Goal: Task Accomplishment & Management: Manage account settings

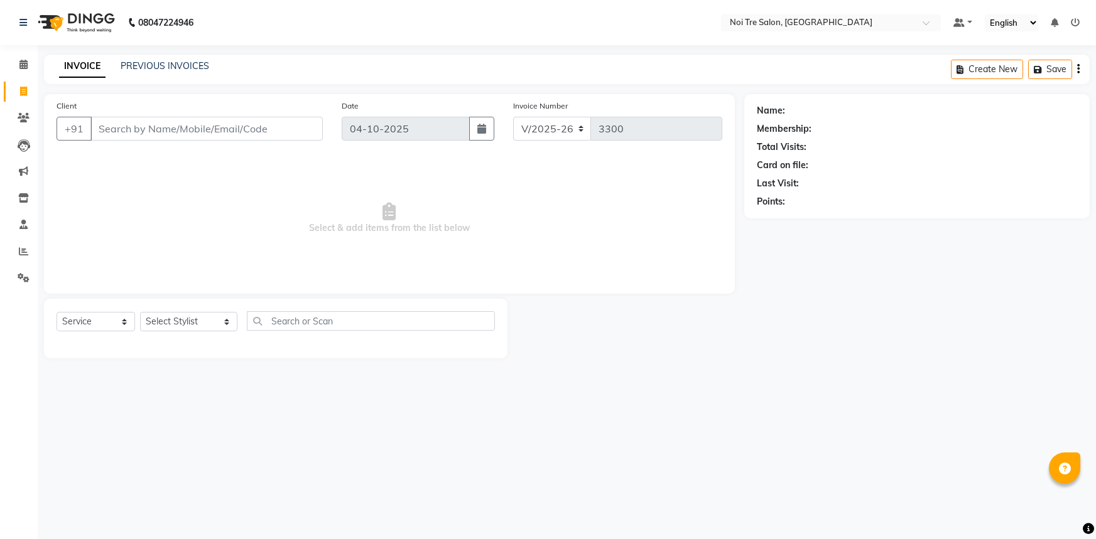
select select "3710"
select select "service"
click at [203, 126] on input "Client" at bounding box center [206, 129] width 232 height 24
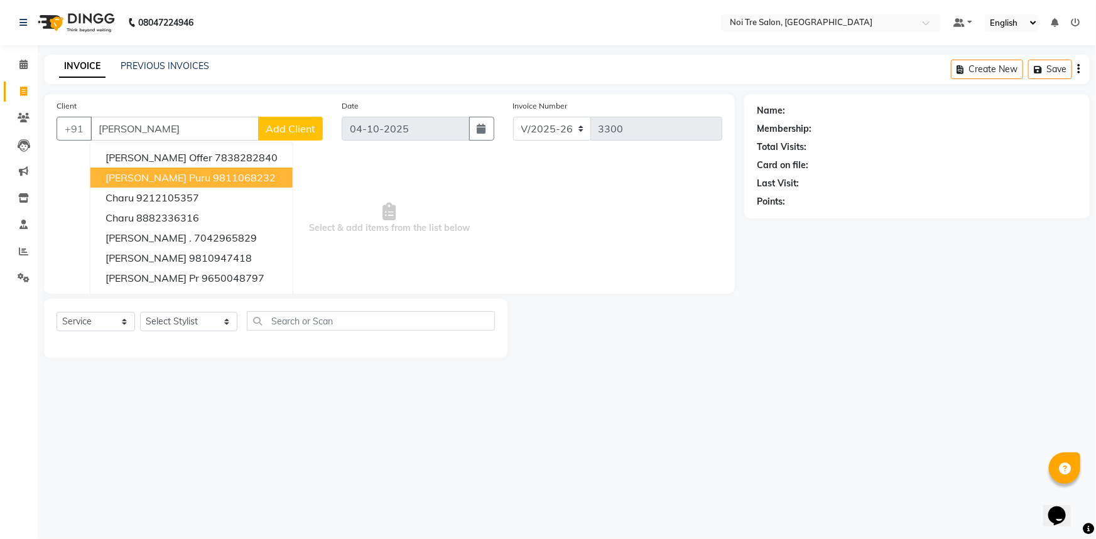
click at [213, 174] on ngb-highlight "9811068232" at bounding box center [244, 177] width 63 height 13
type input "9811068232"
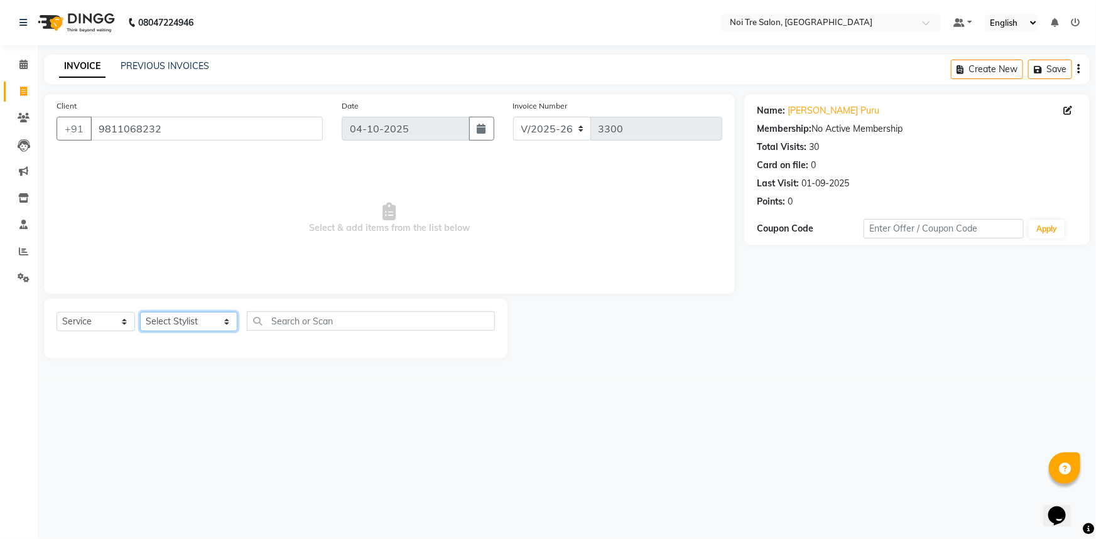
click at [177, 322] on select "Select Stylist [PERSON_NAME] [PERSON_NAME] STYLE DIRECTOR Curls Color [PERSON_N…" at bounding box center [188, 321] width 97 height 19
select select "37894"
click at [140, 312] on select "Select Stylist [PERSON_NAME] [PERSON_NAME] STYLE DIRECTOR Curls Color [PERSON_N…" at bounding box center [188, 321] width 97 height 19
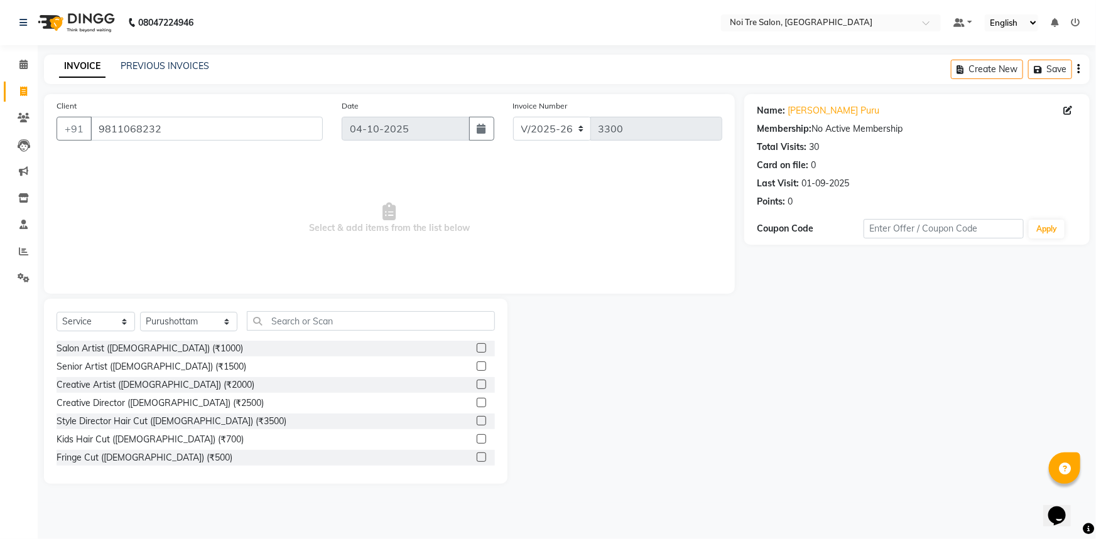
click at [315, 334] on div "Select Service Product Membership Package Voucher Prepaid Gift Card Select Styl…" at bounding box center [276, 326] width 438 height 30
click at [321, 322] on input "text" at bounding box center [371, 320] width 249 height 19
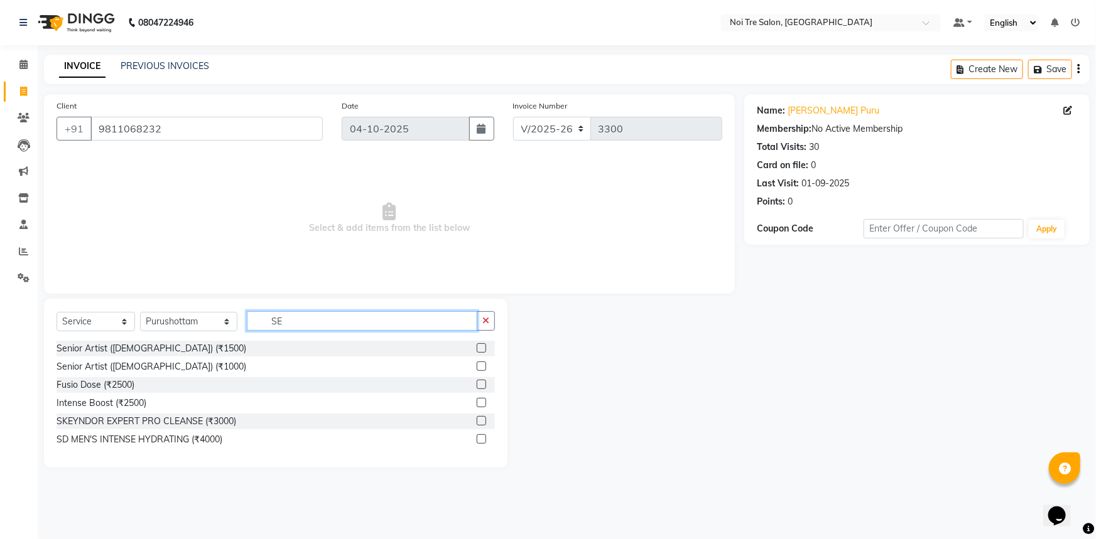
type input "SE"
click at [479, 367] on label at bounding box center [481, 366] width 9 height 9
click at [479, 367] on input "checkbox" at bounding box center [481, 367] width 8 height 8
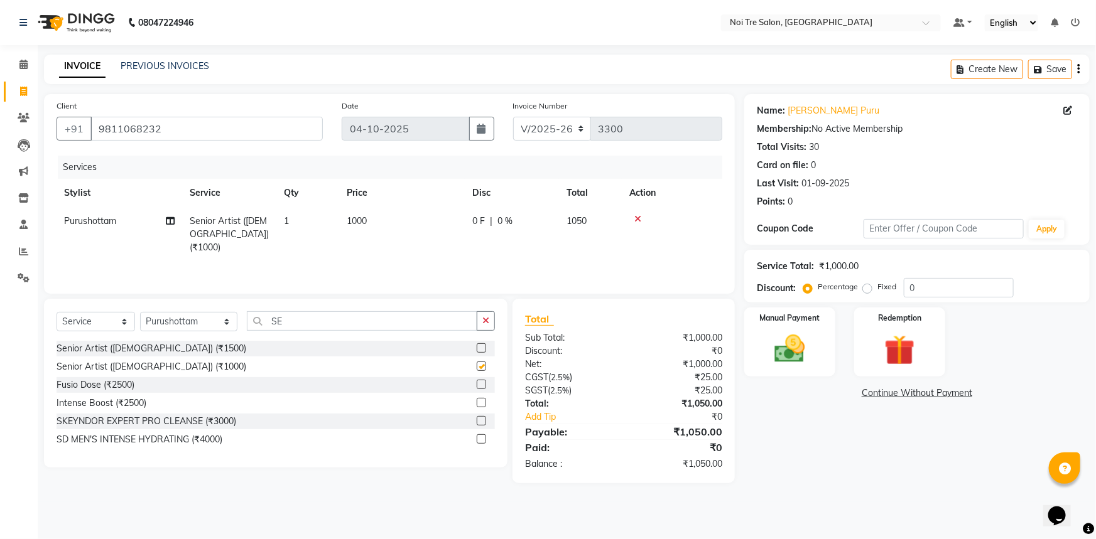
drag, startPoint x: 440, startPoint y: 256, endPoint x: 441, endPoint y: 245, distance: 10.7
click at [440, 252] on div "Services Stylist Service Qty Price Disc Total Action [PERSON_NAME] Senior Artis…" at bounding box center [390, 219] width 666 height 126
checkbox input "false"
click at [437, 224] on td "1000" at bounding box center [402, 234] width 126 height 55
select select "37894"
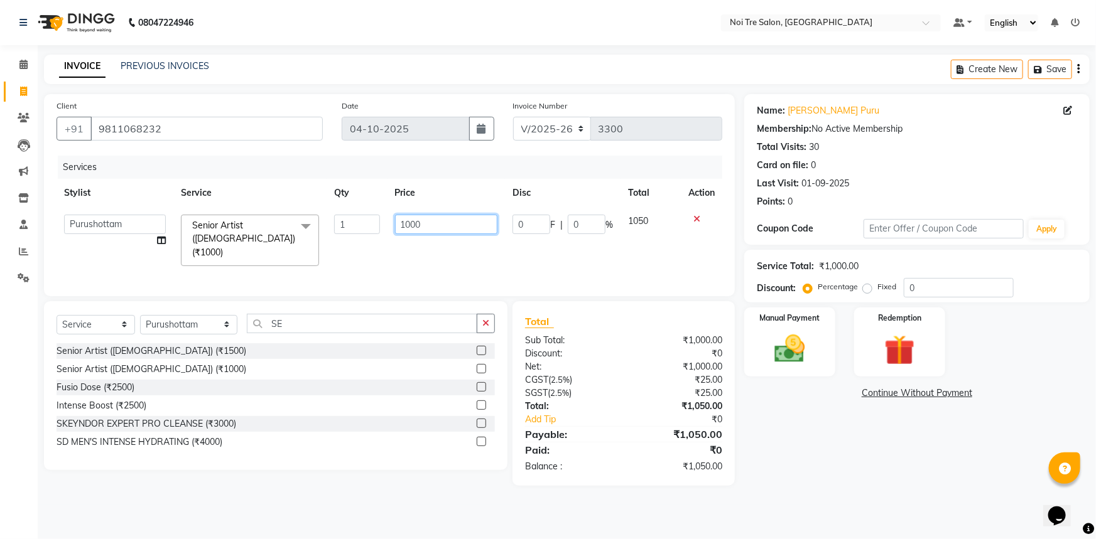
drag, startPoint x: 452, startPoint y: 218, endPoint x: 171, endPoint y: 234, distance: 281.1
click at [171, 234] on tr "[PERSON_NAME] [PERSON_NAME] STYLE DIRECTOR Curls Color [PERSON_NAME] [PERSON_NA…" at bounding box center [390, 240] width 666 height 67
type input "600"
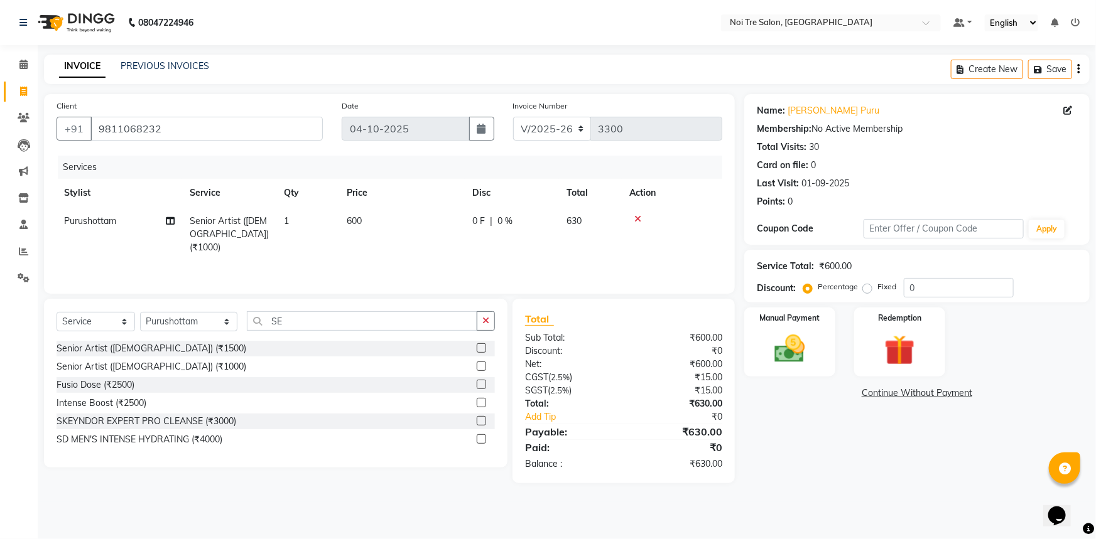
click at [935, 500] on main "INVOICE PREVIOUS INVOICES Create New Save Client [PHONE_NUMBER] Date [DATE] Inv…" at bounding box center [567, 279] width 1058 height 448
click at [389, 223] on td "600" at bounding box center [402, 234] width 126 height 55
select select "37894"
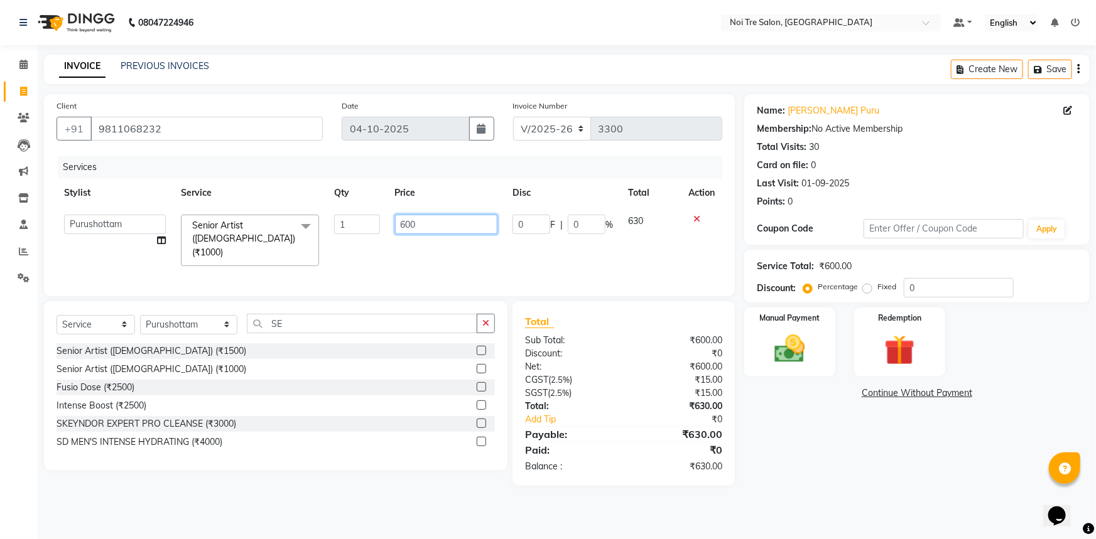
drag, startPoint x: 391, startPoint y: 227, endPoint x: 251, endPoint y: 256, distance: 142.5
click at [281, 246] on tr "[PERSON_NAME] [PERSON_NAME] STYLE DIRECTOR Curls Color [PERSON_NAME] [PERSON_NA…" at bounding box center [390, 240] width 666 height 67
type input "700"
click at [974, 475] on div "Name: [PERSON_NAME] Puru Membership: No Active Membership Total Visits: 30 Card…" at bounding box center [921, 290] width 355 height 392
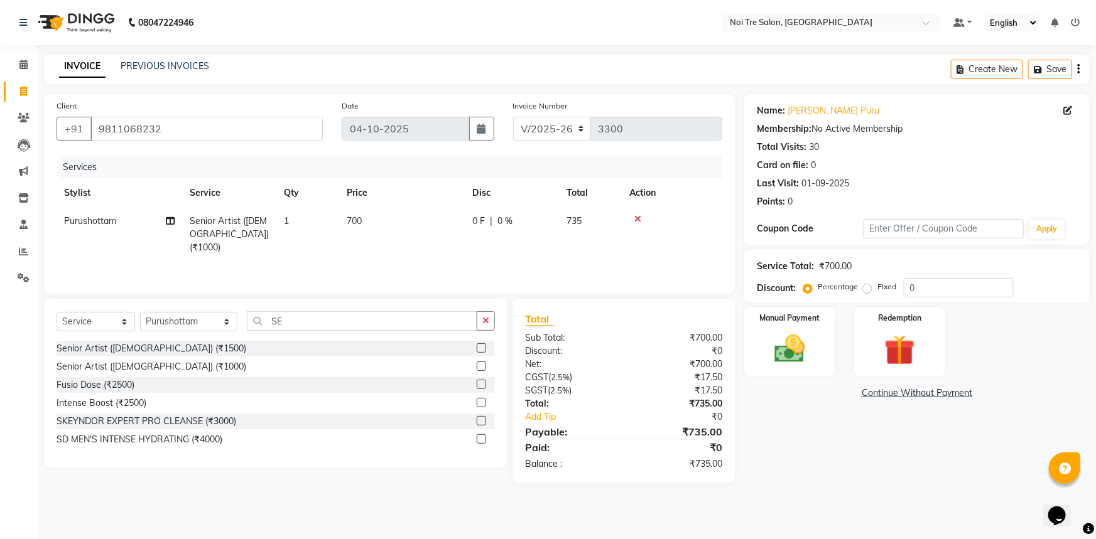
click at [635, 215] on icon at bounding box center [637, 219] width 7 height 9
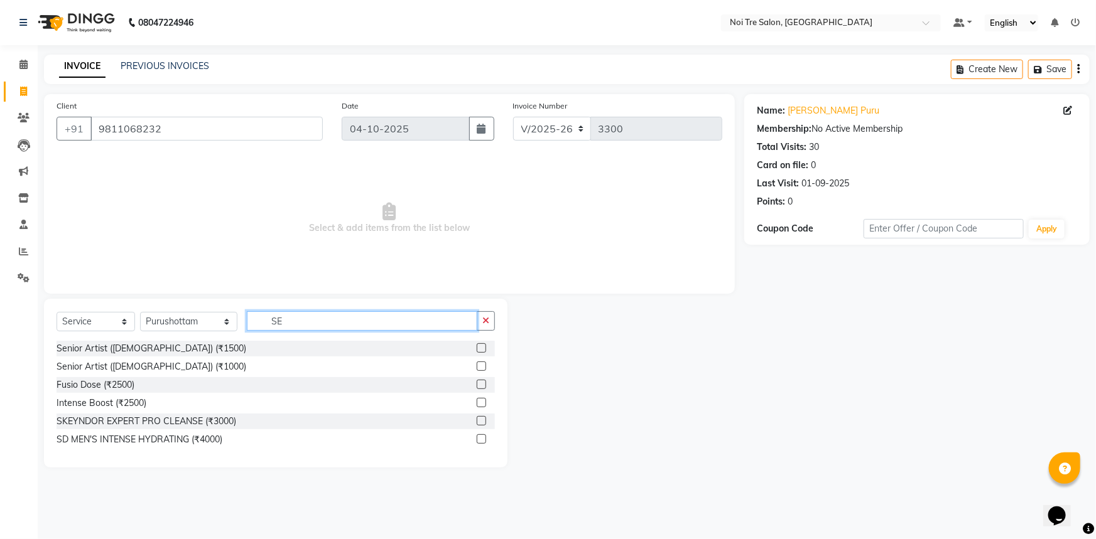
drag, startPoint x: 323, startPoint y: 316, endPoint x: 306, endPoint y: 327, distance: 20.0
click at [307, 327] on input "SE" at bounding box center [362, 320] width 231 height 19
type input "S"
type input "CLEAN"
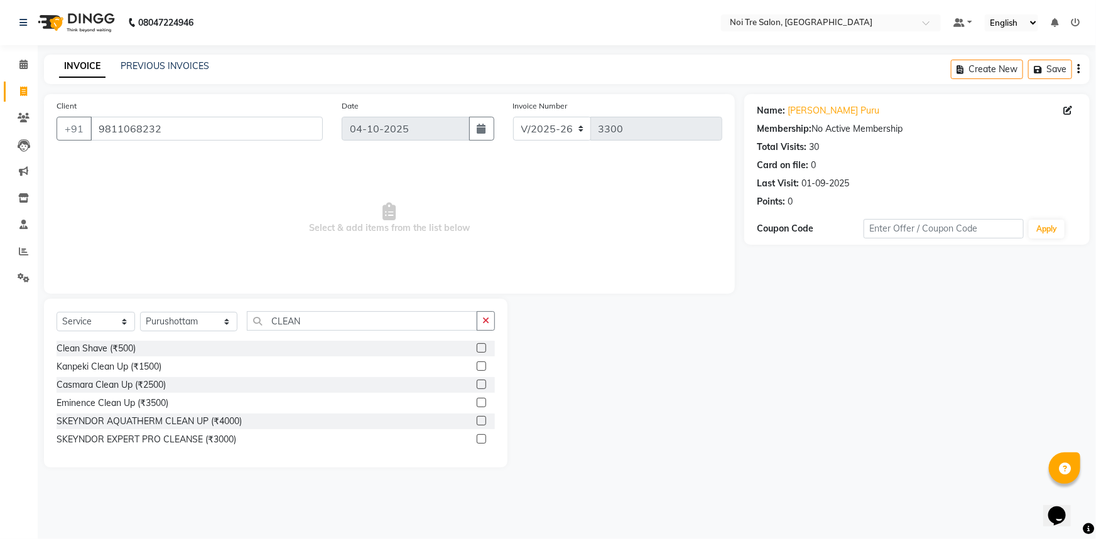
click at [480, 347] on label at bounding box center [481, 347] width 9 height 9
click at [480, 347] on input "checkbox" at bounding box center [481, 349] width 8 height 8
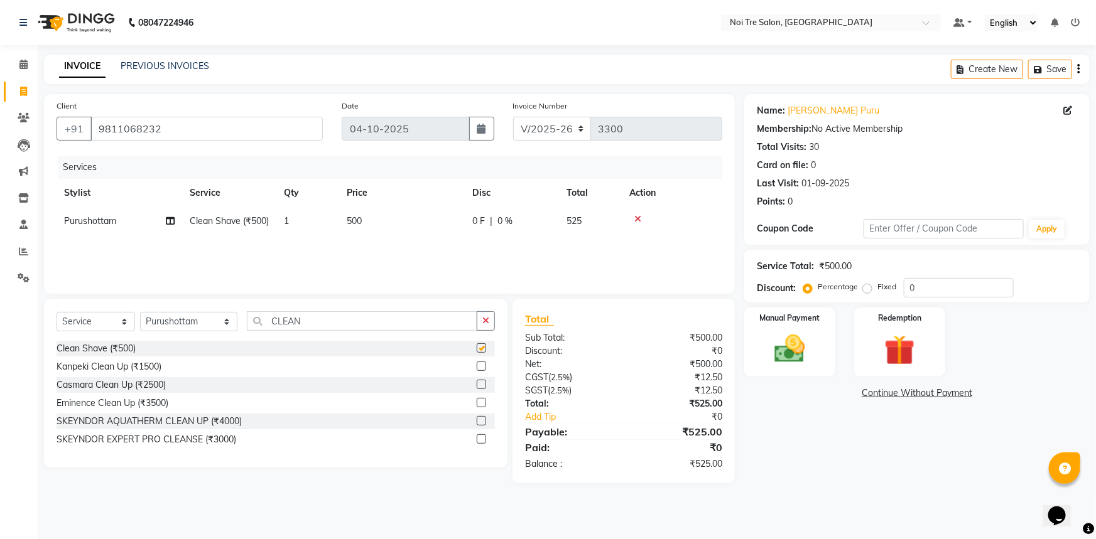
checkbox input "false"
click at [387, 225] on td "500" at bounding box center [402, 221] width 126 height 28
select select "37894"
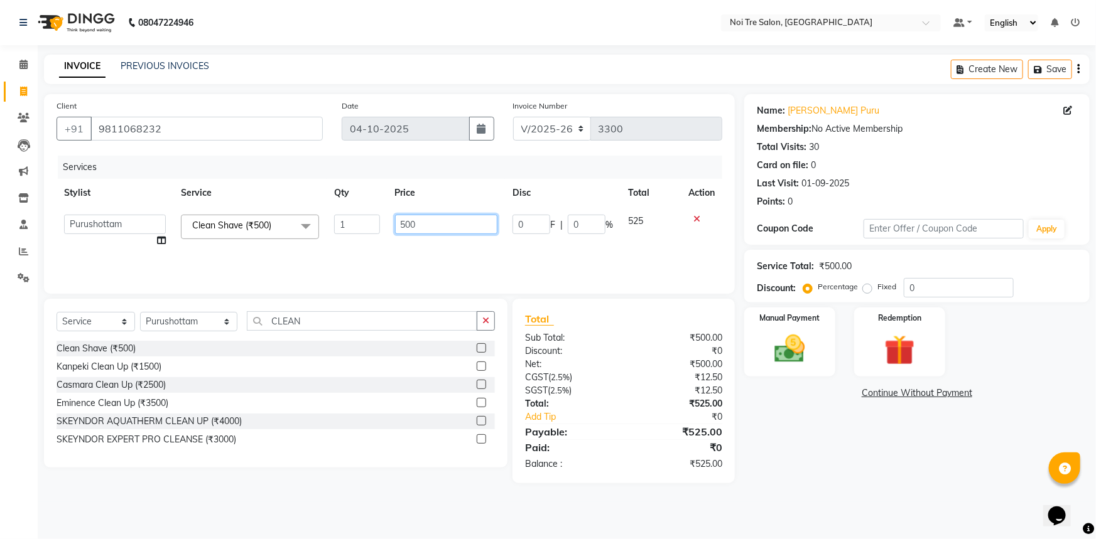
drag, startPoint x: 440, startPoint y: 222, endPoint x: 56, endPoint y: 329, distance: 398.8
click at [38, 300] on div "Client [PHONE_NUMBER] Date [DATE] Invoice Number V/2025 V/[PHONE_NUMBER] Servic…" at bounding box center [390, 288] width 710 height 389
type input "700"
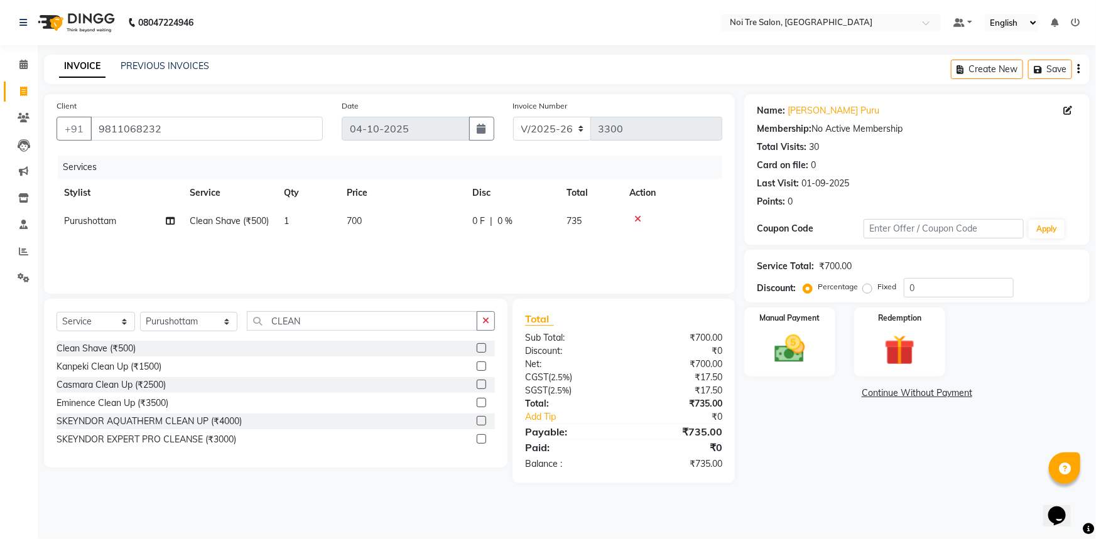
click at [846, 495] on main "INVOICE PREVIOUS INVOICES Create New Save Client [PHONE_NUMBER] Date [DATE] Inv…" at bounding box center [567, 279] width 1058 height 448
click at [387, 232] on td "700" at bounding box center [402, 221] width 126 height 28
select select "37894"
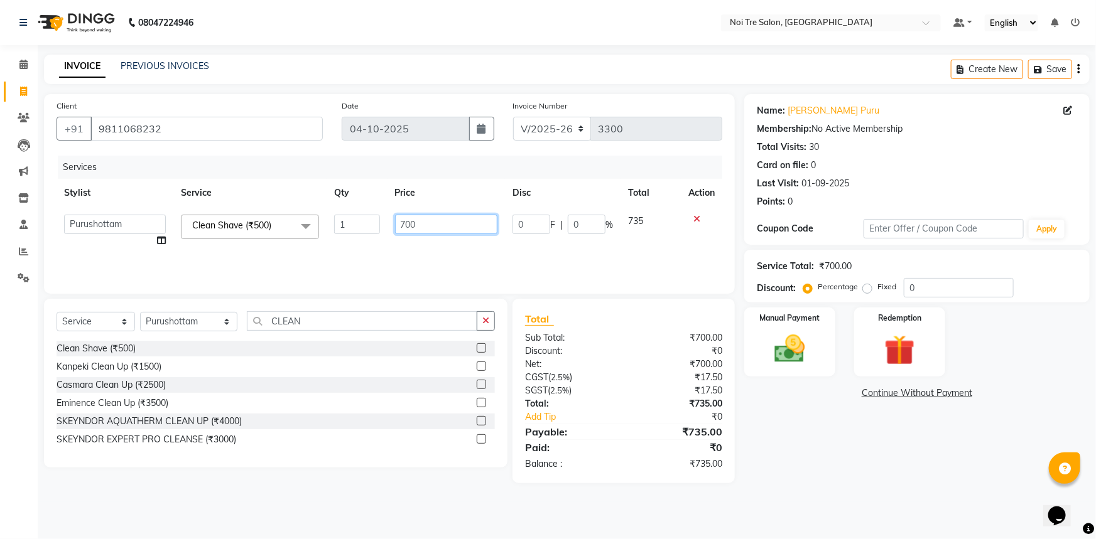
drag, startPoint x: 402, startPoint y: 230, endPoint x: 78, endPoint y: 220, distance: 324.2
click at [82, 222] on tr "[PERSON_NAME] [PERSON_NAME] STYLE DIRECTOR Curls Color [PERSON_NAME] [PERSON_NA…" at bounding box center [390, 231] width 666 height 48
type input "670"
click at [811, 487] on main "INVOICE PREVIOUS INVOICES Create New Save Client [PHONE_NUMBER] Date [DATE] Inv…" at bounding box center [567, 279] width 1058 height 448
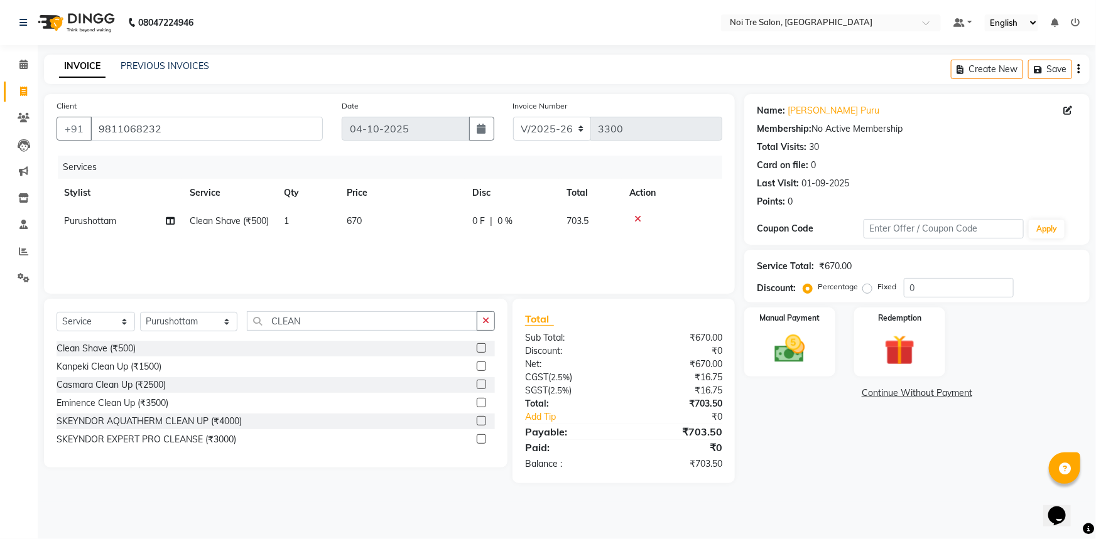
click at [424, 229] on td "670" at bounding box center [402, 221] width 126 height 28
select select "37894"
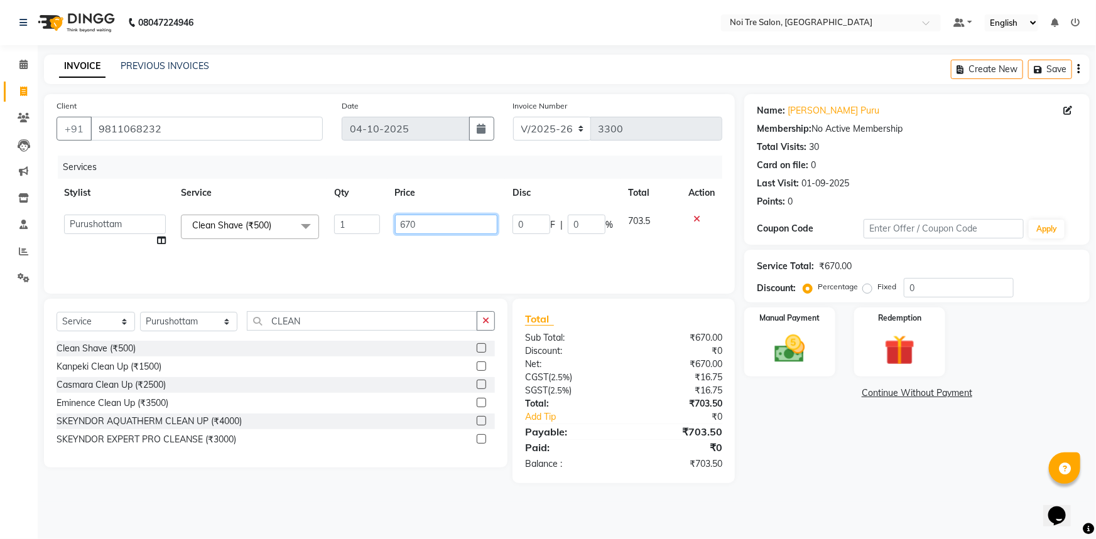
click at [452, 222] on input "670" at bounding box center [446, 224] width 103 height 19
type input "675"
click at [905, 479] on div "Name: [PERSON_NAME] Puru Membership: No Active Membership Total Visits: 30 Card…" at bounding box center [921, 288] width 355 height 389
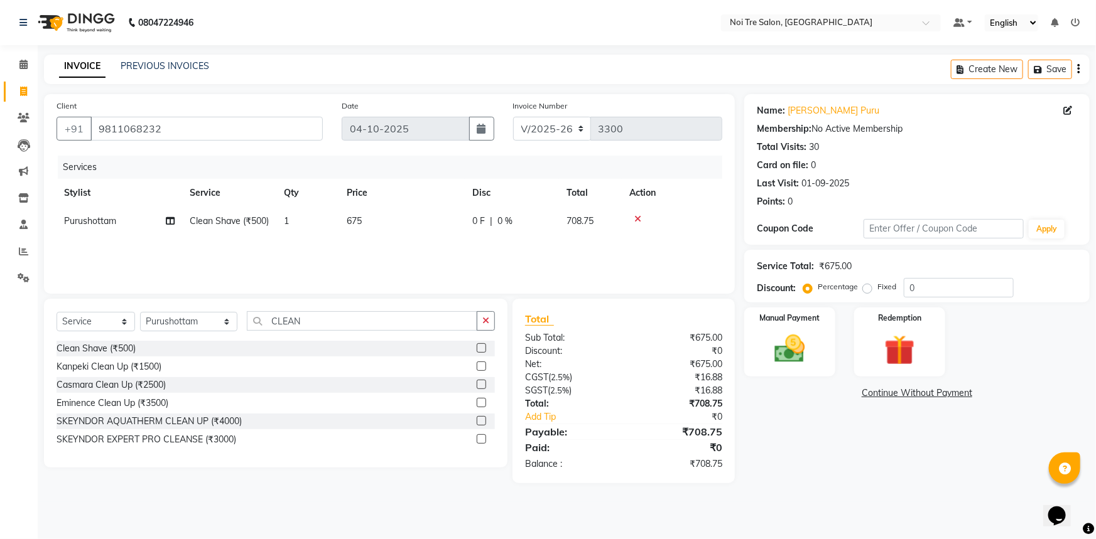
click at [935, 445] on div "Name: [PERSON_NAME] Puru Membership: No Active Membership Total Visits: 30 Card…" at bounding box center [921, 288] width 355 height 389
click at [156, 323] on select "Select Stylist [PERSON_NAME] [PERSON_NAME] STYLE DIRECTOR Curls Color [PERSON_N…" at bounding box center [188, 321] width 97 height 19
select select "37919"
click at [140, 312] on select "Select Stylist [PERSON_NAME] [PERSON_NAME] STYLE DIRECTOR Curls Color [PERSON_N…" at bounding box center [188, 321] width 97 height 19
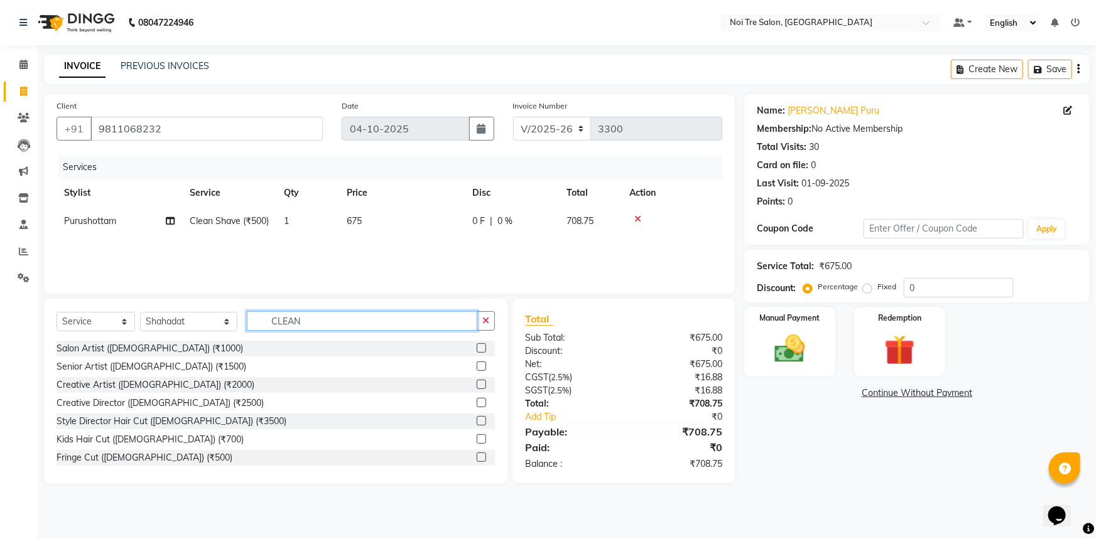
drag, startPoint x: 352, startPoint y: 320, endPoint x: 234, endPoint y: 333, distance: 118.2
click at [235, 333] on div "Select Service Product Membership Package Voucher Prepaid Gift Card Select Styl…" at bounding box center [276, 326] width 438 height 30
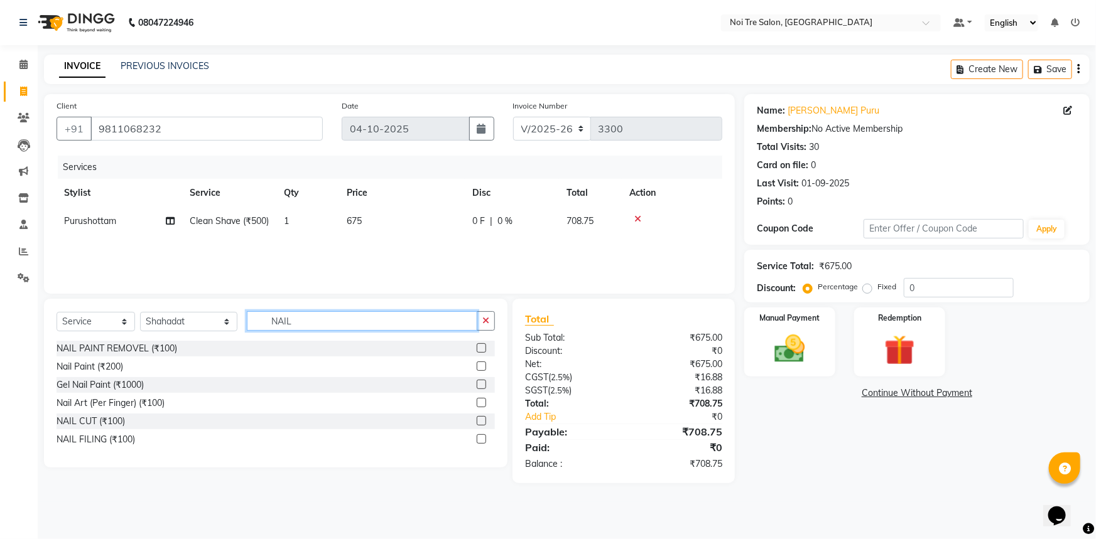
type input "NAIL"
click at [478, 420] on label at bounding box center [481, 420] width 9 height 9
click at [478, 420] on input "checkbox" at bounding box center [481, 422] width 8 height 8
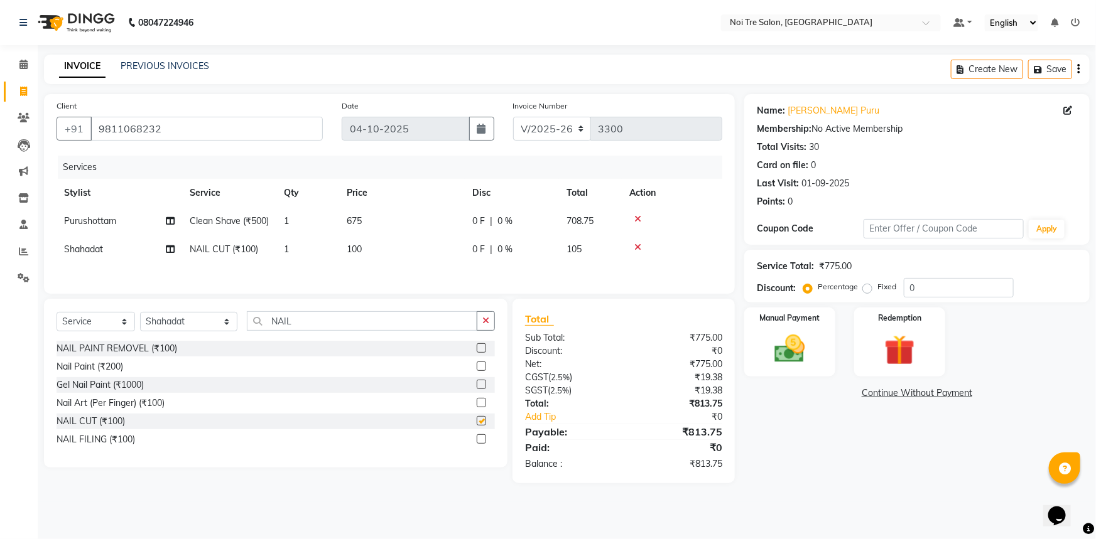
checkbox input "false"
click at [480, 444] on label at bounding box center [481, 438] width 9 height 9
click at [480, 444] on input "checkbox" at bounding box center [481, 440] width 8 height 8
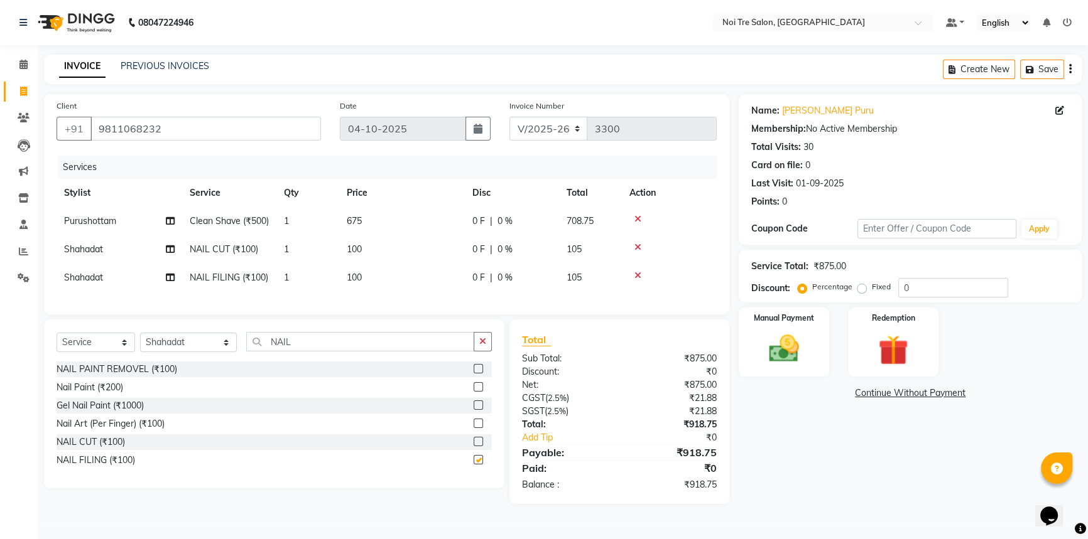
checkbox input "false"
click at [488, 352] on button "button" at bounding box center [482, 341] width 18 height 19
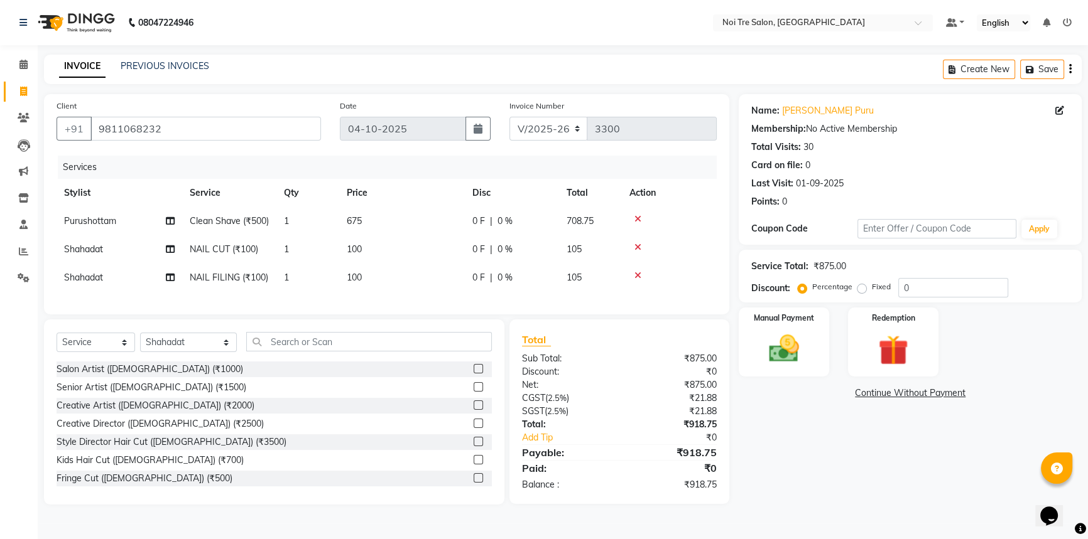
click at [848, 473] on div "Name: [PERSON_NAME] Puru Membership: No Active Membership Total Visits: 30 Card…" at bounding box center [914, 299] width 352 height 411
click at [783, 474] on div "Name: [PERSON_NAME] Puru Membership: No Active Membership Total Visits: 30 Card…" at bounding box center [914, 299] width 352 height 411
click at [802, 347] on img at bounding box center [783, 349] width 51 height 36
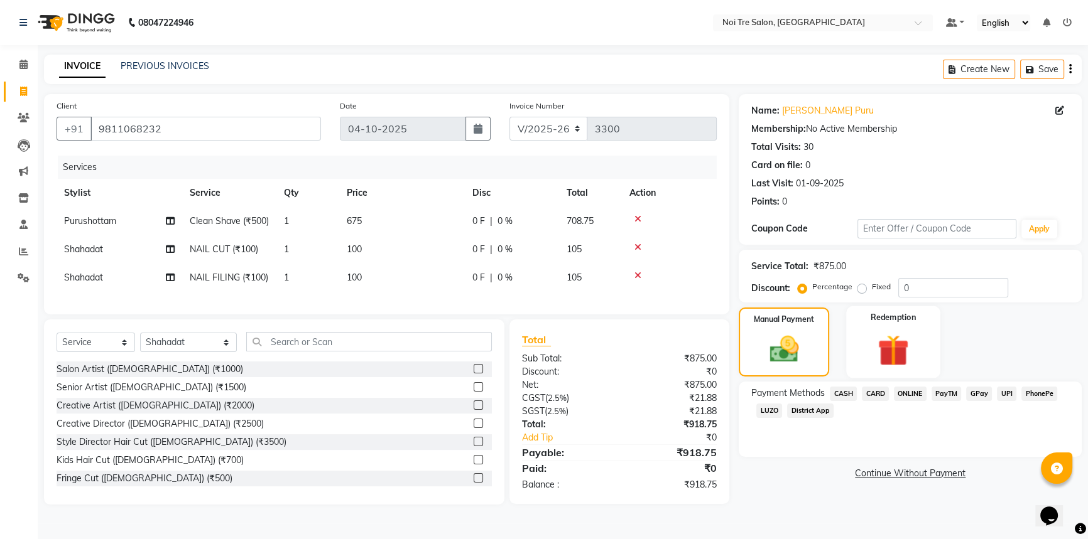
click at [897, 340] on img at bounding box center [893, 350] width 51 height 39
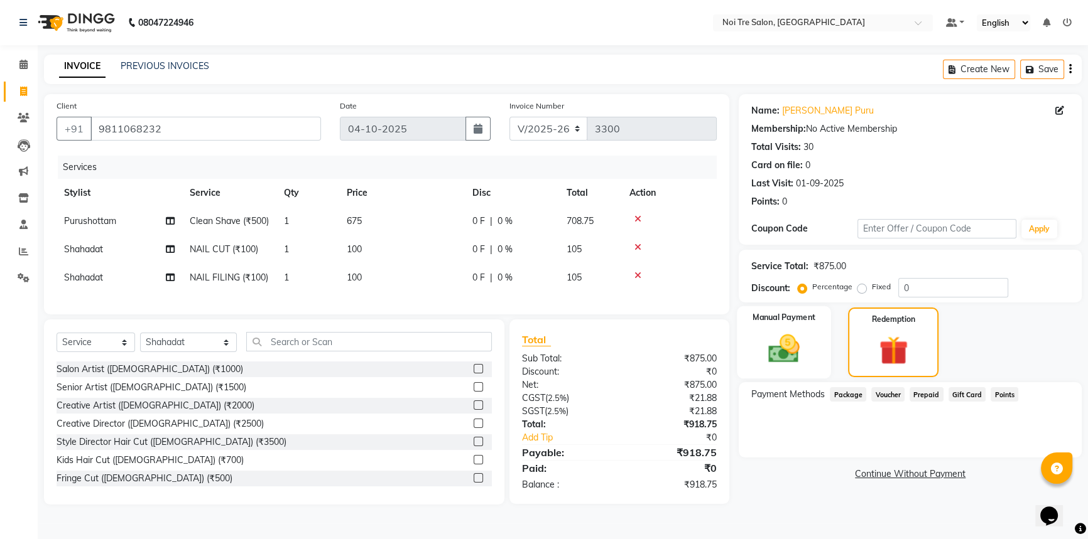
click at [797, 349] on img at bounding box center [783, 349] width 51 height 36
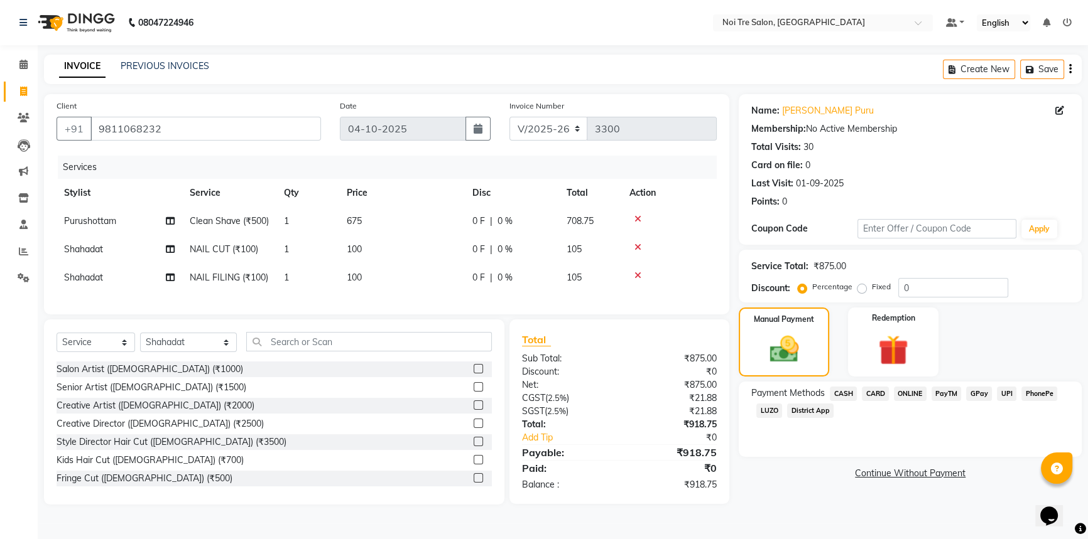
scroll to position [6, 0]
click at [772, 504] on div "Name: [PERSON_NAME] Puru Membership: No Active Membership Total Visits: 30 Card…" at bounding box center [914, 299] width 352 height 411
click at [841, 388] on span "CASH" at bounding box center [842, 394] width 27 height 14
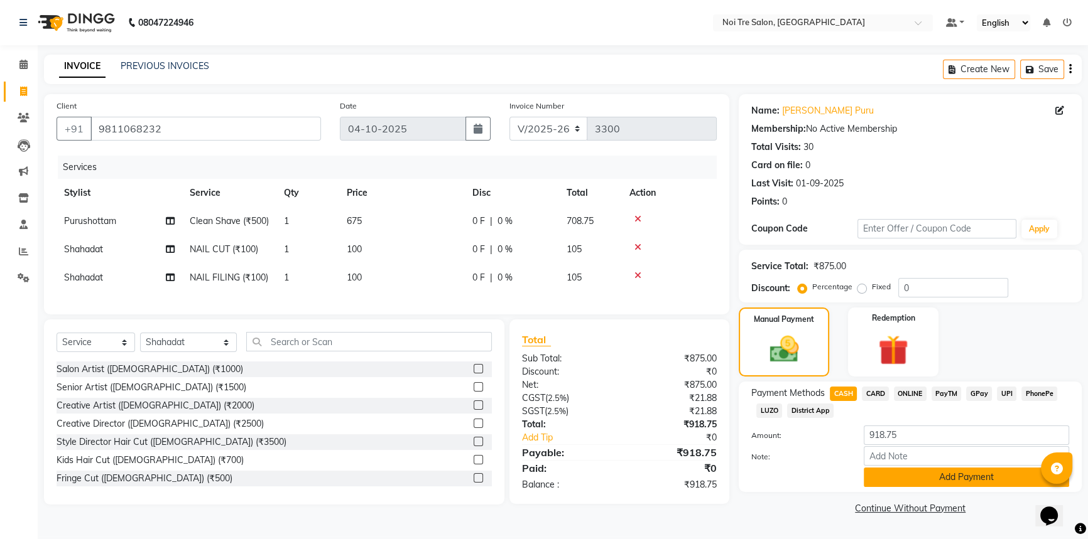
click at [937, 468] on button "Add Payment" at bounding box center [965, 477] width 205 height 19
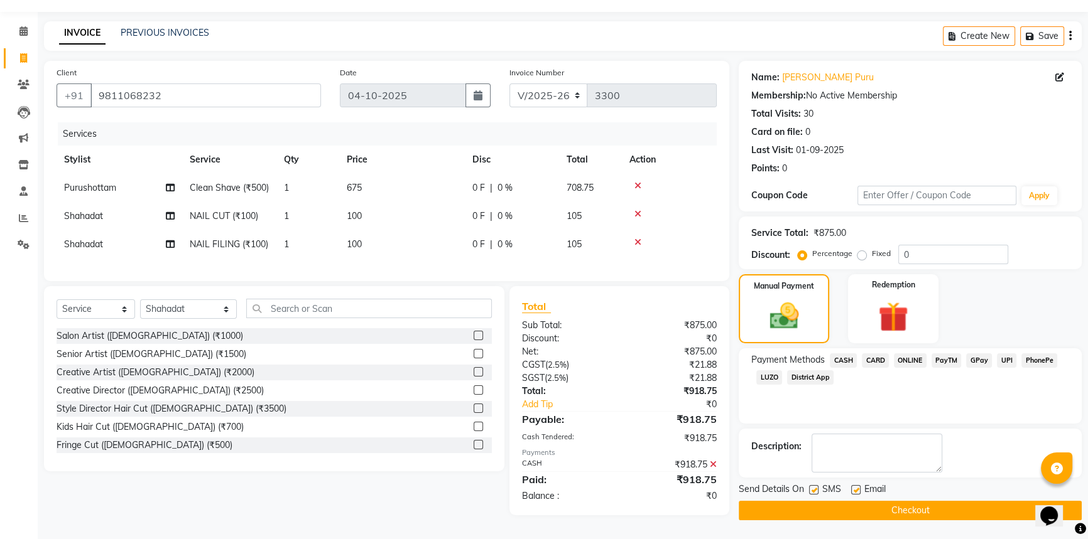
scroll to position [50, 0]
click at [887, 501] on button "Checkout" at bounding box center [909, 510] width 343 height 19
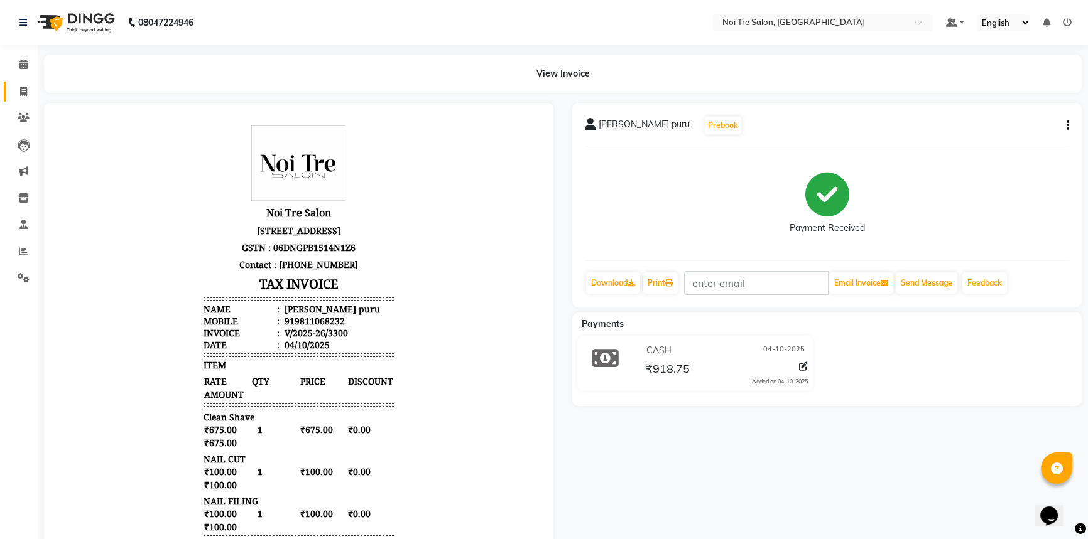
click at [17, 90] on span at bounding box center [24, 92] width 22 height 14
select select "service"
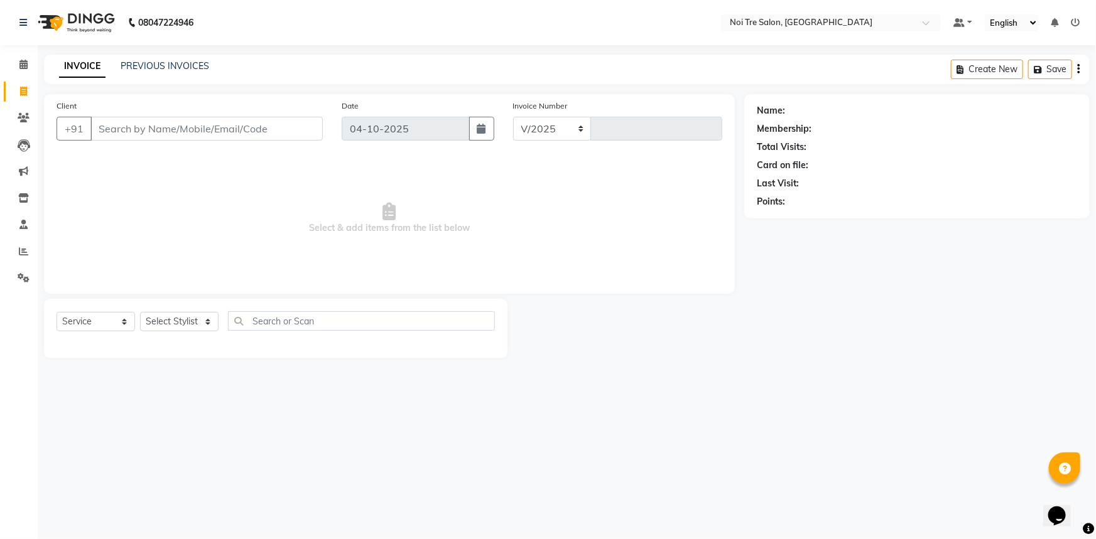
select select "3710"
type input "3301"
drag, startPoint x: 175, startPoint y: 320, endPoint x: 184, endPoint y: 355, distance: 36.4
click at [175, 320] on select "Select Stylist" at bounding box center [179, 321] width 78 height 19
click at [164, 321] on select "Select Stylist [PERSON_NAME] [PERSON_NAME] STYLE DIRECTOR Curls Color [PERSON_N…" at bounding box center [188, 321] width 97 height 19
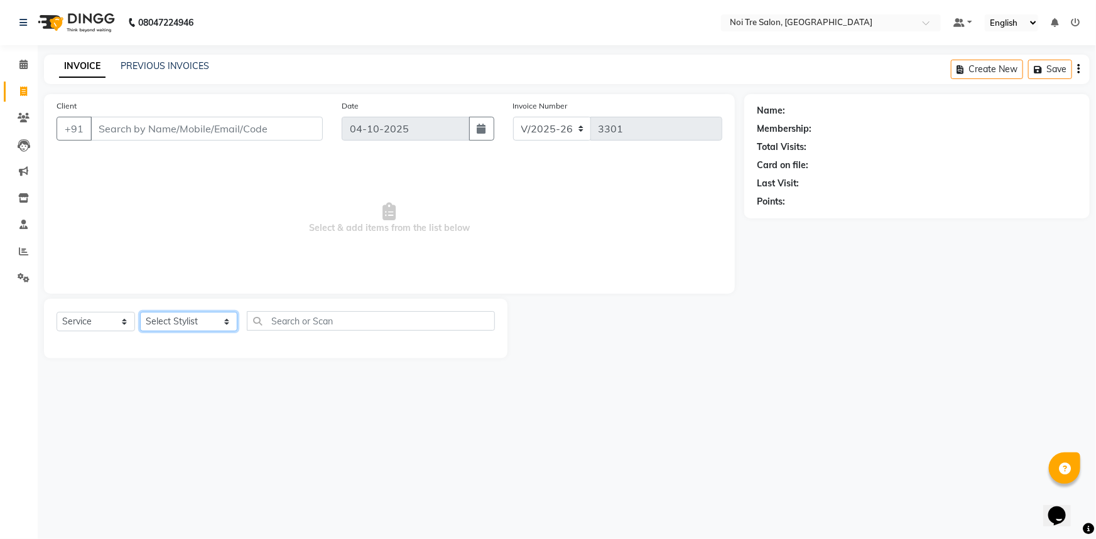
click at [167, 321] on select "Select Stylist [PERSON_NAME] [PERSON_NAME] STYLE DIRECTOR Curls Color [PERSON_N…" at bounding box center [188, 321] width 97 height 19
select select "37883"
click at [140, 312] on select "Select Stylist [PERSON_NAME] [PERSON_NAME] STYLE DIRECTOR Curls Color [PERSON_N…" at bounding box center [188, 321] width 97 height 19
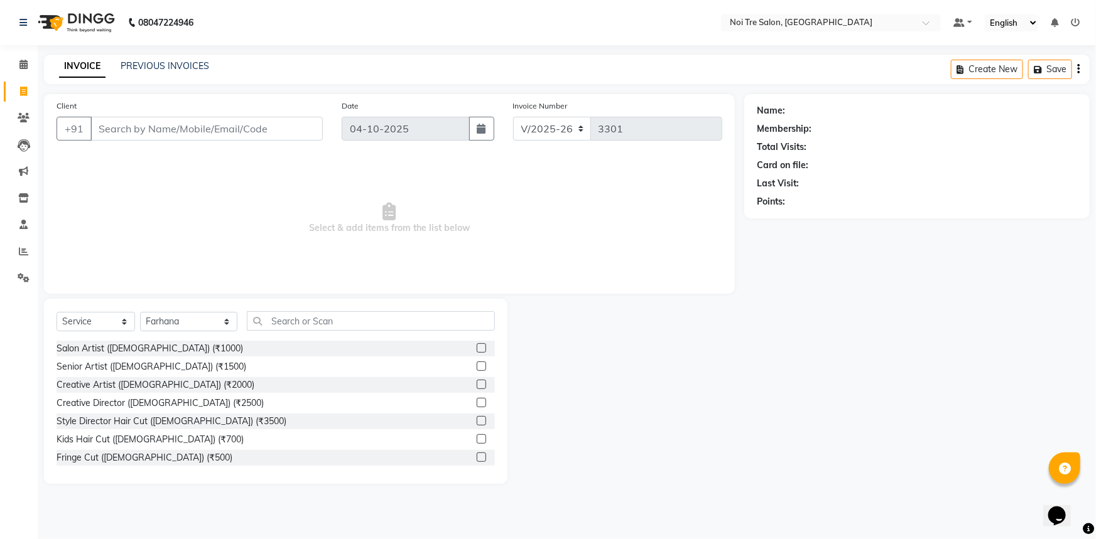
drag, startPoint x: 475, startPoint y: 345, endPoint x: 458, endPoint y: 348, distance: 17.2
click at [477, 345] on label at bounding box center [481, 347] width 9 height 9
click at [477, 345] on input "checkbox" at bounding box center [481, 349] width 8 height 8
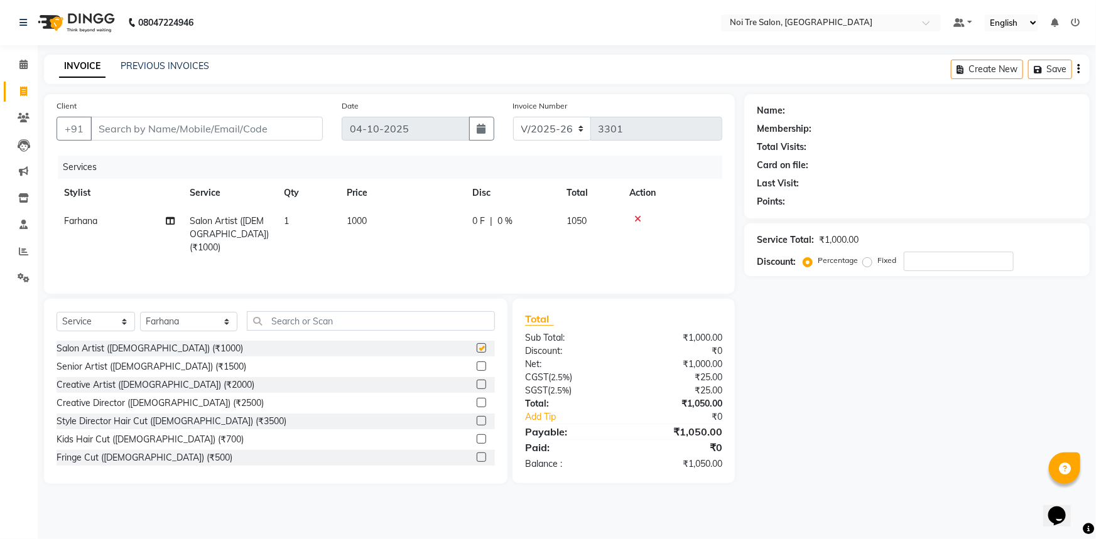
checkbox input "false"
click at [268, 141] on div "Client +91" at bounding box center [189, 124] width 285 height 51
click at [268, 132] on input "Client" at bounding box center [206, 129] width 232 height 24
type input "D"
type input "0"
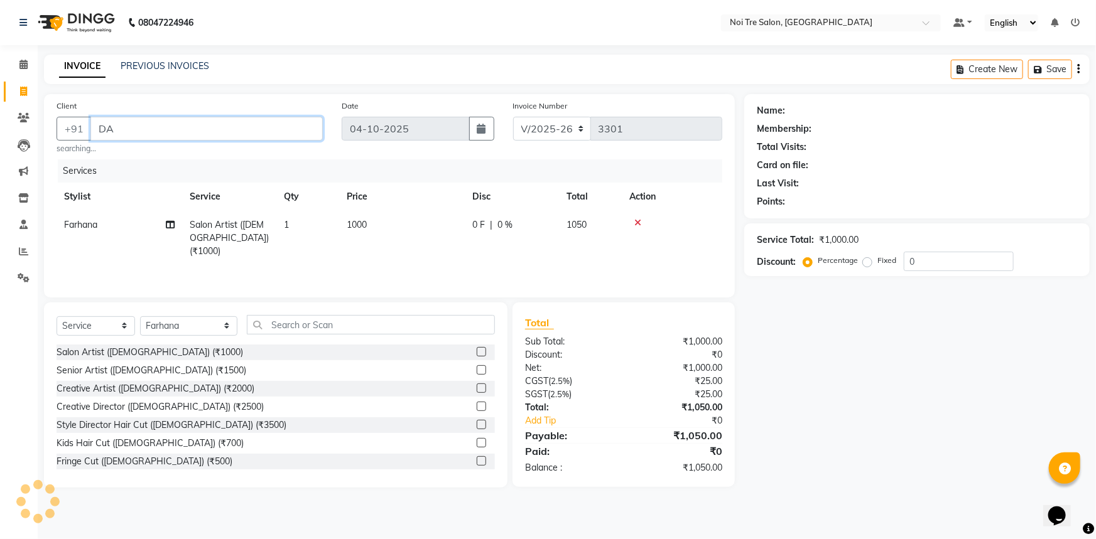
type input "D"
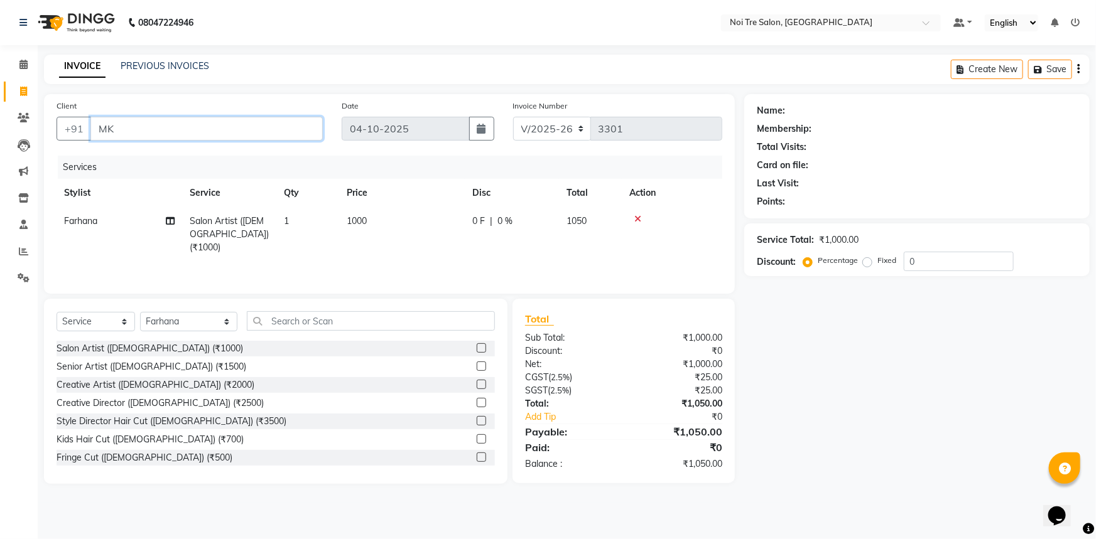
type input "M"
type input "9101280435"
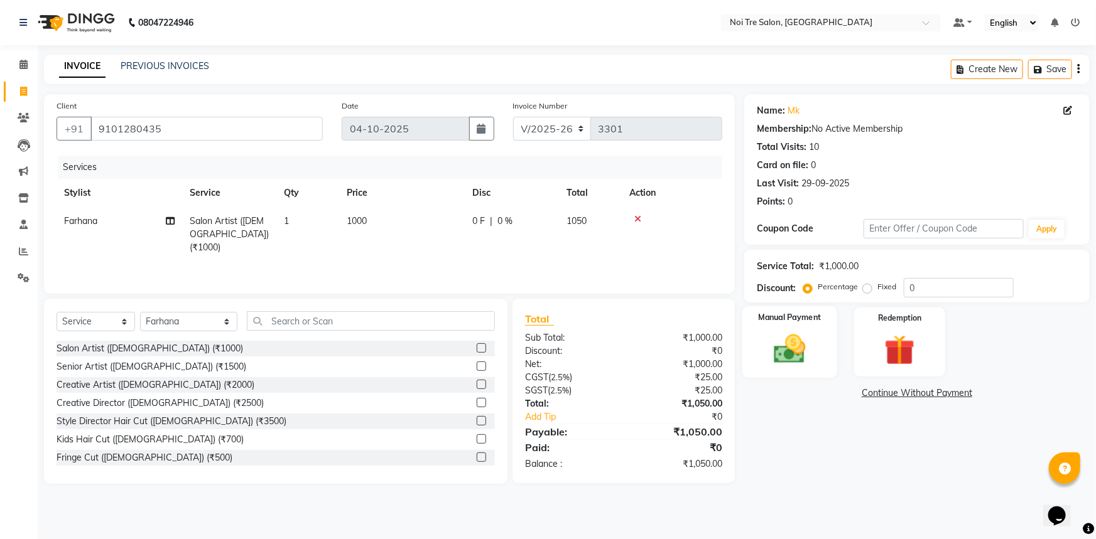
click at [816, 340] on div "Manual Payment" at bounding box center [789, 342] width 95 height 72
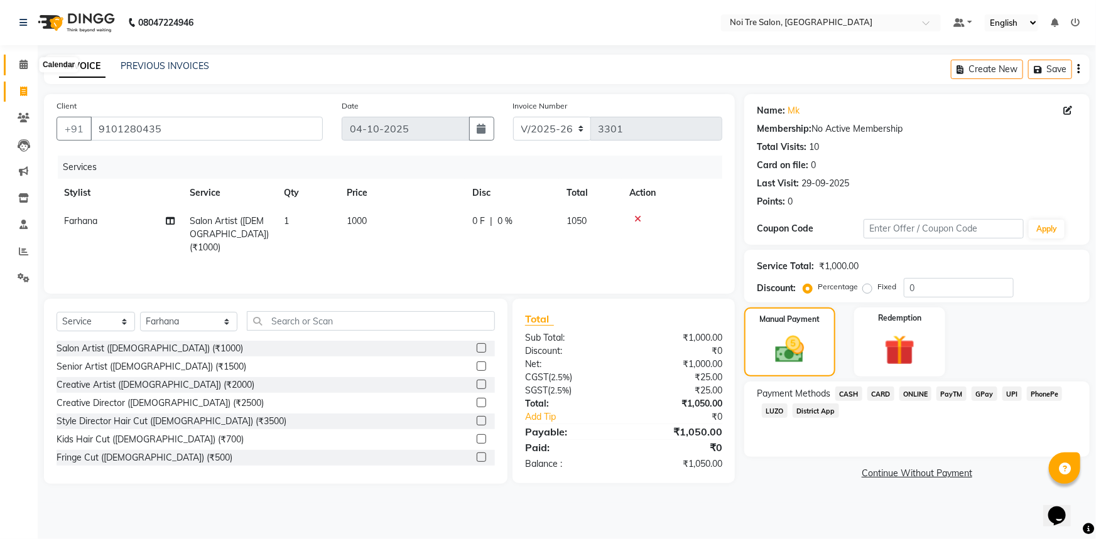
click at [13, 66] on span at bounding box center [24, 65] width 22 height 14
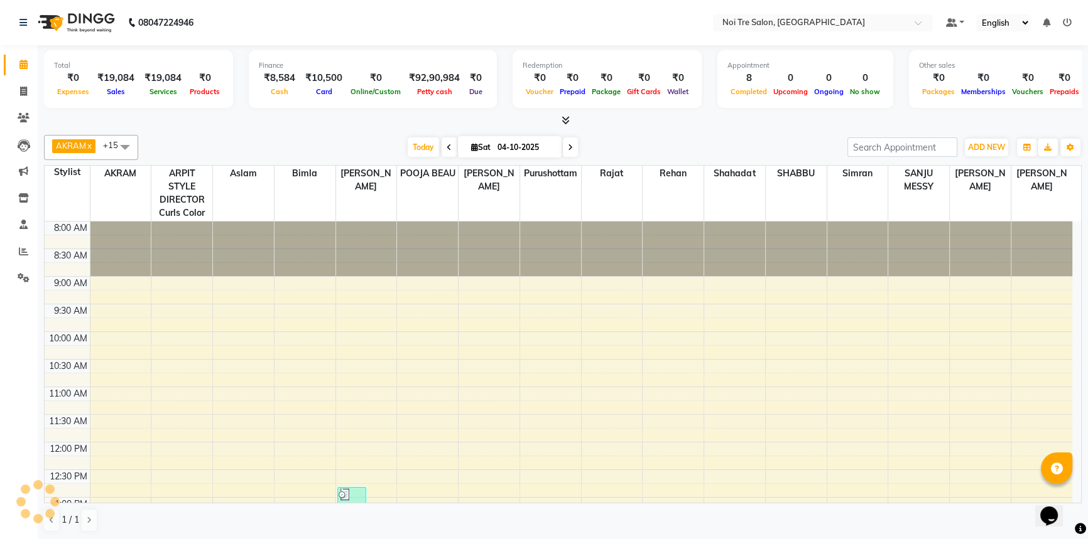
scroll to position [386, 0]
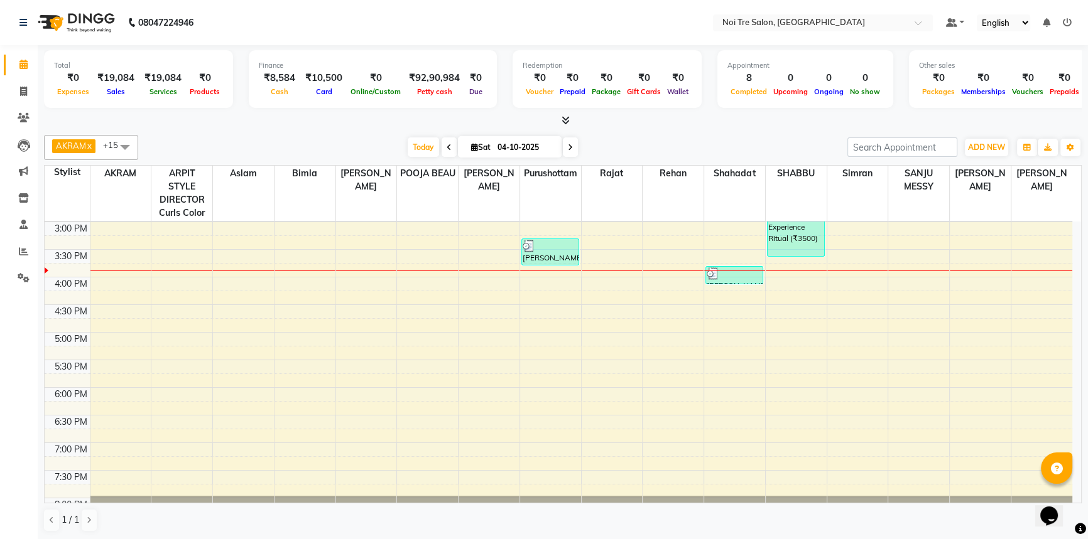
click at [21, 102] on li "Invoice" at bounding box center [19, 91] width 38 height 27
click at [18, 85] on span at bounding box center [24, 92] width 22 height 14
select select "service"
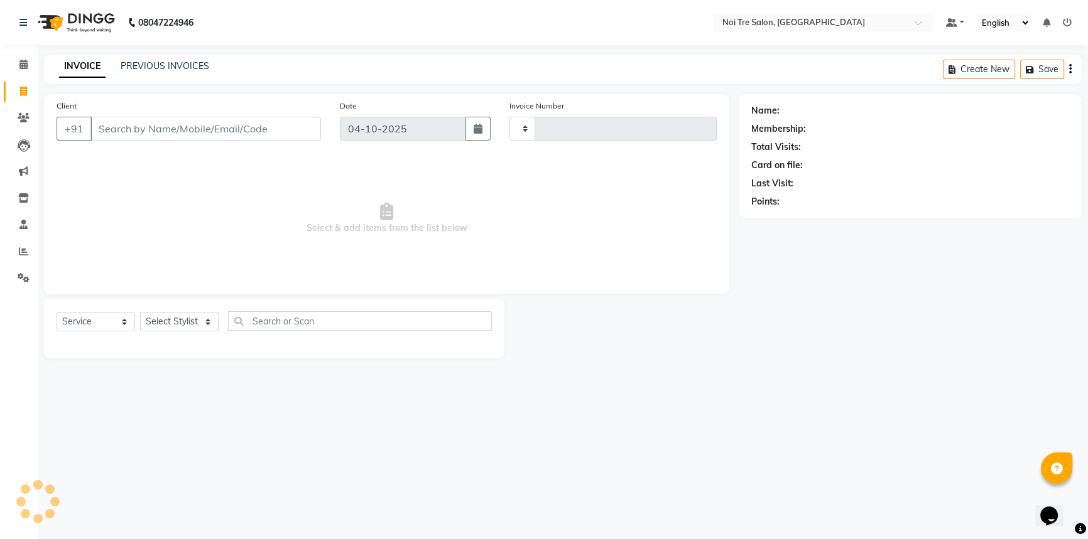
type input "3301"
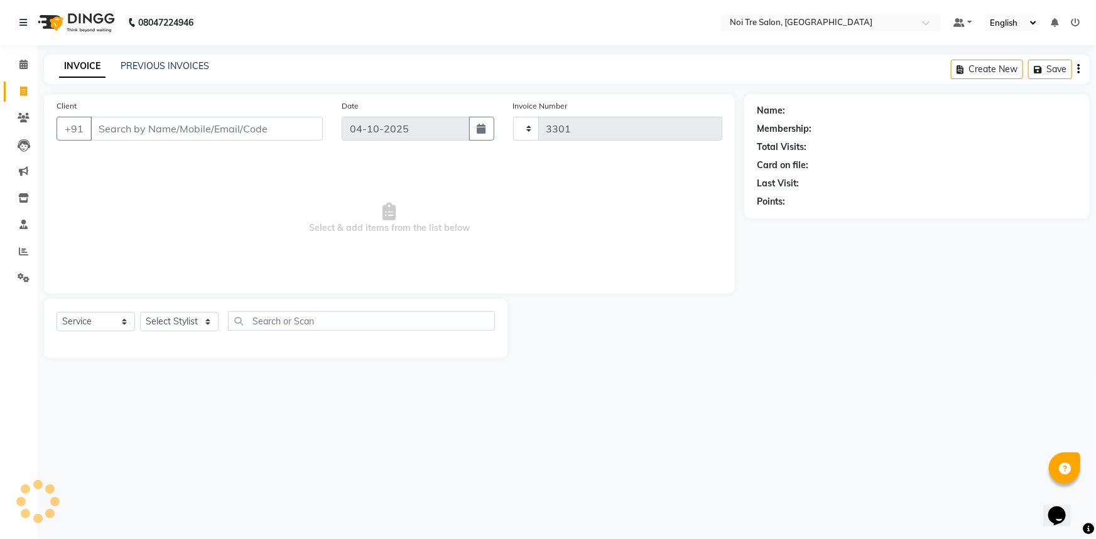
select select "3710"
click at [183, 327] on select "Select Stylist [PERSON_NAME] [PERSON_NAME] STYLE DIRECTOR Curls Color [PERSON_N…" at bounding box center [188, 321] width 97 height 19
select select "37881"
click at [140, 312] on select "Select Stylist [PERSON_NAME] [PERSON_NAME] STYLE DIRECTOR Curls Color [PERSON_N…" at bounding box center [188, 321] width 97 height 19
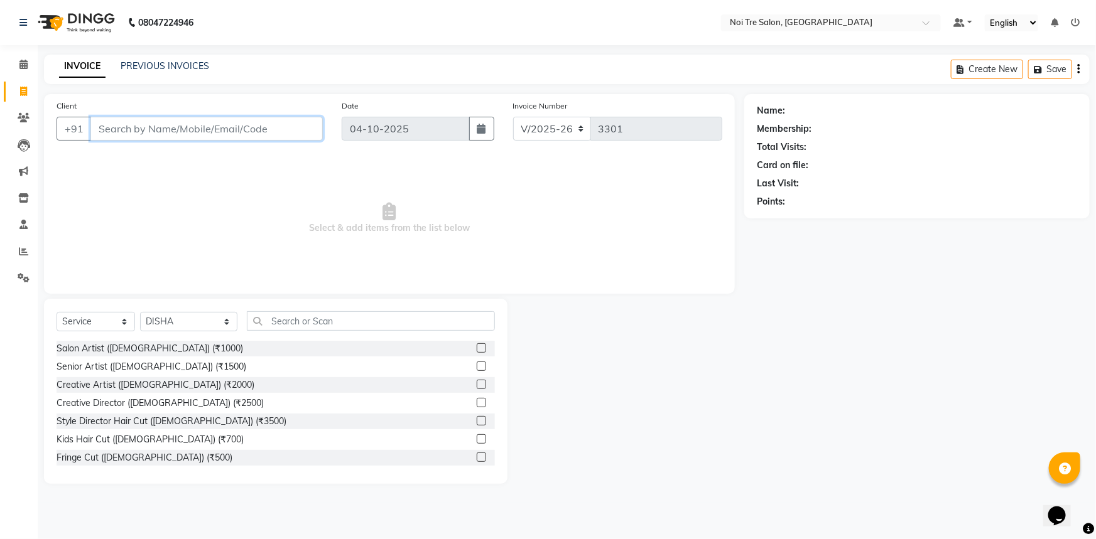
click at [203, 124] on input "Client" at bounding box center [206, 129] width 232 height 24
drag, startPoint x: 235, startPoint y: 118, endPoint x: 234, endPoint y: 126, distance: 7.8
click at [235, 120] on input "Client" at bounding box center [206, 129] width 232 height 24
click at [232, 132] on input "Client" at bounding box center [206, 129] width 232 height 24
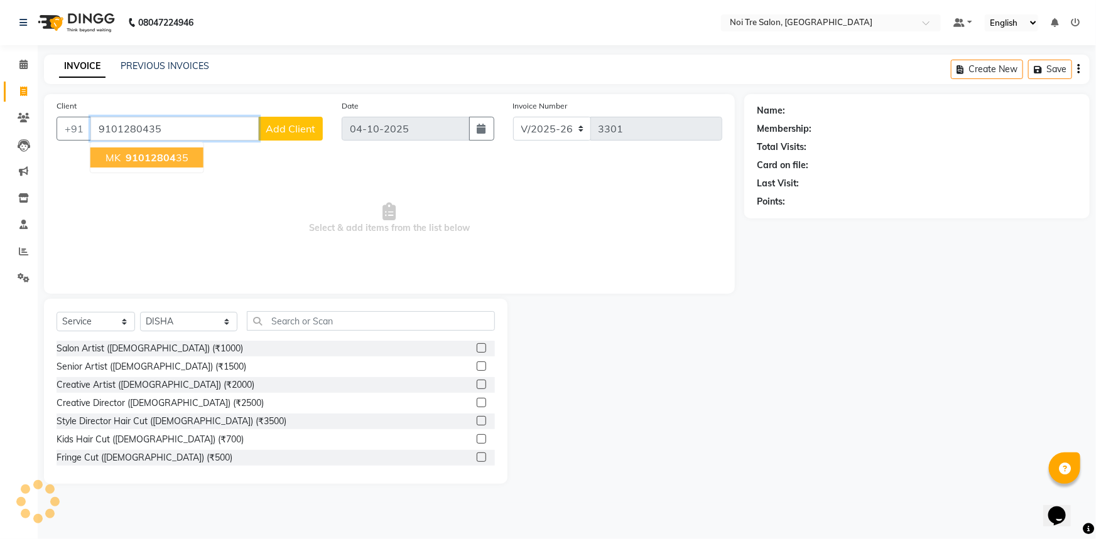
type input "9101280435"
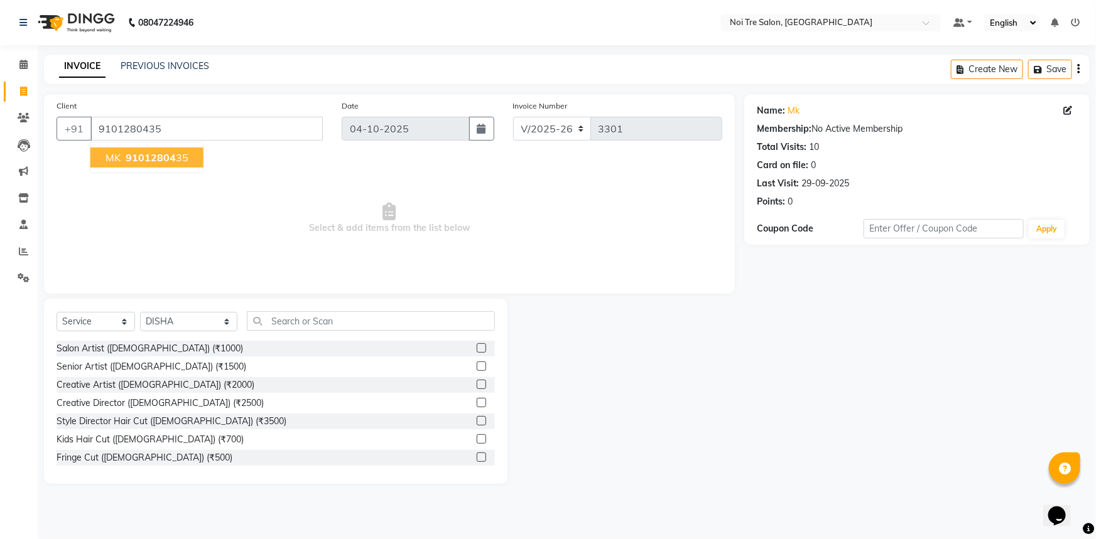
click at [170, 159] on span "91012804" at bounding box center [151, 157] width 50 height 13
click at [298, 391] on div "Creative Artist ([DEMOGRAPHIC_DATA]) (₹2000)" at bounding box center [276, 385] width 438 height 16
click at [477, 404] on label at bounding box center [481, 402] width 9 height 9
click at [477, 404] on input "checkbox" at bounding box center [481, 403] width 8 height 8
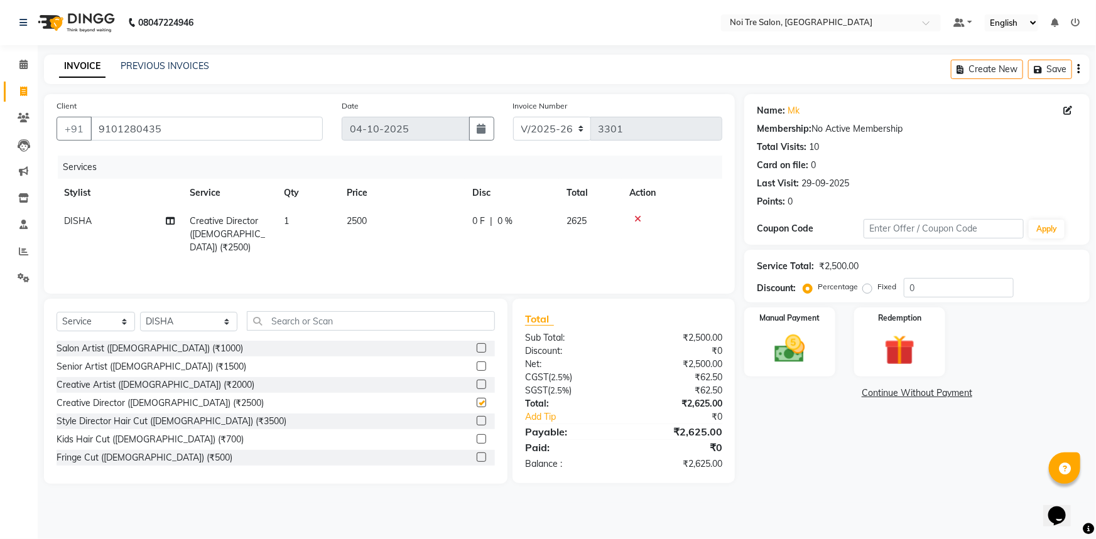
click at [477, 404] on label at bounding box center [481, 402] width 9 height 9
click at [477, 404] on input "checkbox" at bounding box center [481, 403] width 8 height 8
checkbox input "false"
click at [806, 323] on div "Manual Payment" at bounding box center [789, 342] width 95 height 72
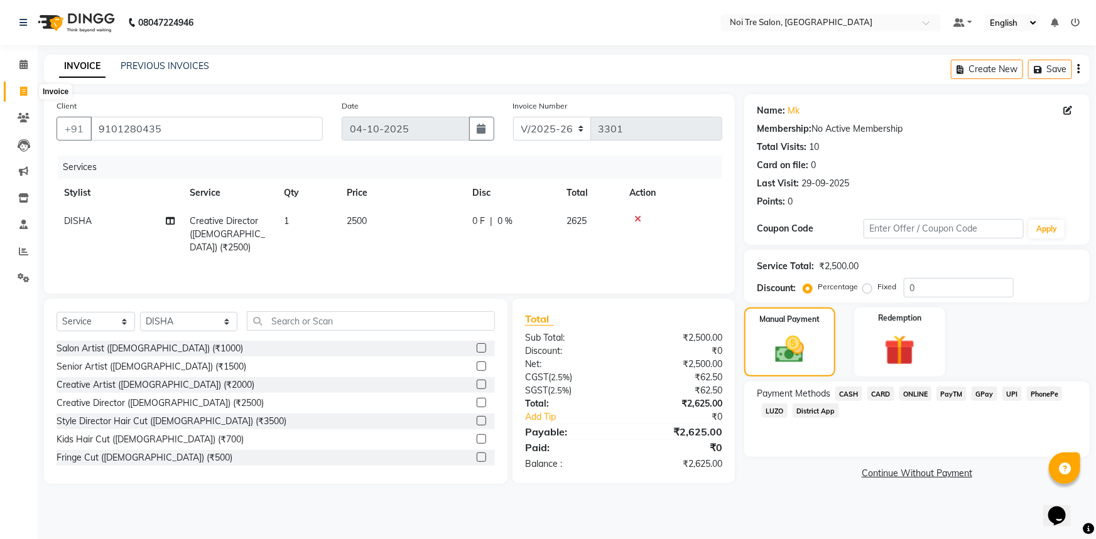
click at [25, 95] on icon at bounding box center [23, 91] width 7 height 9
select select "service"
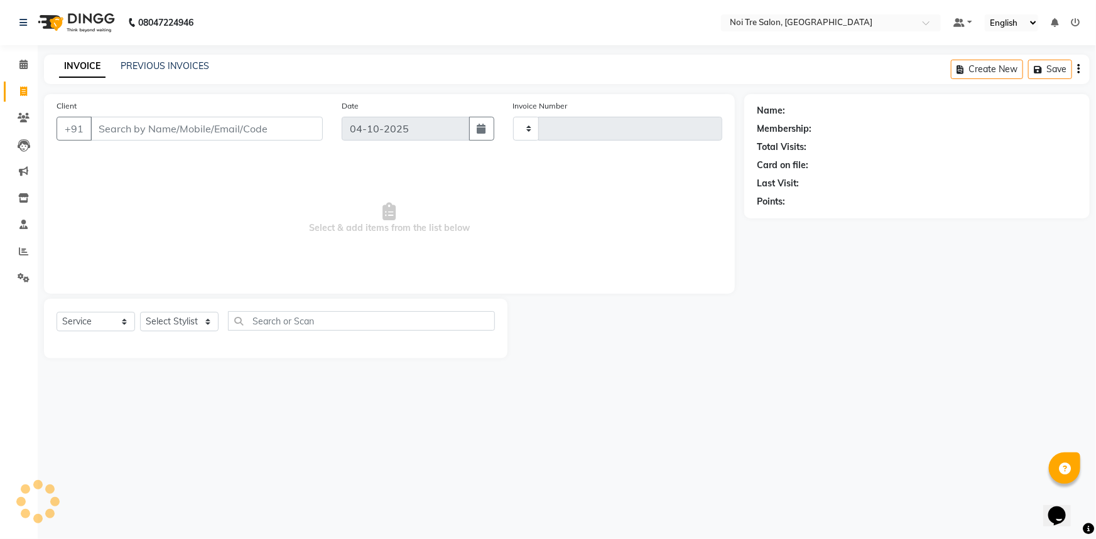
type input "3301"
select select "3710"
click at [158, 325] on select "Select Stylist [PERSON_NAME] [PERSON_NAME] STYLE DIRECTOR Curls Color [PERSON_N…" at bounding box center [188, 321] width 97 height 19
select select "37871"
click at [140, 312] on select "Select Stylist [PERSON_NAME] [PERSON_NAME] STYLE DIRECTOR Curls Color [PERSON_N…" at bounding box center [188, 321] width 97 height 19
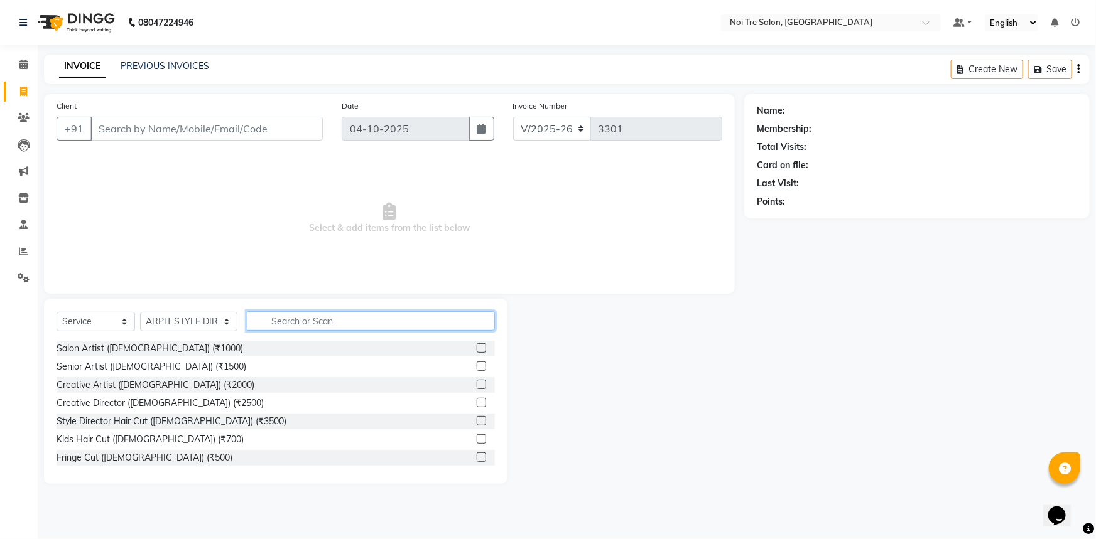
click at [356, 313] on input "text" at bounding box center [371, 320] width 249 height 19
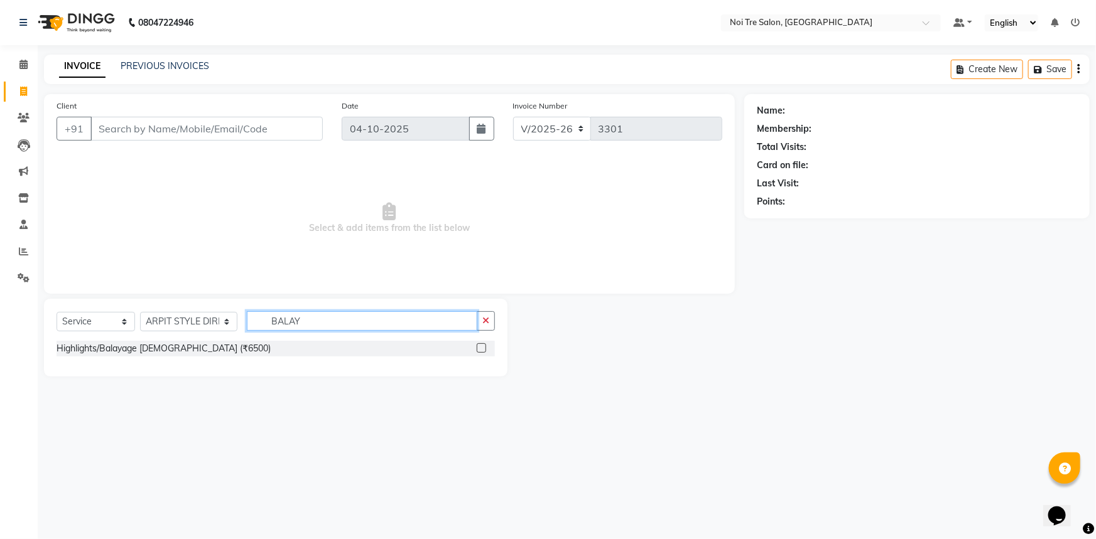
type input "BALAY"
click at [483, 350] on label at bounding box center [481, 347] width 9 height 9
click at [483, 350] on input "checkbox" at bounding box center [481, 349] width 8 height 8
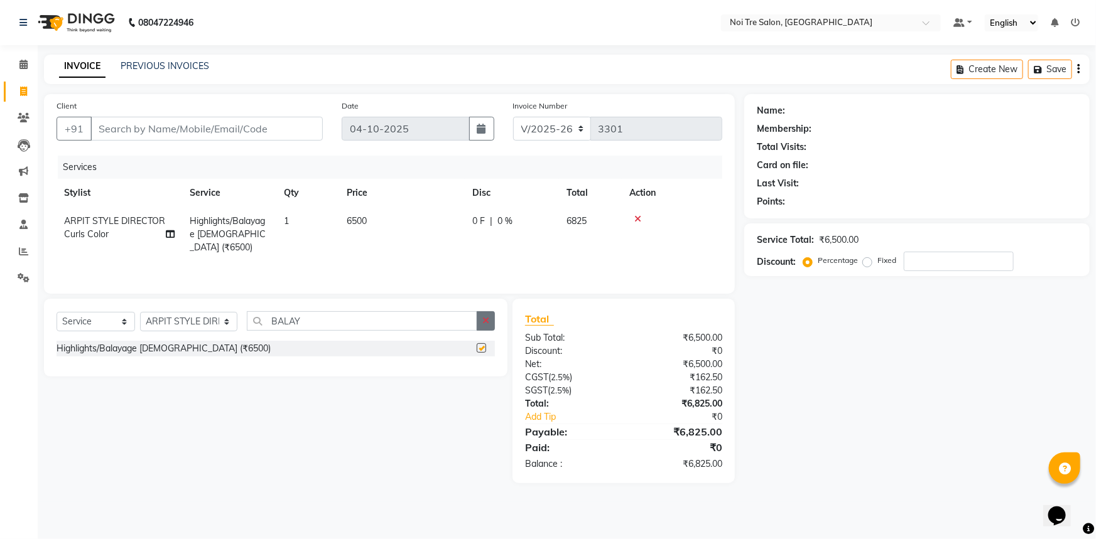
checkbox input "false"
click at [478, 320] on button "button" at bounding box center [486, 320] width 18 height 19
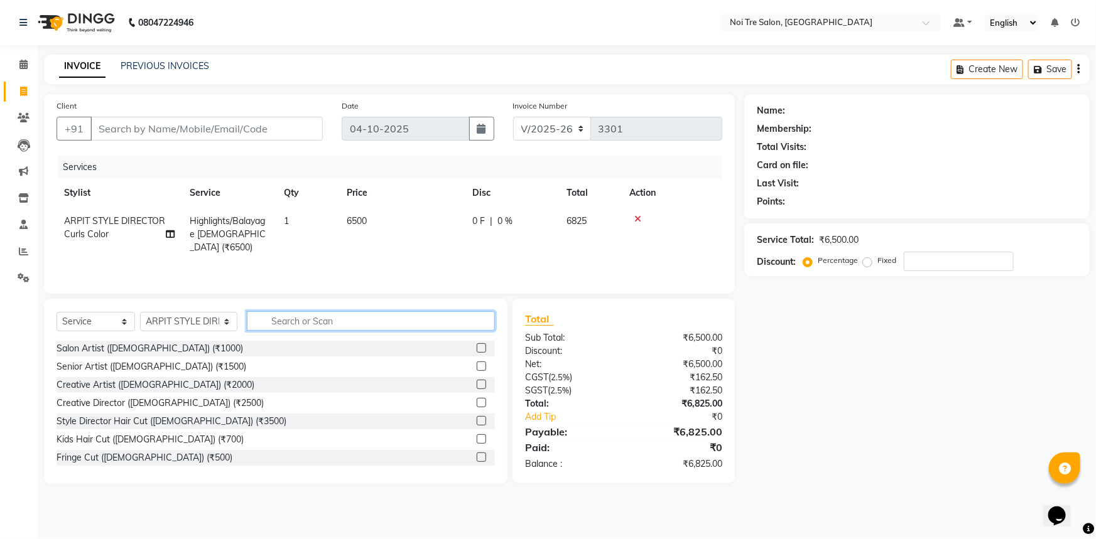
click at [330, 315] on input "text" at bounding box center [371, 320] width 249 height 19
click at [642, 220] on div at bounding box center [671, 219] width 85 height 9
click at [636, 220] on icon at bounding box center [637, 219] width 7 height 9
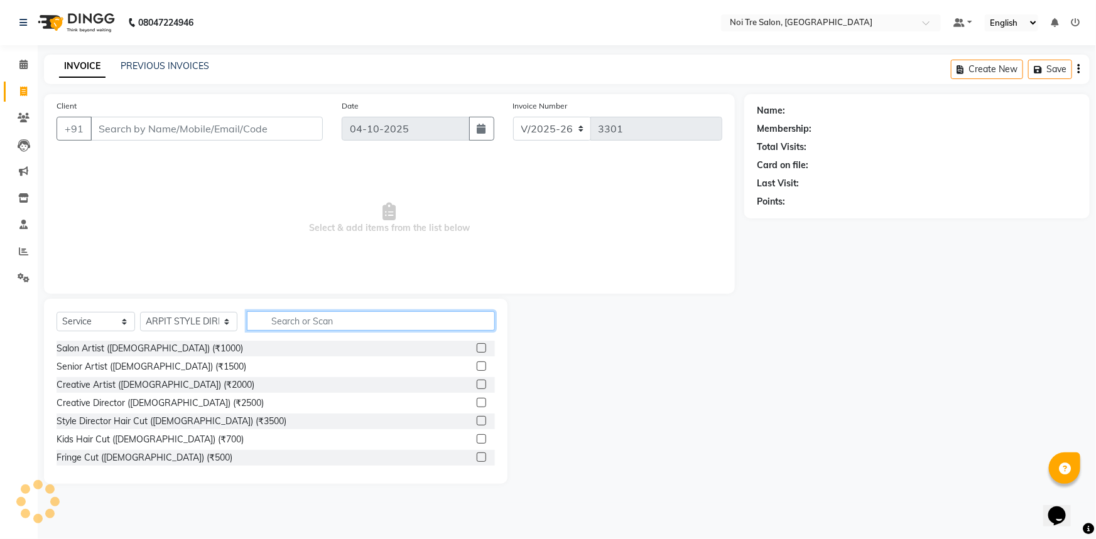
click at [328, 321] on input "text" at bounding box center [371, 320] width 249 height 19
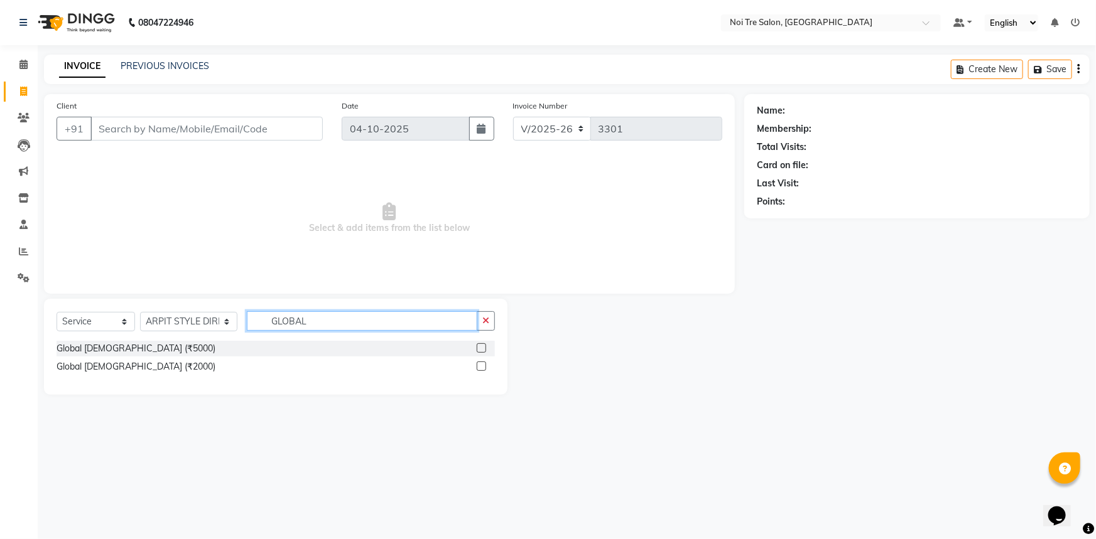
type input "GLOBAL"
click at [478, 348] on label at bounding box center [481, 347] width 9 height 9
click at [478, 348] on input "checkbox" at bounding box center [481, 349] width 8 height 8
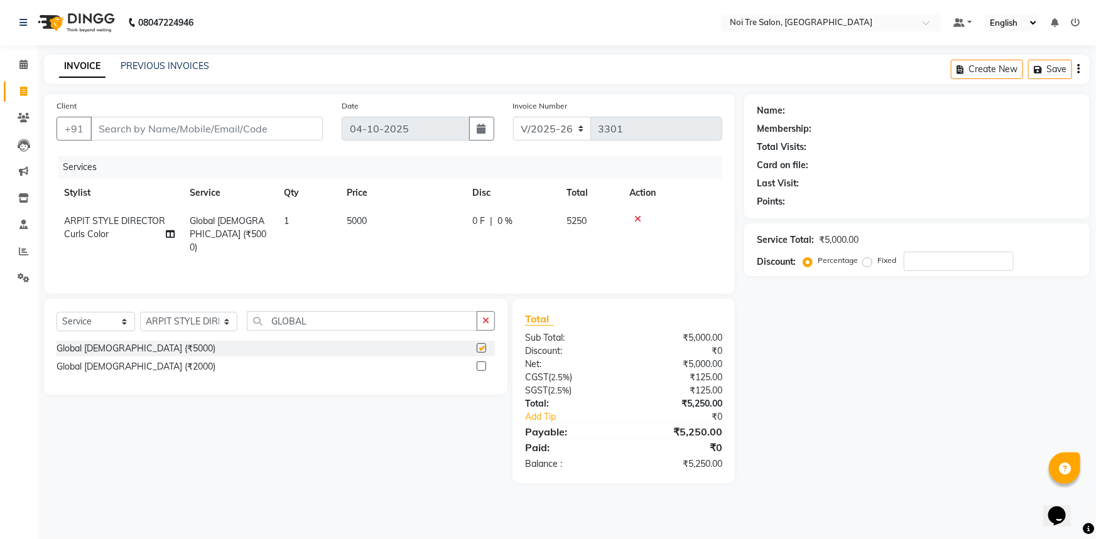
checkbox input "false"
click at [384, 227] on td "5000" at bounding box center [402, 234] width 126 height 55
select select "37871"
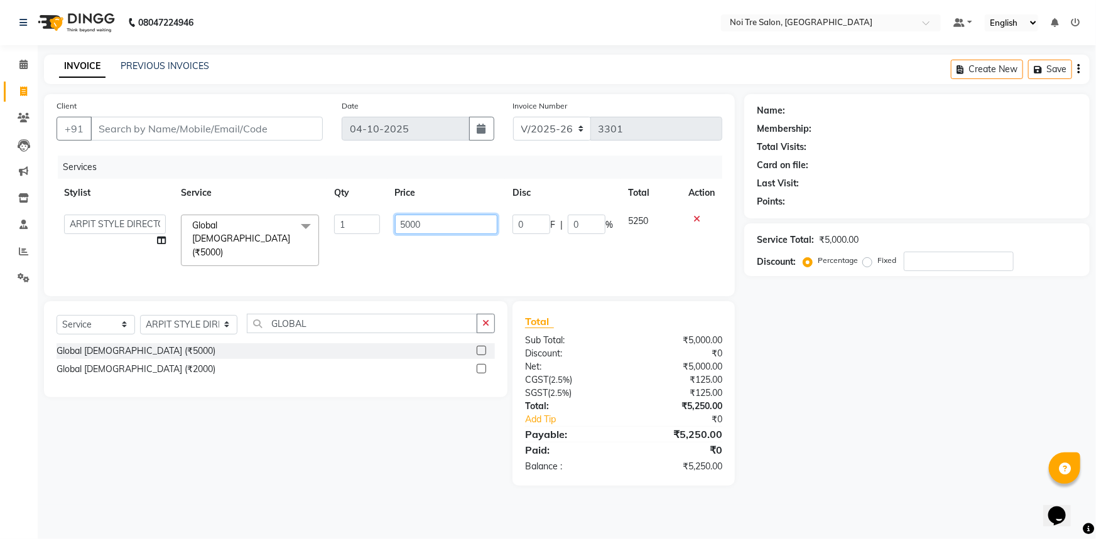
drag, startPoint x: 455, startPoint y: 217, endPoint x: 305, endPoint y: 199, distance: 151.2
click at [306, 208] on tr "[PERSON_NAME] [PERSON_NAME] STYLE DIRECTOR Curls Color [PERSON_NAME] [PERSON_NA…" at bounding box center [390, 240] width 666 height 67
type input "10000"
click at [917, 426] on div "Name: Membership: Total Visits: Card on file: Last Visit: Points: Service Total…" at bounding box center [921, 290] width 355 height 392
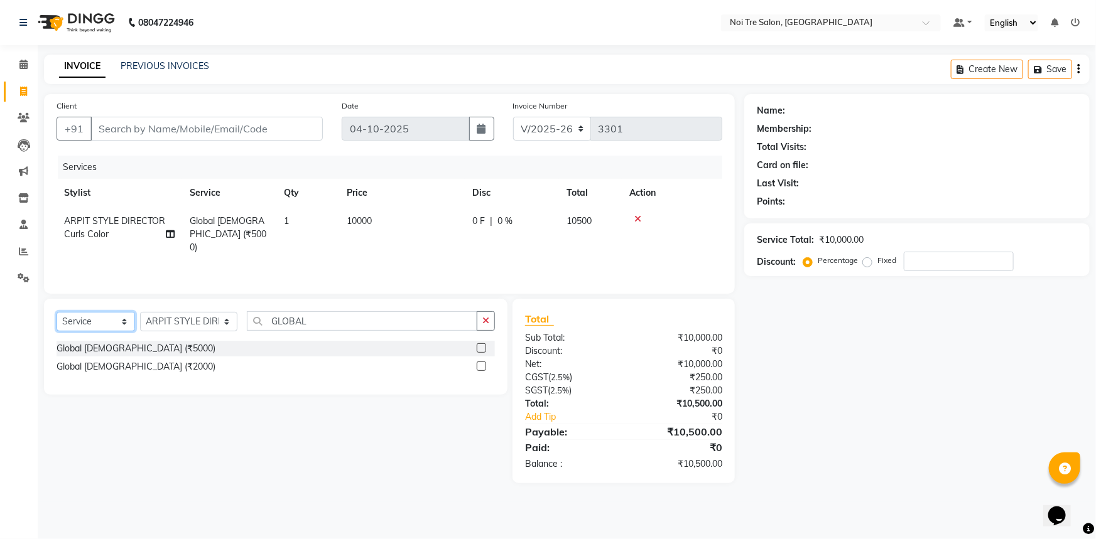
click at [126, 323] on select "Select Service Product Membership Package Voucher Prepaid Gift Card" at bounding box center [96, 321] width 78 height 19
select select "product"
click at [57, 312] on select "Select Service Product Membership Package Voucher Prepaid Gift Card" at bounding box center [96, 321] width 78 height 19
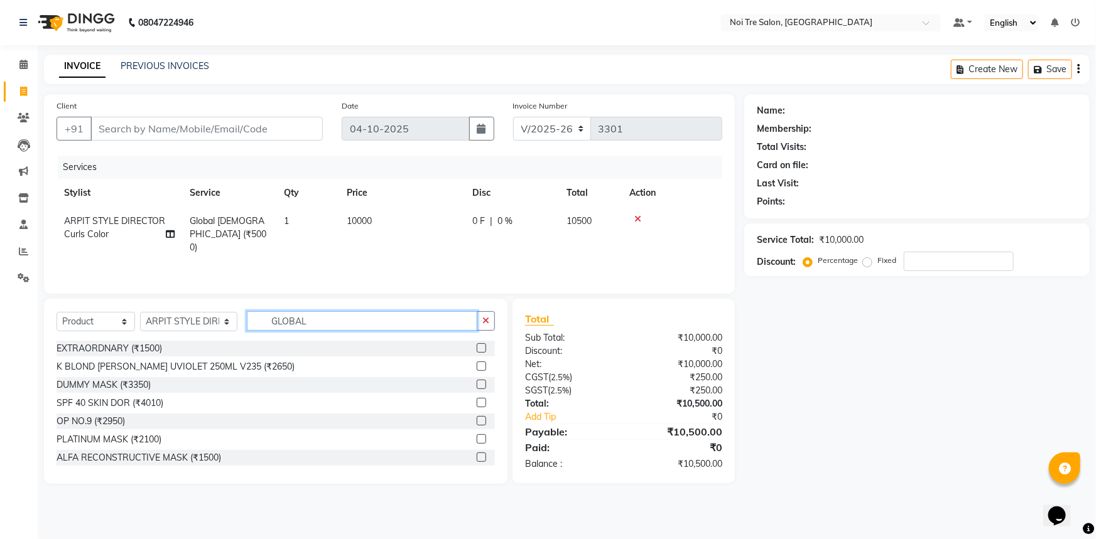
drag, startPoint x: 317, startPoint y: 323, endPoint x: 121, endPoint y: 313, distance: 196.1
click at [130, 320] on div "Select Service Product Membership Package Voucher Prepaid Gift Card Select Styl…" at bounding box center [276, 326] width 438 height 30
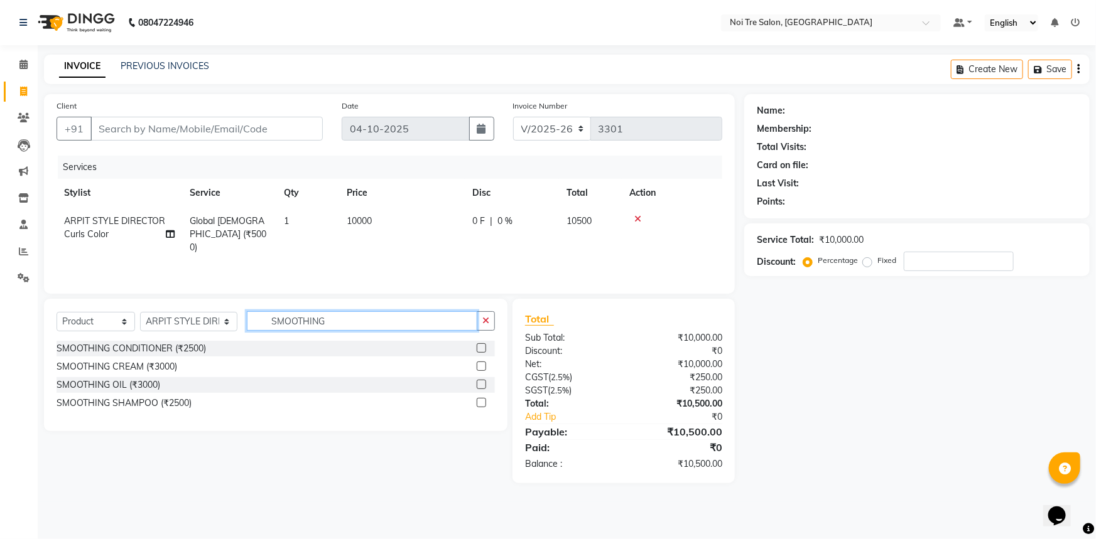
type input "SMOOTHING"
click at [482, 349] on label at bounding box center [481, 347] width 9 height 9
click at [482, 349] on input "checkbox" at bounding box center [481, 349] width 8 height 8
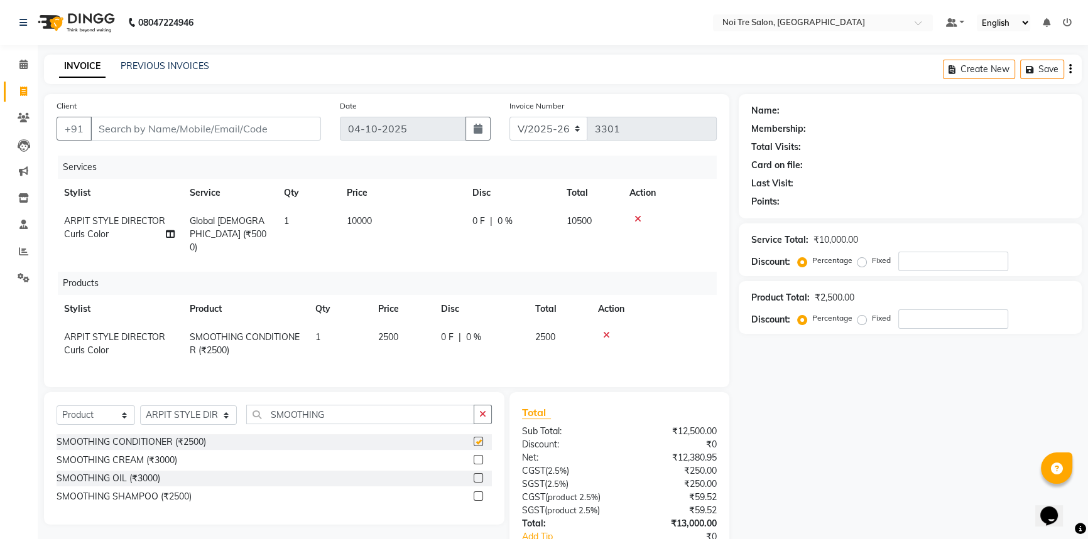
checkbox input "false"
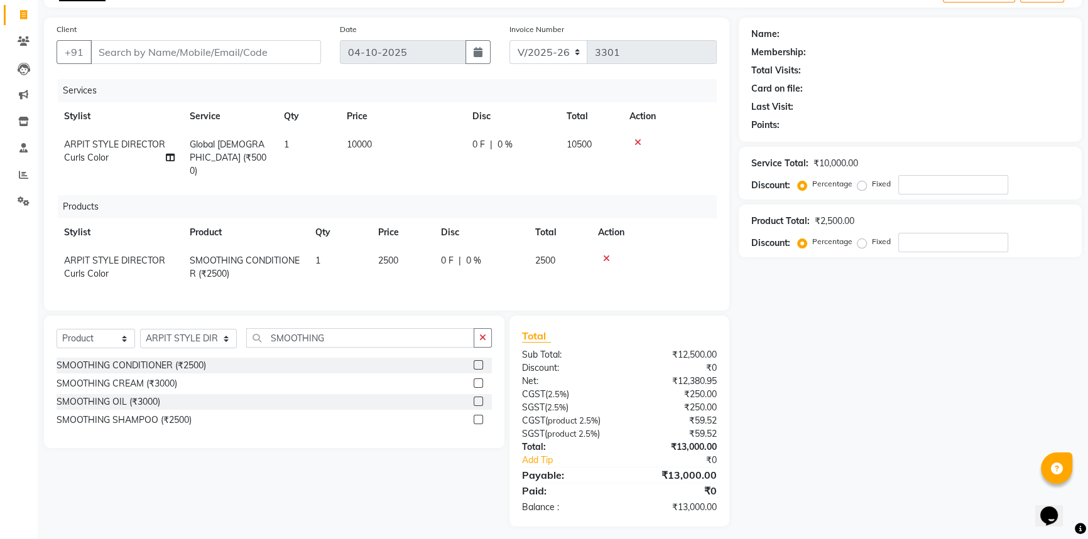
scroll to position [79, 0]
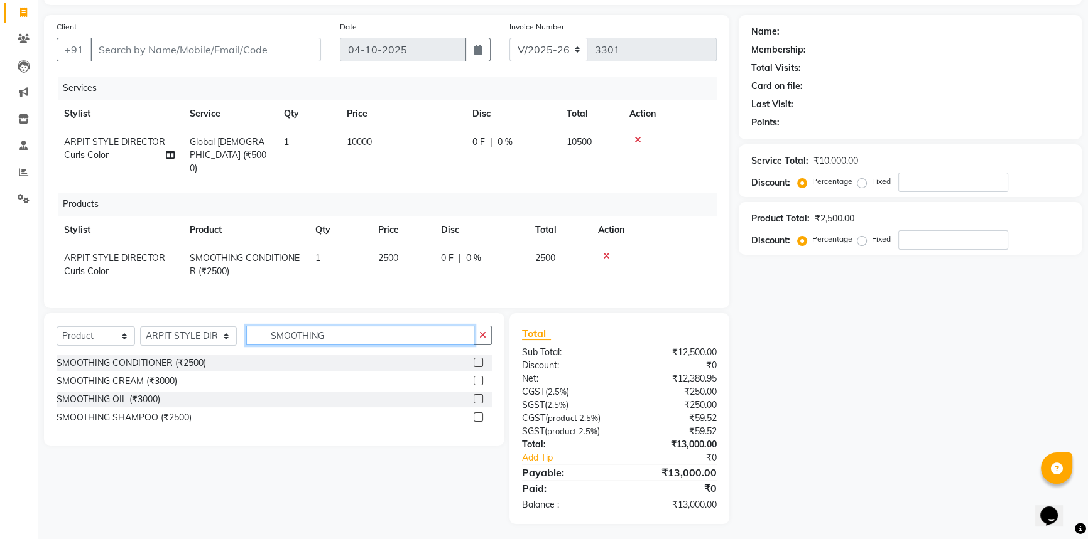
click at [385, 326] on input "SMOOTHING" at bounding box center [359, 335] width 227 height 19
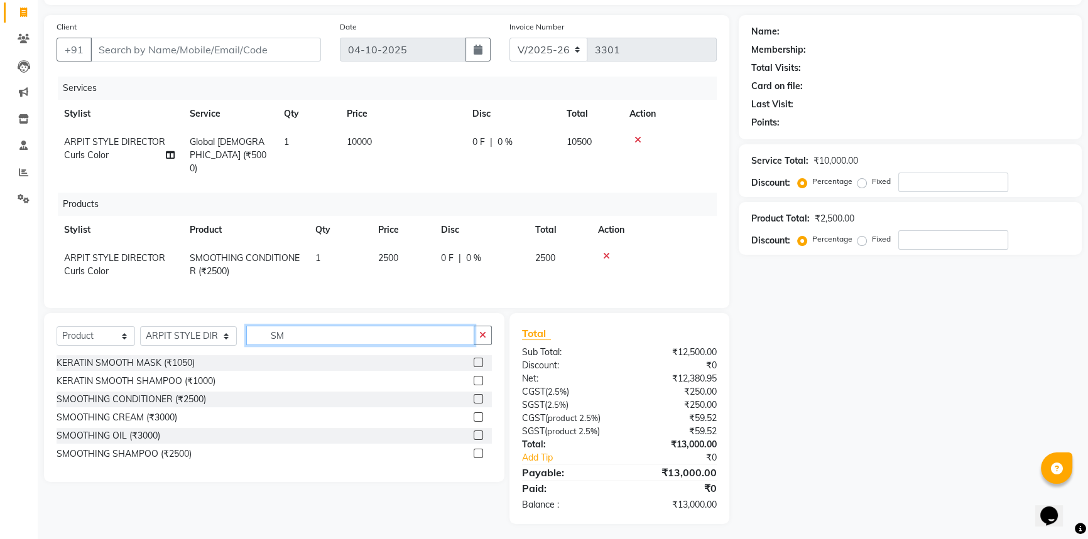
type input "S"
type input "VOLUM"
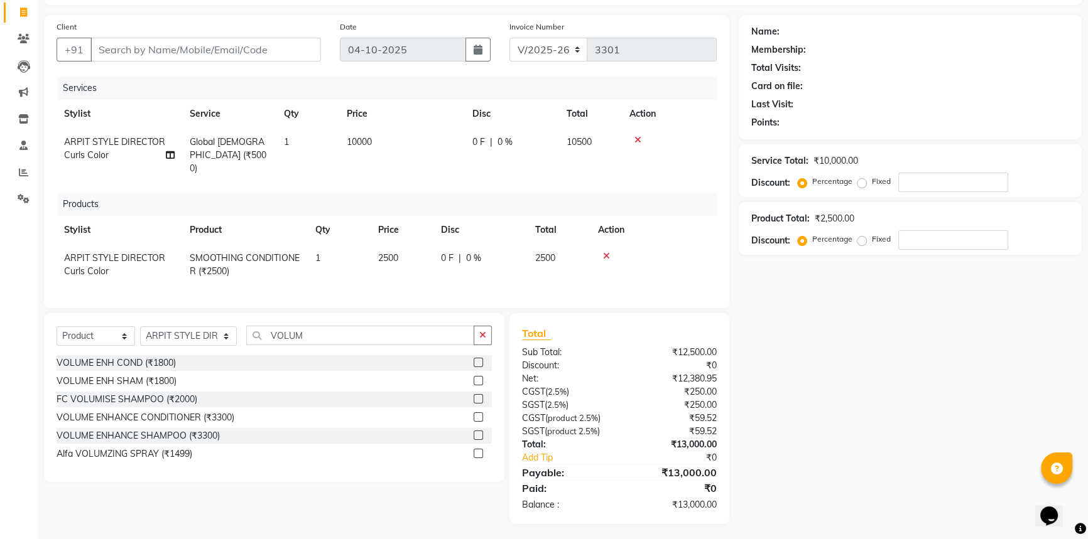
click at [477, 431] on label at bounding box center [477, 435] width 9 height 9
click at [477, 432] on input "checkbox" at bounding box center [477, 436] width 8 height 8
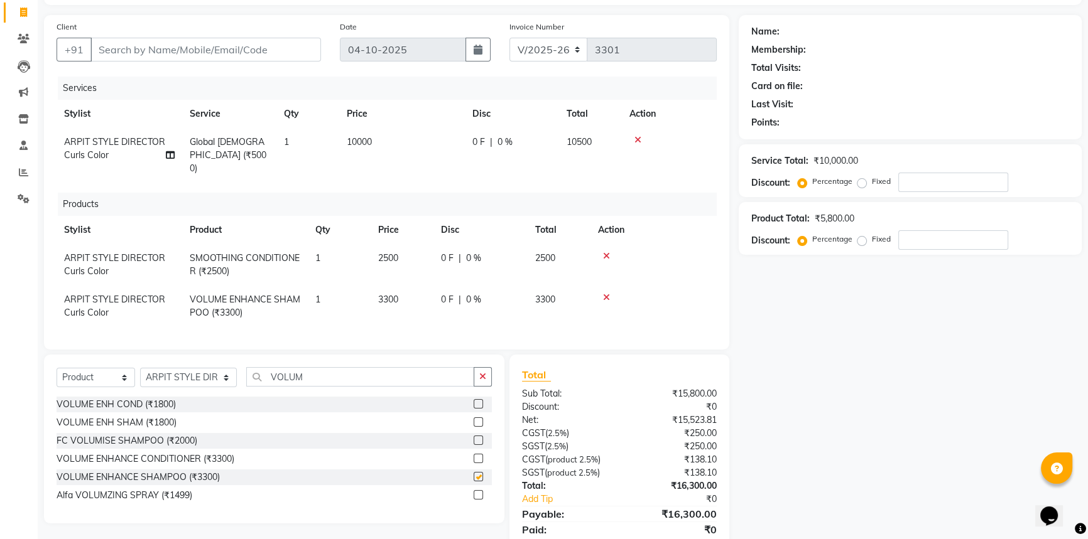
checkbox input "false"
click at [396, 294] on span "3300" at bounding box center [388, 299] width 20 height 11
select select "37871"
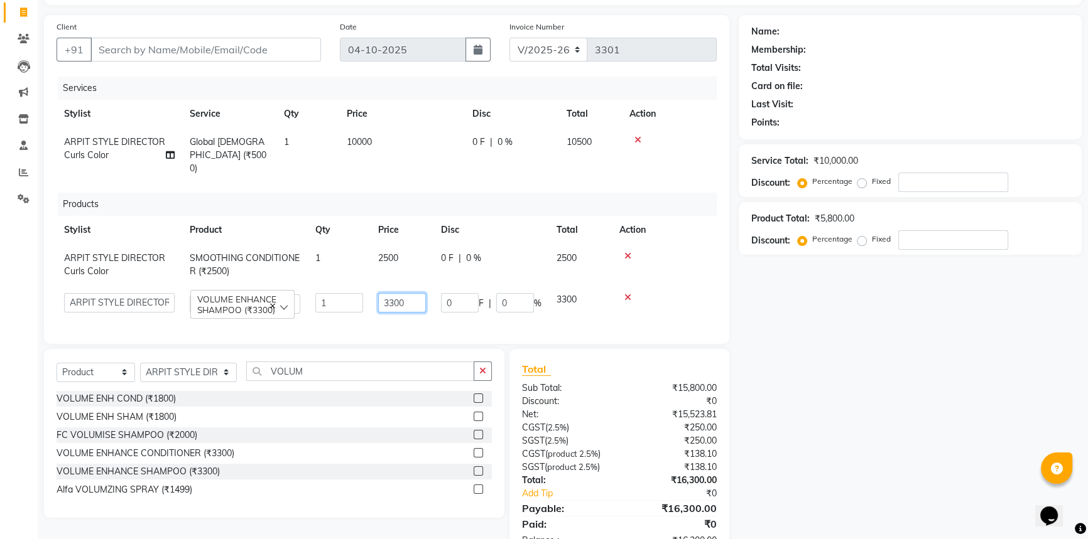
drag, startPoint x: 412, startPoint y: 292, endPoint x: 304, endPoint y: 300, distance: 108.3
click at [305, 300] on tr "[PERSON_NAME] [PERSON_NAME] STYLE DIRECTOR Curls Color [PERSON_NAME] [PERSON_NA…" at bounding box center [387, 304] width 660 height 36
type input "1850"
click at [938, 409] on div "Name: Membership: Total Visits: Card on file: Last Visit: Points: Service Total…" at bounding box center [914, 287] width 352 height 545
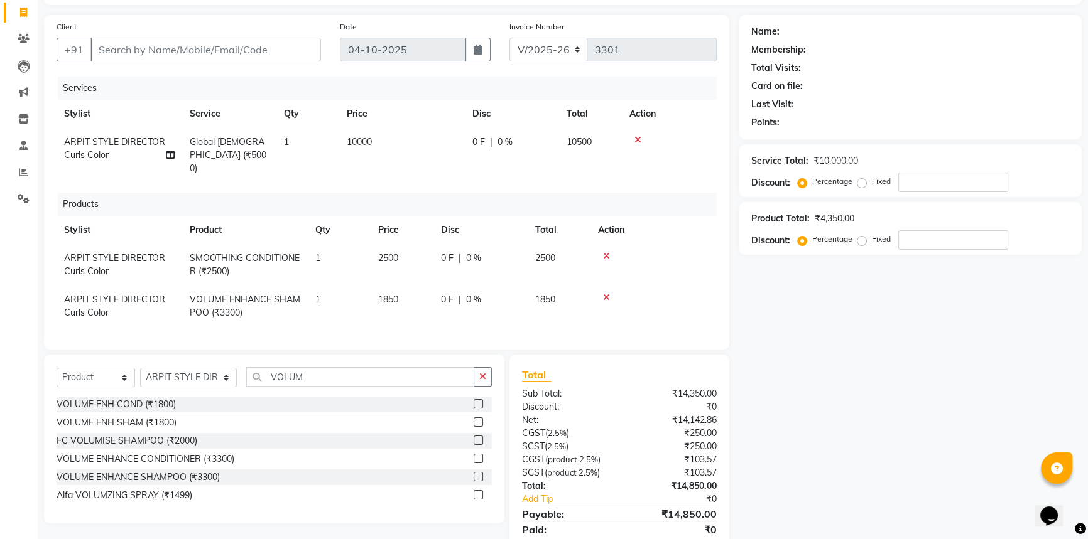
drag, startPoint x: 485, startPoint y: 375, endPoint x: 428, endPoint y: 370, distance: 56.7
click at [470, 372] on div "VOLUM" at bounding box center [369, 376] width 244 height 19
click at [398, 367] on input "VOLUM" at bounding box center [359, 376] width 227 height 19
type input "V"
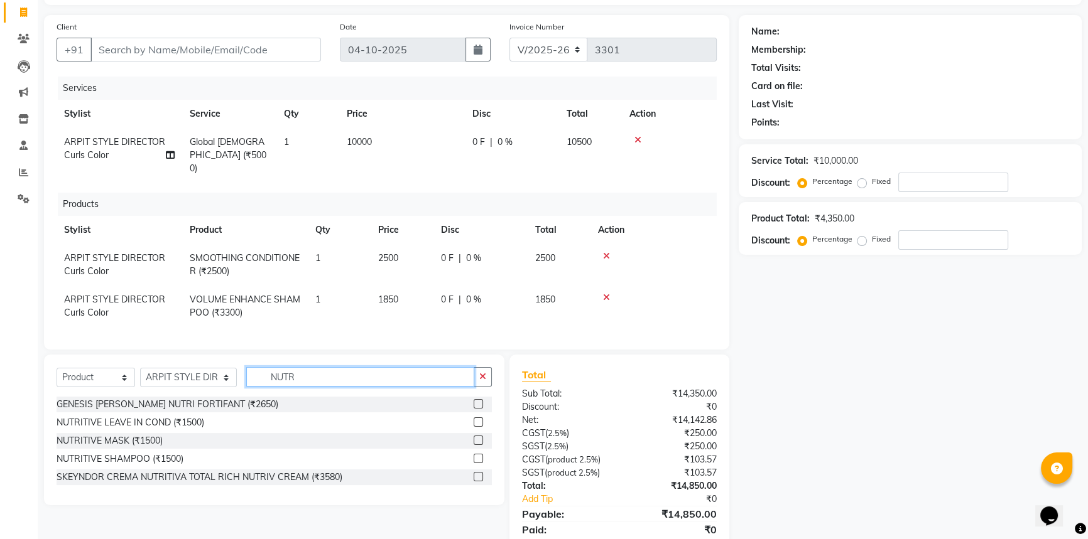
type input "NUTR"
click at [478, 454] on label at bounding box center [477, 458] width 9 height 9
click at [478, 455] on input "checkbox" at bounding box center [477, 459] width 8 height 8
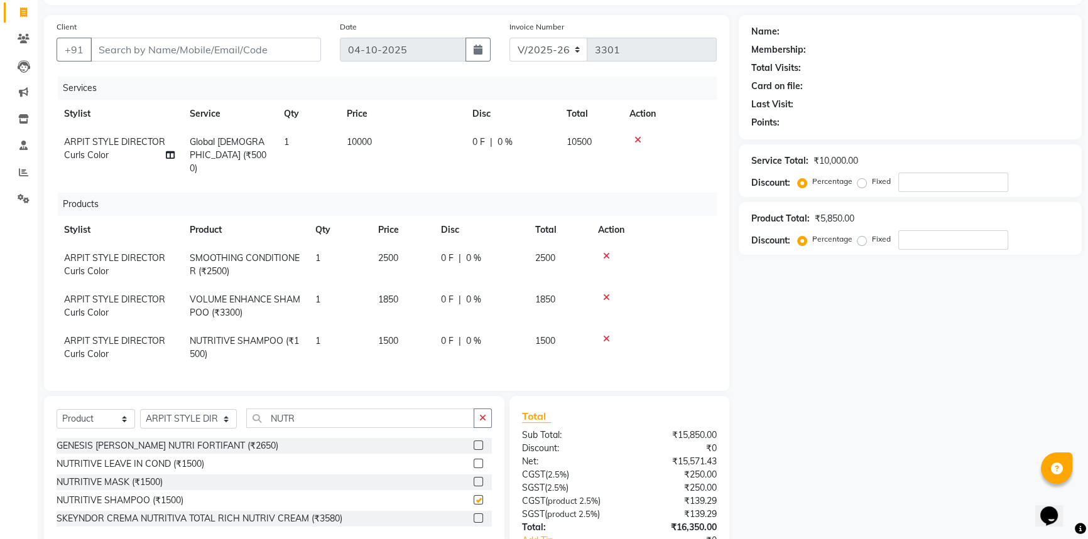
checkbox input "false"
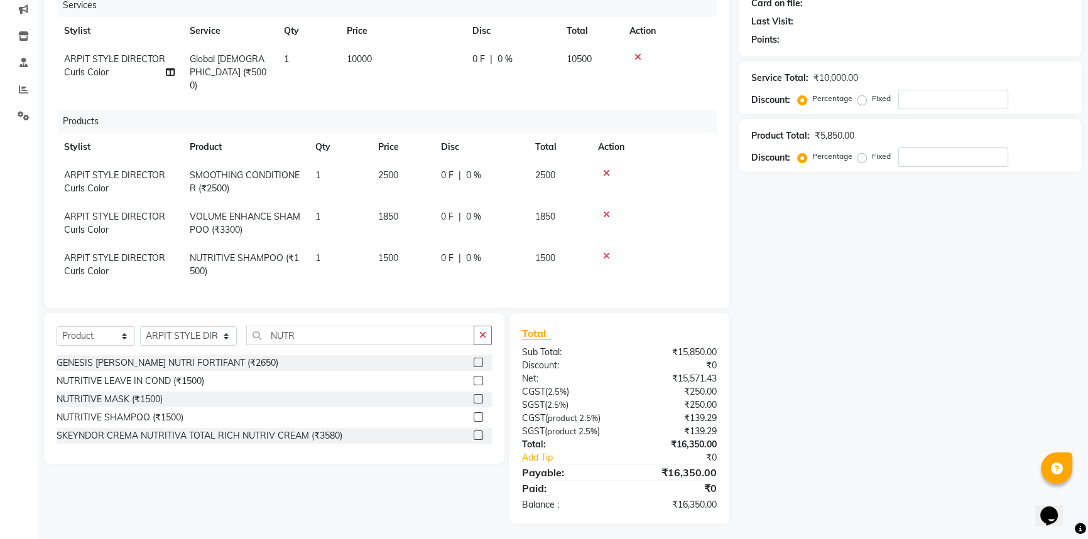
click at [405, 252] on td "1500" at bounding box center [401, 264] width 63 height 41
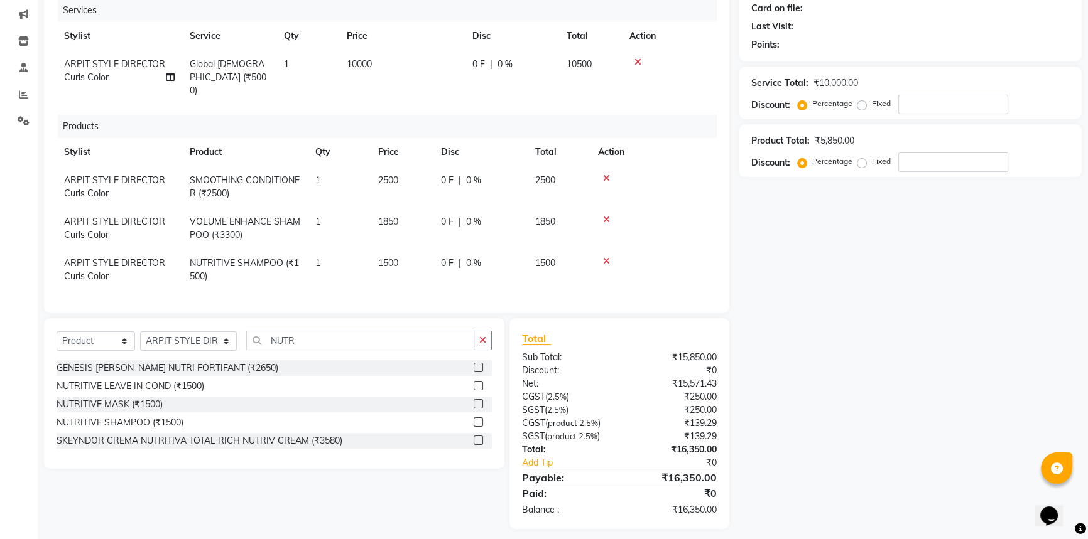
select select "37871"
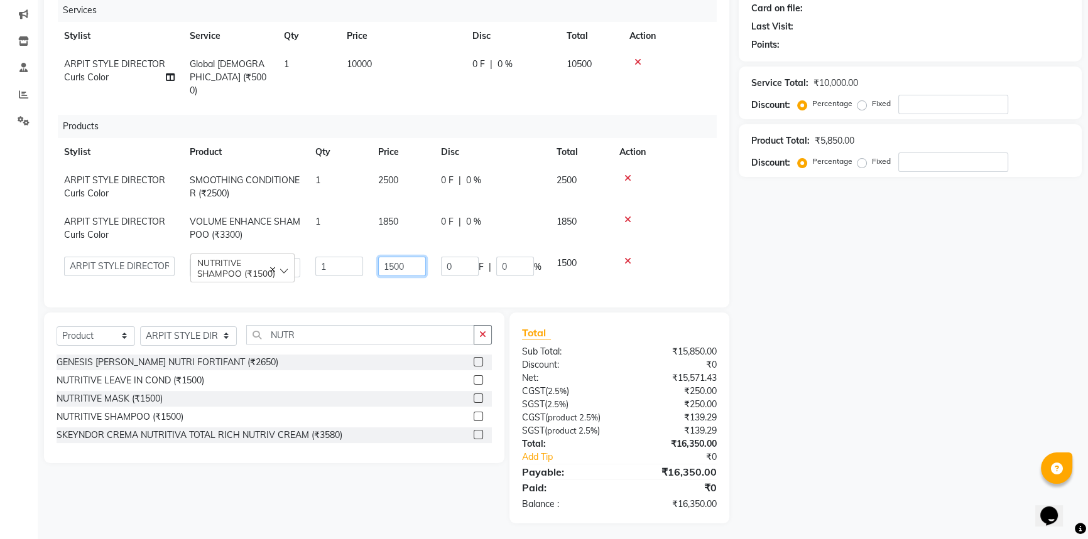
drag, startPoint x: 420, startPoint y: 250, endPoint x: 294, endPoint y: 263, distance: 126.3
click at [299, 263] on tr "[PERSON_NAME] [PERSON_NAME] STYLE DIRECTOR Curls Color [PERSON_NAME] [PERSON_NA…" at bounding box center [387, 267] width 660 height 36
type input "1850"
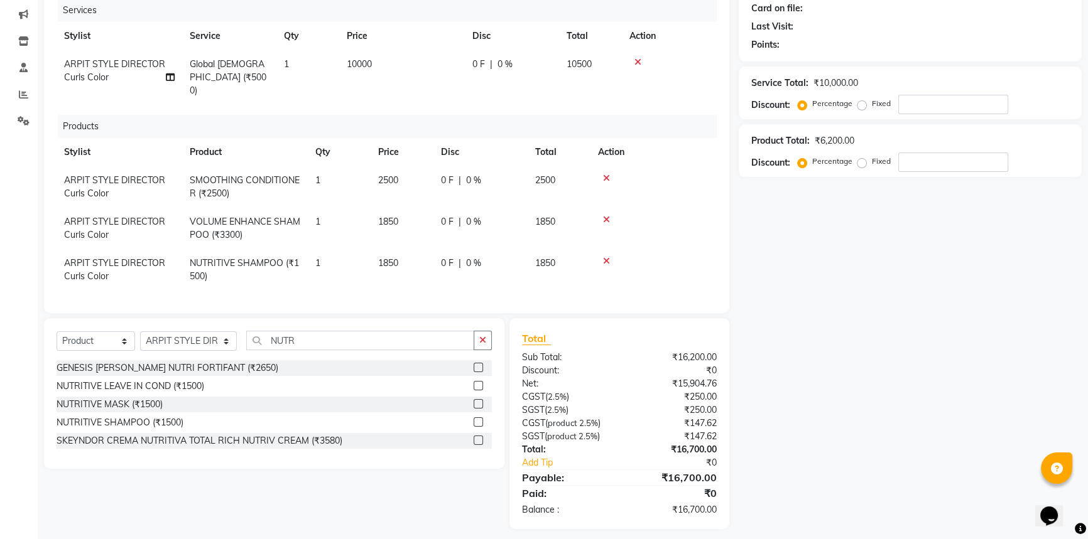
click at [872, 276] on div "Name: Membership: Total Visits: Card on file: Last Visit: Points: Service Total…" at bounding box center [914, 233] width 352 height 592
click at [605, 174] on icon at bounding box center [606, 178] width 7 height 9
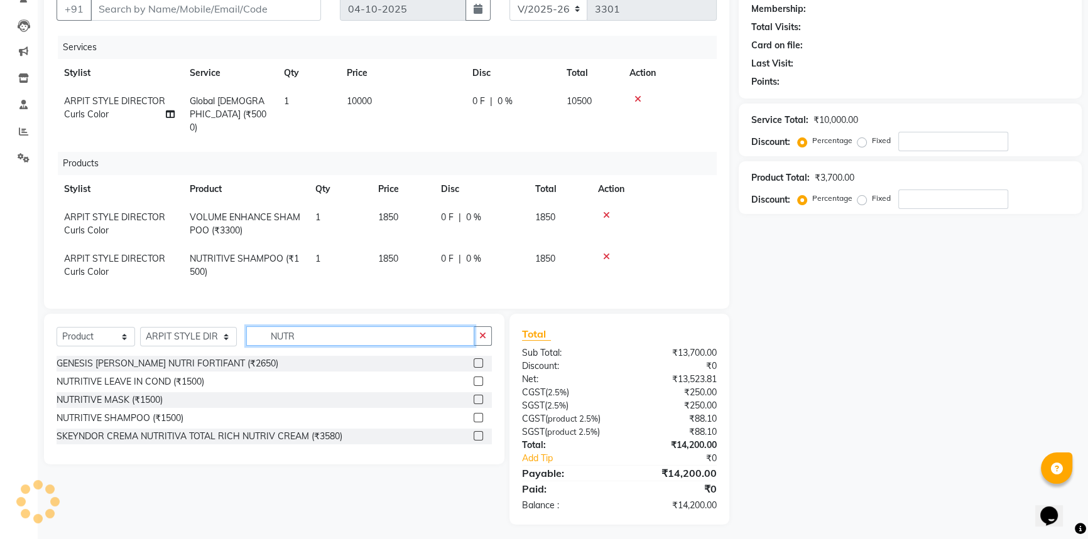
drag, startPoint x: 347, startPoint y: 332, endPoint x: 202, endPoint y: 310, distance: 146.7
click at [215, 327] on div "Select Service Product Membership Package Voucher Prepaid Gift Card Select Styl…" at bounding box center [274, 342] width 435 height 30
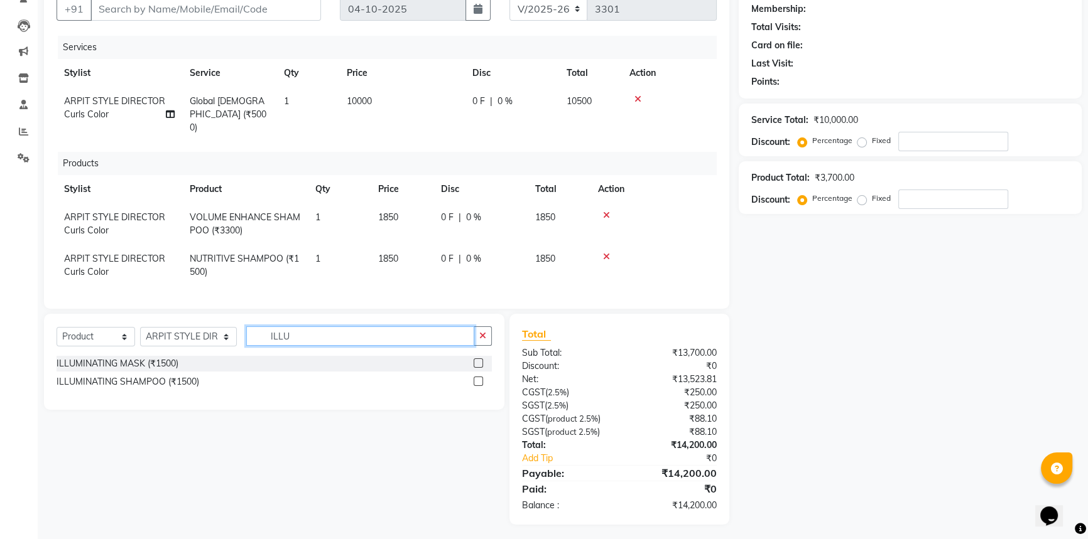
type input "ILLU"
click at [477, 359] on label at bounding box center [477, 363] width 9 height 9
click at [477, 360] on input "checkbox" at bounding box center [477, 364] width 8 height 8
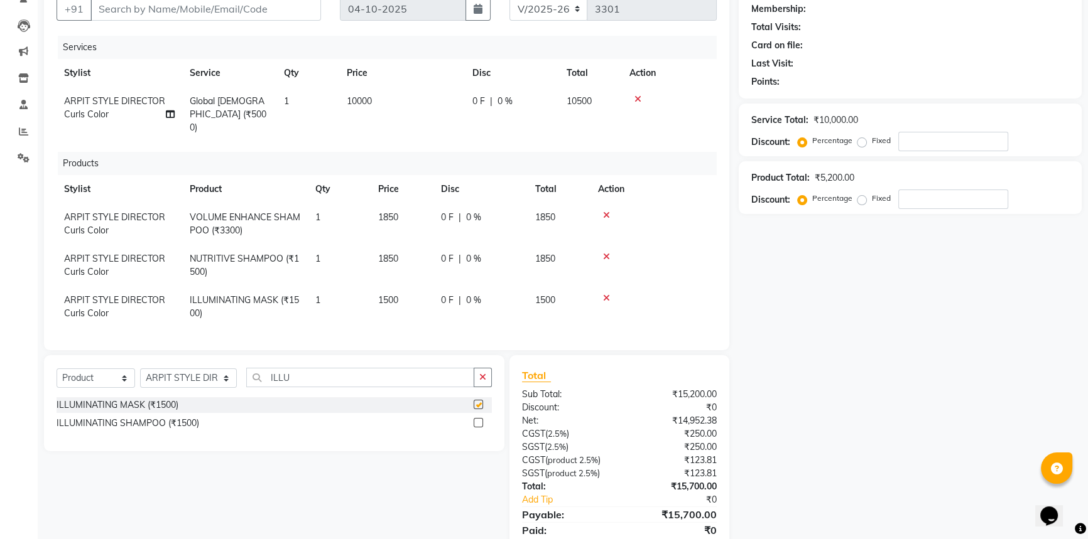
checkbox input "false"
click at [402, 291] on td "1500" at bounding box center [401, 306] width 63 height 41
select select "37871"
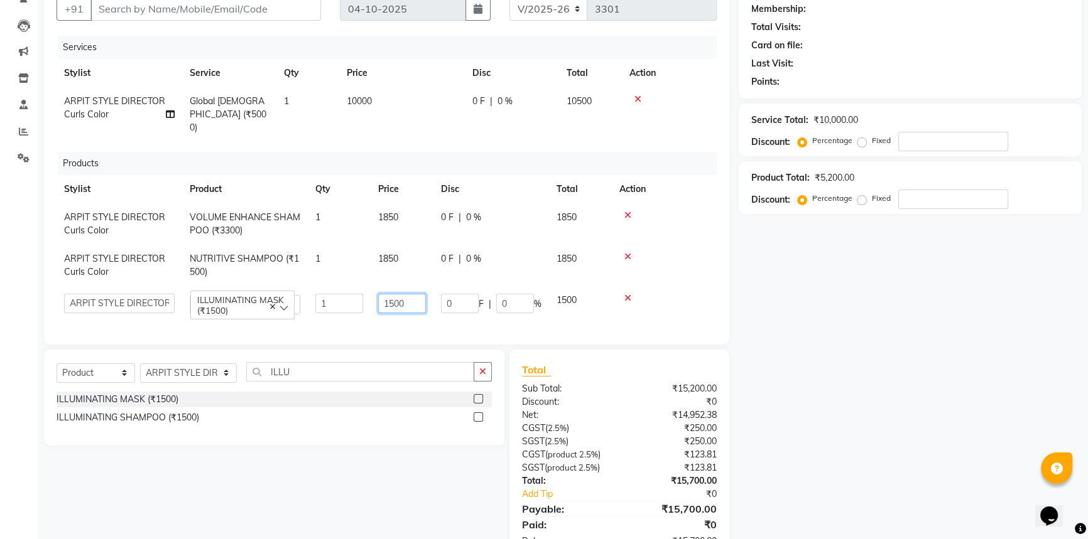
drag, startPoint x: 404, startPoint y: 294, endPoint x: 244, endPoint y: 256, distance: 165.4
click at [245, 257] on tbody "[PERSON_NAME] STYLE DIRECTOR Curls Color VOLUME ENHANCE SHAMPOO (₹3300) 1 1850 …" at bounding box center [387, 262] width 660 height 119
type input "2000"
click at [888, 412] on div "Name: Membership: Total Visits: Card on file: Last Visit: Points: Service Total…" at bounding box center [914, 267] width 352 height 586
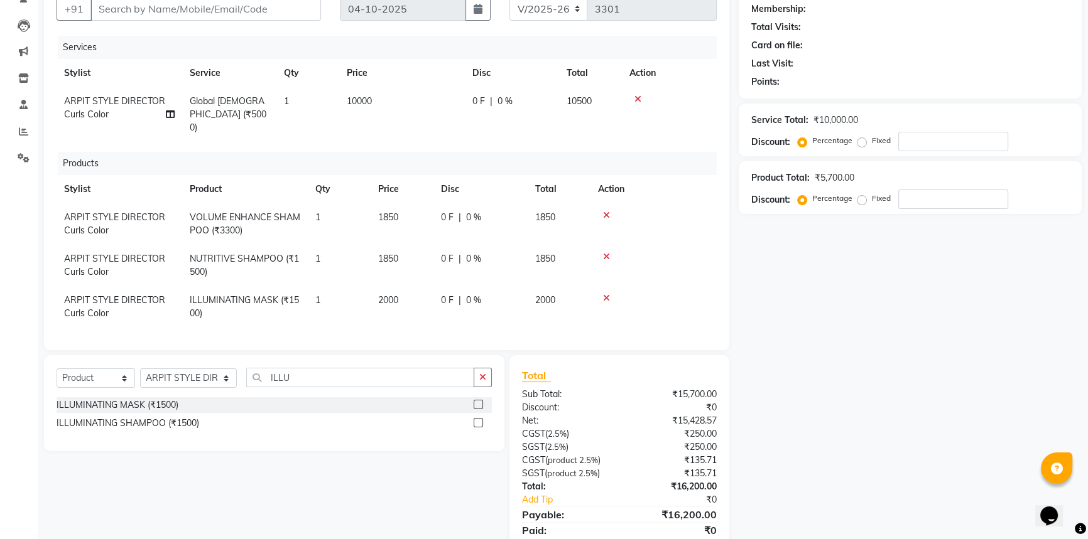
scroll to position [162, 0]
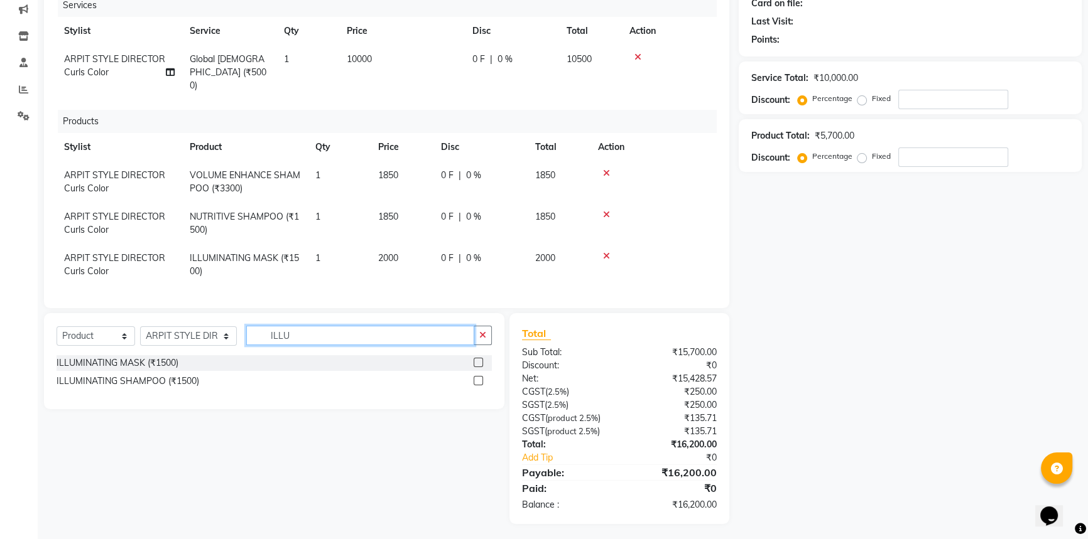
drag, startPoint x: 301, startPoint y: 323, endPoint x: 195, endPoint y: 337, distance: 106.4
click at [195, 337] on div "Select Service Product Membership Package Voucher Prepaid Gift Card Select Styl…" at bounding box center [274, 341] width 435 height 30
type input "M"
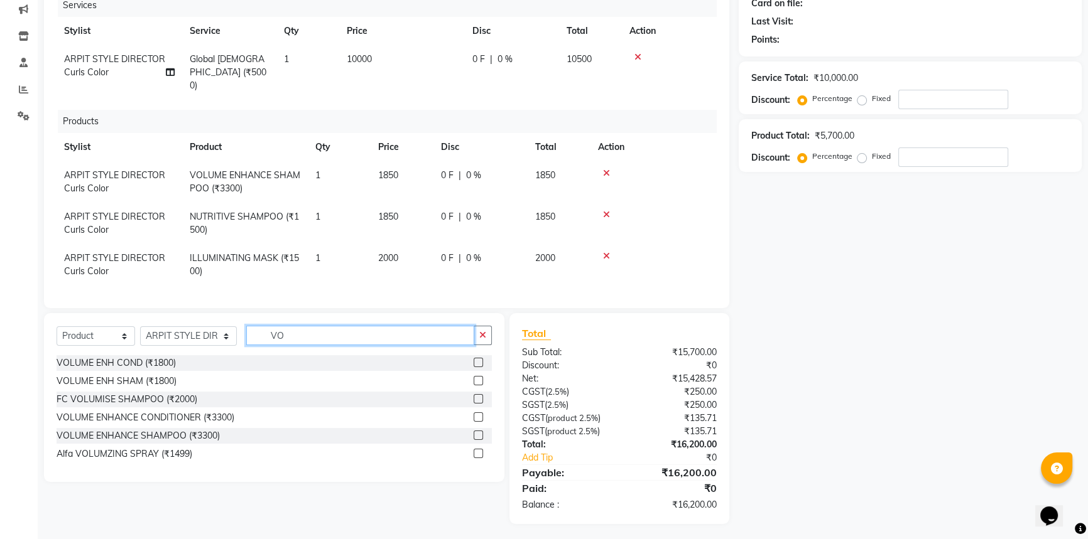
type input "V"
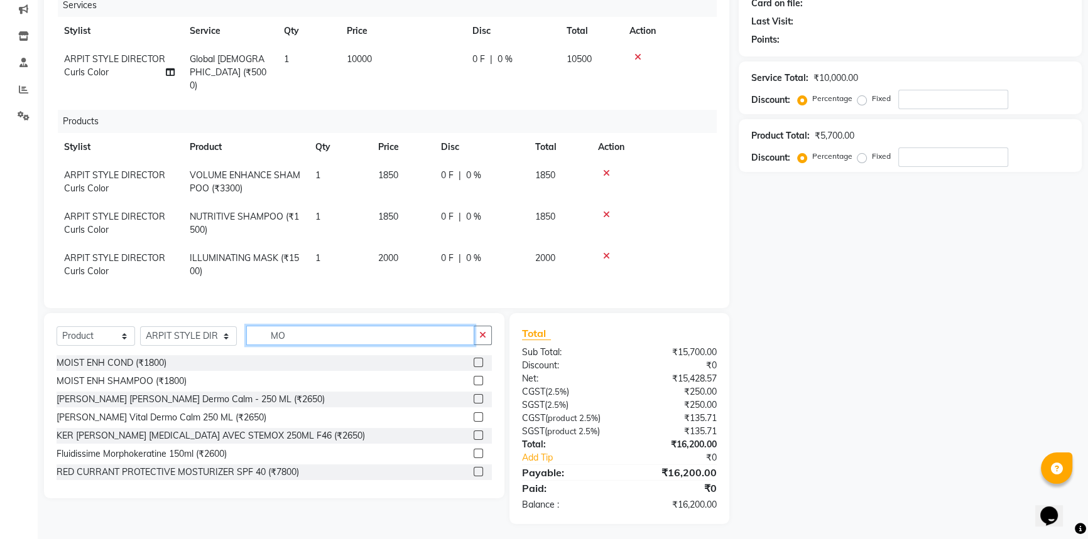
type input "M"
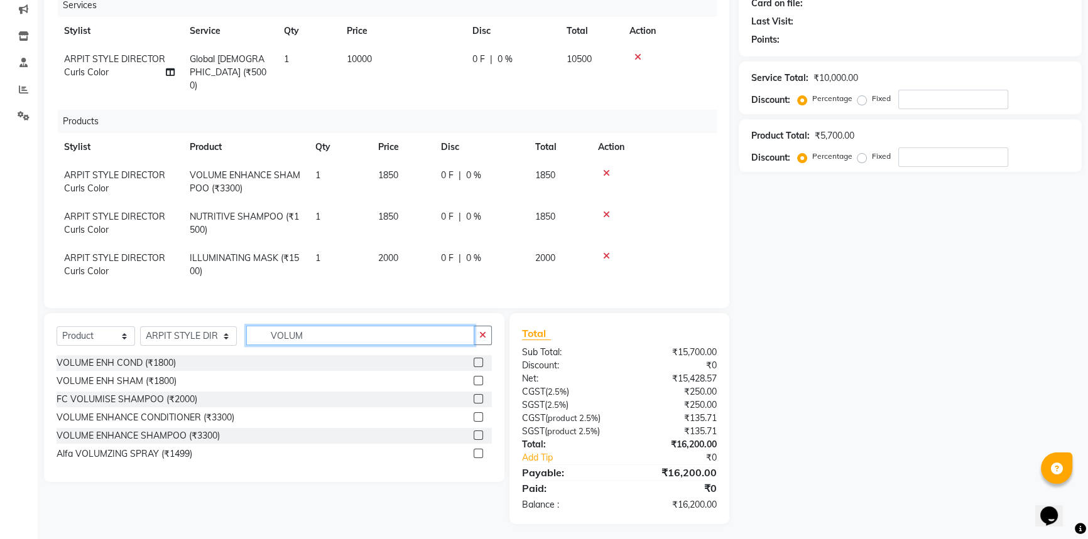
type input "VOLUM"
click at [478, 449] on label at bounding box center [477, 453] width 9 height 9
click at [478, 450] on input "checkbox" at bounding box center [477, 454] width 8 height 8
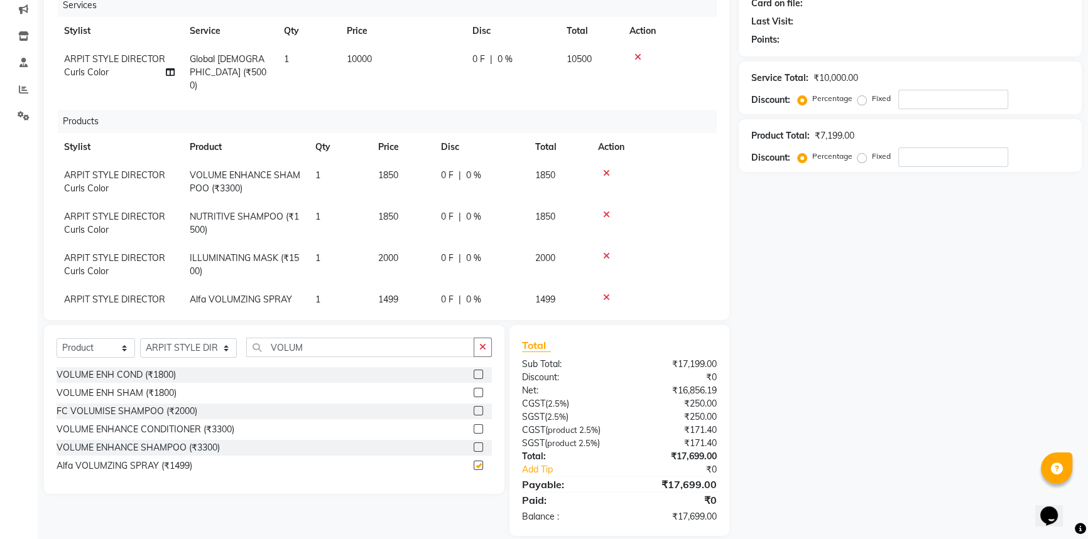
checkbox input "false"
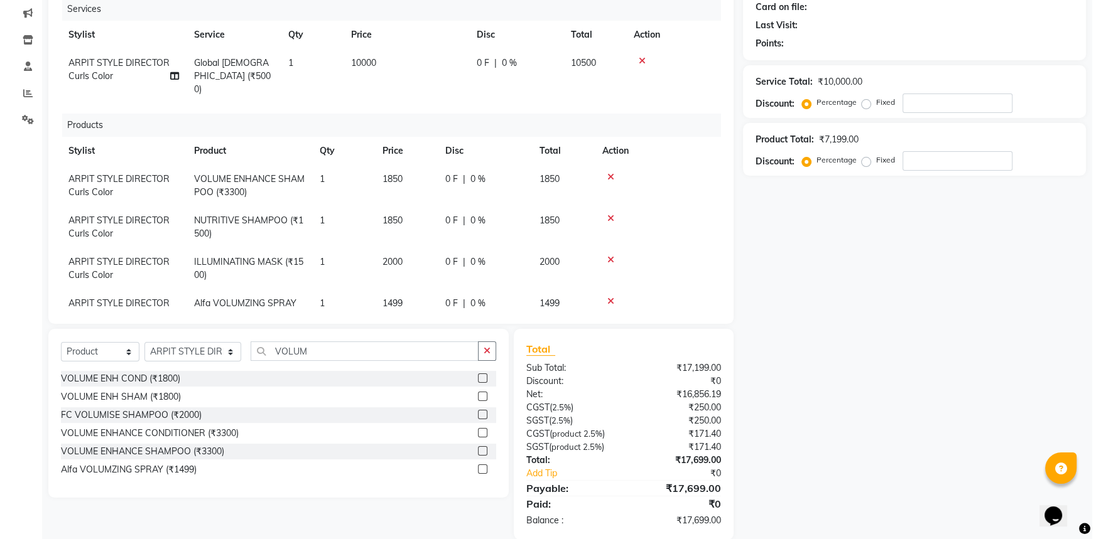
scroll to position [7, 0]
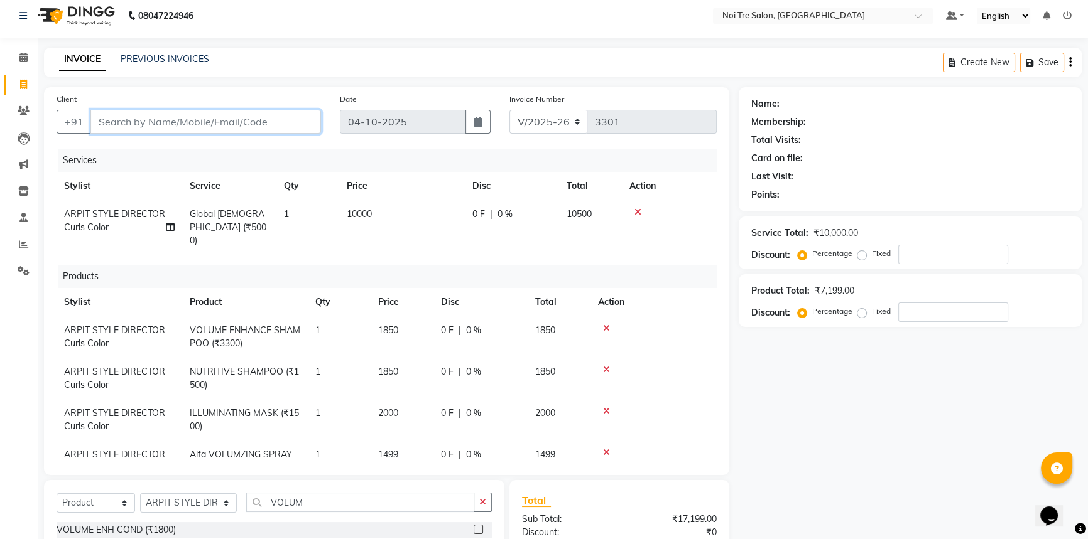
click at [200, 116] on input "Client" at bounding box center [205, 122] width 230 height 24
type input "9"
type input "0"
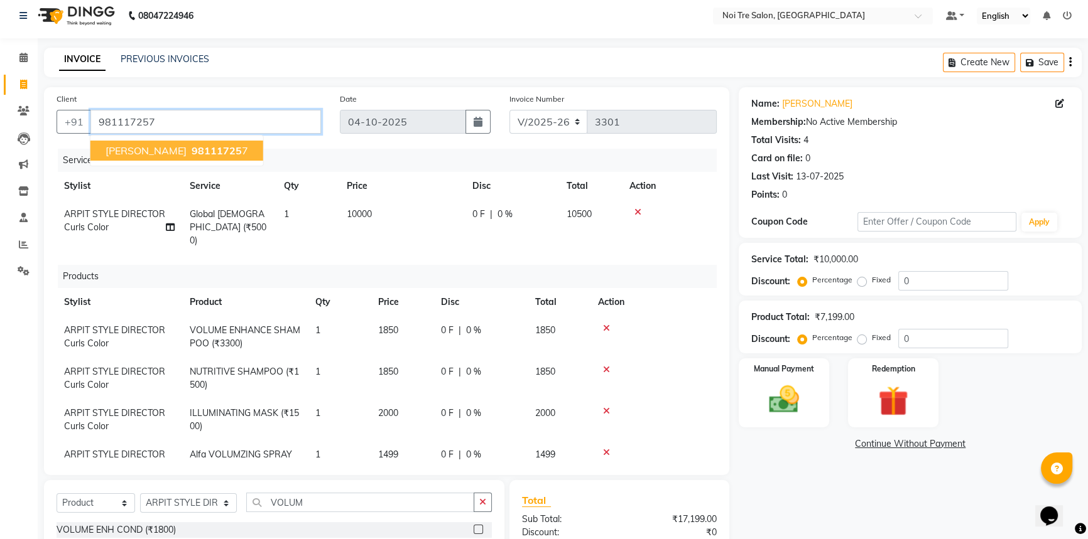
click at [171, 124] on input "981117257" at bounding box center [205, 122] width 230 height 24
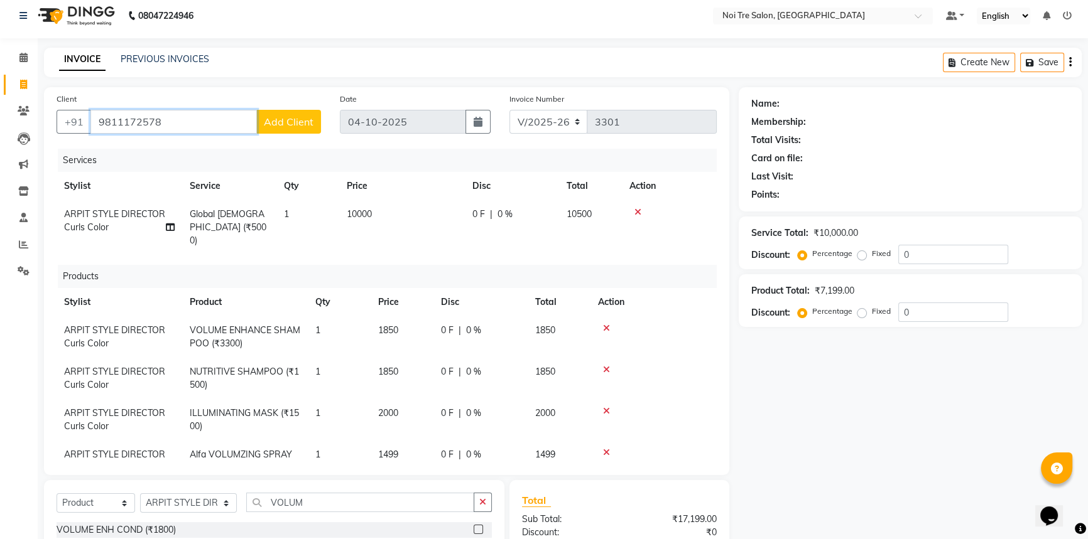
type input "9811172578"
click at [301, 117] on span "Add Client" at bounding box center [289, 122] width 50 height 13
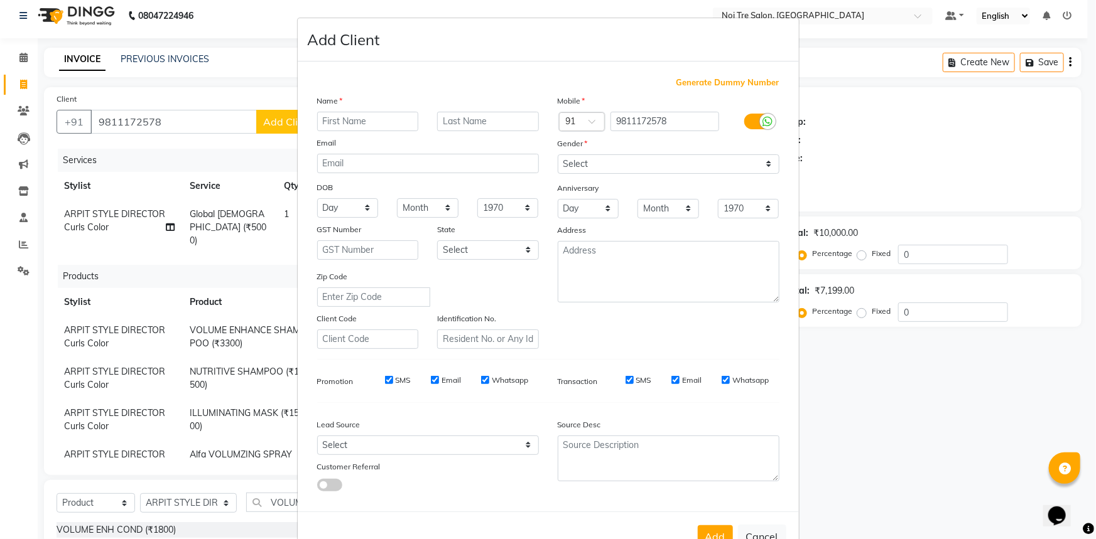
click at [354, 119] on input "text" at bounding box center [368, 121] width 102 height 19
type input "MEGHA"
click at [467, 112] on input "text" at bounding box center [488, 121] width 102 height 19
type input "S"
type input "A"
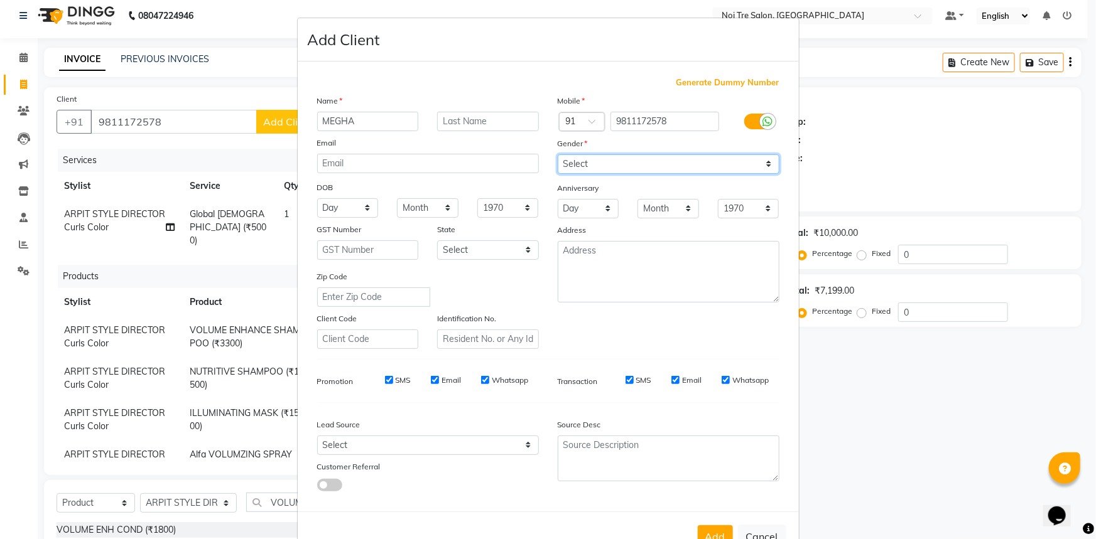
click at [693, 168] on select "Select [DEMOGRAPHIC_DATA] [DEMOGRAPHIC_DATA] Other Prefer Not To Say" at bounding box center [669, 163] width 222 height 19
select select "[DEMOGRAPHIC_DATA]"
click at [558, 154] on select "Select [DEMOGRAPHIC_DATA] [DEMOGRAPHIC_DATA] Other Prefer Not To Say" at bounding box center [669, 163] width 222 height 19
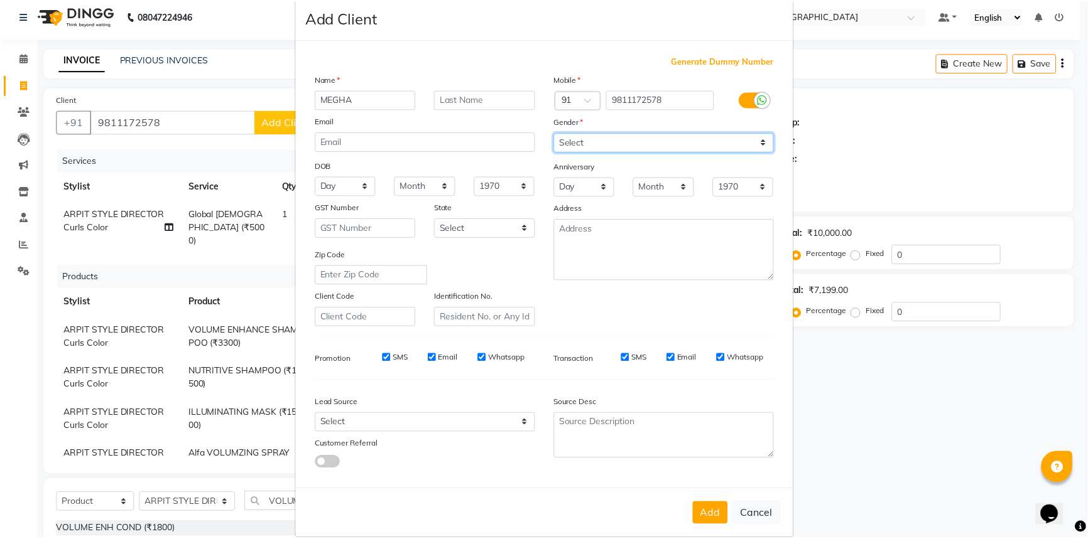
scroll to position [44, 0]
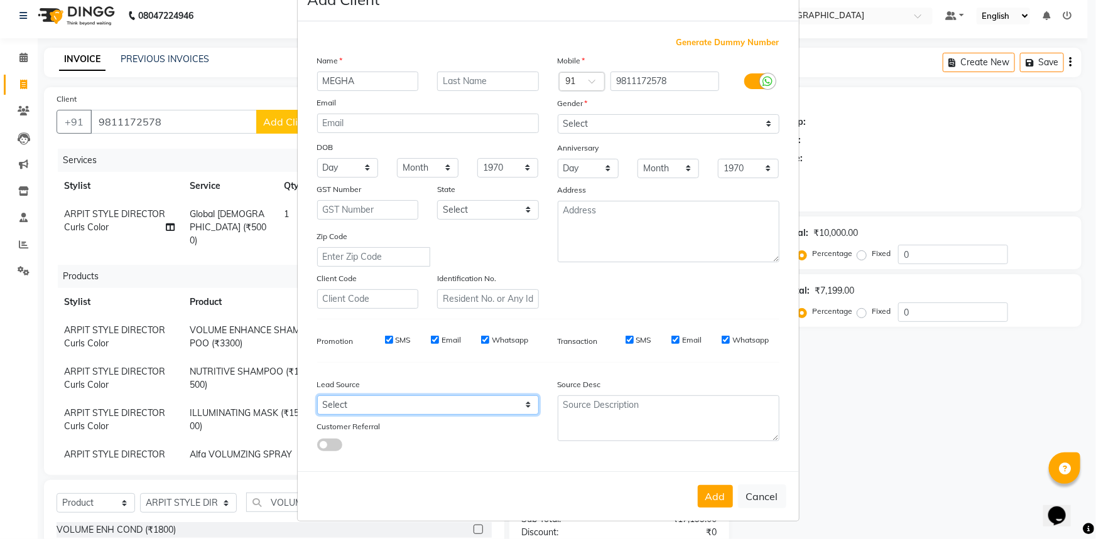
click at [357, 401] on select "Select Walk-in Referral Internet Friend Word of Mouth Advertisement Facebook Ju…" at bounding box center [428, 405] width 222 height 19
select select "26989"
click at [317, 396] on select "Select Walk-in Referral Internet Friend Word of Mouth Advertisement Facebook Ju…" at bounding box center [428, 405] width 222 height 19
click at [705, 491] on button "Add" at bounding box center [715, 496] width 35 height 23
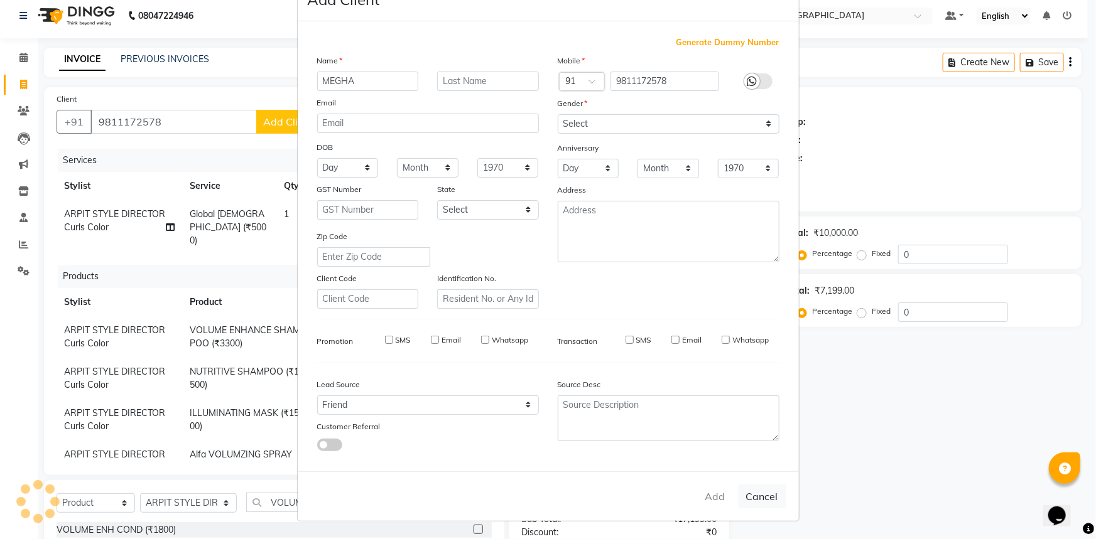
select select
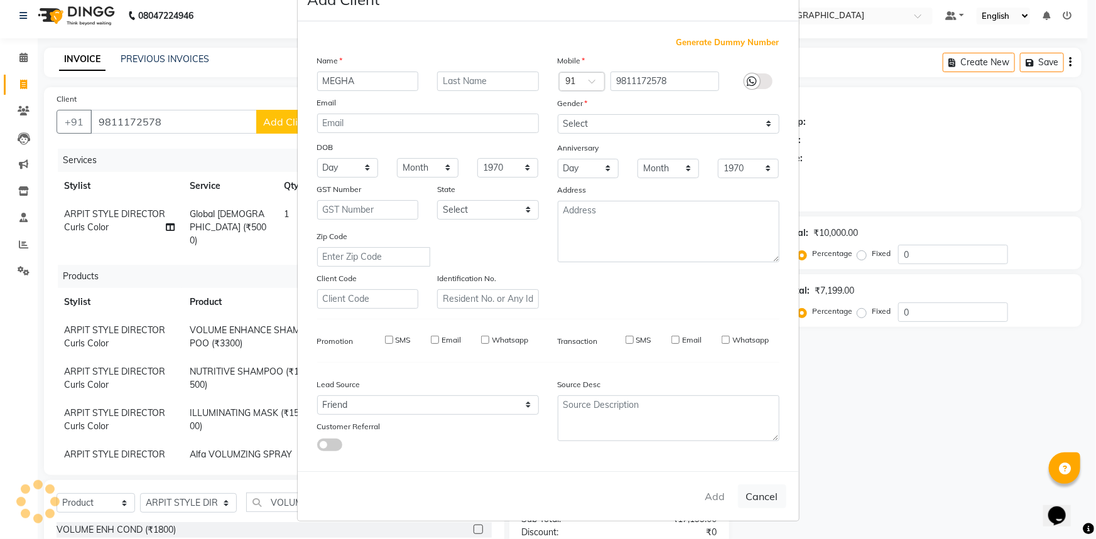
select select
checkbox input "false"
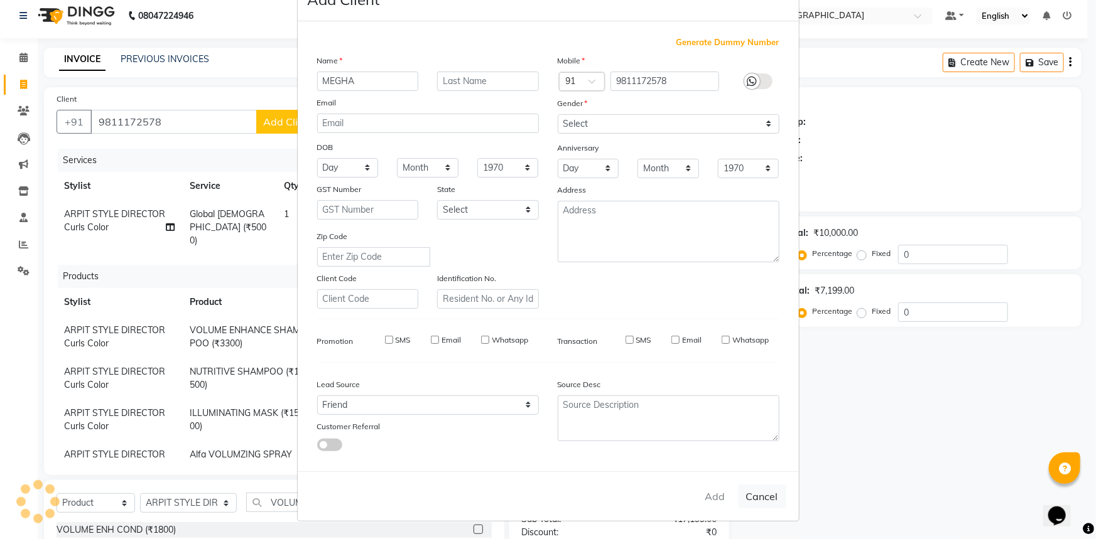
checkbox input "false"
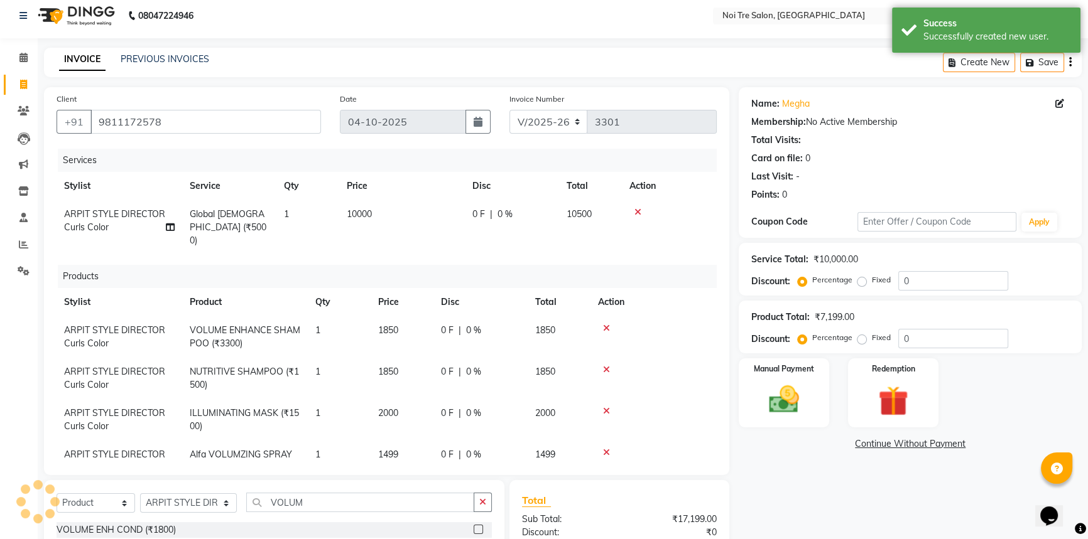
scroll to position [178, 0]
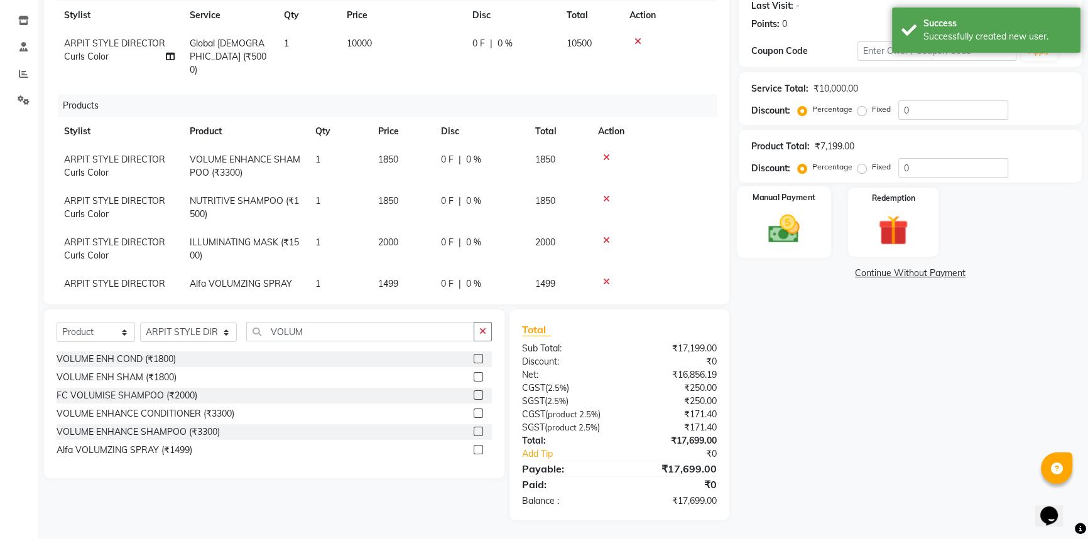
click at [784, 241] on img at bounding box center [783, 229] width 51 height 36
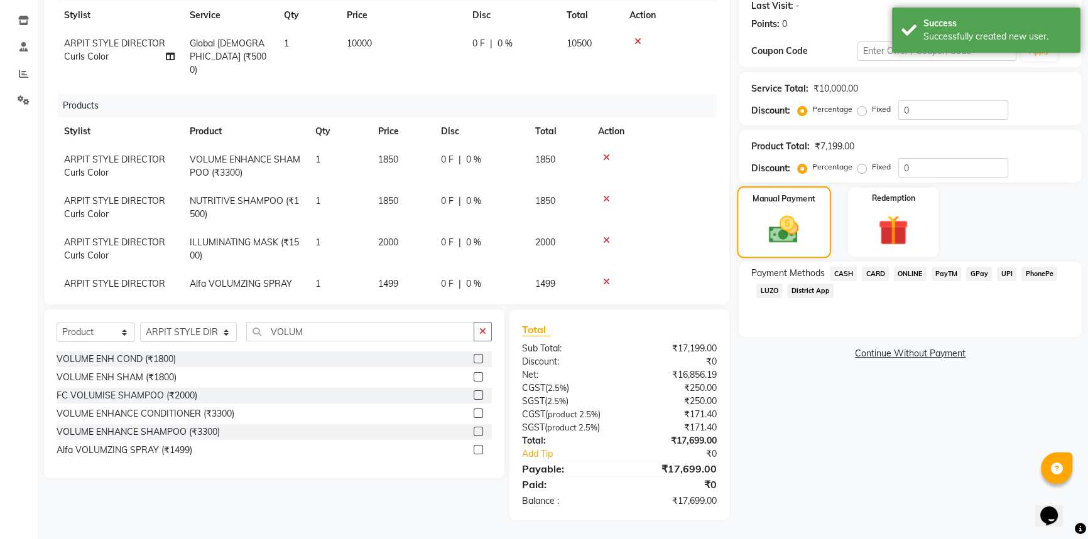
click at [800, 224] on img at bounding box center [783, 229] width 49 height 35
click at [844, 269] on span "CASH" at bounding box center [842, 274] width 27 height 14
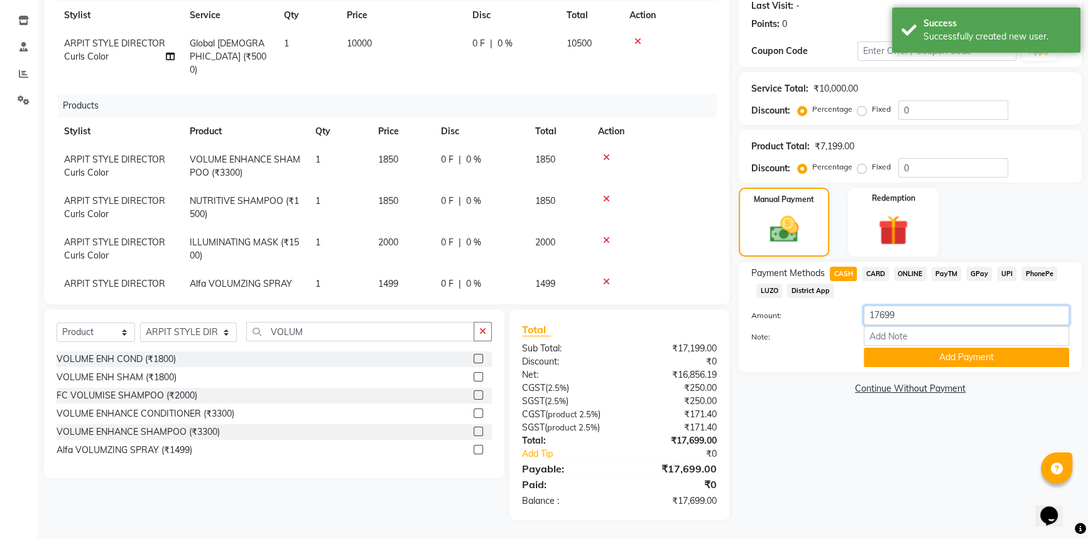
drag, startPoint x: 917, startPoint y: 312, endPoint x: 590, endPoint y: 316, distance: 327.2
click at [599, 310] on div "Client [PHONE_NUMBER] Date [DATE] Invoice Number V/2025 V/[PHONE_NUMBER] Servic…" at bounding box center [563, 218] width 1056 height 604
type input "3700"
click at [920, 358] on button "Add Payment" at bounding box center [965, 357] width 205 height 19
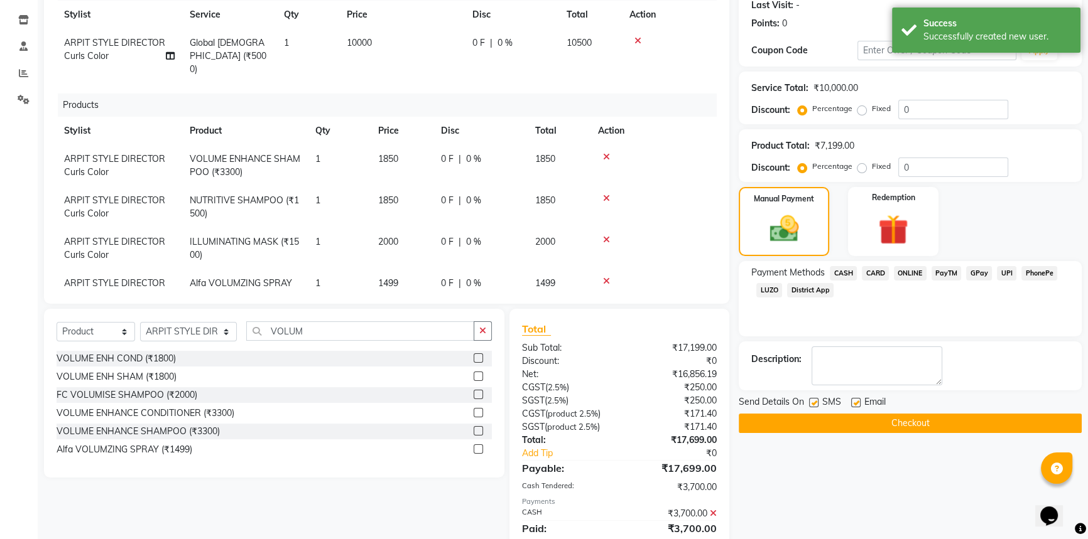
scroll to position [223, 0]
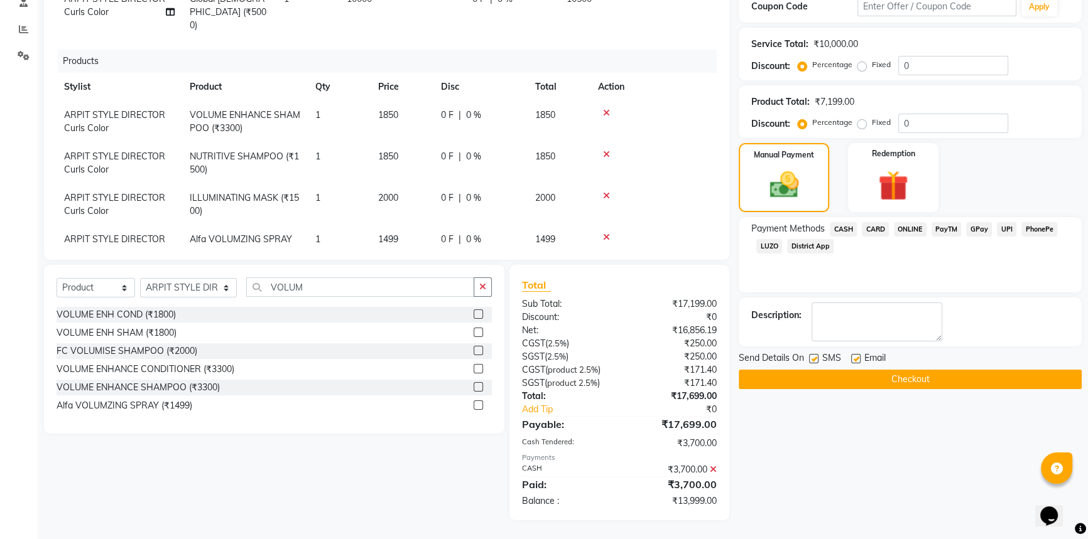
click at [878, 227] on span "CARD" at bounding box center [874, 229] width 27 height 14
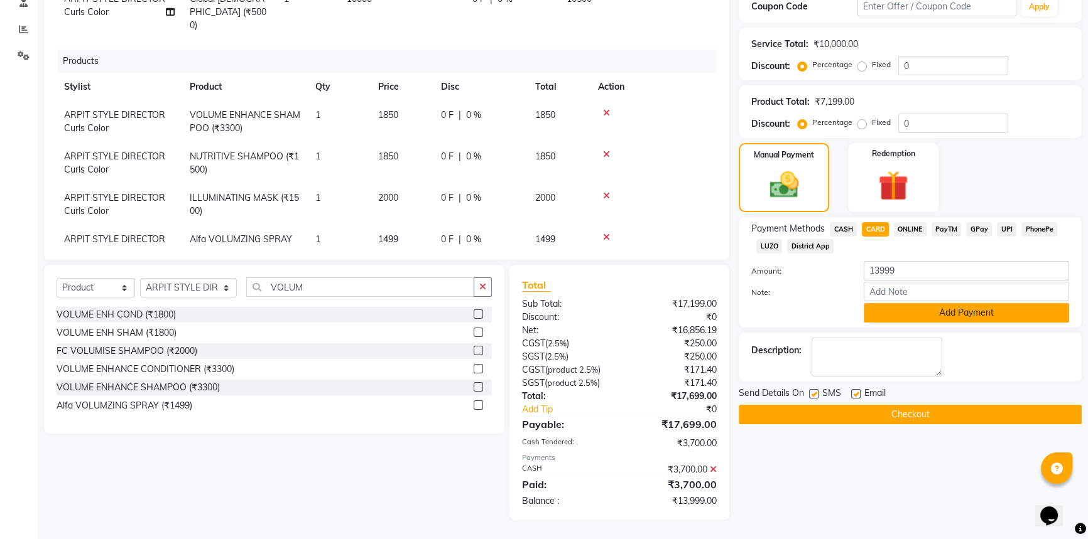
click at [961, 315] on button "Add Payment" at bounding box center [965, 312] width 205 height 19
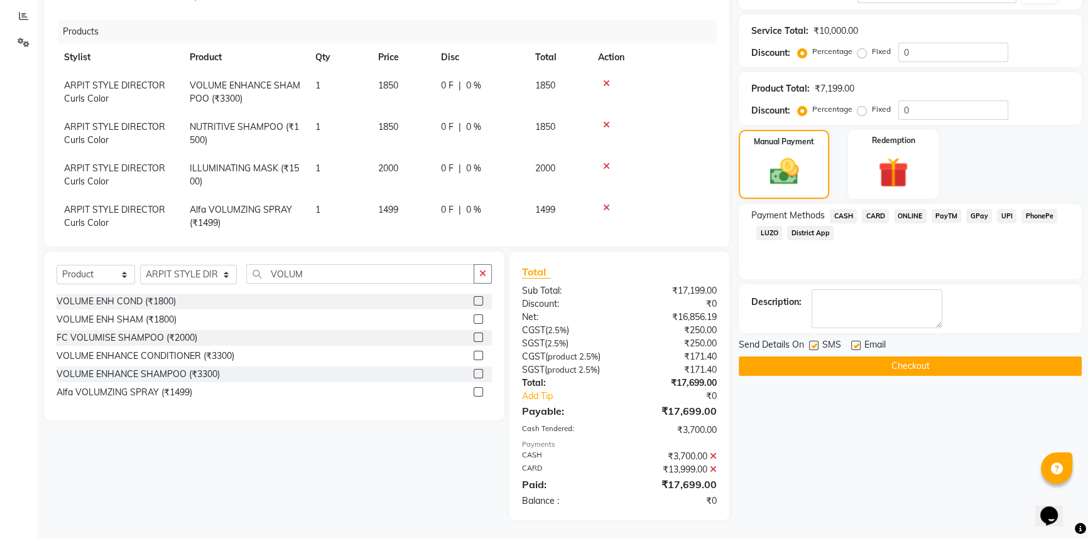
scroll to position [25, 0]
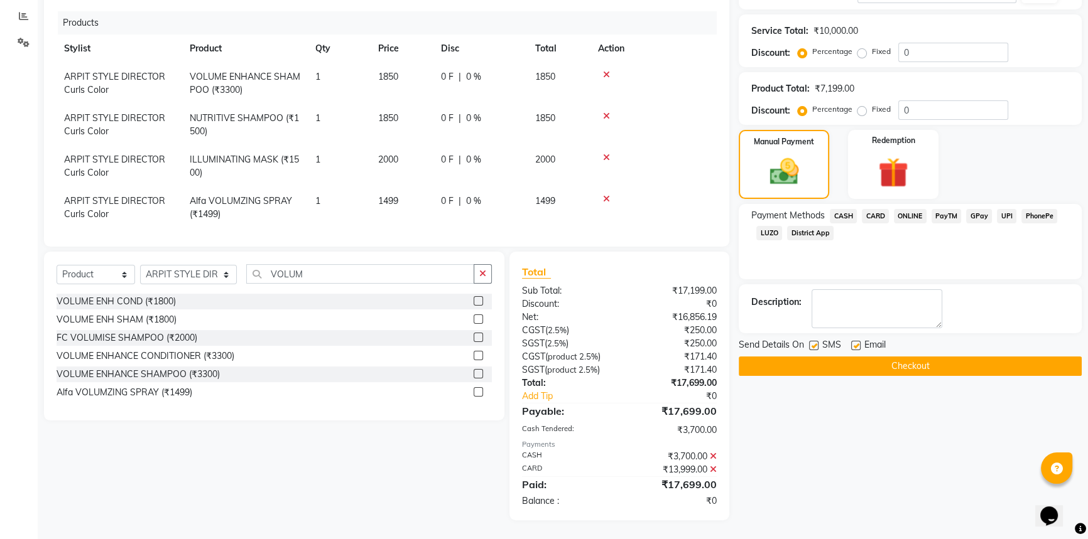
click at [905, 369] on button "Checkout" at bounding box center [909, 366] width 343 height 19
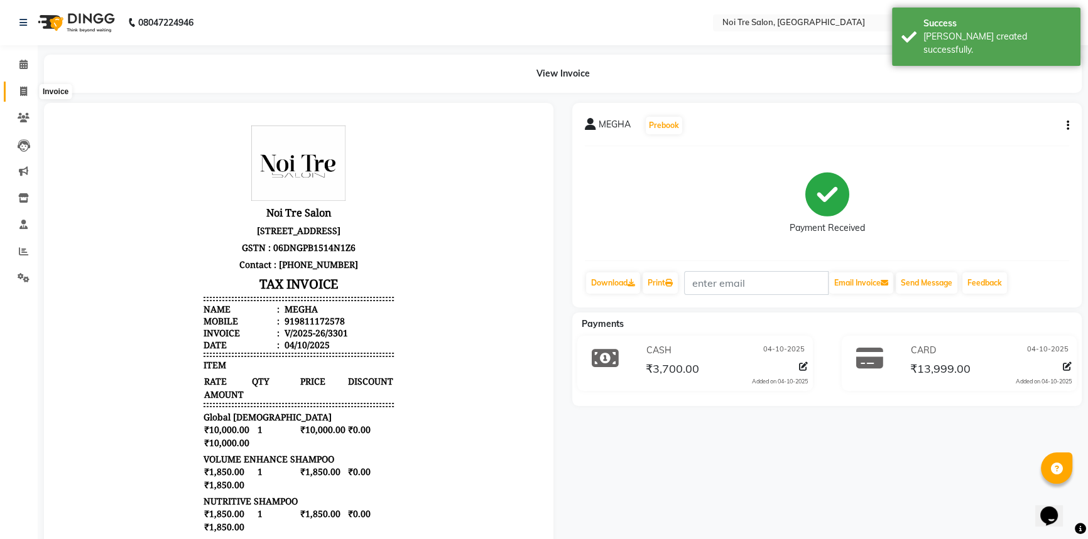
click at [18, 92] on span at bounding box center [24, 92] width 22 height 14
select select "service"
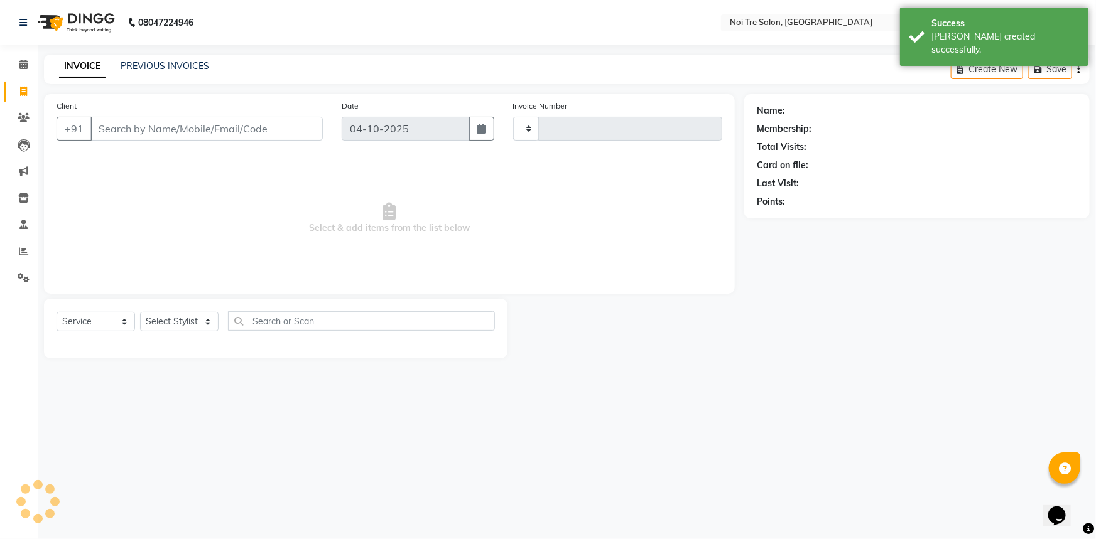
type input "3302"
select select "3710"
click at [93, 325] on select "Select Service Product Membership Package Voucher Prepaid Gift Card" at bounding box center [96, 321] width 78 height 19
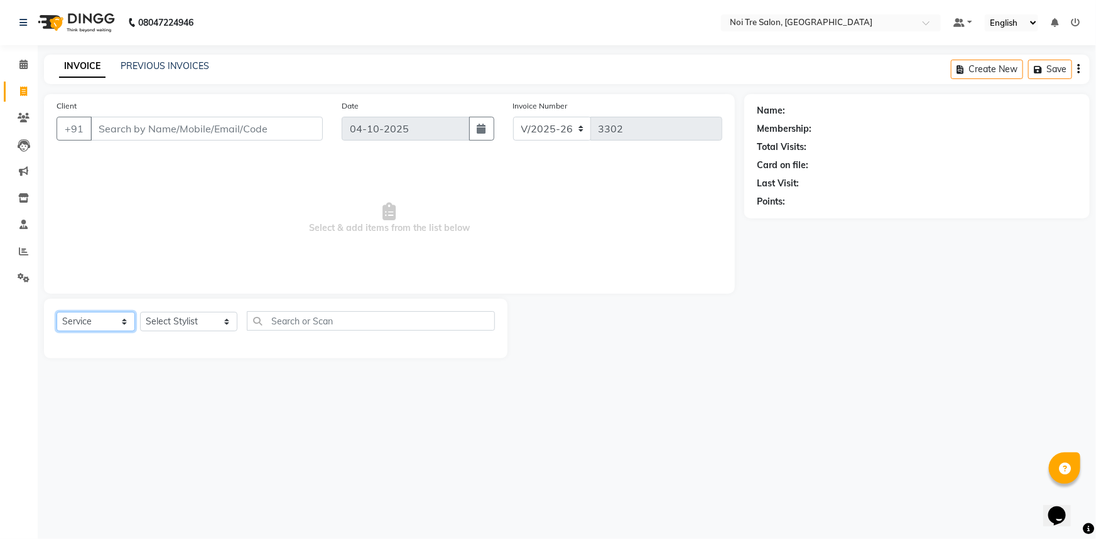
select select "V"
click at [57, 312] on select "Select Service Product Membership Package Voucher Prepaid Gift Card" at bounding box center [96, 321] width 78 height 19
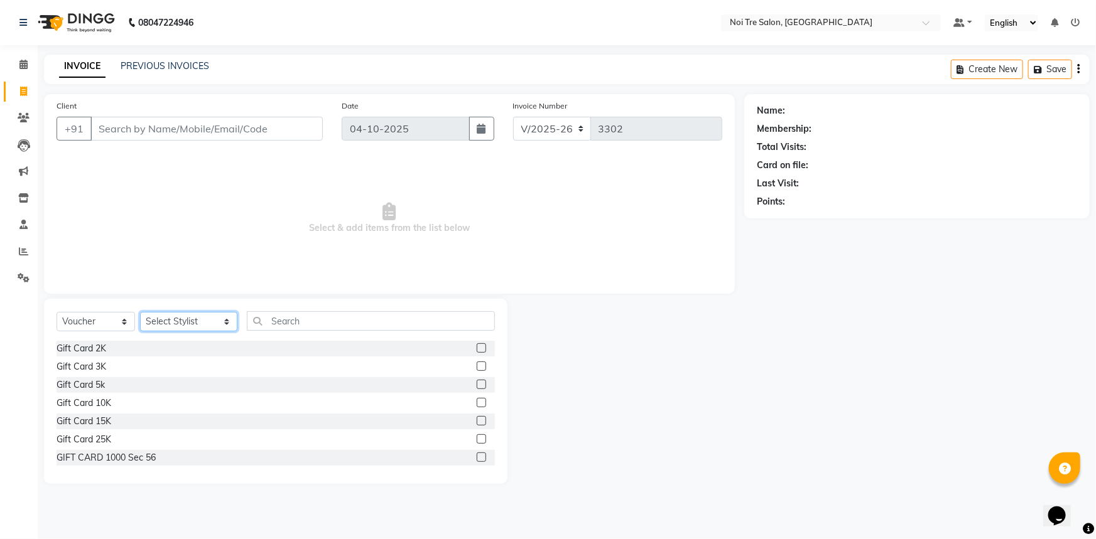
click at [211, 320] on select "Select Stylist [PERSON_NAME] [PERSON_NAME] STYLE DIRECTOR Curls Color [PERSON_N…" at bounding box center [188, 321] width 97 height 19
select select "37891"
click at [140, 312] on select "Select Stylist [PERSON_NAME] [PERSON_NAME] STYLE DIRECTOR Curls Color [PERSON_N…" at bounding box center [188, 321] width 97 height 19
click at [126, 316] on select "Select Service Product Membership Package Voucher Prepaid Gift Card" at bounding box center [96, 321] width 78 height 19
select select "P"
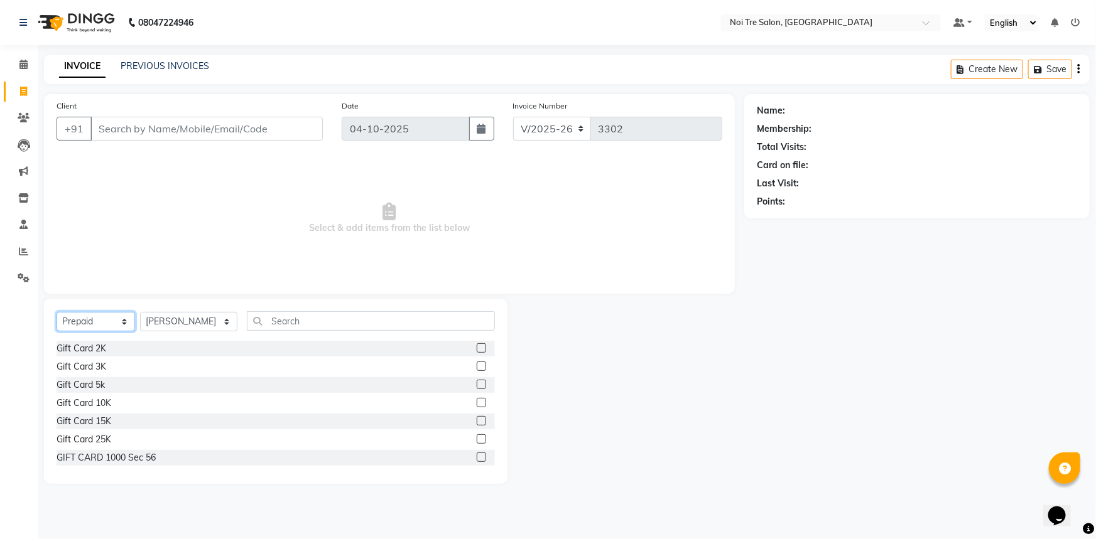
click at [57, 312] on select "Select Service Product Membership Package Voucher Prepaid Gift Card" at bounding box center [96, 321] width 78 height 19
click at [477, 383] on label at bounding box center [481, 384] width 9 height 9
click at [477, 383] on input "checkbox" at bounding box center [481, 385] width 8 height 8
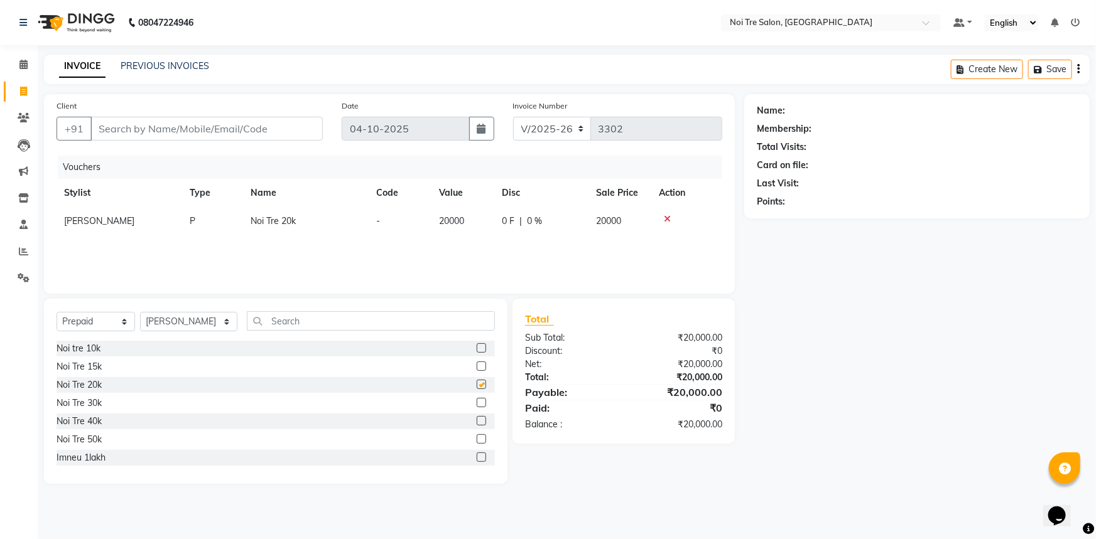
checkbox input "false"
click at [124, 323] on select "Select Service Product Membership Package Voucher Prepaid Gift Card" at bounding box center [96, 321] width 78 height 19
click at [281, 378] on div "Noi Tre 20k" at bounding box center [276, 385] width 438 height 16
click at [94, 318] on select "Select Service Product Membership Package Voucher Prepaid Gift Card" at bounding box center [96, 321] width 78 height 19
select select "V"
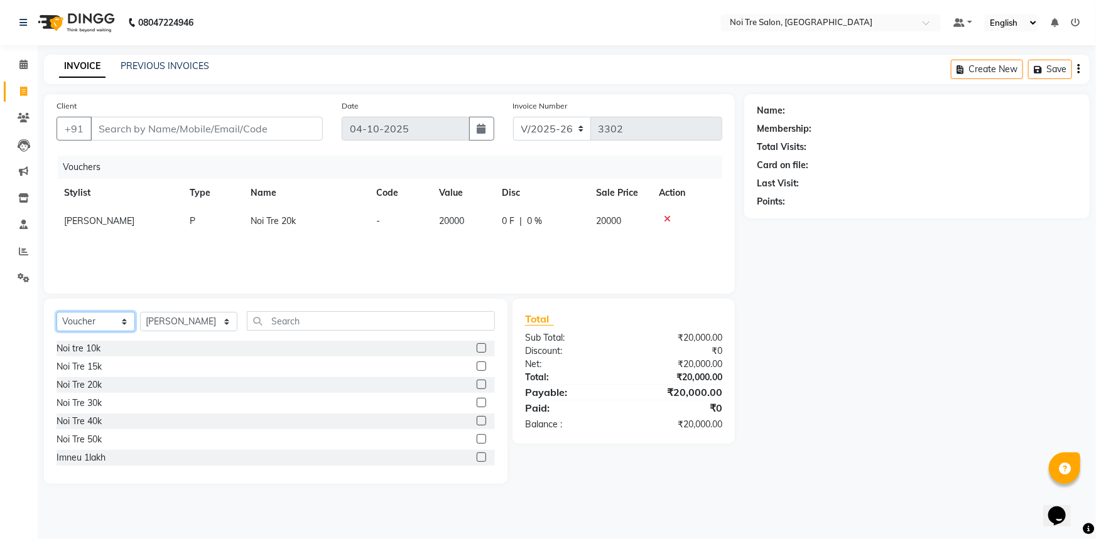
click at [57, 312] on select "Select Service Product Membership Package Voucher Prepaid Gift Card" at bounding box center [96, 321] width 78 height 19
click at [477, 383] on label at bounding box center [481, 384] width 9 height 9
click at [477, 383] on input "checkbox" at bounding box center [481, 385] width 8 height 8
checkbox input "false"
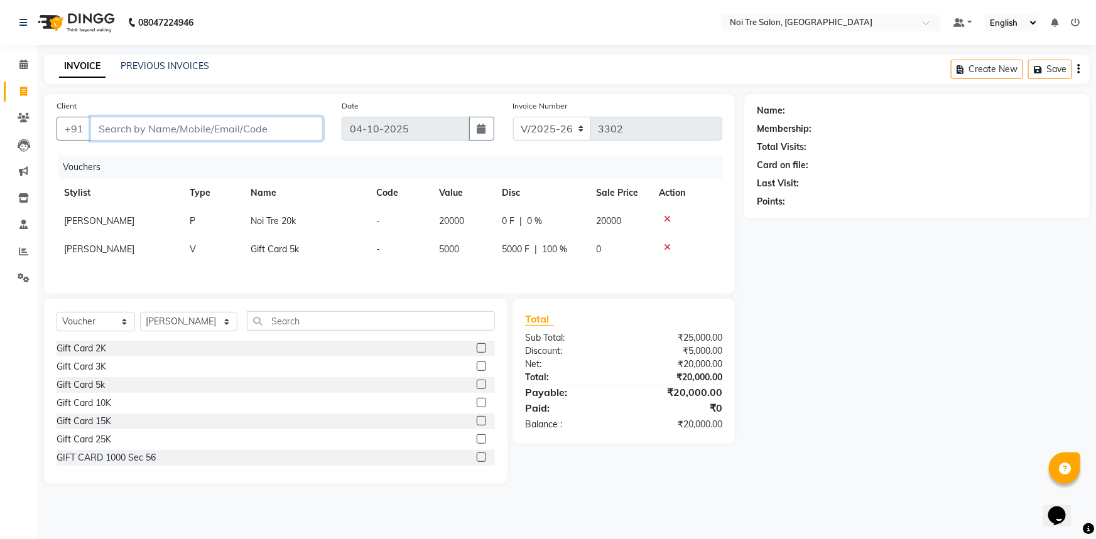
click at [159, 127] on input "Client" at bounding box center [206, 129] width 232 height 24
click at [236, 139] on input "Client" at bounding box center [206, 129] width 232 height 24
type input "7678488408"
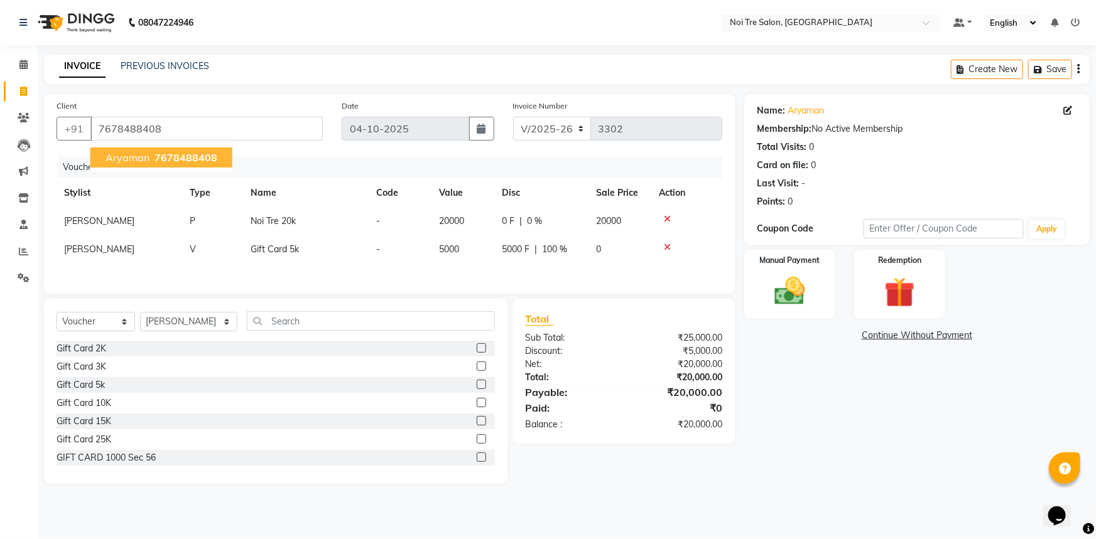
click at [133, 158] on span "Aryaman" at bounding box center [127, 157] width 44 height 13
click at [805, 409] on div "Name: Aryaman Membership: No Active Membership Total Visits: 0 Card on file: 0 …" at bounding box center [921, 289] width 355 height 390
click at [783, 300] on img at bounding box center [789, 291] width 51 height 36
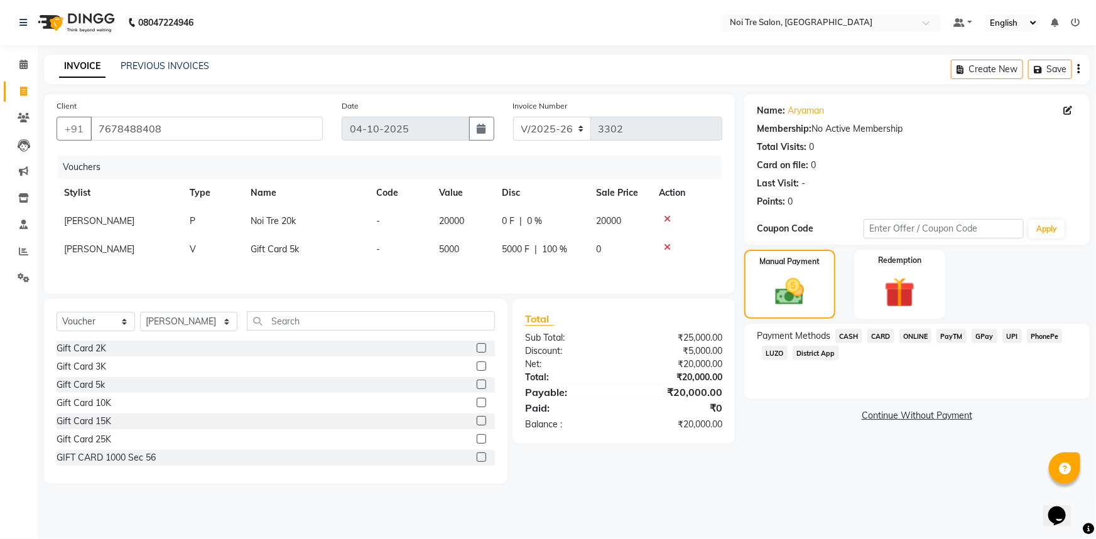
click at [876, 332] on span "CARD" at bounding box center [880, 336] width 27 height 14
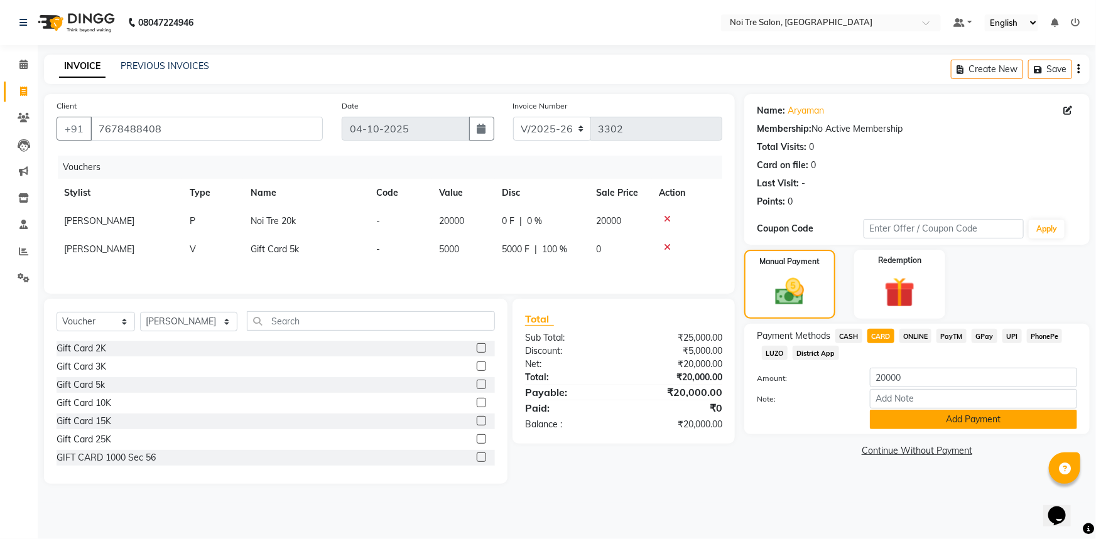
click at [971, 421] on button "Add Payment" at bounding box center [973, 419] width 207 height 19
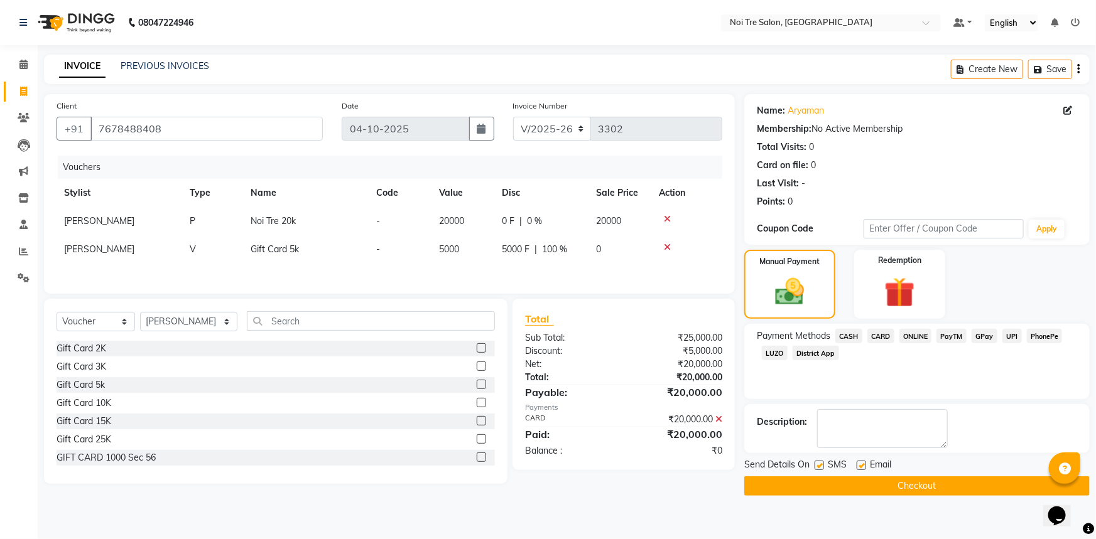
drag, startPoint x: 910, startPoint y: 490, endPoint x: 910, endPoint y: 483, distance: 6.9
click at [910, 483] on button "Checkout" at bounding box center [916, 486] width 345 height 19
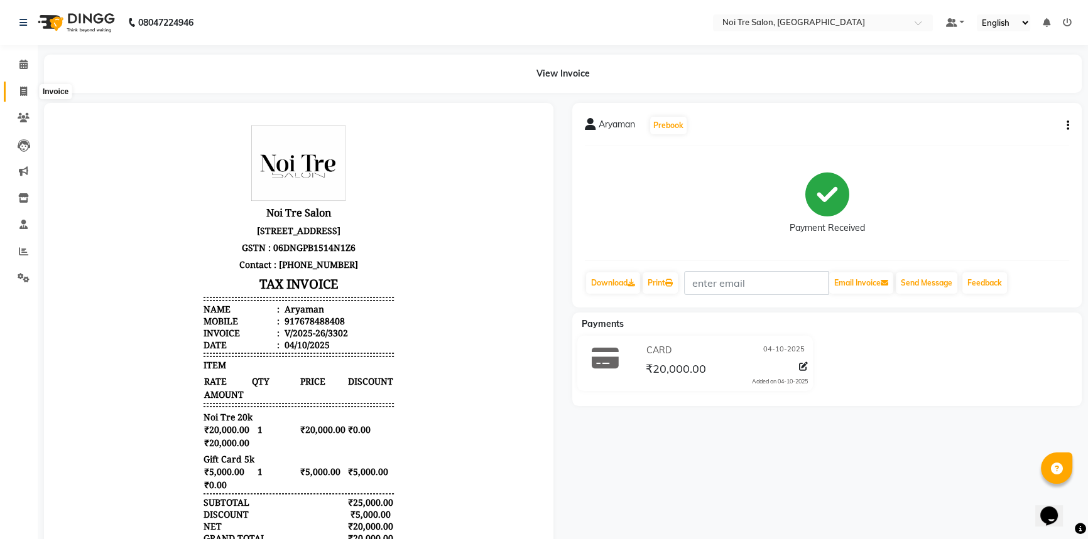
click at [18, 85] on span at bounding box center [24, 92] width 22 height 14
select select "service"
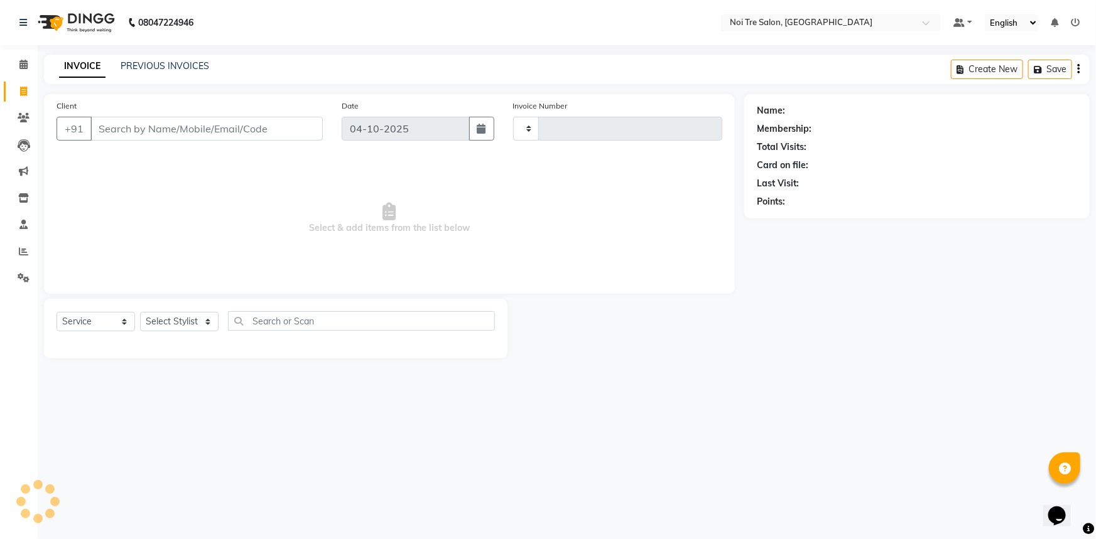
type input "3303"
select select "3710"
click at [171, 327] on select "Select Stylist" at bounding box center [179, 321] width 78 height 19
click at [199, 139] on input "Client" at bounding box center [206, 129] width 232 height 24
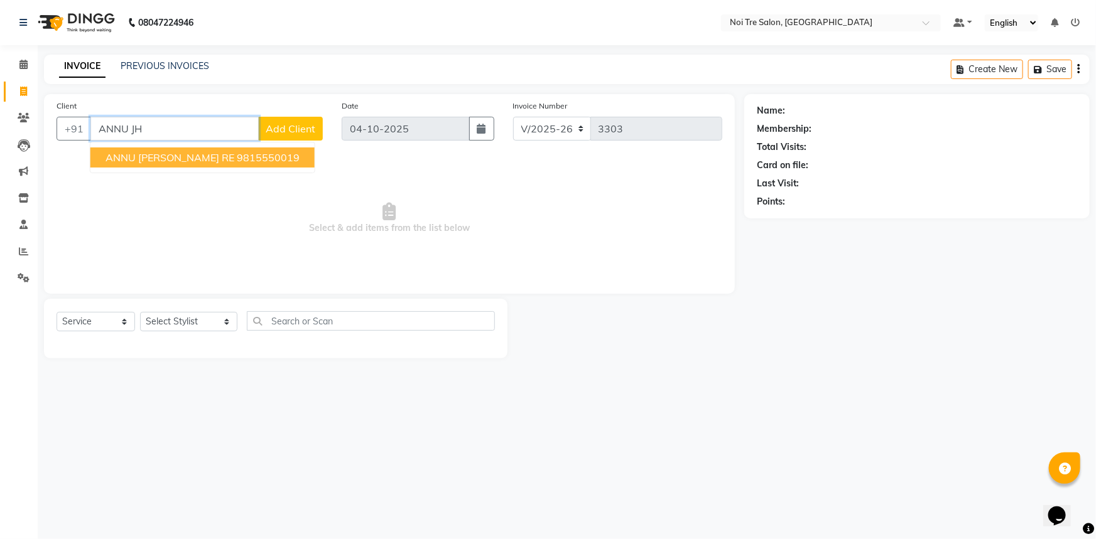
click at [237, 152] on ngb-highlight "9815550019" at bounding box center [268, 157] width 63 height 13
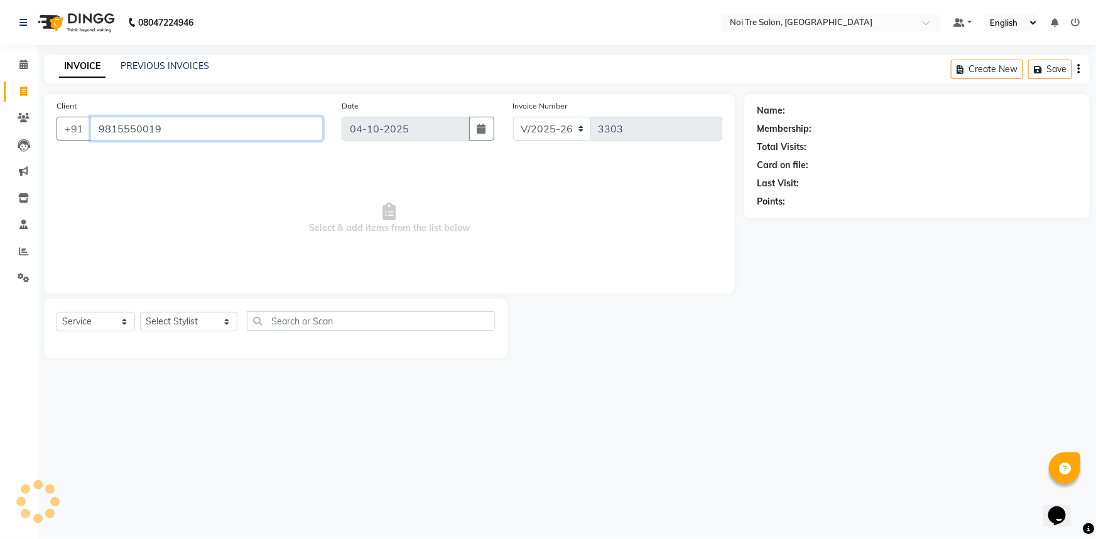
type input "9815550019"
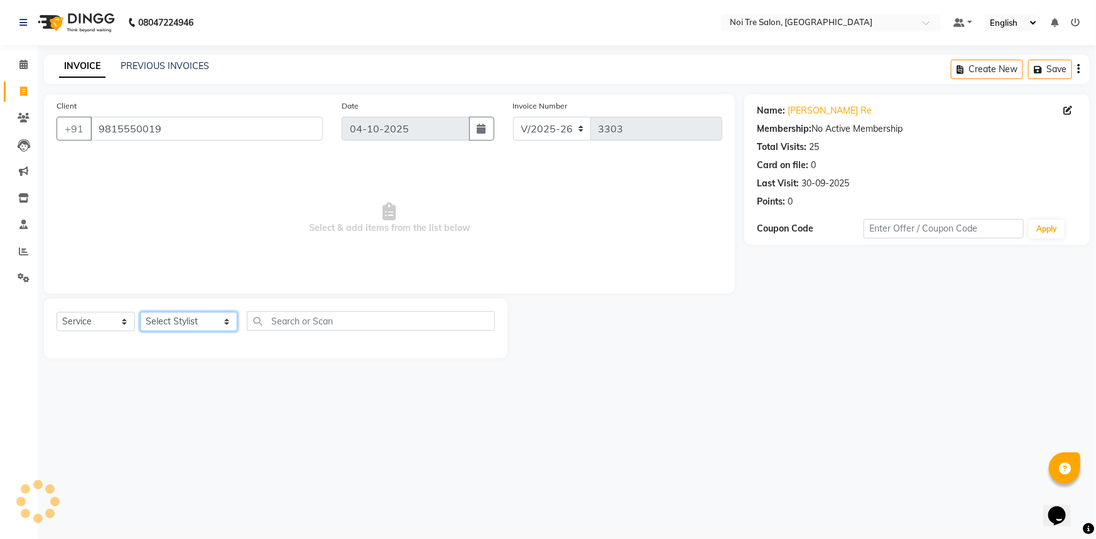
click at [205, 323] on select "Select Stylist [PERSON_NAME] [PERSON_NAME] STYLE DIRECTOR Curls Color [PERSON_N…" at bounding box center [188, 321] width 97 height 19
select select "37913"
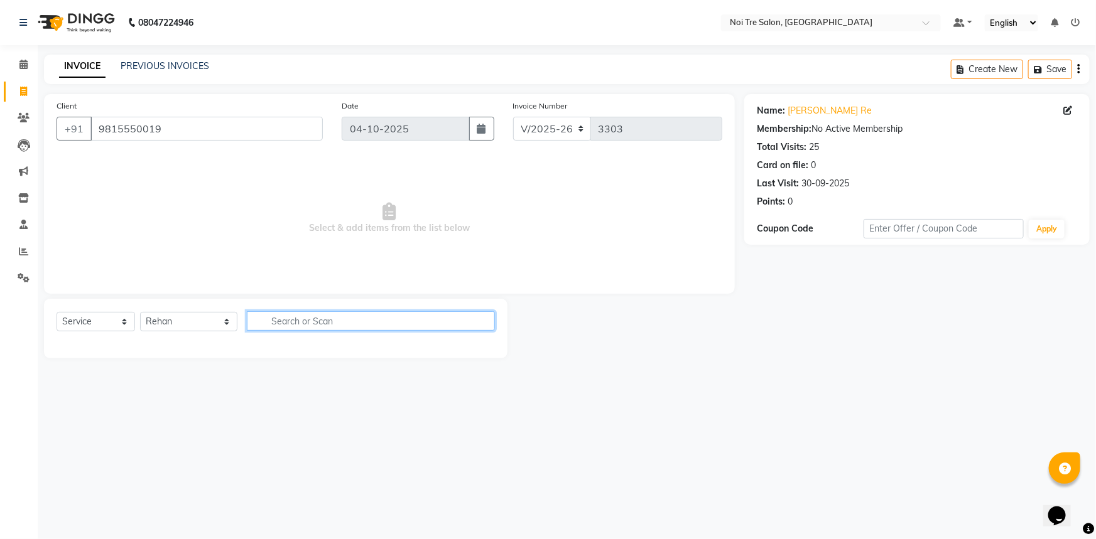
click at [284, 330] on input "text" at bounding box center [371, 320] width 249 height 19
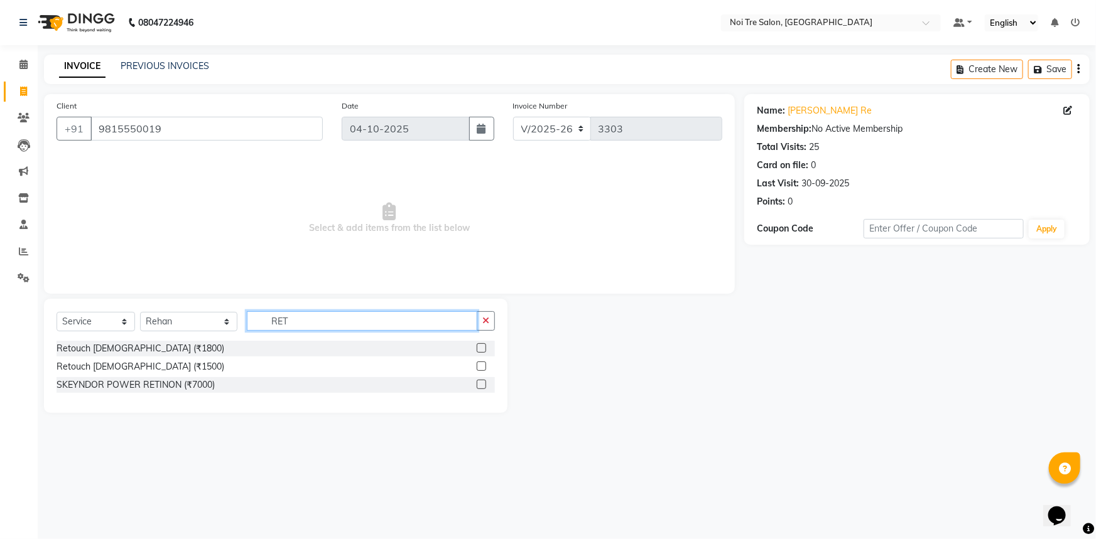
type input "RET"
click at [482, 348] on label at bounding box center [481, 347] width 9 height 9
click at [482, 348] on input "checkbox" at bounding box center [481, 349] width 8 height 8
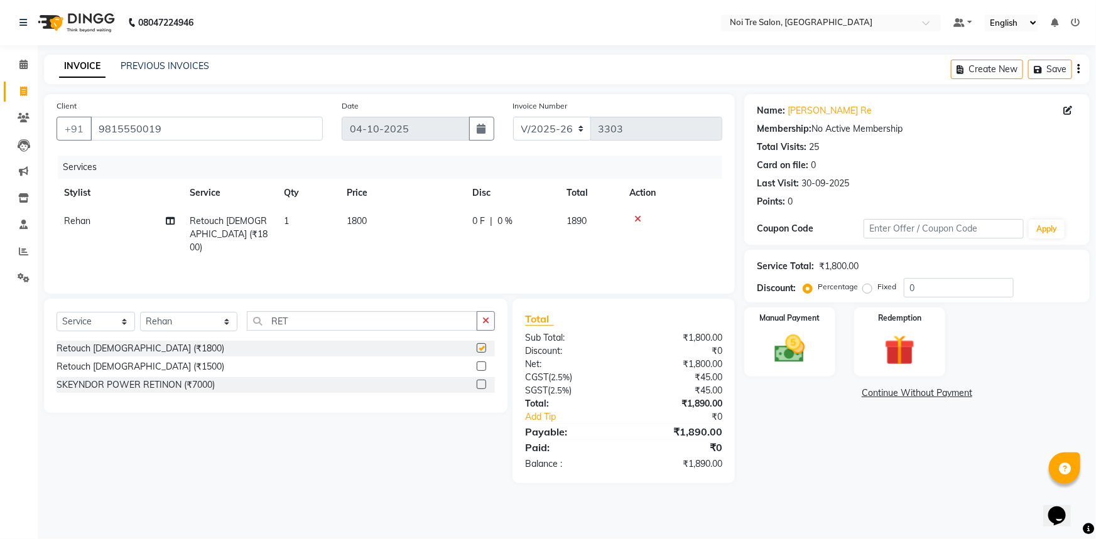
checkbox input "false"
drag, startPoint x: 313, startPoint y: 319, endPoint x: 121, endPoint y: 340, distance: 193.9
click at [119, 338] on div "Select Service Product Membership Package Voucher Prepaid Gift Card Select Styl…" at bounding box center [276, 326] width 438 height 30
drag, startPoint x: 128, startPoint y: 333, endPoint x: 166, endPoint y: 319, distance: 40.1
click at [136, 328] on div "Select Service Product Membership Package Voucher Prepaid Gift Card Select Styl…" at bounding box center [276, 326] width 438 height 30
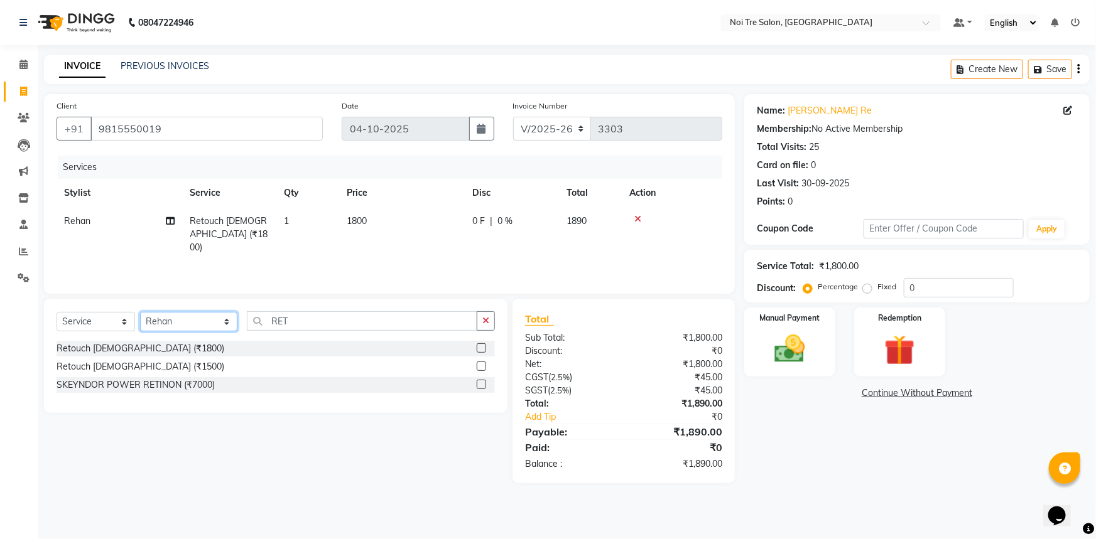
click at [166, 319] on select "Select Stylist [PERSON_NAME] [PERSON_NAME] STYLE DIRECTOR Curls Color [PERSON_N…" at bounding box center [188, 321] width 97 height 19
select select "37889"
click at [140, 312] on select "Select Stylist [PERSON_NAME] [PERSON_NAME] STYLE DIRECTOR Curls Color [PERSON_N…" at bounding box center [188, 321] width 97 height 19
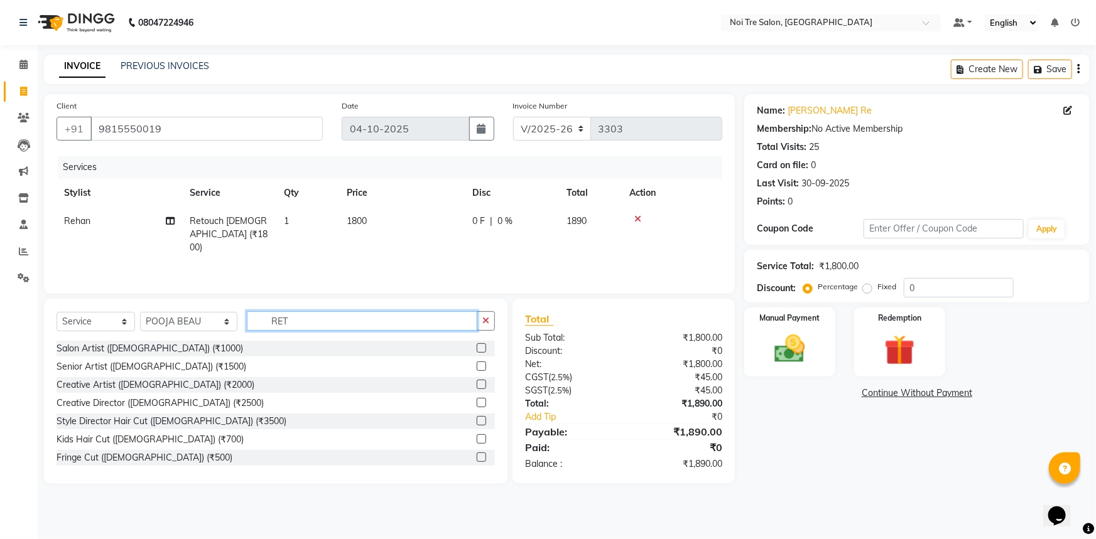
click at [316, 320] on input "RET" at bounding box center [362, 320] width 231 height 19
type input "R"
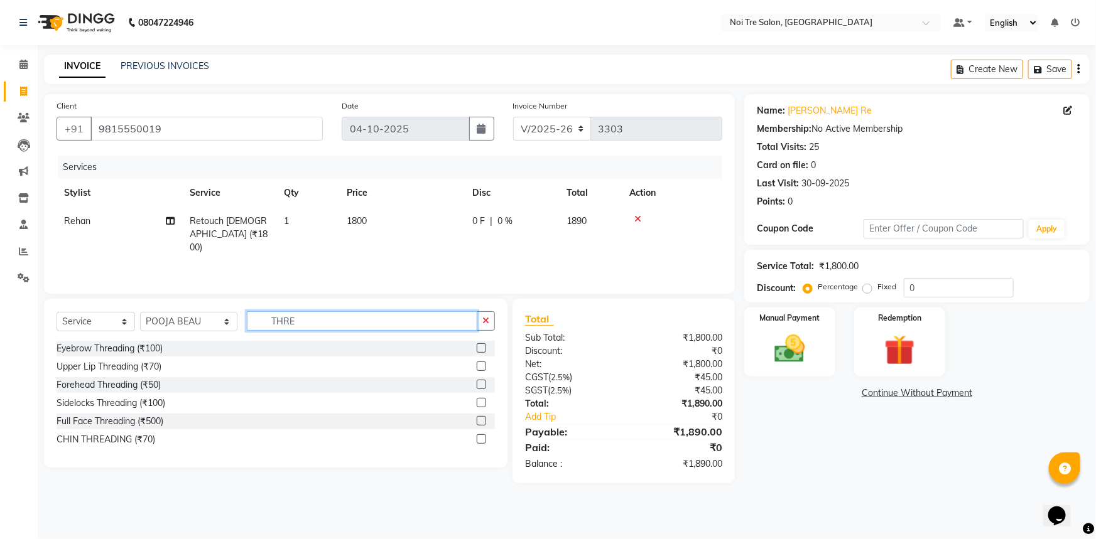
type input "THRE"
click at [477, 348] on label at bounding box center [481, 347] width 9 height 9
click at [477, 348] on input "checkbox" at bounding box center [481, 349] width 8 height 8
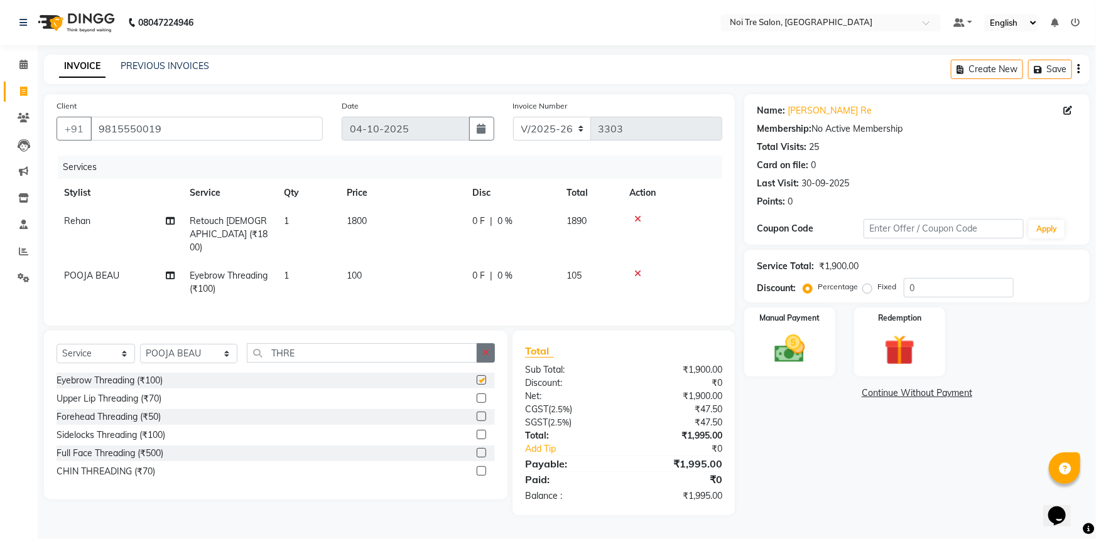
checkbox input "false"
click at [421, 267] on td "100" at bounding box center [402, 282] width 126 height 41
select select "37889"
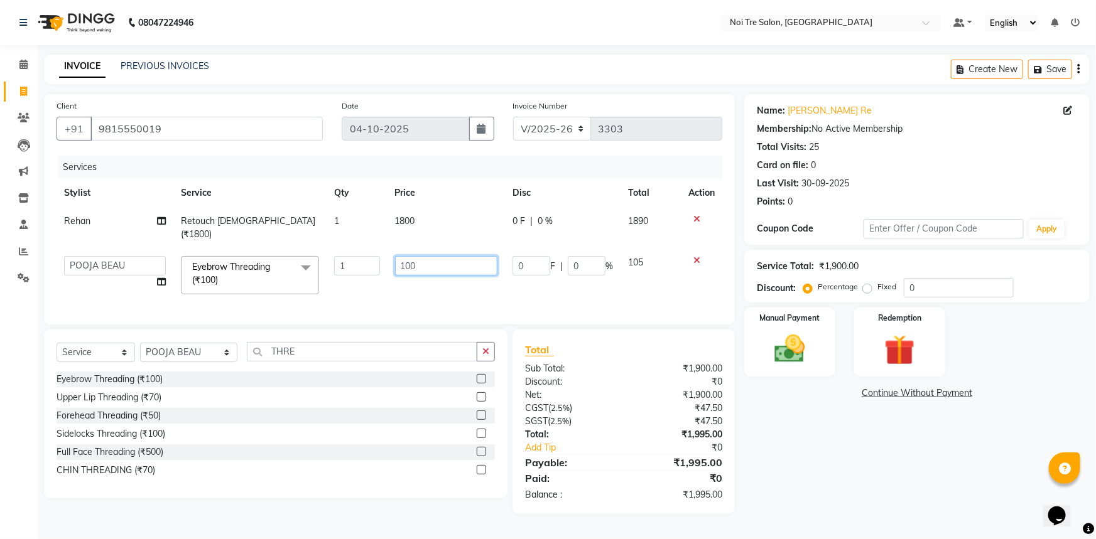
drag, startPoint x: 443, startPoint y: 251, endPoint x: 224, endPoint y: 303, distance: 225.7
click at [229, 301] on div "Services Stylist Service Qty Price Disc Total Action Rehan Retouch [DEMOGRAPHIC…" at bounding box center [390, 234] width 666 height 156
type input "300"
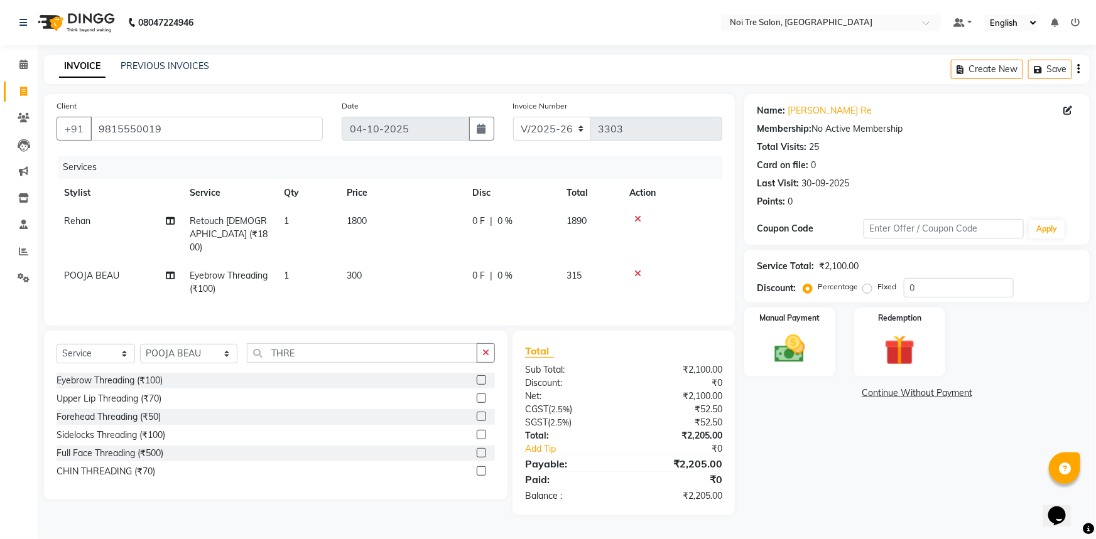
click at [828, 505] on div "Name: [PERSON_NAME] Re Membership: No Active Membership Total Visits: 25 Card o…" at bounding box center [921, 304] width 355 height 421
click at [431, 213] on td "1800" at bounding box center [402, 234] width 126 height 55
select select "37913"
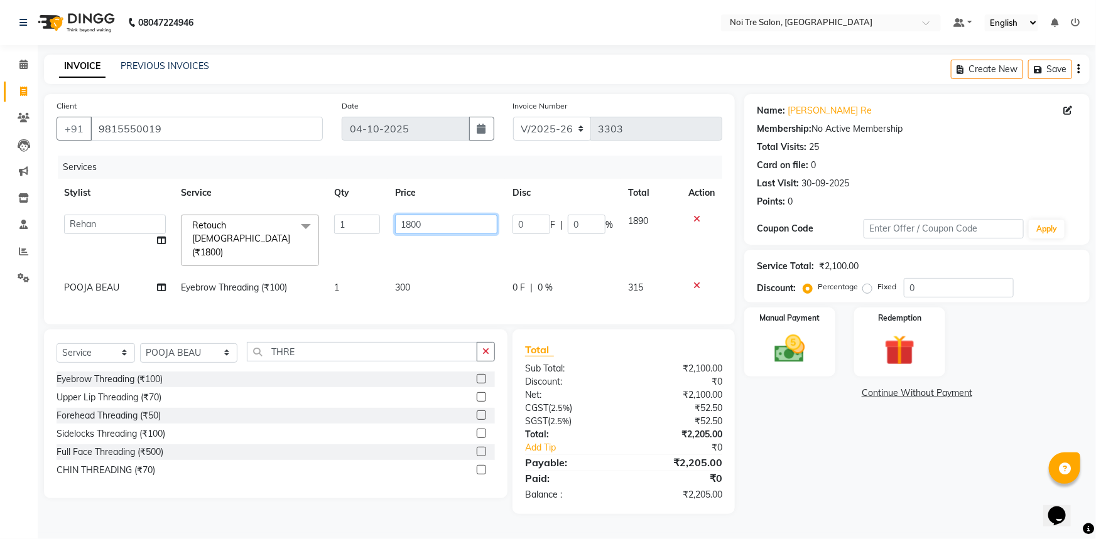
drag, startPoint x: 442, startPoint y: 218, endPoint x: 267, endPoint y: 210, distance: 175.3
click at [267, 210] on tr "[PERSON_NAME] [PERSON_NAME] STYLE DIRECTOR Curls Color [PERSON_NAME] [PERSON_NA…" at bounding box center [390, 240] width 666 height 67
type input "2000"
click at [809, 461] on div "Name: [PERSON_NAME] Re Membership: No Active Membership Total Visits: 25 Card o…" at bounding box center [921, 304] width 355 height 420
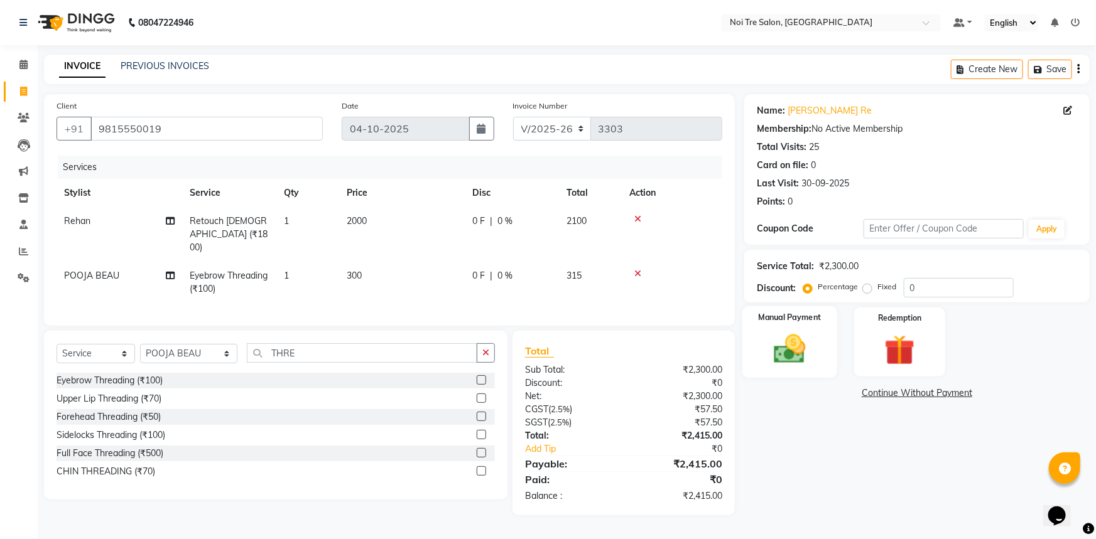
click at [792, 362] on img at bounding box center [789, 349] width 51 height 36
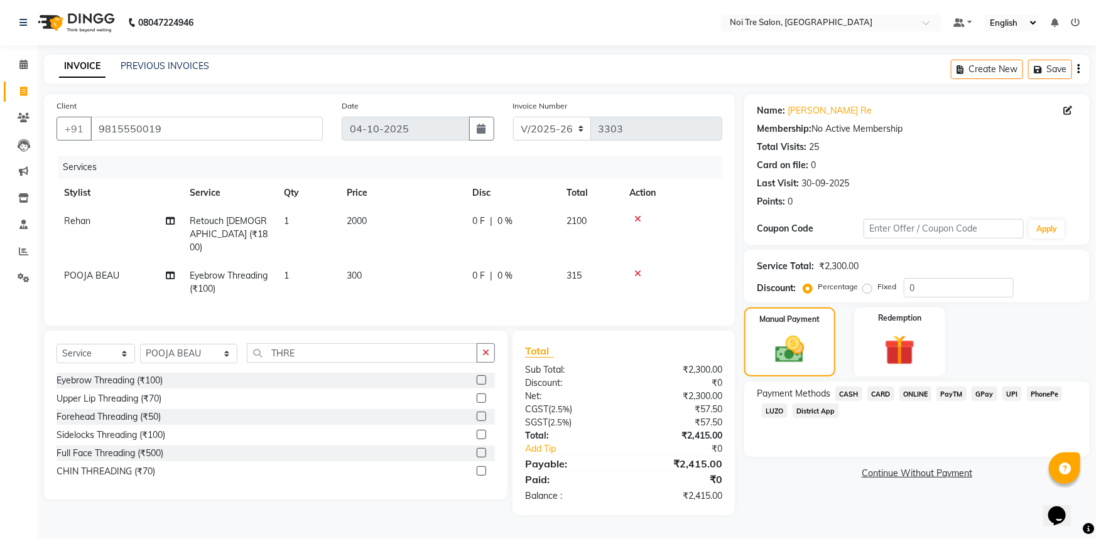
click at [854, 390] on span "CASH" at bounding box center [848, 394] width 27 height 14
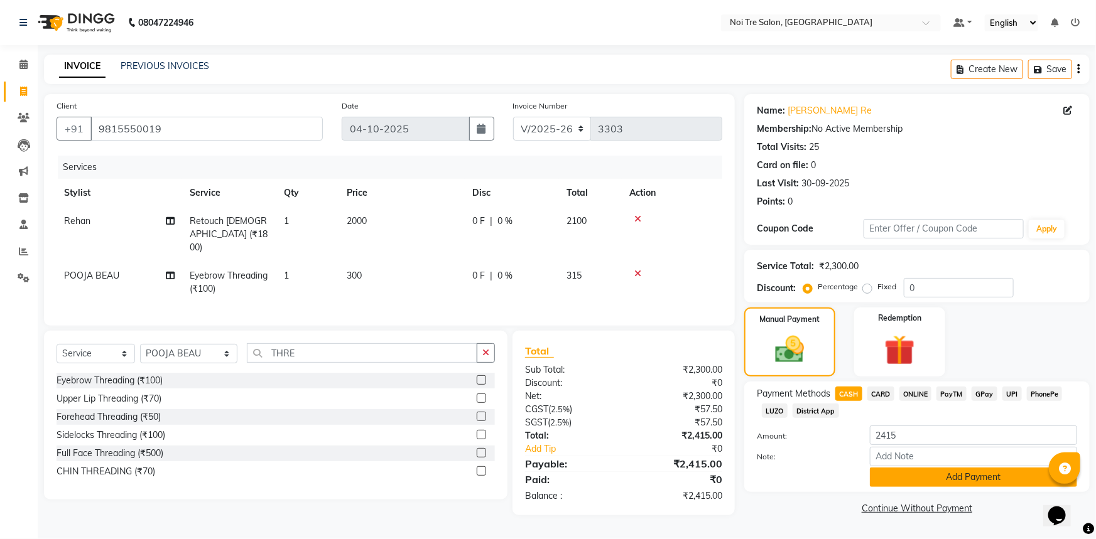
click at [929, 475] on button "Add Payment" at bounding box center [973, 477] width 207 height 19
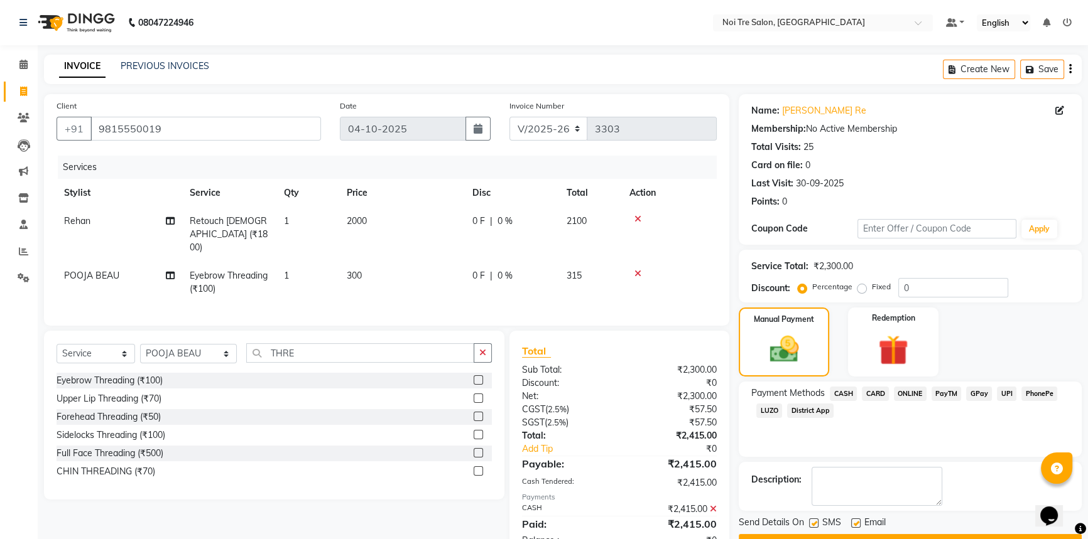
scroll to position [35, 0]
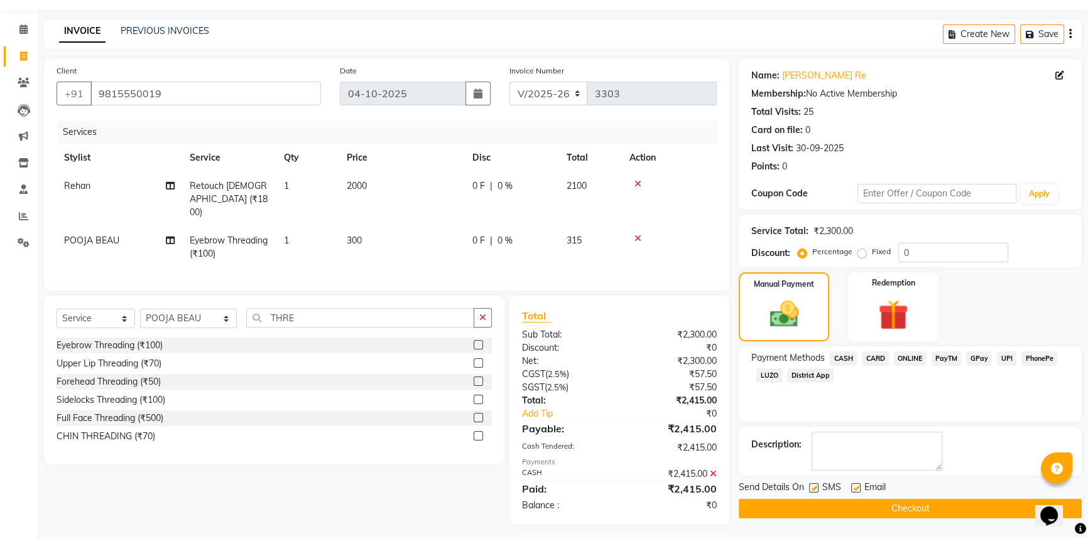
click at [855, 487] on label at bounding box center [855, 487] width 9 height 9
click at [855, 487] on input "checkbox" at bounding box center [855, 489] width 8 height 8
checkbox input "false"
click at [815, 486] on label at bounding box center [813, 487] width 9 height 9
click at [815, 486] on input "checkbox" at bounding box center [813, 489] width 8 height 8
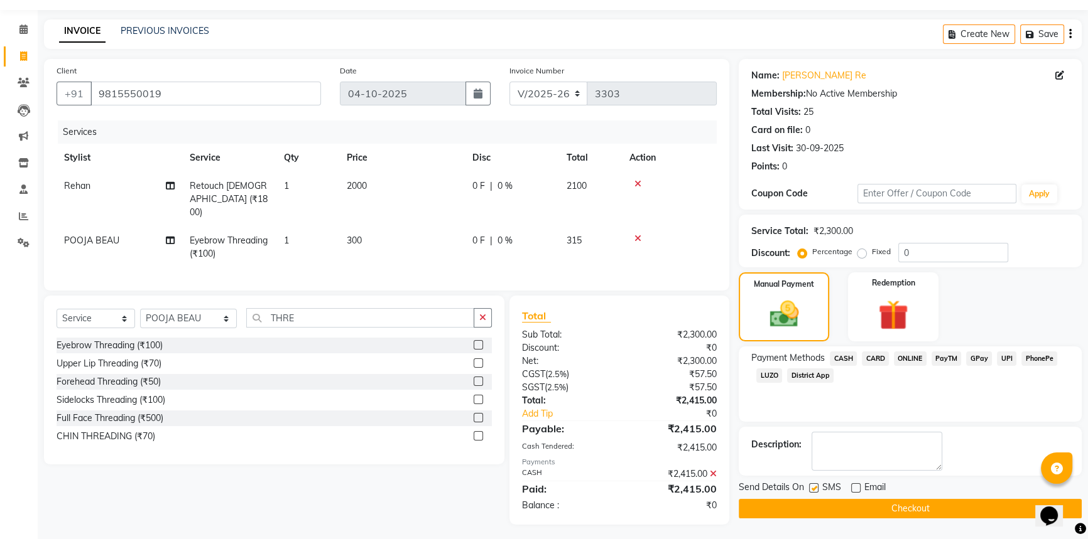
checkbox input "false"
click at [843, 504] on button "Checkout" at bounding box center [909, 508] width 343 height 19
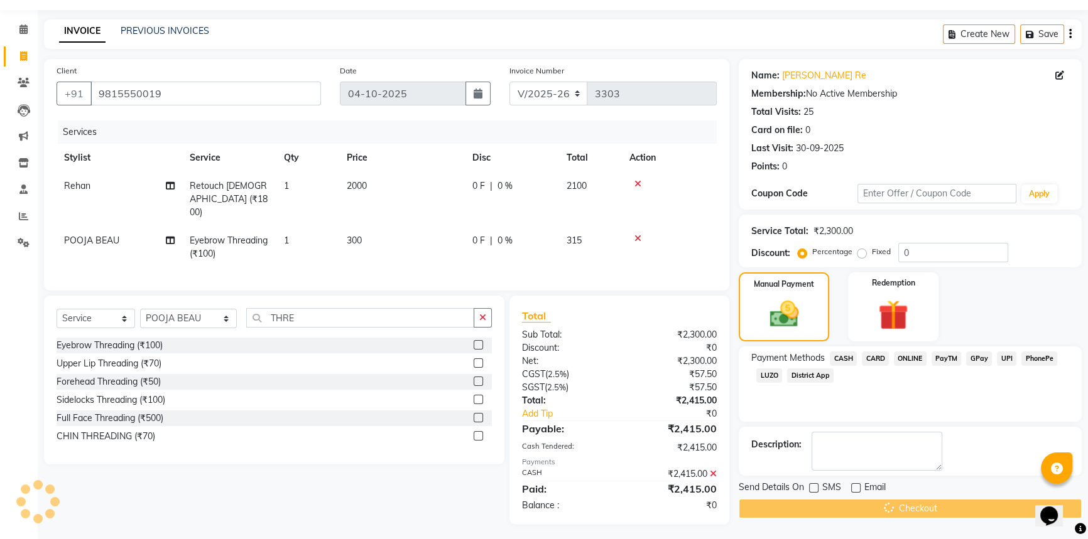
scroll to position [0, 0]
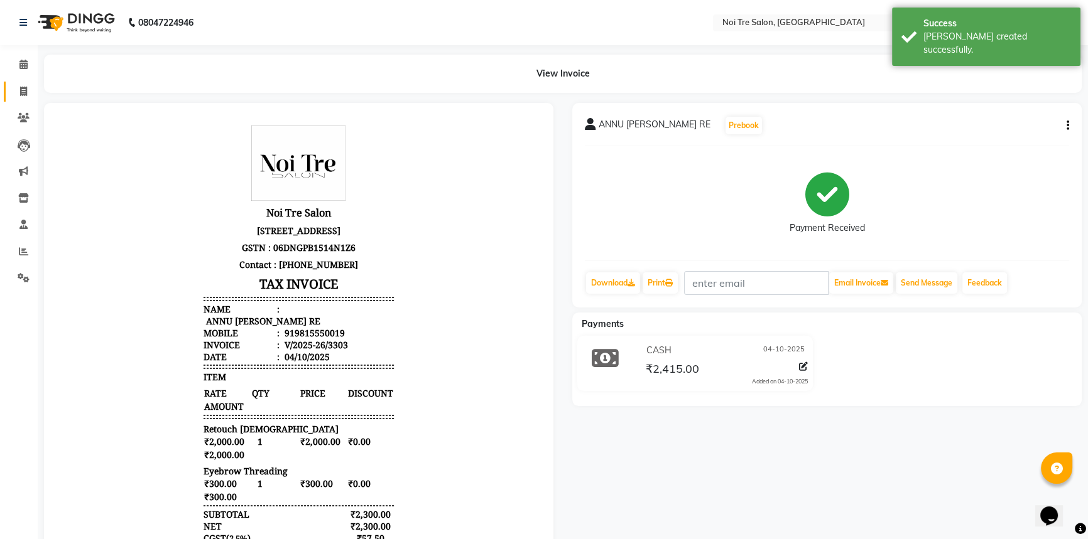
click at [18, 83] on link "Invoice" at bounding box center [19, 92] width 30 height 21
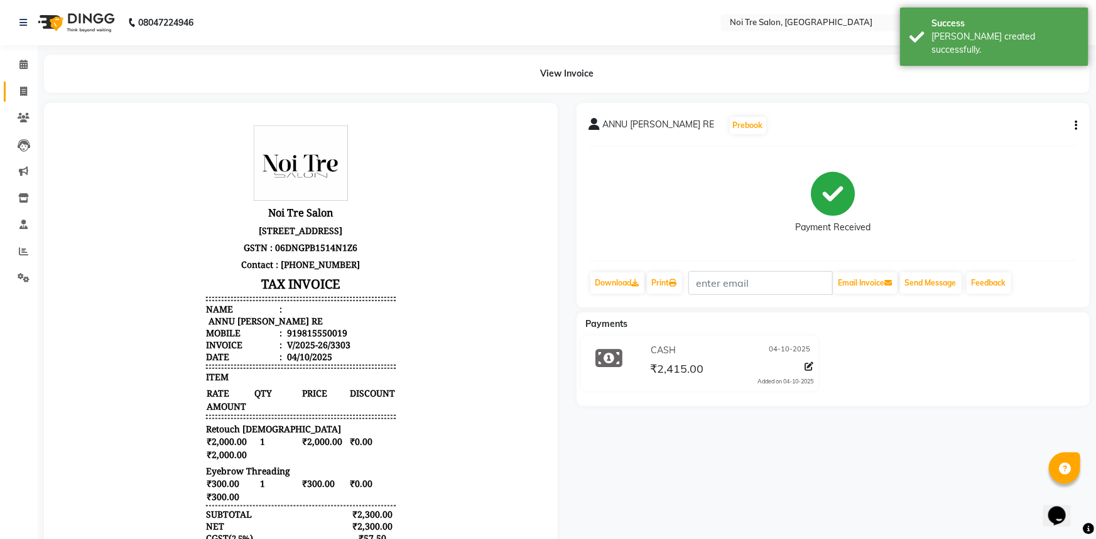
select select "service"
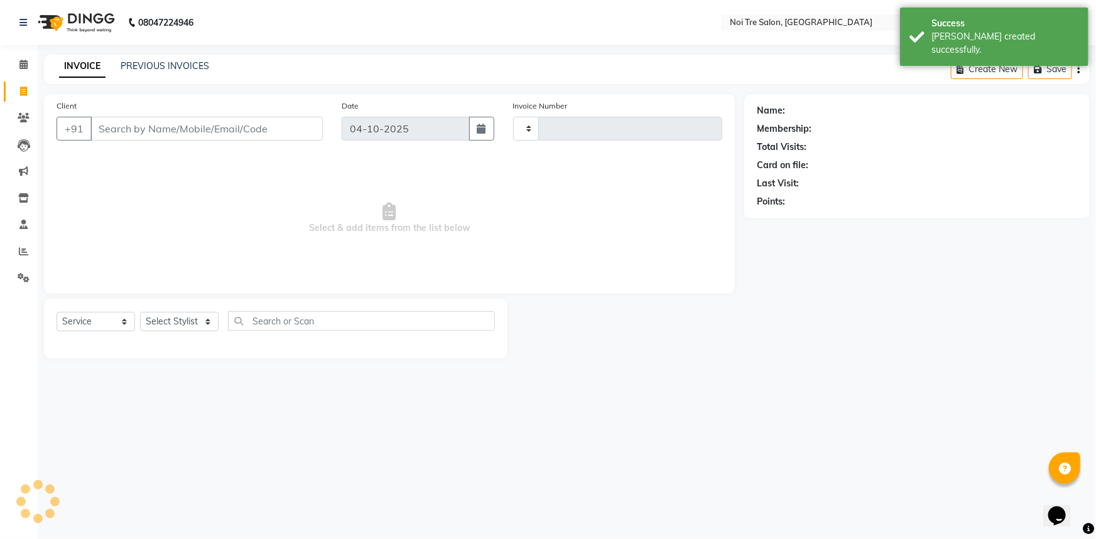
type input "3304"
select select "3710"
click at [159, 321] on select "Select Stylist [PERSON_NAME] [PERSON_NAME] STYLE DIRECTOR Curls Color [PERSON_N…" at bounding box center [188, 321] width 97 height 19
select select "37877"
click at [140, 312] on select "Select Stylist [PERSON_NAME] [PERSON_NAME] STYLE DIRECTOR Curls Color [PERSON_N…" at bounding box center [188, 321] width 97 height 19
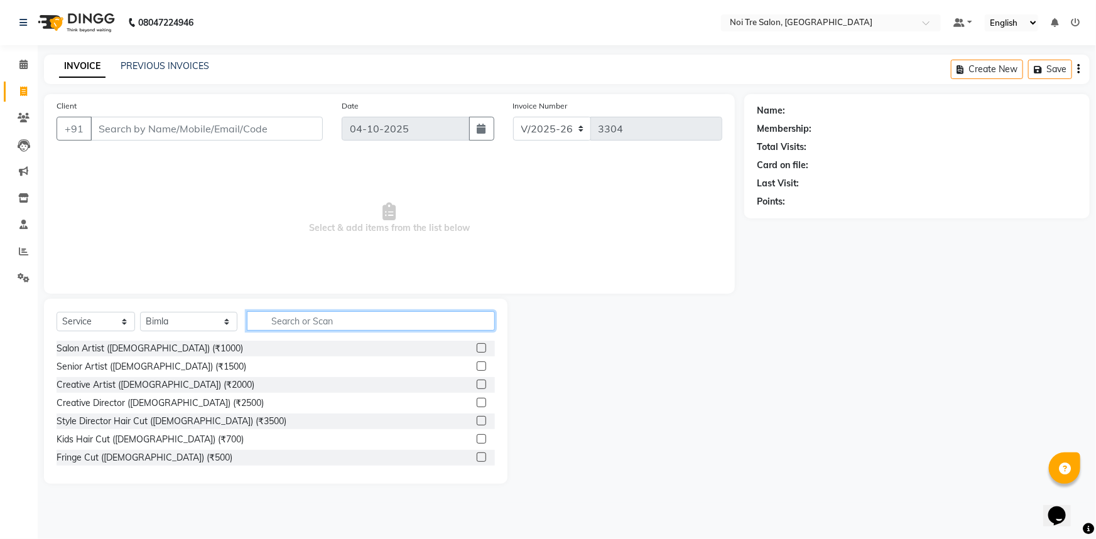
click at [269, 321] on input "text" at bounding box center [371, 320] width 249 height 19
click at [156, 70] on link "PREVIOUS INVOICES" at bounding box center [165, 65] width 89 height 11
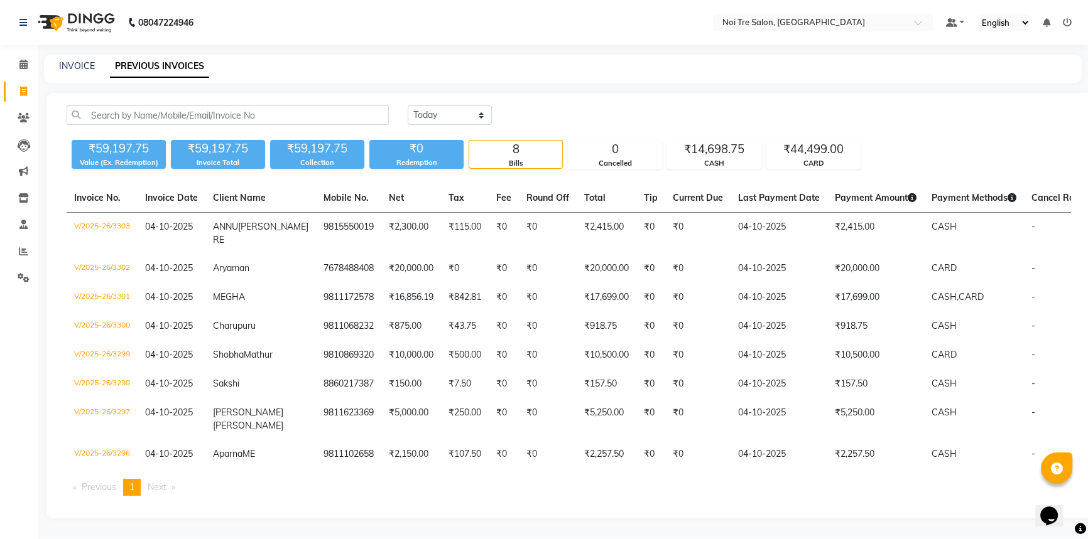
click at [13, 100] on link "Invoice" at bounding box center [19, 92] width 30 height 21
select select "service"
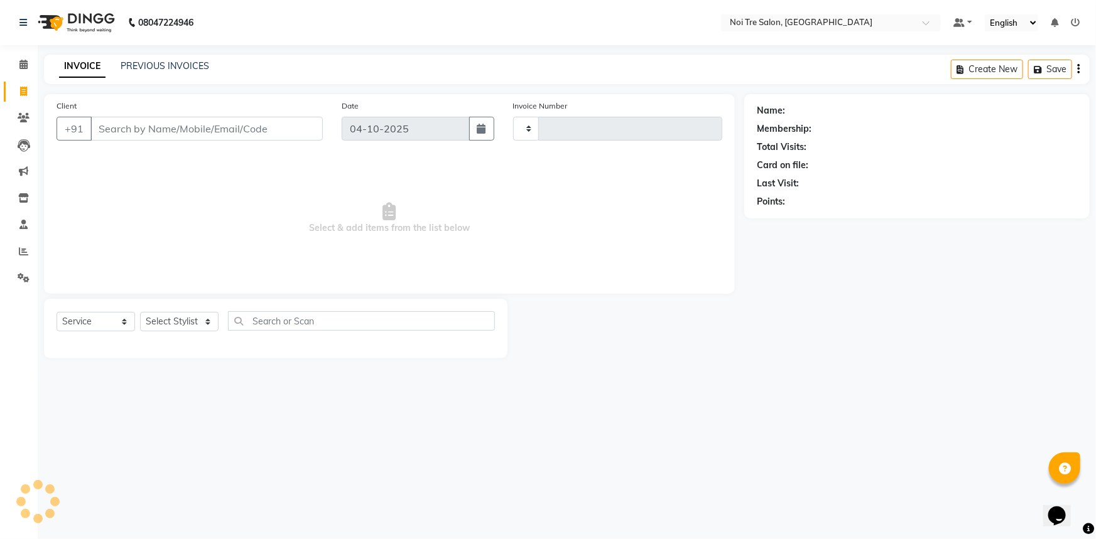
type input "3304"
select select "3710"
click at [187, 329] on select "Select Stylist" at bounding box center [179, 321] width 78 height 19
select select "37920"
click at [140, 312] on select "Select Stylist [PERSON_NAME] [PERSON_NAME] STYLE DIRECTOR Curls Color [PERSON_N…" at bounding box center [188, 321] width 97 height 19
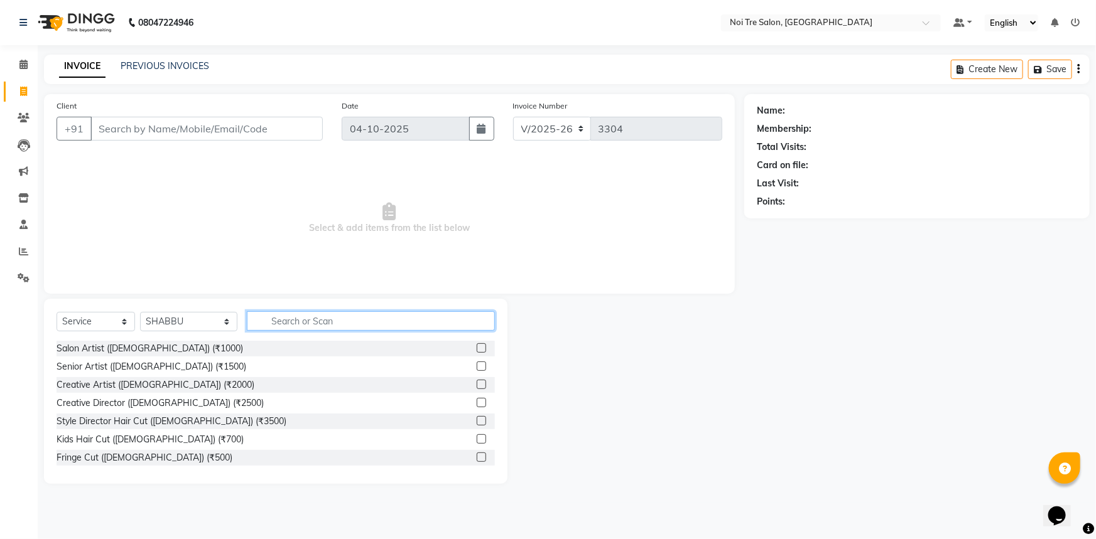
drag, startPoint x: 284, startPoint y: 323, endPoint x: 295, endPoint y: 327, distance: 11.3
click at [289, 324] on input "text" at bounding box center [371, 320] width 249 height 19
click at [321, 320] on input "text" at bounding box center [371, 320] width 249 height 19
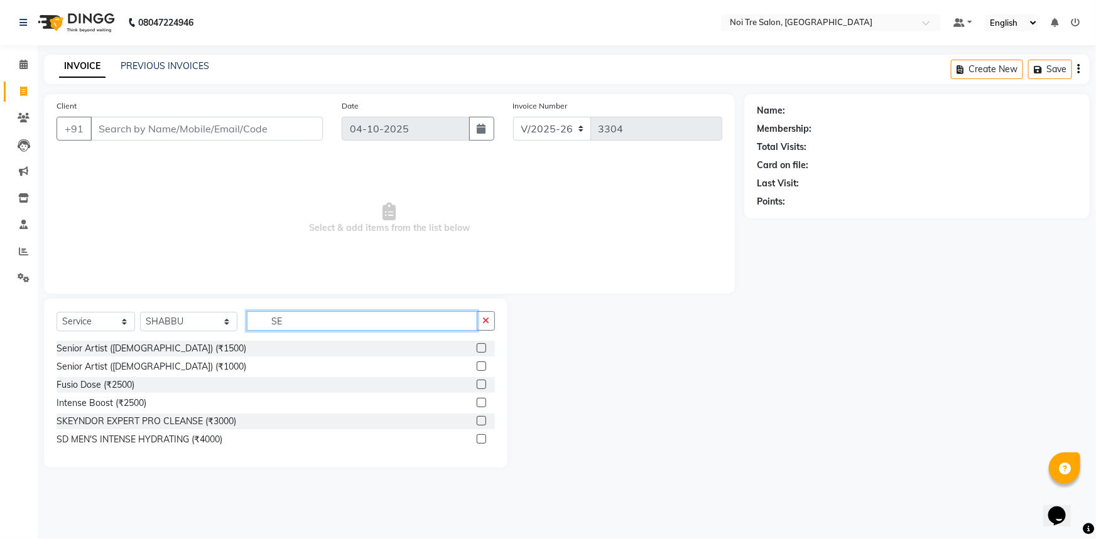
type input "SE"
click at [483, 367] on label at bounding box center [481, 366] width 9 height 9
click at [483, 367] on input "checkbox" at bounding box center [481, 367] width 8 height 8
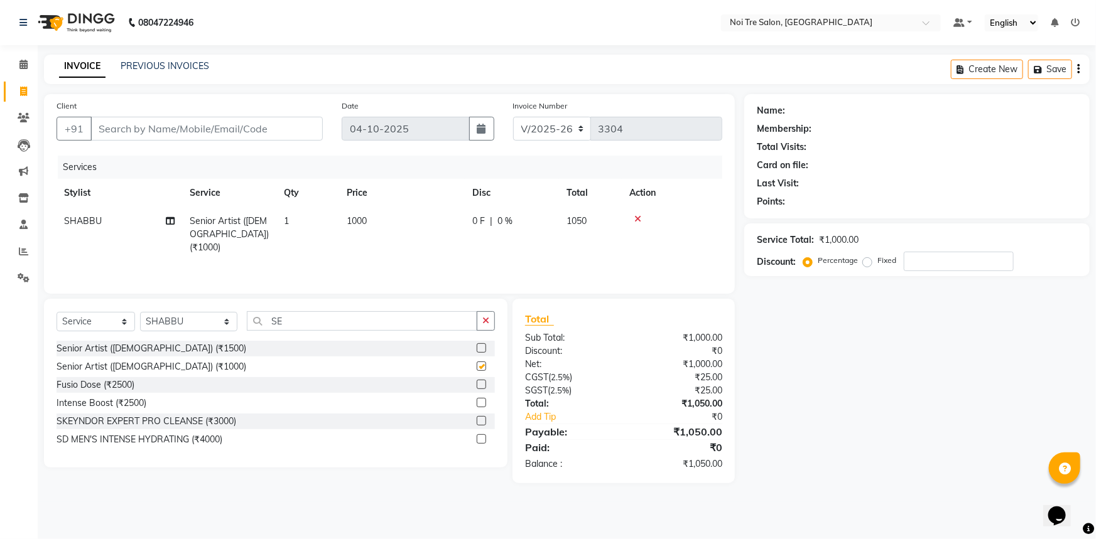
checkbox input "false"
drag, startPoint x: 433, startPoint y: 333, endPoint x: 433, endPoint y: 320, distance: 12.6
click at [431, 328] on div "Select Service Product Membership Package Voucher Prepaid Gift Card Select Styl…" at bounding box center [276, 326] width 438 height 30
click at [551, 396] on div "SGST ( 2.5% )" at bounding box center [569, 390] width 108 height 13
click at [477, 321] on button "button" at bounding box center [486, 320] width 18 height 19
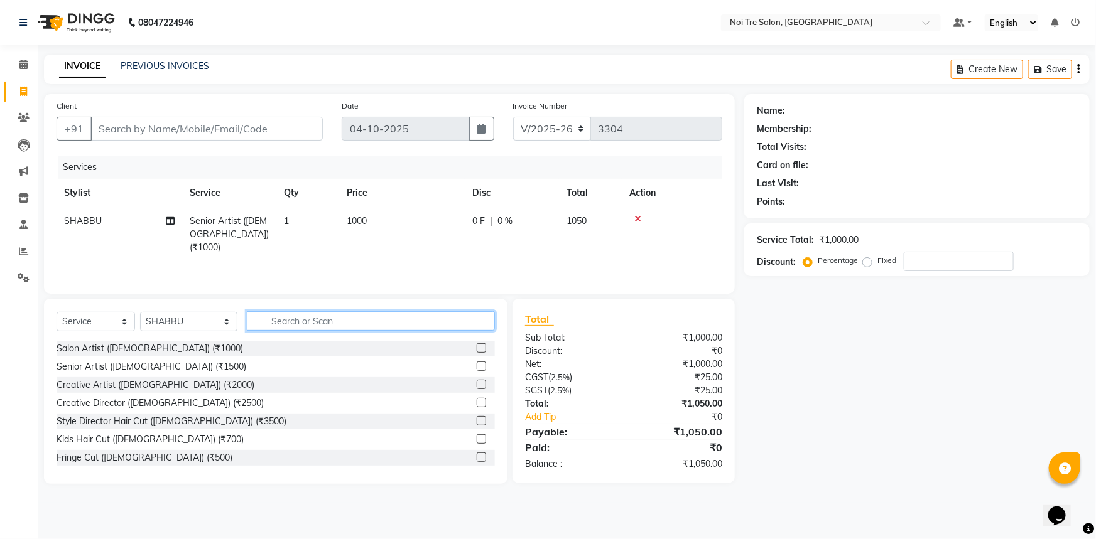
click at [414, 328] on input "text" at bounding box center [371, 320] width 249 height 19
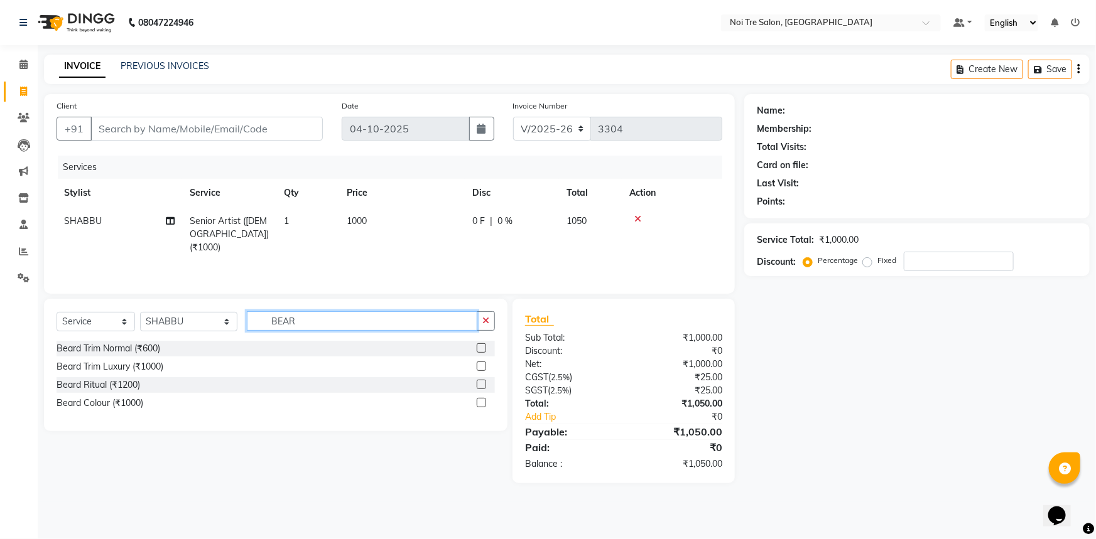
type input "BEAR"
click at [483, 369] on label at bounding box center [481, 366] width 9 height 9
click at [483, 369] on input "checkbox" at bounding box center [481, 367] width 8 height 8
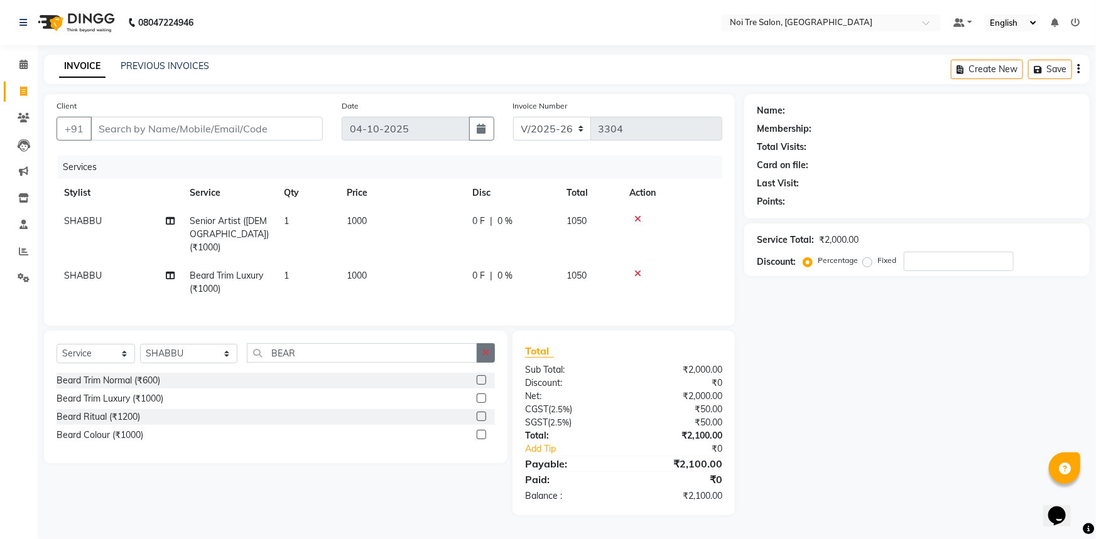
checkbox input "false"
click at [483, 351] on icon "button" at bounding box center [485, 352] width 7 height 9
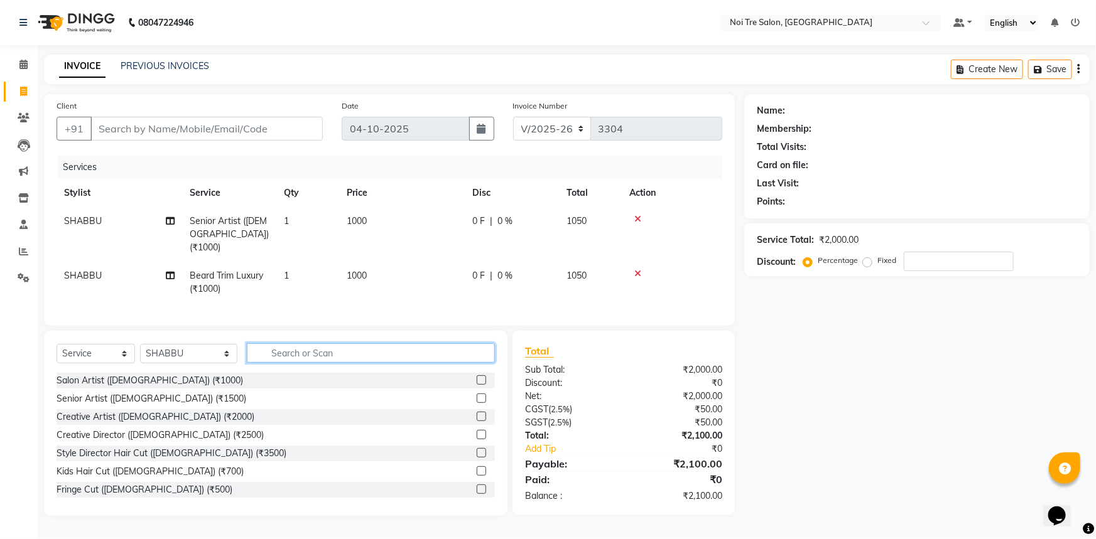
click at [301, 353] on input "text" at bounding box center [371, 352] width 249 height 19
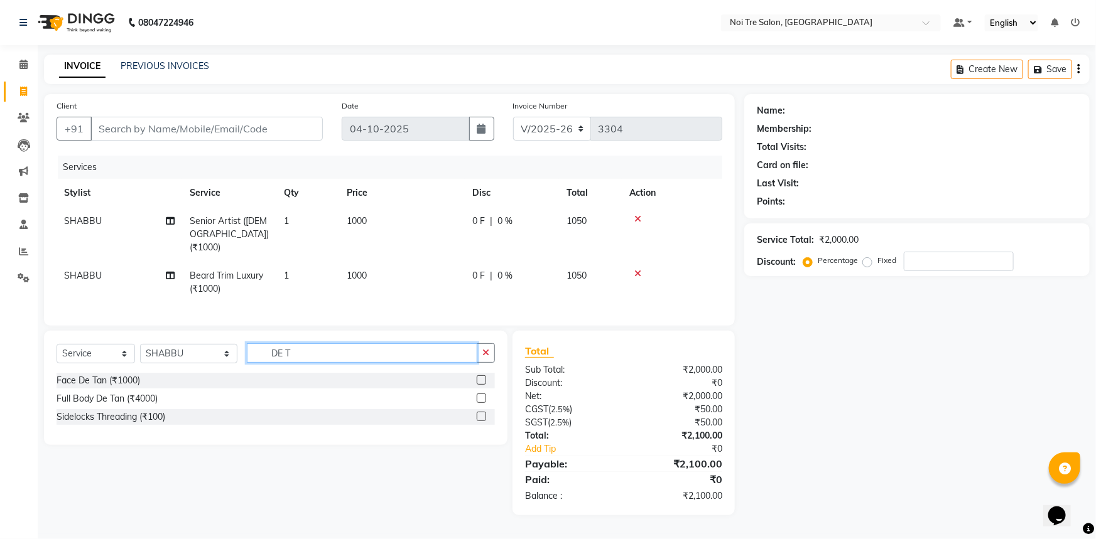
type input "DE T"
click at [477, 377] on label at bounding box center [481, 379] width 9 height 9
click at [477, 377] on input "checkbox" at bounding box center [481, 381] width 8 height 8
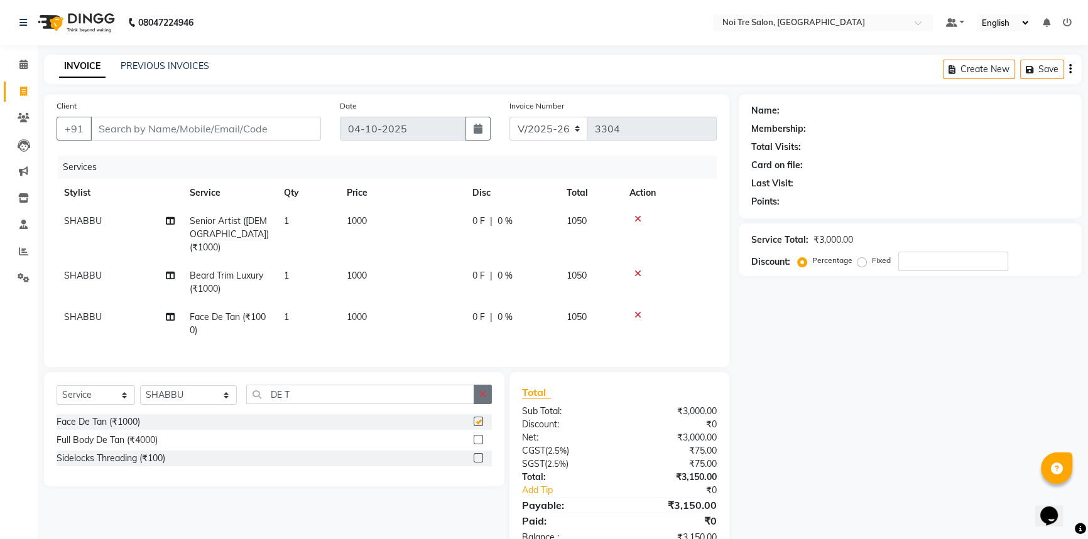
checkbox input "false"
drag, startPoint x: 480, startPoint y: 384, endPoint x: 426, endPoint y: 389, distance: 53.7
click at [479, 385] on button "button" at bounding box center [482, 394] width 18 height 19
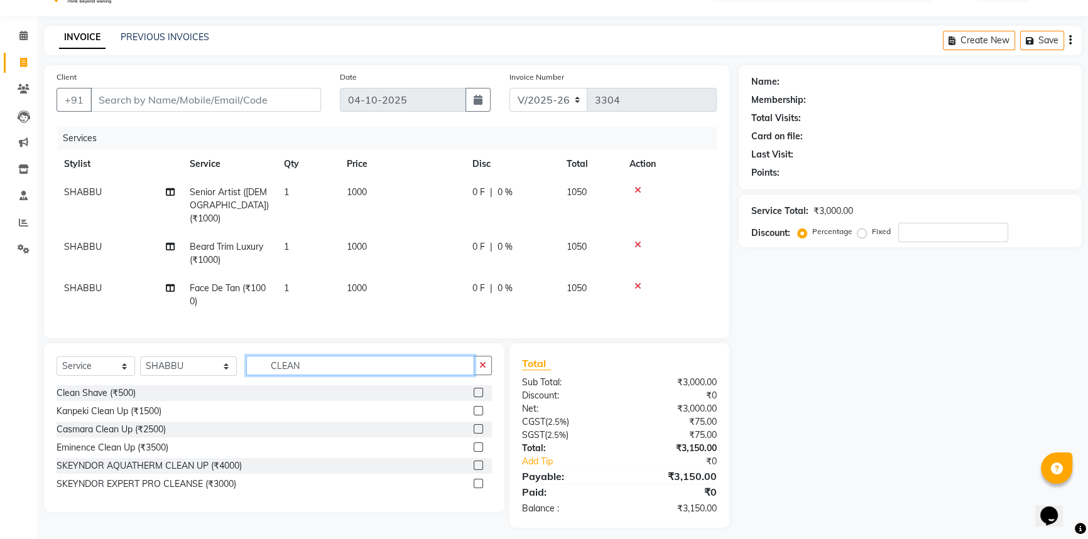
scroll to position [32, 0]
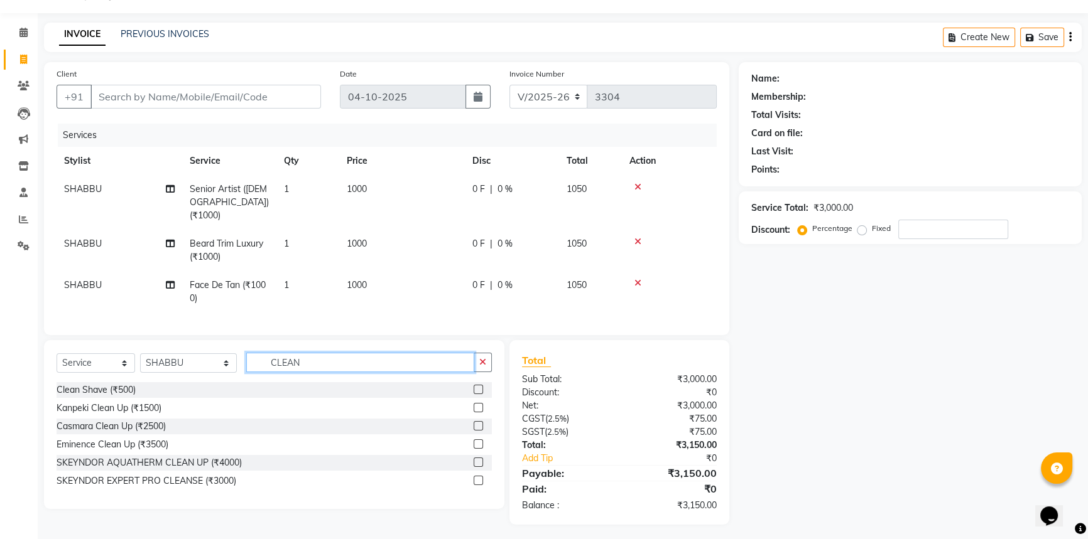
type input "CLEAN"
click at [473, 440] on label at bounding box center [477, 444] width 9 height 9
click at [473, 441] on input "checkbox" at bounding box center [477, 445] width 8 height 8
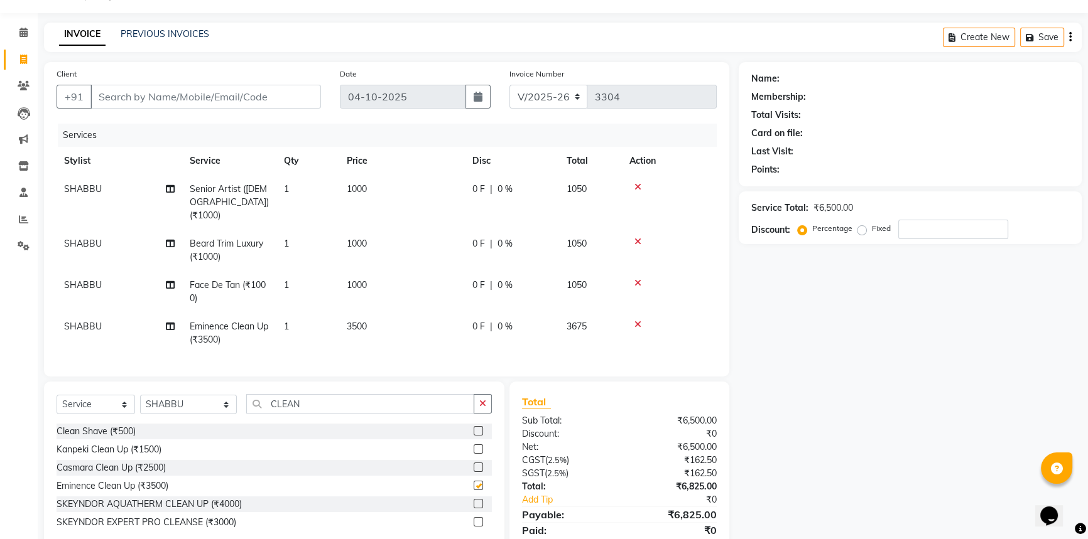
checkbox input "false"
click at [364, 327] on td "3500" at bounding box center [402, 333] width 126 height 41
select select "37920"
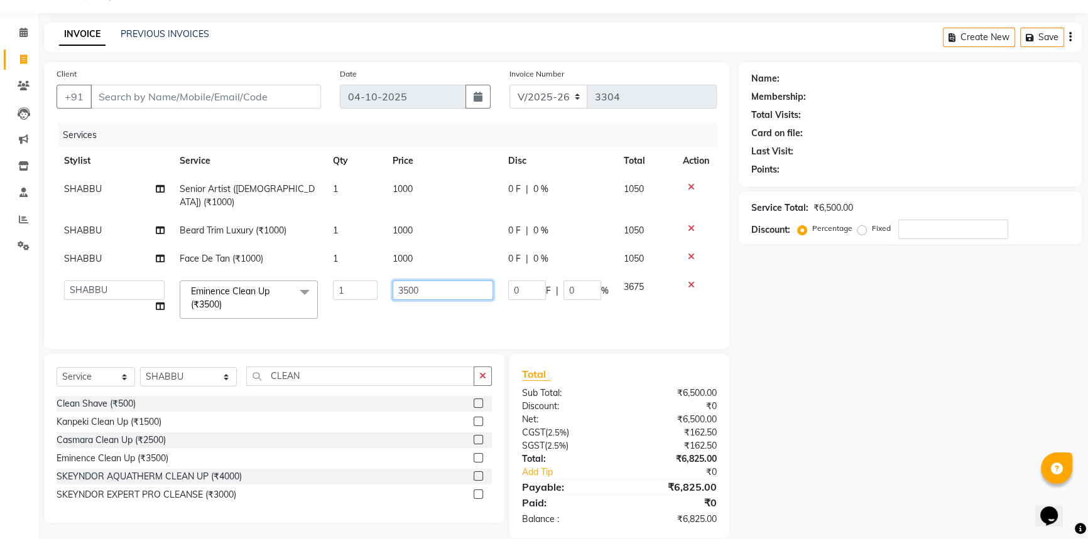
drag, startPoint x: 458, startPoint y: 276, endPoint x: 17, endPoint y: 282, distance: 441.5
click at [18, 283] on app-home "08047224946 Select Location × Noi Tre Salon, Khan Market Default Panel My Panel…" at bounding box center [544, 263] width 1088 height 590
type input "3000"
click at [823, 352] on div "Name: Membership: Total Visits: Card on file: Last Visit: Points: Service Total…" at bounding box center [914, 300] width 352 height 477
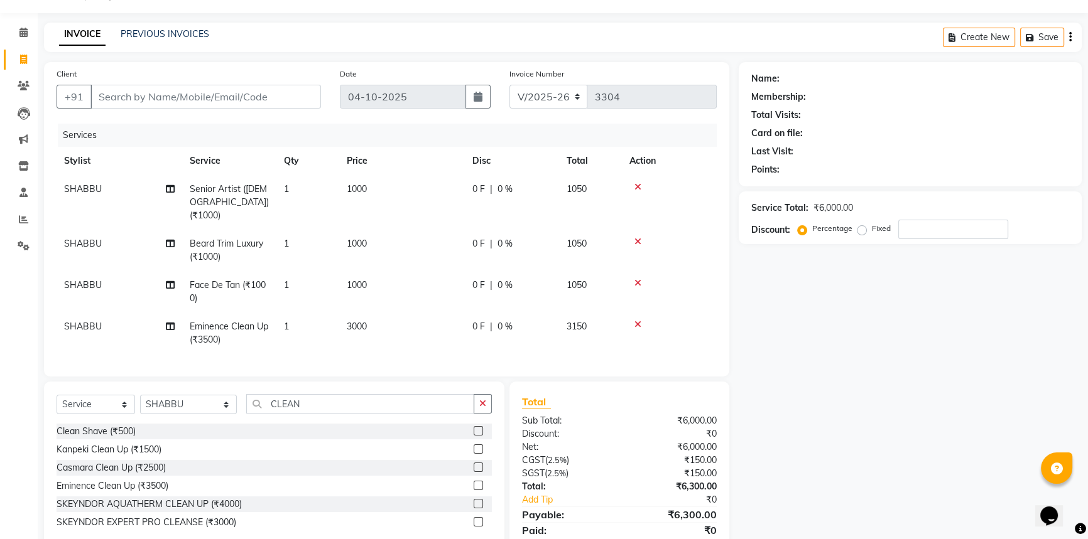
scroll to position [73, 0]
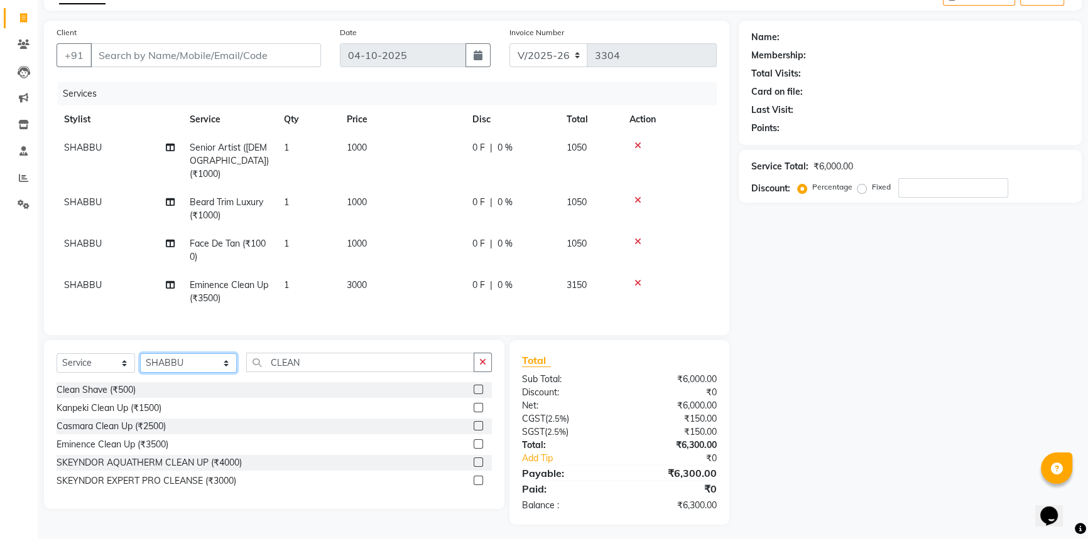
click at [181, 365] on select "Select Stylist [PERSON_NAME] [PERSON_NAME] STYLE DIRECTOR Curls Color [PERSON_N…" at bounding box center [188, 363] width 97 height 19
drag, startPoint x: 359, startPoint y: 353, endPoint x: 233, endPoint y: 348, distance: 125.7
click at [233, 353] on div "Select Service Product Membership Package Voucher Prepaid Gift Card Select Styl…" at bounding box center [274, 368] width 435 height 30
type input "H"
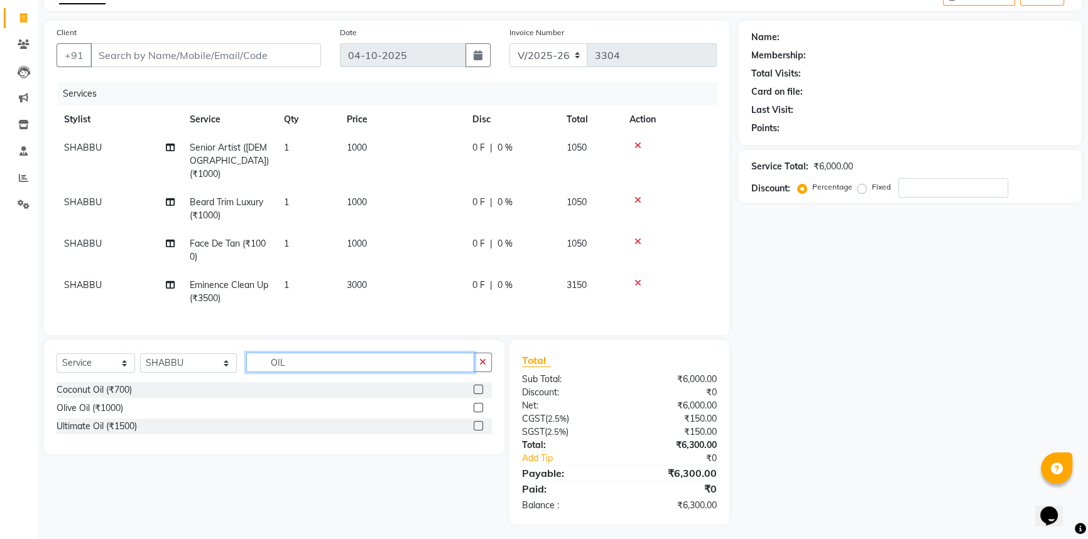
type input "OIL"
click at [477, 385] on label at bounding box center [477, 389] width 9 height 9
click at [477, 386] on input "checkbox" at bounding box center [477, 390] width 8 height 8
checkbox input "true"
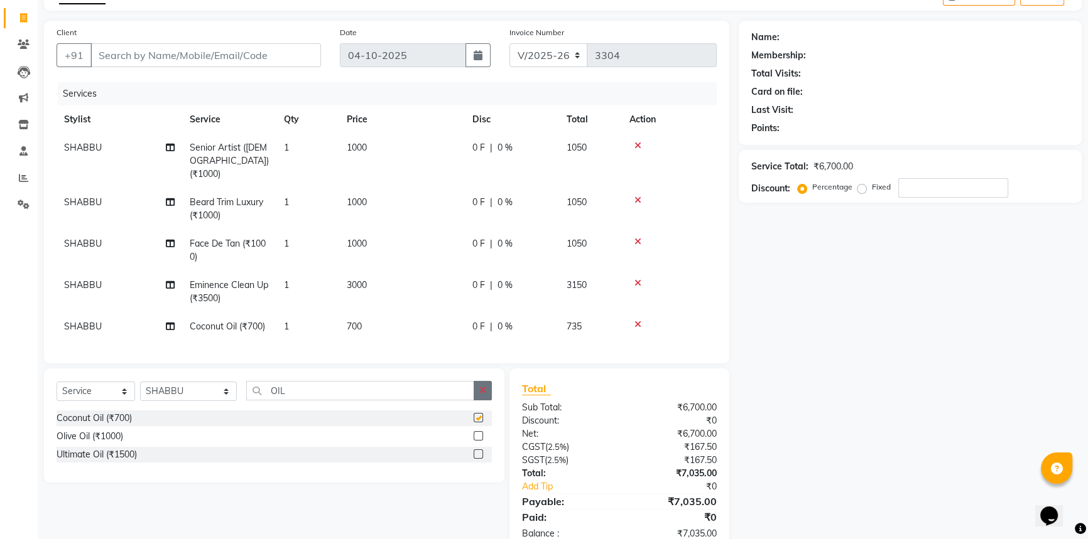
click at [477, 382] on button "button" at bounding box center [482, 390] width 18 height 19
checkbox input "false"
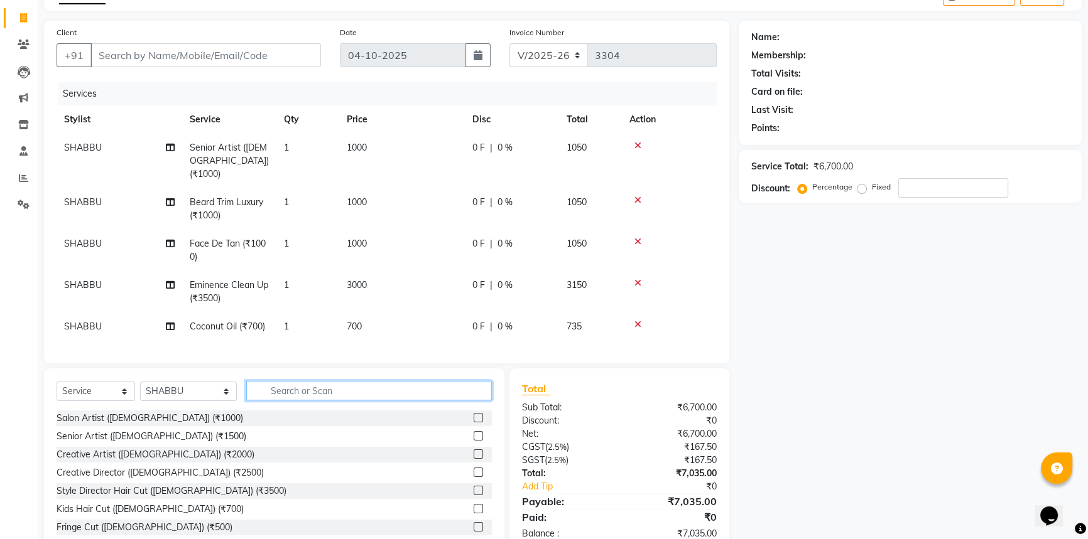
click at [326, 390] on input "text" at bounding box center [368, 390] width 245 height 19
click at [389, 319] on td "700" at bounding box center [402, 327] width 126 height 28
select select "37920"
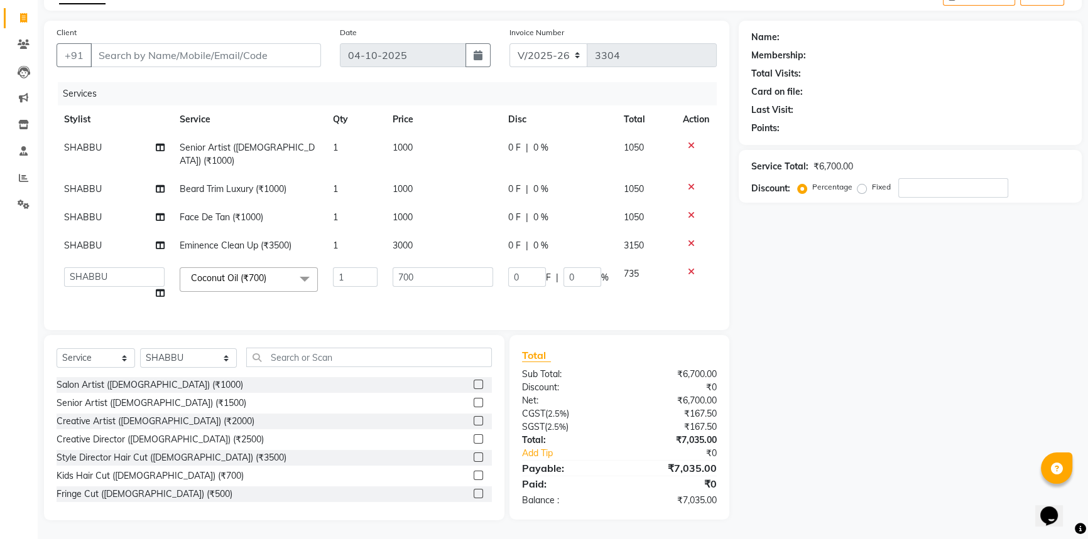
scroll to position [69, 0]
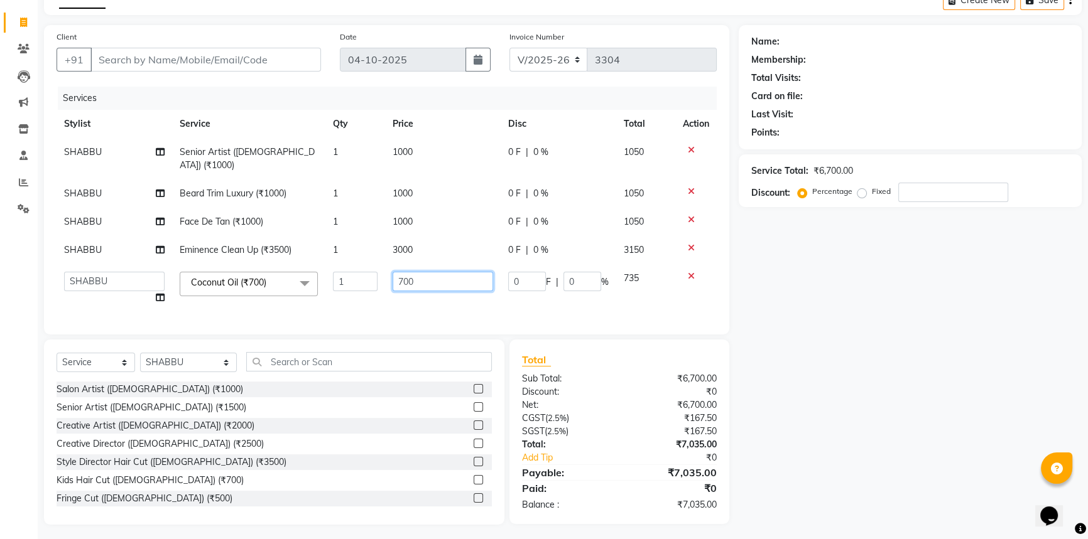
drag, startPoint x: 440, startPoint y: 278, endPoint x: 159, endPoint y: 261, distance: 281.2
click at [168, 269] on tr "[PERSON_NAME] [PERSON_NAME] STYLE DIRECTOR Curls Color [PERSON_NAME] [PERSON_NA…" at bounding box center [387, 288] width 660 height 48
type input "1000"
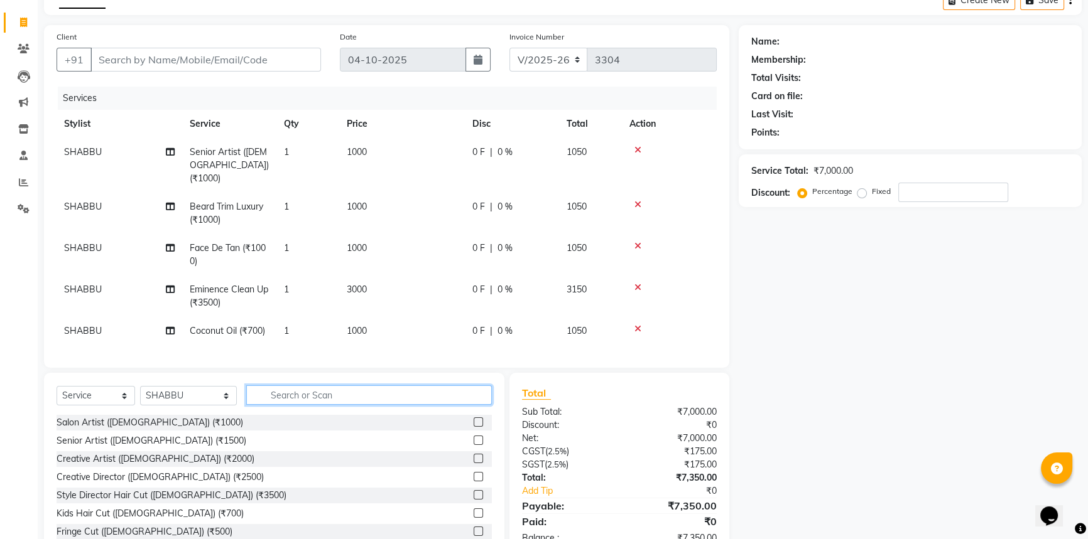
click at [343, 358] on div "Client +91 Date [DATE] Invoice Number V/2025 V/[PHONE_NUMBER] Services Stylist …" at bounding box center [387, 291] width 704 height 533
click at [200, 396] on select "Select Stylist [PERSON_NAME] [PERSON_NAME] STYLE DIRECTOR Curls Color [PERSON_N…" at bounding box center [188, 395] width 97 height 19
click at [301, 394] on input "text" at bounding box center [368, 395] width 245 height 19
click at [200, 392] on select "Select Stylist [PERSON_NAME] [PERSON_NAME] STYLE DIRECTOR Curls Color [PERSON_N…" at bounding box center [188, 395] width 97 height 19
select select "58576"
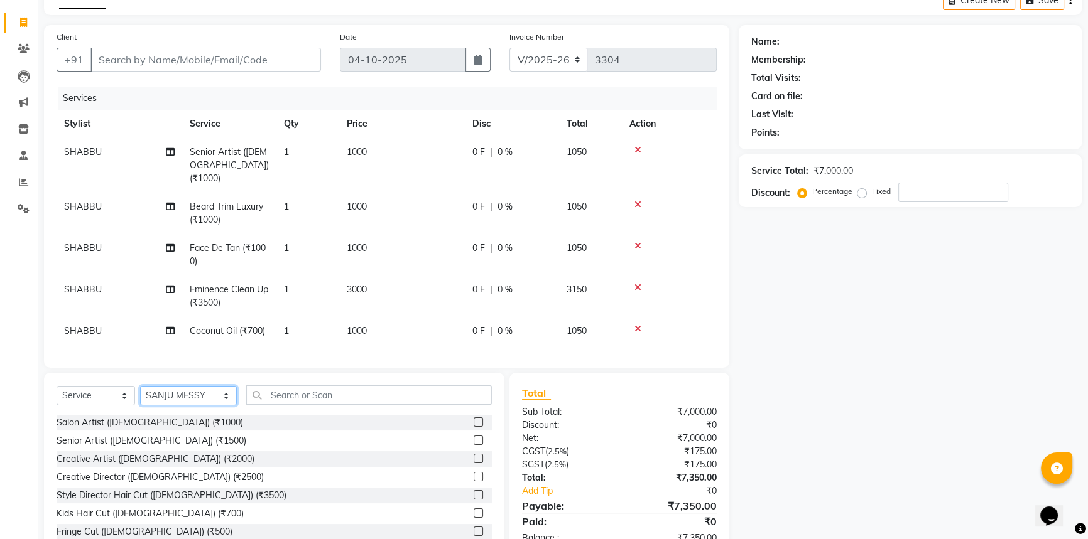
click at [140, 386] on select "Select Stylist [PERSON_NAME] [PERSON_NAME] STYLE DIRECTOR Curls Color [PERSON_N…" at bounding box center [188, 395] width 97 height 19
click at [308, 393] on input "text" at bounding box center [368, 395] width 245 height 19
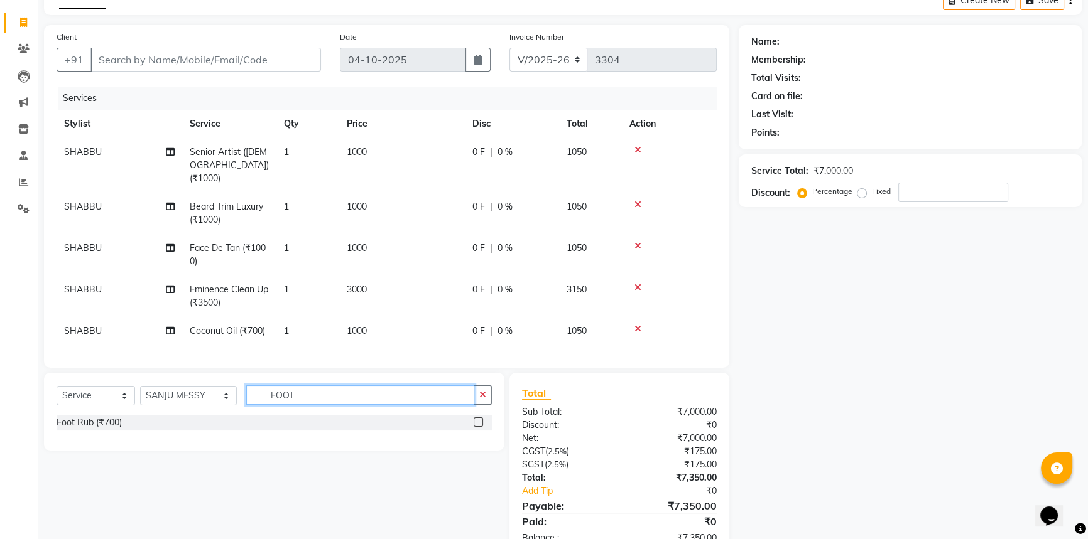
type input "FOOT"
click at [476, 418] on label at bounding box center [477, 422] width 9 height 9
click at [476, 419] on input "checkbox" at bounding box center [477, 423] width 8 height 8
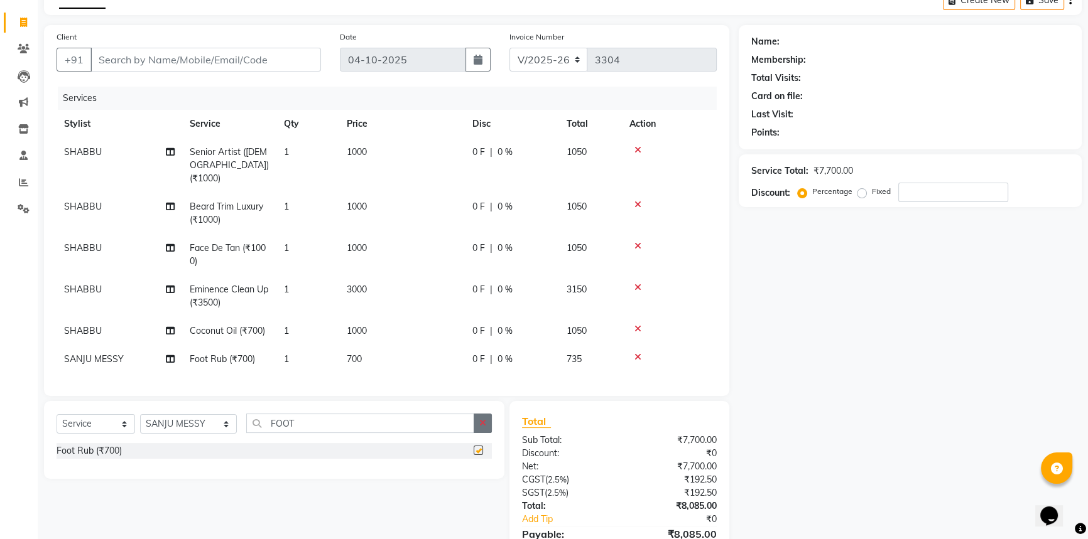
checkbox input "false"
click at [485, 420] on button "button" at bounding box center [482, 423] width 18 height 19
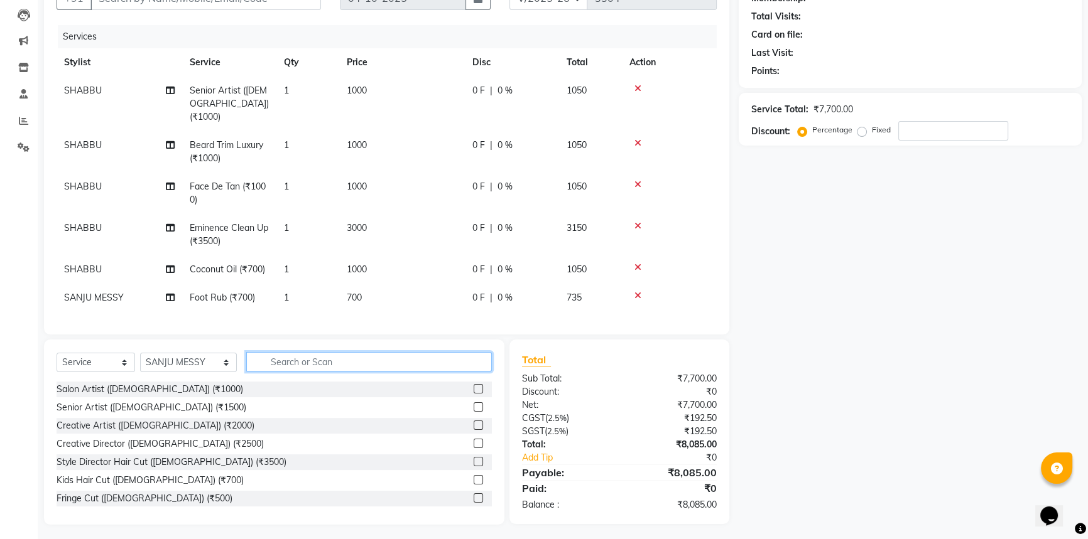
scroll to position [73, 0]
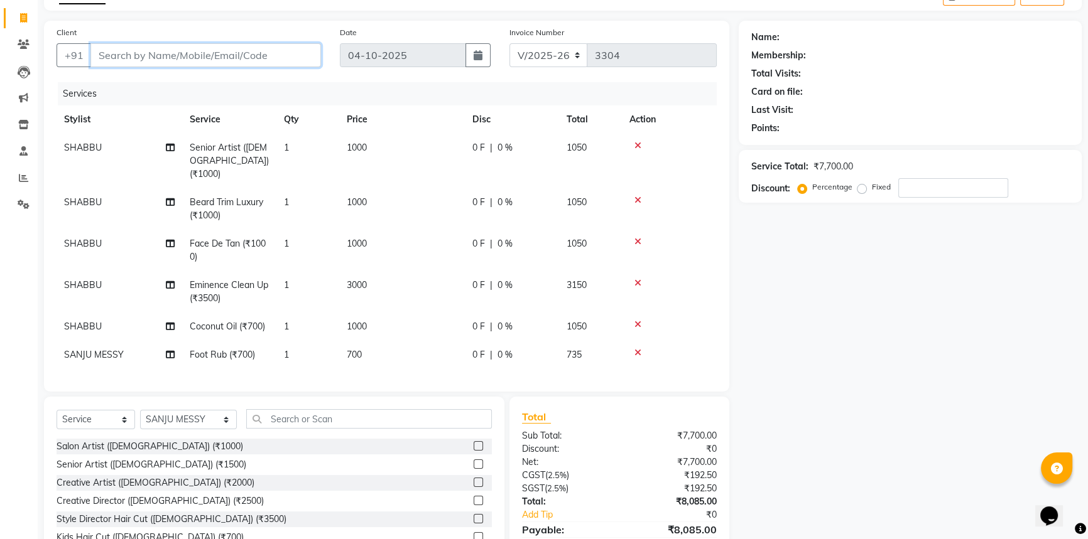
click at [254, 53] on input "Client" at bounding box center [205, 55] width 230 height 24
type input "9"
type input "0"
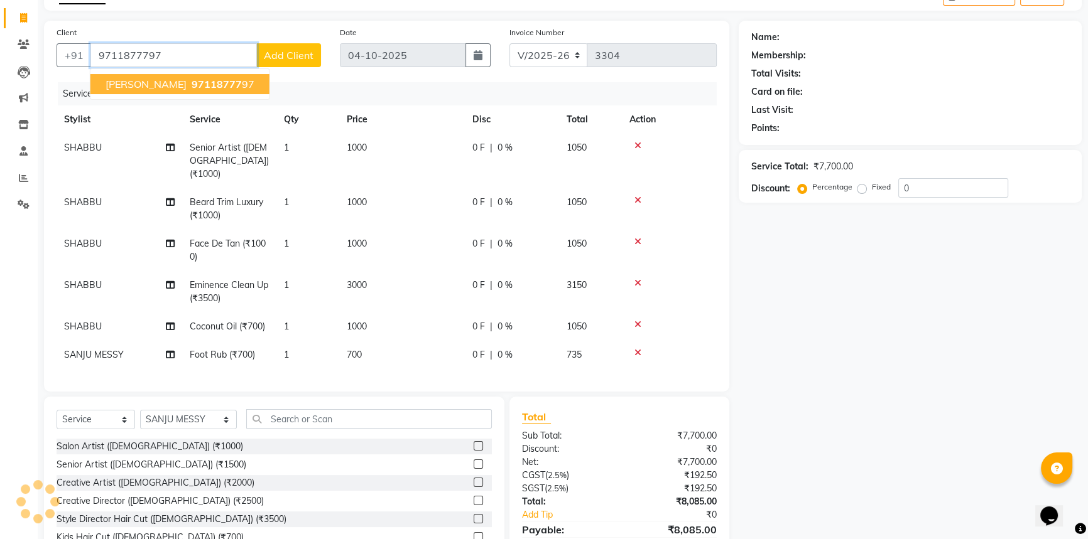
type input "9711877797"
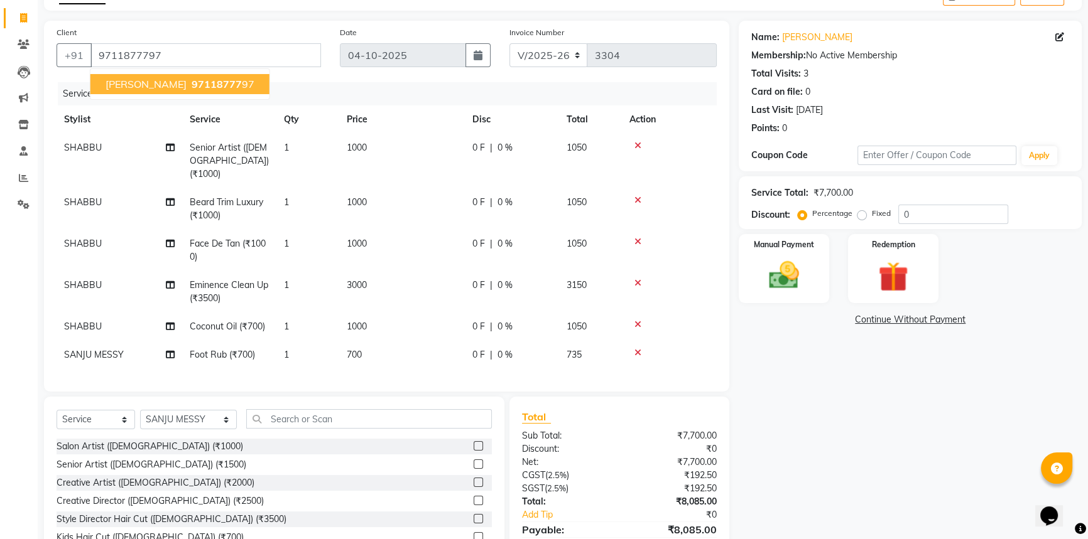
click at [199, 82] on span "97118777" at bounding box center [217, 84] width 50 height 13
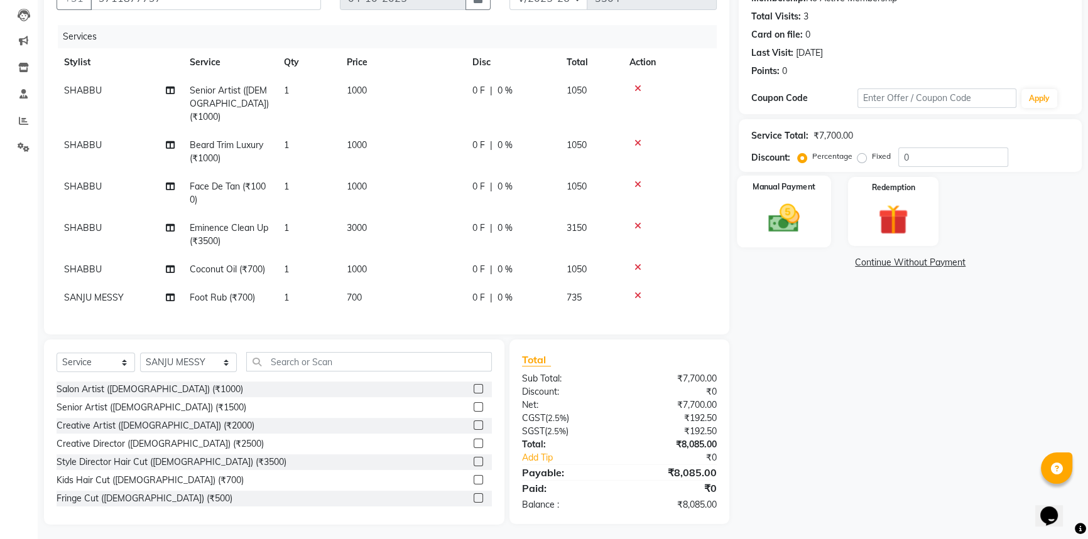
click at [783, 209] on img at bounding box center [783, 218] width 51 height 36
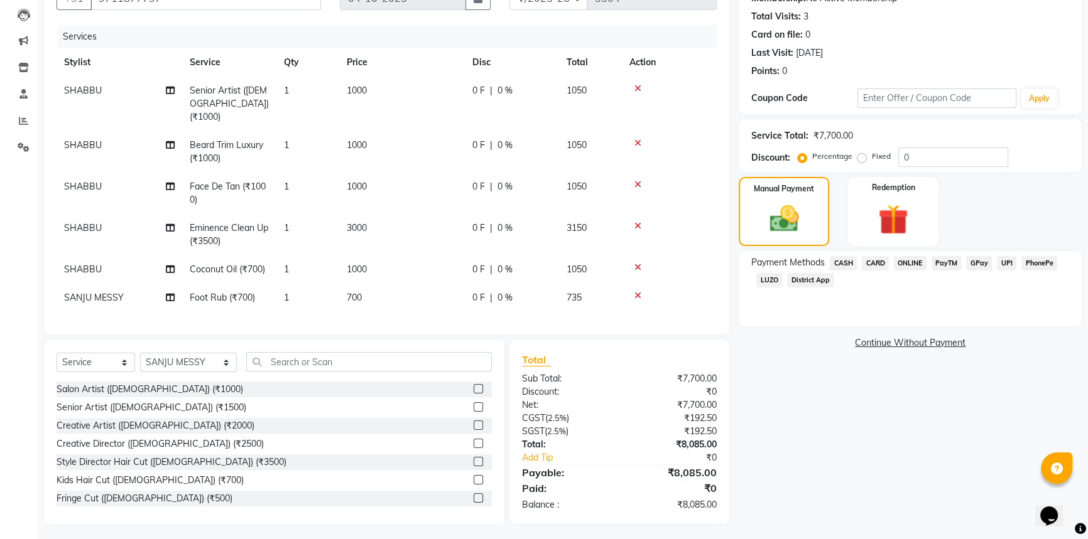
click at [1007, 262] on span "UPI" at bounding box center [1005, 263] width 19 height 14
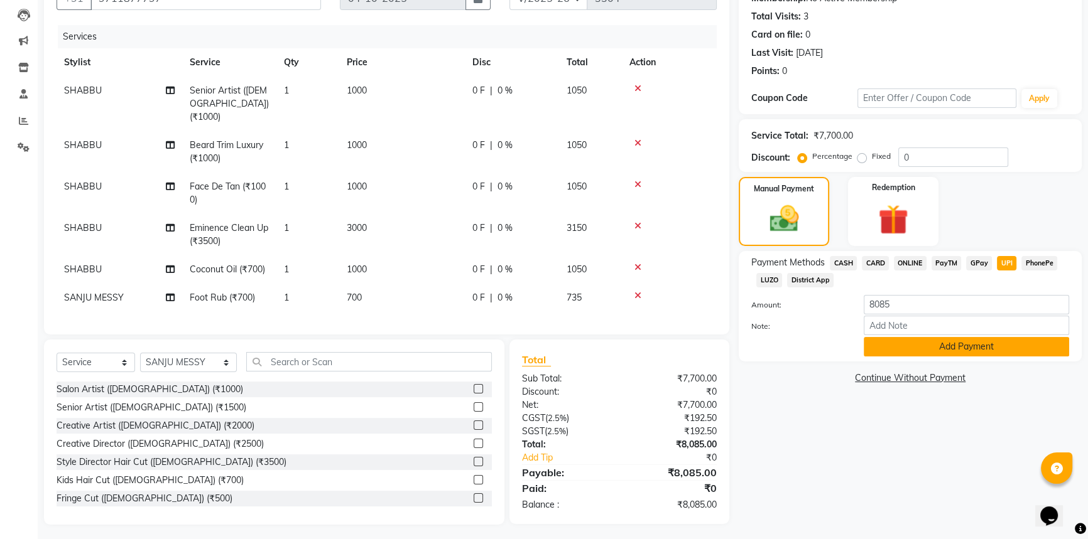
click at [967, 345] on button "Add Payment" at bounding box center [965, 346] width 205 height 19
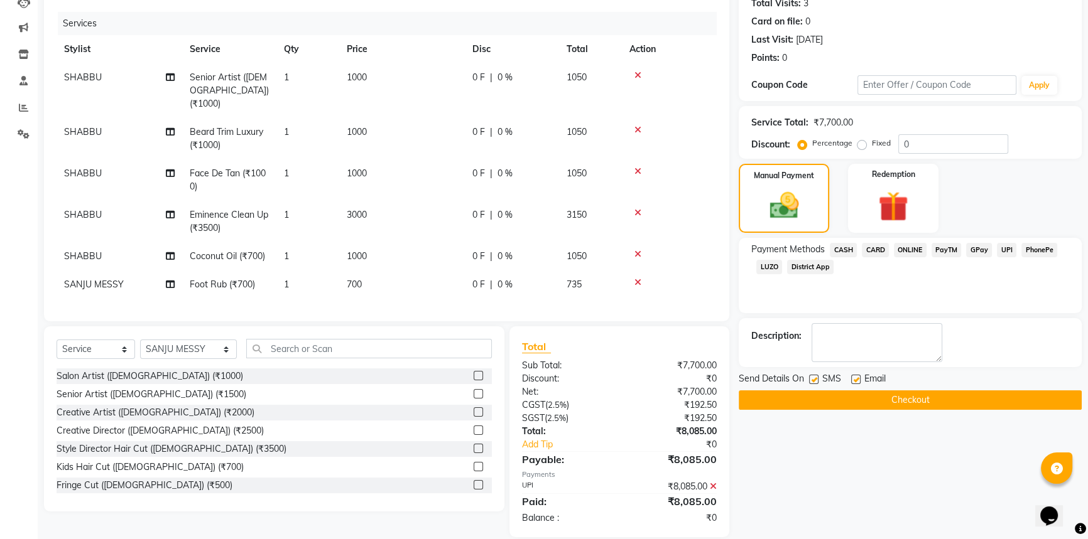
scroll to position [156, 0]
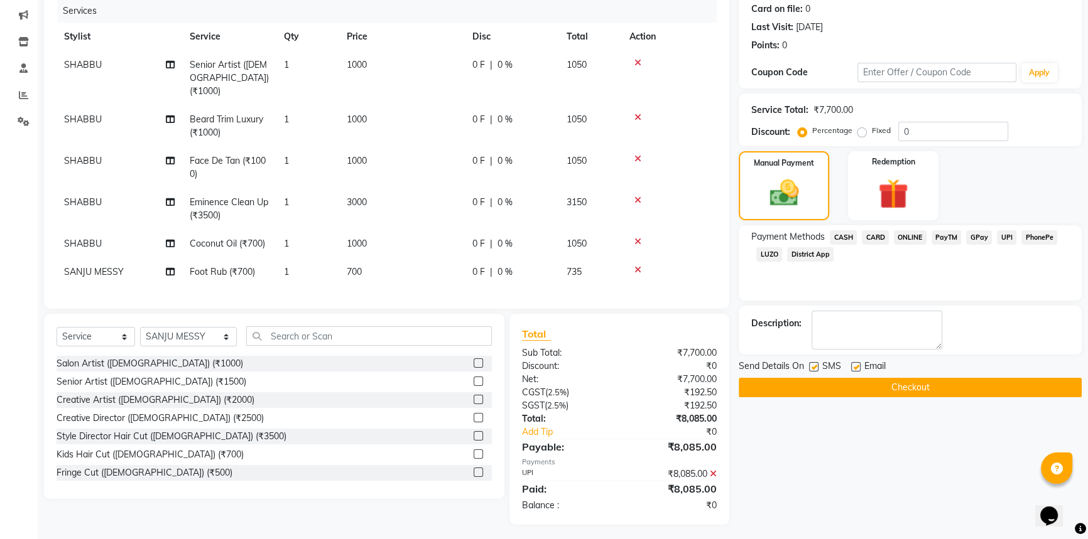
click at [890, 389] on button "Checkout" at bounding box center [909, 387] width 343 height 19
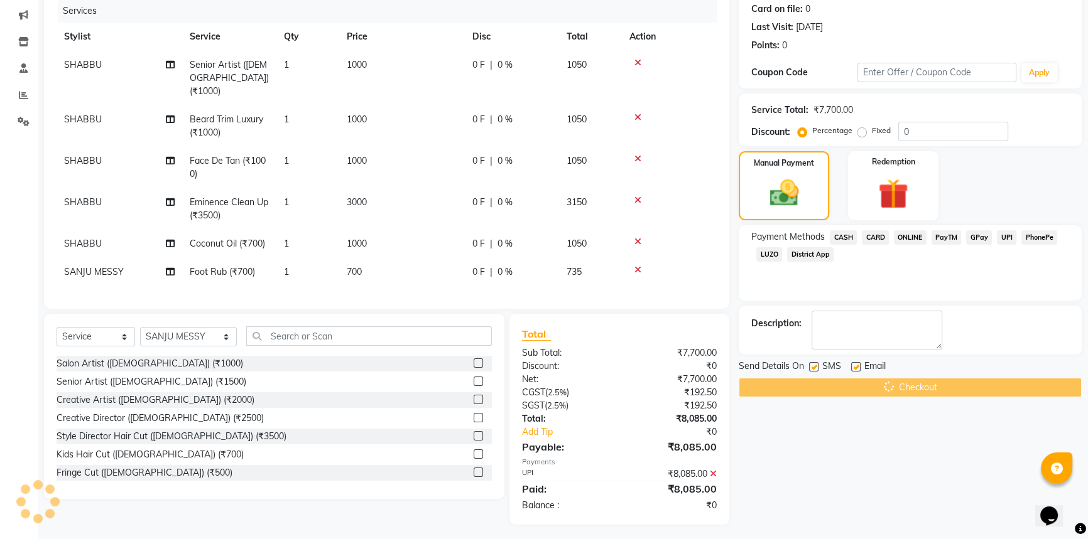
scroll to position [0, 0]
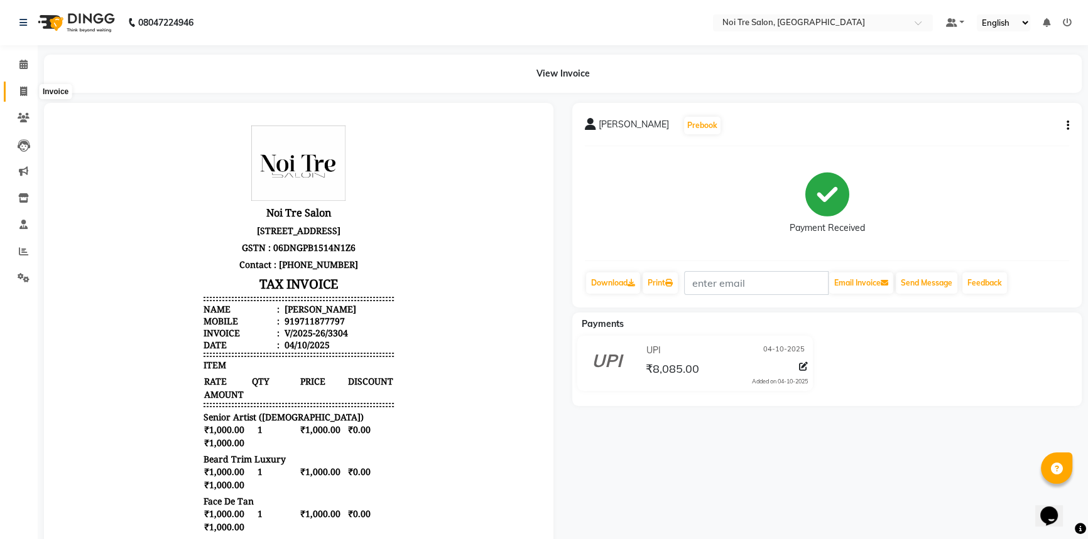
click at [21, 94] on icon at bounding box center [23, 91] width 7 height 9
select select "service"
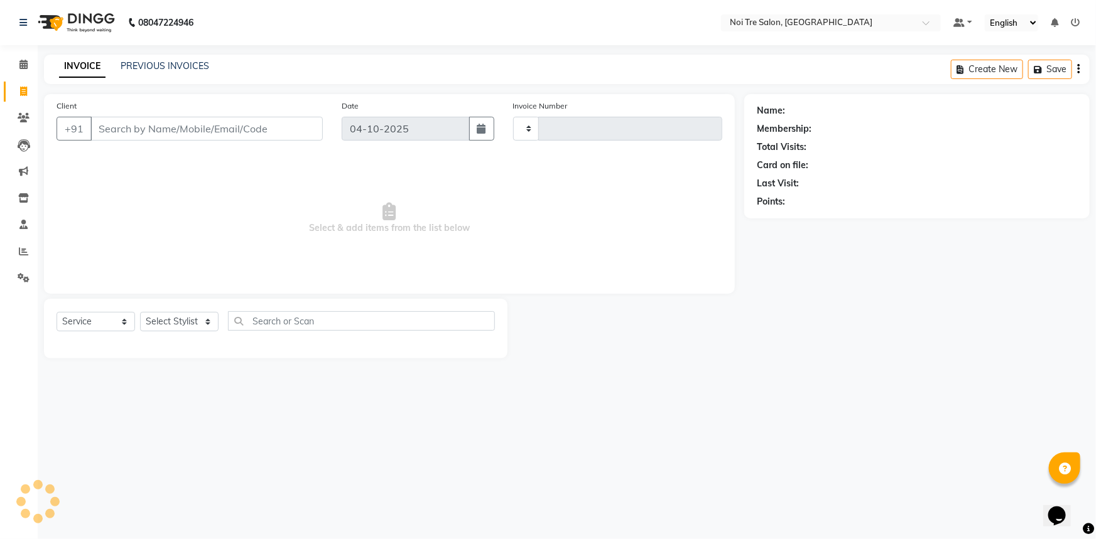
type input "3306"
select select "3710"
click at [203, 319] on select "Select Stylist [PERSON_NAME] [PERSON_NAME] STYLE DIRECTOR Curls Color [PERSON_N…" at bounding box center [188, 321] width 97 height 19
click at [140, 312] on select "Select Stylist [PERSON_NAME] [PERSON_NAME] STYLE DIRECTOR Curls Color [PERSON_N…" at bounding box center [188, 321] width 97 height 19
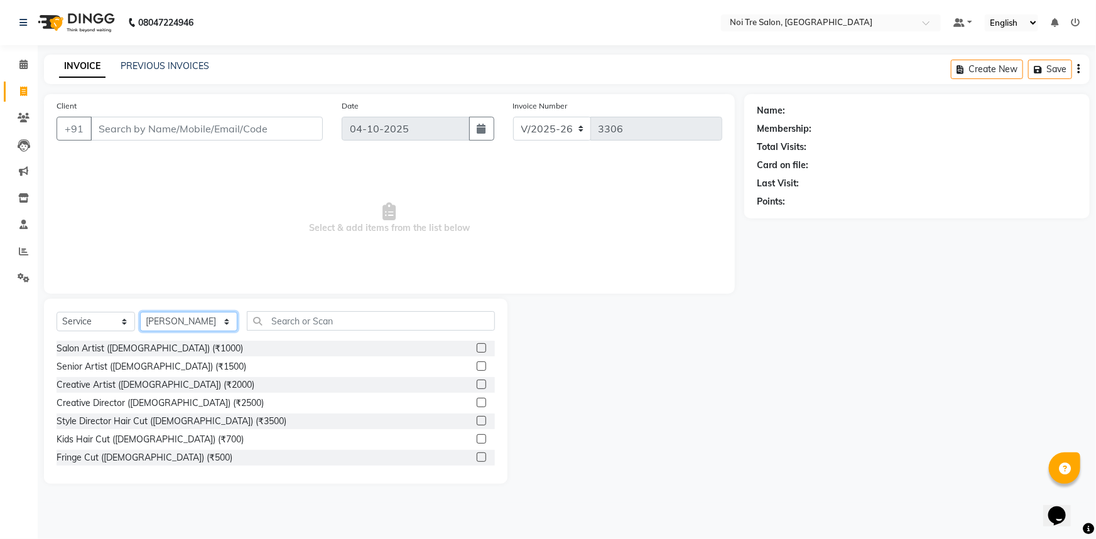
select select "37877"
click at [327, 330] on input "text" at bounding box center [371, 320] width 249 height 19
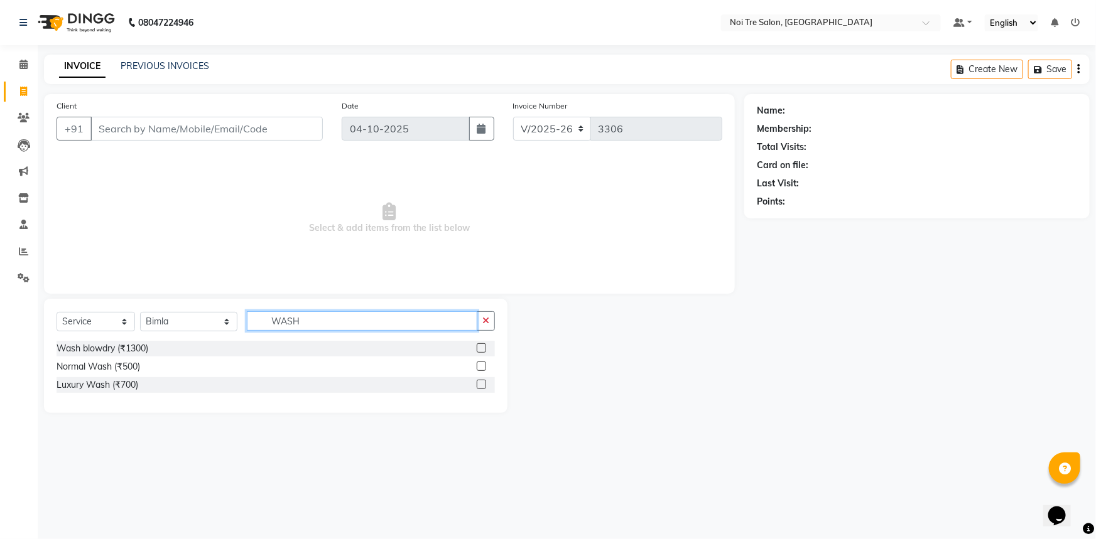
type input "WASH"
click at [480, 346] on label at bounding box center [481, 347] width 9 height 9
click at [480, 346] on input "checkbox" at bounding box center [481, 349] width 8 height 8
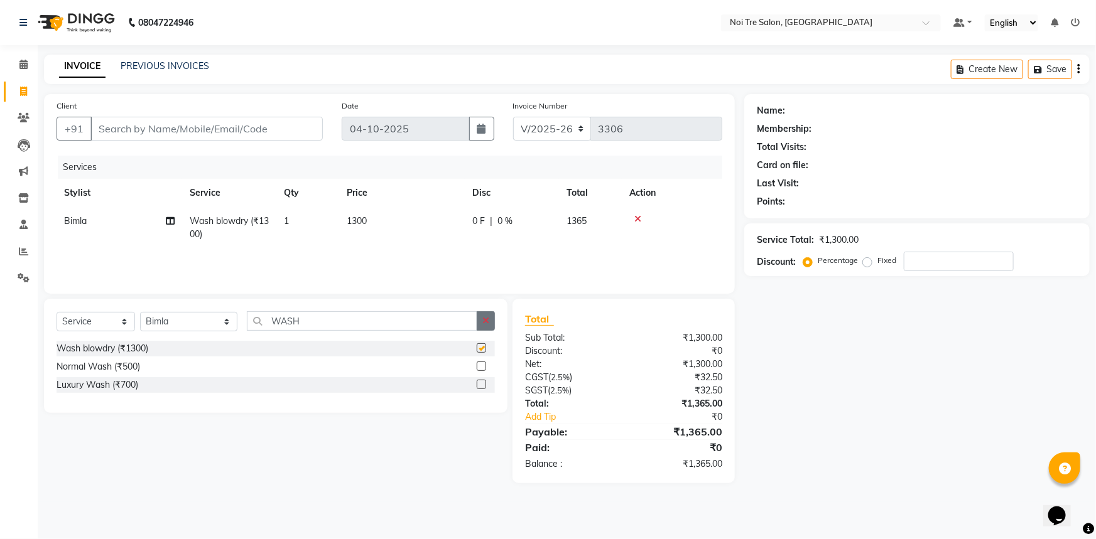
checkbox input "false"
drag, startPoint x: 490, startPoint y: 324, endPoint x: 480, endPoint y: 321, distance: 9.9
click at [487, 323] on button "button" at bounding box center [486, 320] width 18 height 19
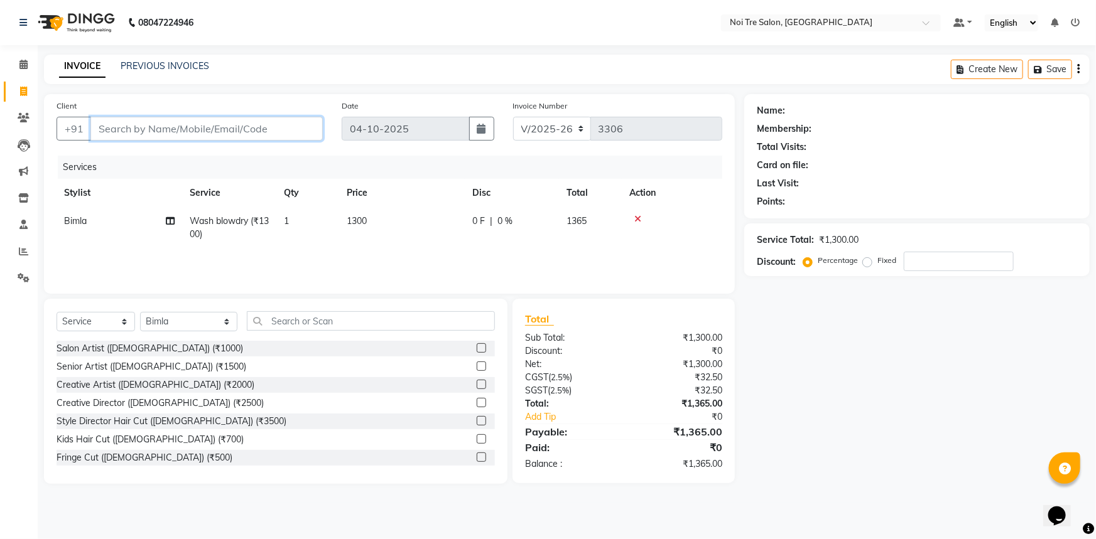
click at [220, 136] on input "Client" at bounding box center [206, 129] width 232 height 24
type input "B"
type input "0"
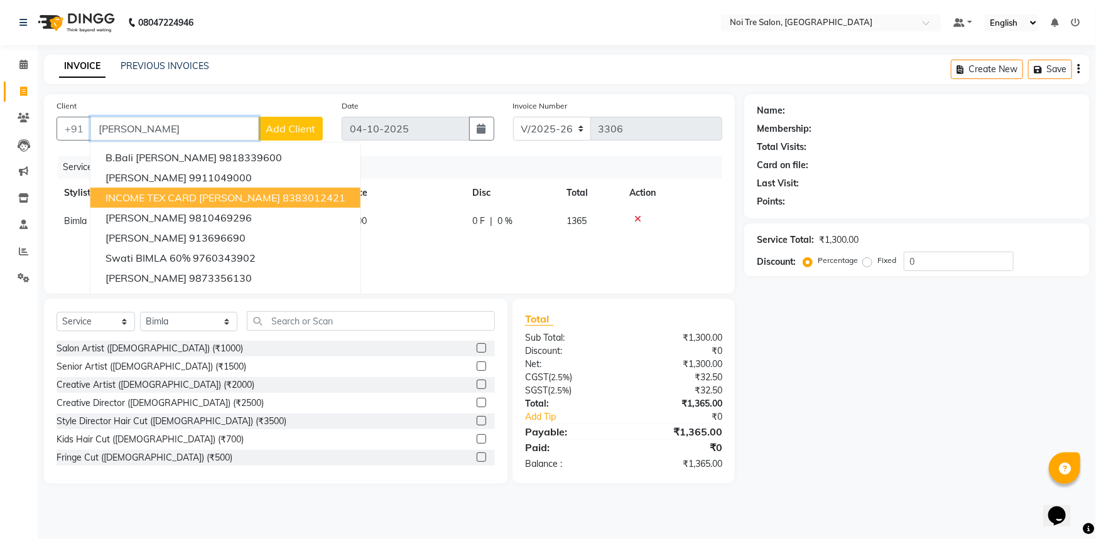
click at [251, 190] on button "INCOME TEX CARD [PERSON_NAME] 8383012421" at bounding box center [225, 198] width 270 height 20
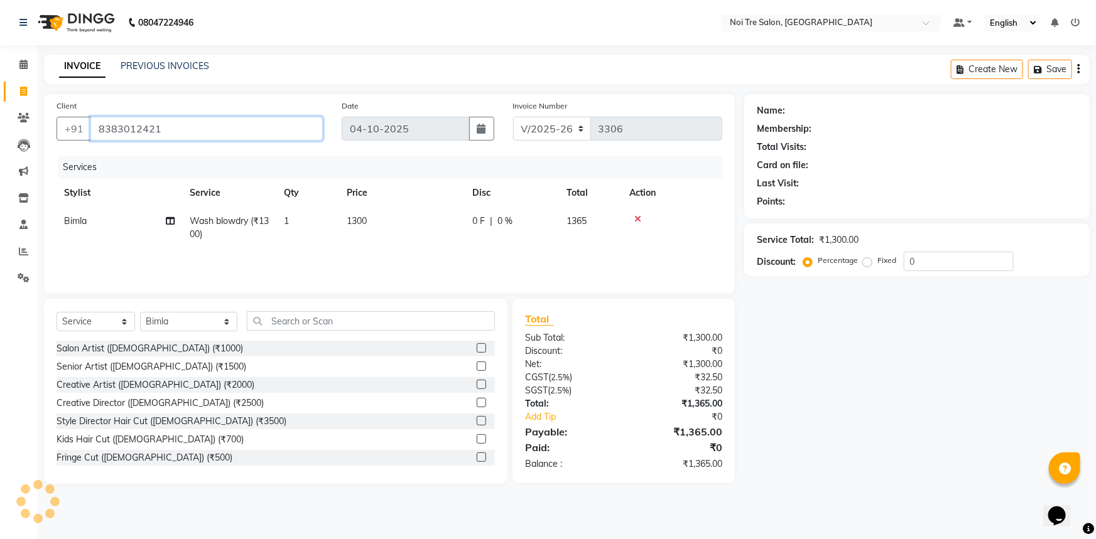
type input "8383012421"
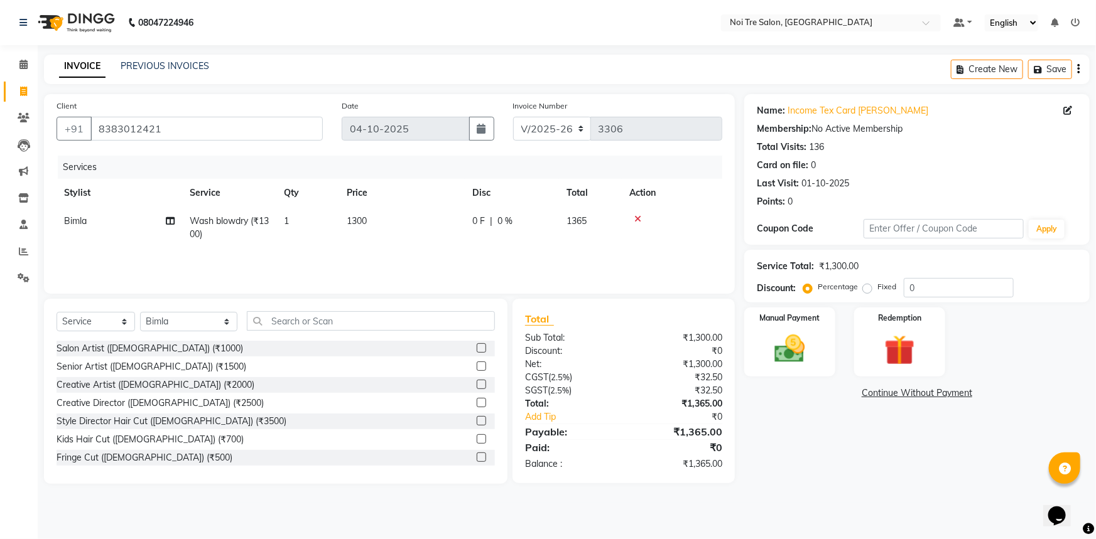
click at [408, 221] on td "1300" at bounding box center [402, 227] width 126 height 41
select select "37877"
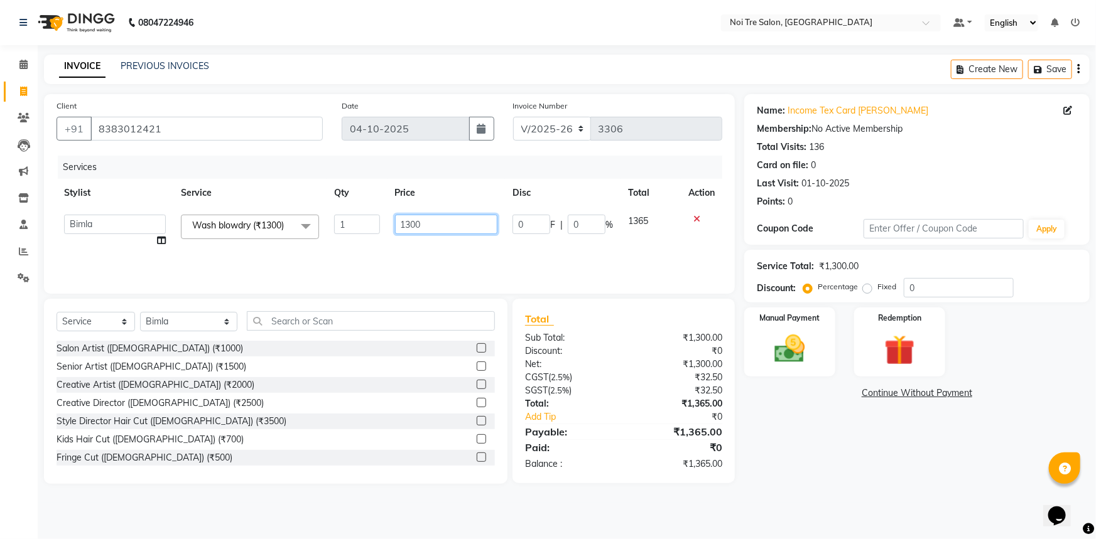
drag, startPoint x: 463, startPoint y: 224, endPoint x: 183, endPoint y: 233, distance: 280.2
click at [188, 226] on tr "[PERSON_NAME] [PERSON_NAME] STYLE DIRECTOR Curls Color [PERSON_NAME] [PERSON_NA…" at bounding box center [390, 231] width 666 height 48
type input "1000"
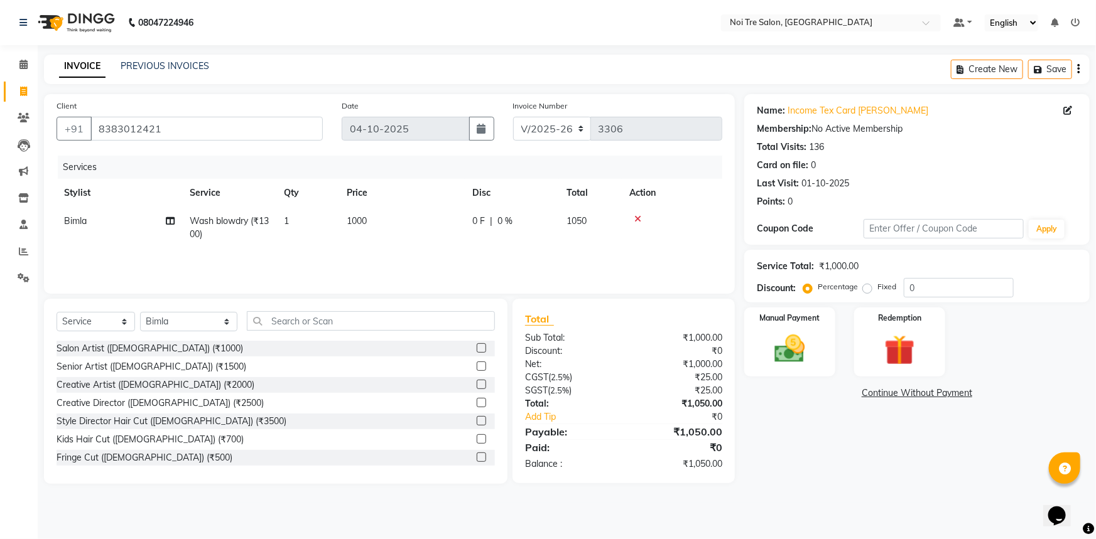
click at [880, 438] on div "Name: Income Tex Card [PERSON_NAME] Membership: No Active Membership Total Visi…" at bounding box center [921, 289] width 355 height 390
click at [786, 345] on img at bounding box center [789, 349] width 51 height 36
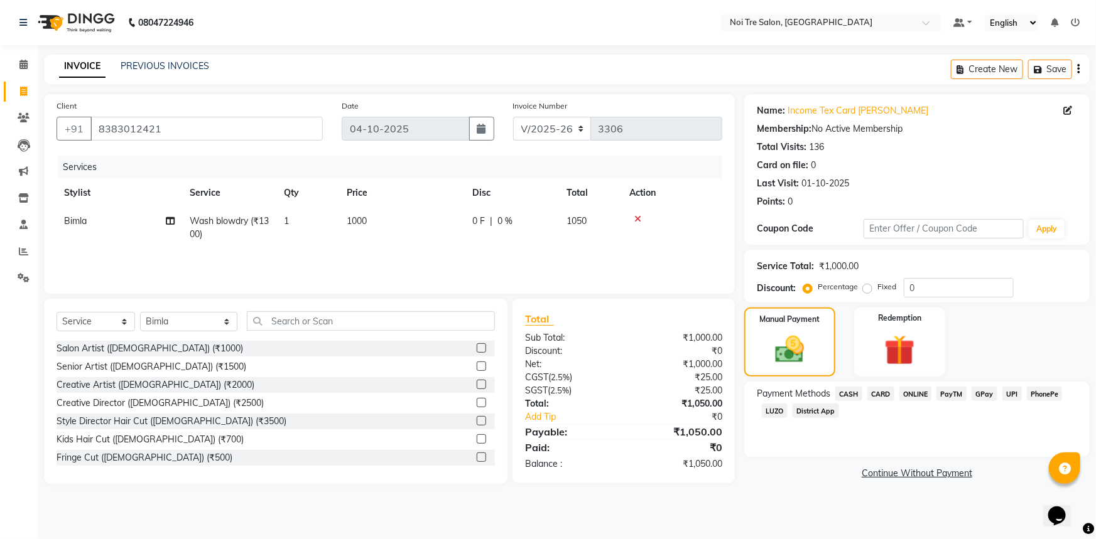
click at [1015, 392] on span "UPI" at bounding box center [1011, 394] width 19 height 14
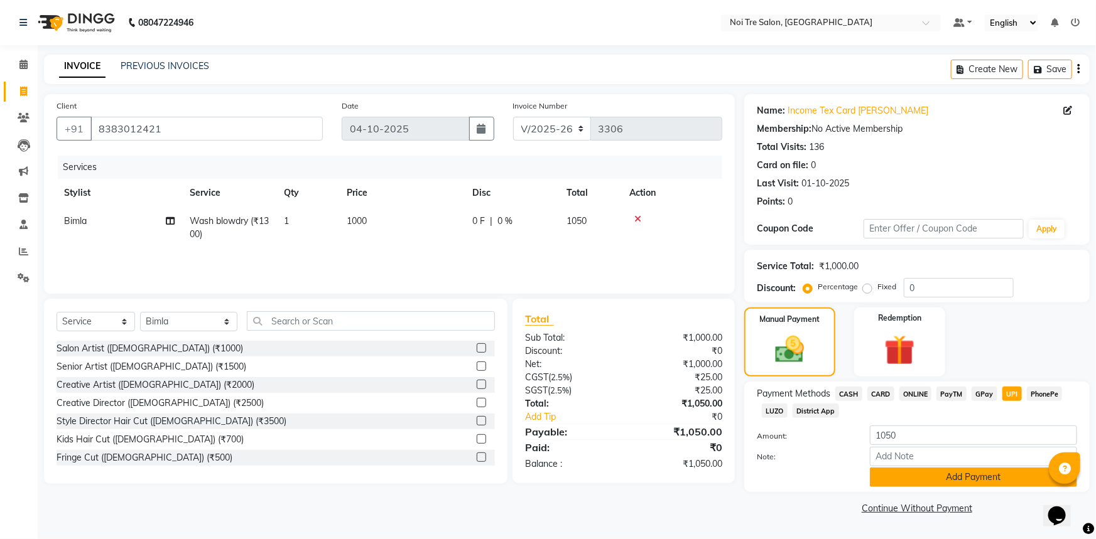
click at [974, 477] on button "Add Payment" at bounding box center [973, 477] width 207 height 19
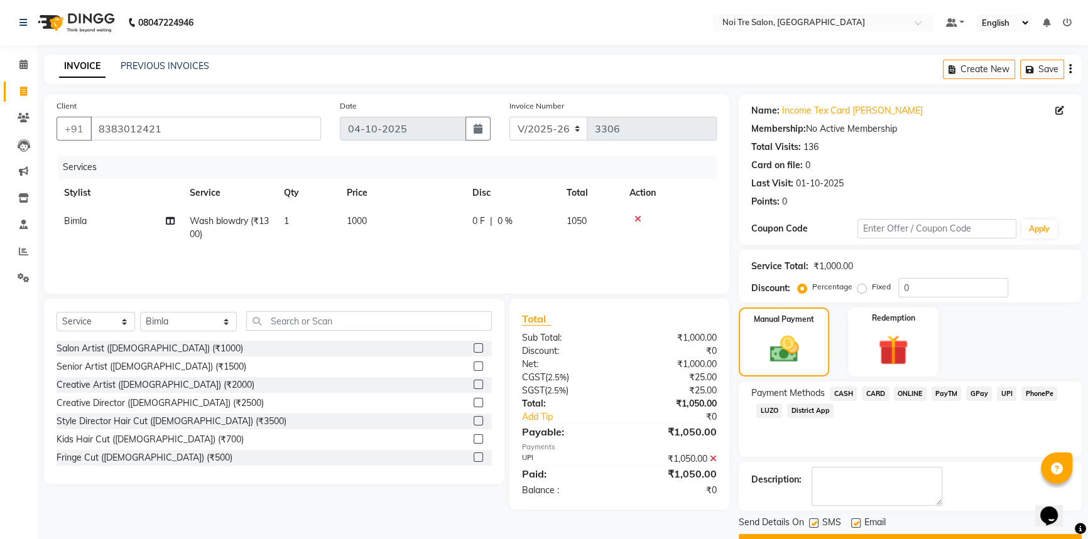
scroll to position [32, 0]
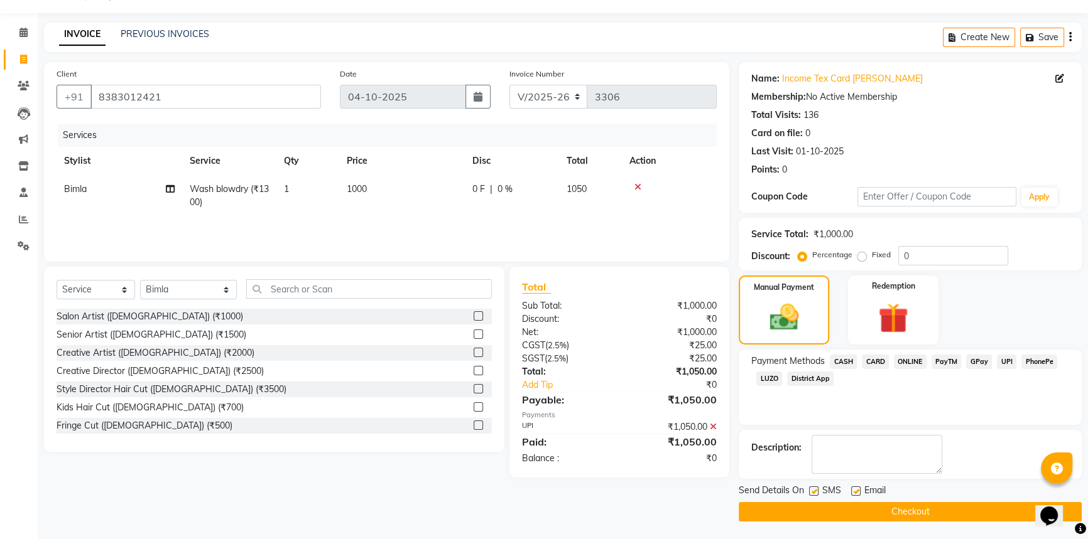
click at [932, 512] on button "Checkout" at bounding box center [909, 511] width 343 height 19
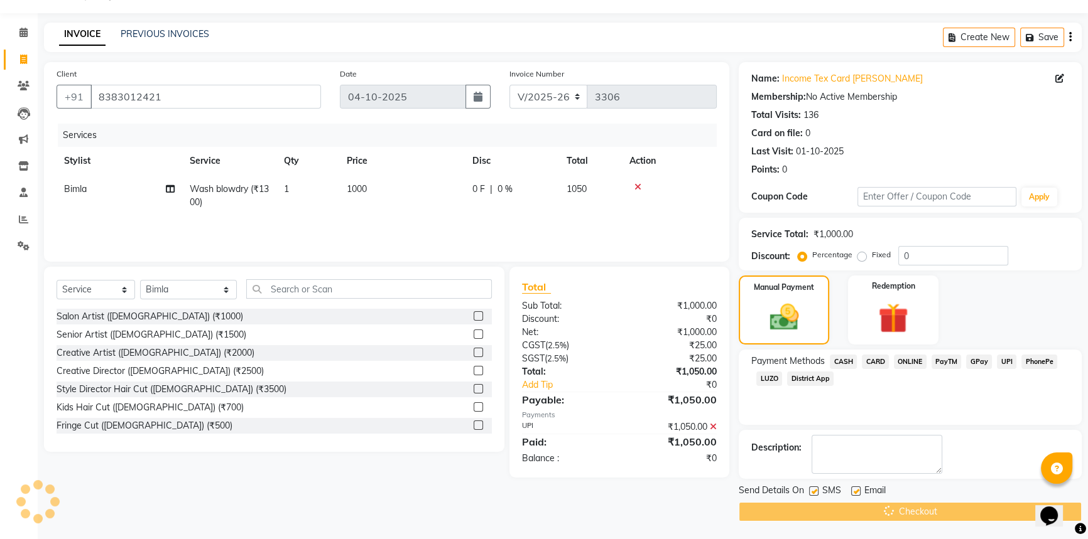
scroll to position [0, 0]
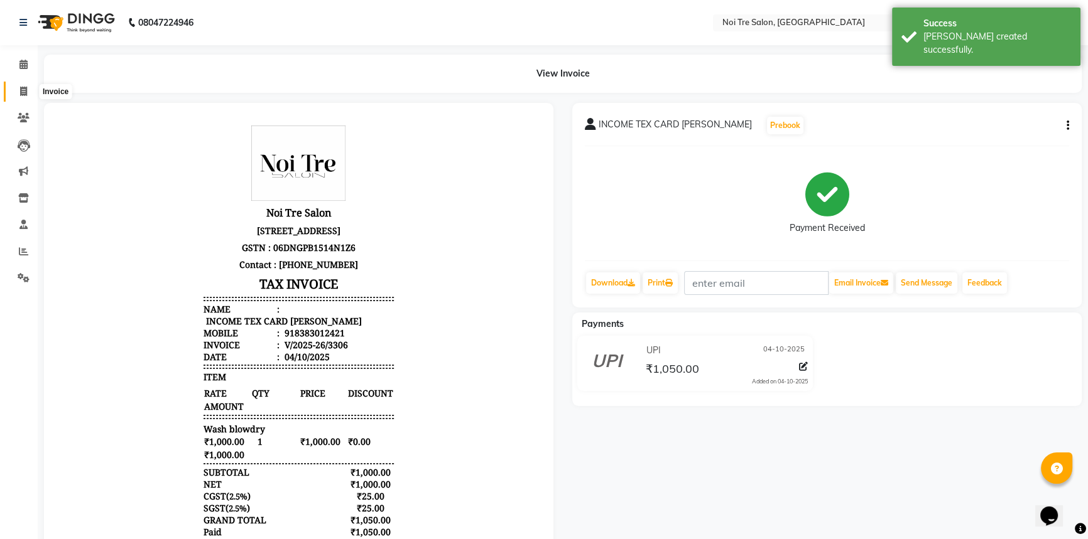
click at [16, 89] on span at bounding box center [24, 92] width 22 height 14
select select "service"
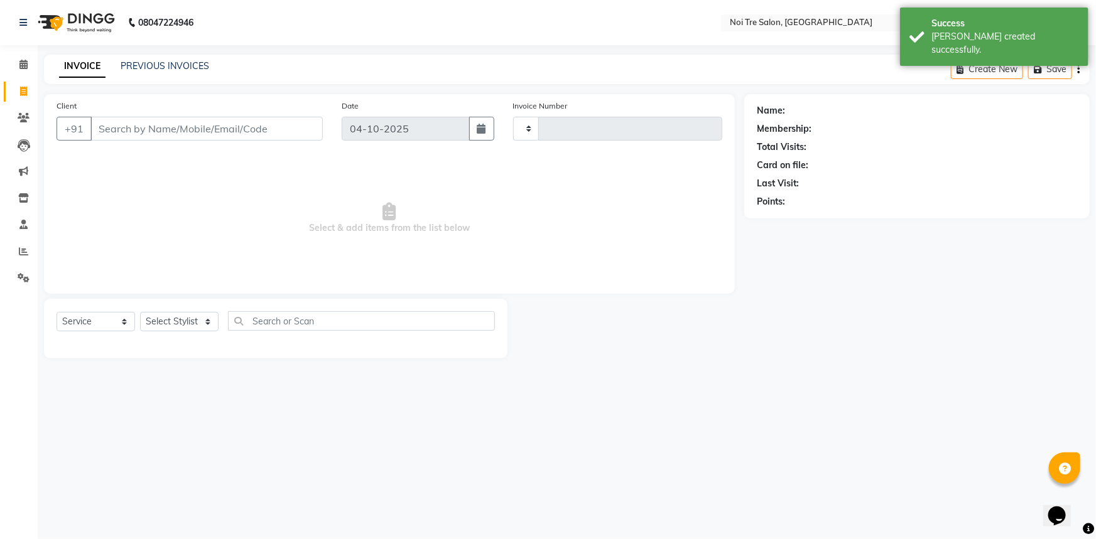
type input "3307"
select select "3710"
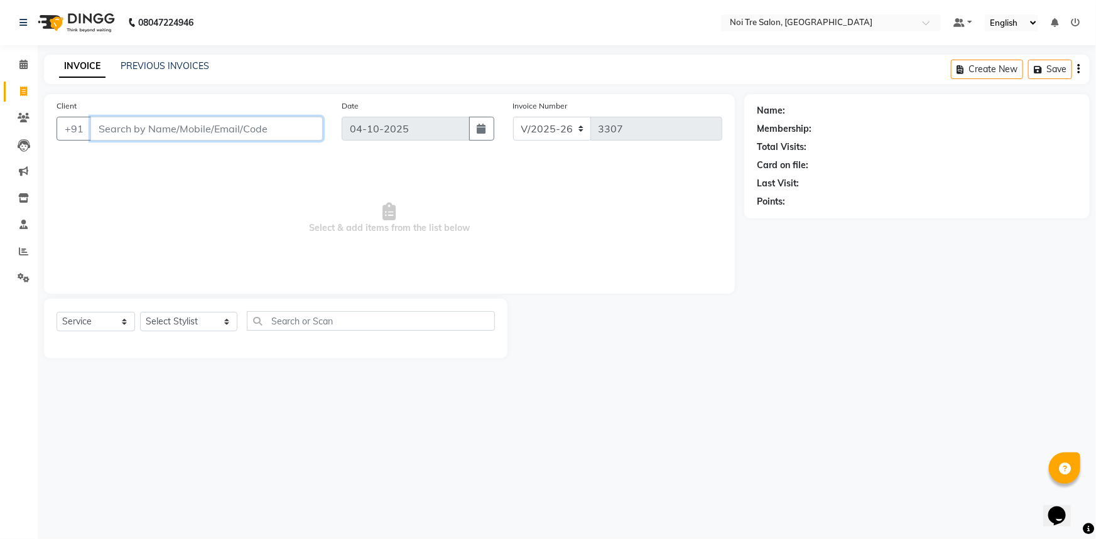
click at [214, 122] on input "Client" at bounding box center [206, 129] width 232 height 24
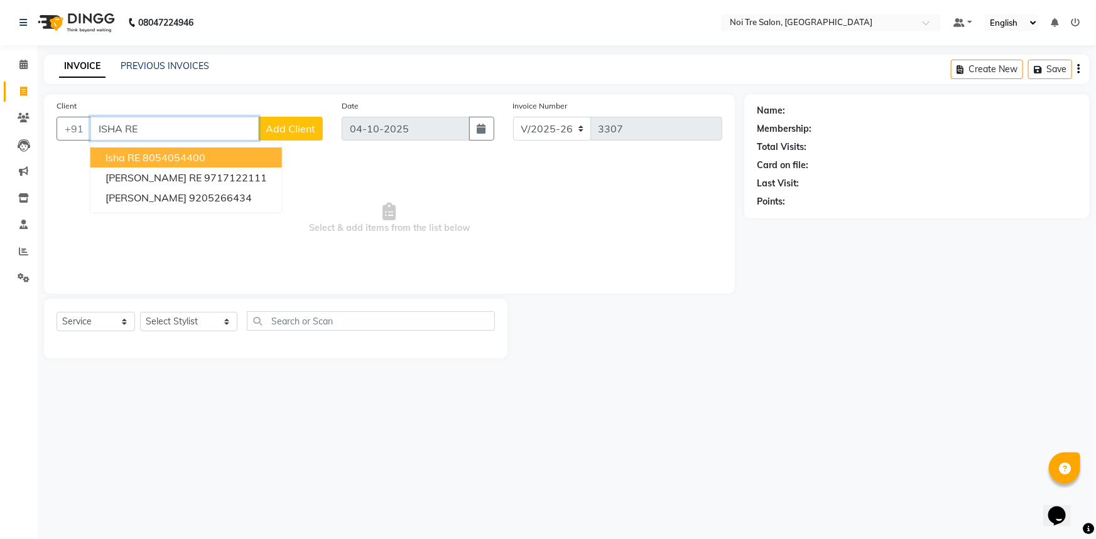
click at [149, 161] on ngb-highlight "8054054400" at bounding box center [174, 157] width 63 height 13
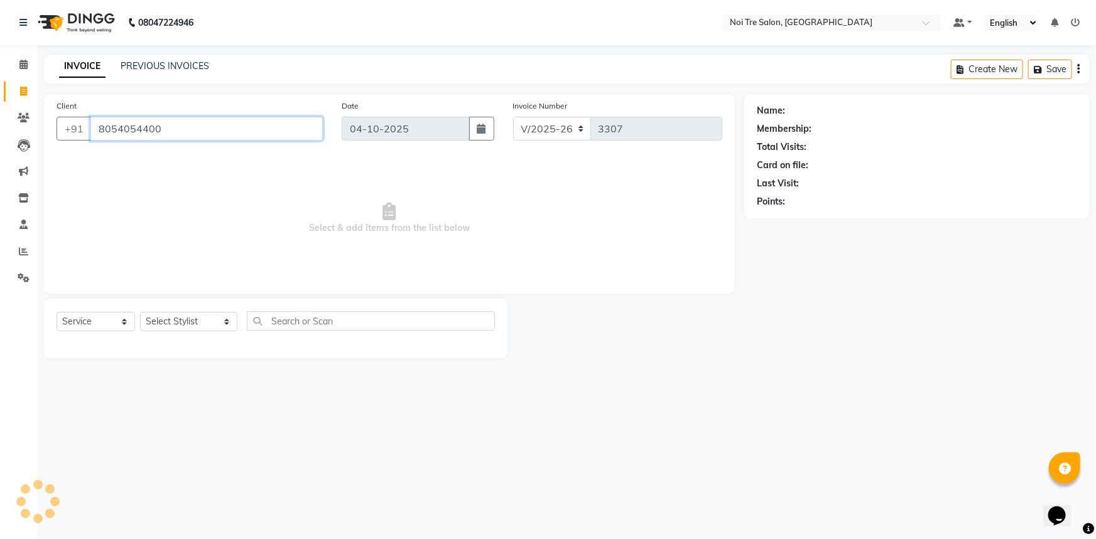
type input "8054054400"
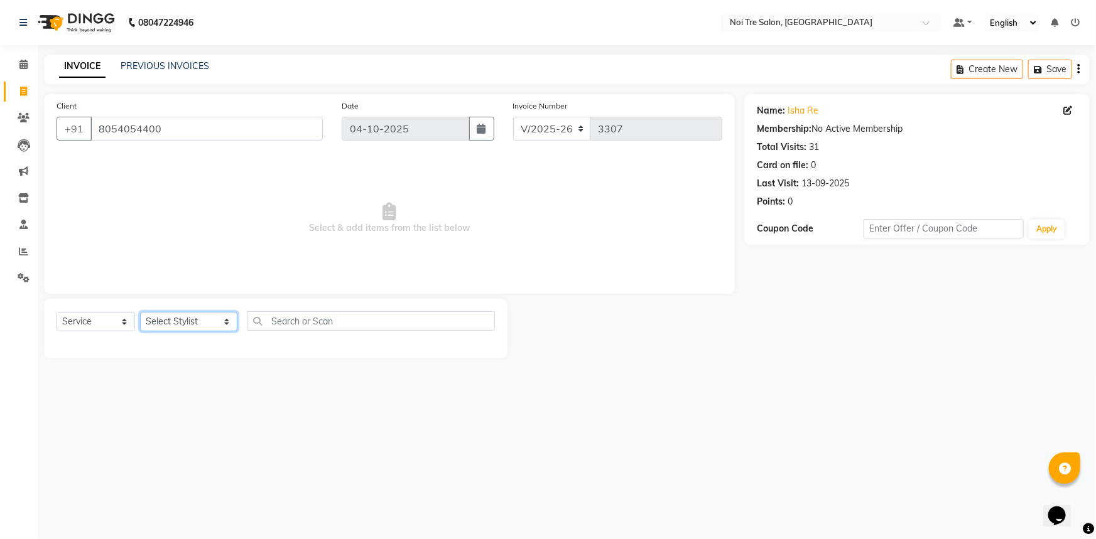
click at [194, 320] on select "Select Stylist [PERSON_NAME] [PERSON_NAME] STYLE DIRECTOR Curls Color [PERSON_N…" at bounding box center [188, 321] width 97 height 19
select select "37913"
click at [140, 312] on select "Select Stylist [PERSON_NAME] [PERSON_NAME] STYLE DIRECTOR Curls Color [PERSON_N…" at bounding box center [188, 321] width 97 height 19
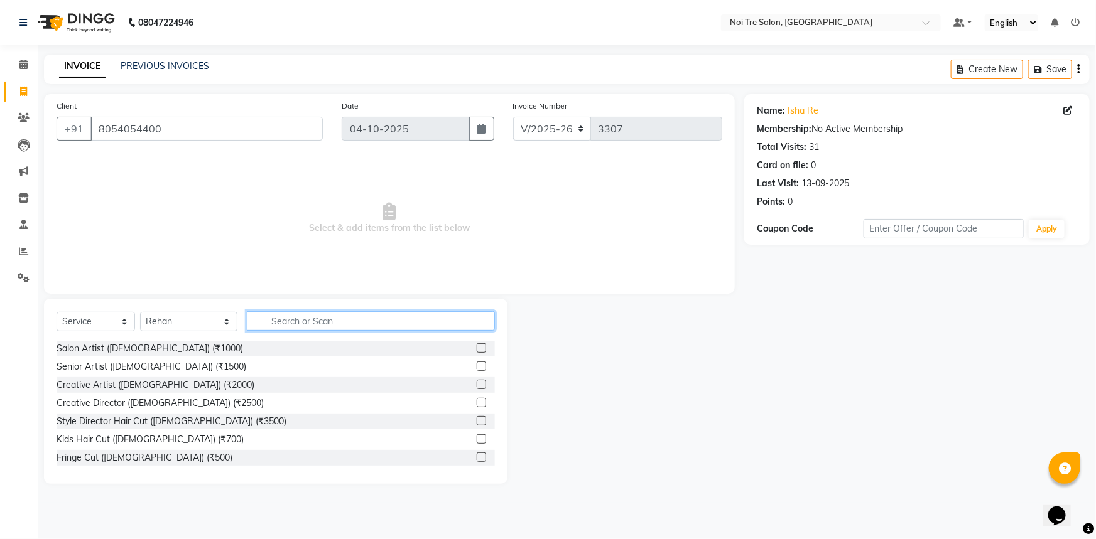
click at [362, 313] on input "text" at bounding box center [371, 320] width 249 height 19
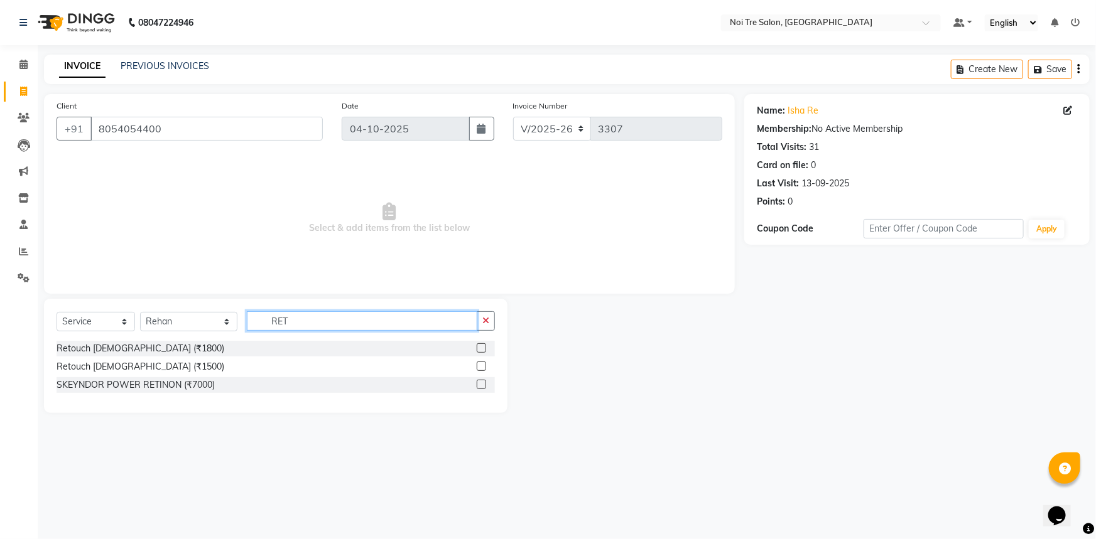
type input "RET"
click at [478, 347] on label at bounding box center [481, 347] width 9 height 9
click at [478, 347] on input "checkbox" at bounding box center [481, 349] width 8 height 8
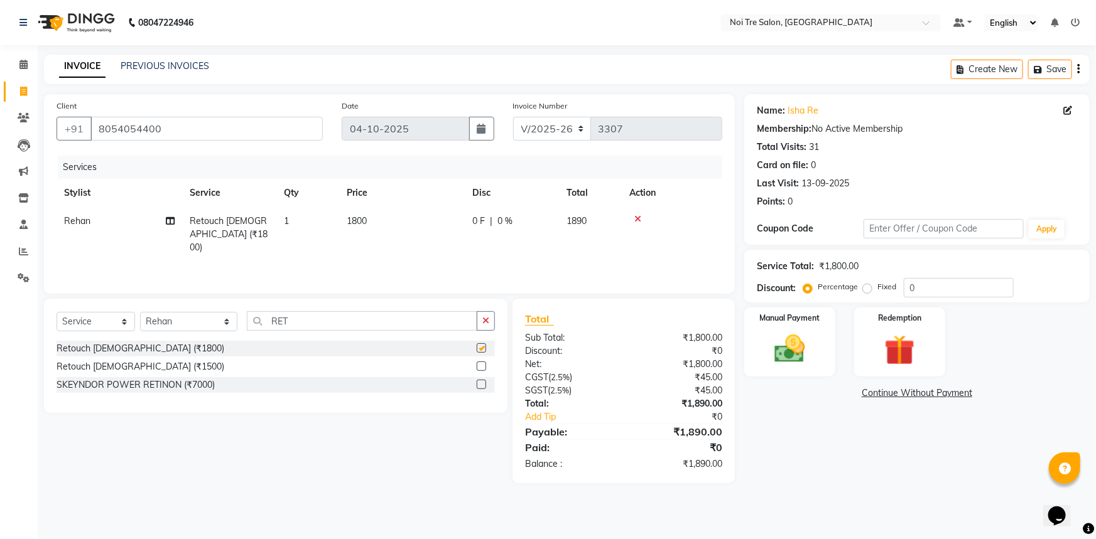
checkbox input "false"
click at [383, 225] on td "1800" at bounding box center [402, 234] width 126 height 55
select select "37913"
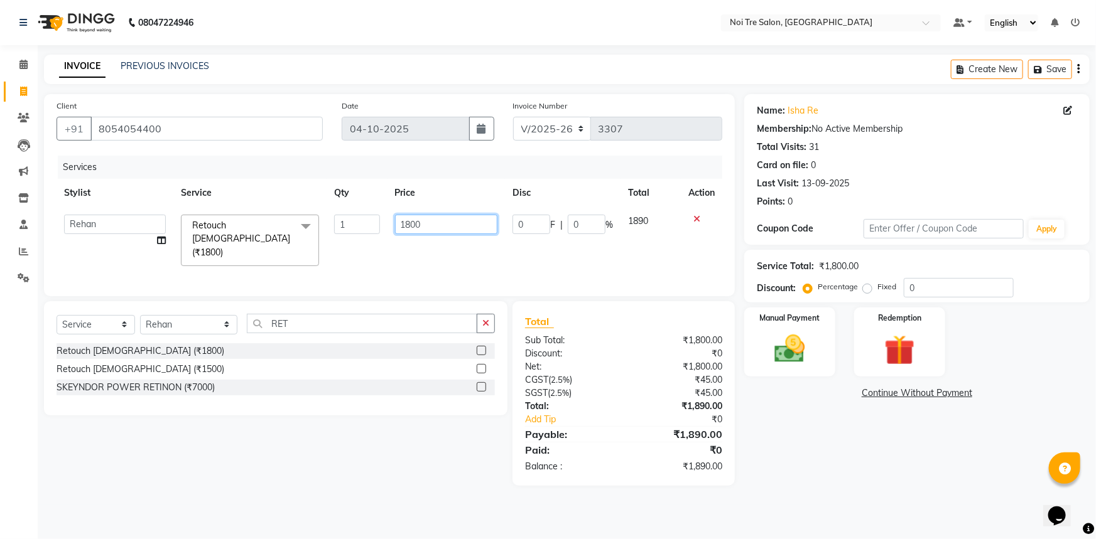
drag, startPoint x: 428, startPoint y: 219, endPoint x: 117, endPoint y: 276, distance: 316.7
click at [117, 274] on div "Services Stylist Service Qty Price Disc Total Action [PERSON_NAME] [PERSON_NAME…" at bounding box center [390, 220] width 666 height 128
type input "3"
type input "2000"
click at [772, 444] on div "Name: Isha Re Membership: No Active Membership Total Visits: 31 Card on file: 0…" at bounding box center [921, 290] width 355 height 392
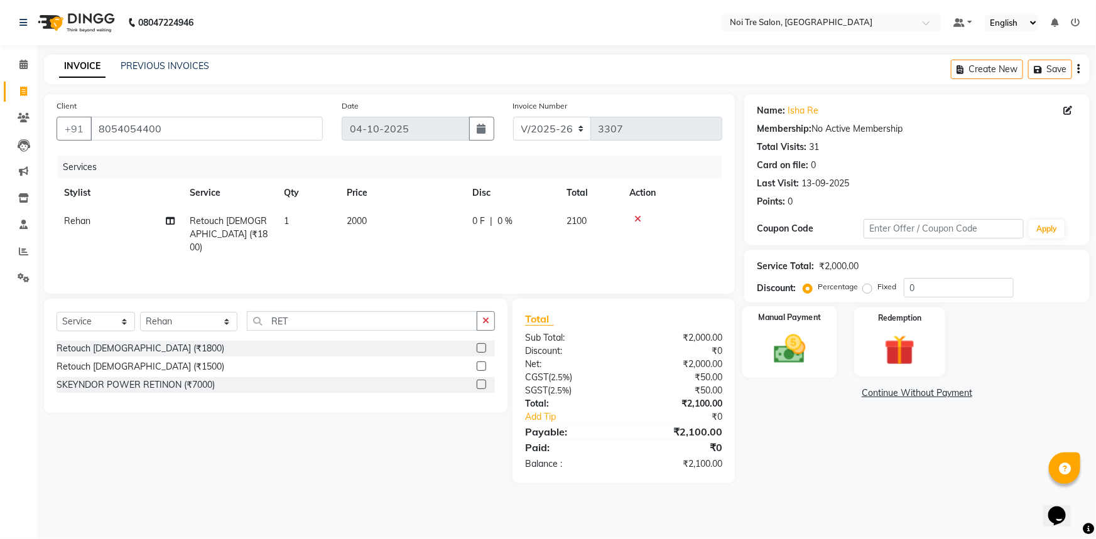
click at [828, 337] on div "Manual Payment" at bounding box center [789, 342] width 95 height 72
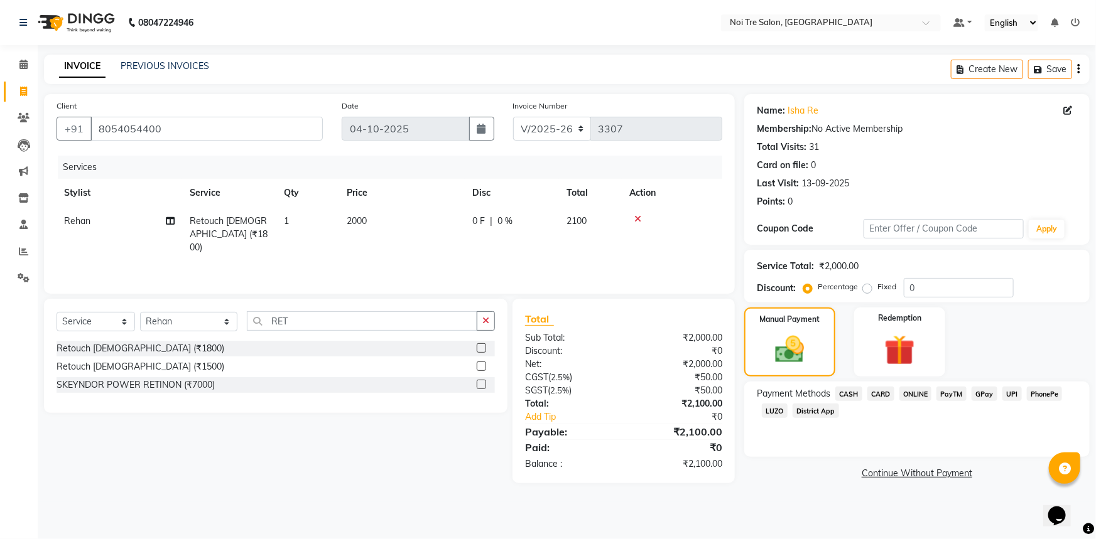
click at [883, 396] on span "CARD" at bounding box center [880, 394] width 27 height 14
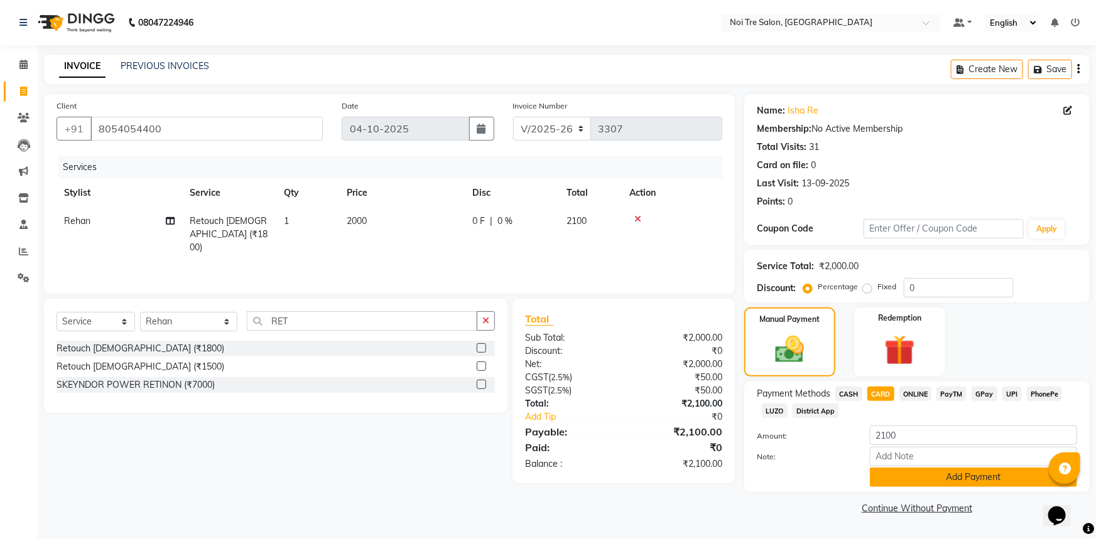
click at [899, 476] on button "Add Payment" at bounding box center [973, 477] width 207 height 19
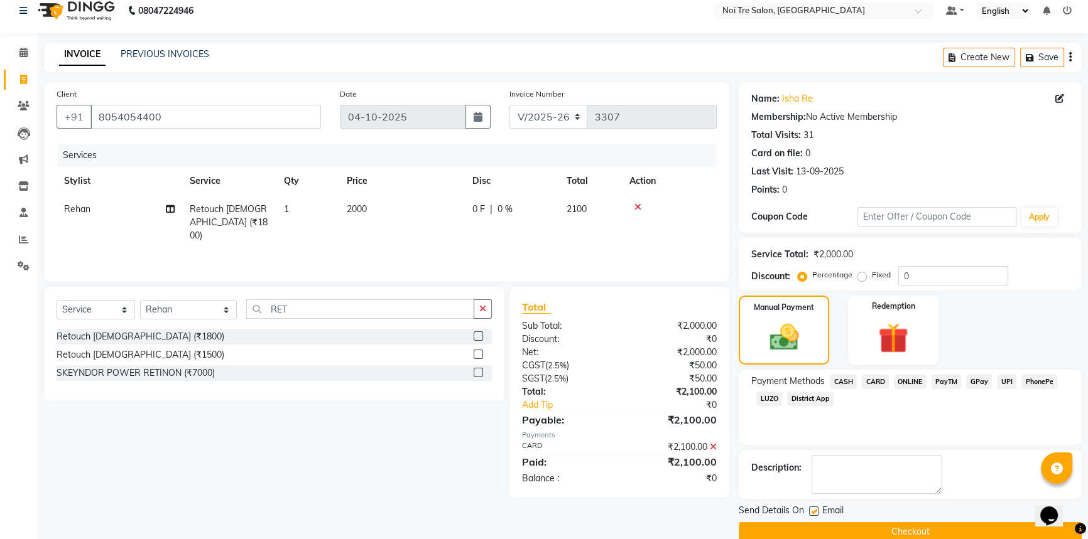
scroll to position [32, 0]
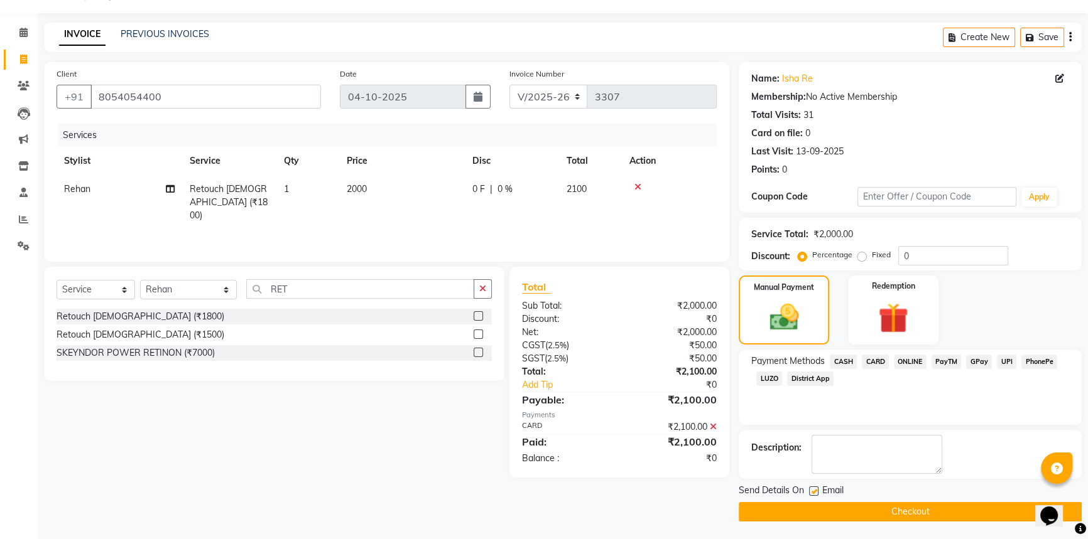
click at [813, 490] on label at bounding box center [813, 491] width 9 height 9
click at [813, 490] on input "checkbox" at bounding box center [813, 492] width 8 height 8
checkbox input "false"
click at [904, 509] on button "Checkout" at bounding box center [909, 511] width 343 height 19
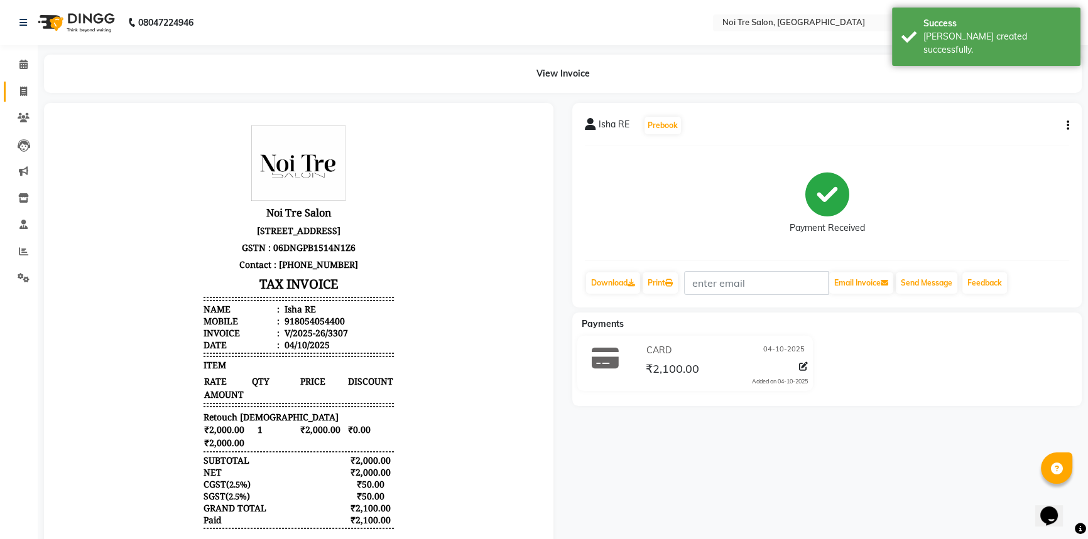
click at [9, 92] on link "Invoice" at bounding box center [19, 92] width 30 height 21
select select "service"
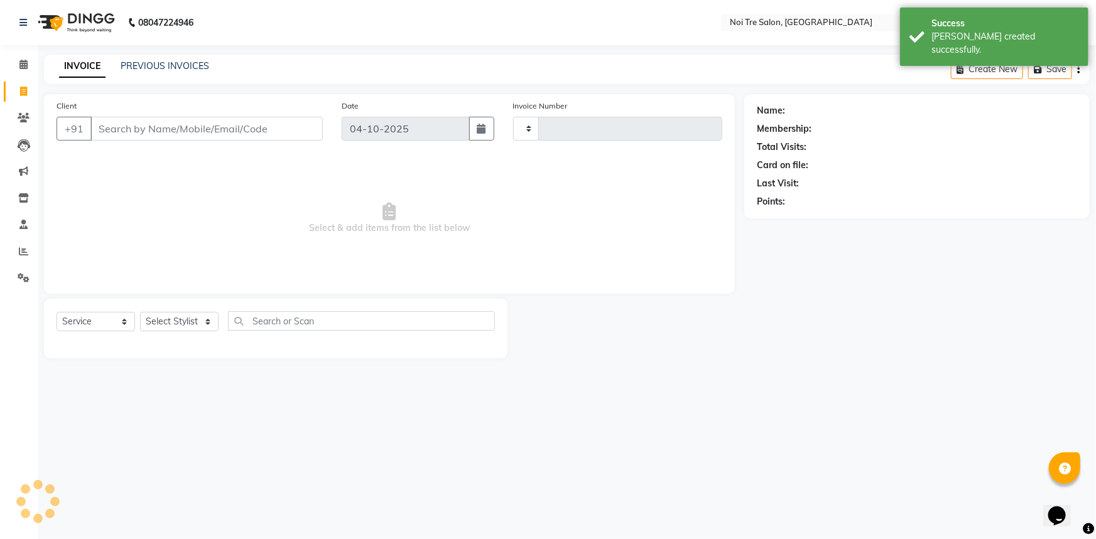
type input "3308"
select select "3710"
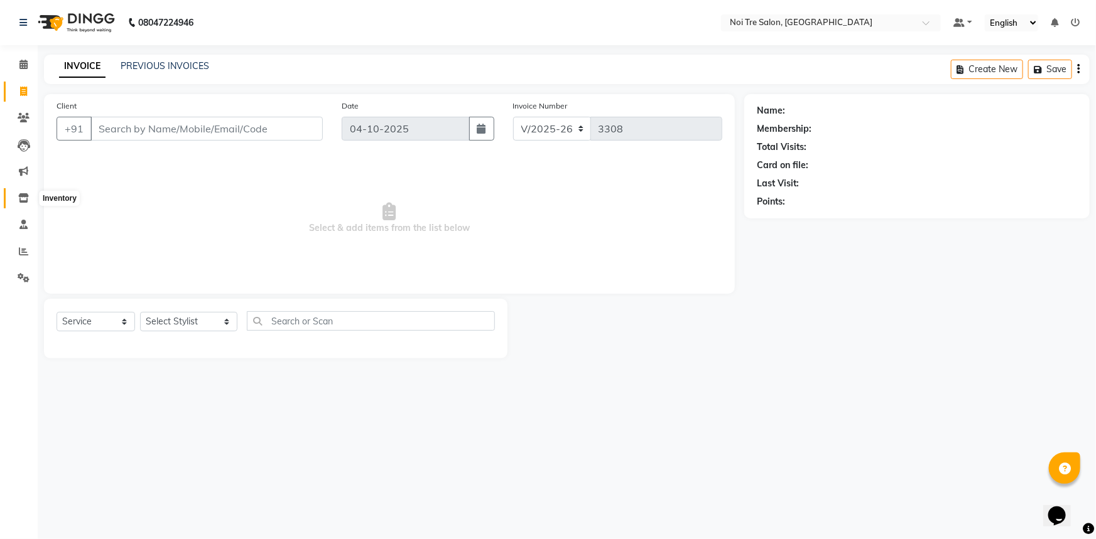
click at [23, 197] on icon at bounding box center [23, 197] width 11 height 9
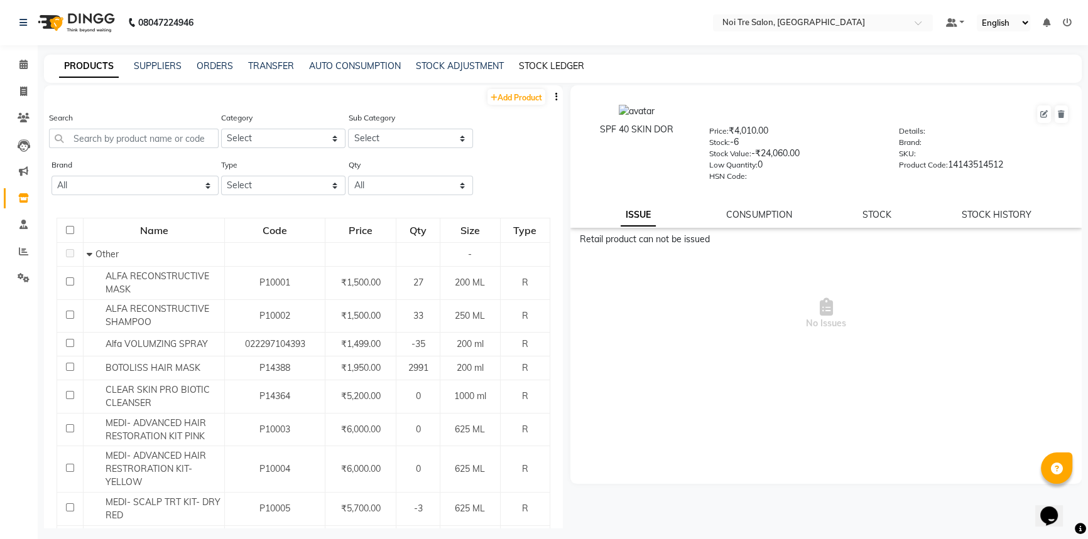
click at [548, 63] on link "STOCK LEDGER" at bounding box center [551, 65] width 65 height 11
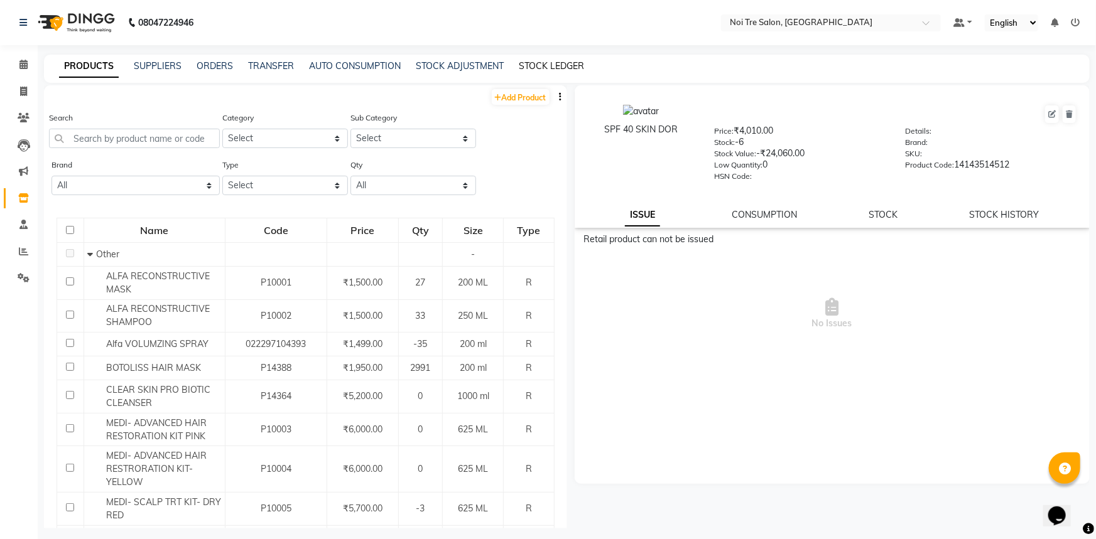
select select "all"
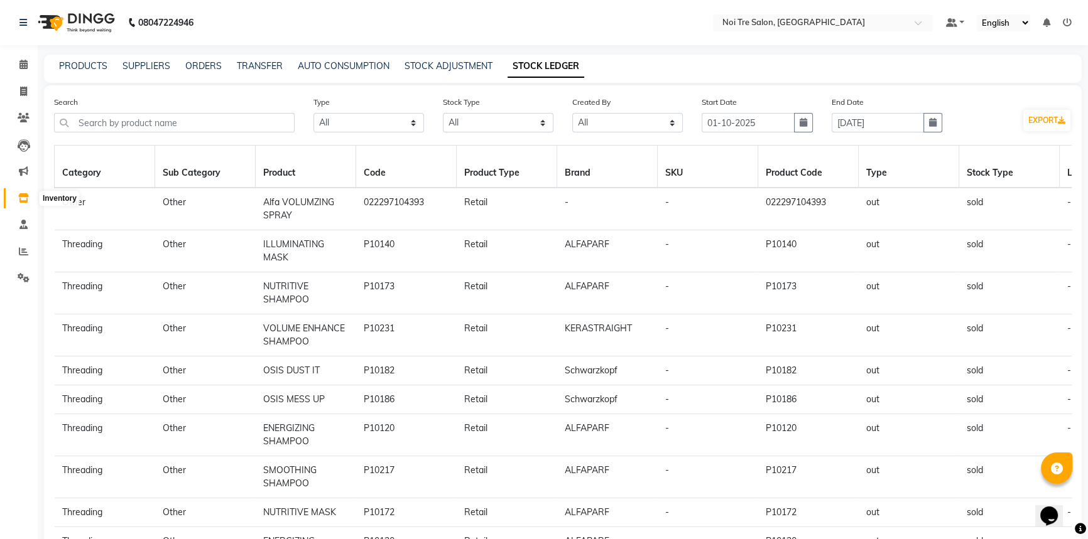
click at [20, 195] on icon at bounding box center [23, 197] width 11 height 9
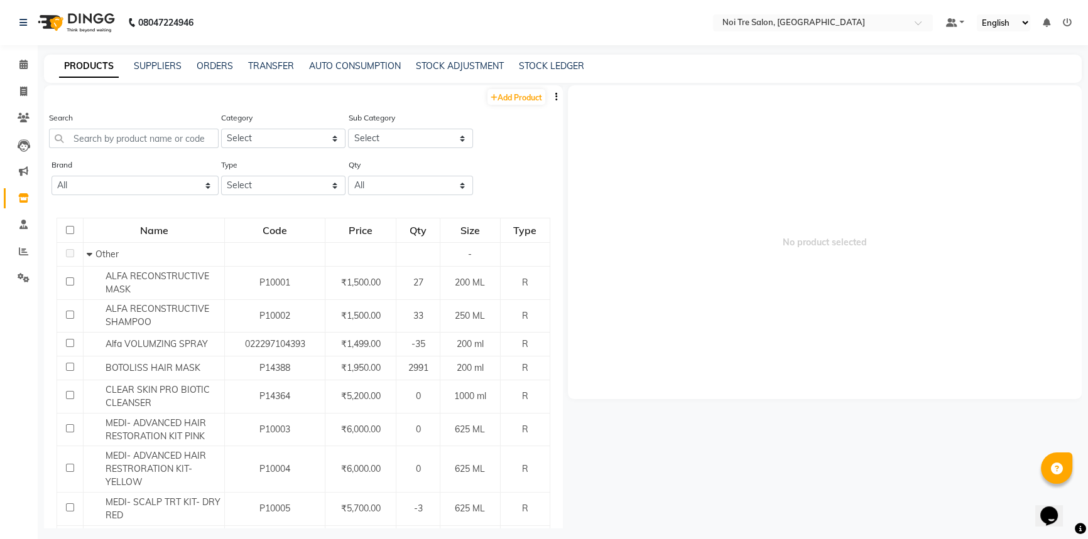
click at [555, 95] on icon "button" at bounding box center [556, 96] width 3 height 9
click at [514, 104] on div "EXPORT" at bounding box center [507, 105] width 41 height 16
click at [16, 99] on link "Invoice" at bounding box center [19, 92] width 30 height 21
select select "service"
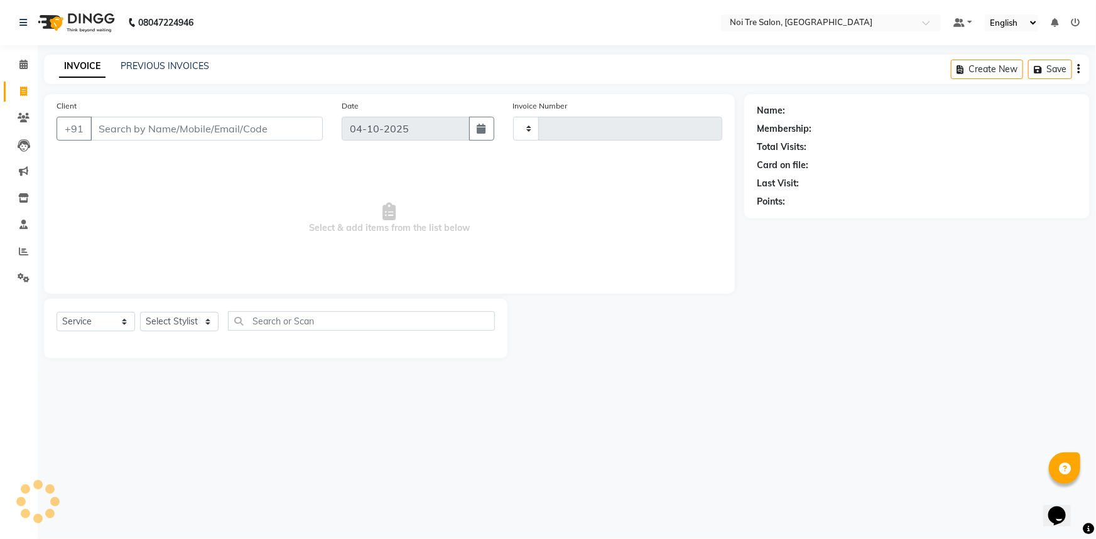
type input "3308"
select select "3710"
click at [23, 254] on icon at bounding box center [23, 251] width 9 height 9
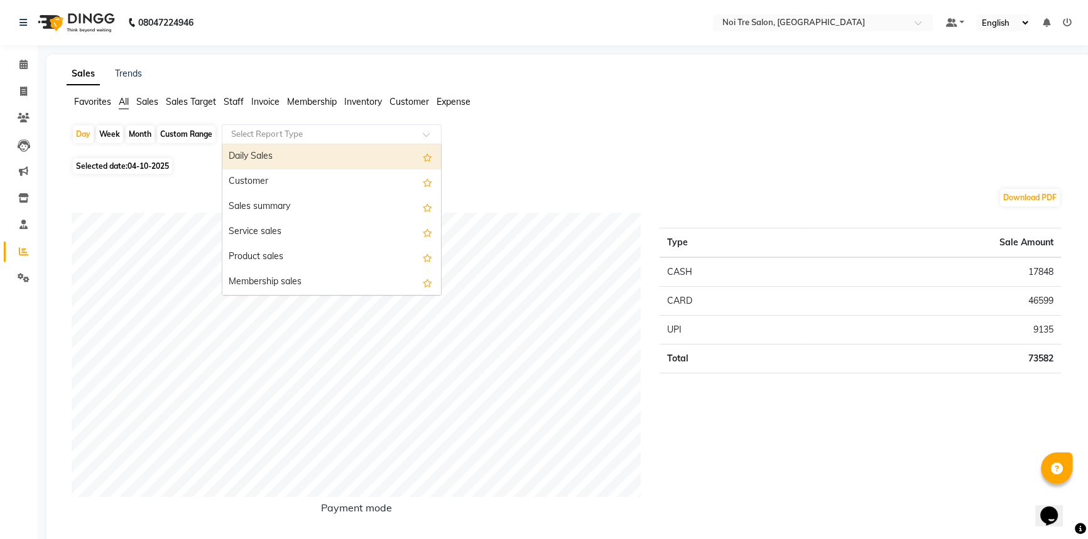
click at [316, 134] on input "text" at bounding box center [319, 134] width 181 height 13
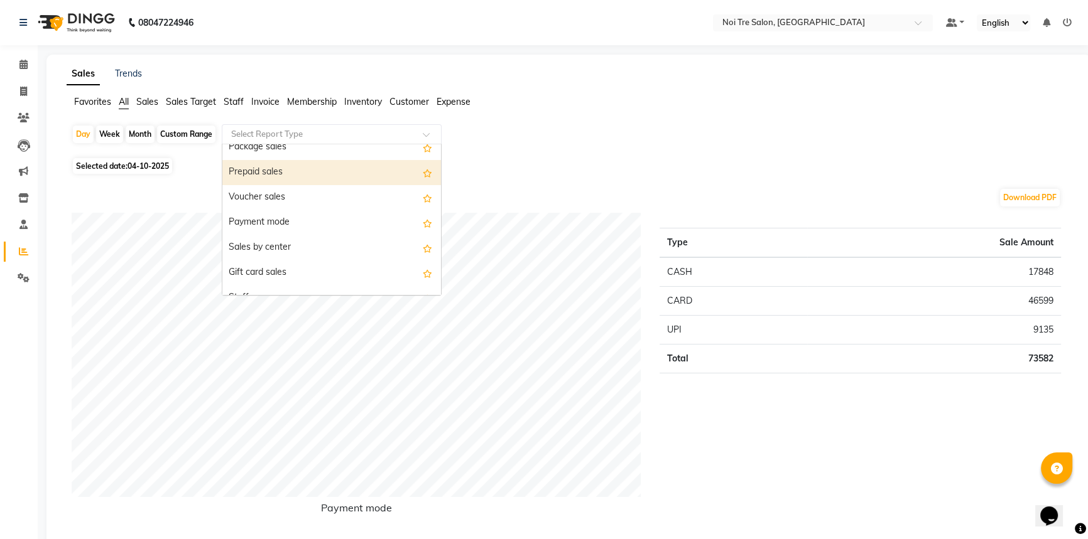
scroll to position [228, 0]
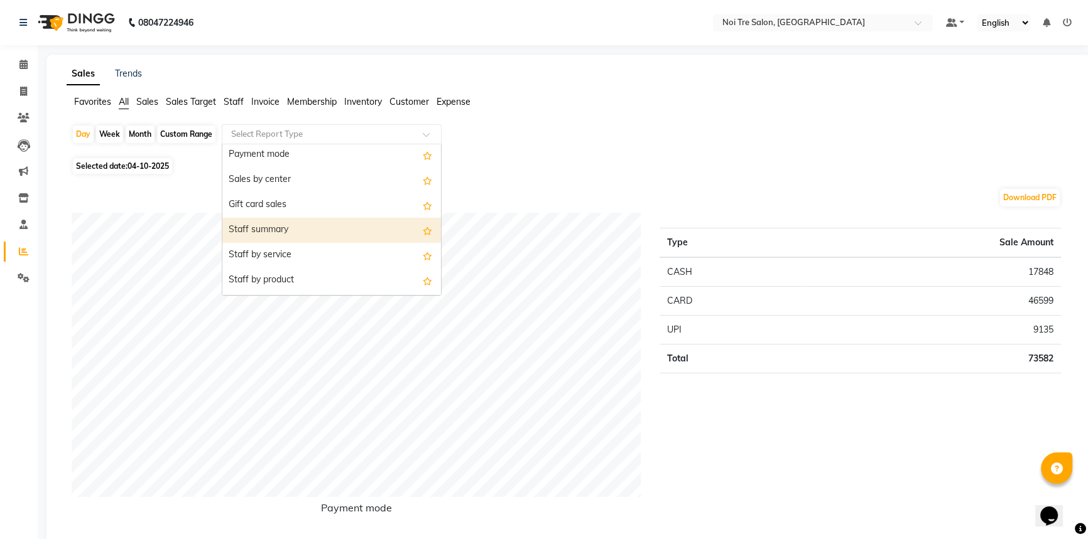
click at [274, 222] on div "Staff summary" at bounding box center [331, 230] width 219 height 25
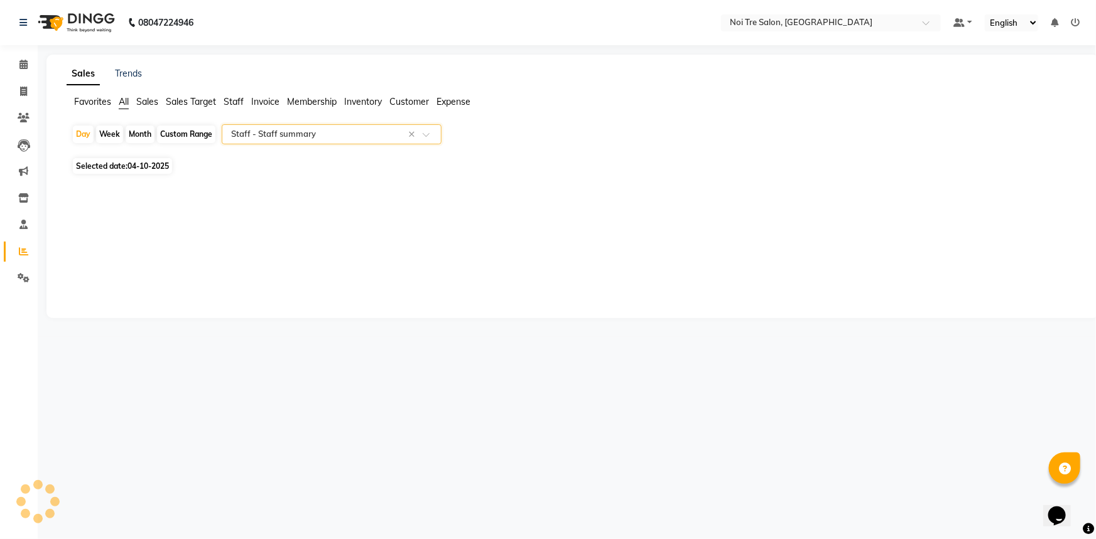
select select "full_report"
select select "csv"
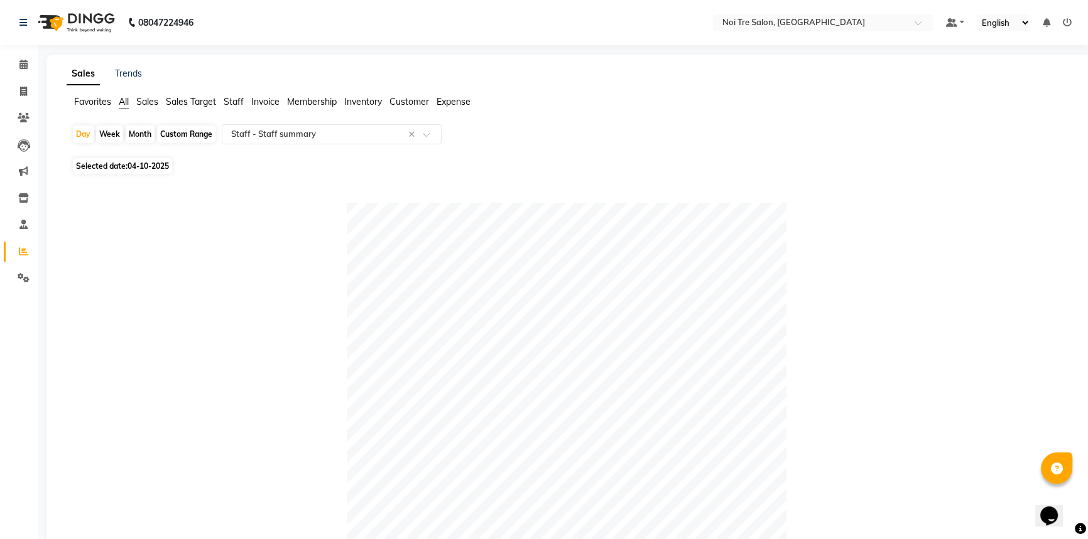
click at [135, 138] on div "Month" at bounding box center [140, 135] width 29 height 18
select select "10"
select select "2025"
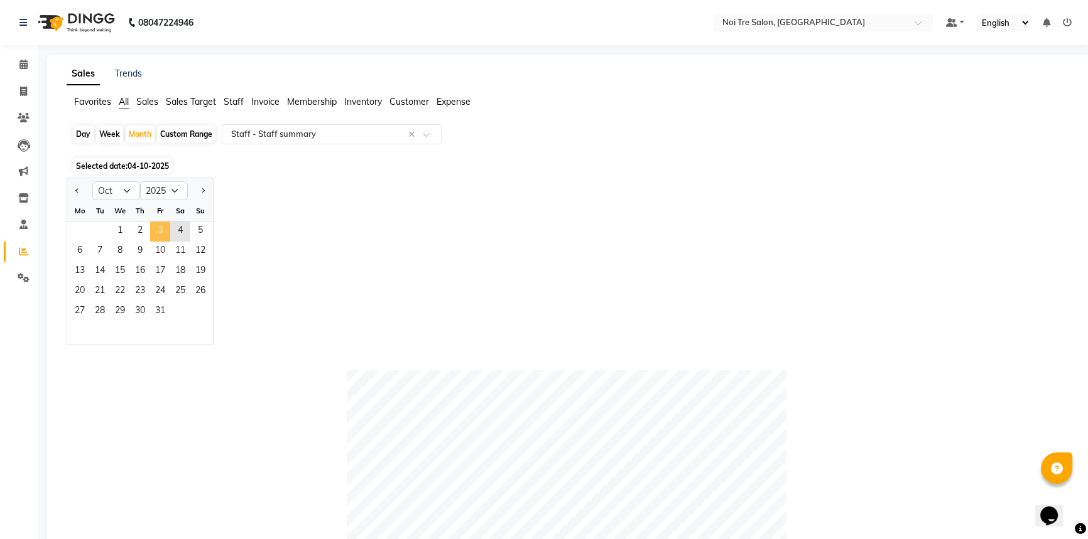
click at [159, 230] on span "3" at bounding box center [160, 232] width 20 height 20
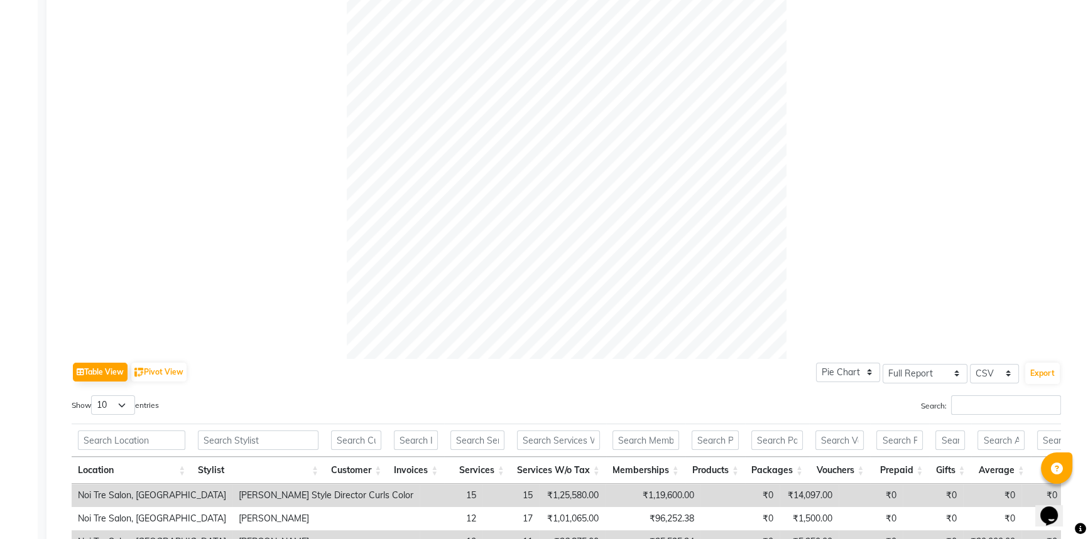
scroll to position [0, 0]
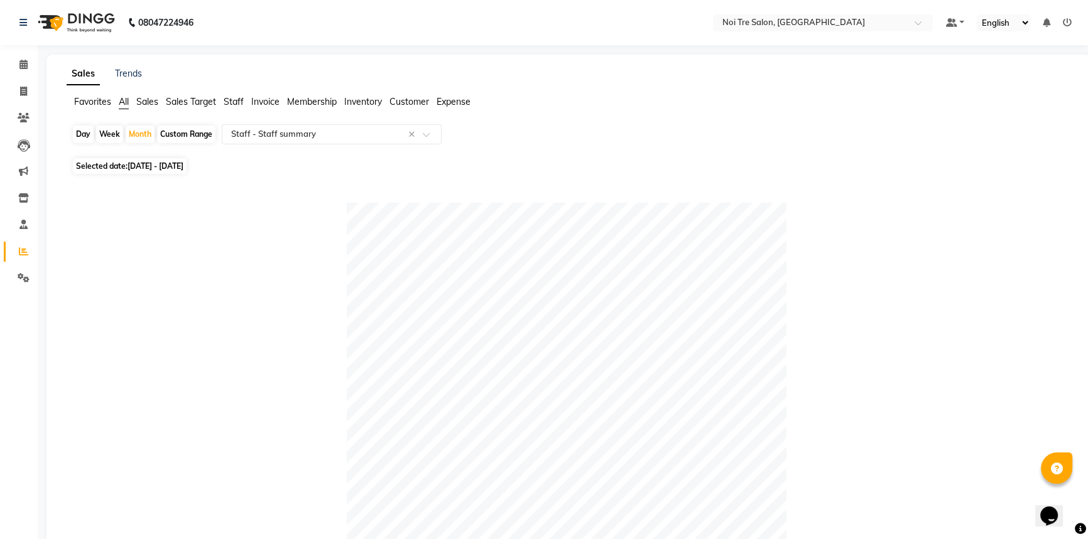
click at [84, 136] on div "Day" at bounding box center [83, 135] width 21 height 18
select select "10"
select select "2025"
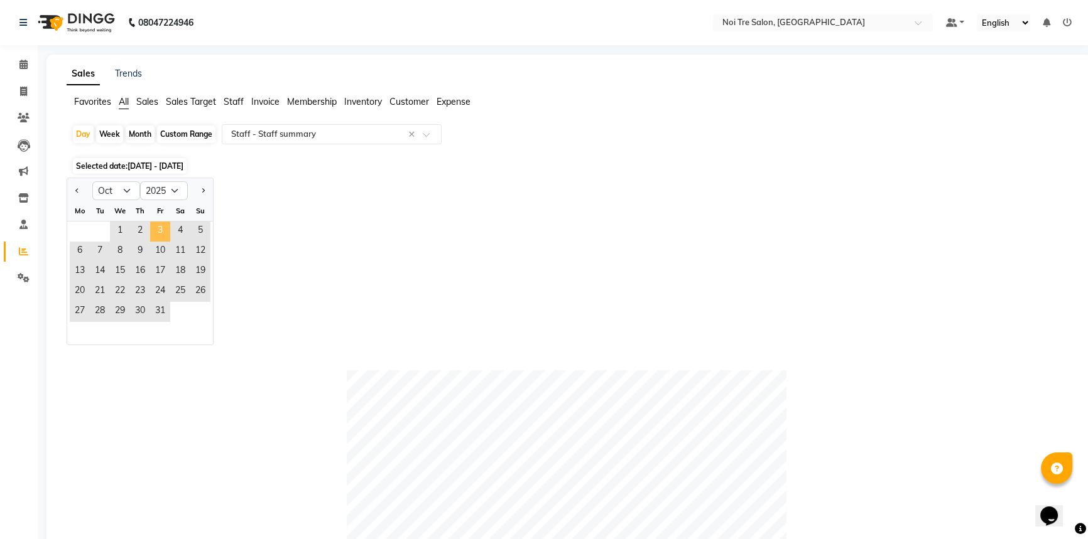
click at [164, 227] on span "3" at bounding box center [160, 232] width 20 height 20
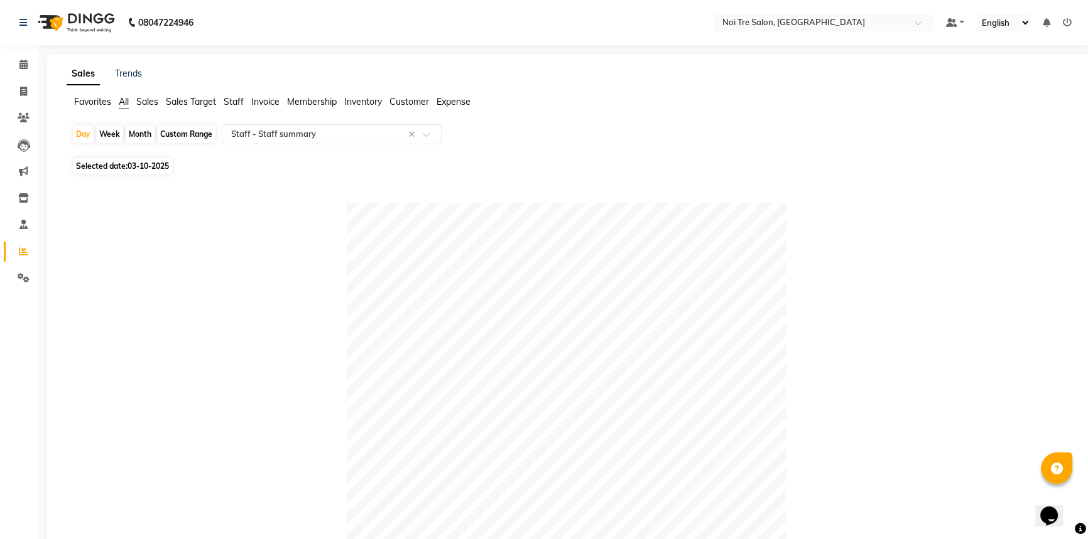
click at [17, 85] on span at bounding box center [24, 92] width 22 height 14
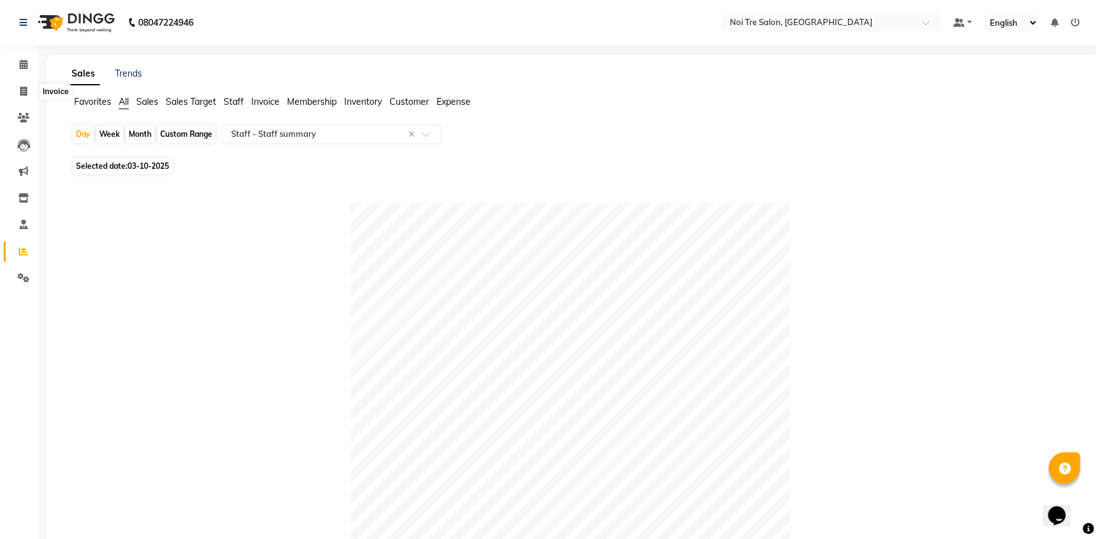
select select "service"
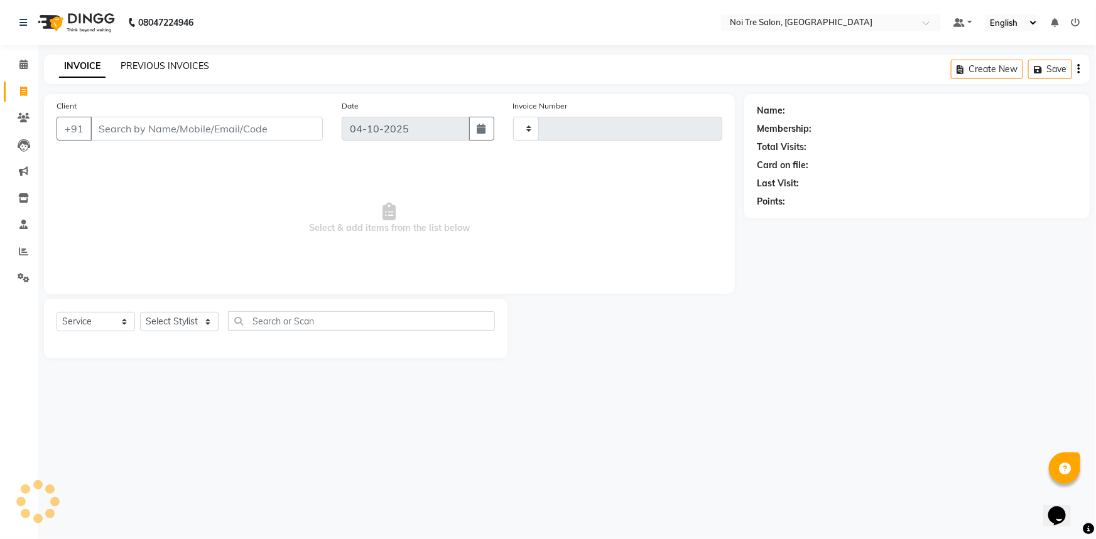
type input "3308"
select select "3710"
click at [186, 63] on link "PREVIOUS INVOICES" at bounding box center [165, 65] width 89 height 11
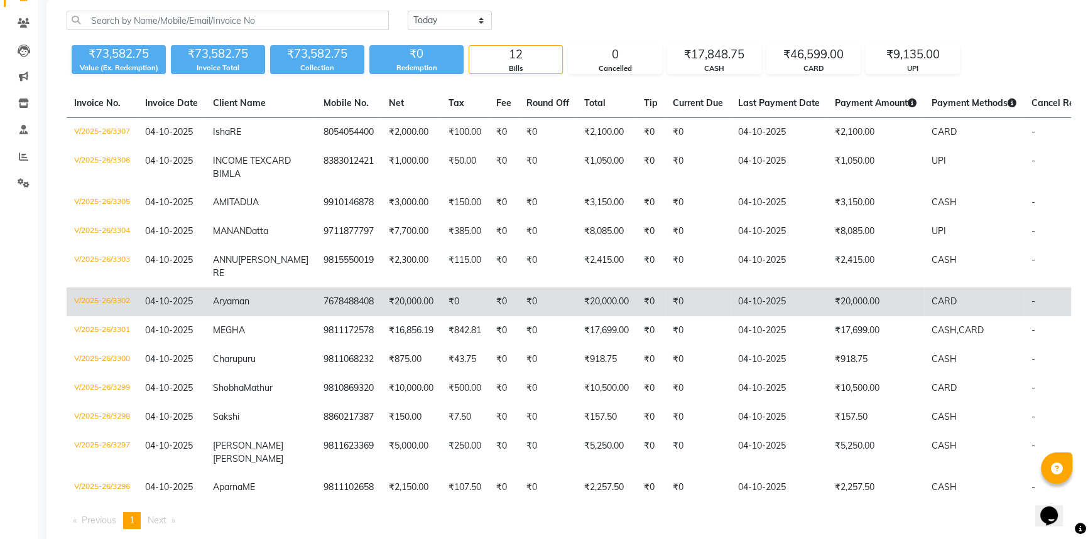
scroll to position [114, 0]
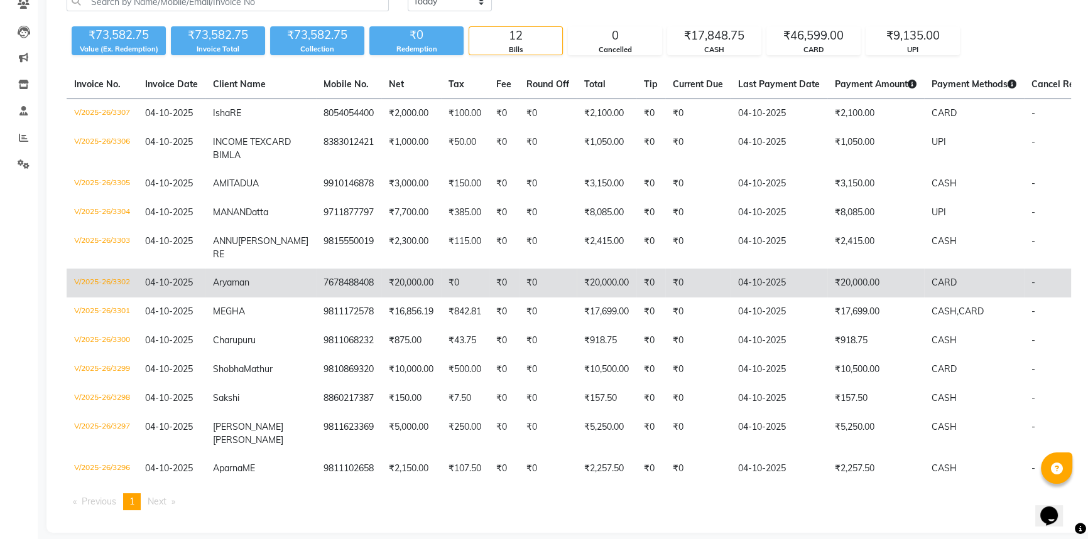
click at [331, 298] on td "7678488408" at bounding box center [348, 283] width 65 height 29
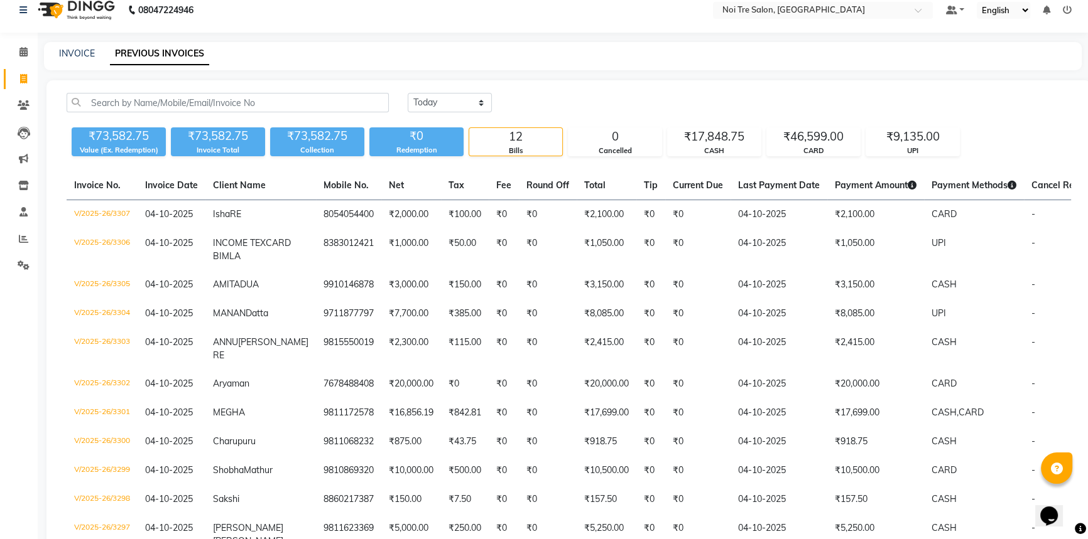
scroll to position [0, 0]
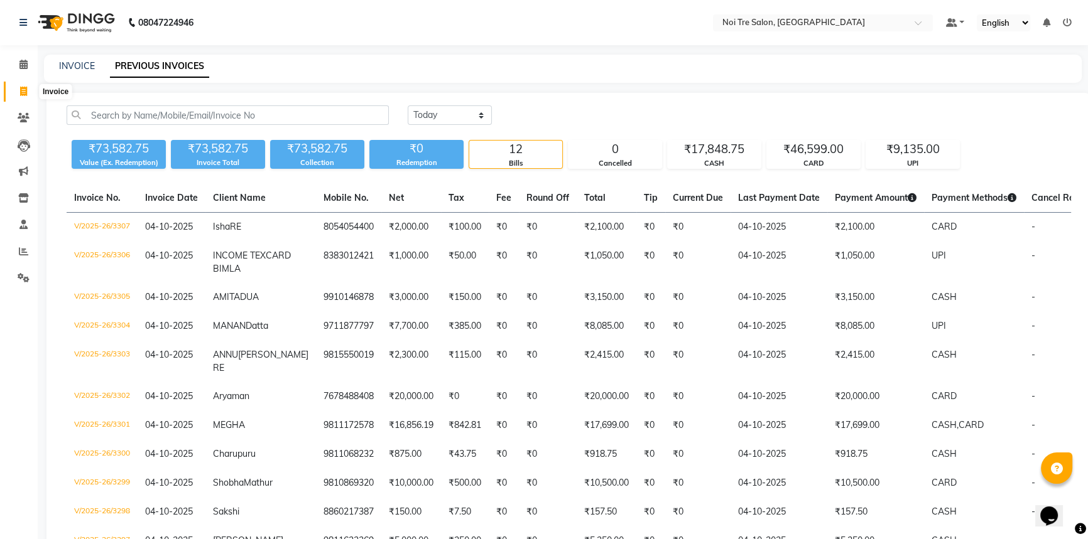
click at [23, 92] on icon at bounding box center [23, 91] width 7 height 9
select select "service"
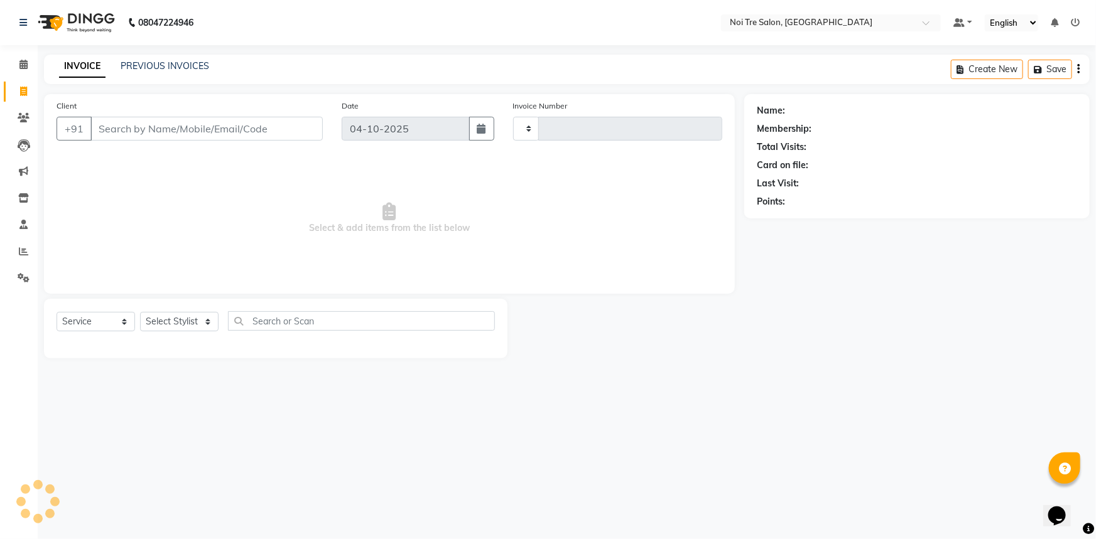
type input "3308"
select select "3710"
click at [195, 139] on input "Client" at bounding box center [206, 129] width 232 height 24
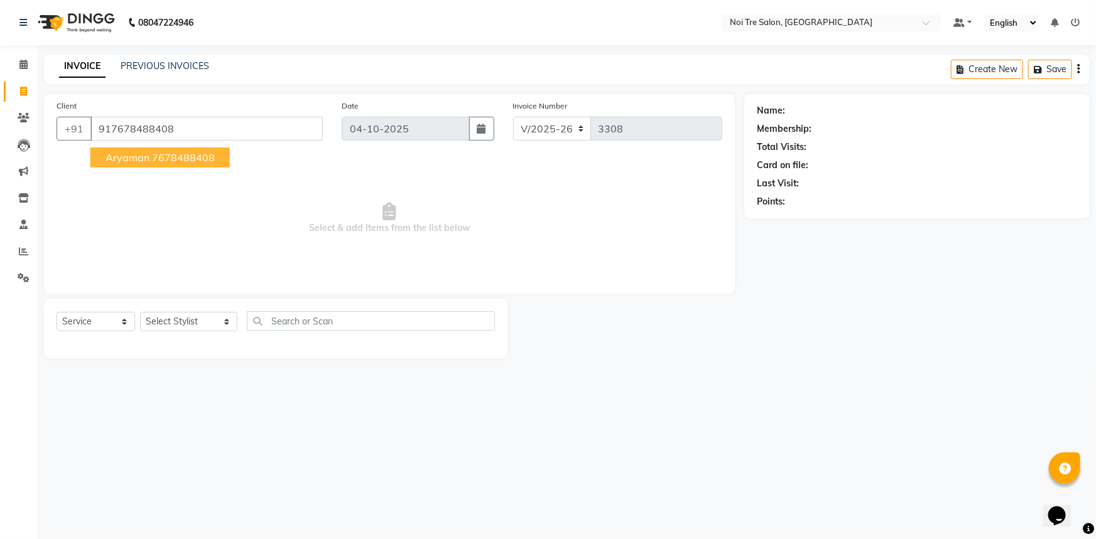
type input "917678488408"
click at [188, 329] on select "Select Stylist [PERSON_NAME] [PERSON_NAME] STYLE DIRECTOR Curls Color [PERSON_N…" at bounding box center [188, 321] width 97 height 19
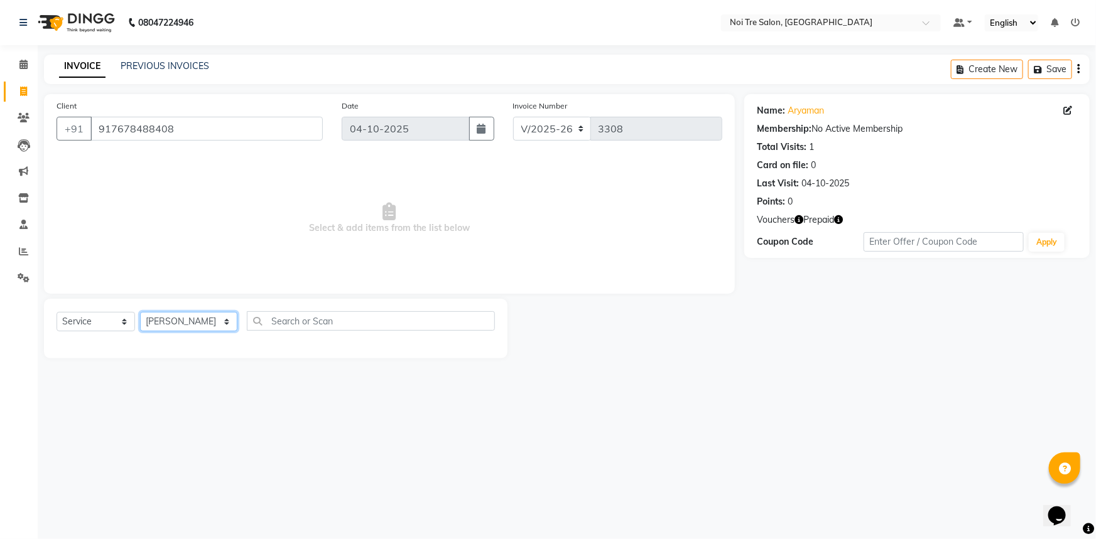
click at [140, 312] on select "Select Stylist [PERSON_NAME] [PERSON_NAME] STYLE DIRECTOR Curls Color [PERSON_N…" at bounding box center [188, 321] width 97 height 19
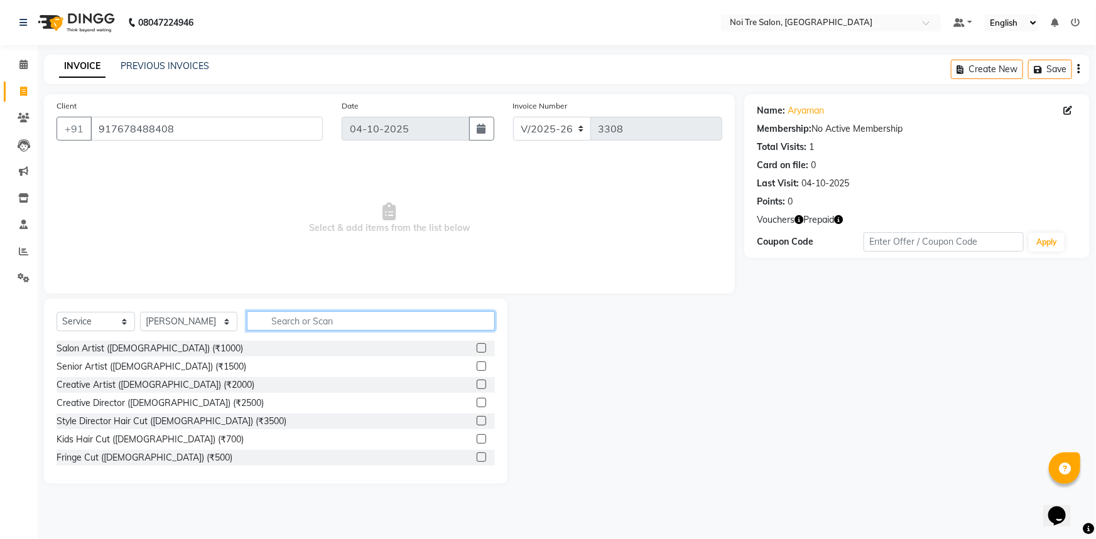
click at [284, 331] on input "text" at bounding box center [371, 320] width 249 height 19
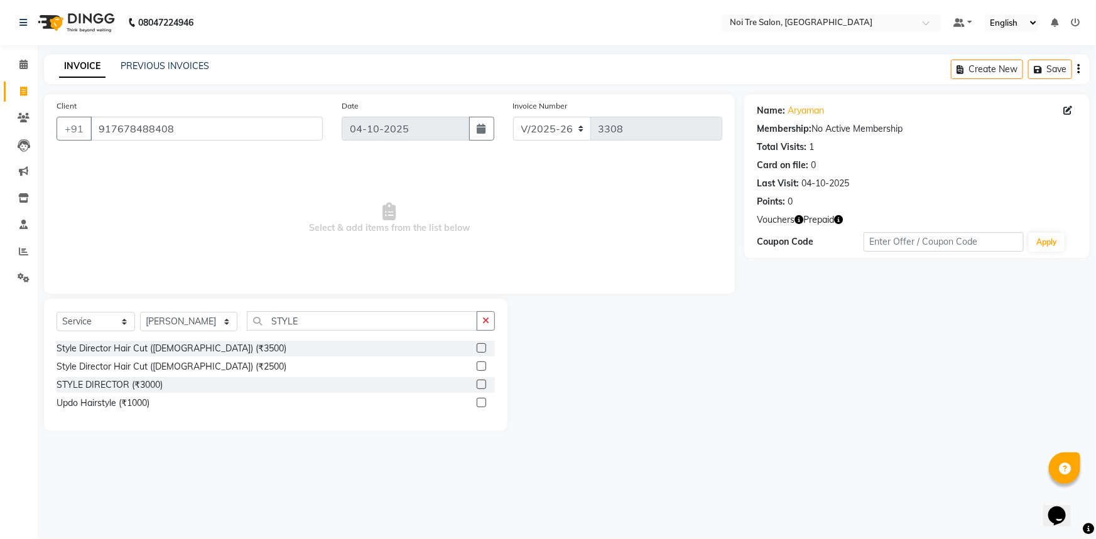
drag, startPoint x: 482, startPoint y: 365, endPoint x: 481, endPoint y: 358, distance: 7.6
click at [482, 364] on label at bounding box center [481, 366] width 9 height 9
click at [482, 364] on input "checkbox" at bounding box center [481, 367] width 8 height 8
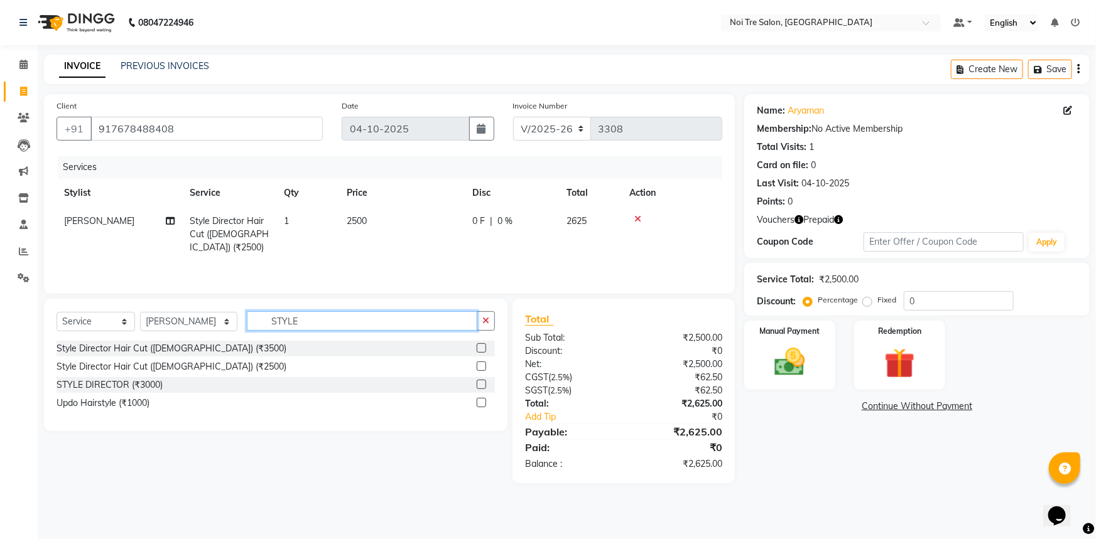
drag, startPoint x: 409, startPoint y: 321, endPoint x: 191, endPoint y: 318, distance: 218.5
click at [191, 318] on div "Select Service Product Membership Package Voucher Prepaid Gift Card Select Styl…" at bounding box center [276, 326] width 438 height 30
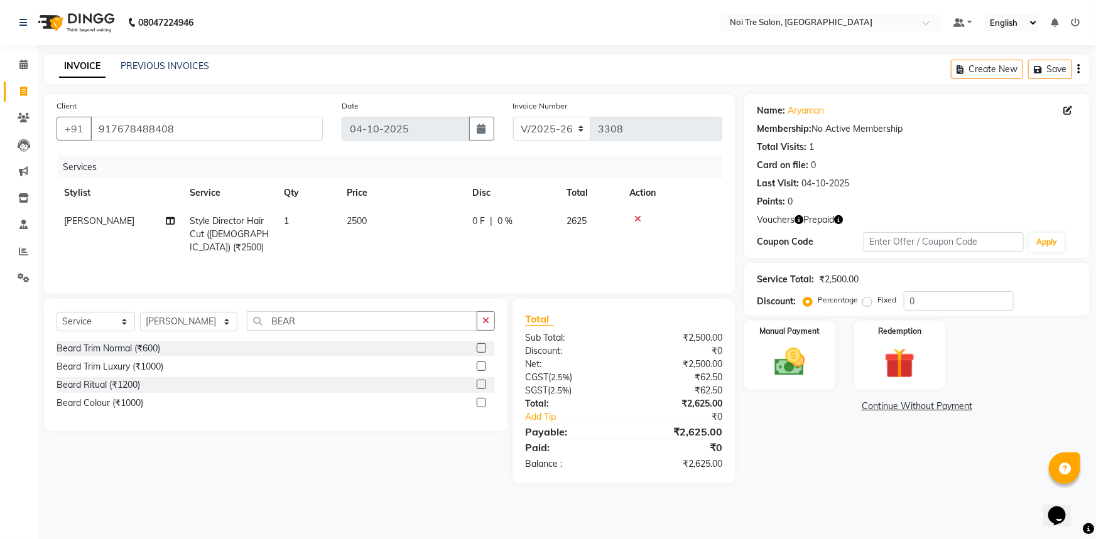
click at [478, 368] on label at bounding box center [481, 366] width 9 height 9
click at [478, 368] on input "checkbox" at bounding box center [481, 367] width 8 height 8
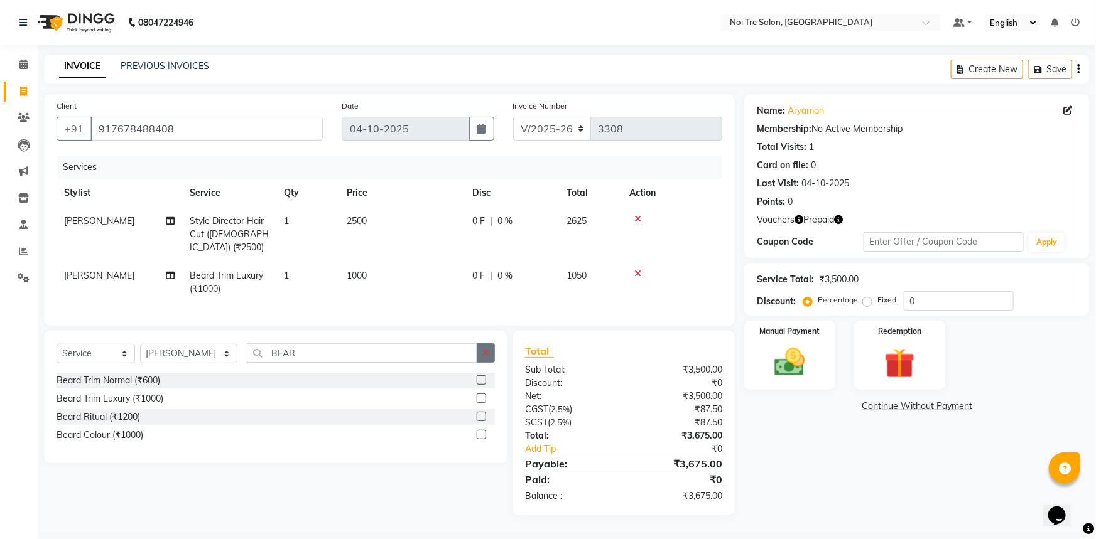
click at [489, 343] on button "button" at bounding box center [486, 352] width 18 height 19
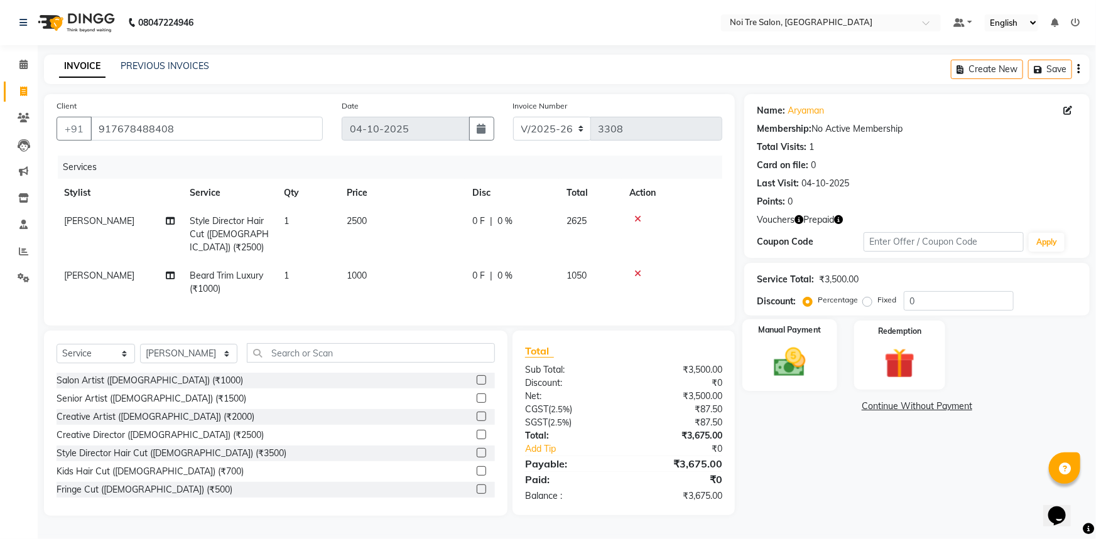
click at [797, 360] on img at bounding box center [789, 362] width 51 height 36
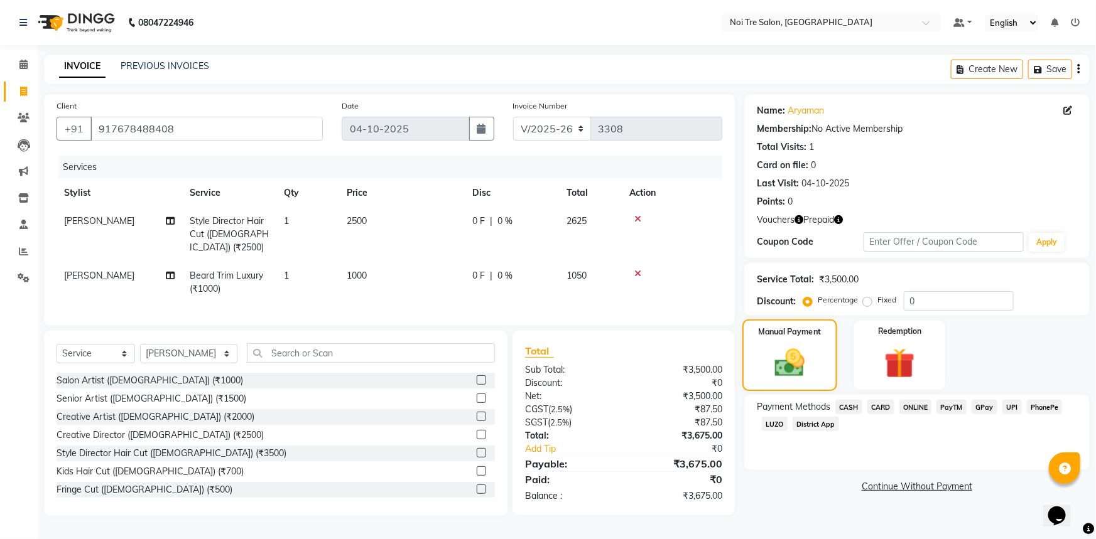
drag, startPoint x: 967, startPoint y: 352, endPoint x: 823, endPoint y: 360, distance: 144.0
click at [959, 355] on div "Manual Payment Redemption" at bounding box center [917, 355] width 364 height 69
click at [823, 360] on div "Manual Payment" at bounding box center [789, 356] width 95 height 72
click at [899, 358] on img at bounding box center [899, 364] width 51 height 40
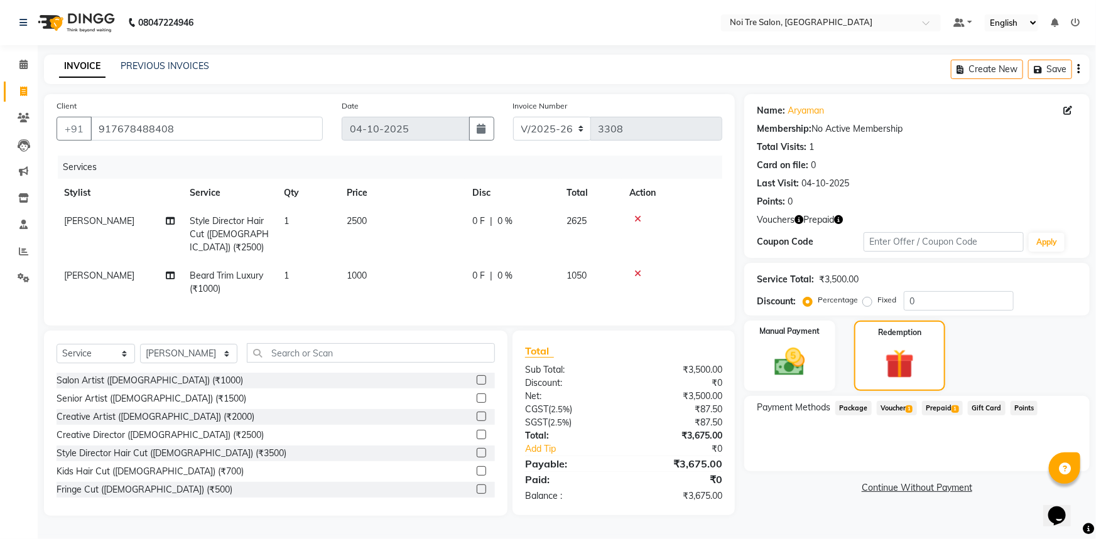
click at [899, 412] on span "Voucher 1" at bounding box center [897, 408] width 40 height 14
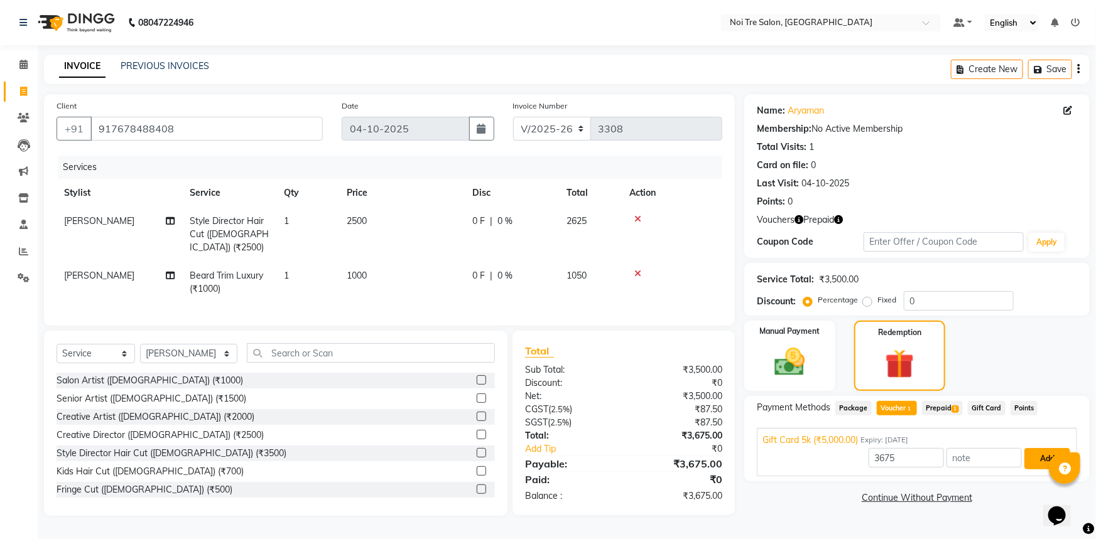
click at [1035, 463] on button "Add" at bounding box center [1047, 458] width 46 height 21
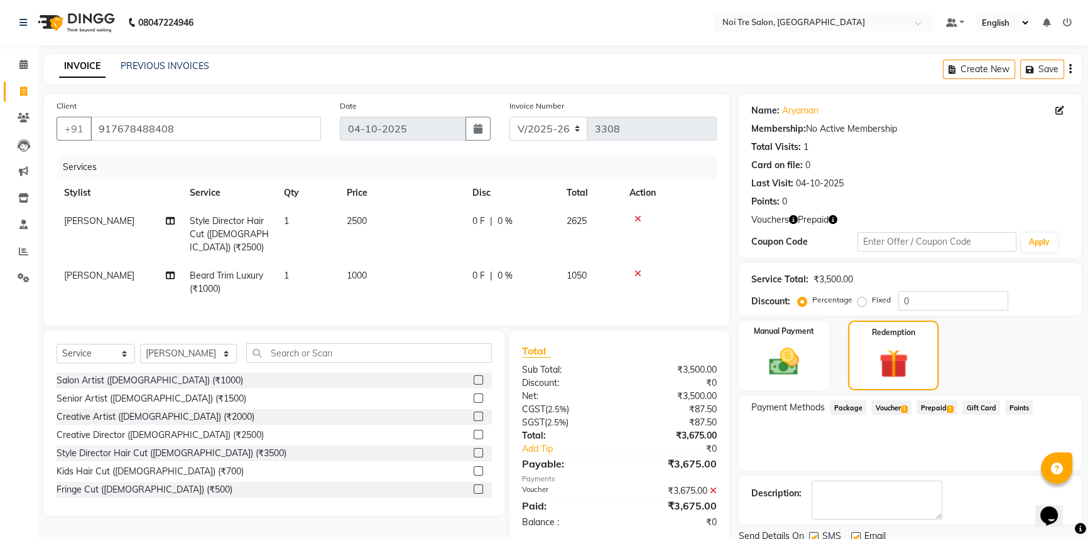
scroll to position [46, 0]
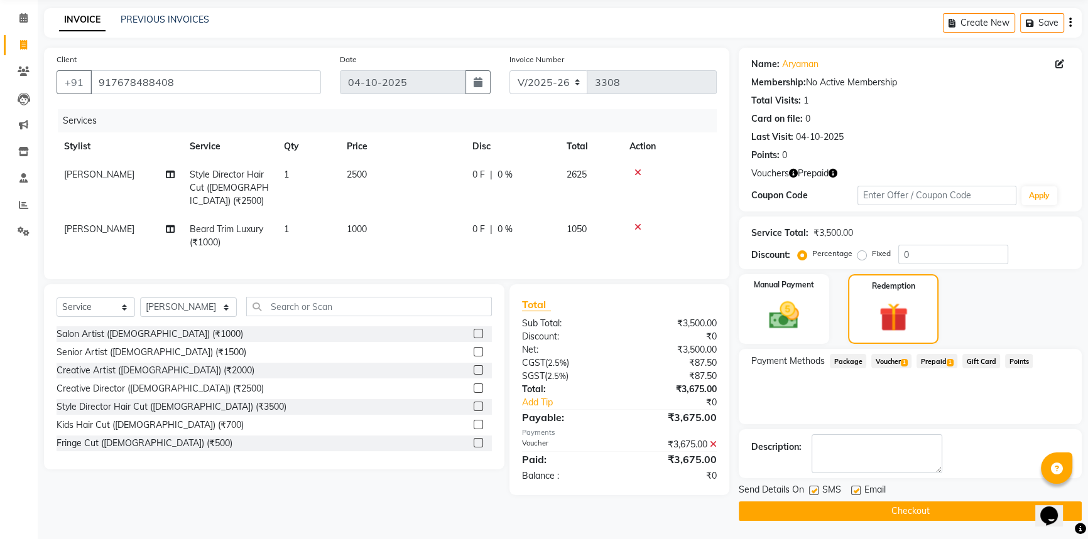
click at [897, 515] on button "Checkout" at bounding box center [909, 511] width 343 height 19
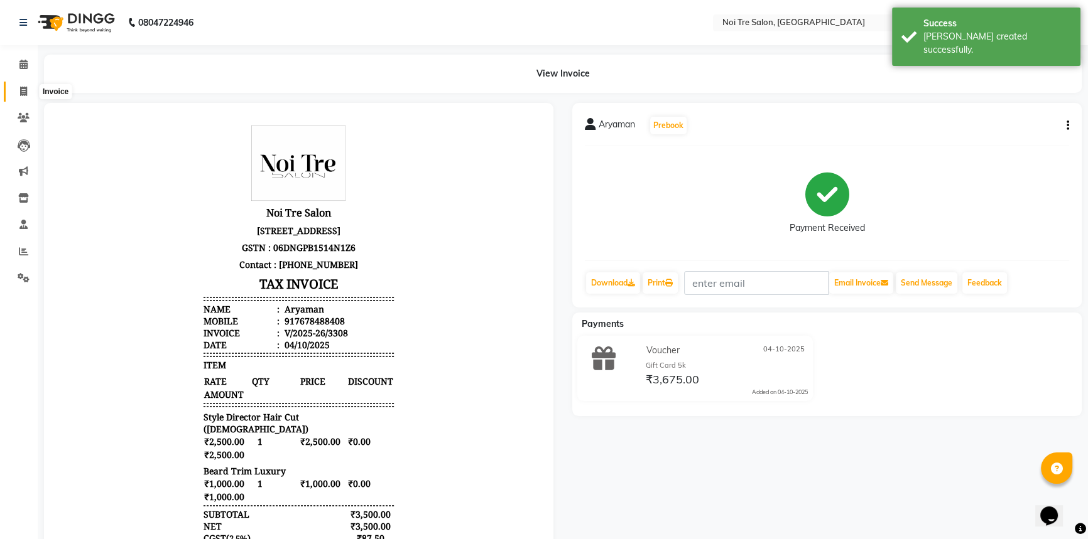
drag, startPoint x: 27, startPoint y: 94, endPoint x: 82, endPoint y: 27, distance: 86.6
click at [27, 94] on span at bounding box center [24, 92] width 22 height 14
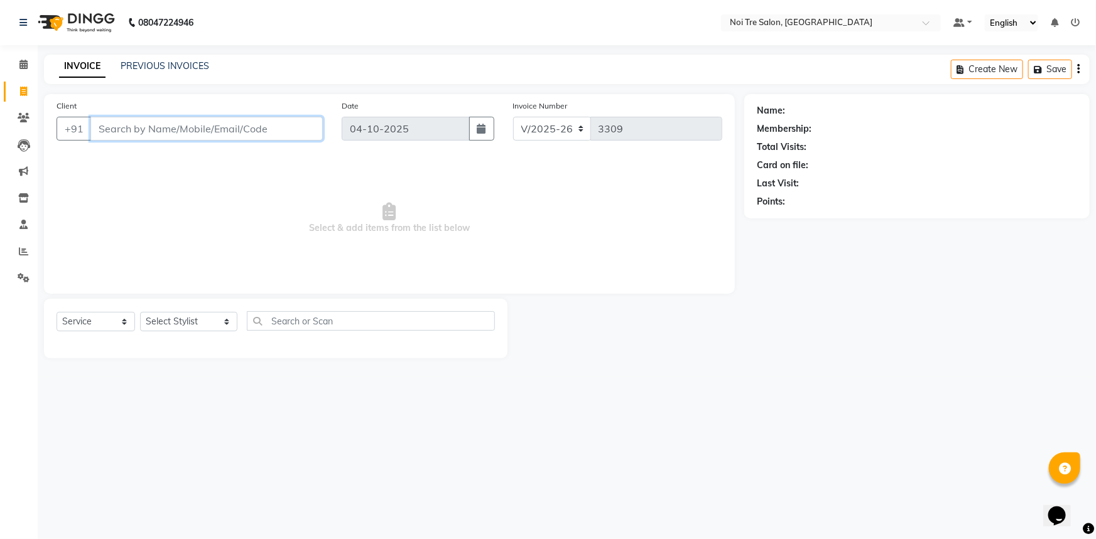
click at [115, 131] on input "Client" at bounding box center [206, 129] width 232 height 24
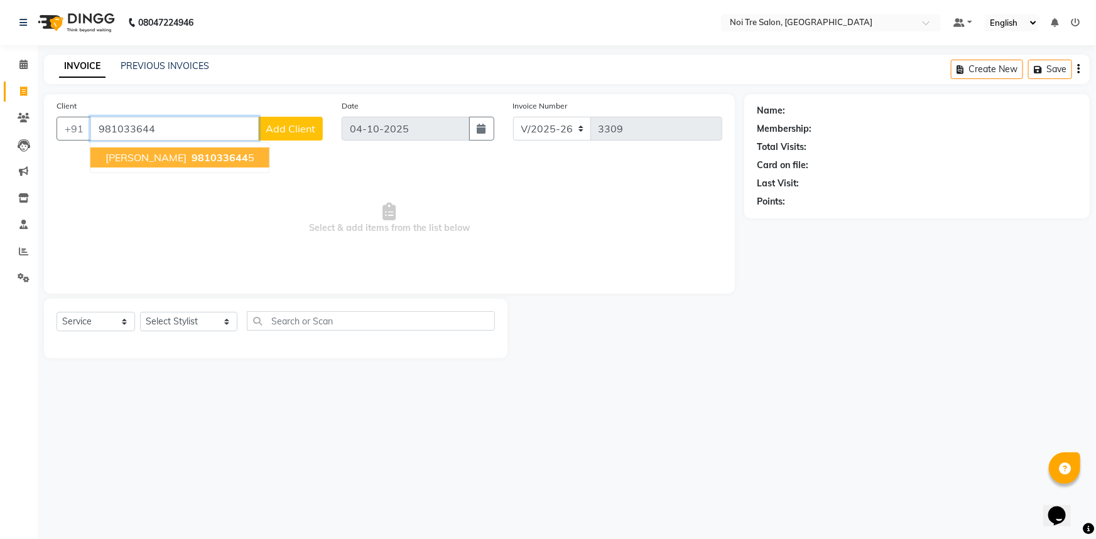
click at [195, 163] on span "981033644" at bounding box center [220, 157] width 57 height 13
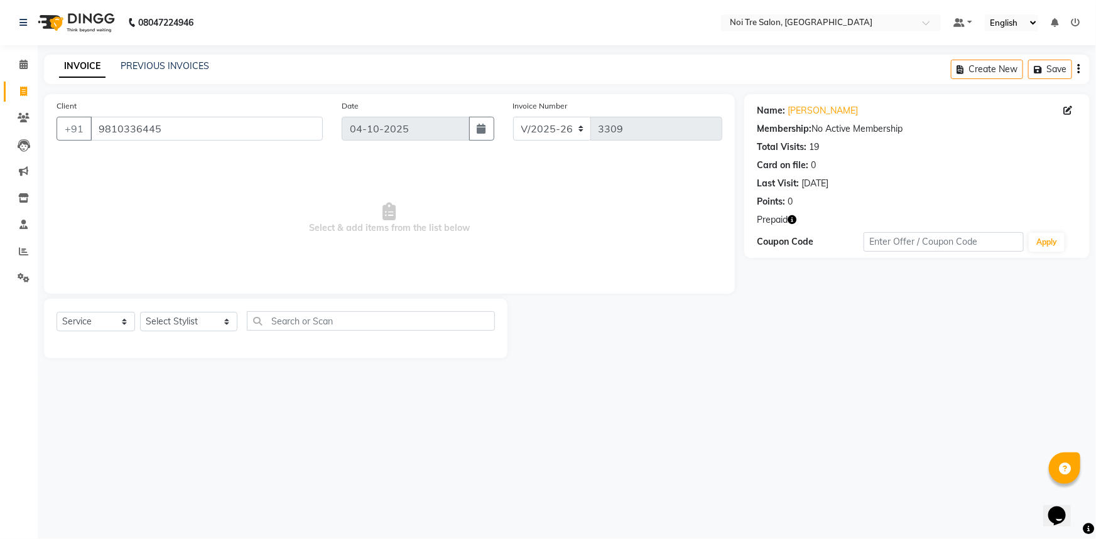
click at [788, 222] on icon "button" at bounding box center [791, 219] width 9 height 9
click at [757, 267] on div "Name: [PERSON_NAME] Membership: No Active Membership Total Visits: 19 Card on f…" at bounding box center [921, 226] width 355 height 264
click at [9, 94] on link "Invoice" at bounding box center [19, 92] width 30 height 21
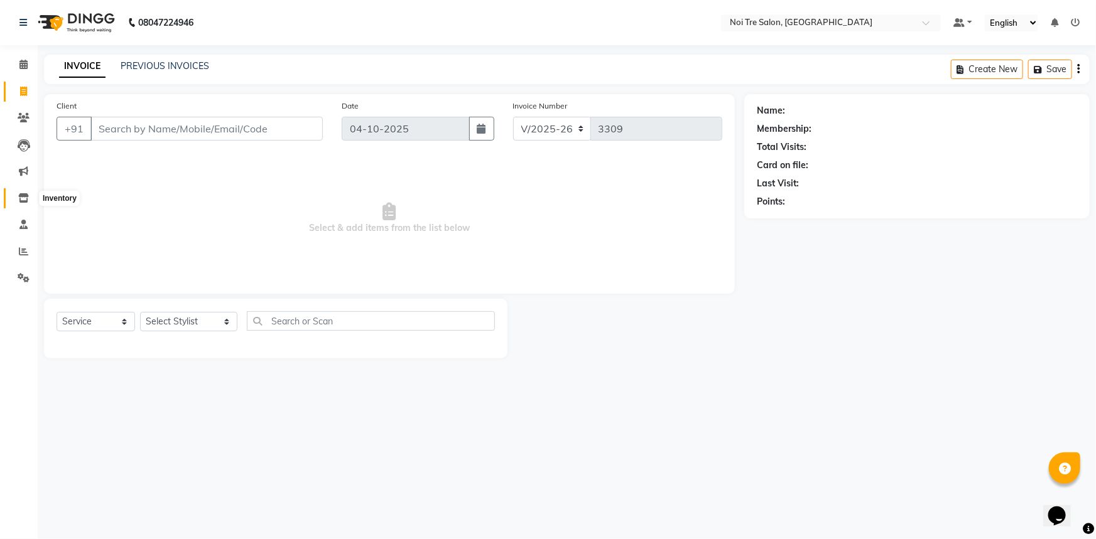
click at [19, 201] on icon at bounding box center [23, 197] width 11 height 9
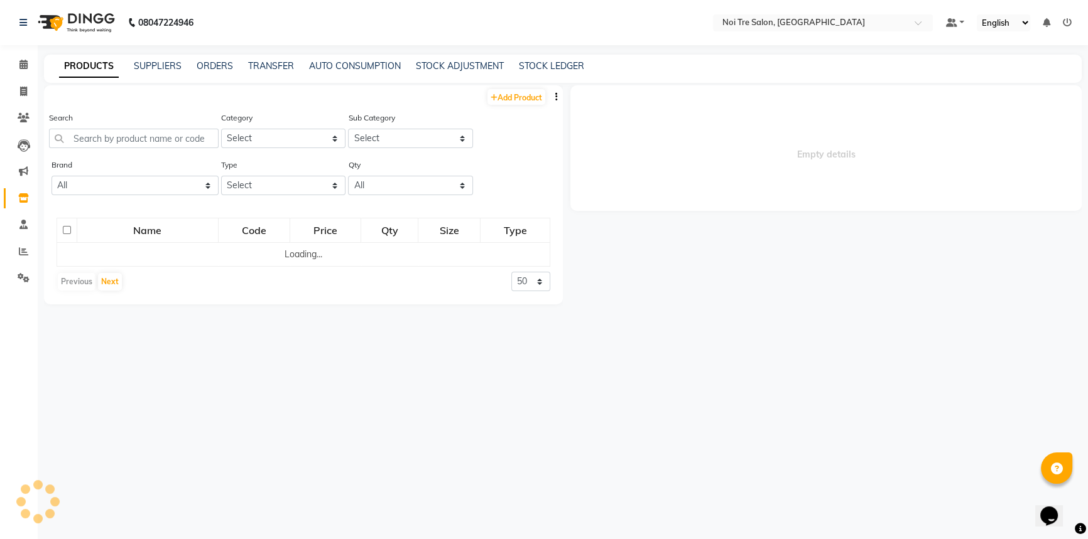
click at [556, 99] on icon "button" at bounding box center [556, 96] width 3 height 9
click at [672, 268] on div "Empty details" at bounding box center [822, 306] width 519 height 443
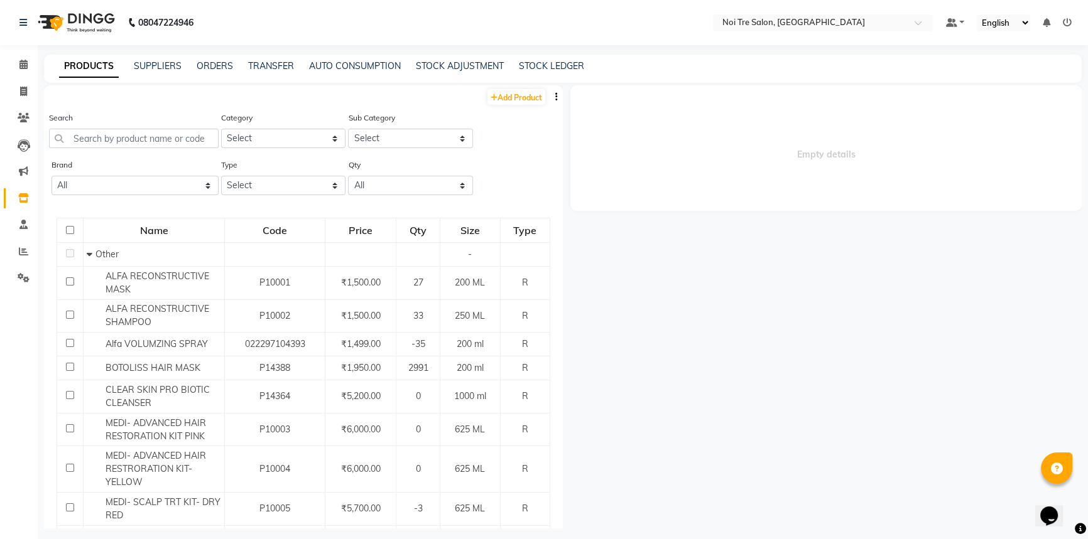
click at [550, 95] on button "button" at bounding box center [556, 96] width 13 height 13
click at [517, 83] on div "IMPORT" at bounding box center [507, 90] width 41 height 16
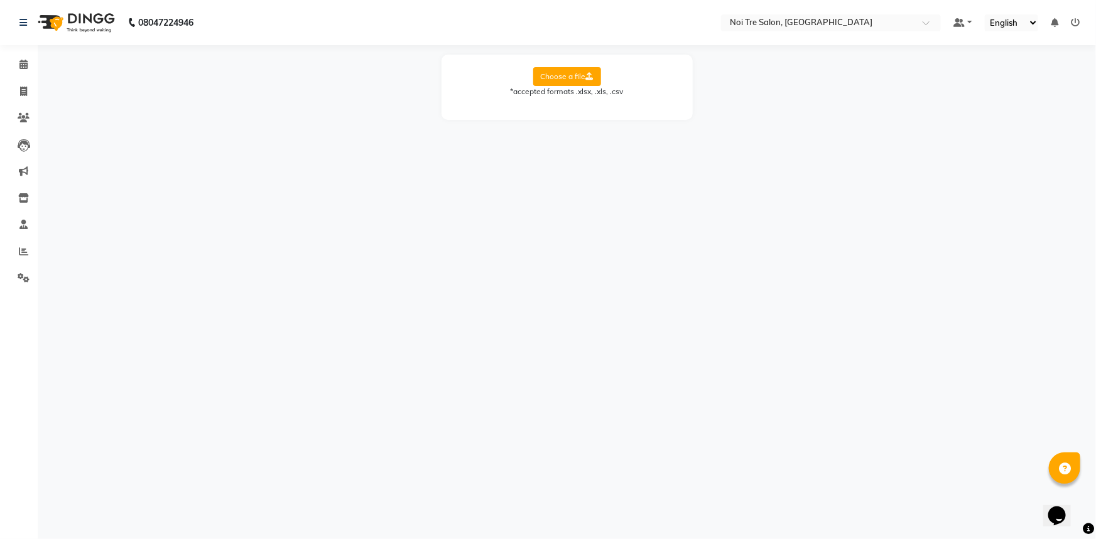
click at [580, 83] on label "Choose a file" at bounding box center [567, 76] width 68 height 19
click at [0, 0] on input "Choose a file" at bounding box center [0, 0] width 0 height 0
click at [630, 111] on select "Select Sheet Sheet1" at bounding box center [623, 116] width 94 height 19
click at [576, 107] on select "Select Sheet Sheet1" at bounding box center [623, 116] width 94 height 19
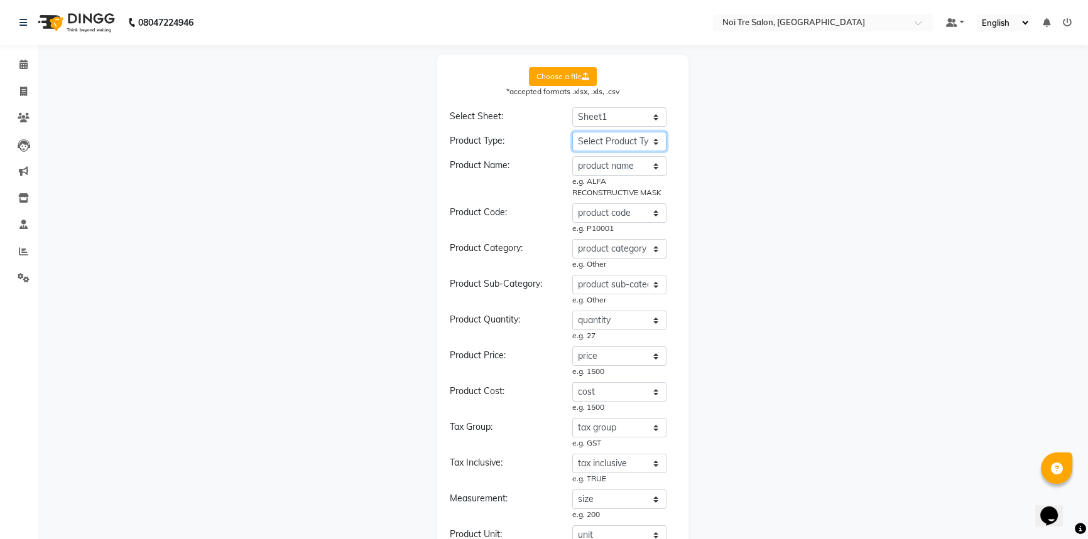
click at [626, 136] on select "Select Product Type product name product code product category product sub-cate…" at bounding box center [619, 141] width 94 height 19
click at [572, 132] on select "Select Product Type product name product code product category product sub-cate…" at bounding box center [619, 141] width 94 height 19
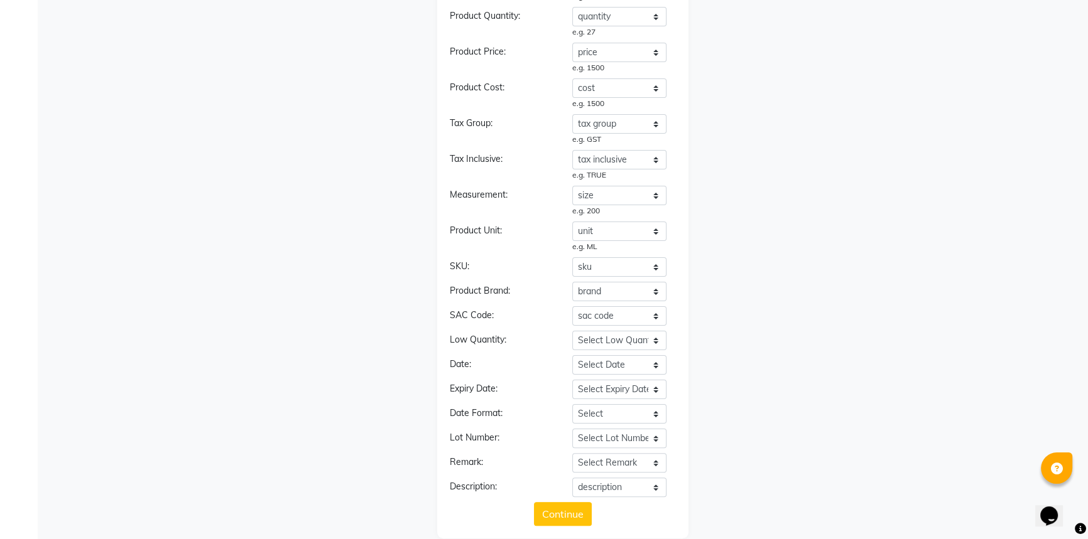
scroll to position [333, 0]
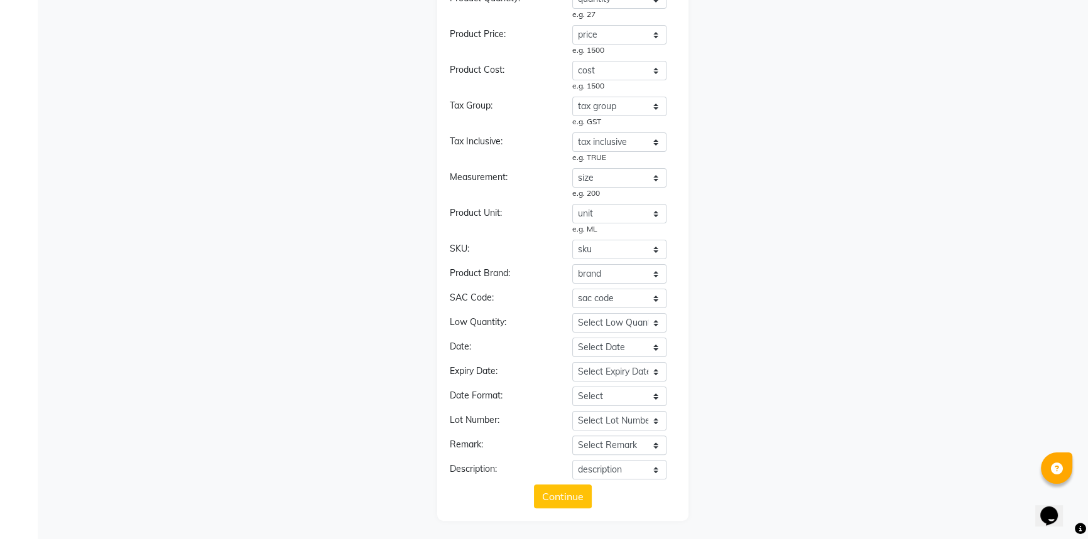
click at [716, 458] on div "Choose a file *accepted formats .xlsx, .xls, .csv Select Sheet: Select Sheet Sh…" at bounding box center [562, 121] width 1037 height 799
click at [542, 500] on button "Continue" at bounding box center [563, 497] width 58 height 24
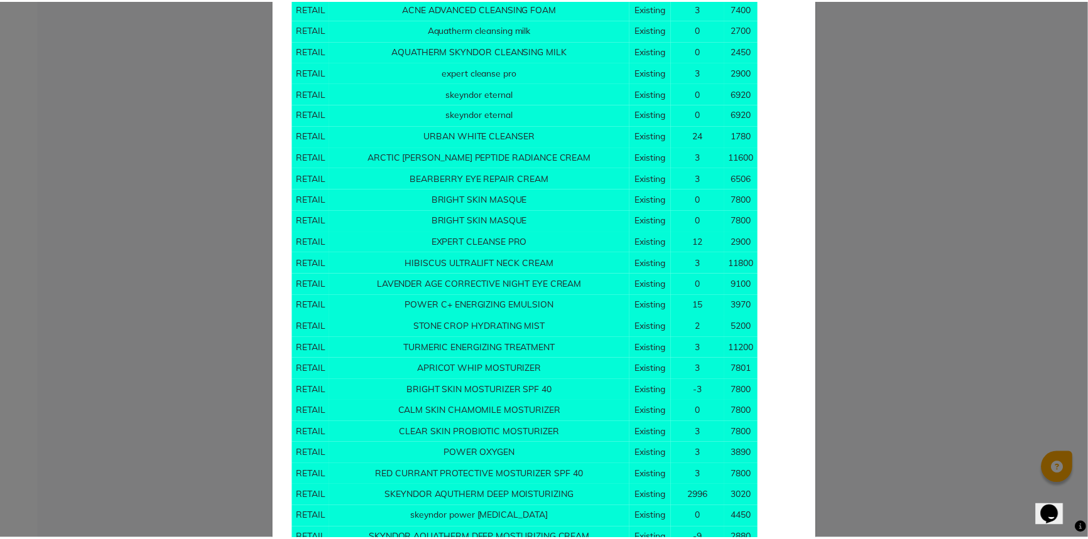
scroll to position [0, 0]
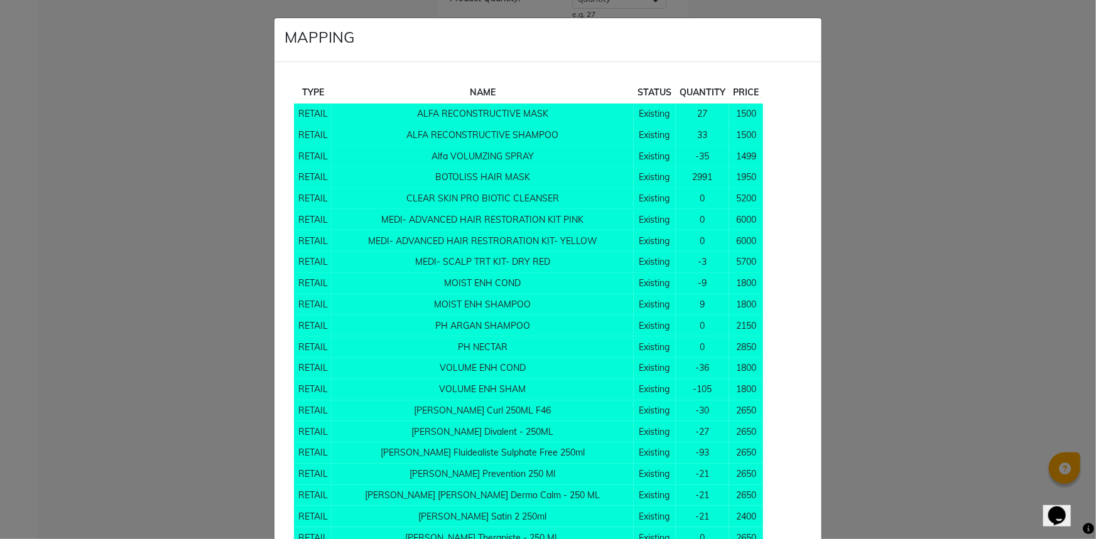
click at [885, 279] on ngb-modal-window "MAPPING TYPE NAME STATUS QUANTITY PRICE RETAIL ALFA RECONSTRUCTIVE MASK Existin…" at bounding box center [548, 269] width 1096 height 539
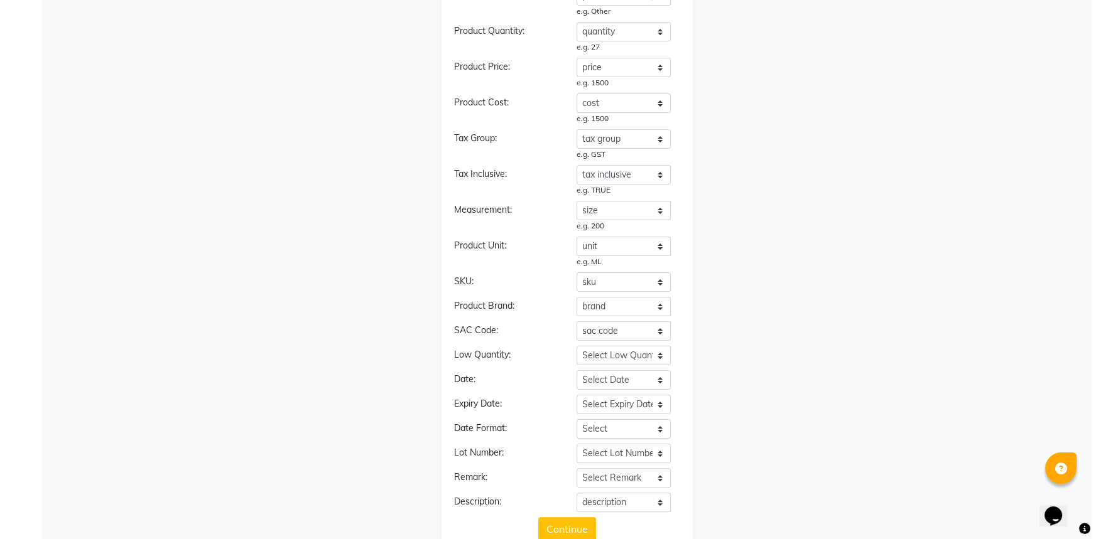
scroll to position [333, 0]
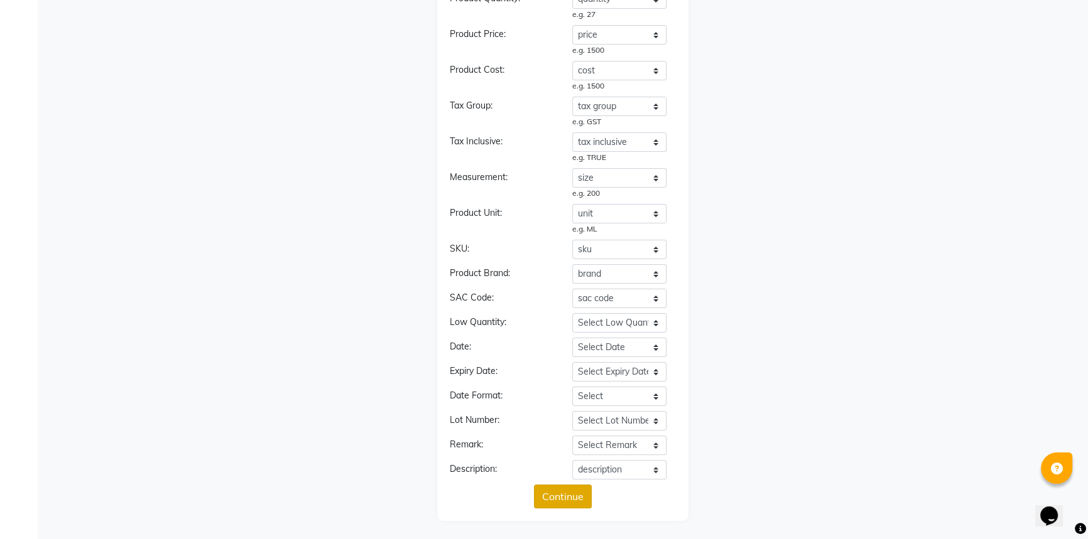
click at [567, 490] on button "Continue" at bounding box center [563, 497] width 58 height 24
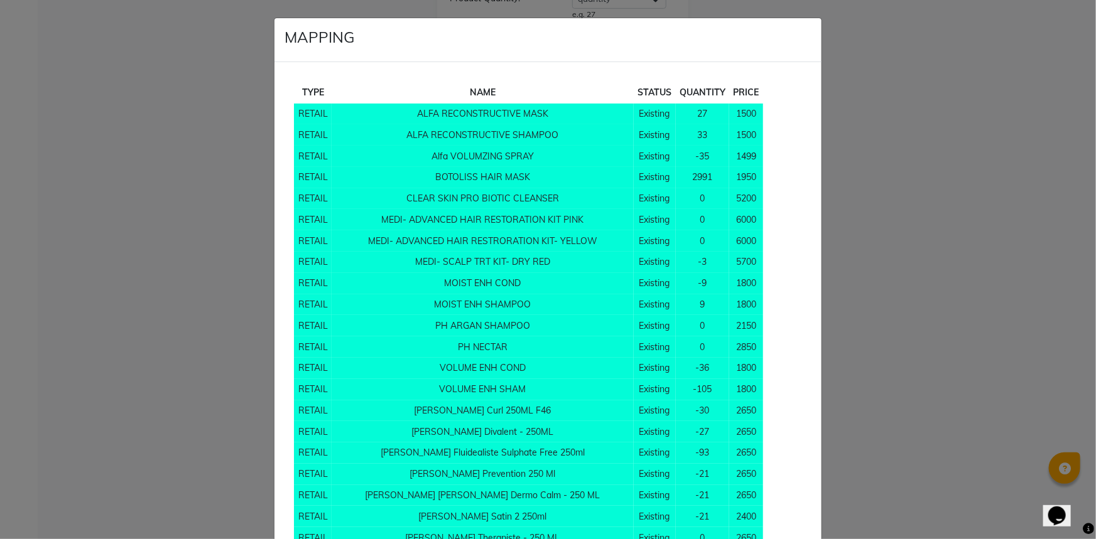
scroll to position [10260, 0]
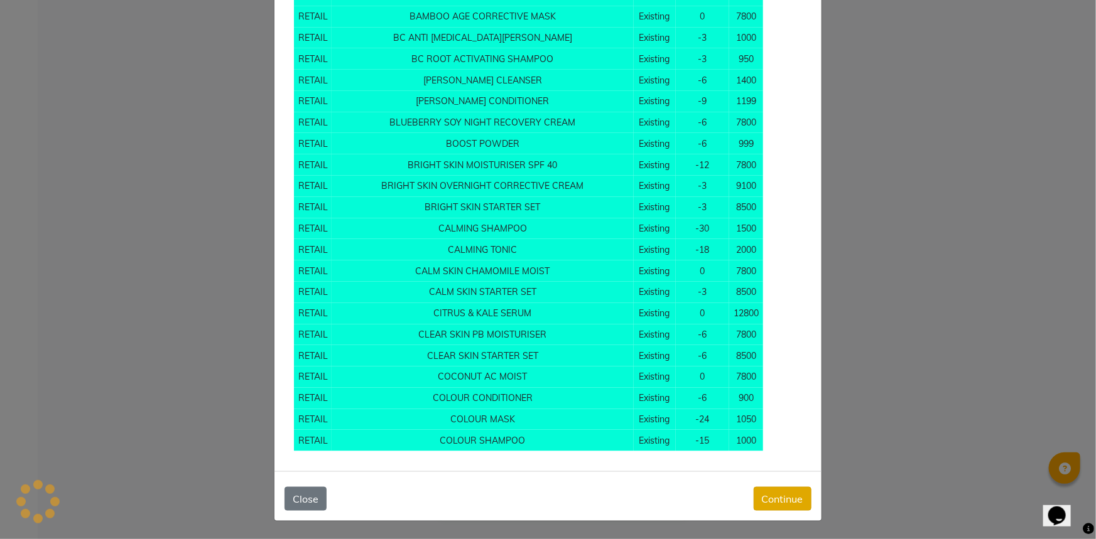
click at [796, 510] on button "Continue" at bounding box center [782, 499] width 58 height 24
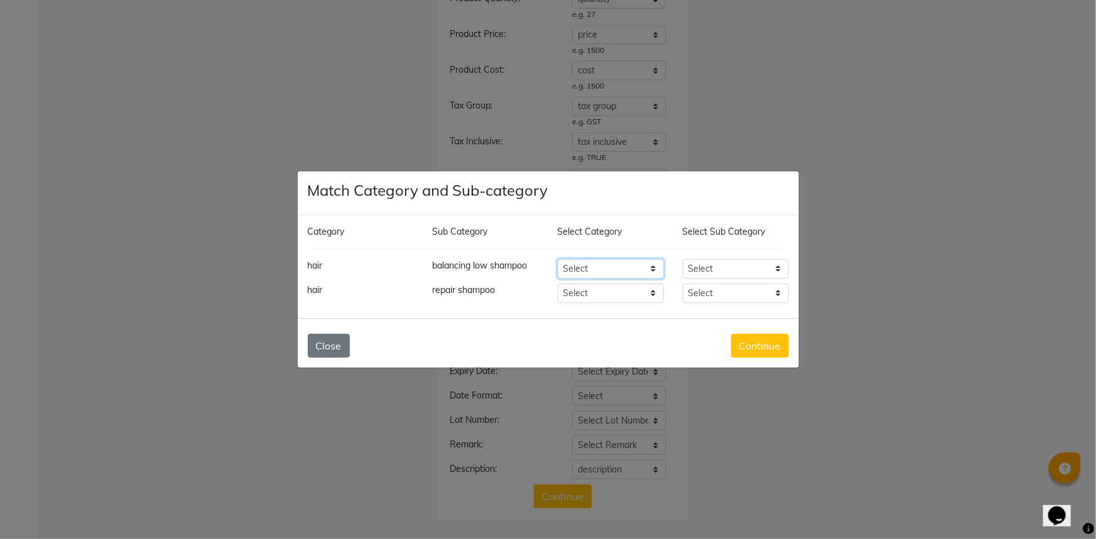
click at [590, 267] on select "Select Hair Skin Makeup Appliances [PERSON_NAME] Waxing Disposable Threading Ha…" at bounding box center [611, 268] width 106 height 19
click at [558, 259] on select "Select Hair Skin Makeup Appliances [PERSON_NAME] Waxing Disposable Threading Ha…" at bounding box center [611, 268] width 106 height 19
click at [724, 269] on select "Select Shampoo Conditioner Cream Mask Oil Serum Color Appliances Treatment Styl…" at bounding box center [736, 268] width 106 height 19
click at [683, 259] on select "Select Shampoo Conditioner Cream Mask Oil Serum Color Appliances Treatment Styl…" at bounding box center [736, 268] width 106 height 19
click at [588, 293] on select "Select Hair Skin Makeup Appliances [PERSON_NAME] Waxing Disposable Threading Ha…" at bounding box center [611, 293] width 106 height 19
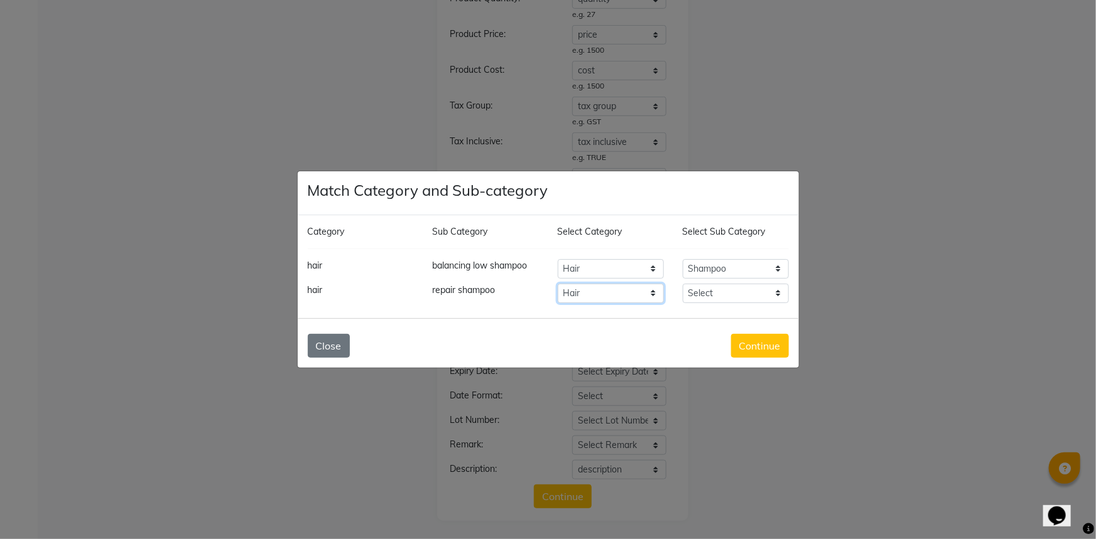
click at [558, 284] on select "Select Hair Skin Makeup Appliances [PERSON_NAME] Waxing Disposable Threading Ha…" at bounding box center [611, 293] width 106 height 19
click at [741, 290] on select "Select Shampoo Conditioner Cream Mask Oil Serum Color Appliances Treatment Styl…" at bounding box center [736, 293] width 106 height 19
click at [683, 284] on select "Select Shampoo Conditioner Cream Mask Oil Serum Color Appliances Treatment Styl…" at bounding box center [736, 293] width 106 height 19
click at [772, 354] on button "Continue" at bounding box center [760, 346] width 58 height 24
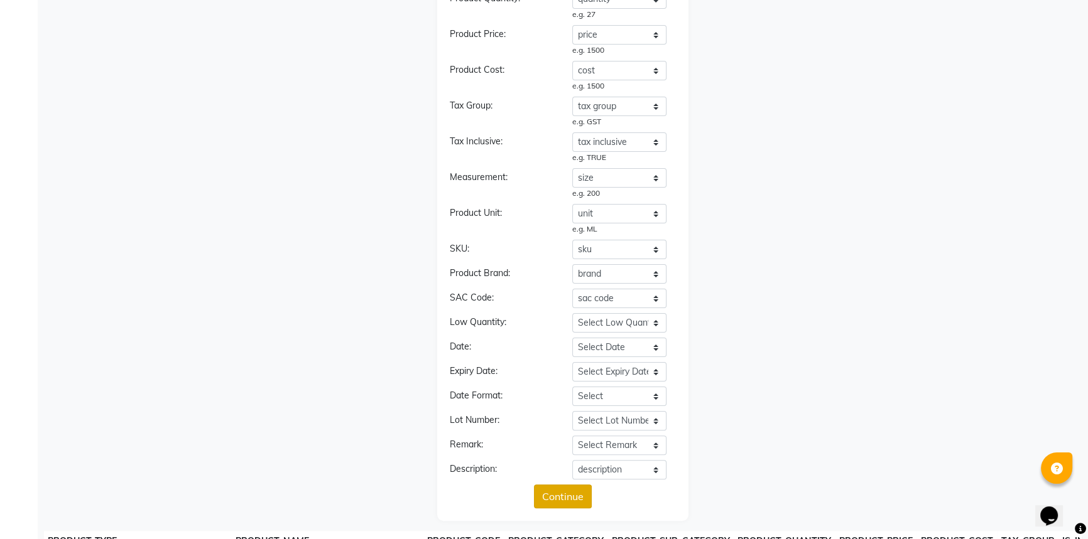
click at [573, 498] on button "Continue" at bounding box center [563, 497] width 58 height 24
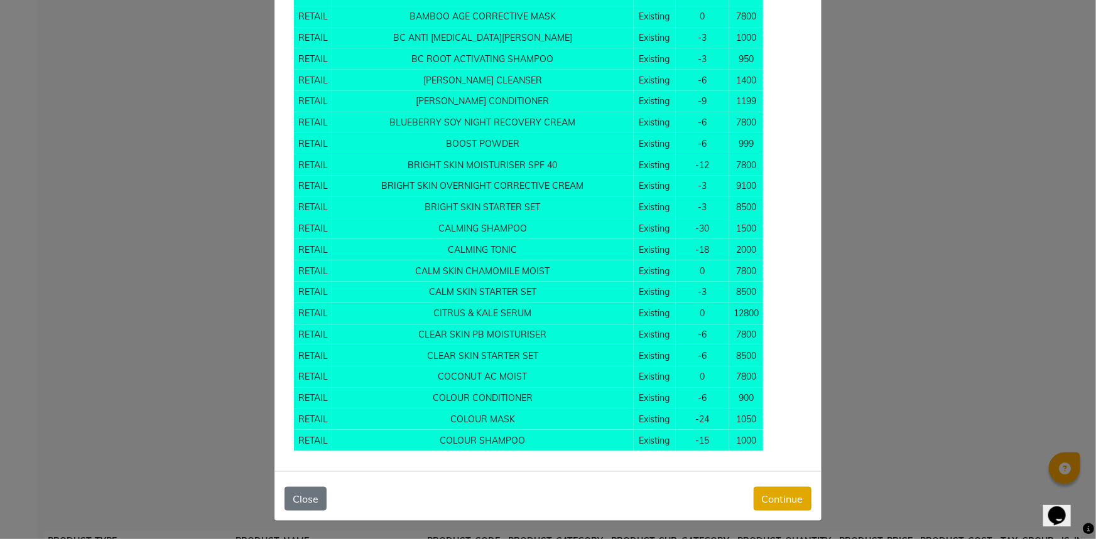
click at [765, 496] on button "Continue" at bounding box center [782, 499] width 58 height 24
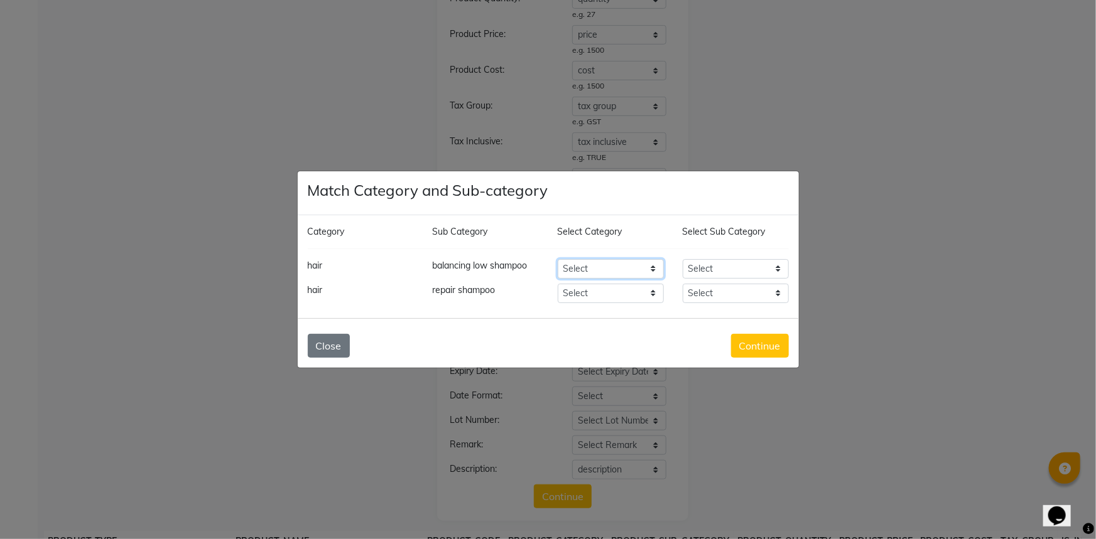
click at [621, 268] on select "Select Hair Skin Makeup Appliances [PERSON_NAME] Waxing Disposable Threading Ha…" at bounding box center [611, 268] width 106 height 19
click at [558, 259] on select "Select Hair Skin Makeup Appliances [PERSON_NAME] Waxing Disposable Threading Ha…" at bounding box center [611, 268] width 106 height 19
click at [753, 269] on select "Select Shampoo Conditioner Cream Mask Oil Serum Color Appliances Treatment Styl…" at bounding box center [736, 268] width 106 height 19
click at [683, 259] on select "Select Shampoo Conditioner Cream Mask Oil Serum Color Appliances Treatment Styl…" at bounding box center [736, 268] width 106 height 19
click at [594, 294] on select "Select Hair Skin Makeup Appliances [PERSON_NAME] Waxing Disposable Threading Ha…" at bounding box center [611, 293] width 106 height 19
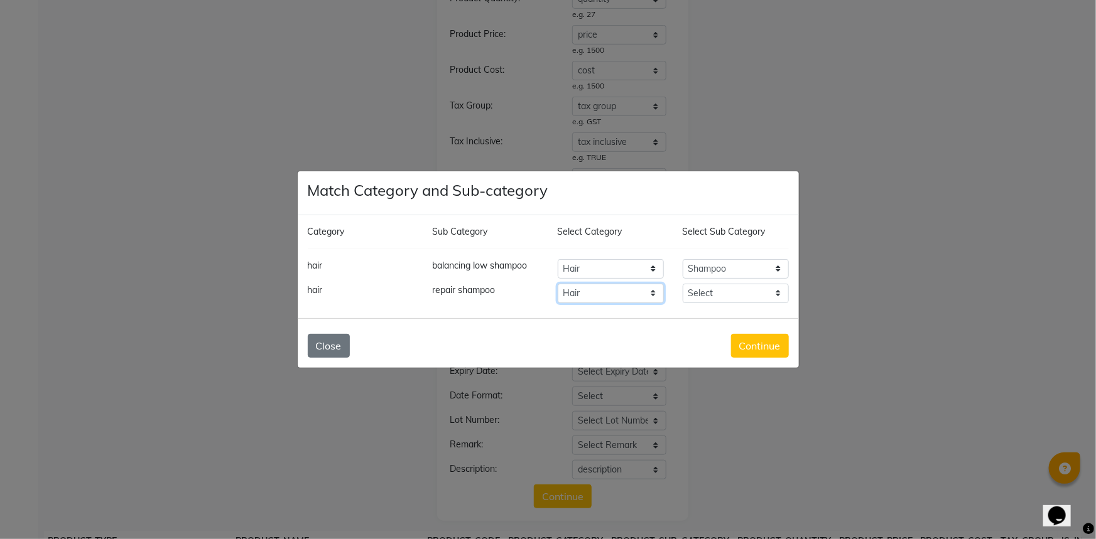
click at [558, 284] on select "Select Hair Skin Makeup Appliances [PERSON_NAME] Waxing Disposable Threading Ha…" at bounding box center [611, 293] width 106 height 19
click at [728, 289] on select "Select Shampoo Conditioner Cream Mask Oil Serum Color Appliances Treatment Styl…" at bounding box center [736, 293] width 106 height 19
click at [683, 284] on select "Select Shampoo Conditioner Cream Mask Oil Serum Color Appliances Treatment Styl…" at bounding box center [736, 293] width 106 height 19
click at [760, 346] on button "Continue" at bounding box center [760, 346] width 58 height 24
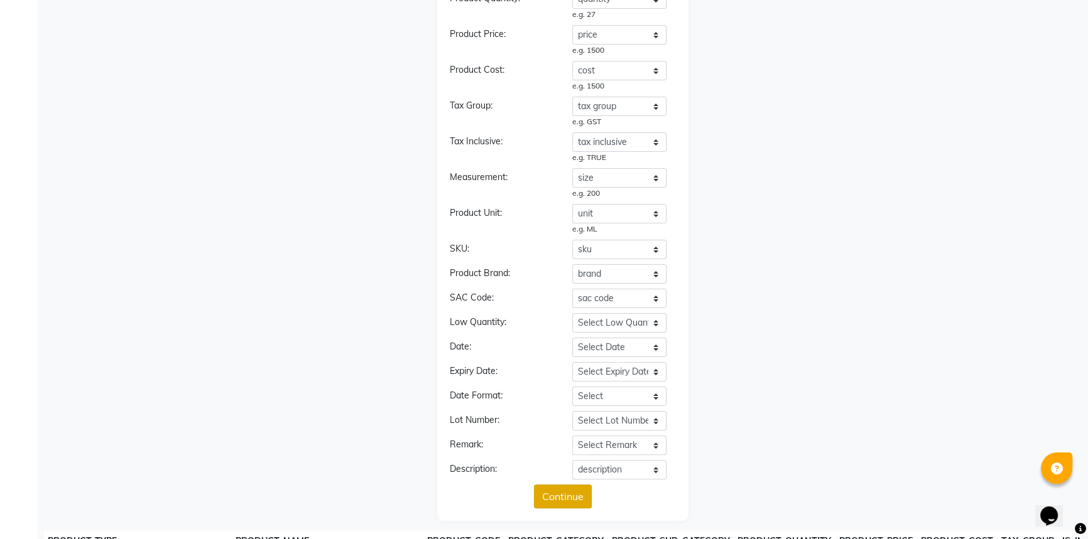
click at [561, 495] on button "Continue" at bounding box center [563, 497] width 58 height 24
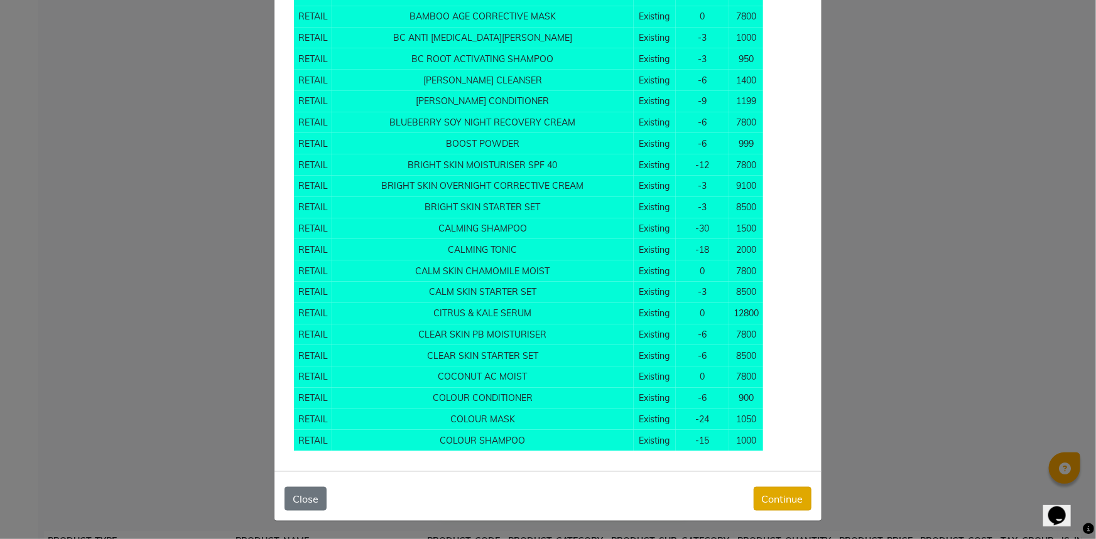
click at [753, 497] on button "Continue" at bounding box center [782, 499] width 58 height 24
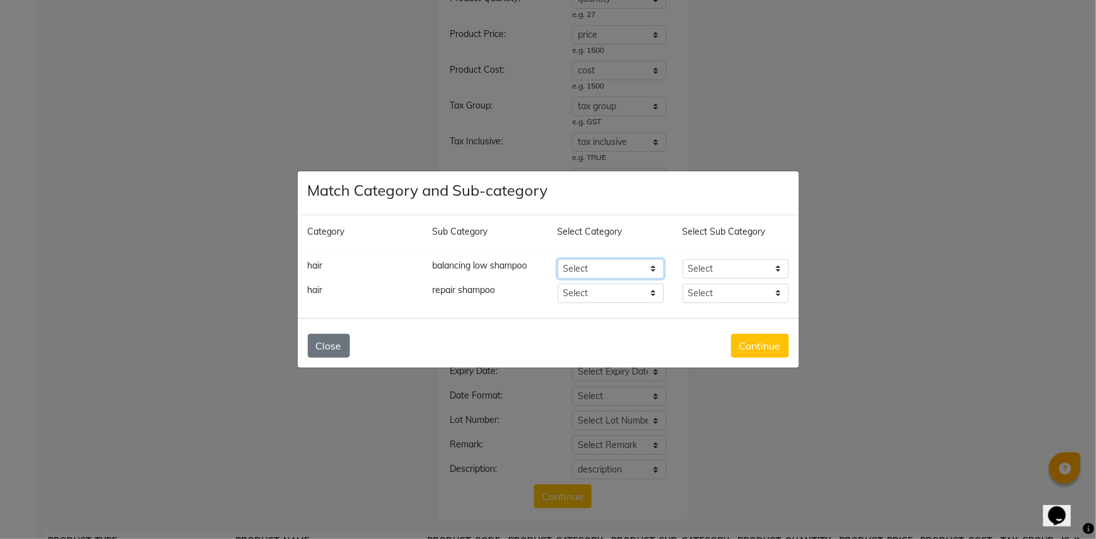
click at [583, 266] on select "Select Hair Skin Makeup Appliances [PERSON_NAME] Waxing Disposable Threading Ha…" at bounding box center [611, 268] width 106 height 19
click at [558, 259] on select "Select Hair Skin Makeup Appliances [PERSON_NAME] Waxing Disposable Threading Ha…" at bounding box center [611, 268] width 106 height 19
click at [744, 269] on select "Select VOLUME ENHANCE SHAMPOO BALANCING LOW SHAMPOO repair shampoo CRISTALLI LI…" at bounding box center [736, 268] width 106 height 19
click at [683, 259] on select "Select VOLUME ENHANCE SHAMPOO BALANCING LOW SHAMPOO repair shampoo CRISTALLI LI…" at bounding box center [736, 268] width 106 height 19
click at [591, 292] on select "Select Hair Skin Makeup Appliances [PERSON_NAME] Waxing Disposable Threading Ha…" at bounding box center [611, 293] width 106 height 19
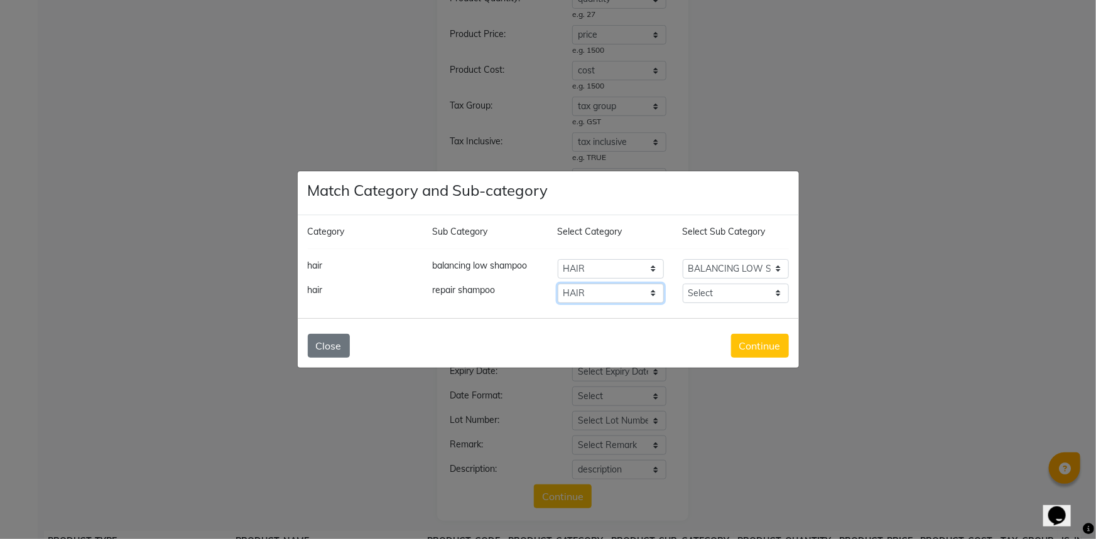
click at [558, 284] on select "Select Hair Skin Makeup Appliances [PERSON_NAME] Waxing Disposable Threading Ha…" at bounding box center [611, 293] width 106 height 19
click at [719, 291] on select "Select VOLUME ENHANCE SHAMPOO BALANCING LOW SHAMPOO repair shampoo CRISTALLI LI…" at bounding box center [736, 293] width 106 height 19
click at [683, 284] on select "Select VOLUME ENHANCE SHAMPOO BALANCING LOW SHAMPOO repair shampoo CRISTALLI LI…" at bounding box center [736, 293] width 106 height 19
click at [760, 345] on button "Continue" at bounding box center [760, 346] width 58 height 24
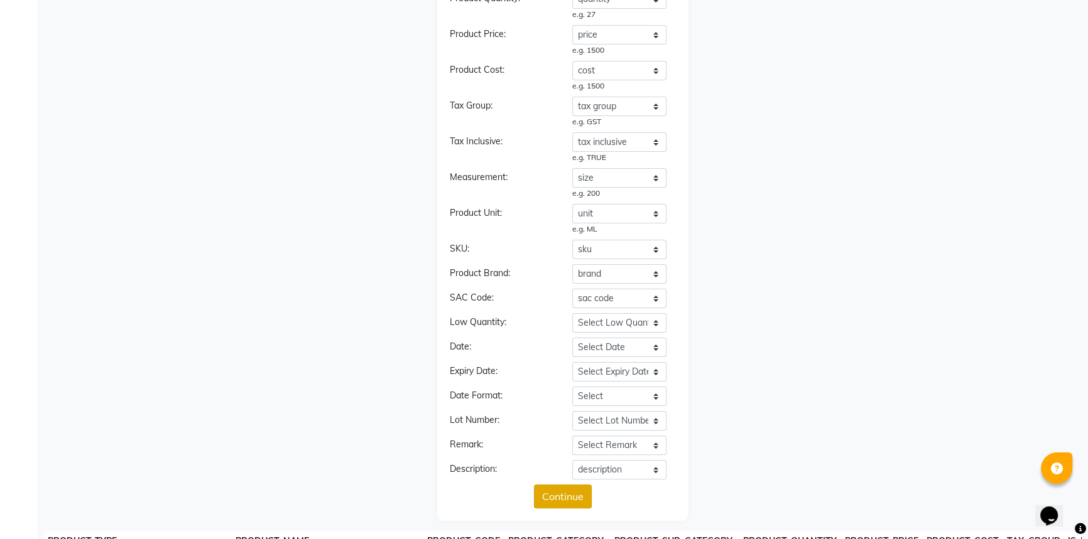
click at [561, 490] on button "Continue" at bounding box center [563, 497] width 58 height 24
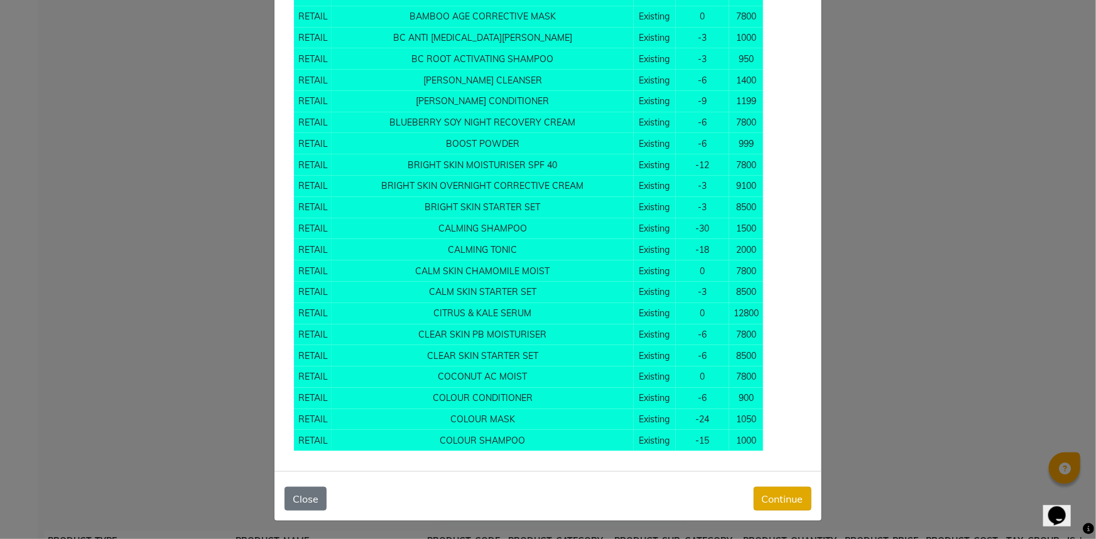
click at [777, 501] on button "Continue" at bounding box center [782, 499] width 58 height 24
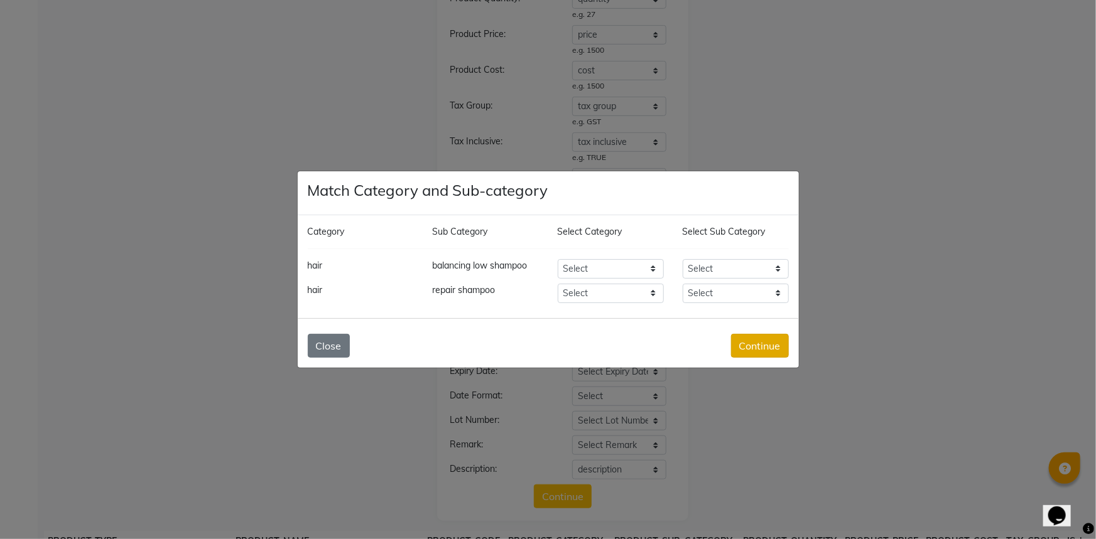
click at [771, 347] on button "Continue" at bounding box center [760, 346] width 58 height 24
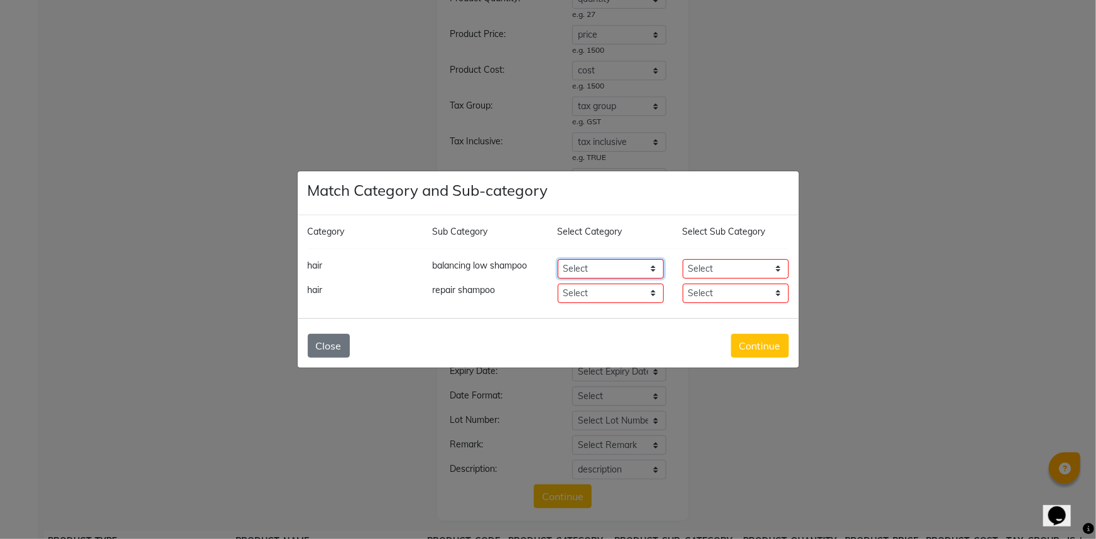
click at [570, 259] on select "Select Hair Skin Makeup Appliances [PERSON_NAME] Waxing Disposable Threading Ha…" at bounding box center [611, 268] width 106 height 19
click at [558, 259] on select "Select Hair Skin Makeup Appliances [PERSON_NAME] Waxing Disposable Threading Ha…" at bounding box center [611, 268] width 106 height 19
click at [716, 262] on select "Select Reparative Mask (500Ml)" at bounding box center [736, 268] width 106 height 19
click at [683, 259] on select "Select Reparative Mask (500Ml)" at bounding box center [736, 268] width 106 height 19
click at [580, 286] on select "Select Hair Skin Makeup Appliances [PERSON_NAME] Waxing Disposable Threading Ha…" at bounding box center [611, 293] width 106 height 19
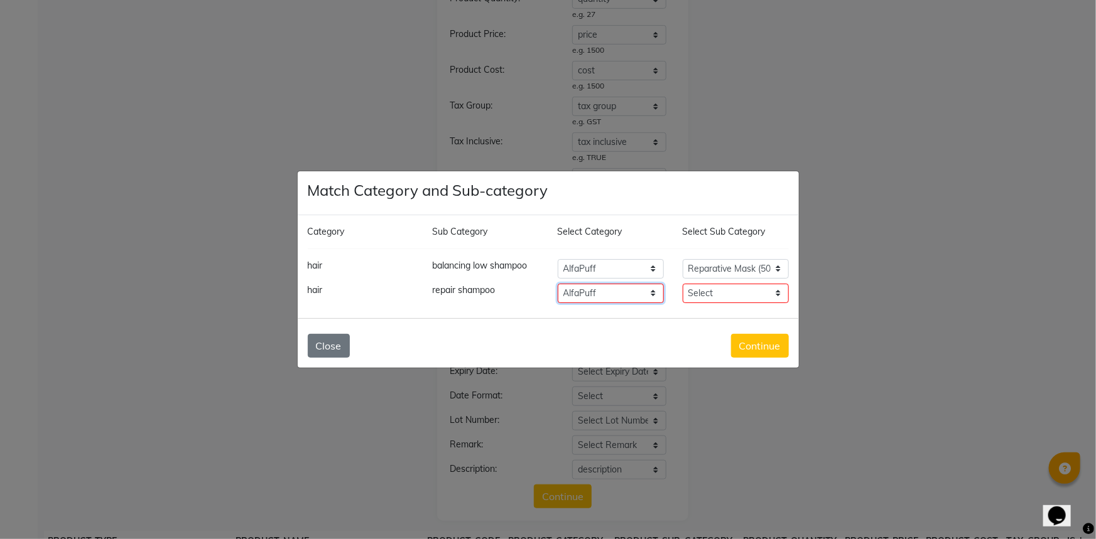
click at [558, 284] on select "Select Hair Skin Makeup Appliances [PERSON_NAME] Waxing Disposable Threading Ha…" at bounding box center [611, 293] width 106 height 19
click at [726, 290] on select "Select Reparative Mask (500Ml)" at bounding box center [736, 293] width 106 height 19
click at [683, 284] on select "Select Reparative Mask (500Ml)" at bounding box center [736, 293] width 106 height 19
click at [766, 348] on button "Continue" at bounding box center [760, 346] width 58 height 24
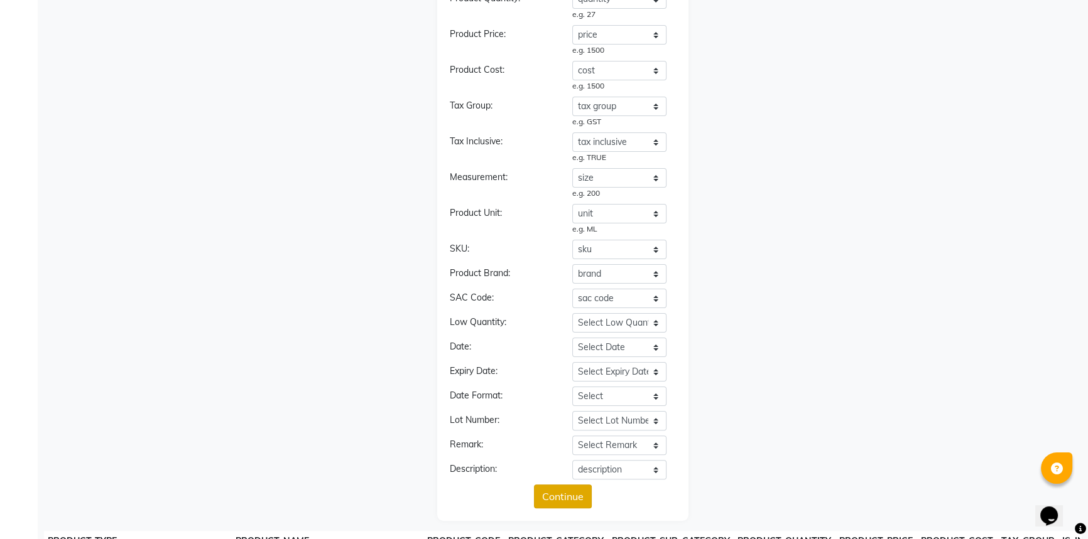
click at [566, 499] on button "Continue" at bounding box center [563, 497] width 58 height 24
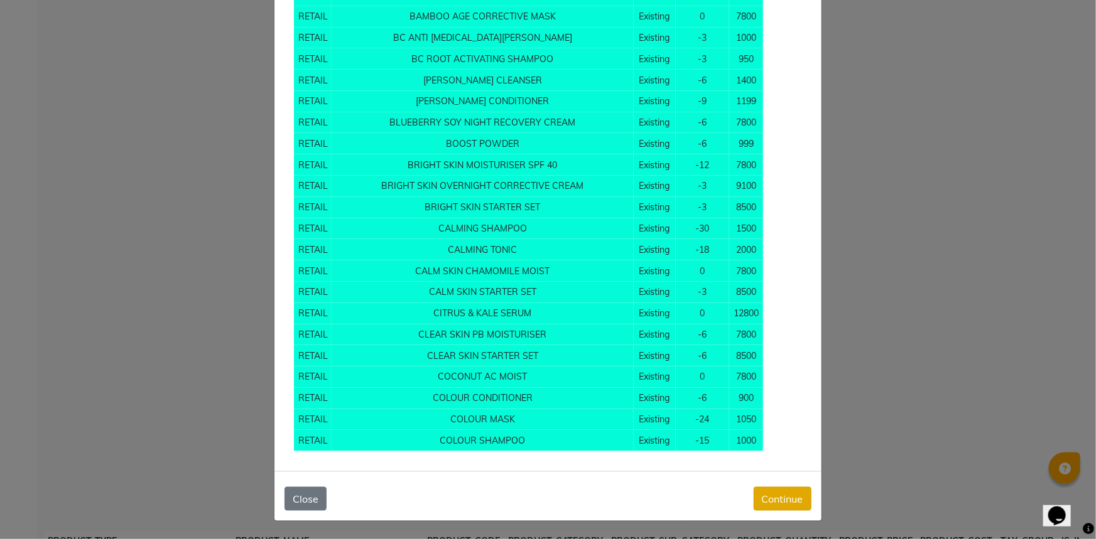
click at [782, 492] on button "Continue" at bounding box center [782, 499] width 58 height 24
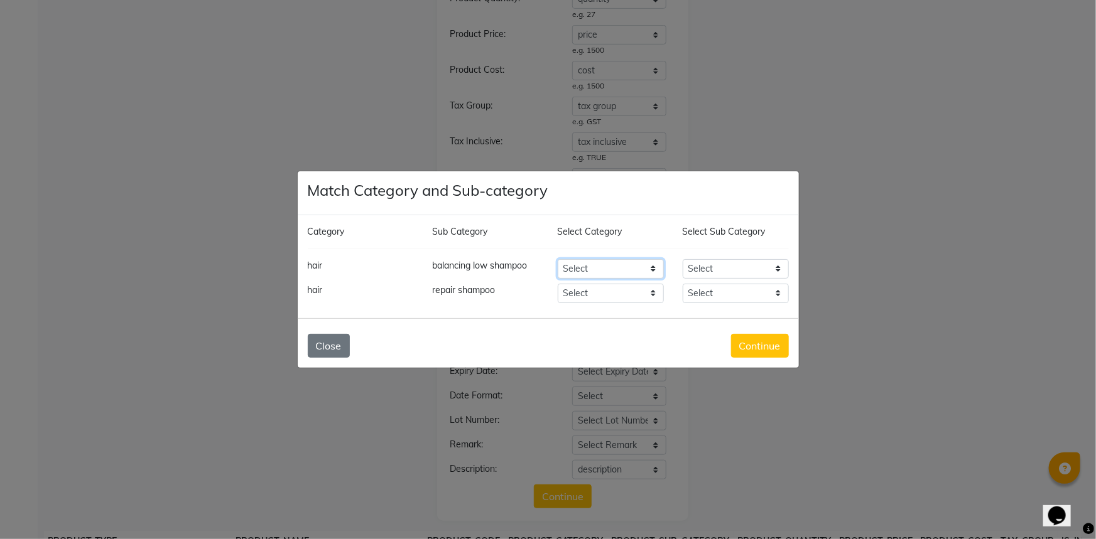
click at [600, 265] on select "Select Hair Skin Makeup Appliances [PERSON_NAME] Waxing Disposable Threading Ha…" at bounding box center [611, 268] width 106 height 19
click at [558, 259] on select "Select Hair Skin Makeup Appliances [PERSON_NAME] Waxing Disposable Threading Ha…" at bounding box center [611, 268] width 106 height 19
click at [722, 269] on select "Select Reparative Mask (500Ml)" at bounding box center [736, 268] width 106 height 19
click at [554, 368] on div "Match Category and Sub-category Category Sub Category Select Category Select Su…" at bounding box center [548, 270] width 502 height 198
click at [596, 269] on select "Select Hair Skin Makeup Appliances [PERSON_NAME] Waxing Disposable Threading Ha…" at bounding box center [611, 268] width 106 height 19
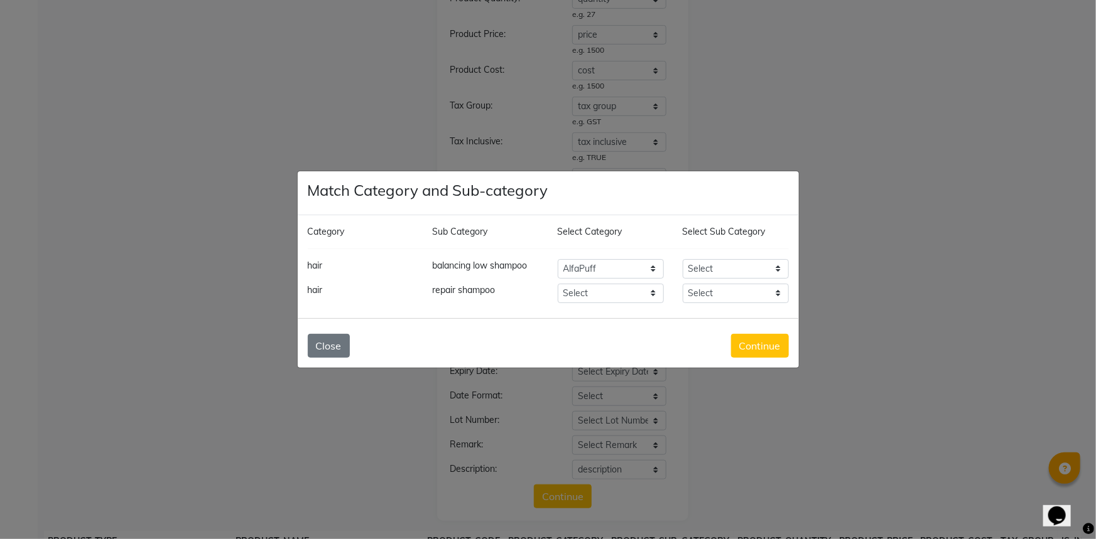
click at [885, 235] on ngb-modal-window "Match Category and Sub-category Category Sub Category Select Category Select Su…" at bounding box center [548, 269] width 1096 height 539
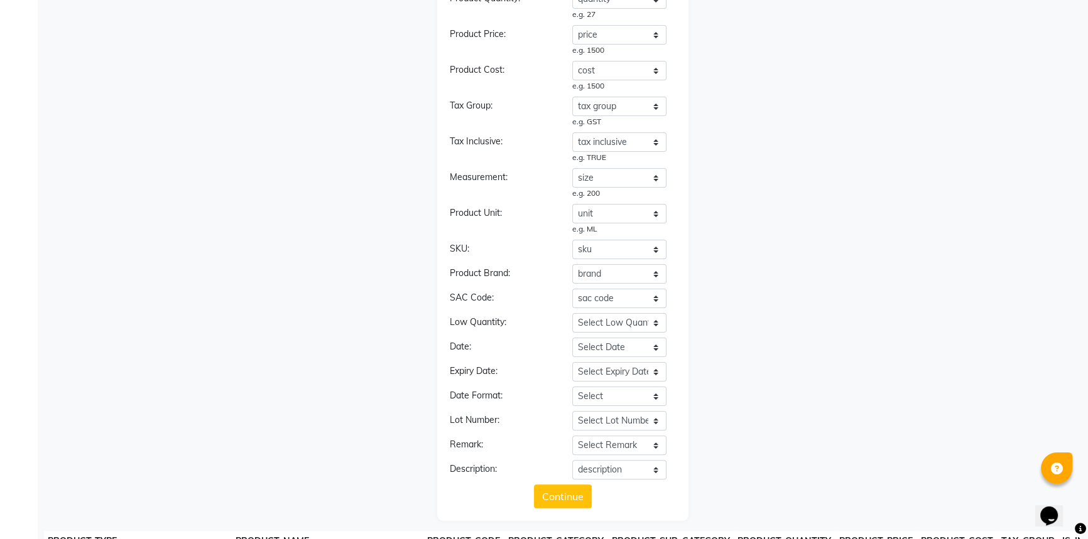
scroll to position [0, 0]
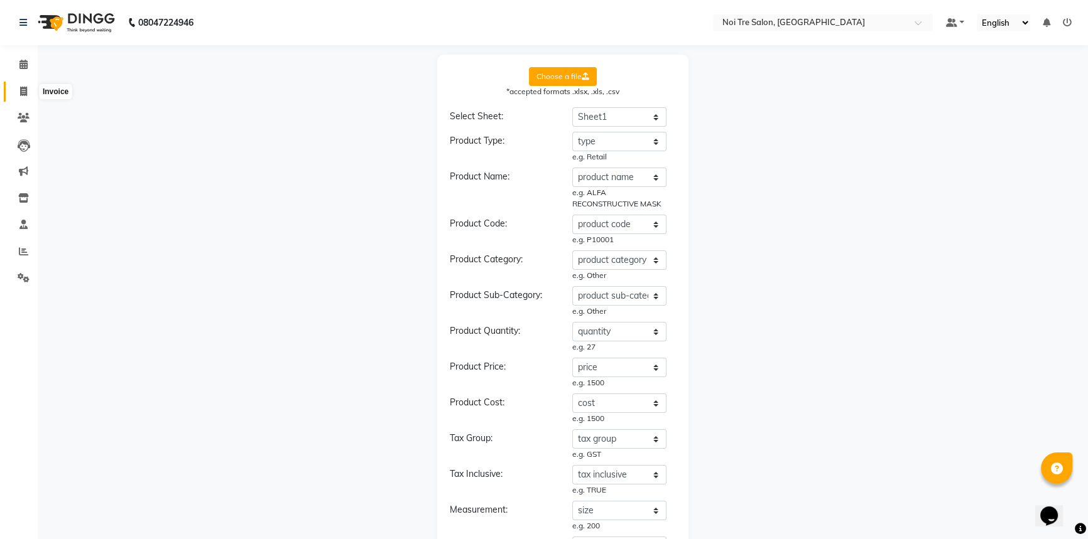
click at [20, 87] on icon at bounding box center [23, 91] width 7 height 9
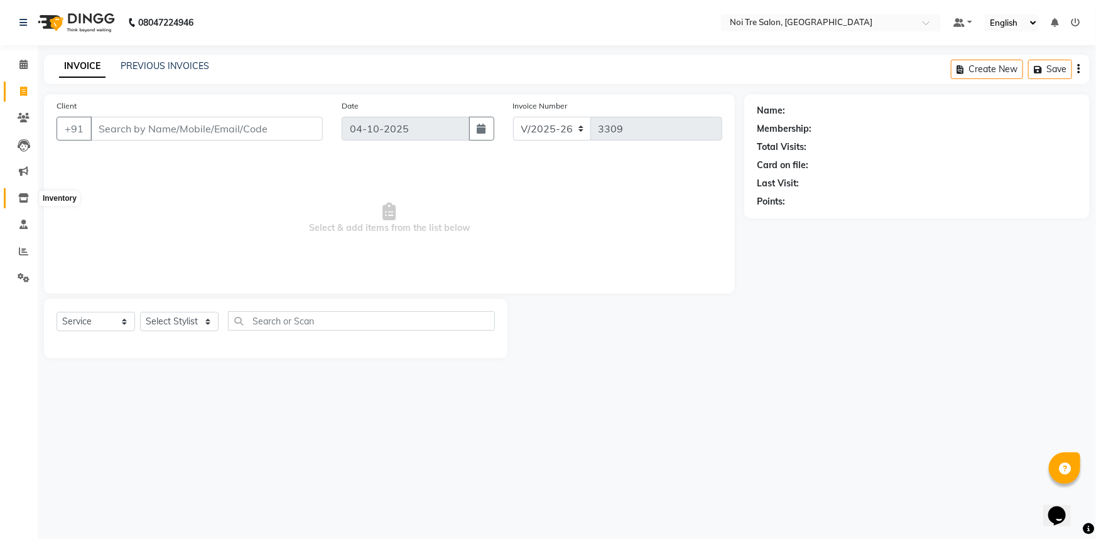
click at [17, 197] on span at bounding box center [24, 199] width 22 height 14
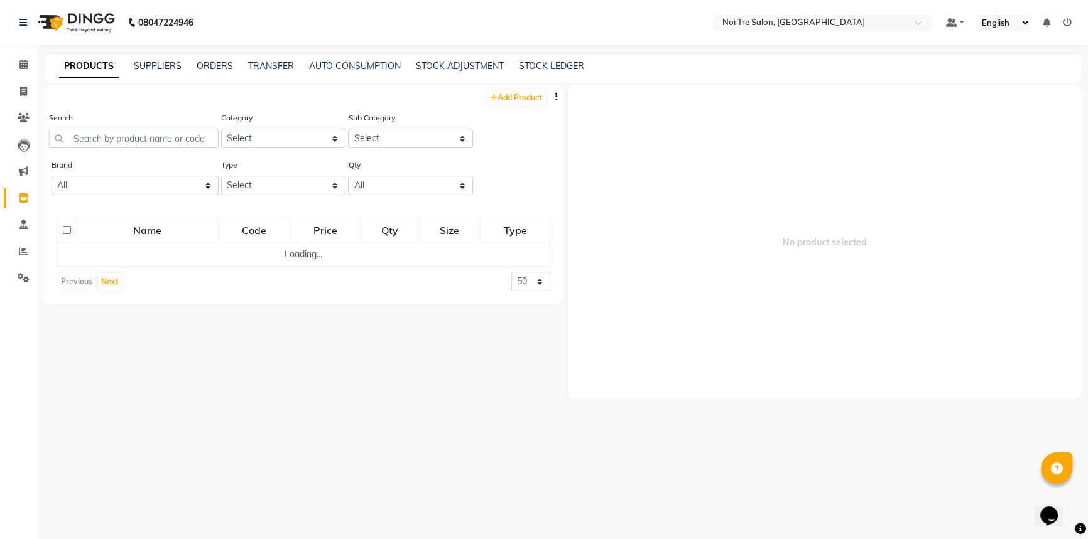
click at [555, 95] on icon "button" at bounding box center [556, 96] width 3 height 9
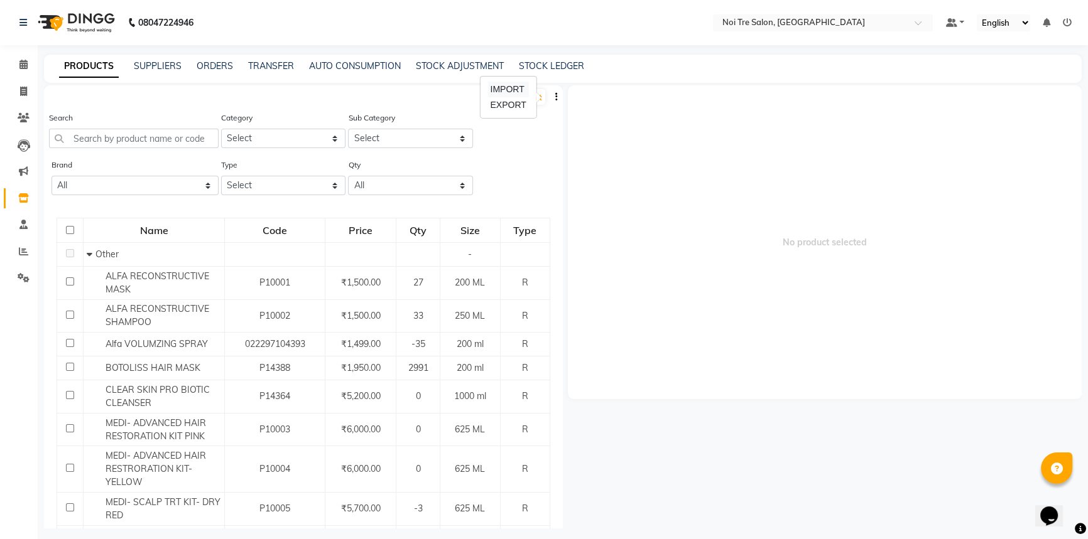
click at [514, 90] on div "IMPORT" at bounding box center [507, 90] width 41 height 16
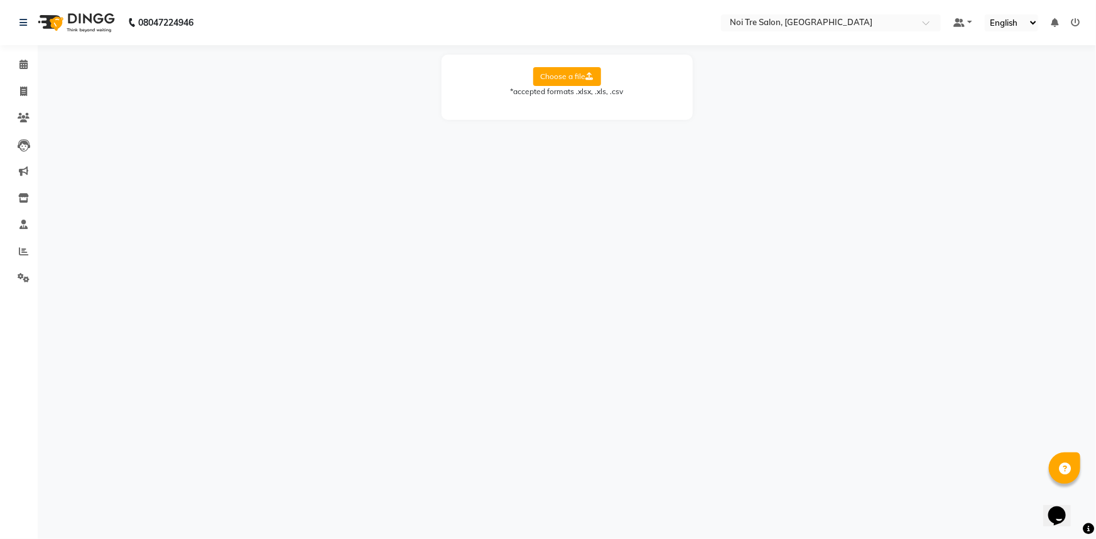
click at [581, 75] on label "Choose a file" at bounding box center [567, 76] width 68 height 19
click at [0, 0] on input "Choose a file" at bounding box center [0, 0] width 0 height 0
click at [611, 112] on select "Select Sheet Sheet1" at bounding box center [623, 116] width 94 height 19
click at [576, 107] on select "Select Sheet Sheet1" at bounding box center [623, 116] width 94 height 19
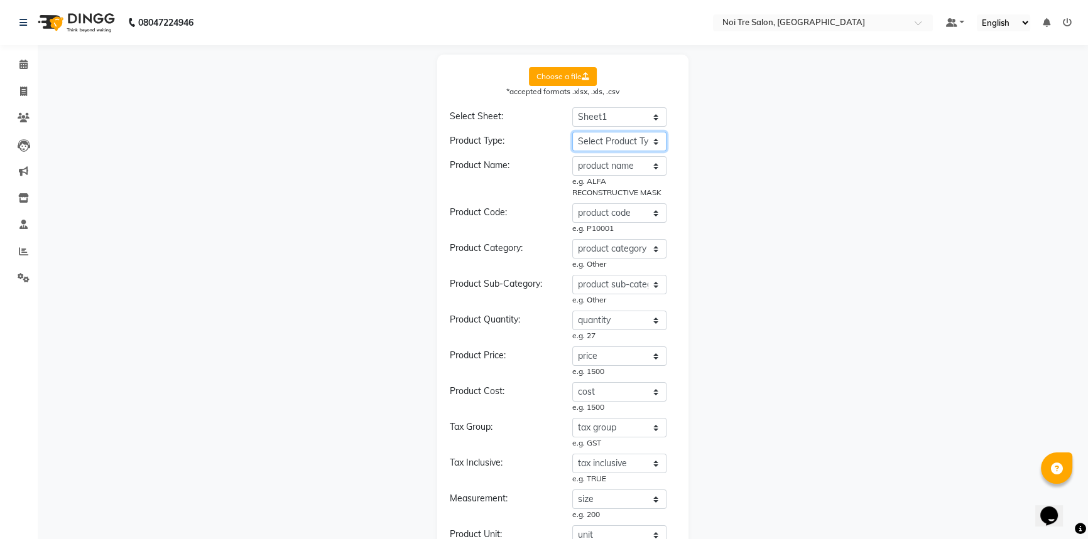
click at [607, 142] on select "Select Product Type product name product code product category product sub-cate…" at bounding box center [619, 141] width 94 height 19
click at [572, 132] on select "Select Product Type product name product code product category product sub-cate…" at bounding box center [619, 141] width 94 height 19
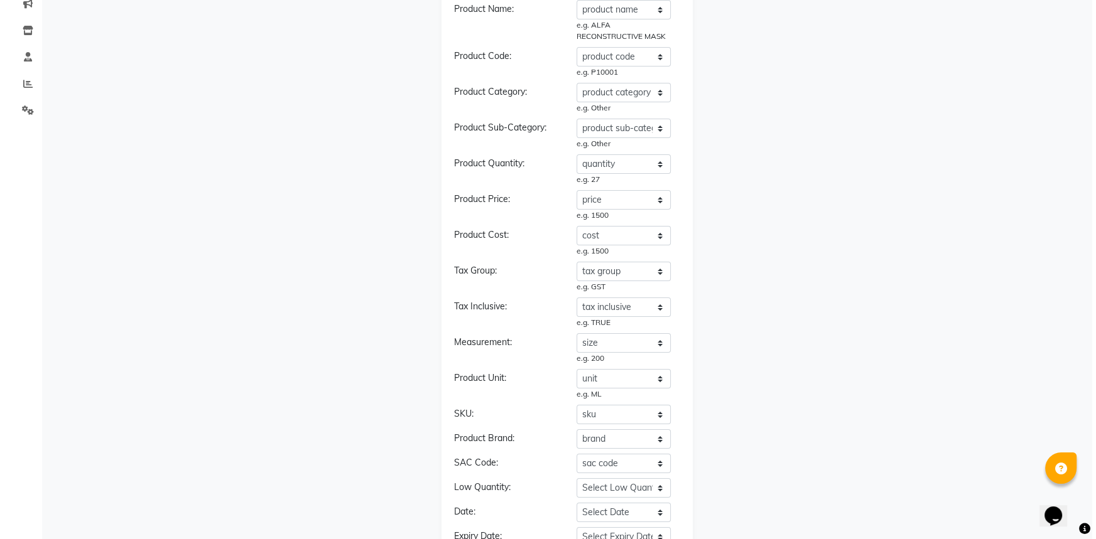
scroll to position [333, 0]
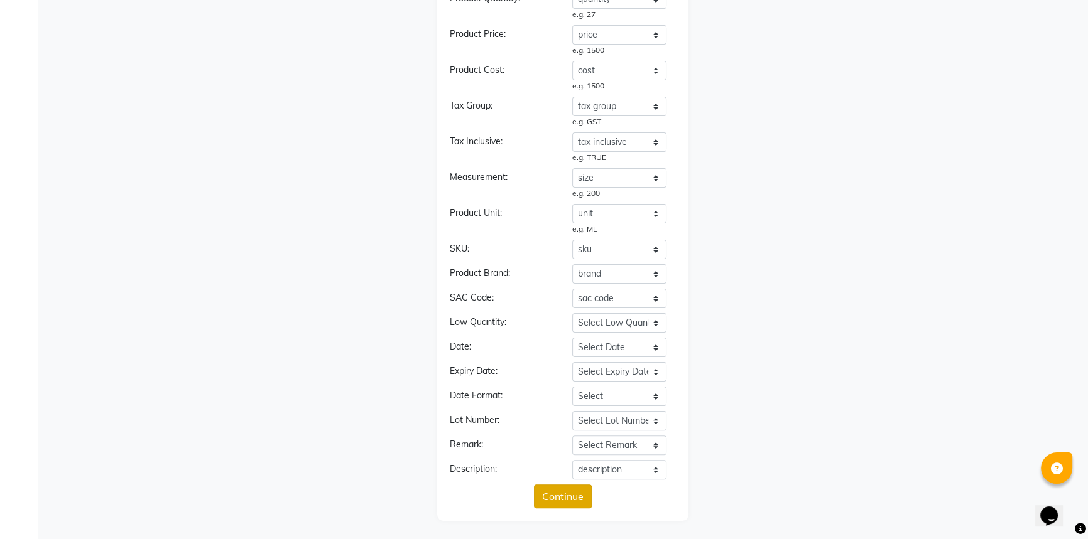
click at [578, 494] on button "Continue" at bounding box center [563, 497] width 58 height 24
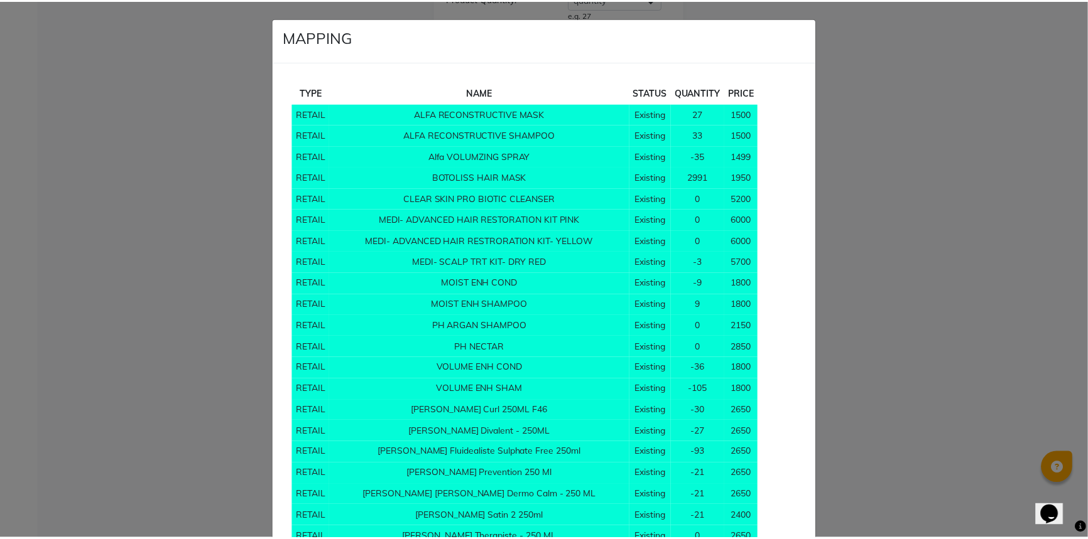
scroll to position [6313, 0]
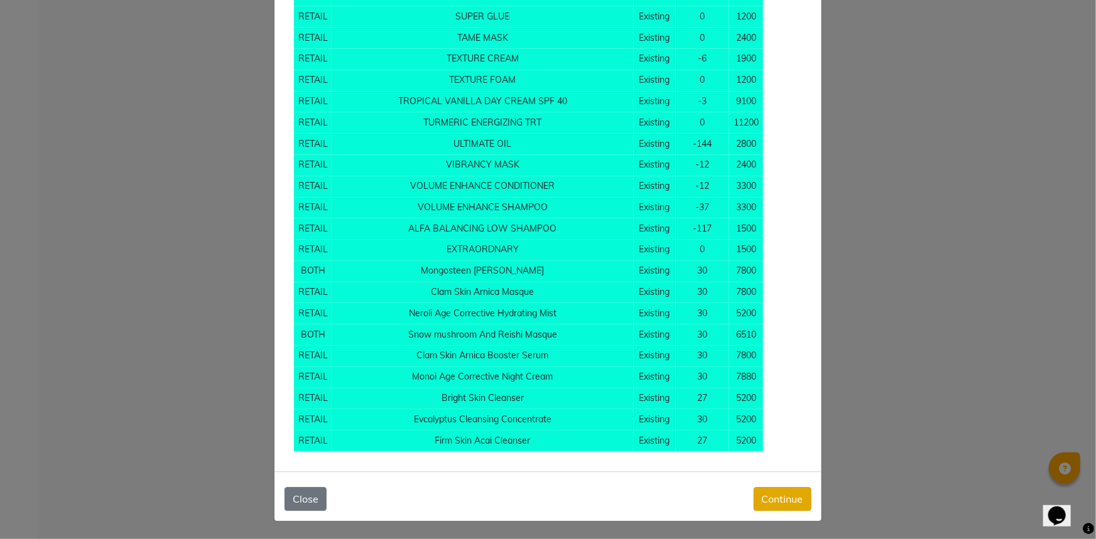
click at [784, 495] on button "Continue" at bounding box center [782, 499] width 58 height 24
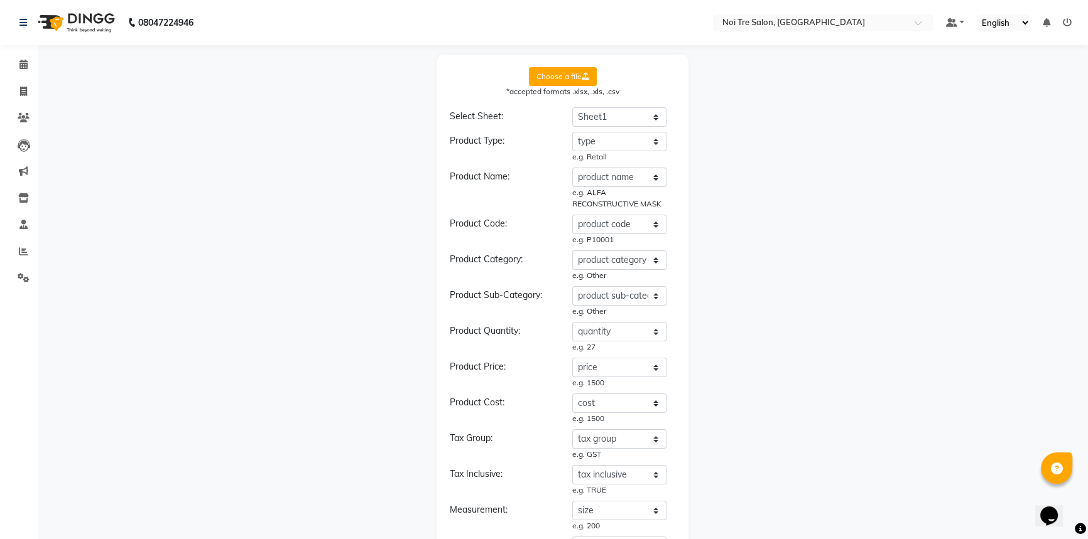
scroll to position [9043, 0]
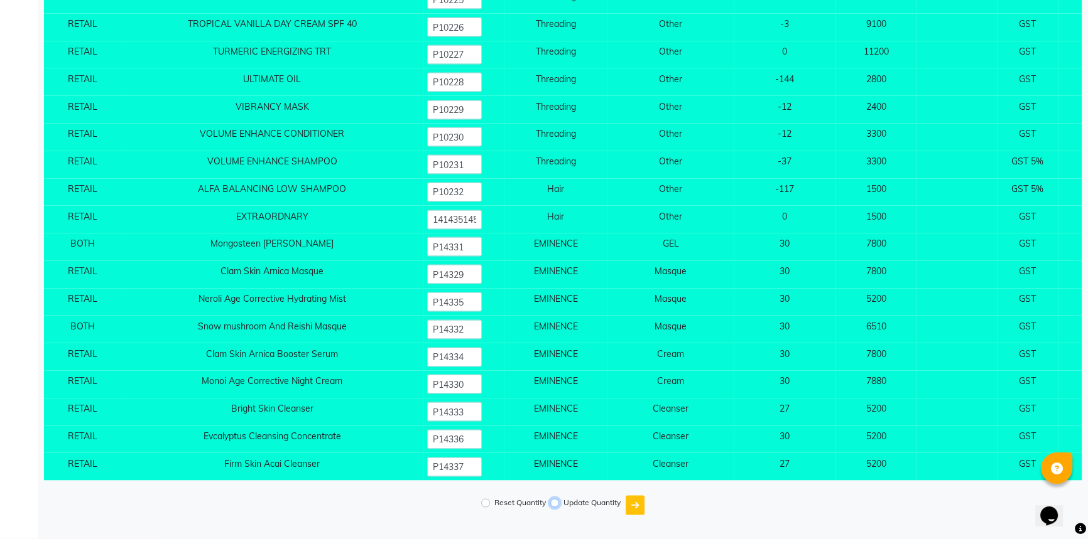
click at [554, 504] on input "Update Quantity" at bounding box center [554, 503] width 9 height 9
click at [634, 507] on icon "submit" at bounding box center [635, 505] width 8 height 9
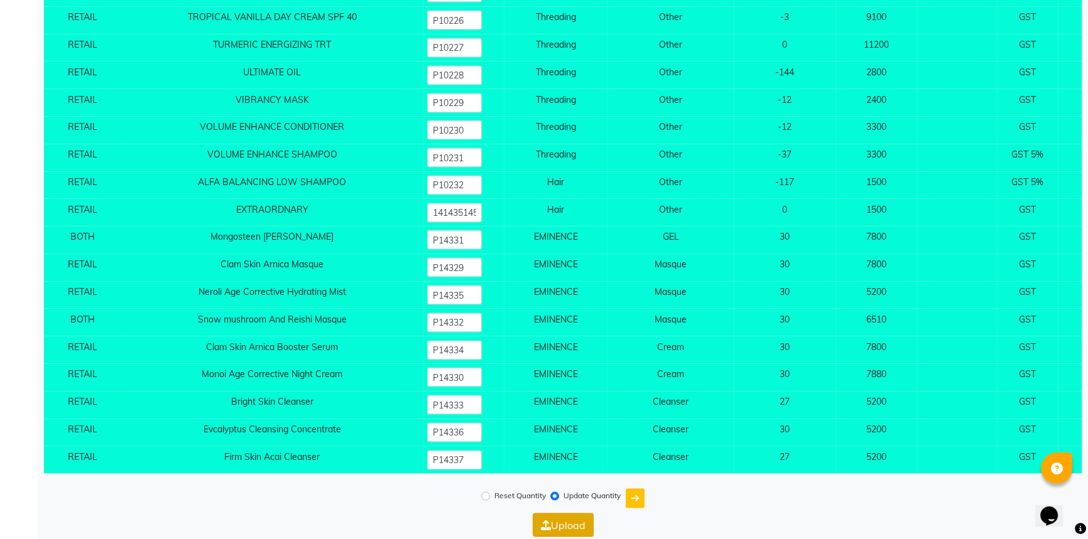
click at [577, 532] on button "Upload" at bounding box center [562, 526] width 61 height 24
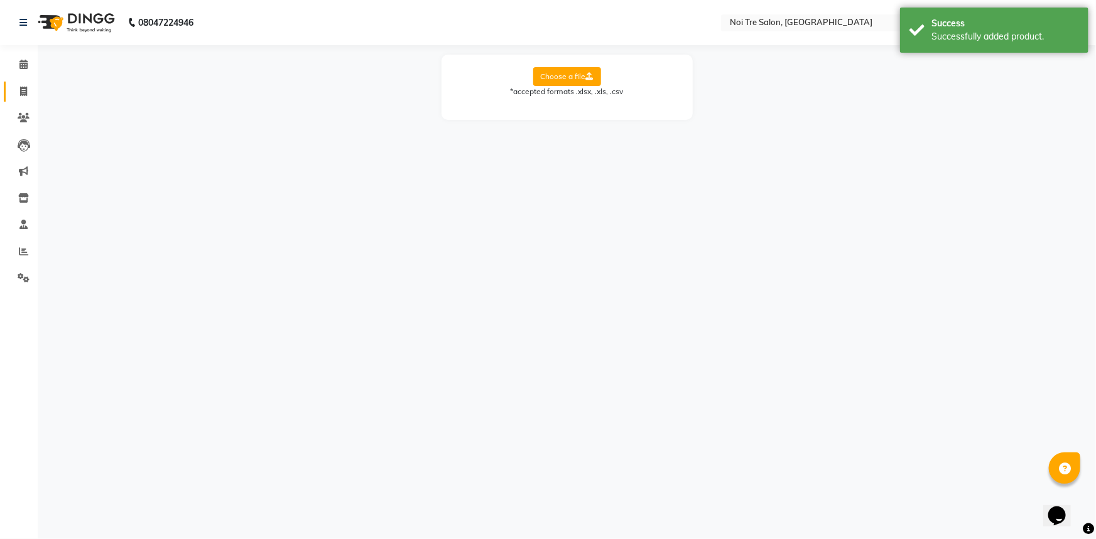
click at [24, 92] on icon at bounding box center [23, 91] width 7 height 9
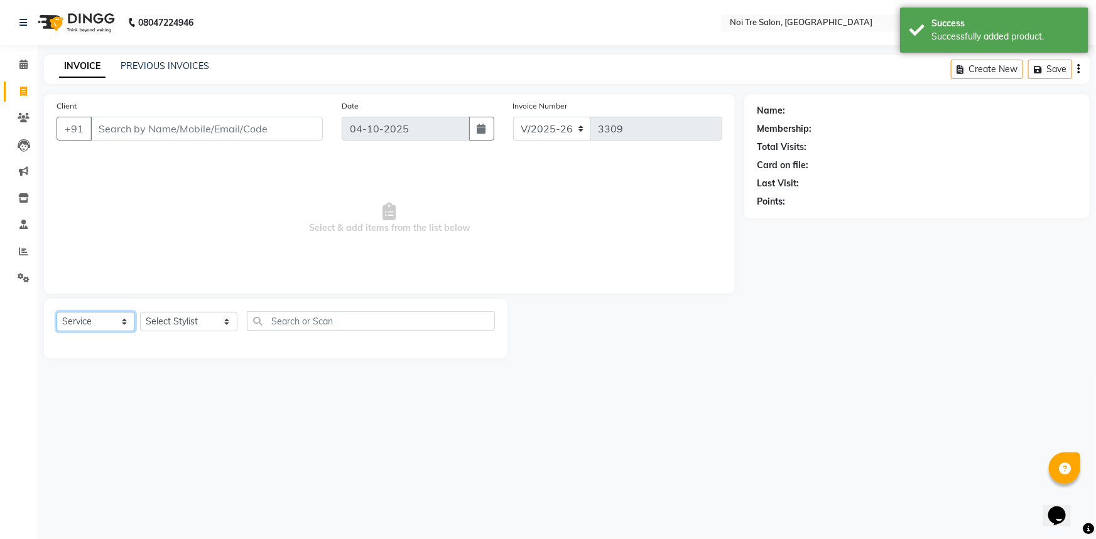
click at [83, 326] on select "Select Service Product Membership Package Voucher Prepaid Gift Card" at bounding box center [96, 321] width 78 height 19
click at [57, 312] on select "Select Service Product Membership Package Voucher Prepaid Gift Card" at bounding box center [96, 321] width 78 height 19
drag, startPoint x: 102, startPoint y: 316, endPoint x: 92, endPoint y: 330, distance: 17.1
click at [102, 316] on select "Select Service Product Membership Package Voucher Prepaid Gift Card" at bounding box center [96, 321] width 78 height 19
click at [57, 312] on select "Select Service Product Membership Package Voucher Prepaid Gift Card" at bounding box center [96, 321] width 78 height 19
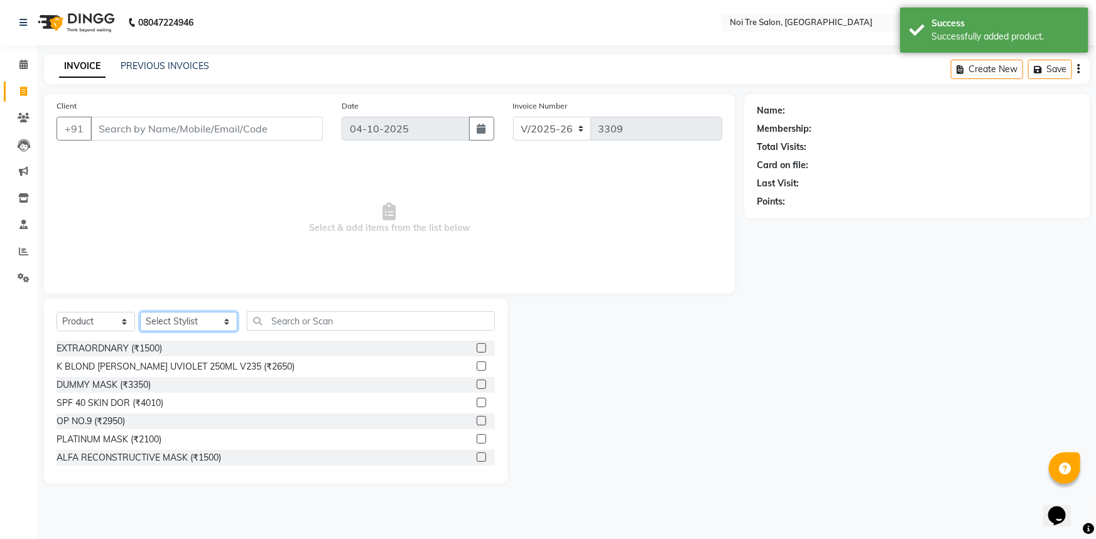
click at [163, 323] on select "Select Stylist [PERSON_NAME] [PERSON_NAME] STYLE DIRECTOR Curls Color [PERSON_N…" at bounding box center [188, 321] width 97 height 19
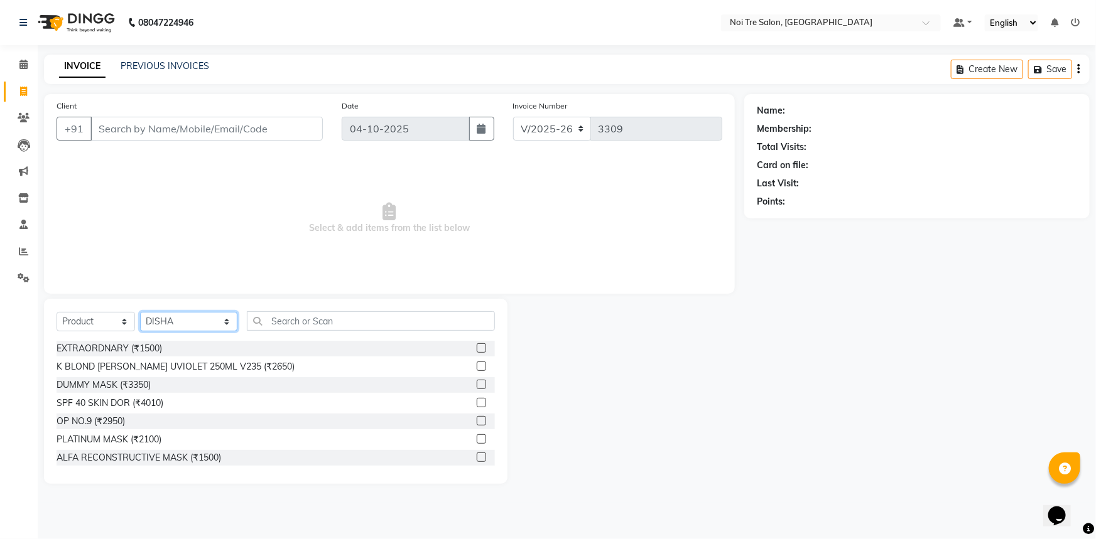
click at [140, 312] on select "Select Stylist [PERSON_NAME] [PERSON_NAME] STYLE DIRECTOR Curls Color [PERSON_N…" at bounding box center [188, 321] width 97 height 19
click at [365, 319] on input "text" at bounding box center [371, 320] width 249 height 19
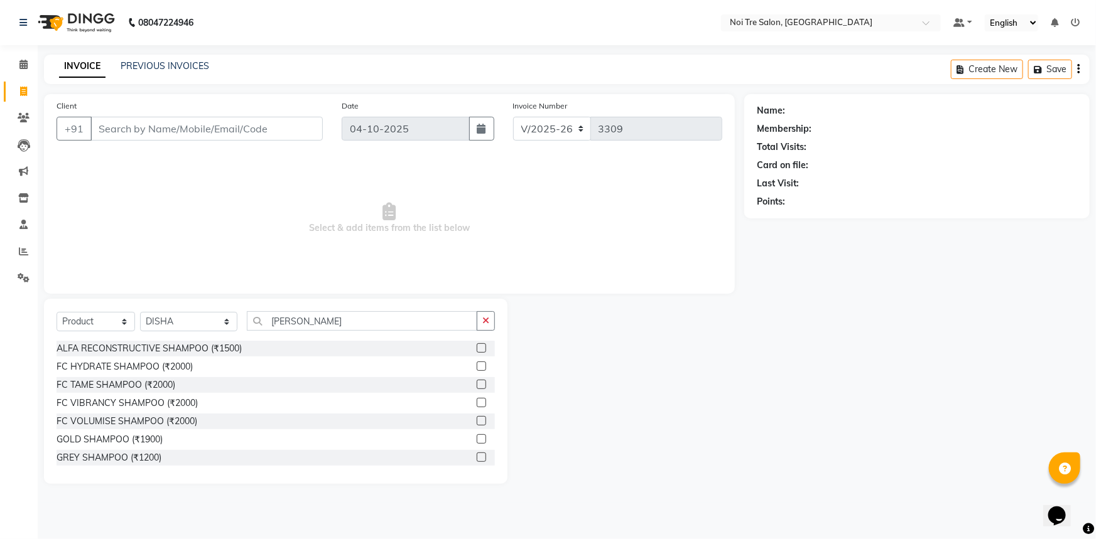
click at [477, 346] on label at bounding box center [481, 347] width 9 height 9
click at [477, 346] on input "checkbox" at bounding box center [481, 349] width 8 height 8
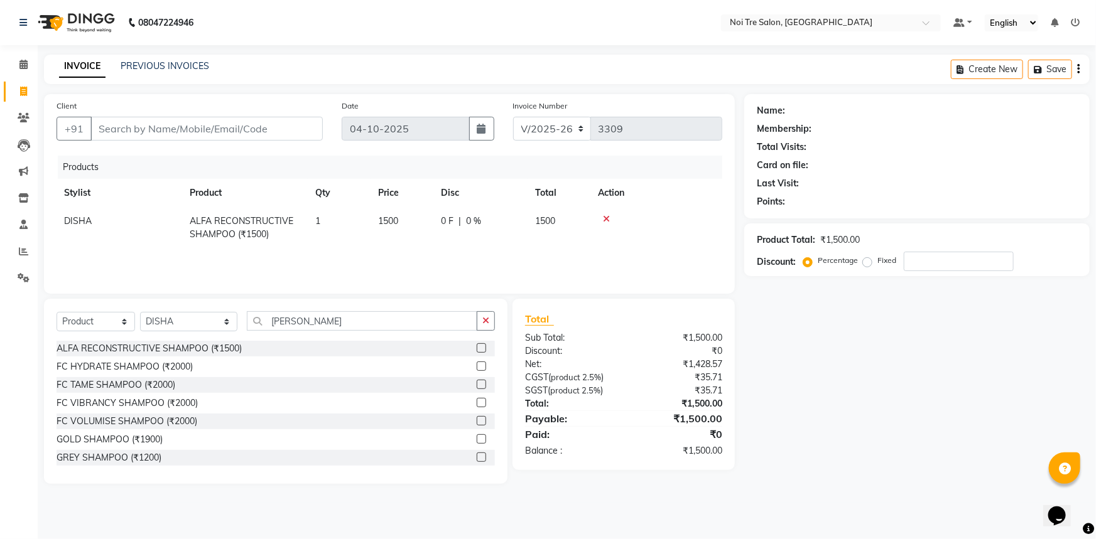
click at [607, 219] on icon at bounding box center [606, 219] width 7 height 9
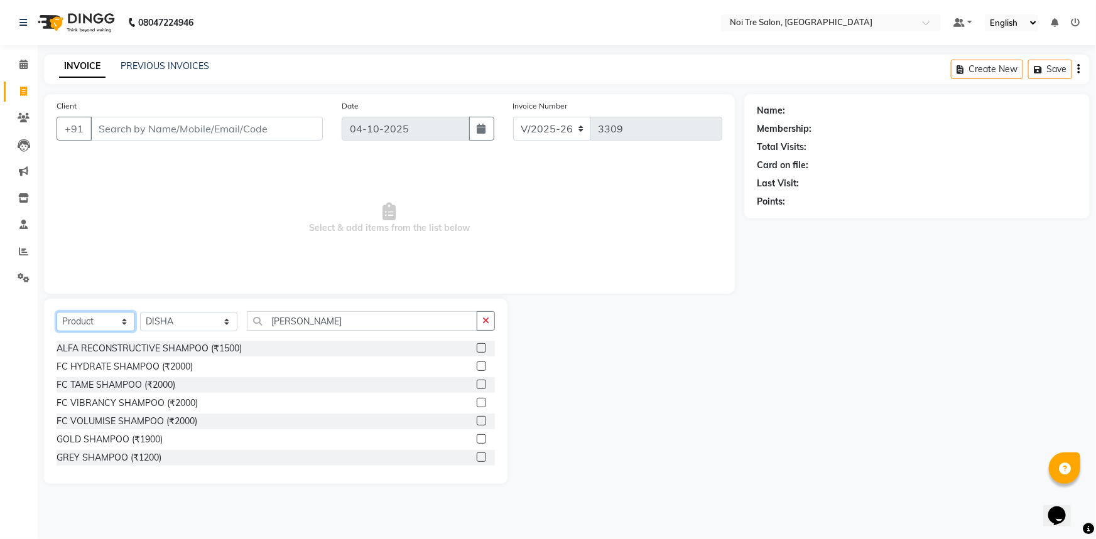
click at [121, 319] on select "Select Service Product Membership Package Voucher Prepaid Gift Card" at bounding box center [96, 321] width 78 height 19
drag, startPoint x: 188, startPoint y: 323, endPoint x: 126, endPoint y: 320, distance: 62.9
click at [188, 323] on select "Select Stylist [PERSON_NAME] [PERSON_NAME] STYLE DIRECTOR Curls Color [PERSON_N…" at bounding box center [188, 321] width 97 height 19
click at [116, 319] on select "Select Service Product Membership Package Voucher Prepaid Gift Card" at bounding box center [96, 321] width 78 height 19
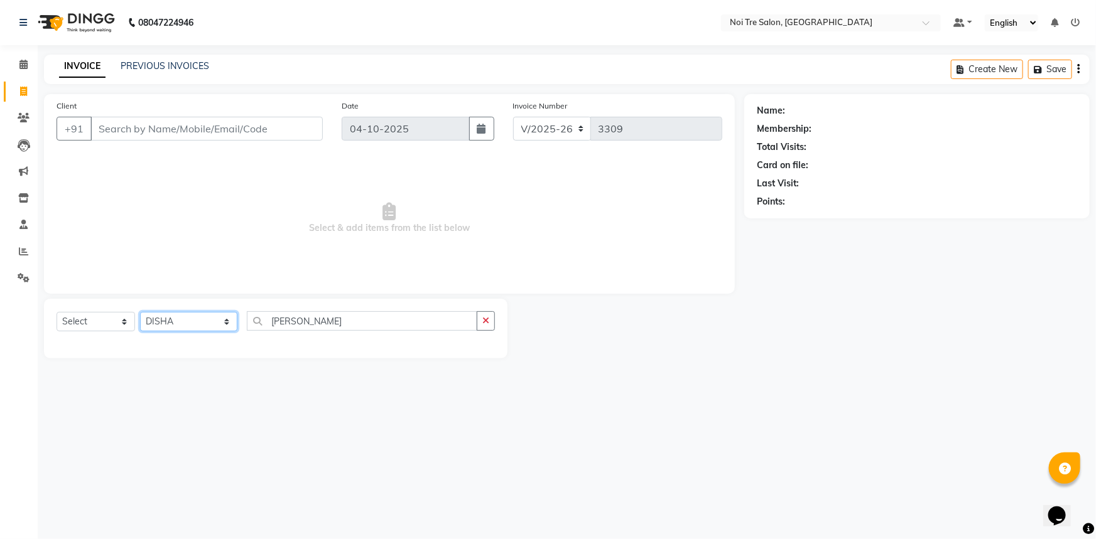
click at [163, 327] on select "Select Stylist [PERSON_NAME] [PERSON_NAME] STYLE DIRECTOR Curls Color [PERSON_N…" at bounding box center [188, 321] width 97 height 19
click at [124, 320] on select "Select Service Product Membership Package Voucher Prepaid Gift Card" at bounding box center [96, 321] width 78 height 19
click at [57, 312] on select "Select Service Product Membership Package Voucher Prepaid Gift Card" at bounding box center [96, 321] width 78 height 19
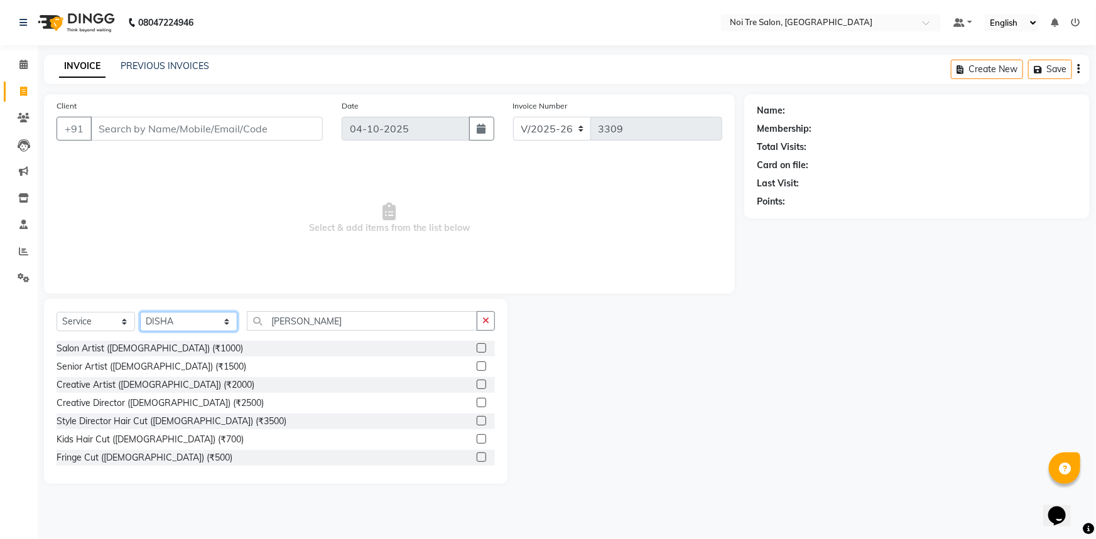
click at [158, 327] on select "Select Stylist [PERSON_NAME] [PERSON_NAME] STYLE DIRECTOR Curls Color [PERSON_N…" at bounding box center [188, 321] width 97 height 19
click at [140, 312] on select "Select Stylist [PERSON_NAME] [PERSON_NAME] STYLE DIRECTOR Curls Color [PERSON_N…" at bounding box center [188, 321] width 97 height 19
drag, startPoint x: 362, startPoint y: 320, endPoint x: 177, endPoint y: 333, distance: 185.1
click at [177, 333] on div "Select Service Product Membership Package Voucher Prepaid Gift Card Select Styl…" at bounding box center [276, 326] width 438 height 30
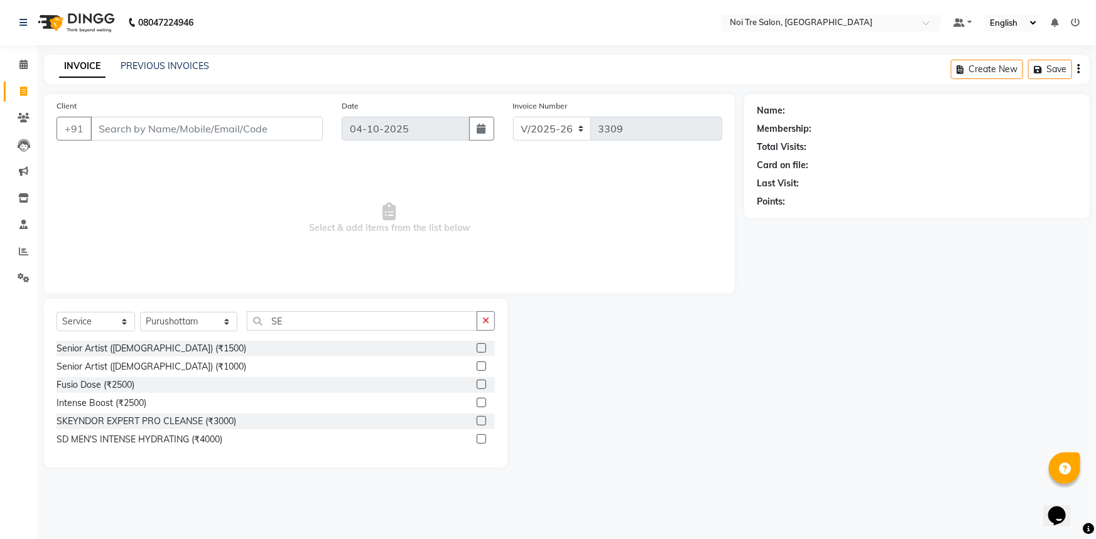
click at [477, 366] on label at bounding box center [481, 366] width 9 height 9
click at [477, 366] on input "checkbox" at bounding box center [481, 367] width 8 height 8
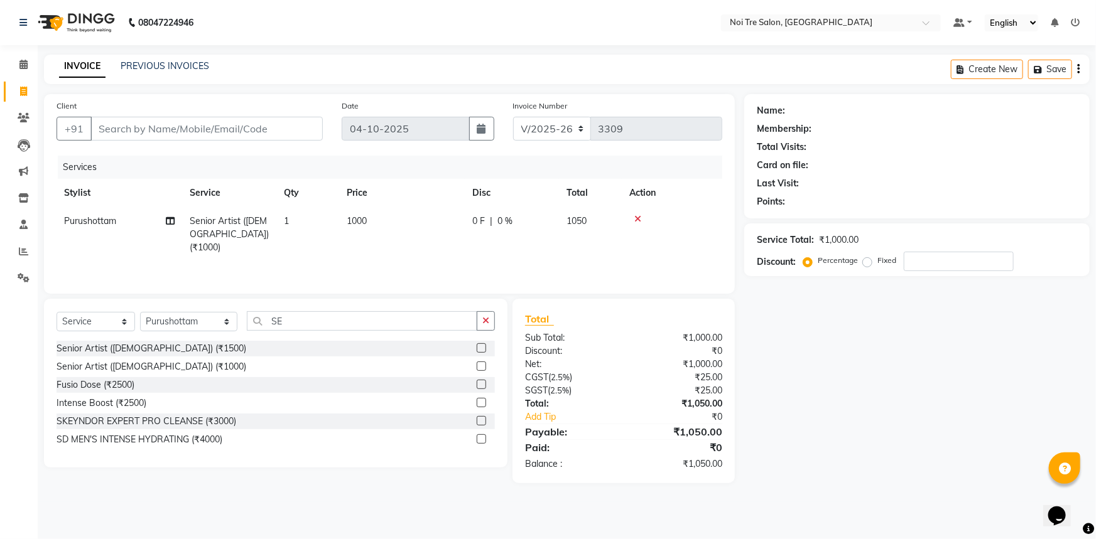
click at [369, 234] on td "1000" at bounding box center [402, 234] width 126 height 55
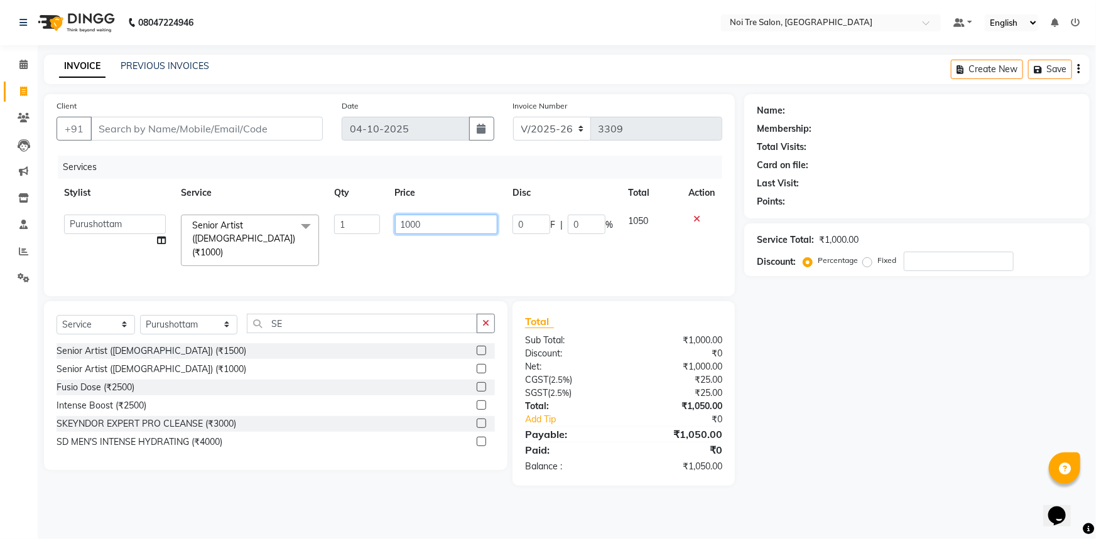
drag, startPoint x: 376, startPoint y: 232, endPoint x: 264, endPoint y: 215, distance: 113.0
click at [278, 213] on tr "[PERSON_NAME] [PERSON_NAME] STYLE DIRECTOR Curls Color [PERSON_NAME] [PERSON_NA…" at bounding box center [390, 240] width 666 height 67
click at [453, 217] on input "1000" at bounding box center [446, 224] width 103 height 19
drag, startPoint x: 831, startPoint y: 376, endPoint x: 812, endPoint y: 352, distance: 30.9
click at [826, 365] on div "Name: Membership: Total Visits: Card on file: Last Visit: Points: Service Total…" at bounding box center [921, 290] width 355 height 392
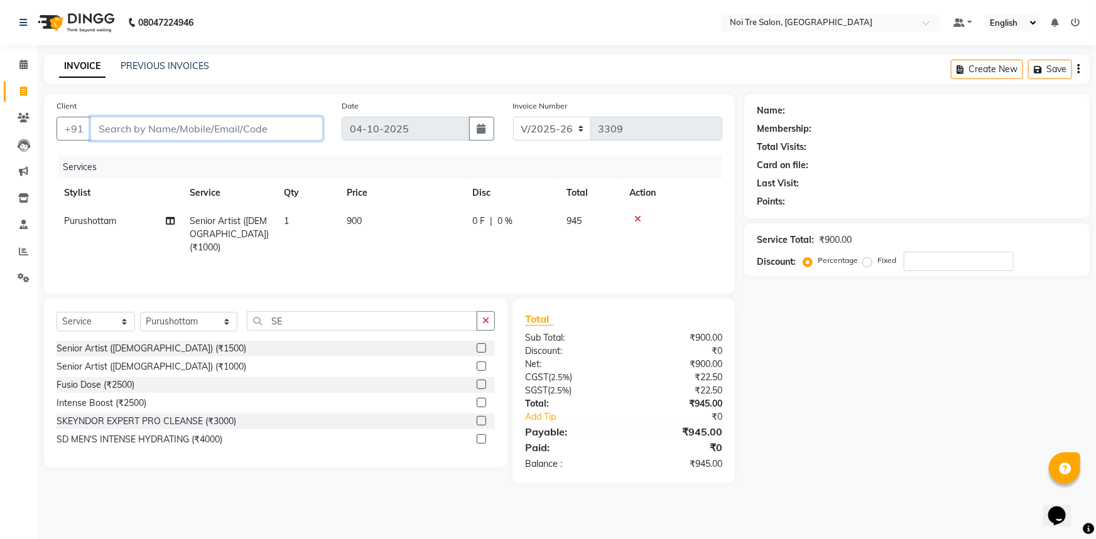
click at [170, 125] on input "Client" at bounding box center [206, 129] width 232 height 24
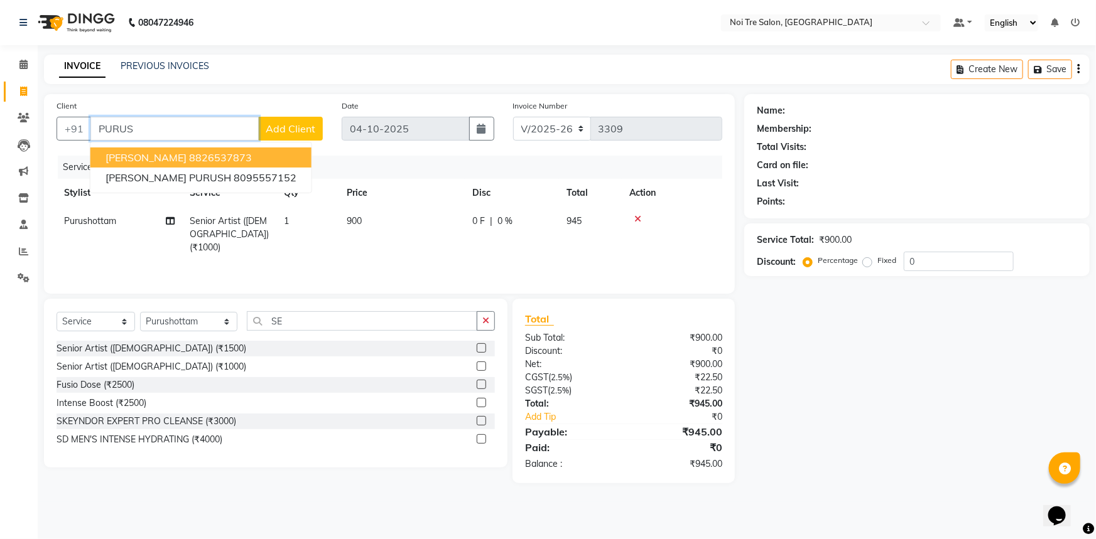
click at [204, 153] on ngb-highlight "8826537873" at bounding box center [220, 157] width 63 height 13
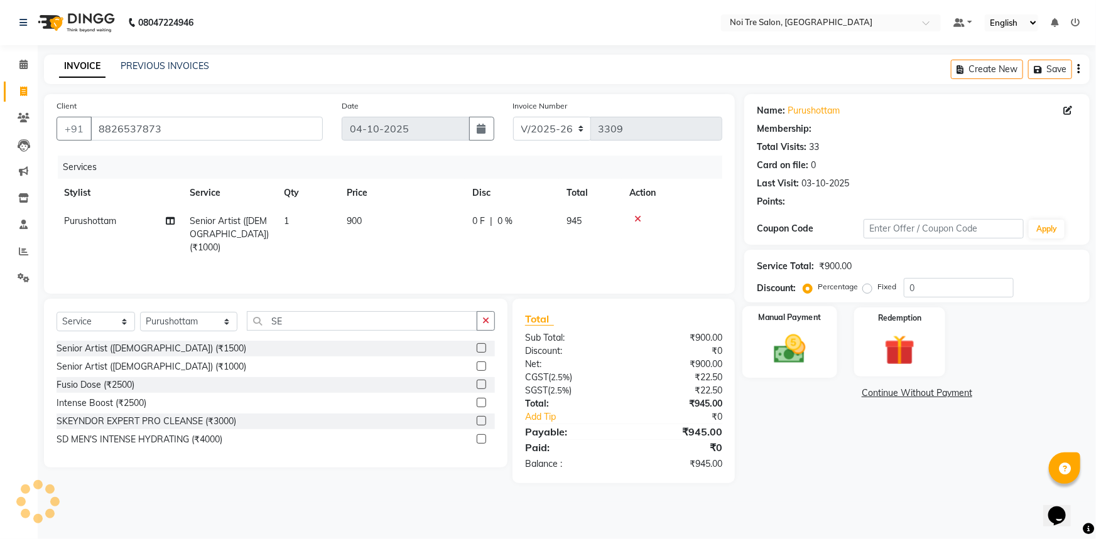
click at [801, 348] on img at bounding box center [789, 349] width 51 height 36
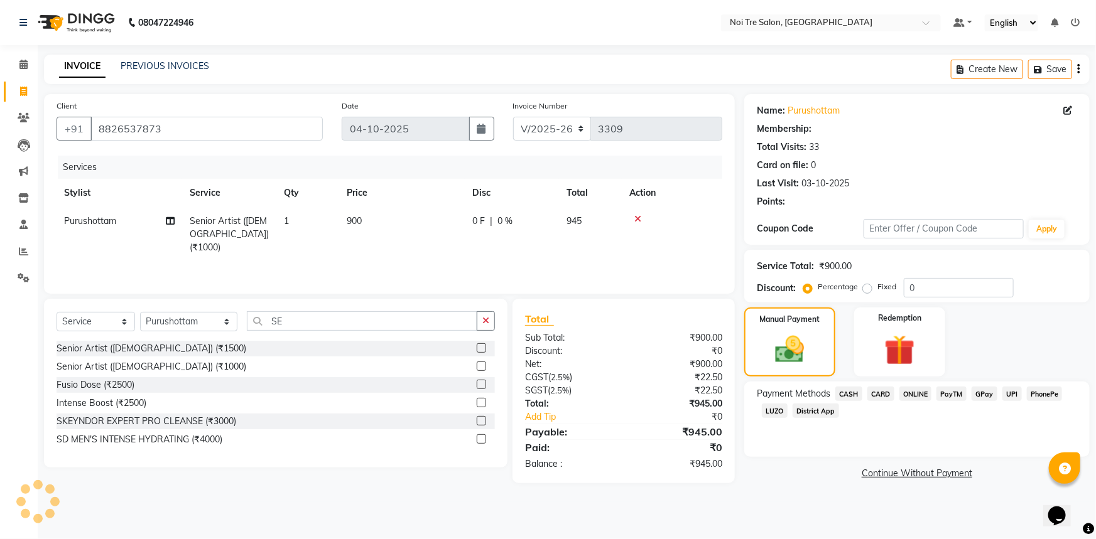
drag, startPoint x: 886, startPoint y: 400, endPoint x: 880, endPoint y: 394, distance: 8.0
click at [885, 399] on span "CARD" at bounding box center [880, 394] width 27 height 14
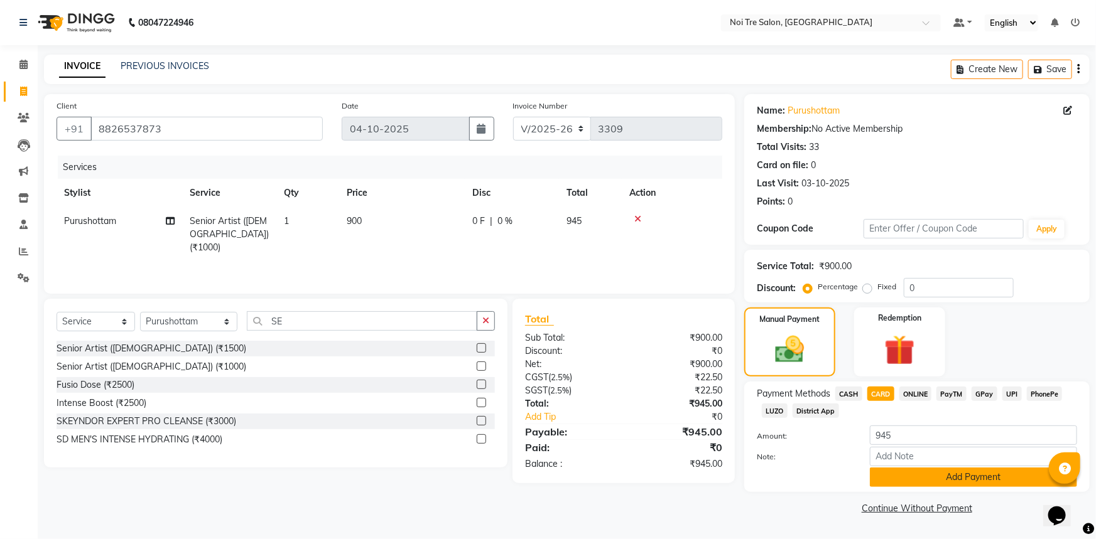
click at [919, 477] on button "Add Payment" at bounding box center [973, 477] width 207 height 19
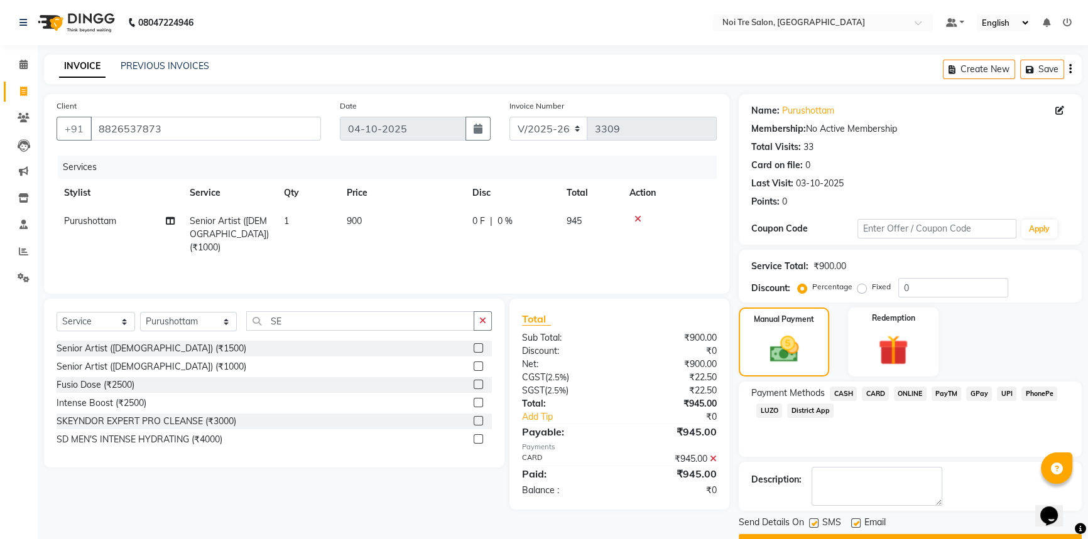
scroll to position [32, 0]
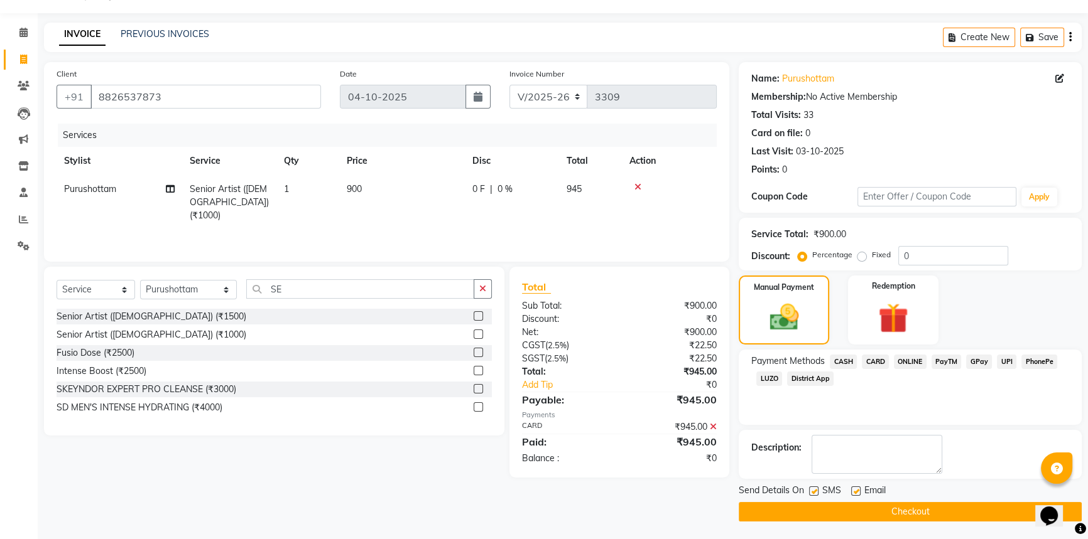
click at [919, 509] on button "Checkout" at bounding box center [909, 511] width 343 height 19
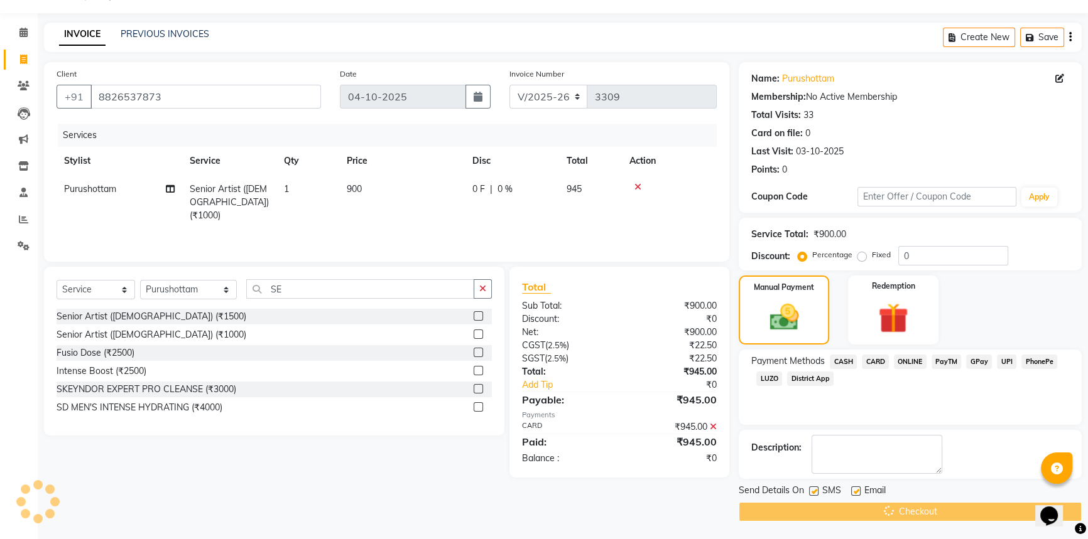
scroll to position [0, 0]
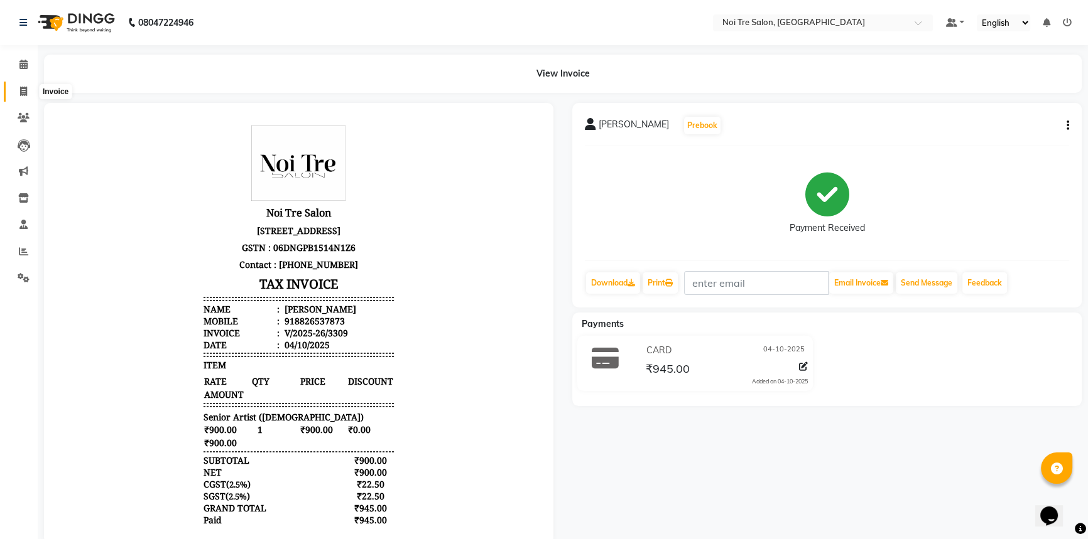
click at [24, 88] on icon at bounding box center [23, 91] width 7 height 9
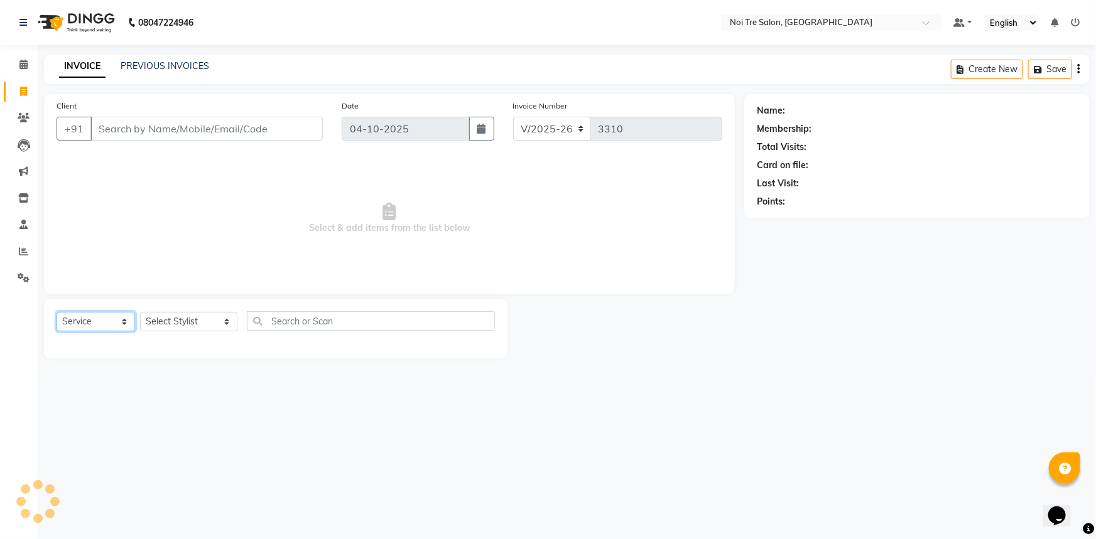
click at [103, 321] on select "Select Service Product Membership Package Voucher Prepaid Gift Card" at bounding box center [96, 321] width 78 height 19
click at [57, 312] on select "Select Service Product Membership Package Voucher Prepaid Gift Card" at bounding box center [96, 321] width 78 height 19
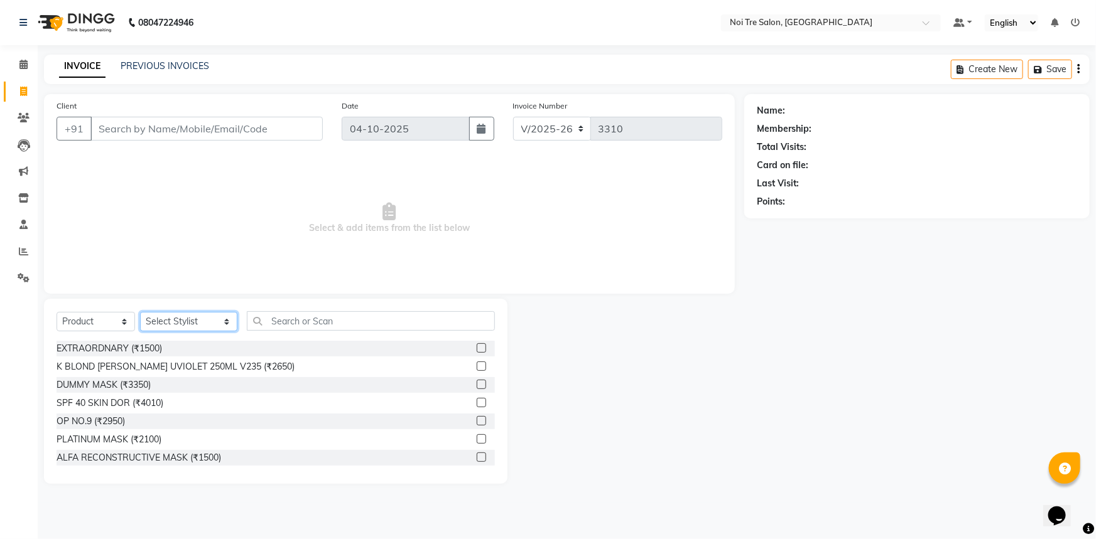
click at [195, 320] on select "Select Stylist [PERSON_NAME] [PERSON_NAME] STYLE DIRECTOR Curls Color [PERSON_N…" at bounding box center [188, 321] width 97 height 19
click at [140, 312] on select "Select Stylist [PERSON_NAME] [PERSON_NAME] STYLE DIRECTOR Curls Color [PERSON_N…" at bounding box center [188, 321] width 97 height 19
click at [306, 325] on input "text" at bounding box center [371, 320] width 249 height 19
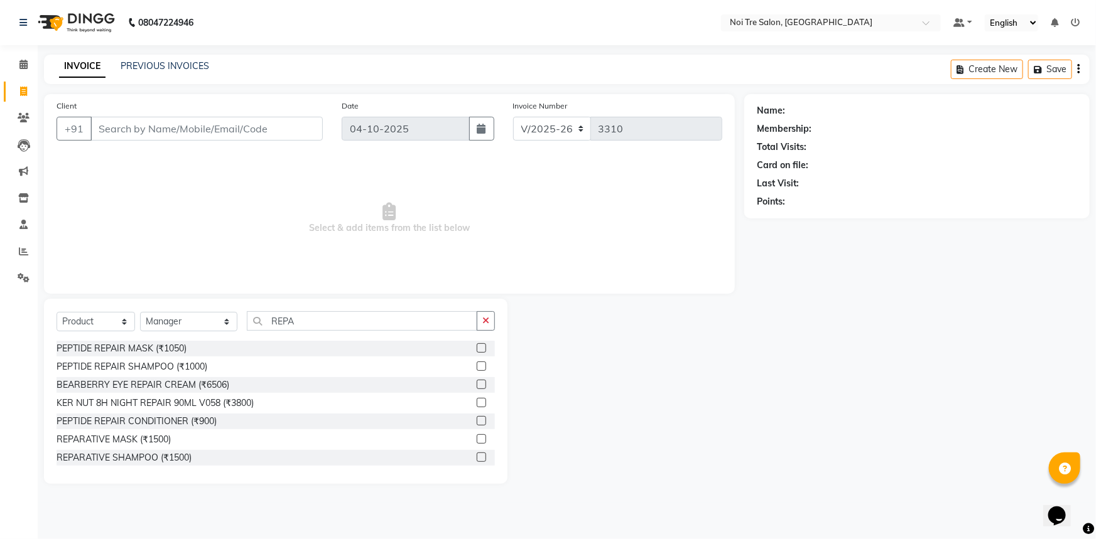
click at [477, 458] on label at bounding box center [481, 457] width 9 height 9
click at [477, 458] on input "checkbox" at bounding box center [481, 458] width 8 height 8
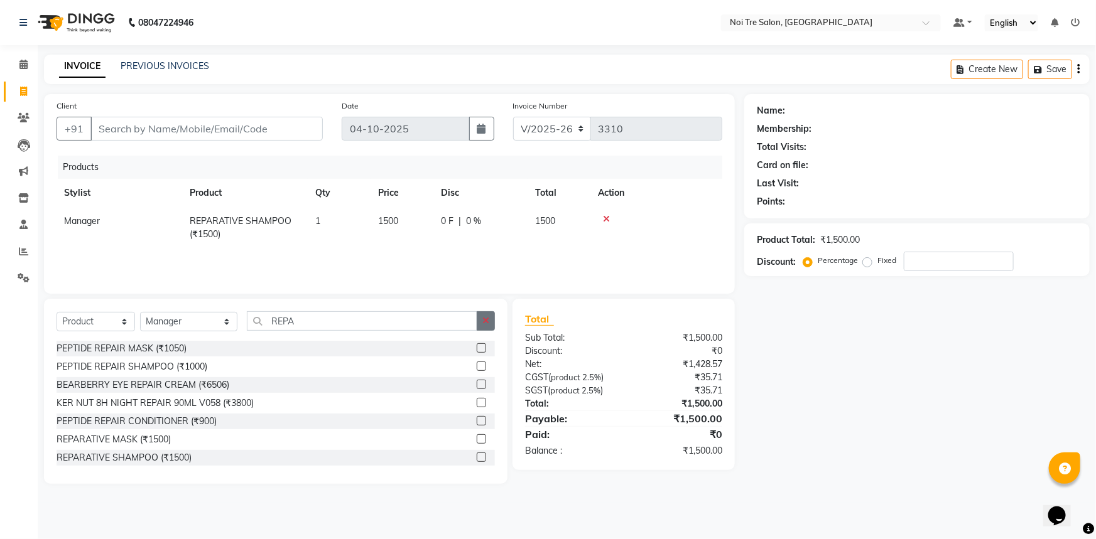
click at [484, 322] on icon "button" at bounding box center [485, 320] width 7 height 9
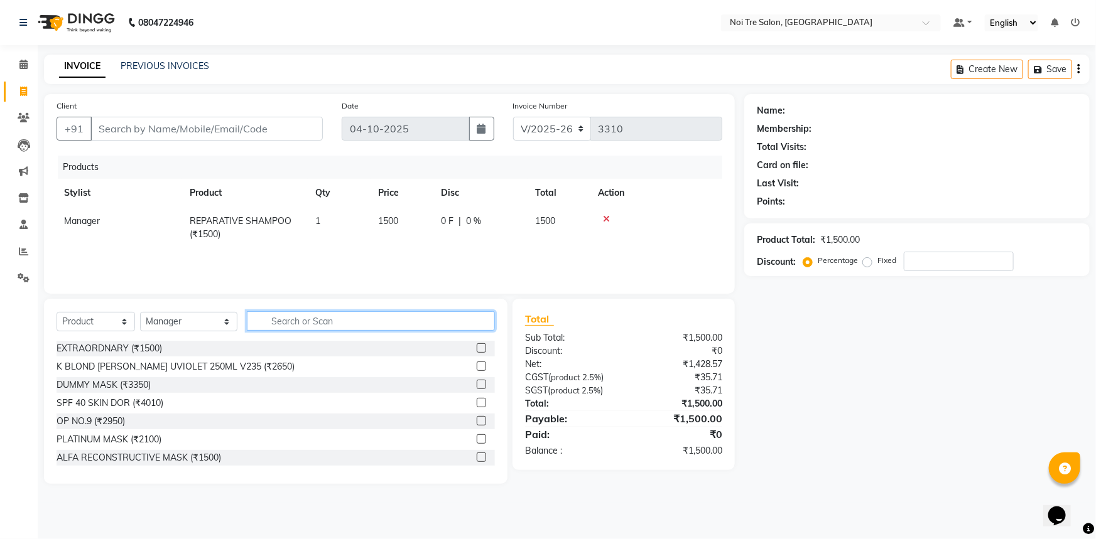
click at [305, 327] on input "text" at bounding box center [371, 320] width 249 height 19
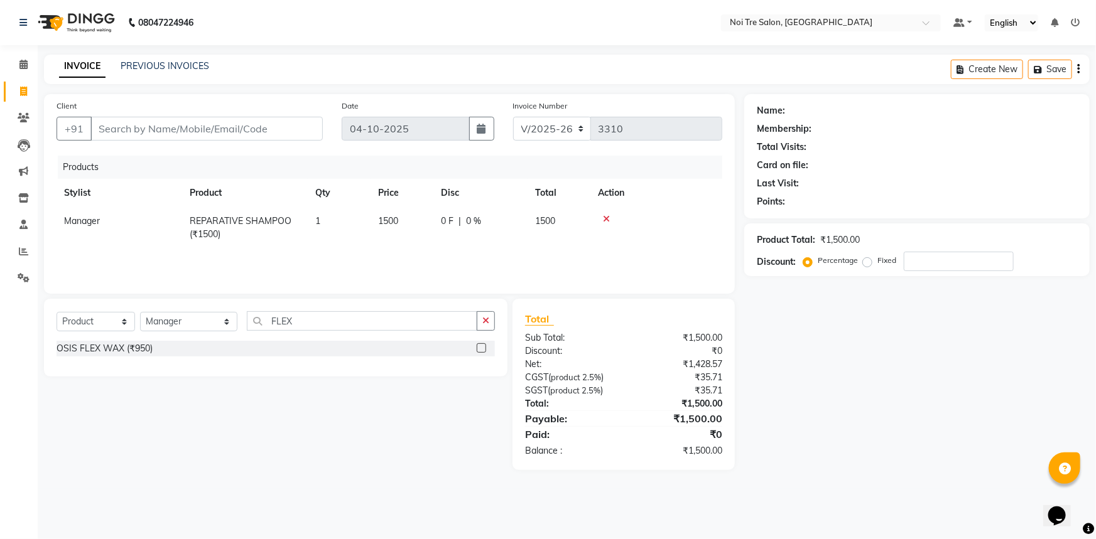
click at [479, 347] on label at bounding box center [481, 347] width 9 height 9
click at [479, 347] on input "checkbox" at bounding box center [481, 349] width 8 height 8
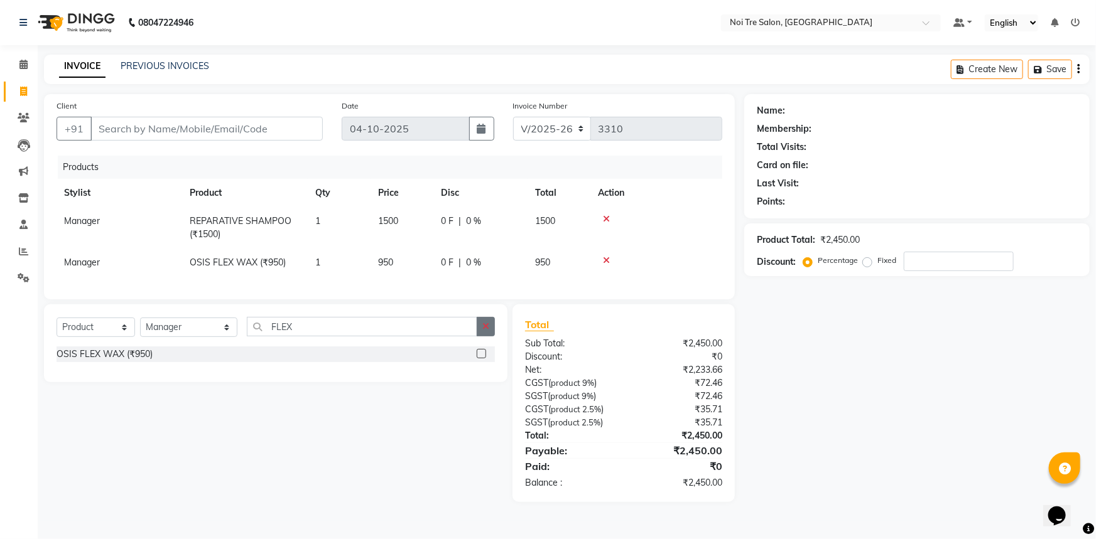
click at [483, 331] on icon "button" at bounding box center [485, 326] width 7 height 9
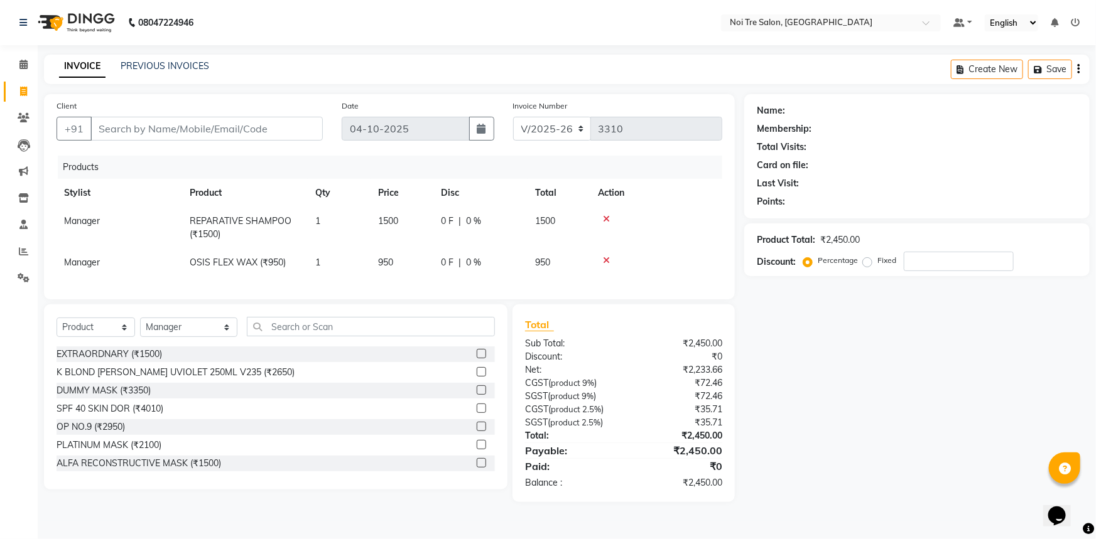
click at [605, 217] on icon at bounding box center [606, 219] width 7 height 9
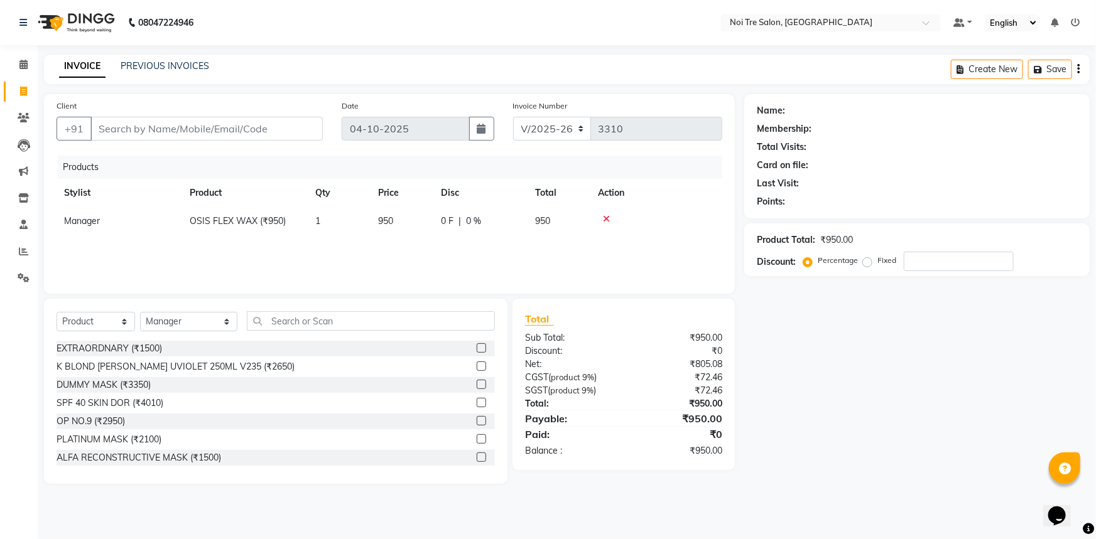
click at [605, 219] on icon at bounding box center [606, 219] width 7 height 9
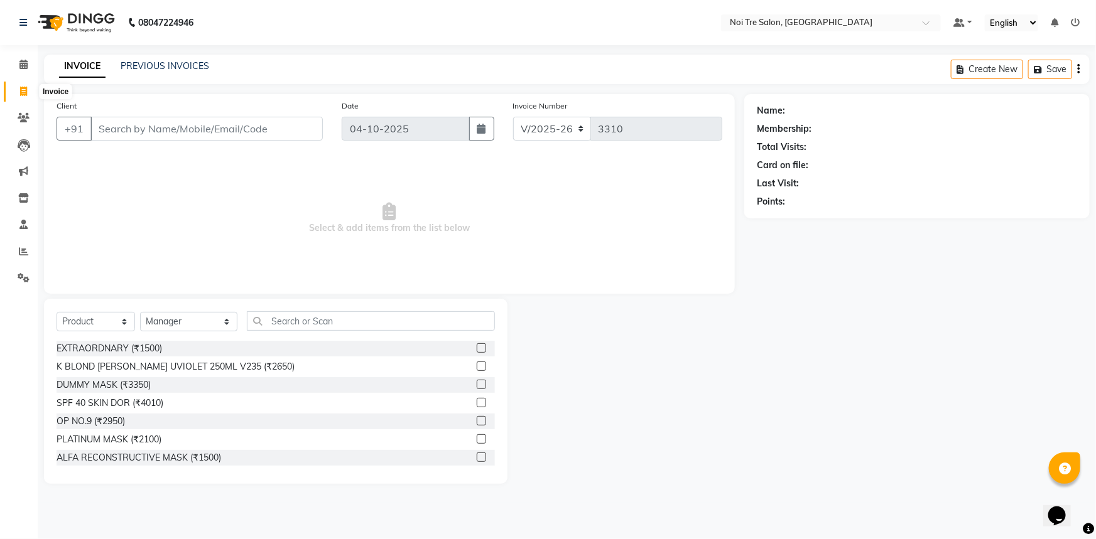
click at [26, 94] on icon at bounding box center [23, 91] width 7 height 9
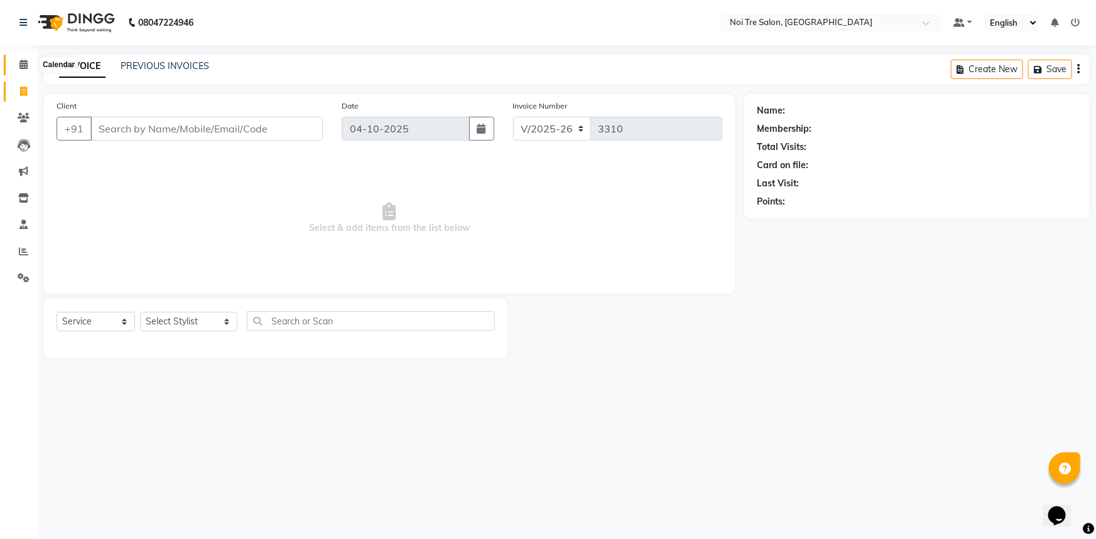
click at [16, 67] on span at bounding box center [24, 65] width 22 height 14
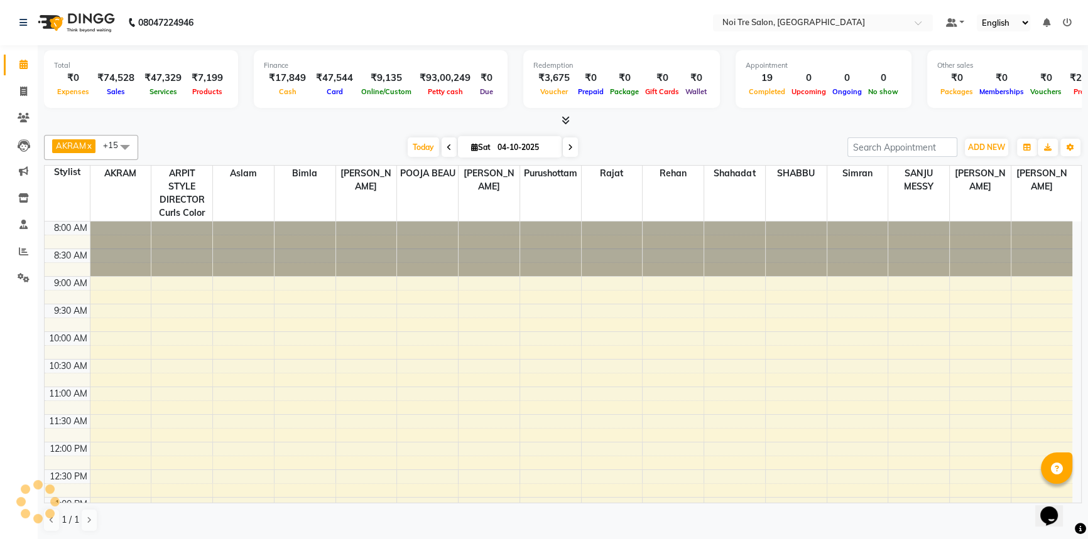
scroll to position [396, 0]
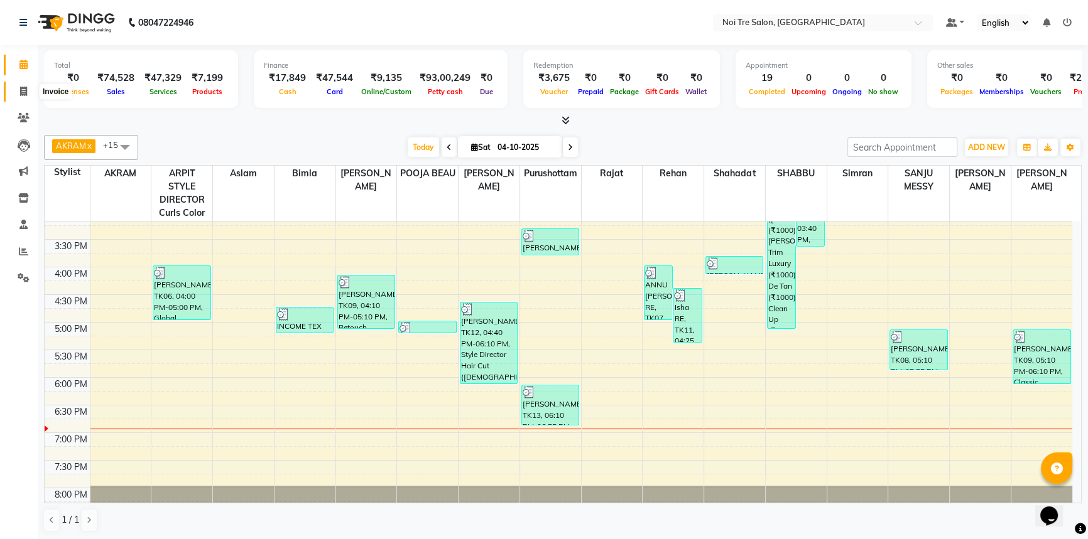
click at [18, 88] on span at bounding box center [24, 92] width 22 height 14
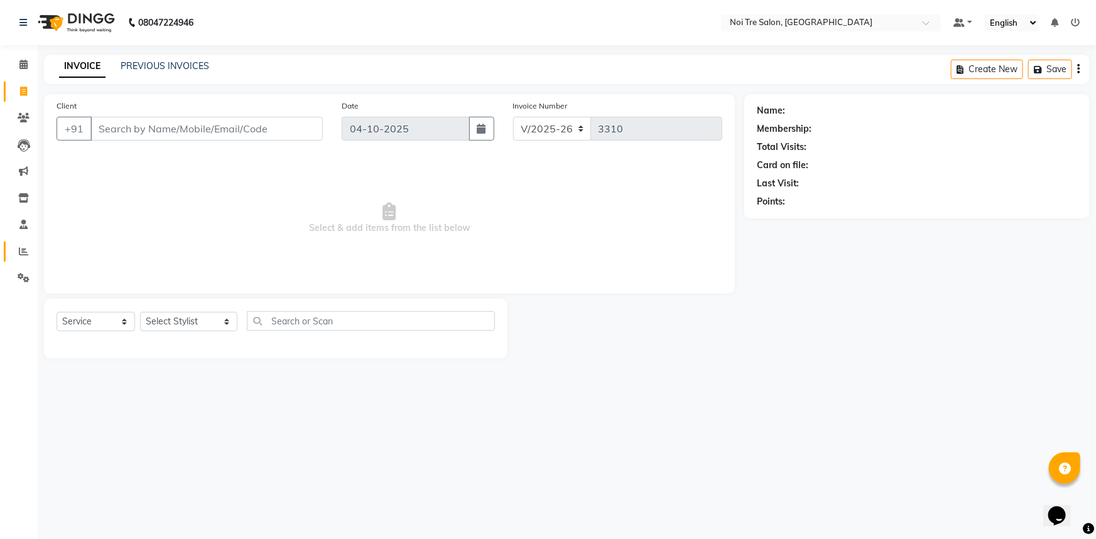
click at [11, 249] on link "Reports" at bounding box center [19, 252] width 30 height 21
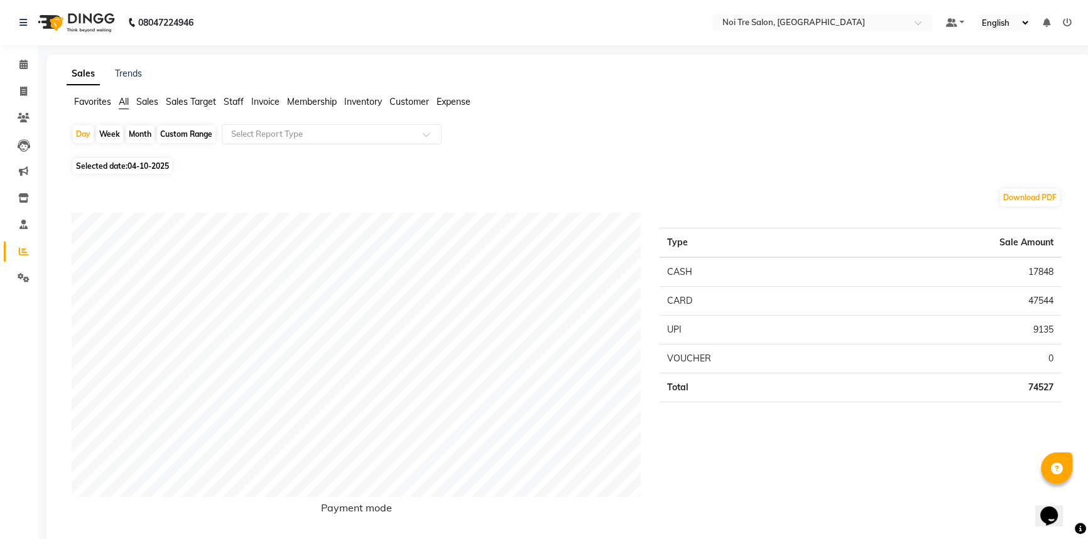
click at [134, 134] on div "Month" at bounding box center [140, 135] width 29 height 18
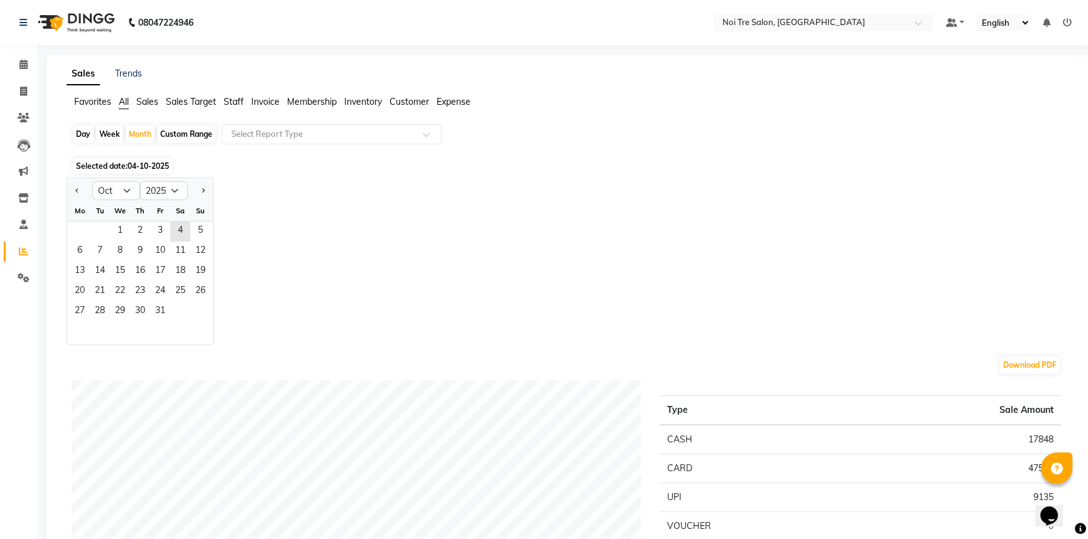
click at [84, 132] on div "Day" at bounding box center [83, 135] width 21 height 18
click at [181, 232] on span "4" at bounding box center [180, 232] width 20 height 20
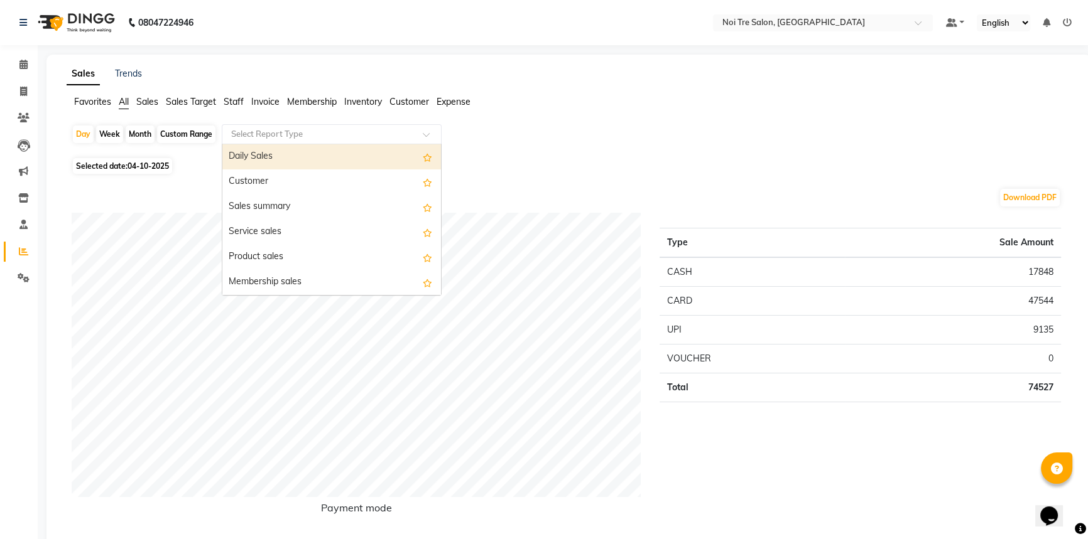
click at [362, 138] on input "text" at bounding box center [319, 134] width 181 height 13
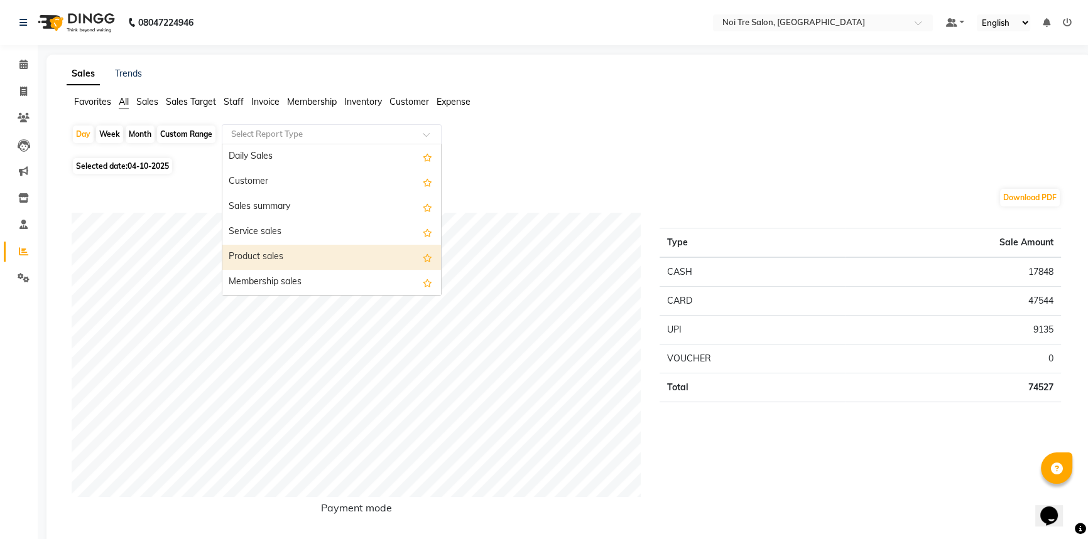
click at [290, 247] on div "Product sales" at bounding box center [331, 257] width 219 height 25
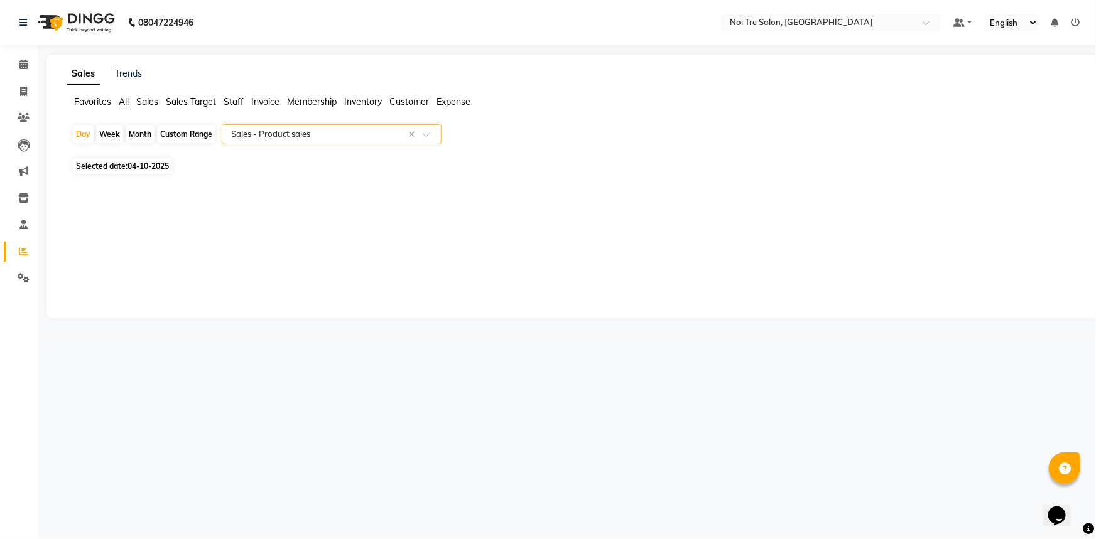
click at [355, 130] on input "text" at bounding box center [319, 134] width 181 height 13
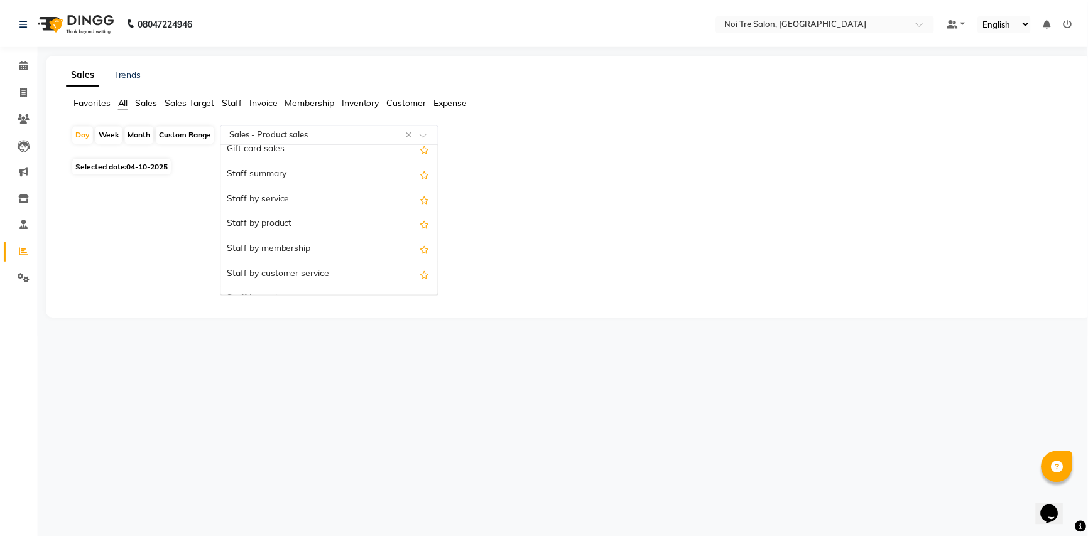
scroll to position [285, 0]
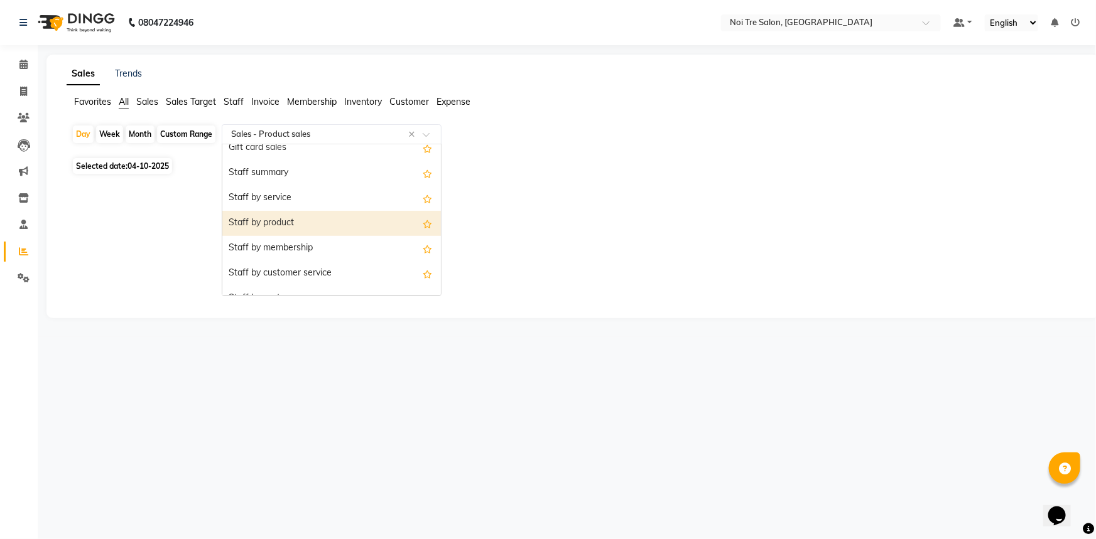
click at [305, 215] on div "Staff by product" at bounding box center [331, 223] width 219 height 25
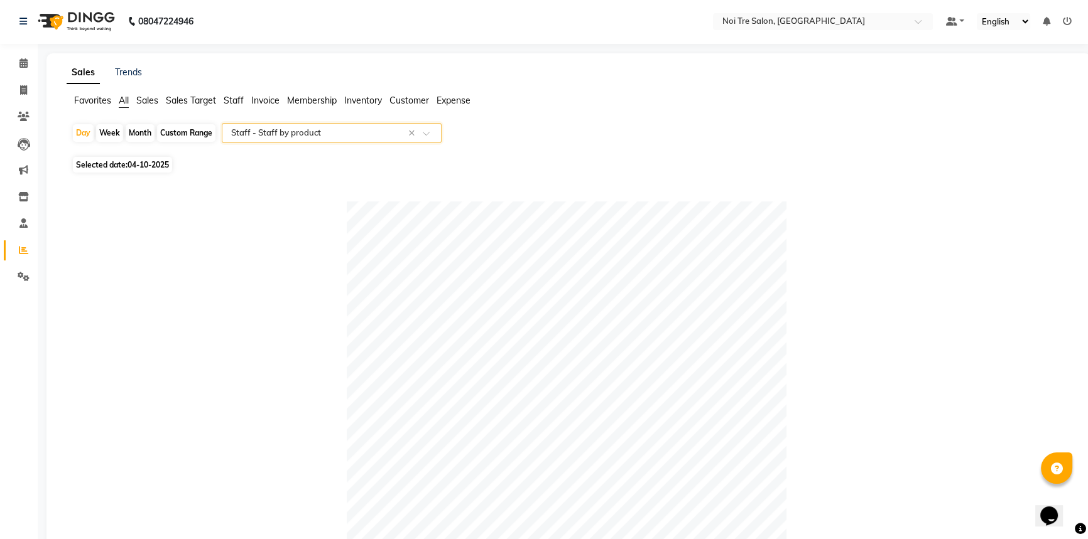
scroll to position [0, 0]
click at [138, 129] on div "Month" at bounding box center [140, 135] width 29 height 18
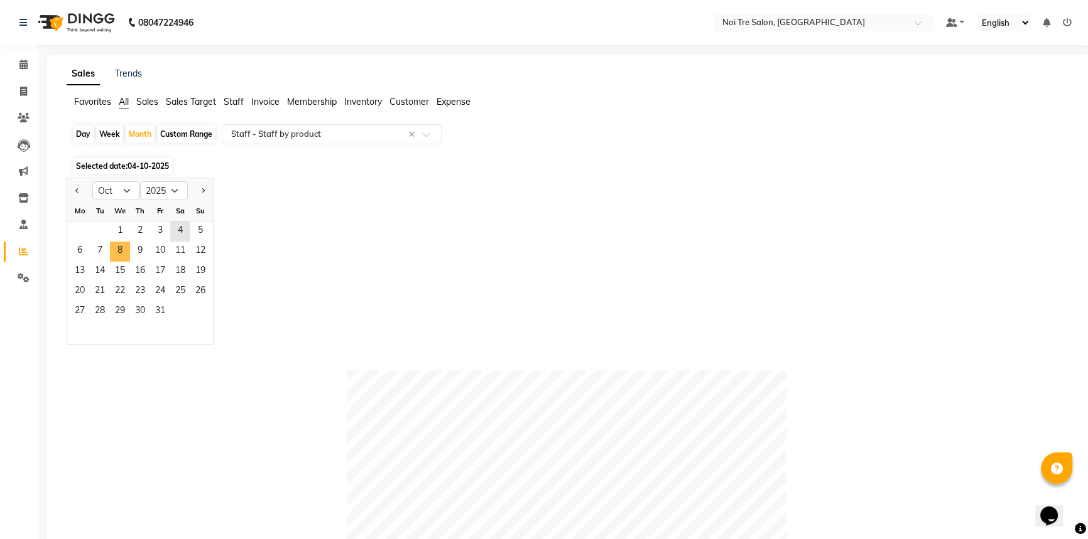
click at [130, 251] on span "9" at bounding box center [140, 252] width 20 height 20
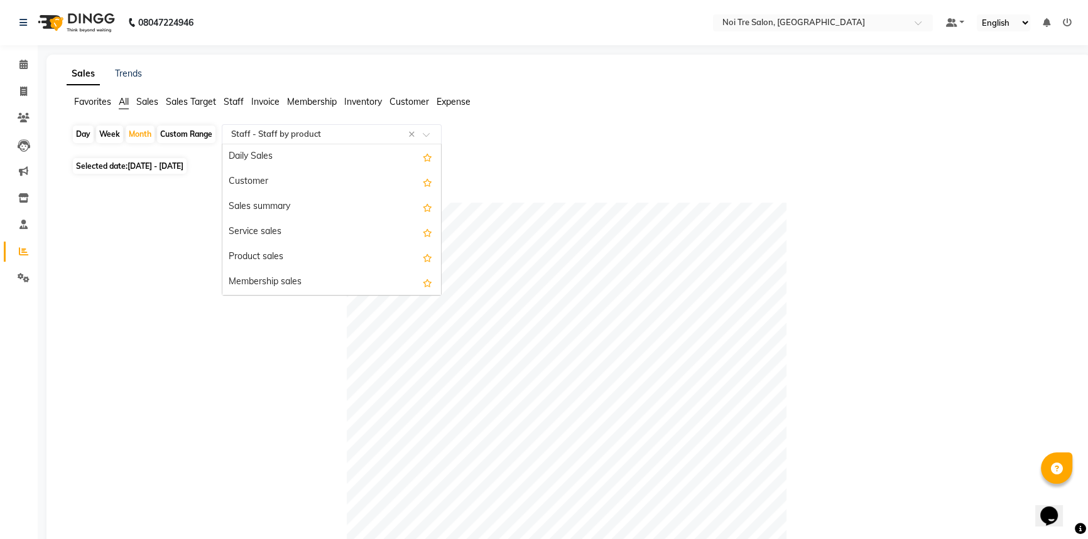
click at [332, 131] on input "text" at bounding box center [319, 134] width 181 height 13
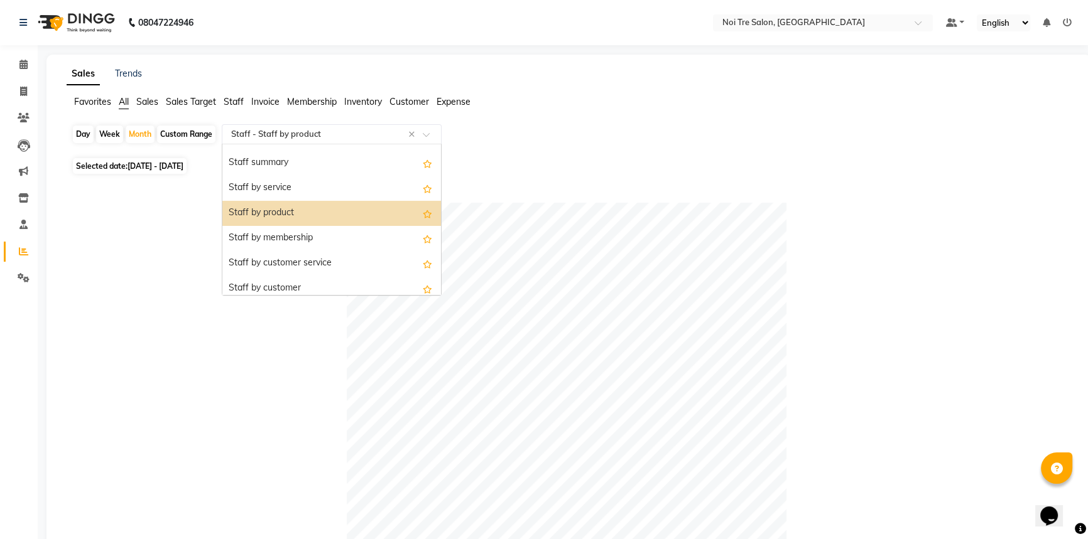
scroll to position [294, 0]
click at [318, 153] on div "Staff summary" at bounding box center [331, 163] width 219 height 25
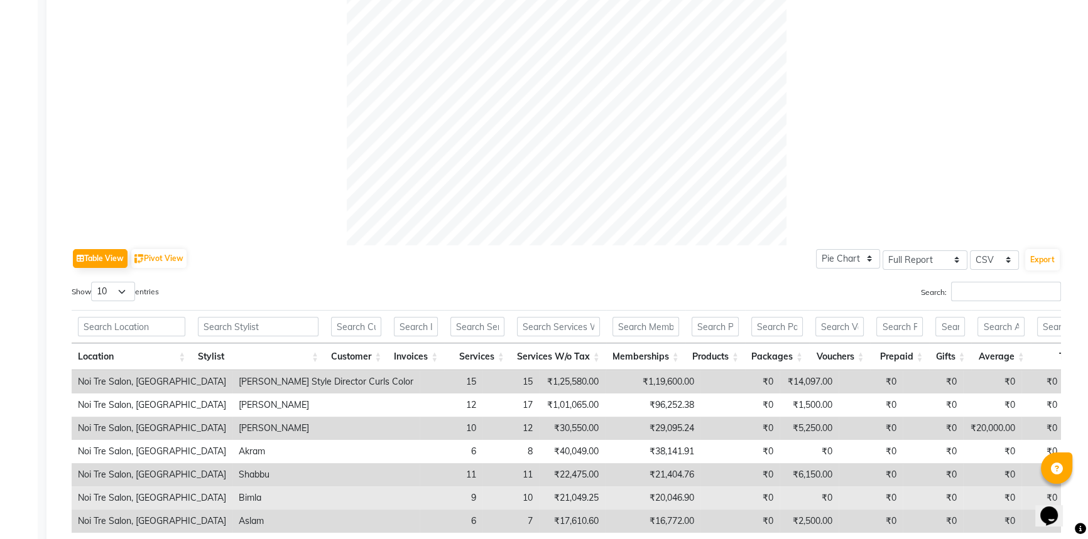
scroll to position [399, 0]
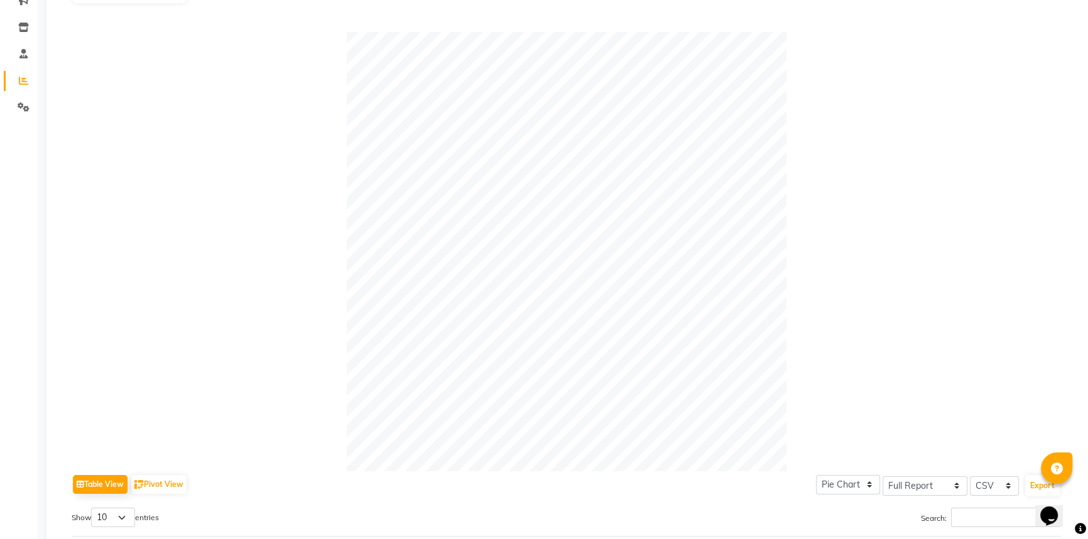
click at [348, 0] on html "08047224946 Select Location × Noi Tre Salon, Khan Market Default Panel My Panel…" at bounding box center [544, 98] width 1088 height 539
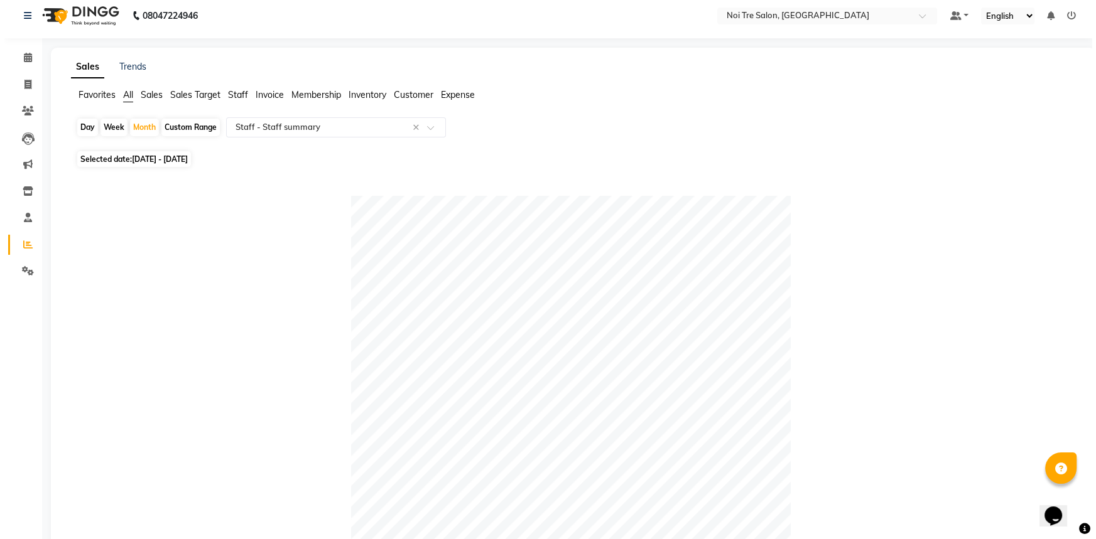
scroll to position [0, 0]
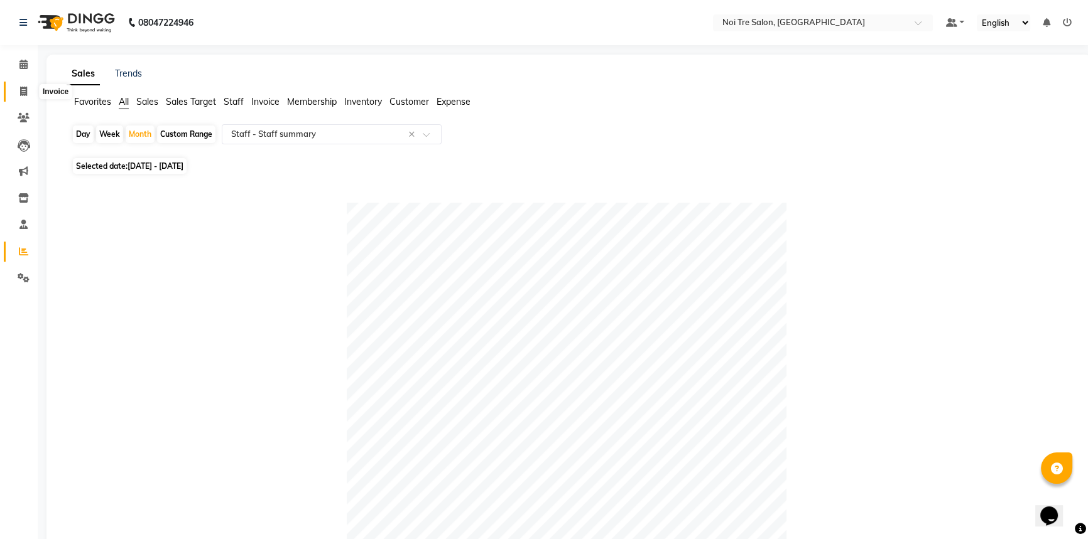
click at [6, 89] on link "Invoice" at bounding box center [19, 92] width 30 height 21
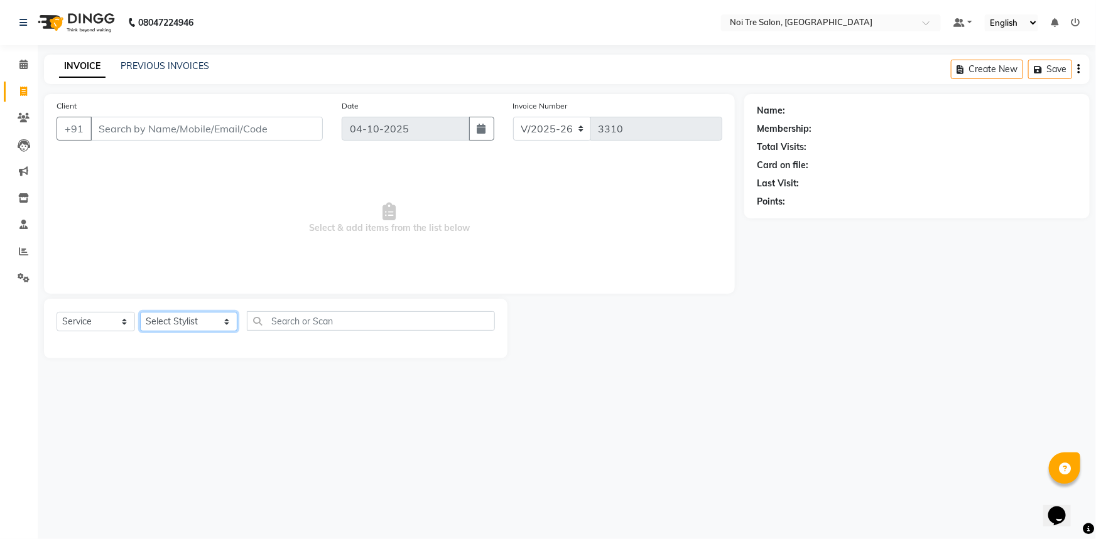
click at [215, 314] on select "Select Stylist [PERSON_NAME] [PERSON_NAME] STYLE DIRECTOR Curls Color [PERSON_N…" at bounding box center [188, 321] width 97 height 19
click at [140, 312] on select "Select Stylist [PERSON_NAME] [PERSON_NAME] STYLE DIRECTOR Curls Color [PERSON_N…" at bounding box center [188, 321] width 97 height 19
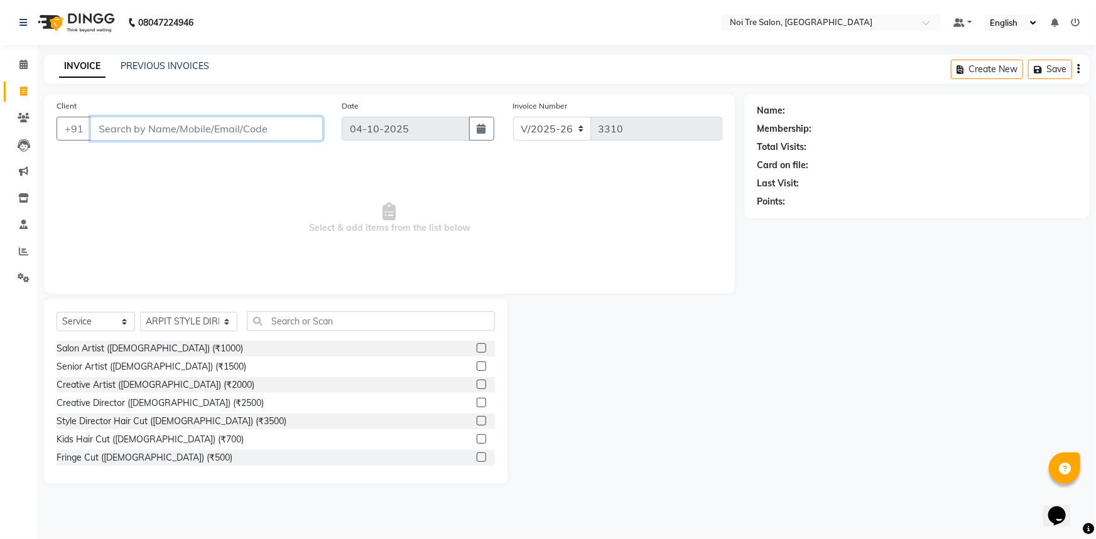
click at [247, 131] on input "Client" at bounding box center [206, 129] width 232 height 24
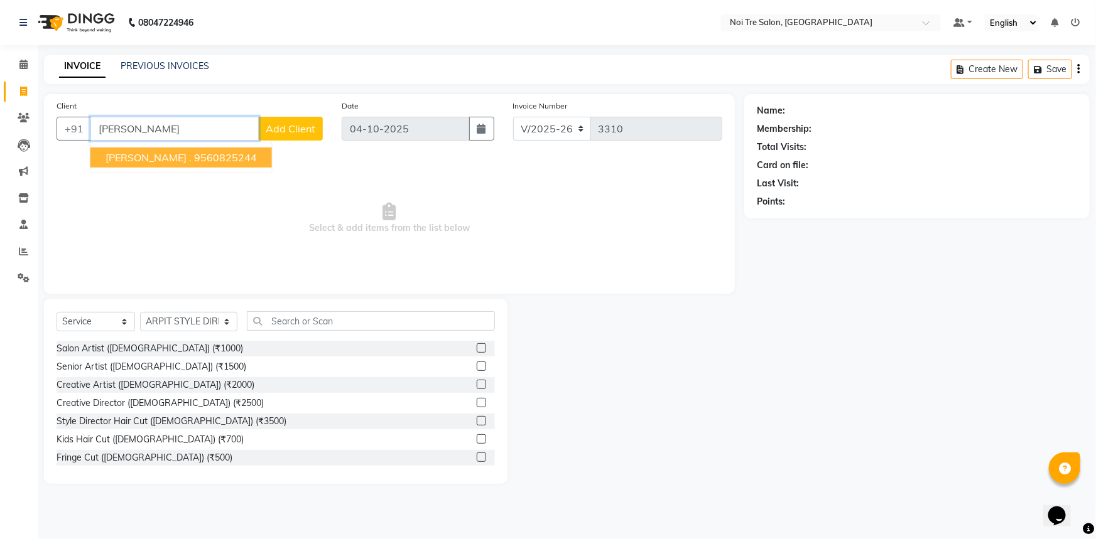
click at [194, 159] on ngb-highlight "9560825244" at bounding box center [225, 157] width 63 height 13
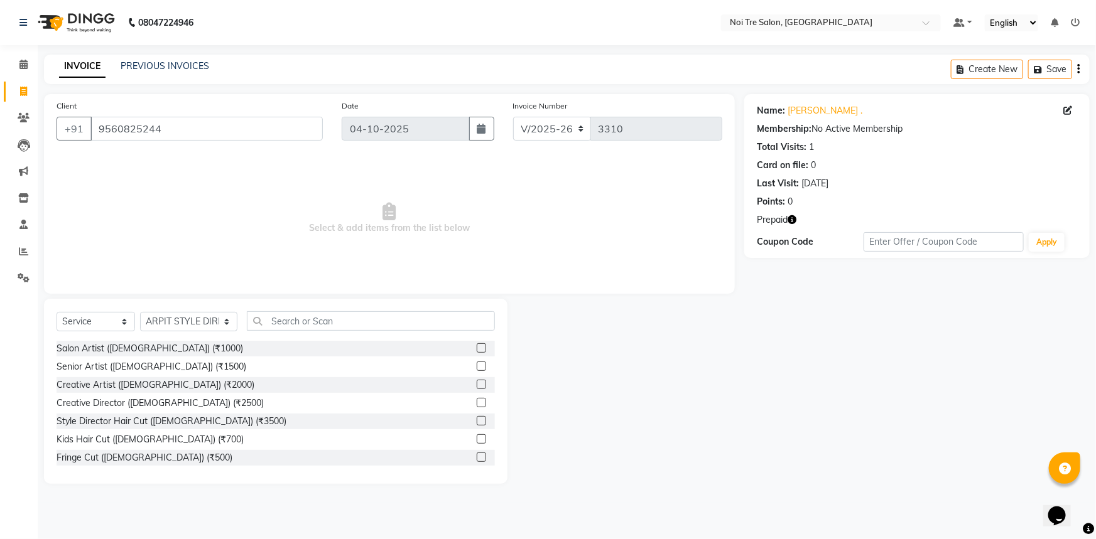
click at [799, 220] on div "Prepaid" at bounding box center [917, 219] width 320 height 13
click at [796, 220] on icon "button" at bounding box center [791, 219] width 9 height 9
click at [805, 307] on div "Name: [PERSON_NAME] . Membership: No Active Membership Total Visits: 1 Card on …" at bounding box center [921, 289] width 355 height 390
drag, startPoint x: 196, startPoint y: 128, endPoint x: 38, endPoint y: 131, distance: 157.6
click at [40, 127] on div "Client [PHONE_NUMBER] Date [DATE] Invoice Number V/2025 V/[PHONE_NUMBER] Select…" at bounding box center [390, 289] width 710 height 390
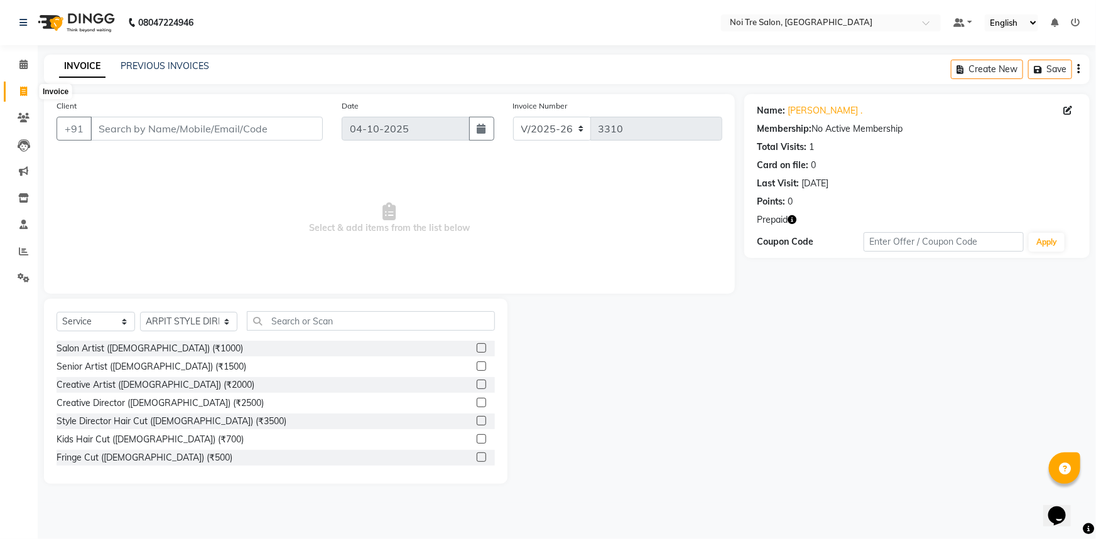
click at [14, 85] on span at bounding box center [24, 92] width 22 height 14
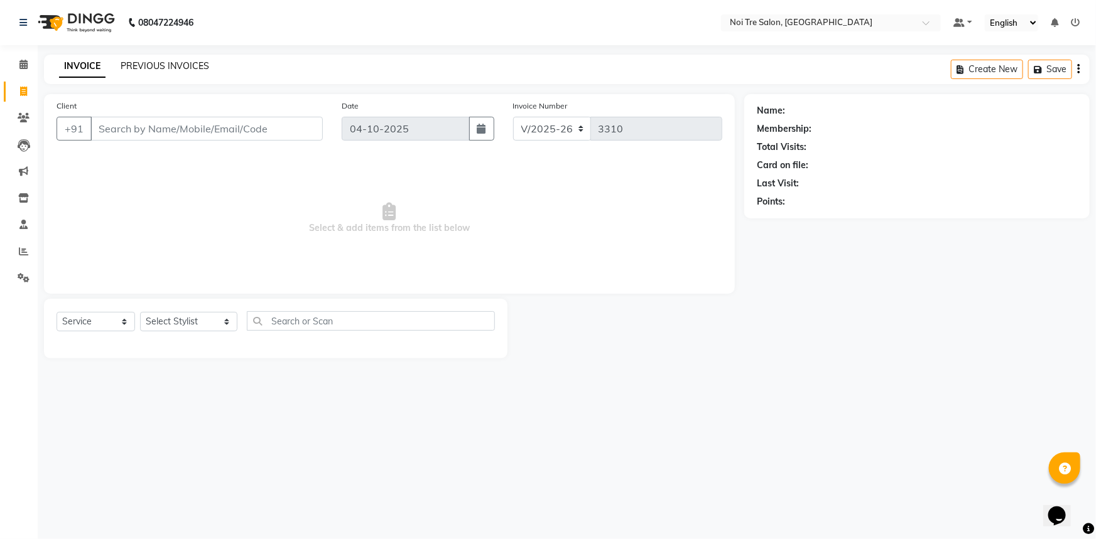
click at [163, 62] on link "PREVIOUS INVOICES" at bounding box center [165, 65] width 89 height 11
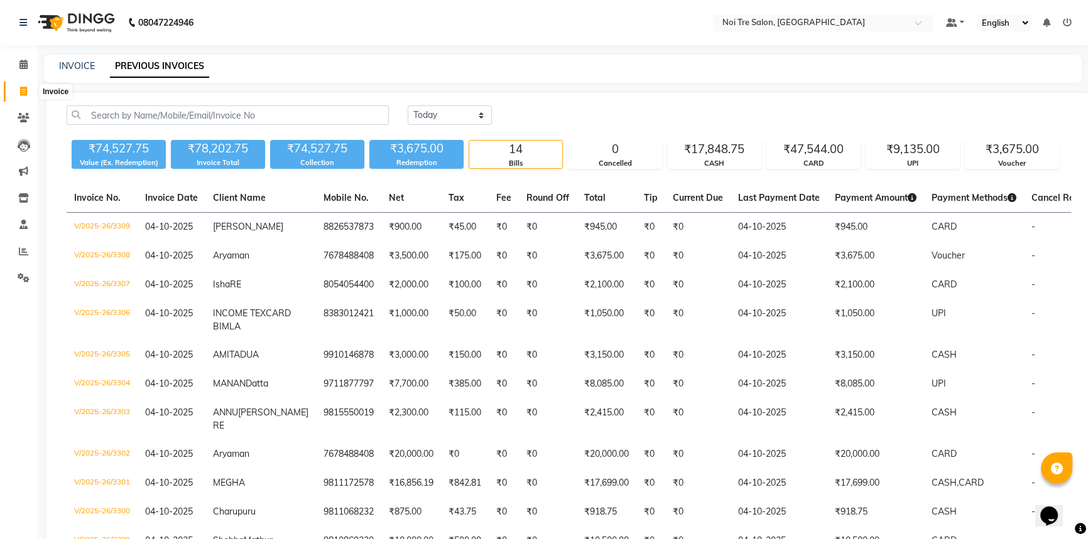
click at [28, 89] on span at bounding box center [24, 92] width 22 height 14
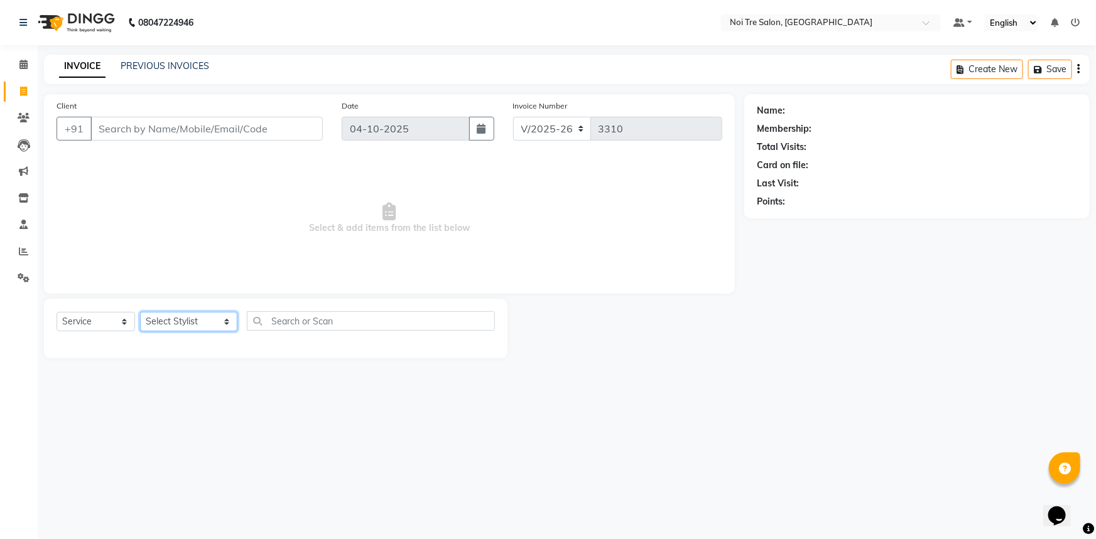
click at [178, 327] on select "Select Stylist [PERSON_NAME] [PERSON_NAME] STYLE DIRECTOR Curls Color [PERSON_N…" at bounding box center [188, 321] width 97 height 19
click at [140, 312] on select "Select Stylist [PERSON_NAME] [PERSON_NAME] STYLE DIRECTOR Curls Color [PERSON_N…" at bounding box center [188, 321] width 97 height 19
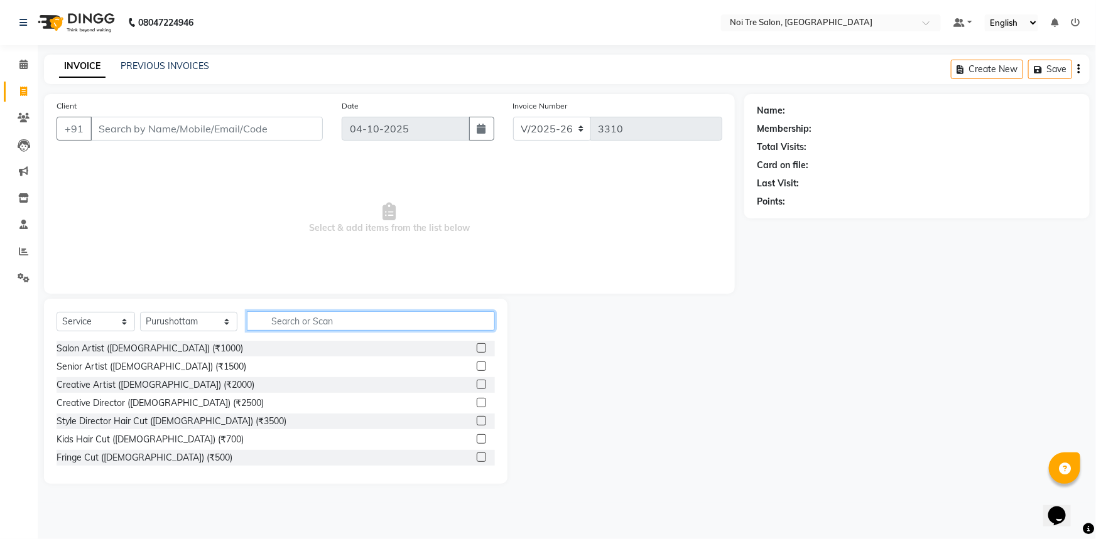
click at [302, 327] on input "text" at bounding box center [371, 320] width 249 height 19
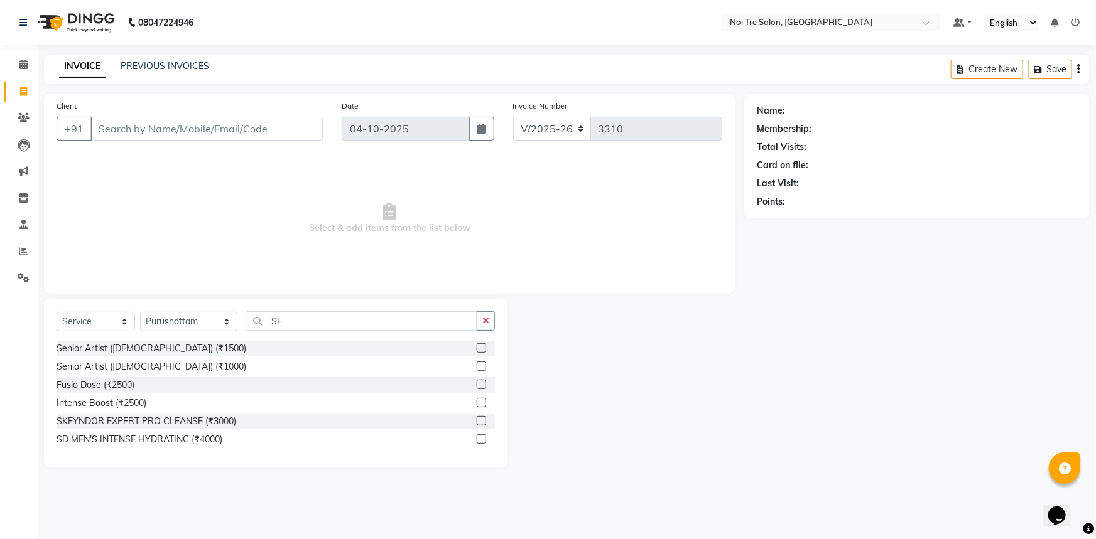
click at [484, 365] on label at bounding box center [481, 366] width 9 height 9
click at [484, 365] on input "checkbox" at bounding box center [481, 367] width 8 height 8
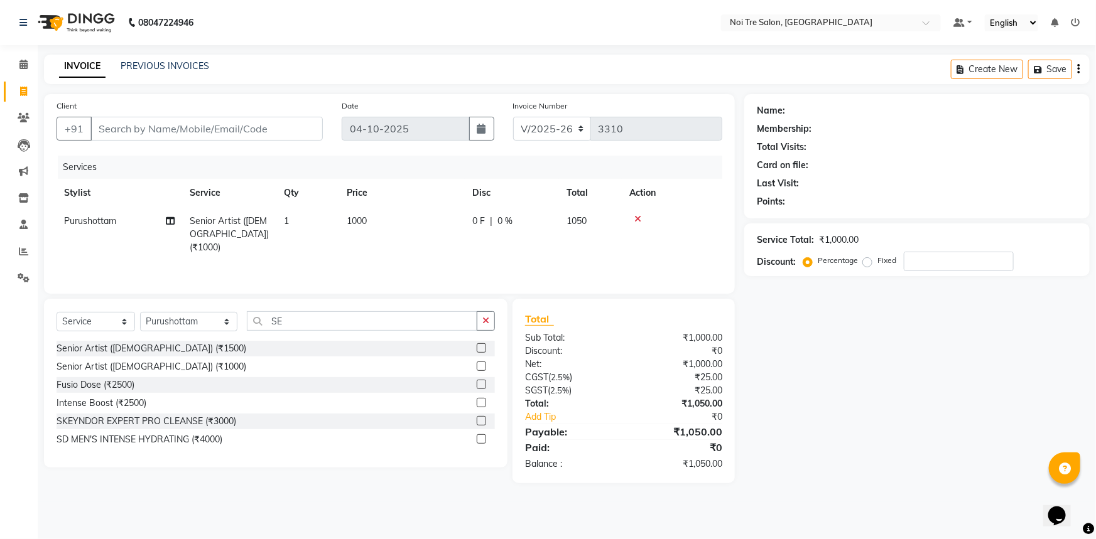
click at [404, 219] on td "1000" at bounding box center [402, 234] width 126 height 55
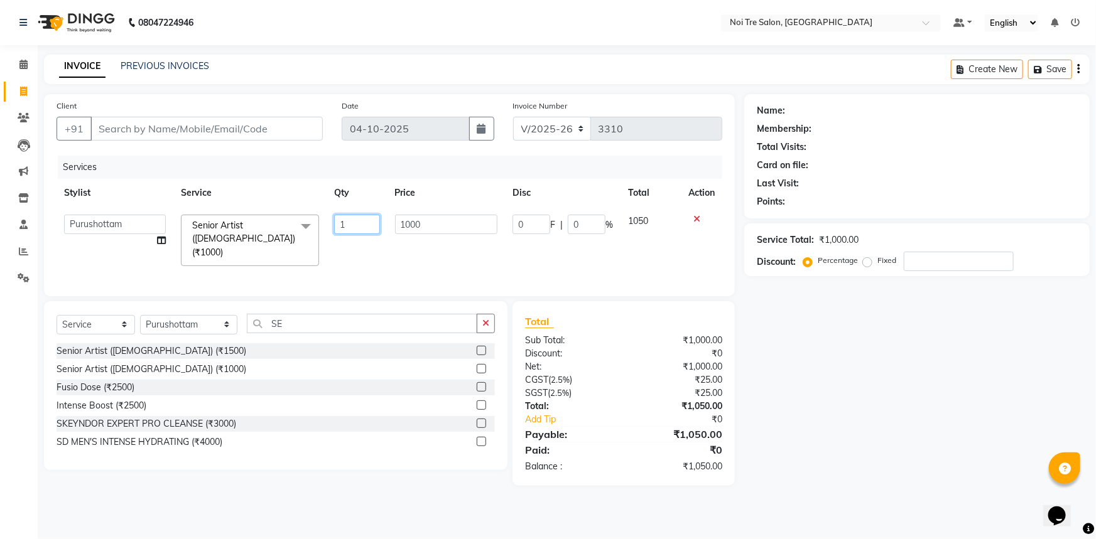
click at [350, 230] on input "1" at bounding box center [357, 224] width 46 height 19
click at [183, 325] on select "Select Stylist [PERSON_NAME] [PERSON_NAME] STYLE DIRECTOR Curls Color [PERSON_N…" at bounding box center [188, 324] width 97 height 19
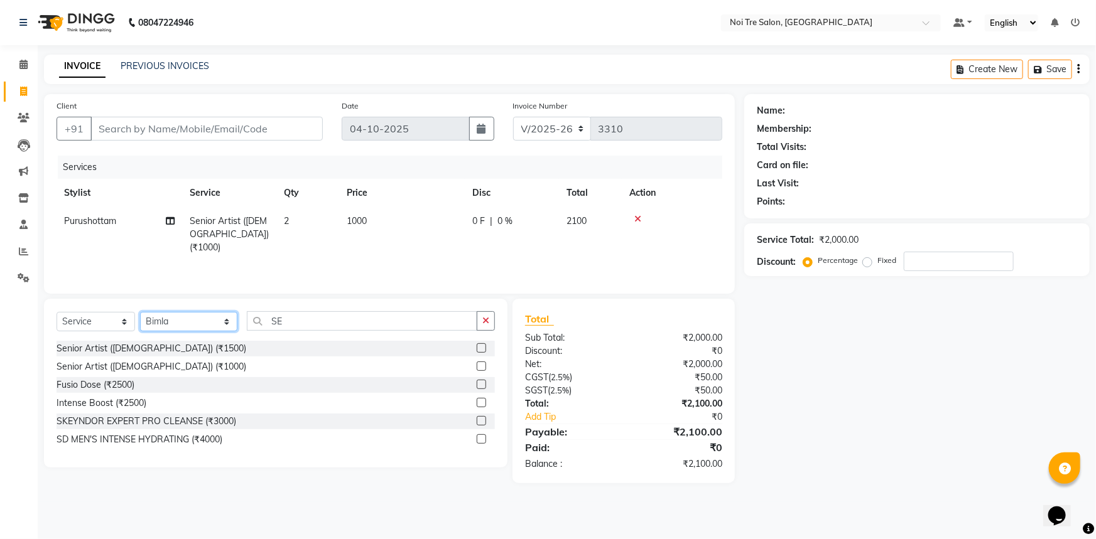
click at [140, 312] on select "Select Stylist [PERSON_NAME] [PERSON_NAME] STYLE DIRECTOR Curls Color [PERSON_N…" at bounding box center [188, 321] width 97 height 19
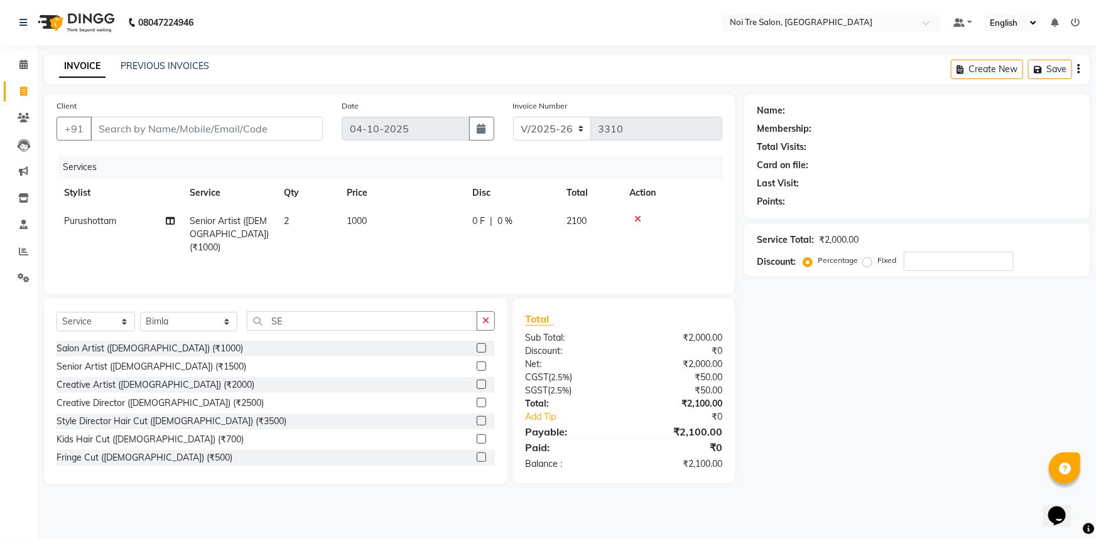
click at [407, 227] on td "1000" at bounding box center [402, 234] width 126 height 55
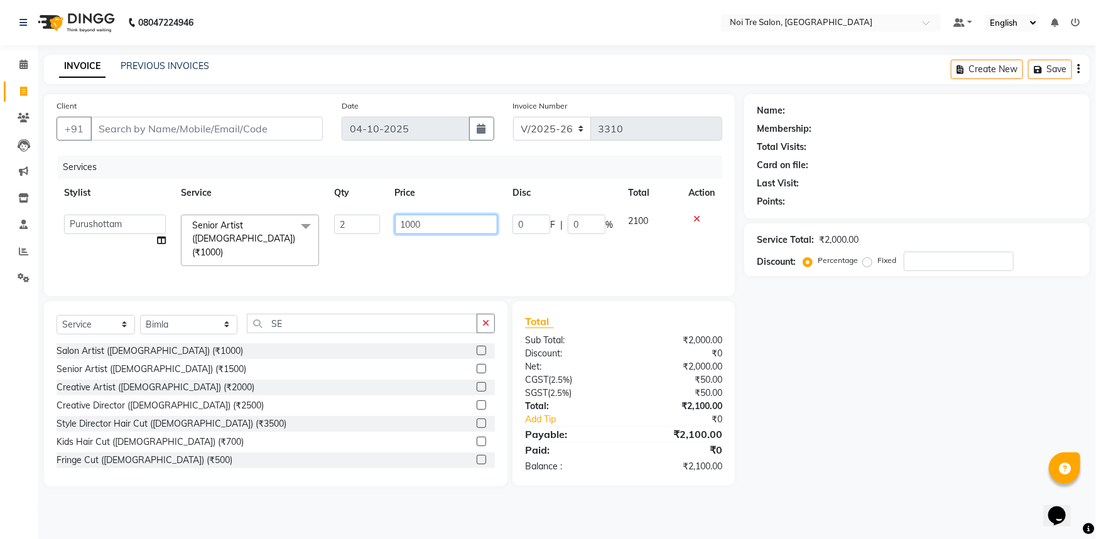
drag, startPoint x: 446, startPoint y: 220, endPoint x: 237, endPoint y: 228, distance: 209.2
click at [239, 229] on tr "[PERSON_NAME] [PERSON_NAME] STYLE DIRECTOR Curls Color [PERSON_NAME] [PERSON_NA…" at bounding box center [390, 240] width 666 height 67
click at [318, 319] on input "SE" at bounding box center [362, 323] width 231 height 19
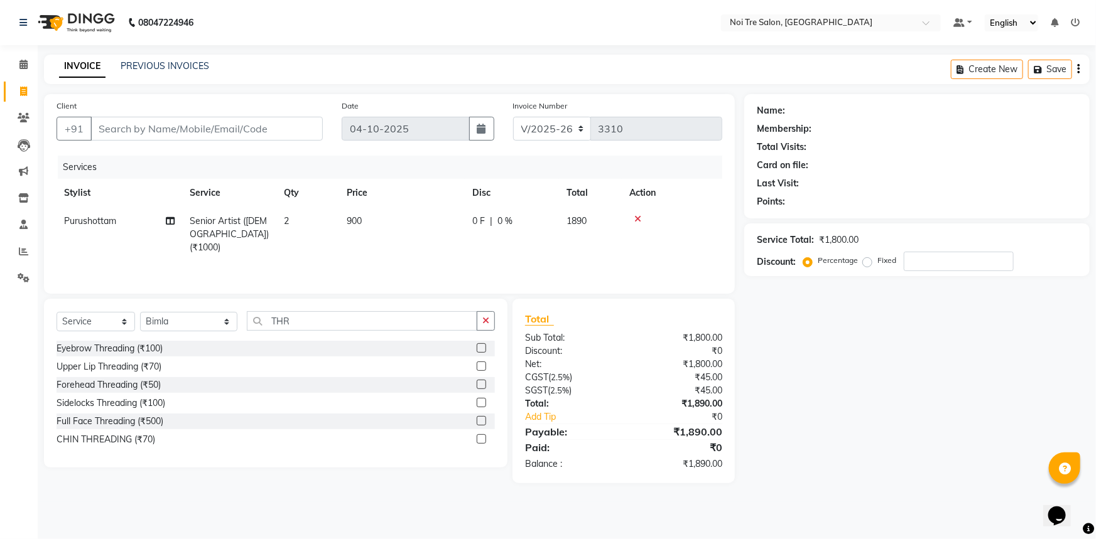
click at [479, 350] on label at bounding box center [481, 347] width 9 height 9
click at [479, 350] on input "checkbox" at bounding box center [481, 349] width 8 height 8
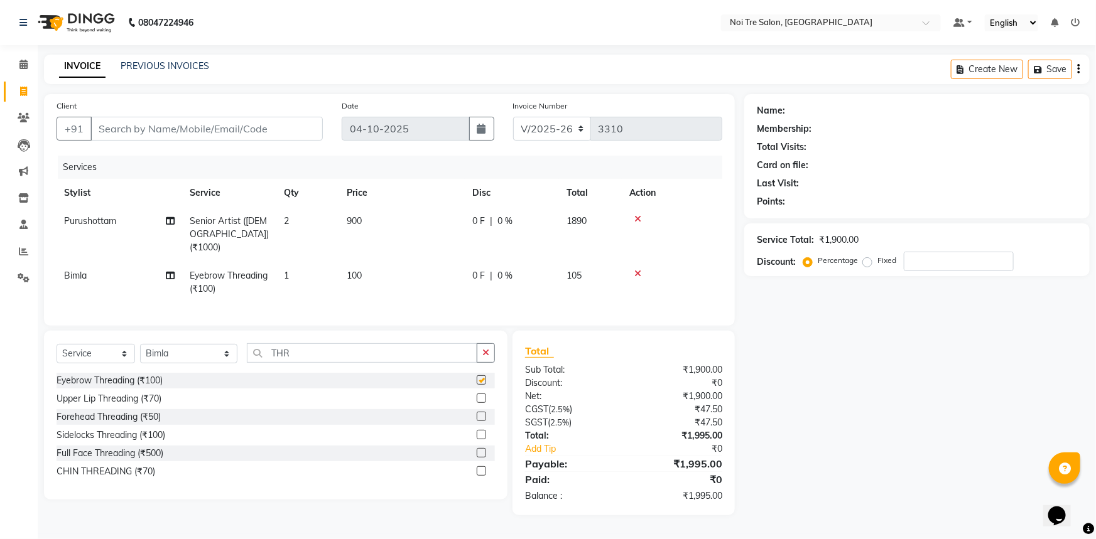
drag, startPoint x: 358, startPoint y: 289, endPoint x: 379, endPoint y: 267, distance: 30.2
click at [359, 288] on td "100" at bounding box center [402, 282] width 126 height 41
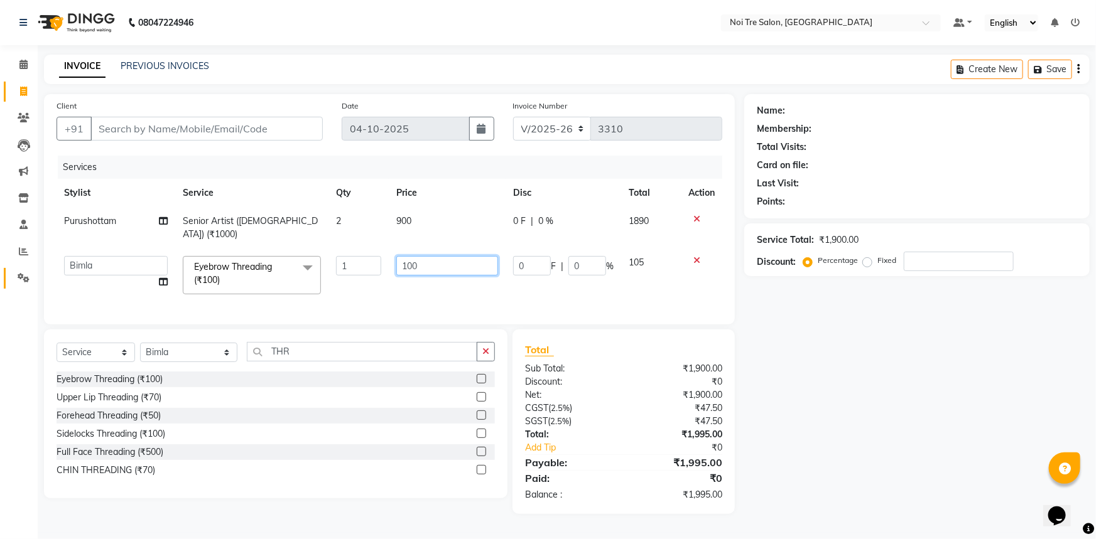
drag, startPoint x: 434, startPoint y: 252, endPoint x: 25, endPoint y: 288, distance: 410.9
click at [25, 288] on app-home "08047224946 Select Location × Noi Tre Salon, Khan Market Default Panel My Panel…" at bounding box center [548, 266] width 1096 height 533
click at [799, 339] on div "Name: Membership: Total Visits: Card on file: Last Visit: Points: Service Total…" at bounding box center [921, 304] width 355 height 420
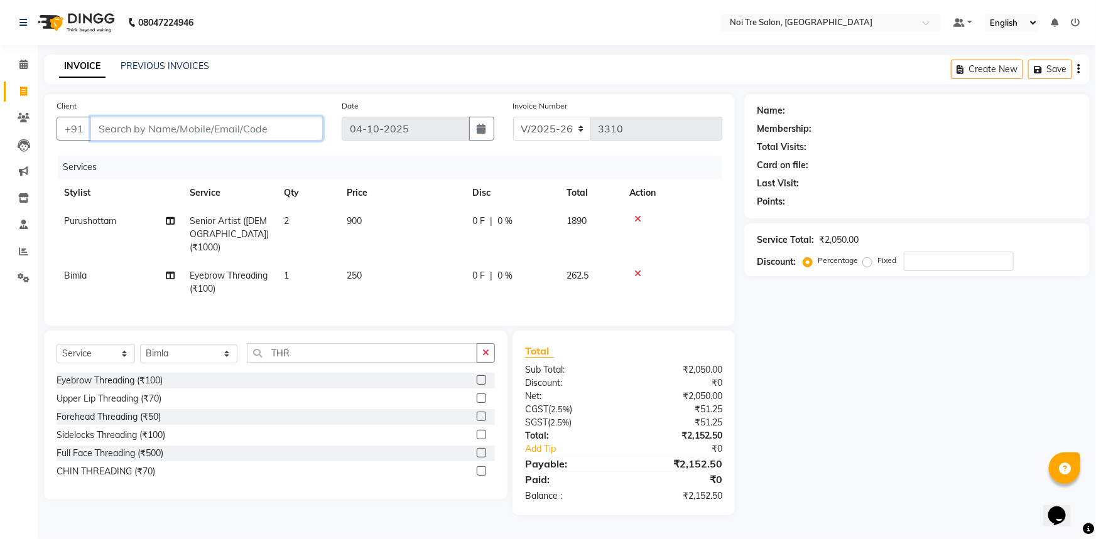
click at [254, 137] on input "Client" at bounding box center [206, 129] width 232 height 24
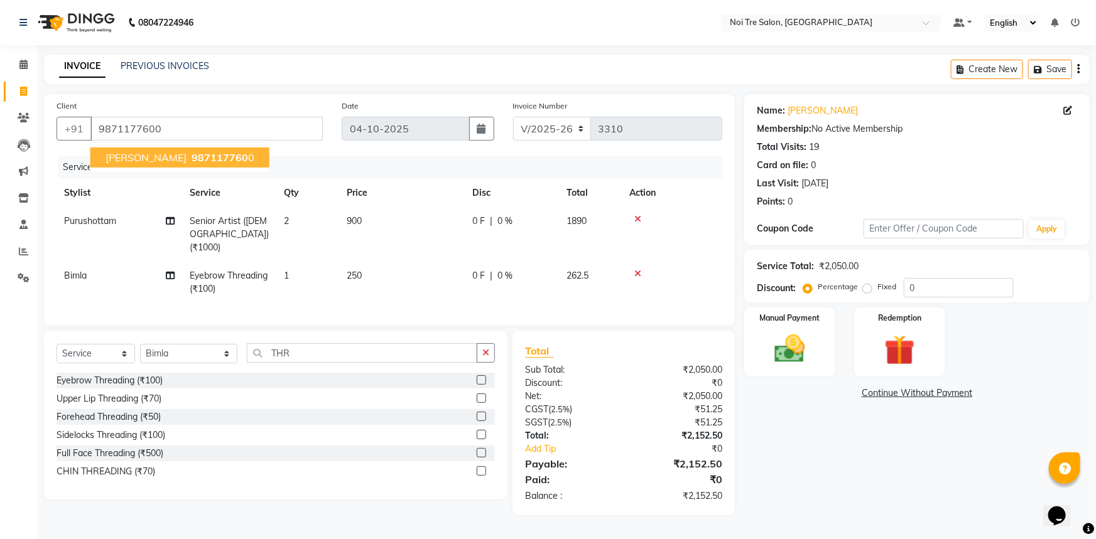
click at [198, 151] on span "987117760" at bounding box center [220, 157] width 57 height 13
click at [752, 465] on div "Name: [PERSON_NAME] Membership: No Active Membership Total Visits: 19 Card on f…" at bounding box center [921, 304] width 355 height 421
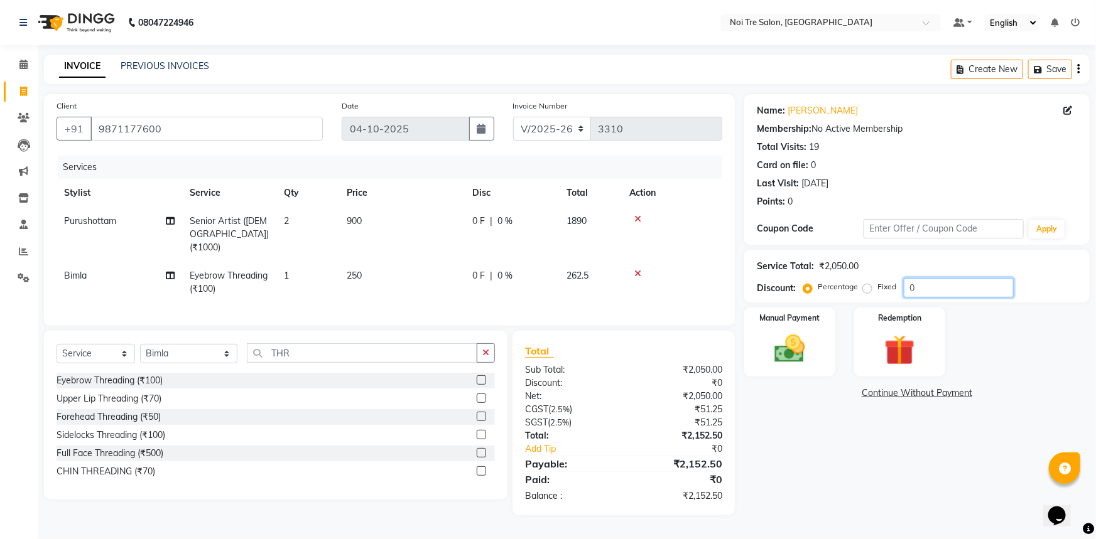
click at [948, 291] on input "0" at bounding box center [959, 287] width 110 height 19
click at [877, 290] on label "Fixed" at bounding box center [886, 286] width 19 height 11
click at [865, 290] on input "Fixed" at bounding box center [869, 287] width 9 height 9
click at [818, 286] on label "Percentage" at bounding box center [838, 286] width 40 height 11
click at [812, 286] on input "Percentage" at bounding box center [810, 287] width 9 height 9
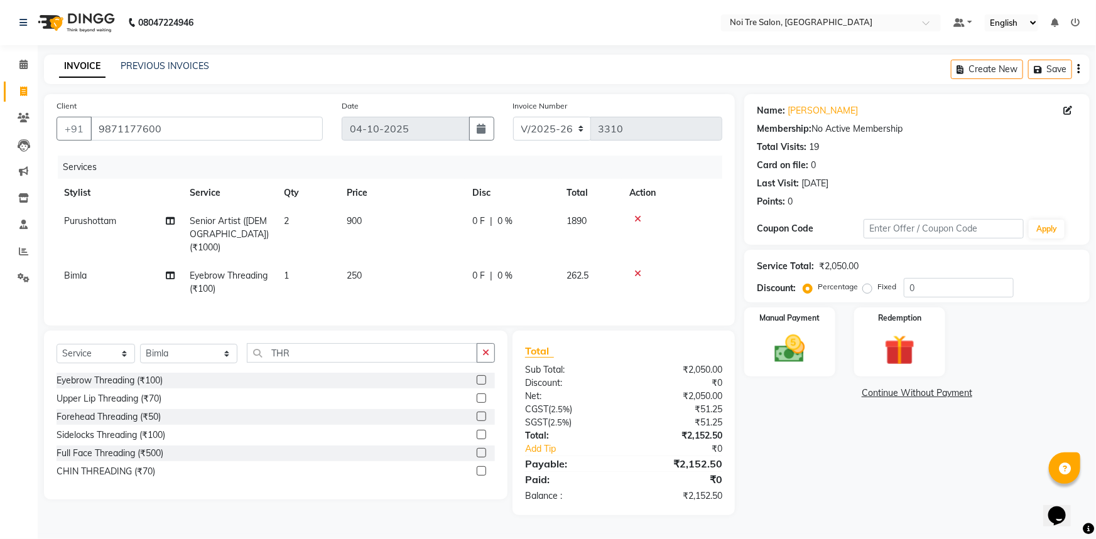
click at [849, 392] on link "Continue Without Payment" at bounding box center [917, 393] width 340 height 13
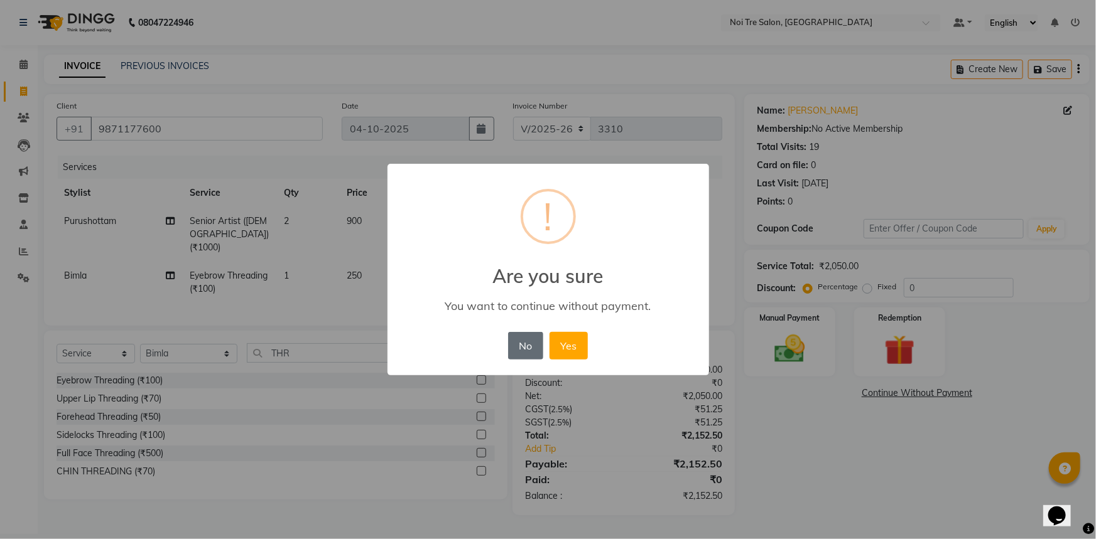
click at [521, 352] on button "No" at bounding box center [525, 346] width 35 height 28
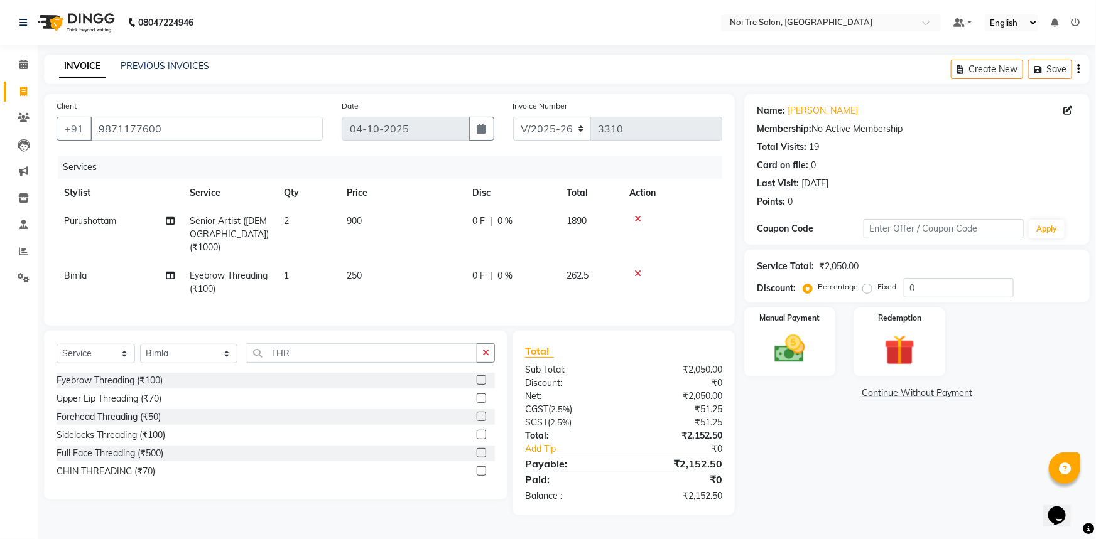
click at [791, 437] on div "Name: [PERSON_NAME] Membership: No Active Membership Total Visits: 19 Card on f…" at bounding box center [921, 304] width 355 height 421
click at [870, 507] on div "Name: [PERSON_NAME] Membership: No Active Membership Total Visits: 19 Card on f…" at bounding box center [921, 304] width 355 height 421
click at [951, 289] on input "0" at bounding box center [959, 287] width 110 height 19
click at [947, 517] on main "INVOICE PREVIOUS INVOICES Create New Save Client [PHONE_NUMBER] Date [DATE] Inv…" at bounding box center [567, 295] width 1058 height 480
click at [816, 362] on div "Manual Payment" at bounding box center [789, 342] width 95 height 72
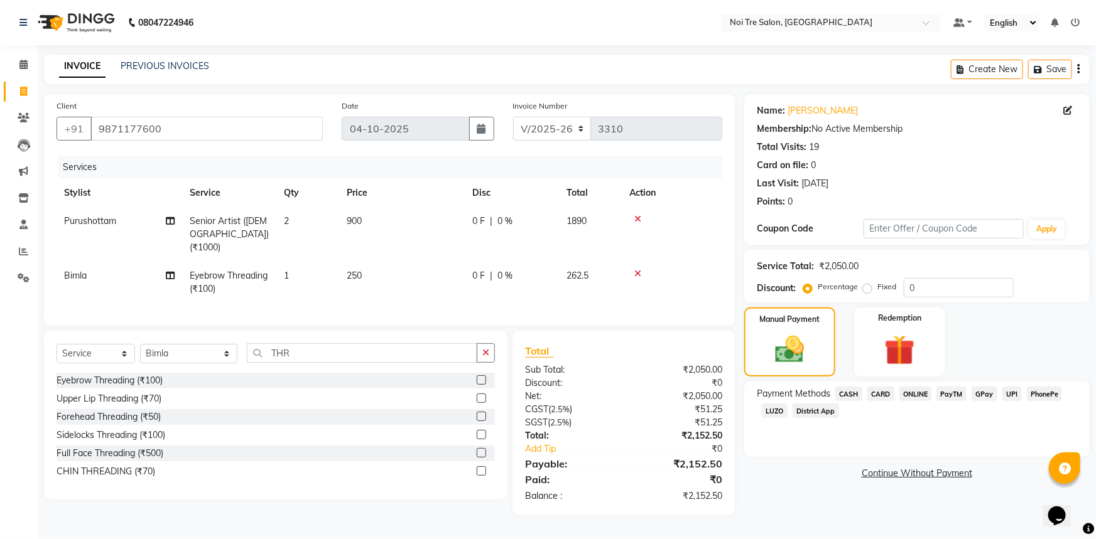
click at [848, 396] on span "CASH" at bounding box center [848, 394] width 27 height 14
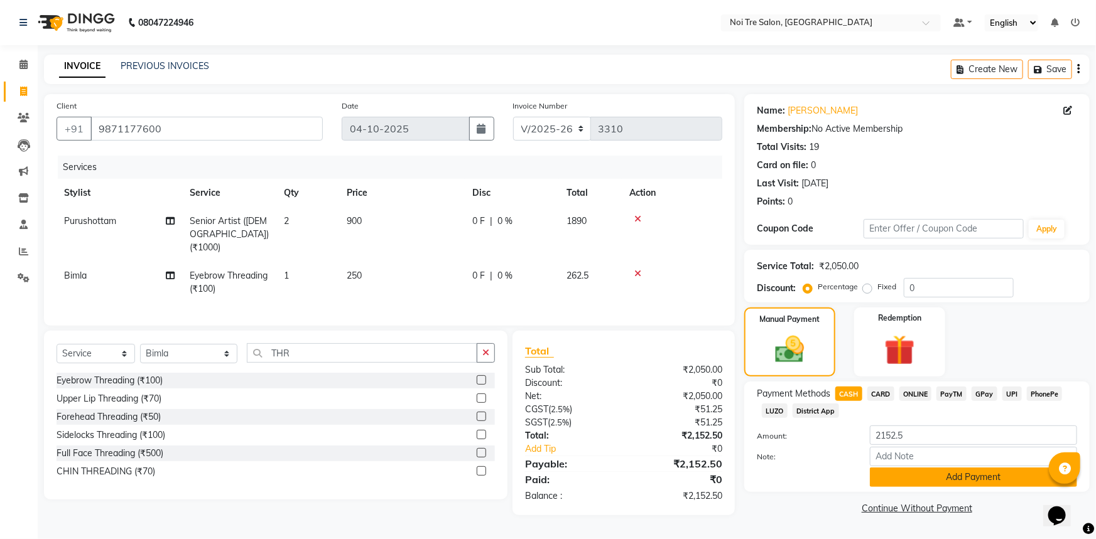
click at [946, 478] on button "Add Payment" at bounding box center [973, 477] width 207 height 19
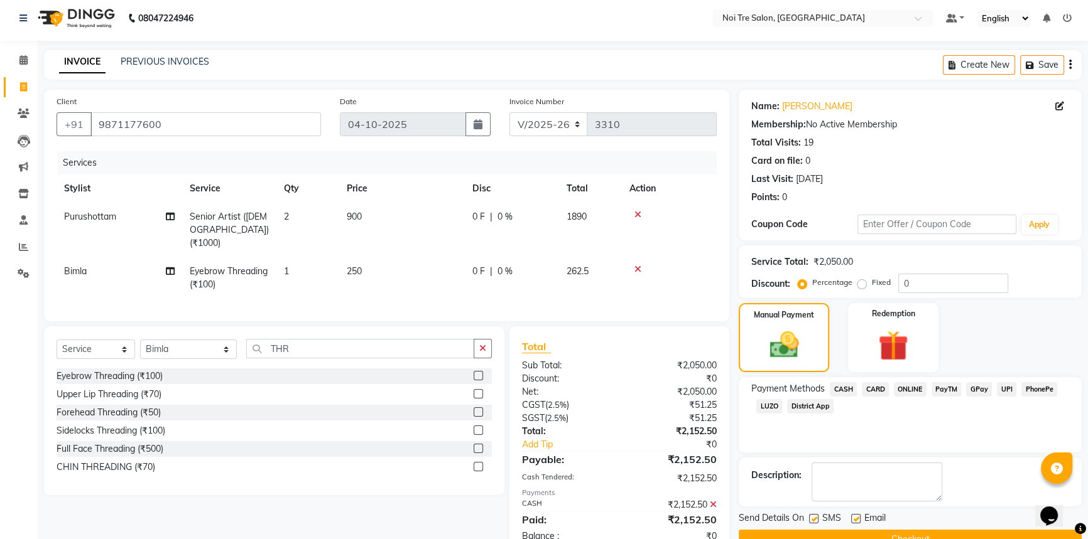
scroll to position [35, 0]
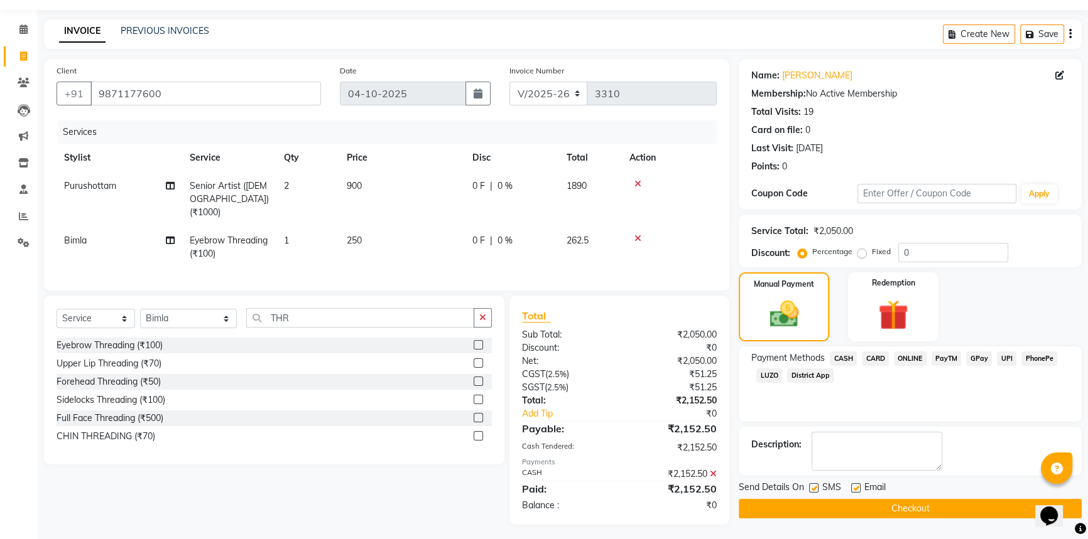
click at [893, 512] on button "Checkout" at bounding box center [909, 508] width 343 height 19
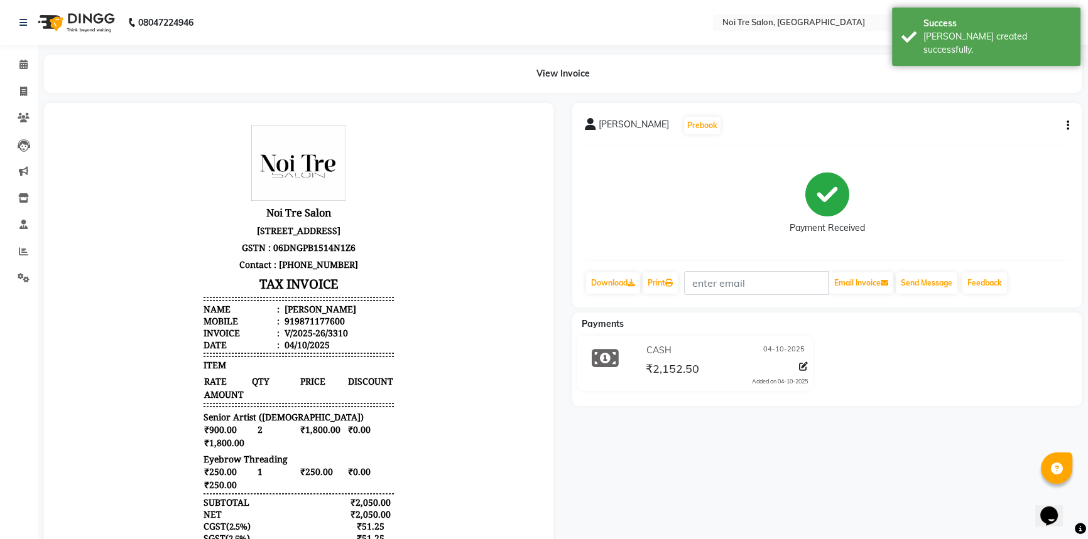
click at [35, 69] on div "View Invoice" at bounding box center [563, 74] width 1056 height 38
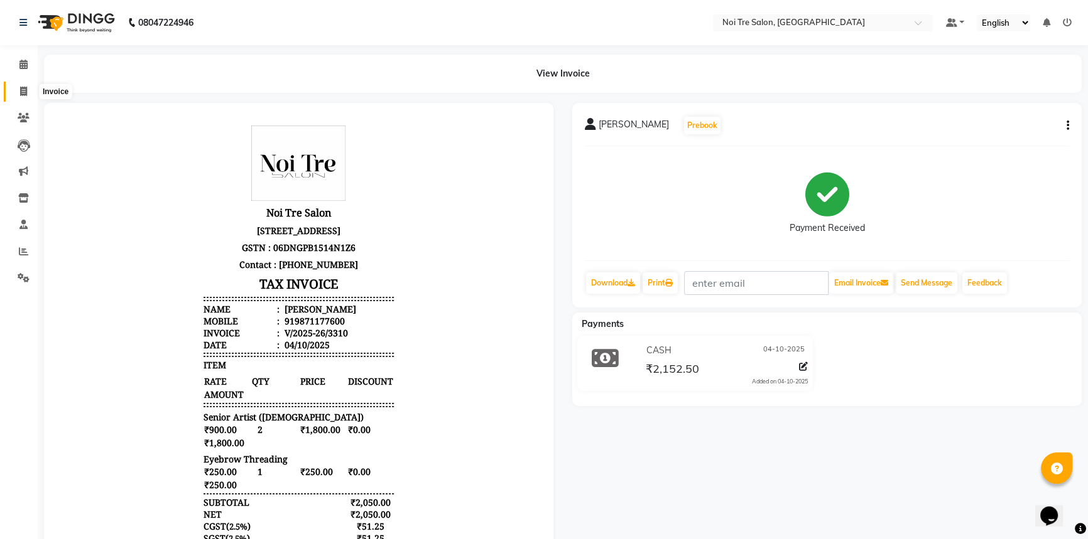
click at [26, 88] on icon at bounding box center [23, 91] width 7 height 9
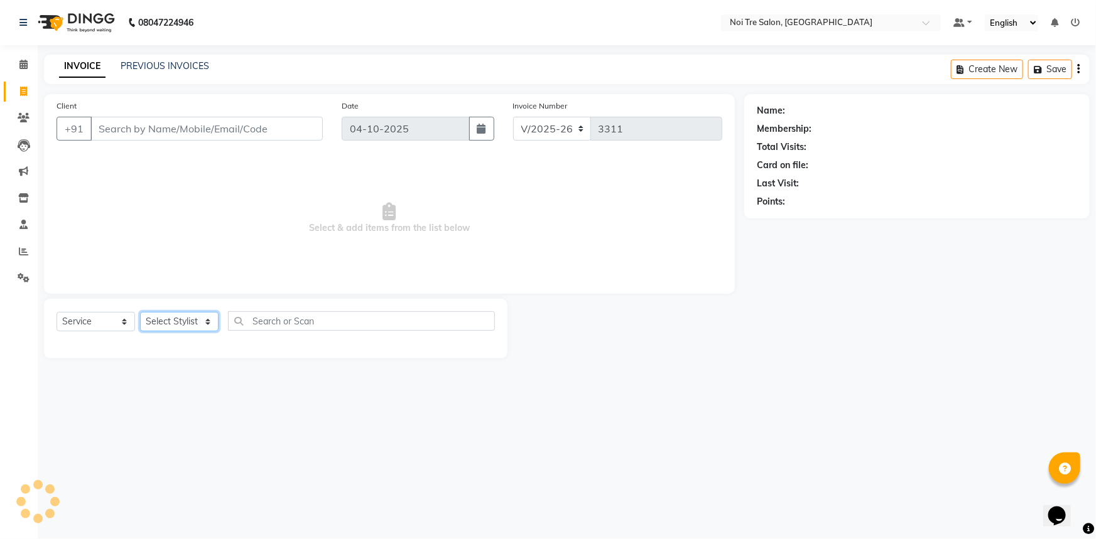
click at [180, 328] on select "Select Stylist" at bounding box center [179, 321] width 78 height 19
click at [180, 328] on select "Select Stylist [PERSON_NAME] [PERSON_NAME] STYLE DIRECTOR Curls Color [PERSON_N…" at bounding box center [188, 321] width 97 height 19
click at [140, 312] on select "Select Stylist [PERSON_NAME] [PERSON_NAME] STYLE DIRECTOR Curls Color [PERSON_N…" at bounding box center [188, 321] width 97 height 19
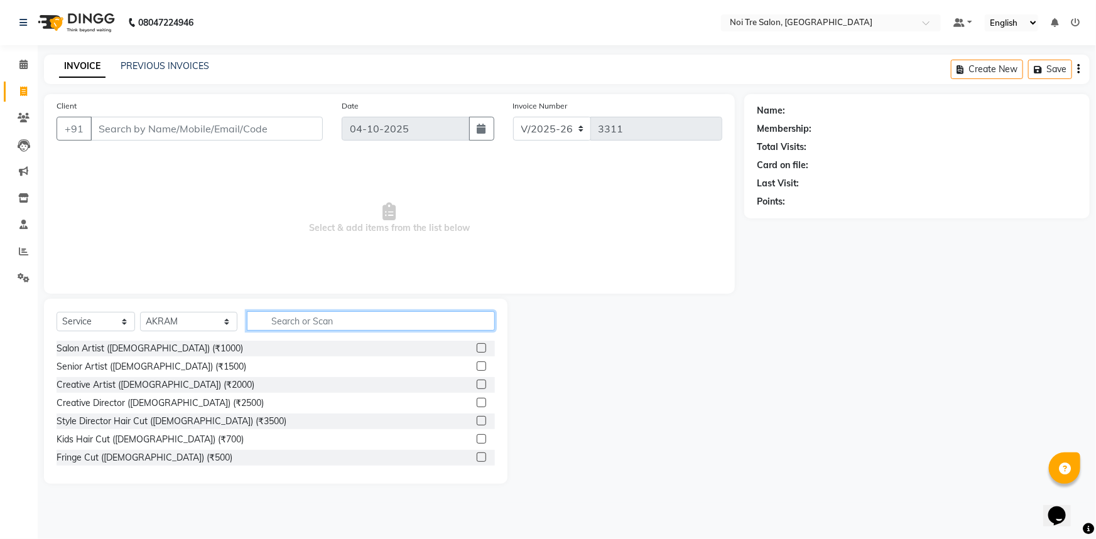
click at [384, 328] on input "text" at bounding box center [371, 320] width 249 height 19
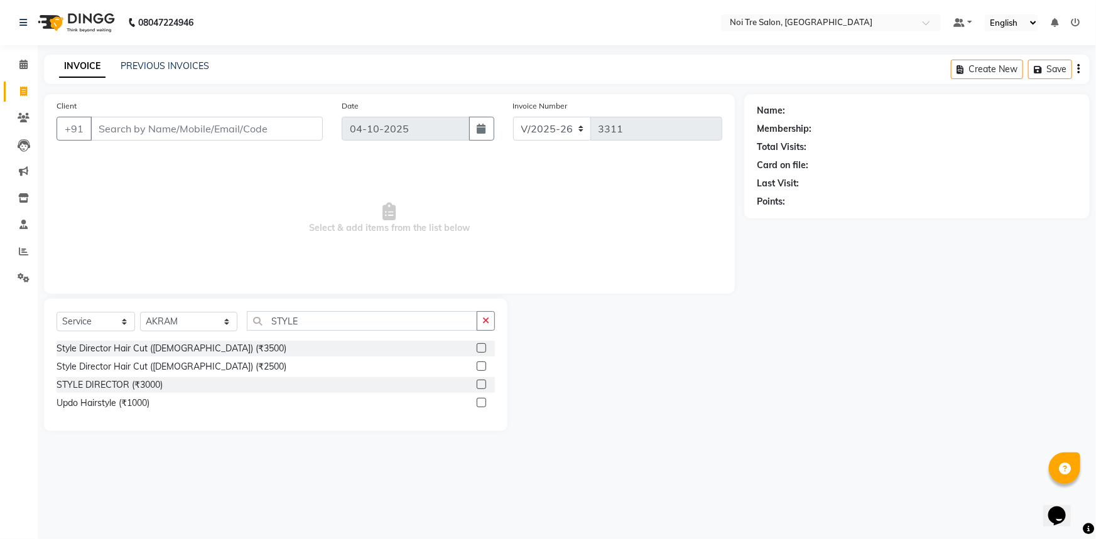
click at [478, 367] on label at bounding box center [481, 366] width 9 height 9
click at [478, 367] on input "checkbox" at bounding box center [481, 367] width 8 height 8
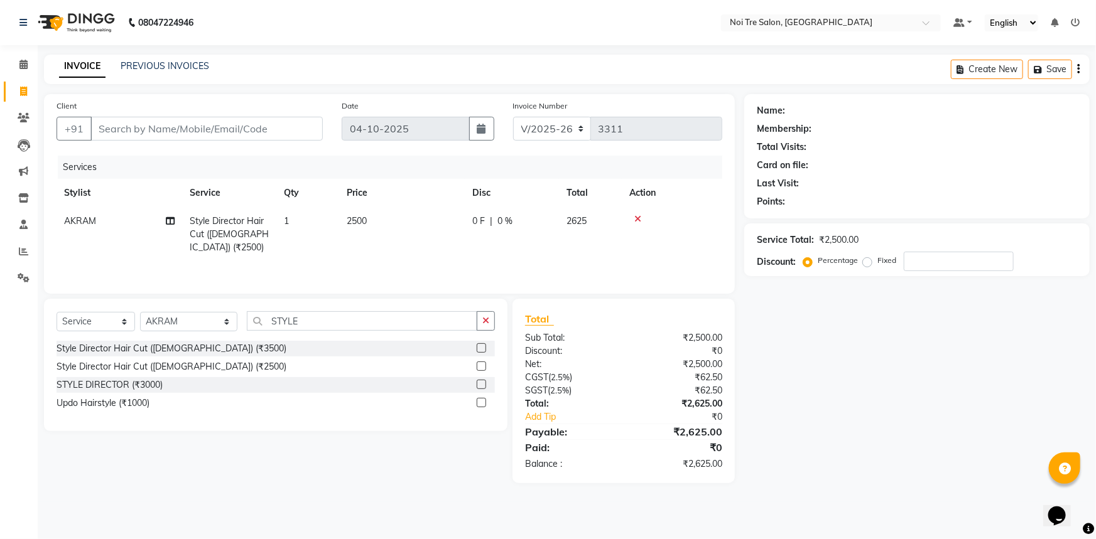
click at [418, 225] on td "2500" at bounding box center [402, 234] width 126 height 55
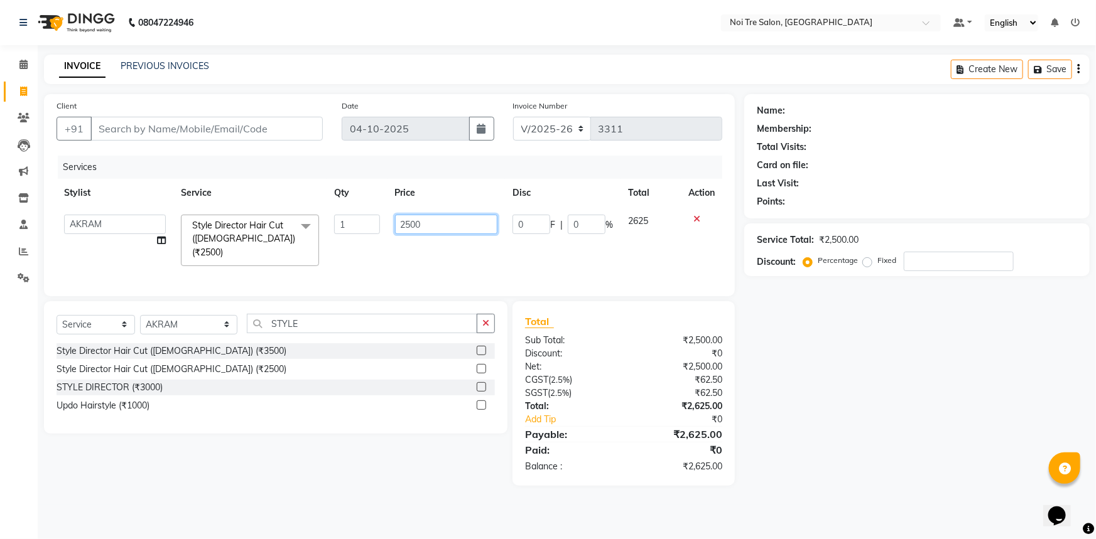
drag, startPoint x: 440, startPoint y: 216, endPoint x: 282, endPoint y: 227, distance: 158.0
click at [282, 227] on tr "[PERSON_NAME] [PERSON_NAME] STYLE DIRECTOR Curls Color [PERSON_NAME] [PERSON_NA…" at bounding box center [390, 240] width 666 height 67
click at [341, 307] on div "Select Service Product Membership Package Voucher Prepaid Gift Card Select Styl…" at bounding box center [275, 367] width 463 height 132
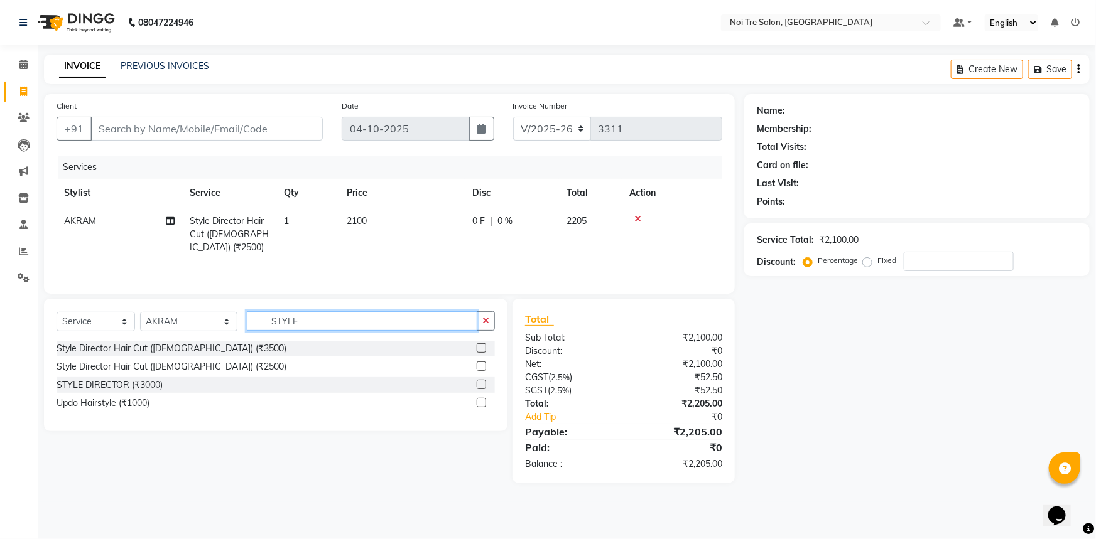
click at [330, 327] on input "STYLE" at bounding box center [362, 320] width 231 height 19
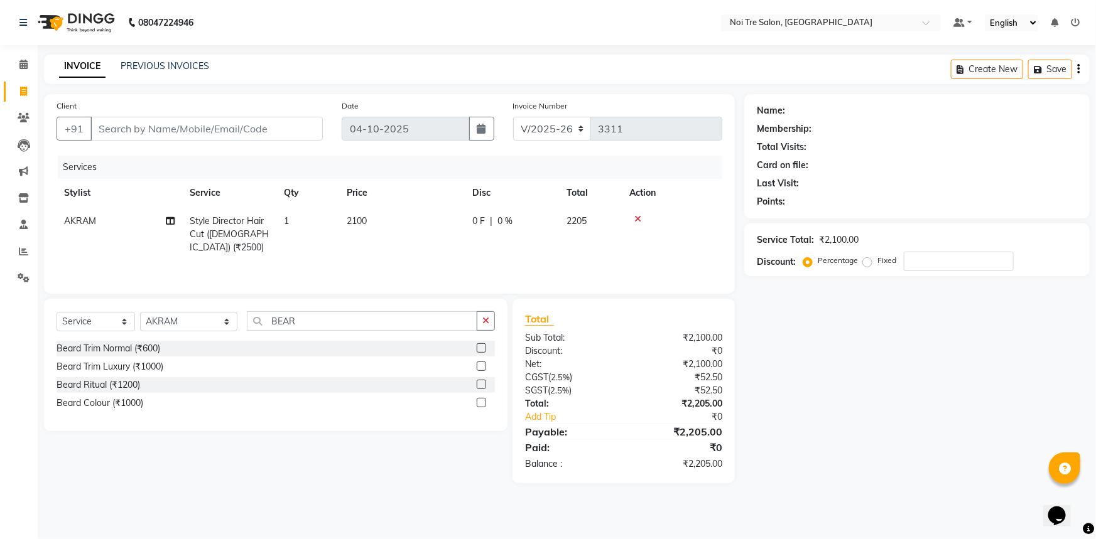
drag, startPoint x: 480, startPoint y: 368, endPoint x: 399, endPoint y: 290, distance: 111.9
click at [478, 367] on label at bounding box center [481, 366] width 9 height 9
click at [478, 367] on input "checkbox" at bounding box center [481, 367] width 8 height 8
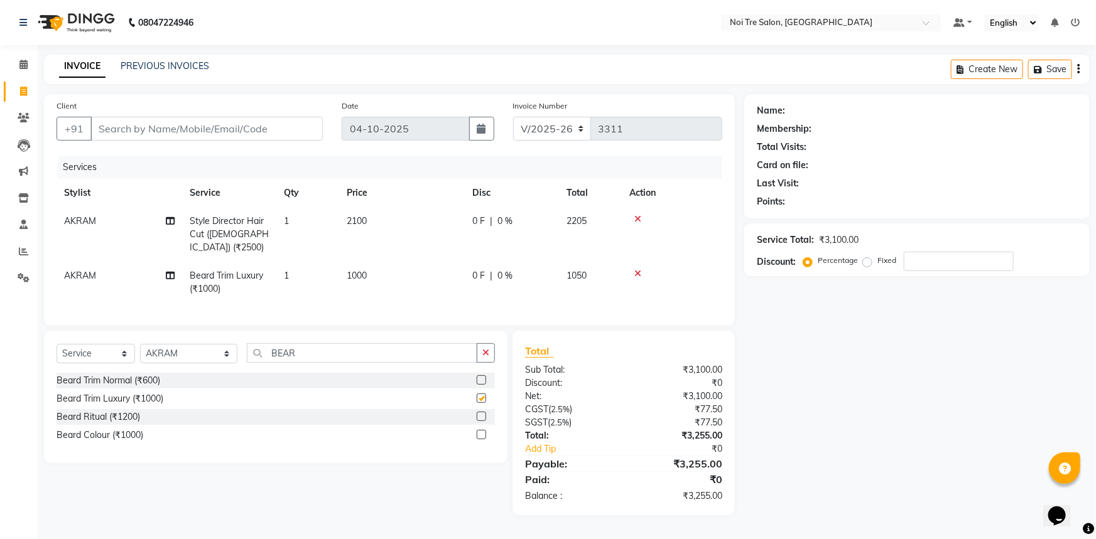
click at [385, 270] on td "1000" at bounding box center [402, 282] width 126 height 41
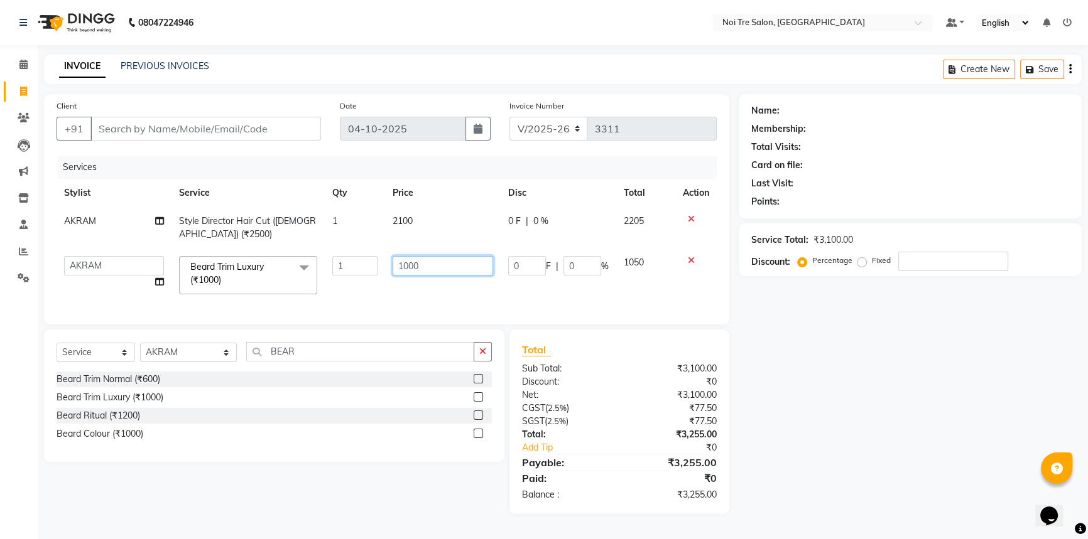
drag, startPoint x: 414, startPoint y: 263, endPoint x: 399, endPoint y: 266, distance: 15.4
click at [397, 264] on input "1000" at bounding box center [442, 265] width 100 height 19
drag, startPoint x: 440, startPoint y: 264, endPoint x: 252, endPoint y: 242, distance: 189.1
click at [252, 242] on tbody "AKRAM Style Director Hair Cut ([DEMOGRAPHIC_DATA]) (₹2500) 1 2100 0 F | 0 % 220…" at bounding box center [387, 254] width 660 height 95
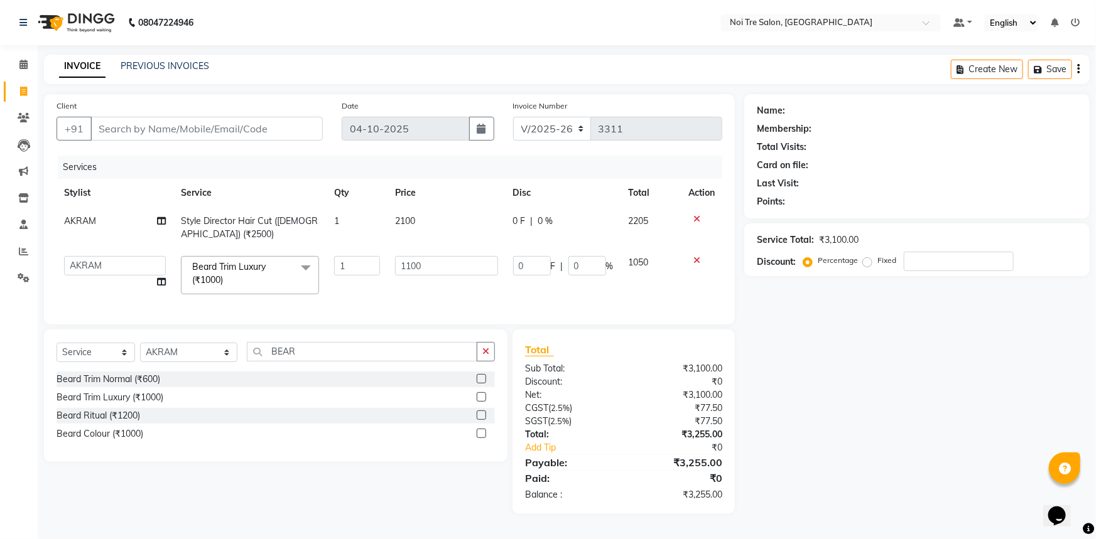
click at [145, 255] on td "[PERSON_NAME] [PERSON_NAME] STYLE DIRECTOR Curls Color [PERSON_NAME] [PERSON_NA…" at bounding box center [115, 275] width 117 height 53
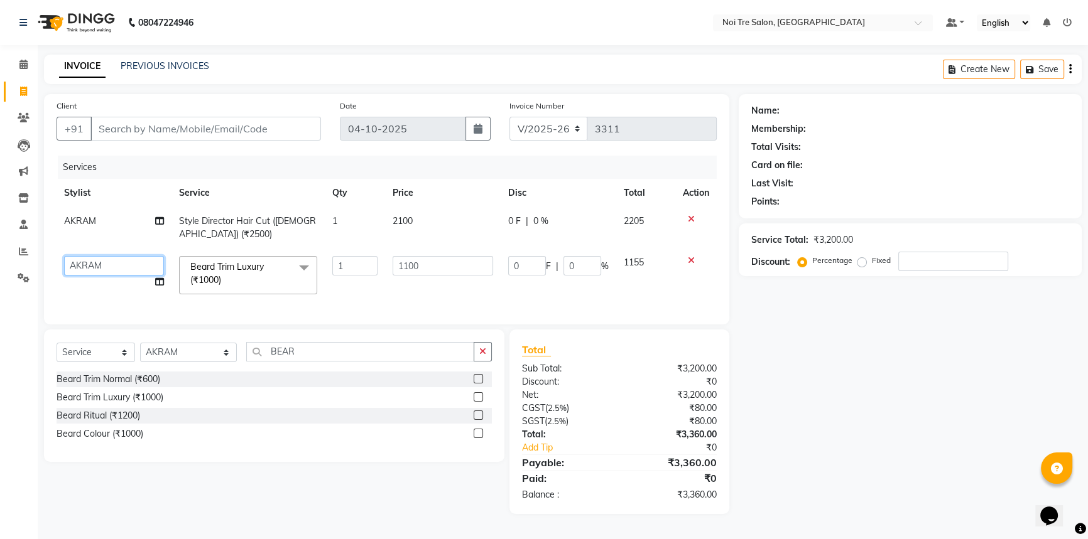
click at [141, 270] on select "[PERSON_NAME] [PERSON_NAME] STYLE DIRECTOR Curls Color [PERSON_NAME] [PERSON_NA…" at bounding box center [114, 265] width 100 height 19
click at [194, 359] on select "Select Stylist [PERSON_NAME] [PERSON_NAME] STYLE DIRECTOR Curls Color [PERSON_N…" at bounding box center [188, 352] width 97 height 19
click at [140, 352] on select "Select Stylist [PERSON_NAME] [PERSON_NAME] STYLE DIRECTOR Curls Color [PERSON_N…" at bounding box center [188, 352] width 97 height 19
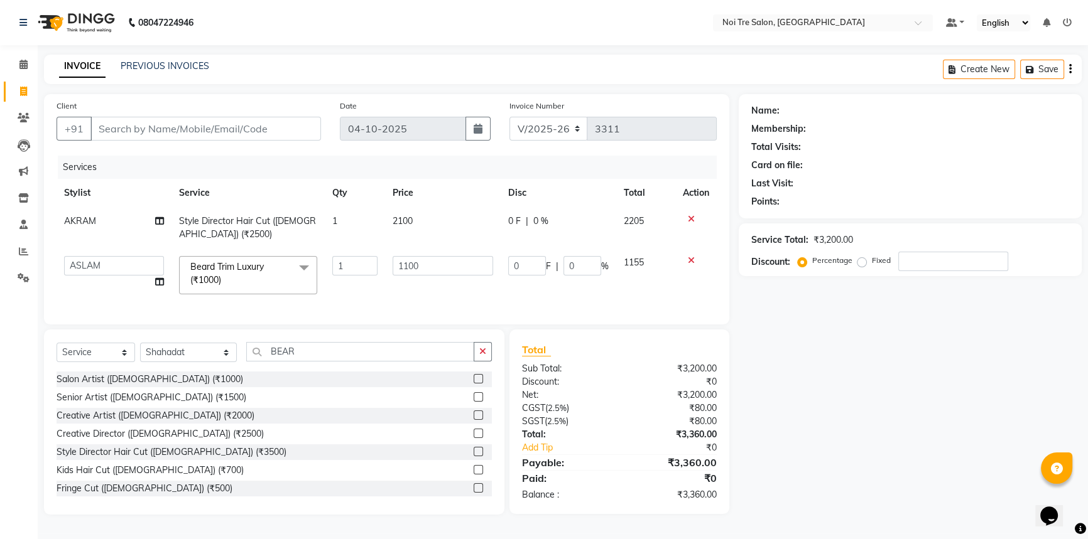
drag, startPoint x: 320, startPoint y: 350, endPoint x: 252, endPoint y: 359, distance: 68.4
click at [252, 359] on div "Select Service Product Membership Package Voucher Prepaid Gift Card Select Styl…" at bounding box center [274, 422] width 460 height 185
drag, startPoint x: 309, startPoint y: 357, endPoint x: 255, endPoint y: 369, distance: 55.2
click at [256, 362] on input "BEAR" at bounding box center [359, 351] width 227 height 19
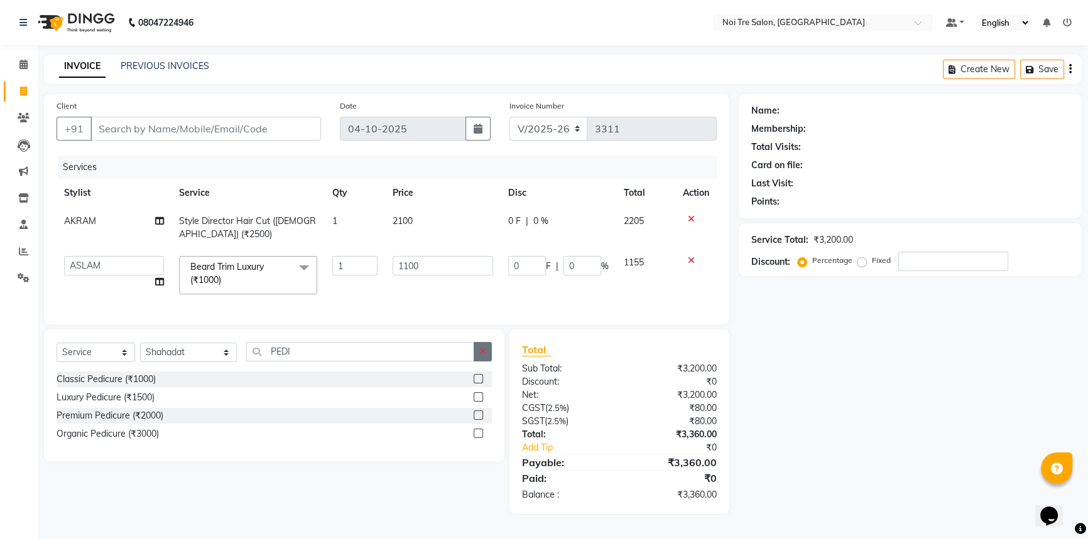
click at [473, 384] on label at bounding box center [477, 378] width 9 height 9
click at [473, 384] on input "checkbox" at bounding box center [477, 379] width 8 height 8
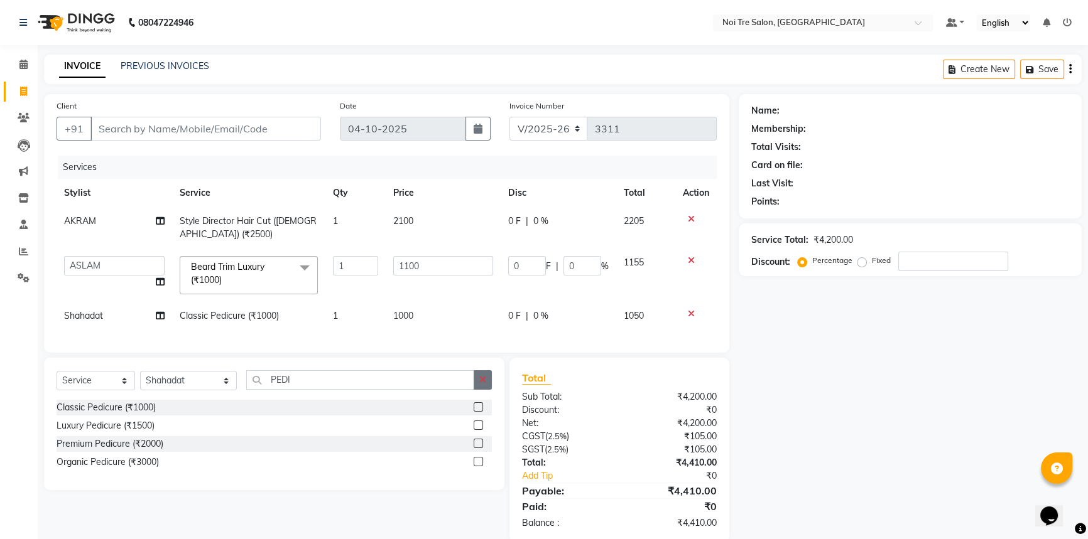
click at [484, 384] on icon "button" at bounding box center [482, 379] width 7 height 9
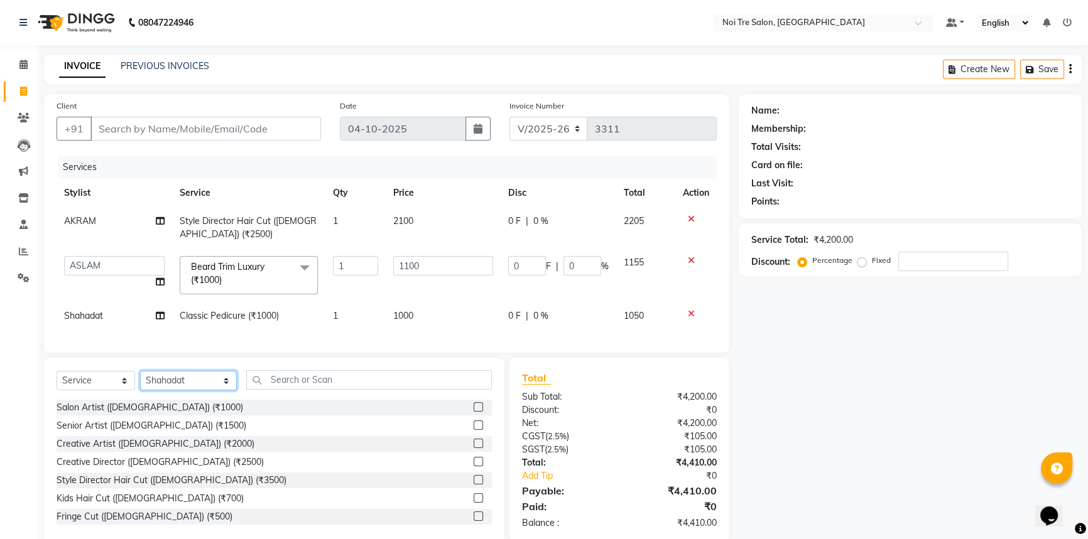
click at [195, 386] on select "Select Stylist [PERSON_NAME] [PERSON_NAME] STYLE DIRECTOR Curls Color [PERSON_N…" at bounding box center [188, 380] width 97 height 19
click at [140, 380] on select "Select Stylist [PERSON_NAME] [PERSON_NAME] STYLE DIRECTOR Curls Color [PERSON_N…" at bounding box center [188, 380] width 97 height 19
click at [338, 390] on input "text" at bounding box center [368, 379] width 245 height 19
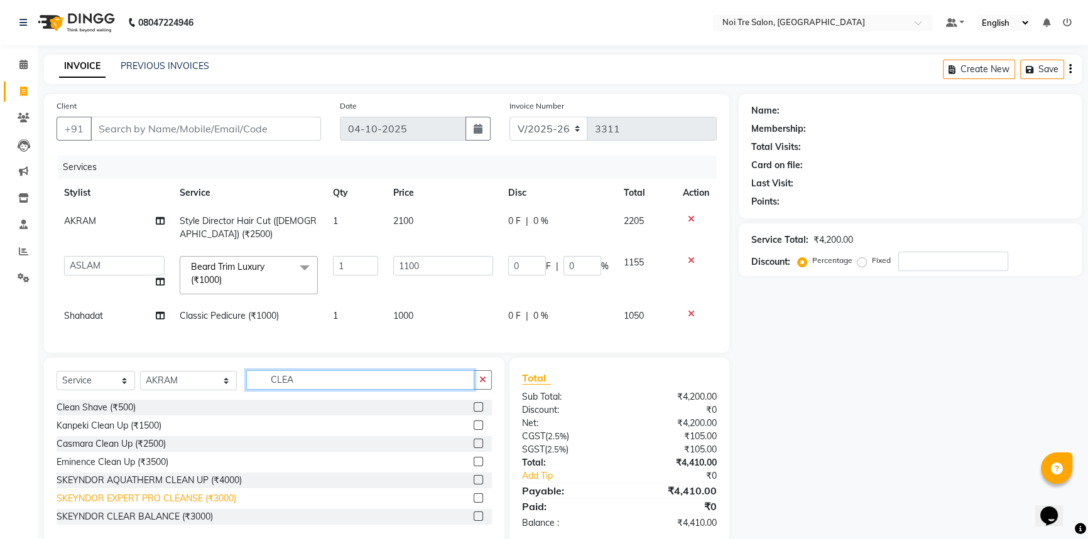
scroll to position [1, 0]
click at [473, 483] on label at bounding box center [477, 478] width 9 height 9
click at [473, 483] on input "checkbox" at bounding box center [477, 479] width 8 height 8
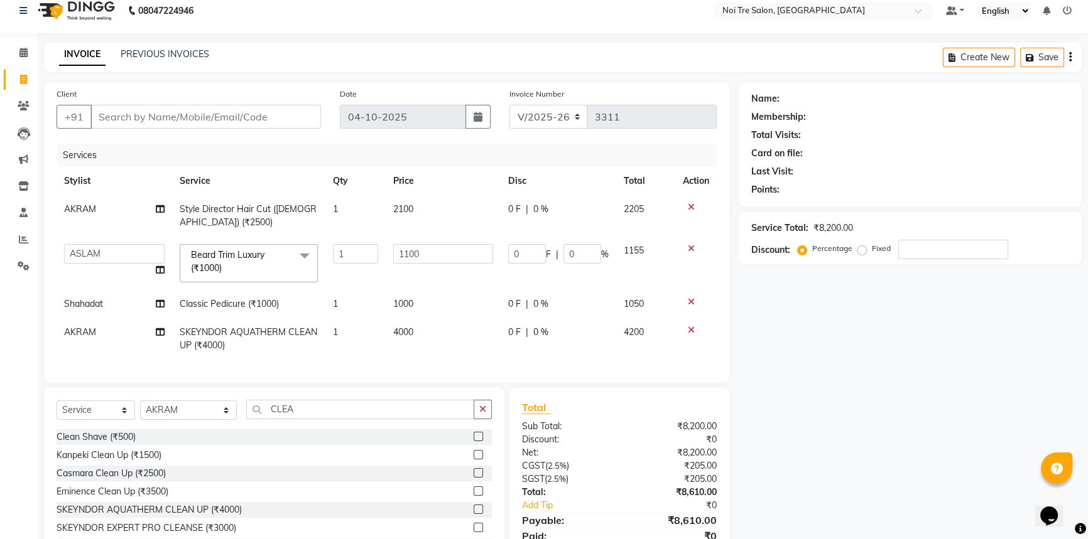
scroll to position [0, 0]
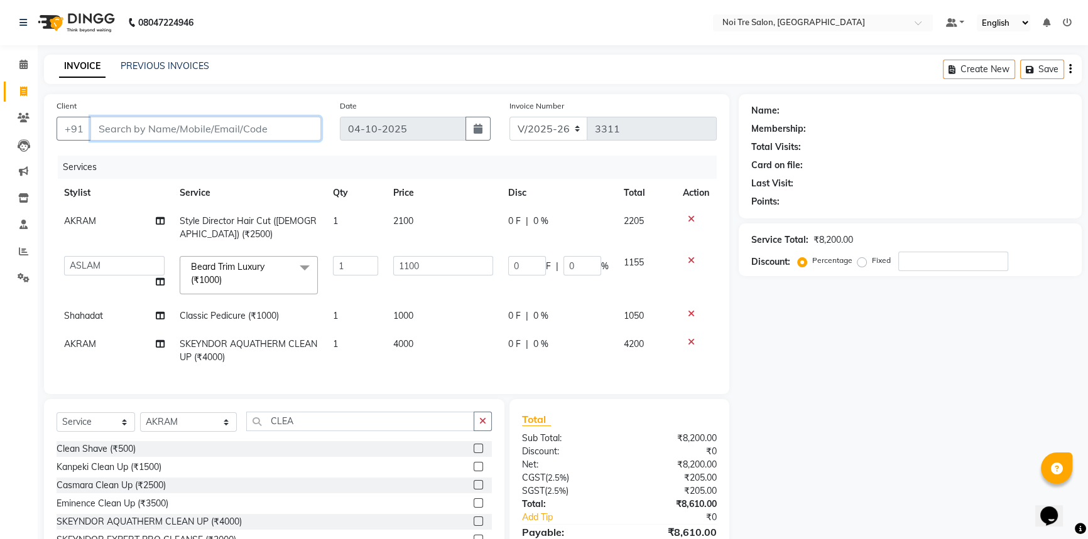
click at [266, 126] on input "Client" at bounding box center [205, 129] width 230 height 24
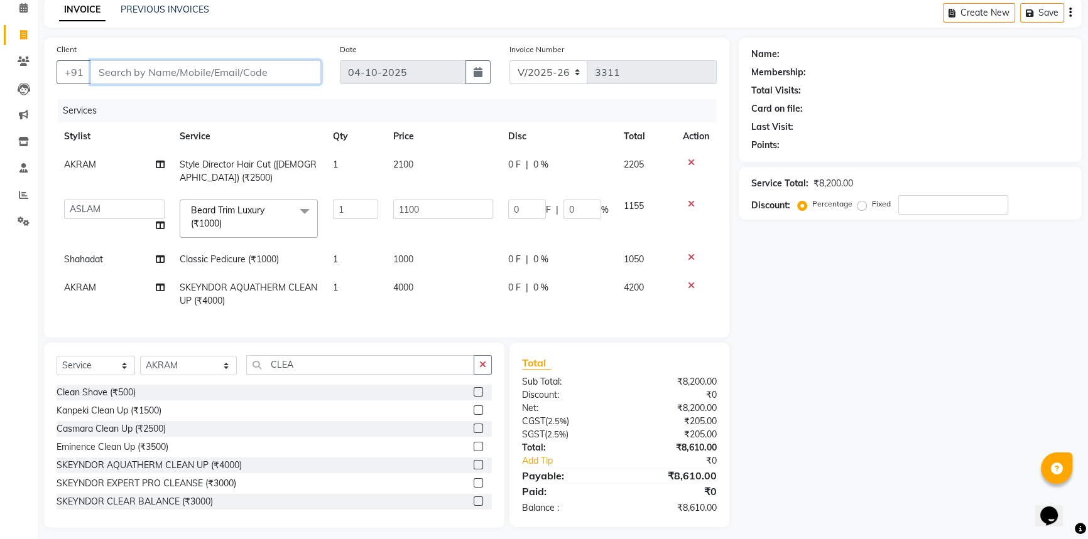
scroll to position [72, 0]
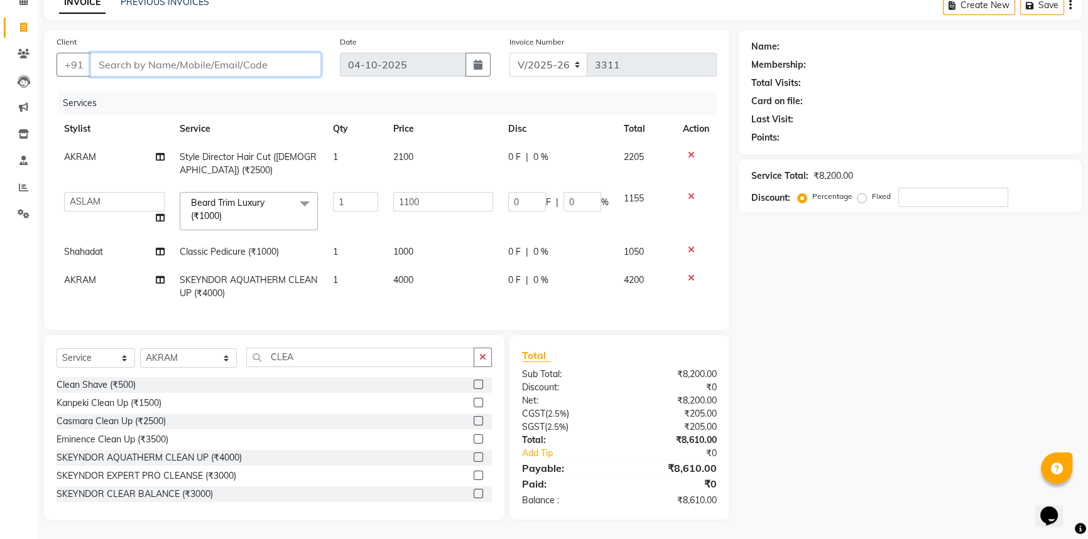
click at [213, 53] on input "Client" at bounding box center [205, 65] width 230 height 24
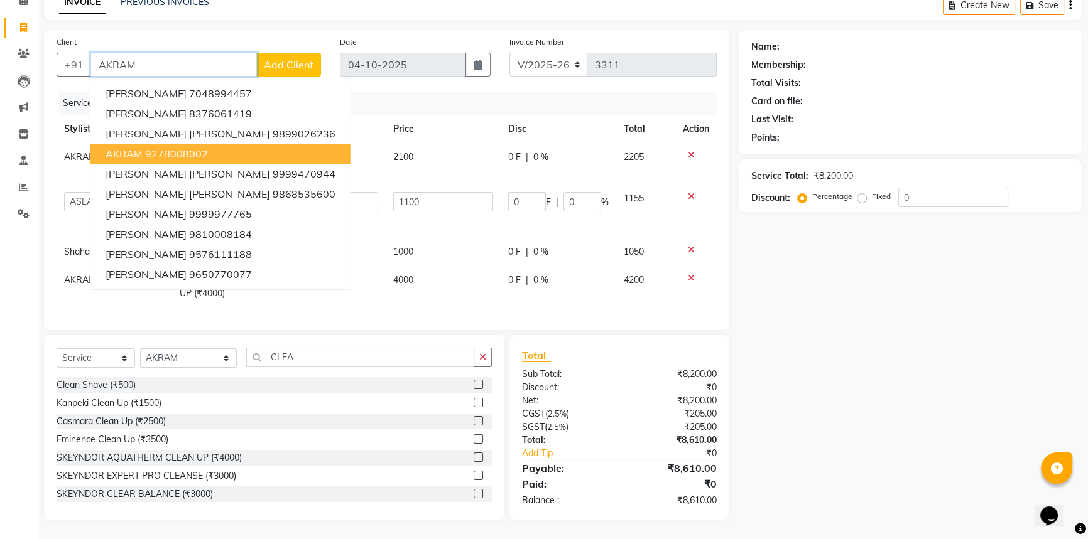
click at [196, 148] on ngb-highlight "9278008002" at bounding box center [176, 154] width 63 height 13
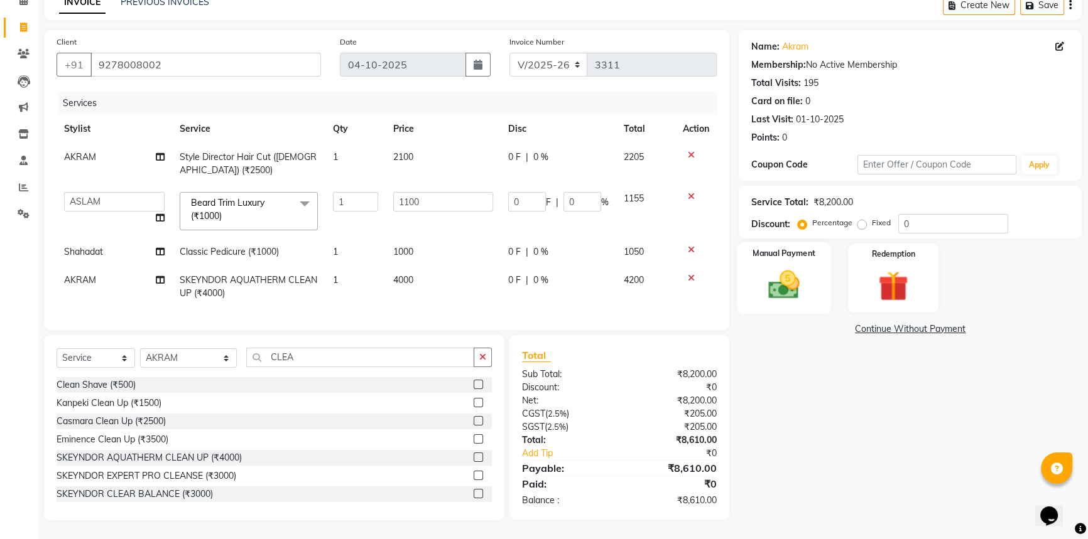
click at [775, 276] on img at bounding box center [783, 285] width 51 height 36
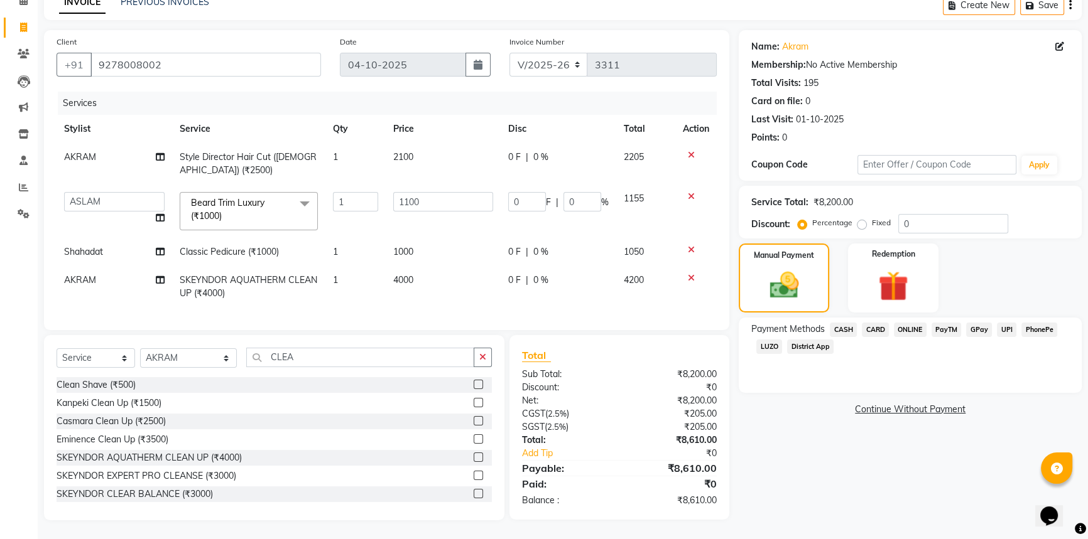
click at [881, 323] on span "CARD" at bounding box center [874, 330] width 27 height 14
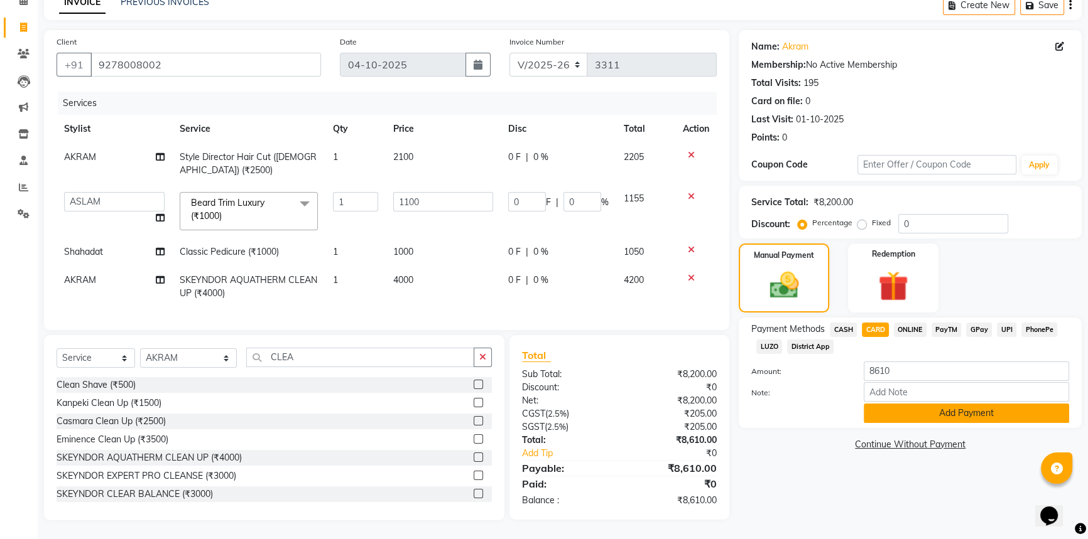
click at [920, 407] on button "Add Payment" at bounding box center [965, 413] width 205 height 19
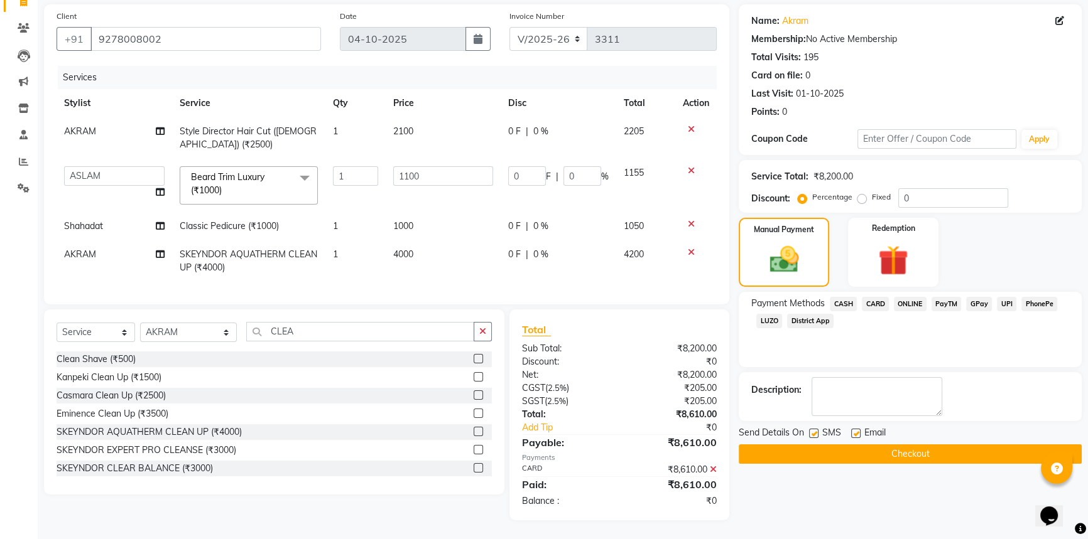
click at [900, 445] on button "Checkout" at bounding box center [909, 454] width 343 height 19
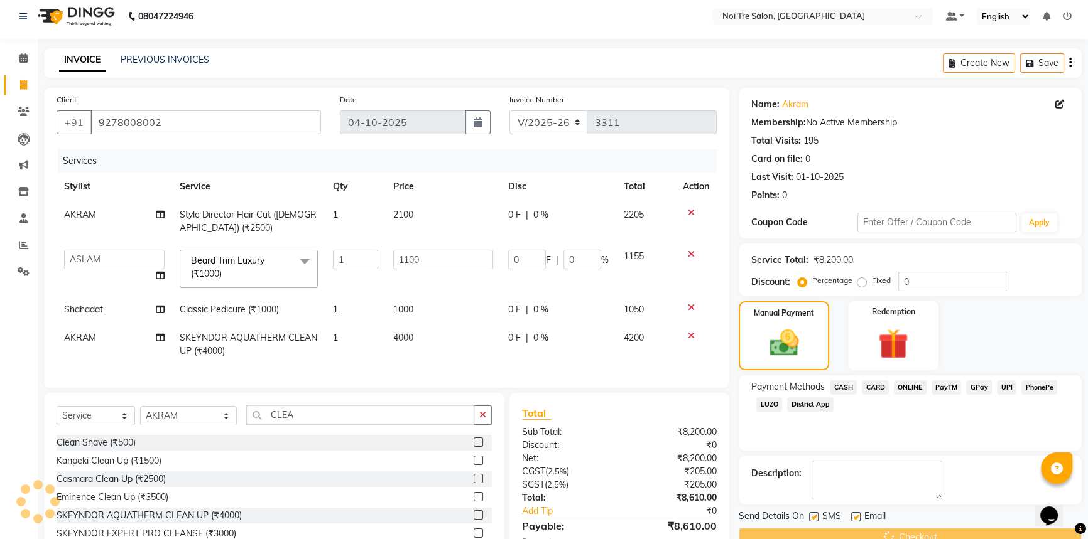
scroll to position [0, 0]
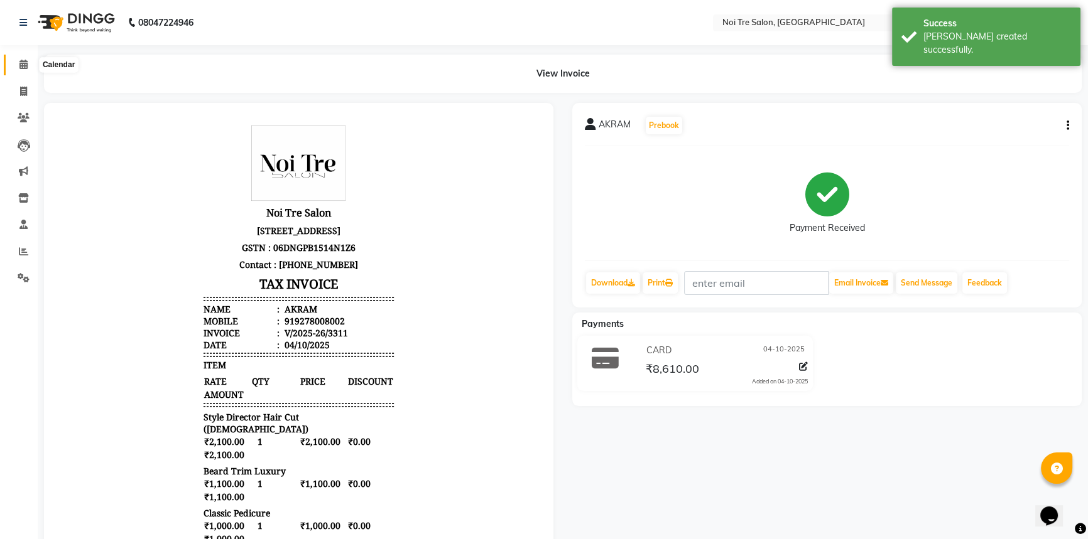
drag, startPoint x: 19, startPoint y: 70, endPoint x: 19, endPoint y: 80, distance: 10.1
click at [19, 70] on span at bounding box center [24, 65] width 22 height 14
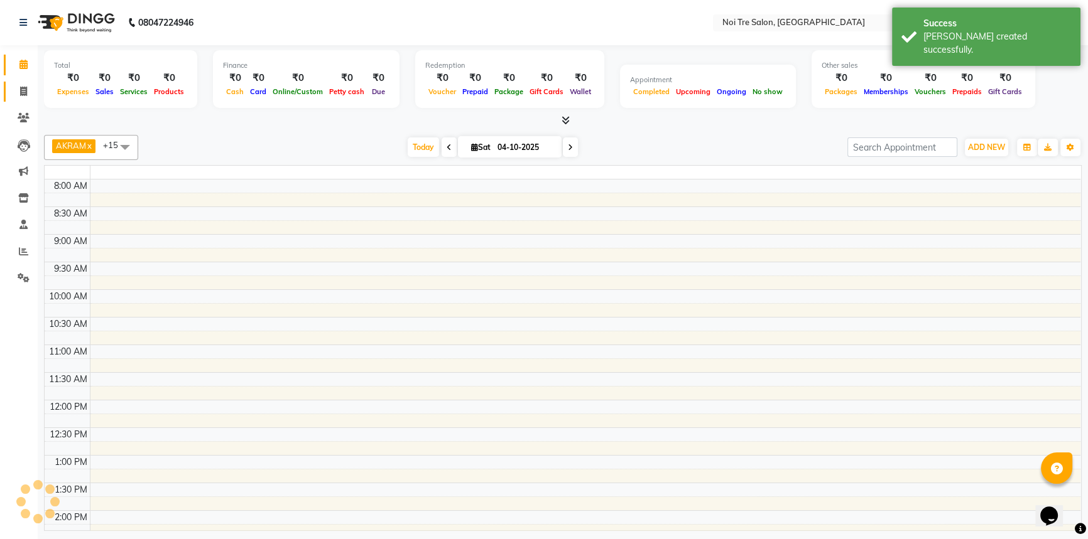
click at [19, 85] on span at bounding box center [24, 92] width 22 height 14
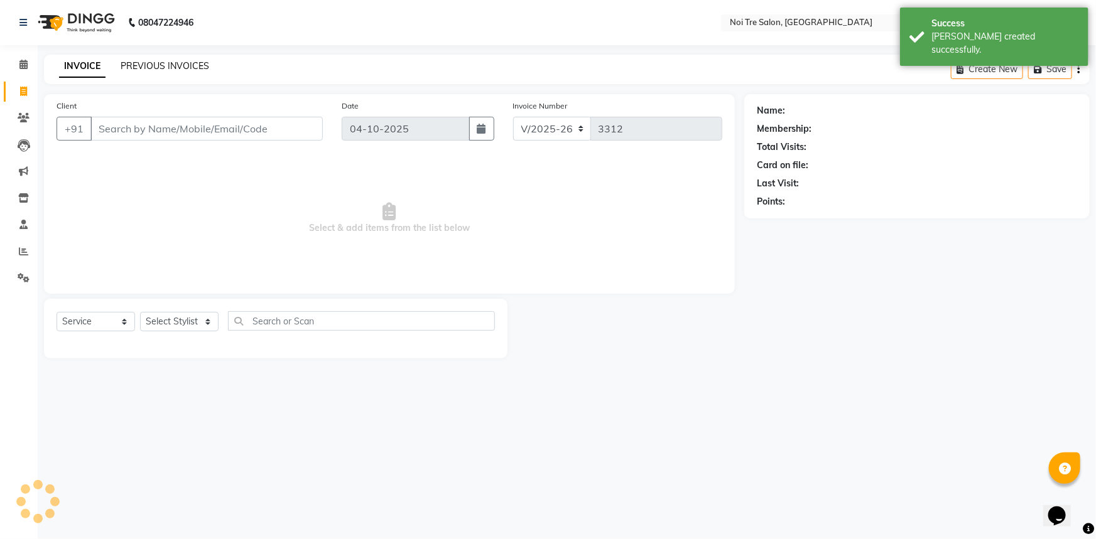
click at [144, 68] on link "PREVIOUS INVOICES" at bounding box center [165, 65] width 89 height 11
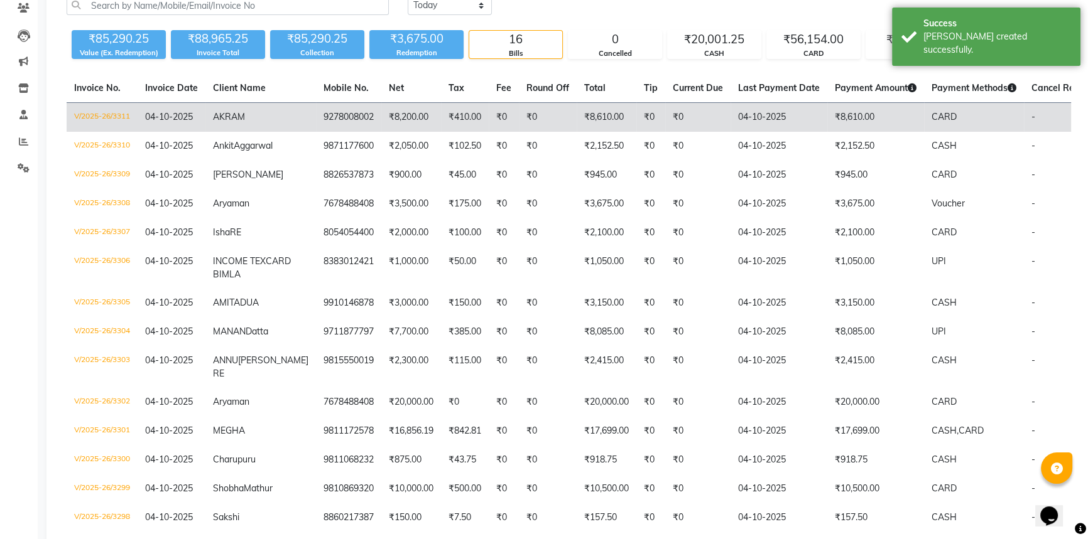
scroll to position [68, 0]
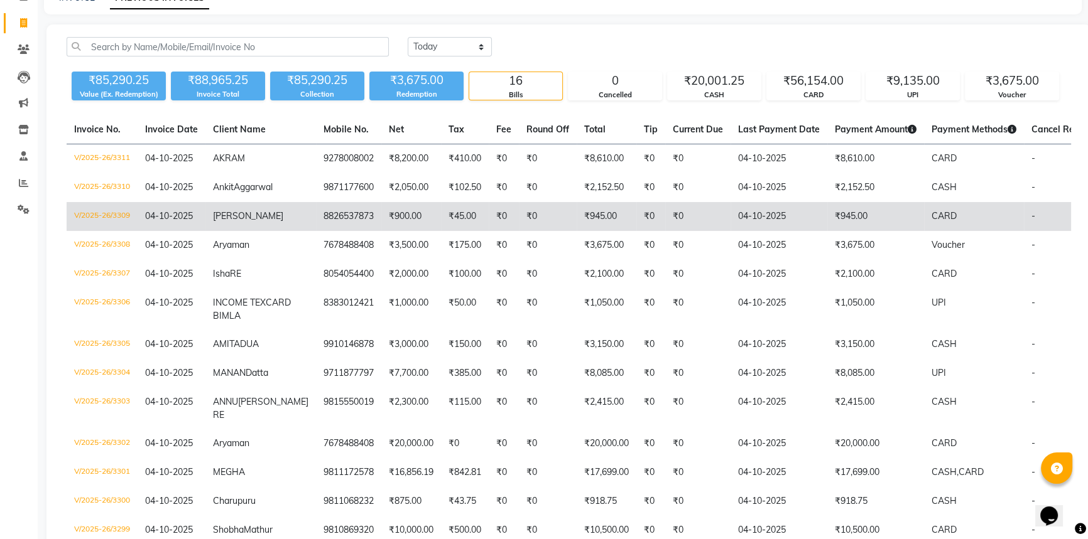
click at [665, 218] on td "₹0" at bounding box center [697, 216] width 65 height 29
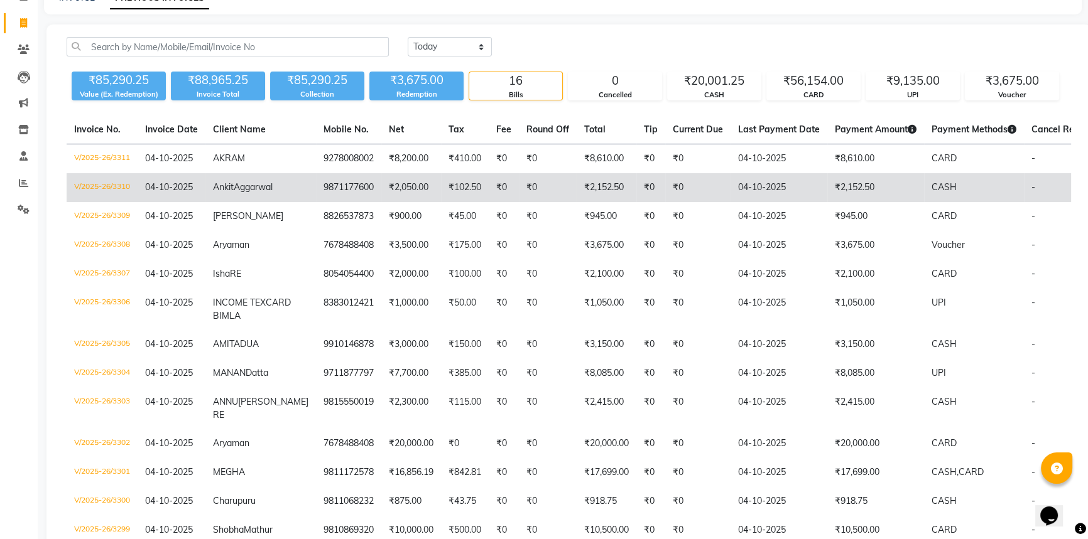
click at [827, 183] on td "₹2,152.50" at bounding box center [875, 187] width 97 height 29
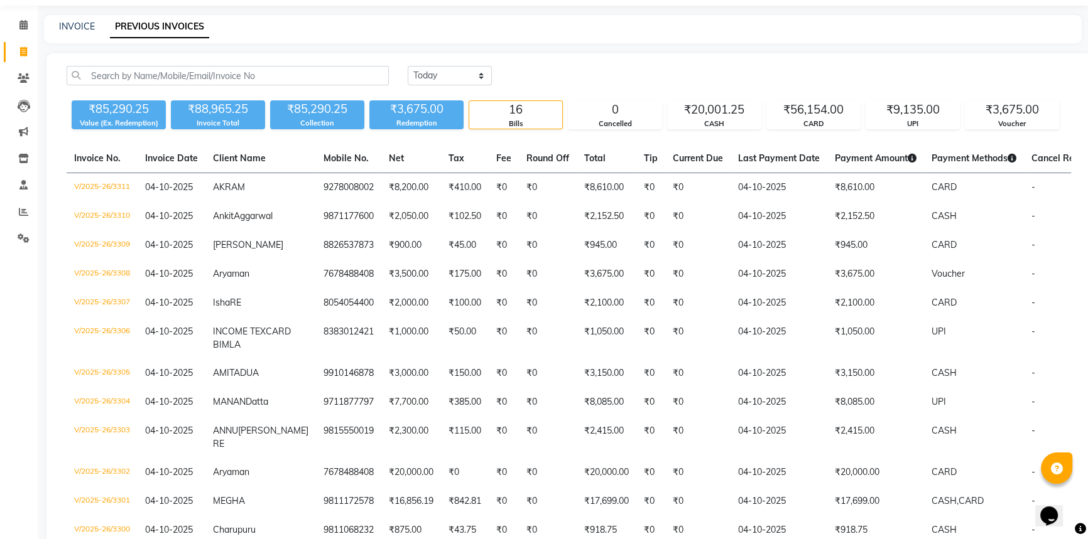
scroll to position [0, 0]
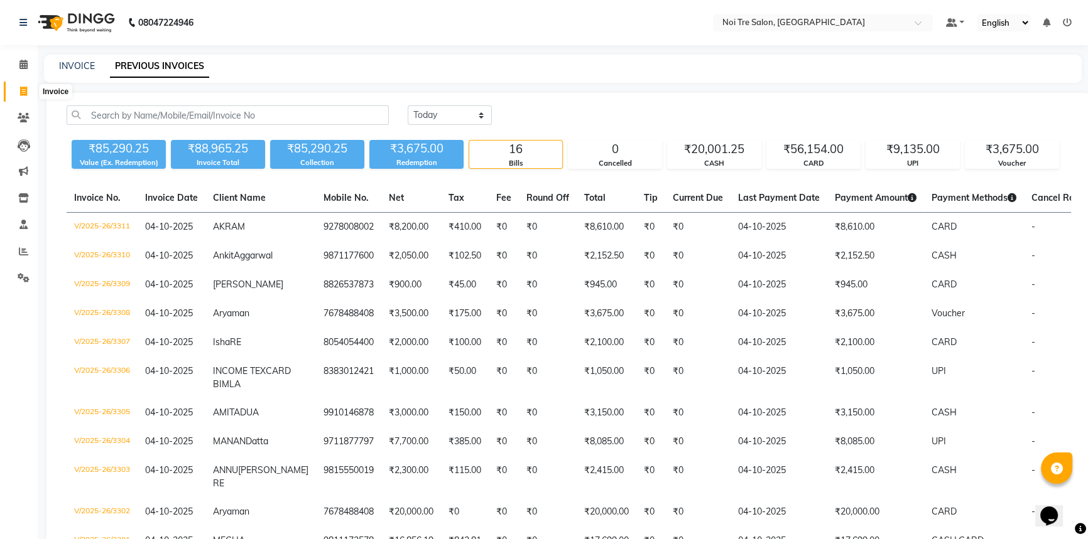
click at [20, 93] on icon at bounding box center [23, 91] width 7 height 9
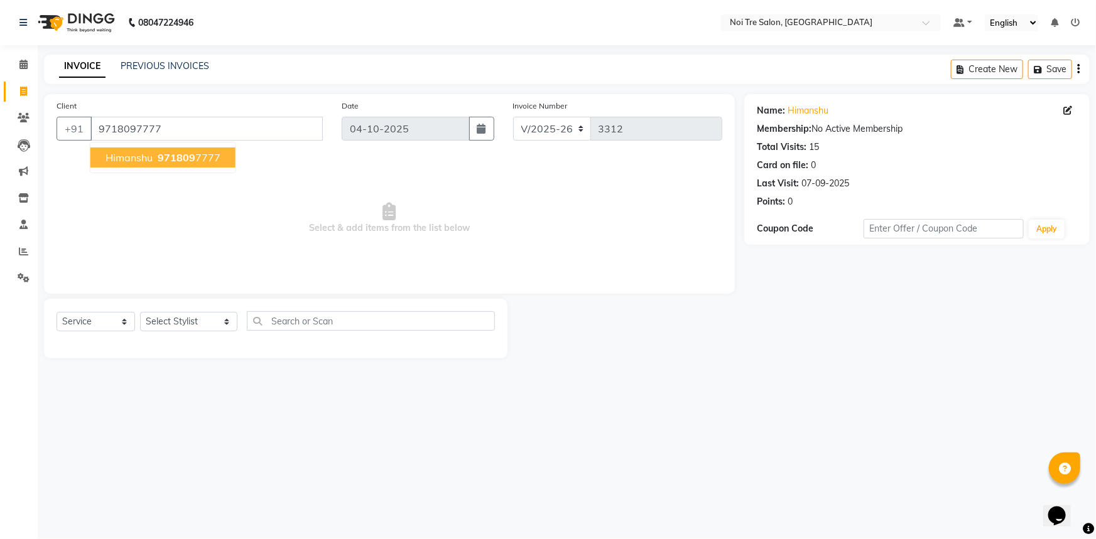
click at [136, 149] on button "[PERSON_NAME] 971809 7777" at bounding box center [162, 158] width 145 height 20
click at [222, 320] on select "Select Stylist [PERSON_NAME] [PERSON_NAME] STYLE DIRECTOR Curls Color [PERSON_N…" at bounding box center [188, 321] width 97 height 19
click at [140, 312] on select "Select Stylist [PERSON_NAME] [PERSON_NAME] STYLE DIRECTOR Curls Color [PERSON_N…" at bounding box center [188, 321] width 97 height 19
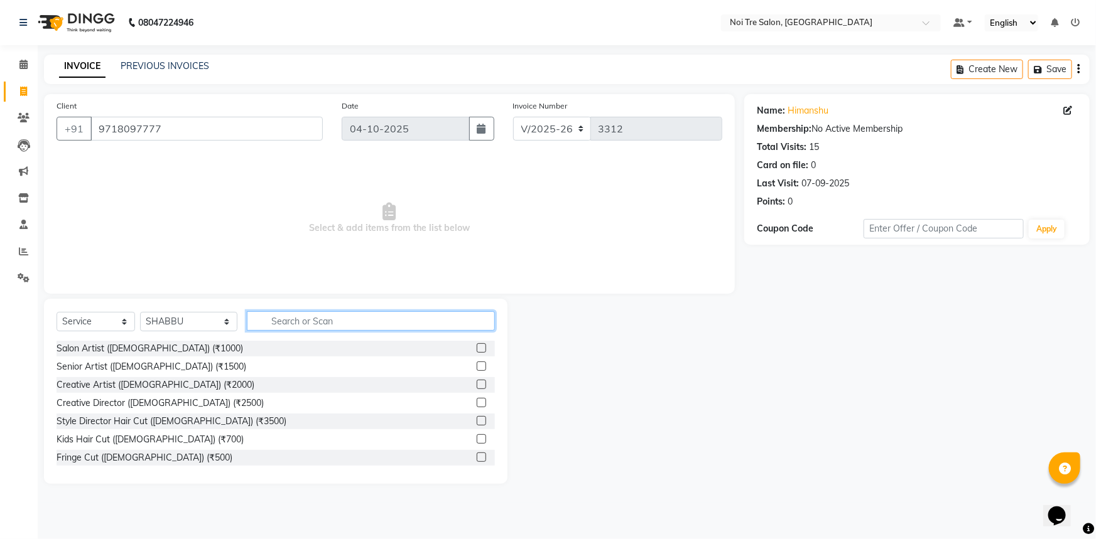
click at [291, 321] on input "text" at bounding box center [371, 320] width 249 height 19
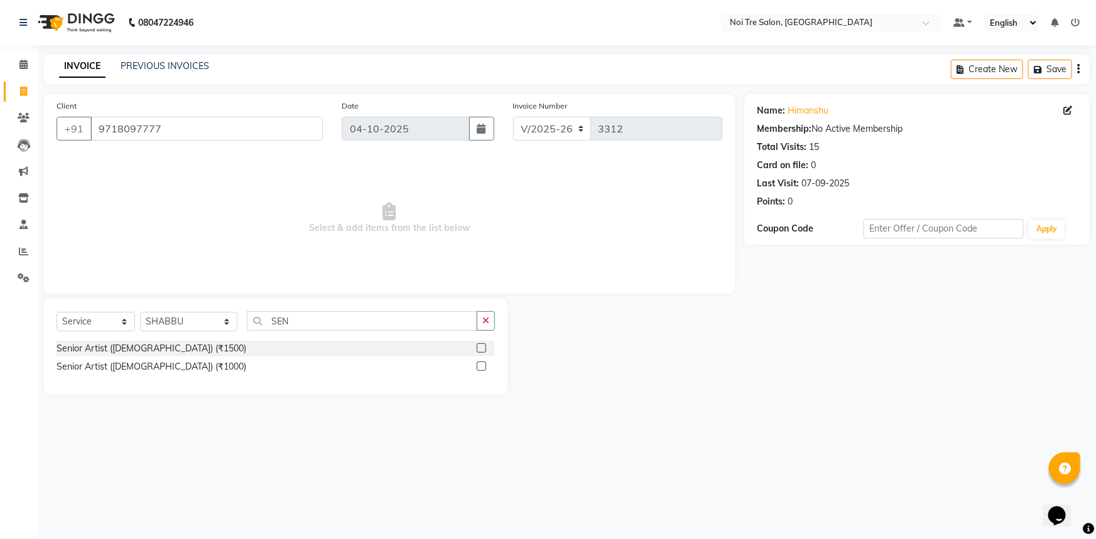
click at [481, 367] on label at bounding box center [481, 366] width 9 height 9
click at [481, 367] on input "checkbox" at bounding box center [481, 367] width 8 height 8
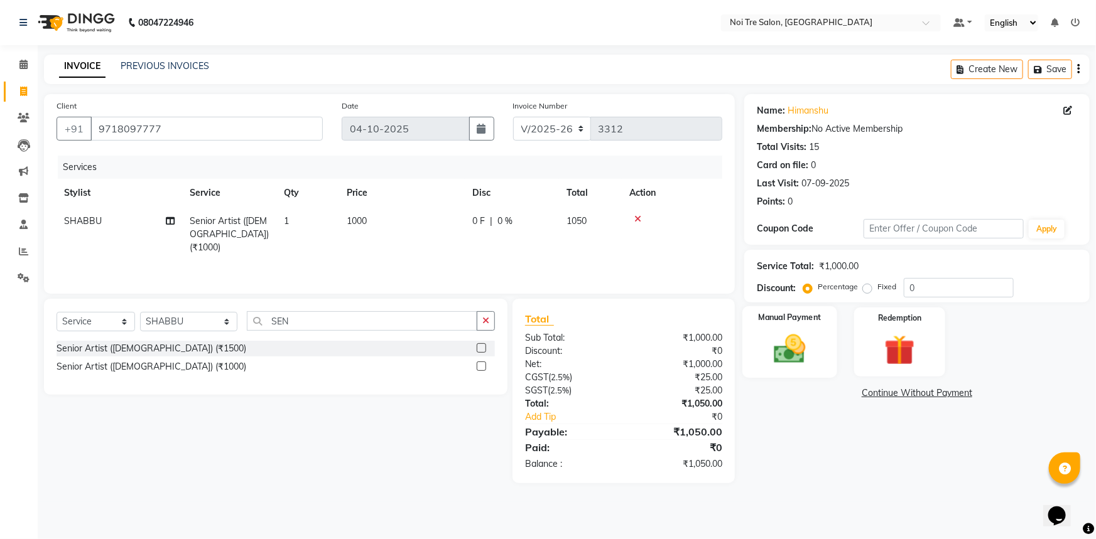
click at [818, 367] on div "Manual Payment" at bounding box center [789, 342] width 95 height 72
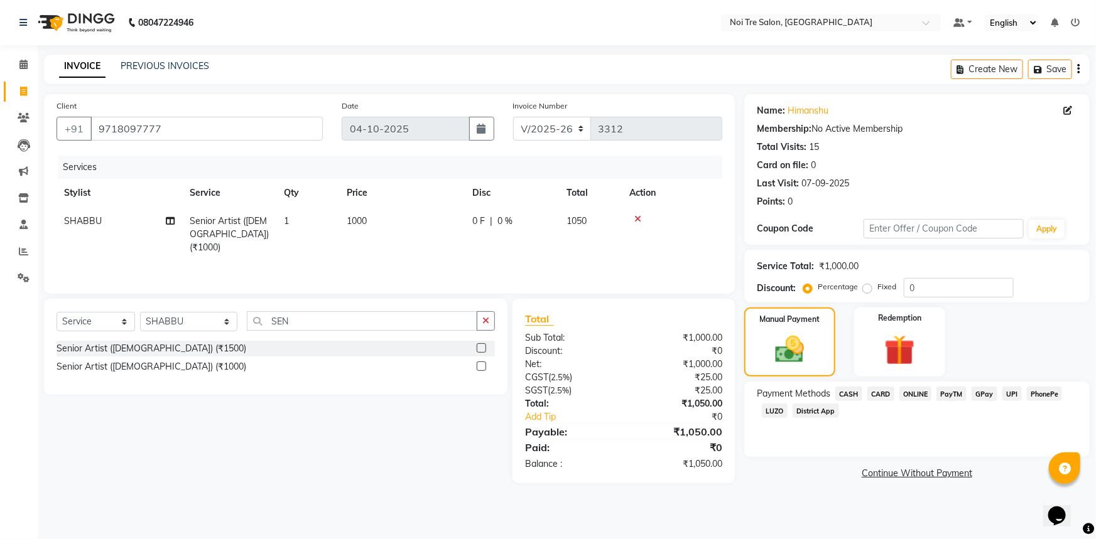
click at [848, 396] on span "CASH" at bounding box center [848, 394] width 27 height 14
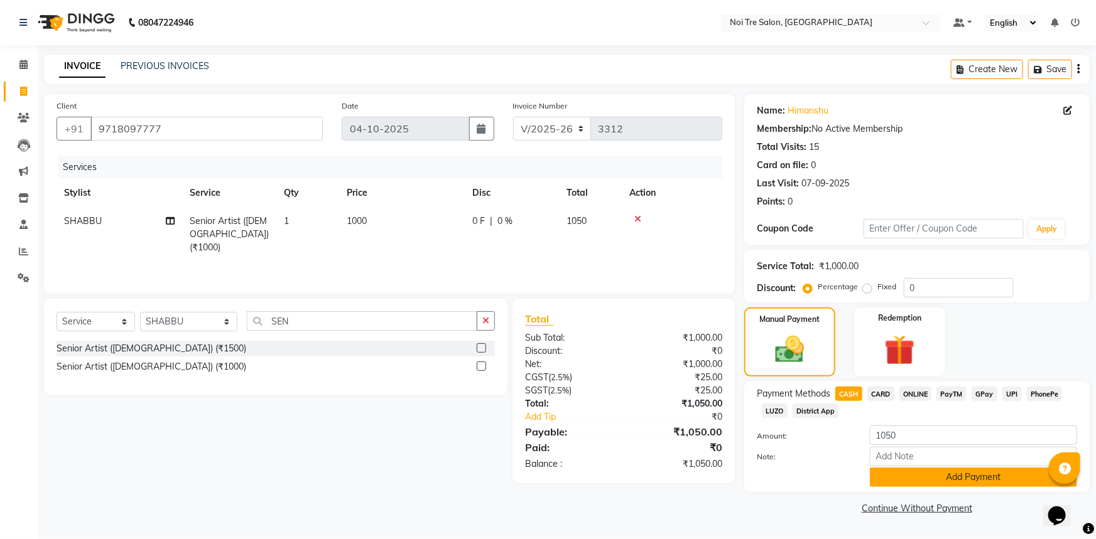
click at [895, 473] on button "Add Payment" at bounding box center [973, 477] width 207 height 19
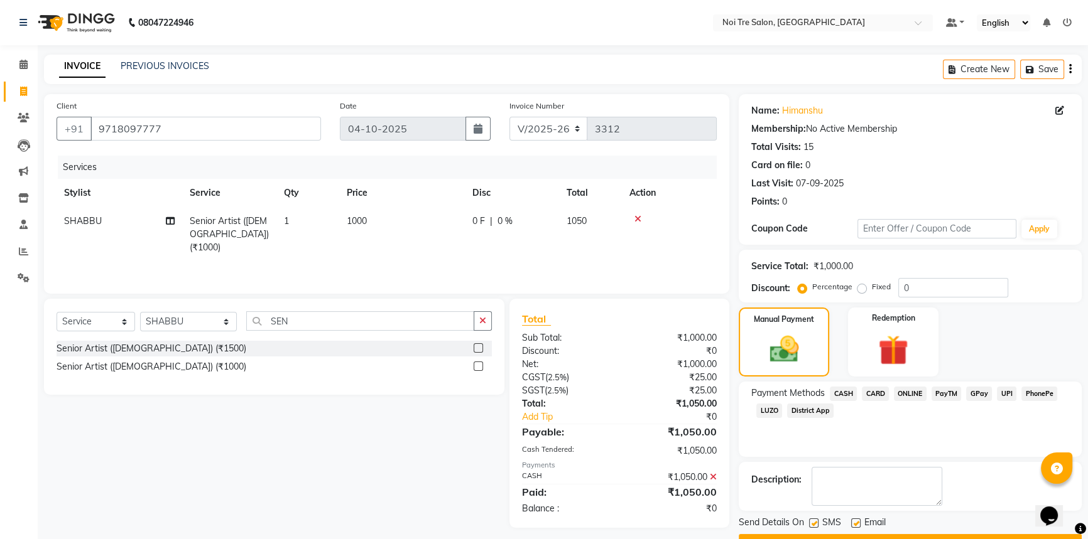
scroll to position [32, 0]
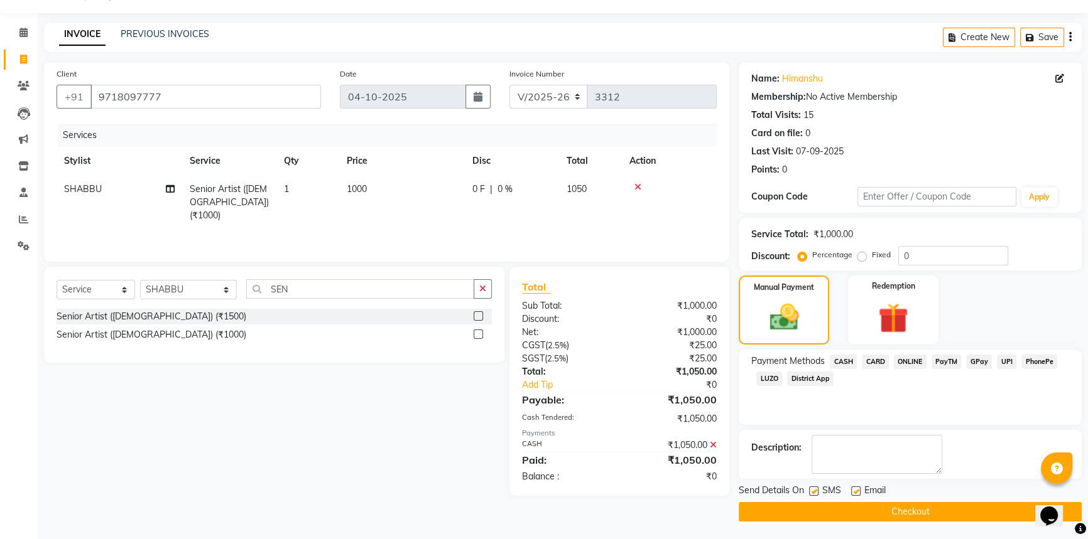
click at [901, 515] on button "Checkout" at bounding box center [909, 511] width 343 height 19
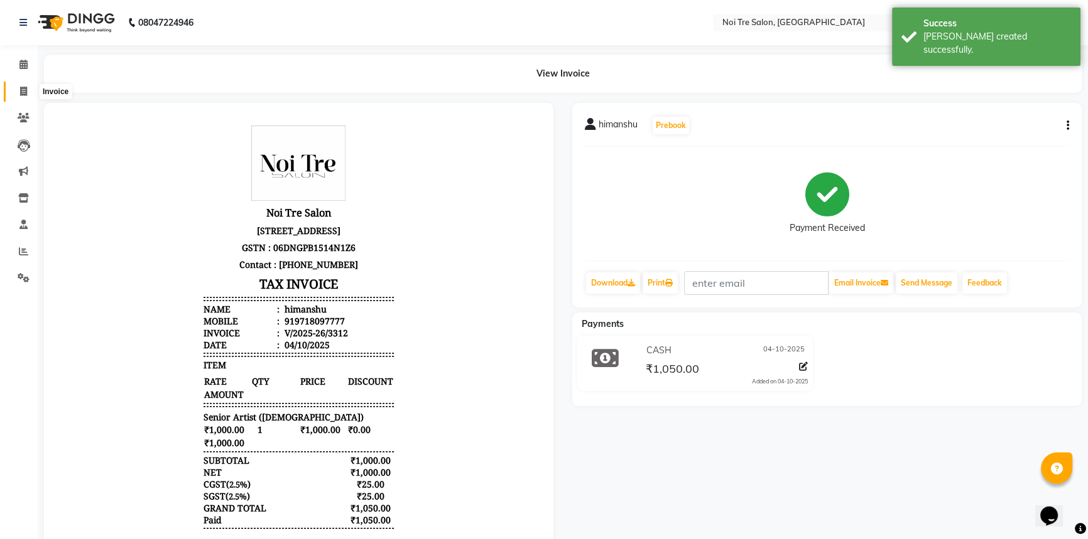
click at [28, 90] on span at bounding box center [24, 92] width 22 height 14
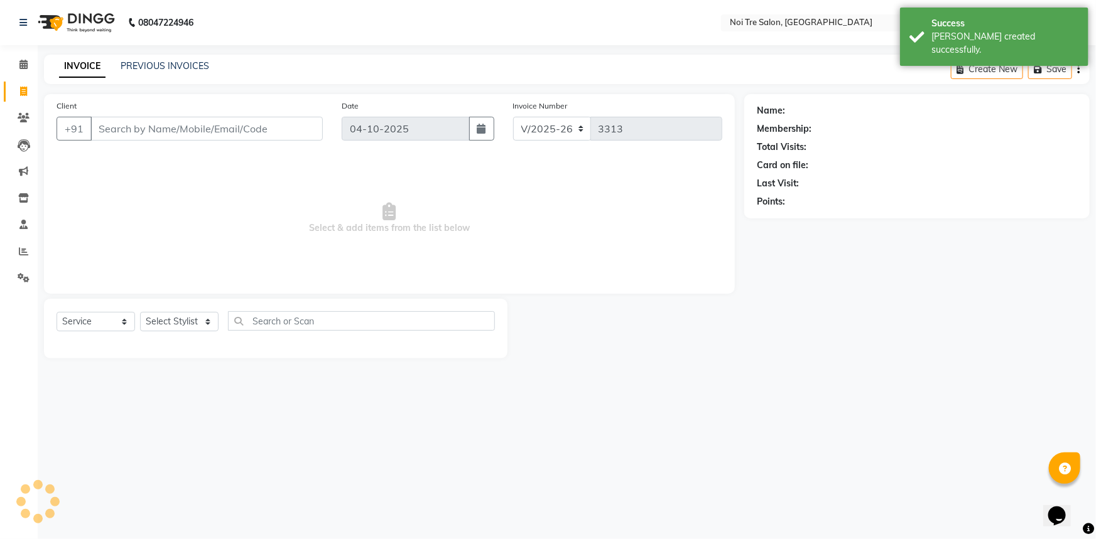
click at [216, 129] on input "Client" at bounding box center [206, 129] width 232 height 24
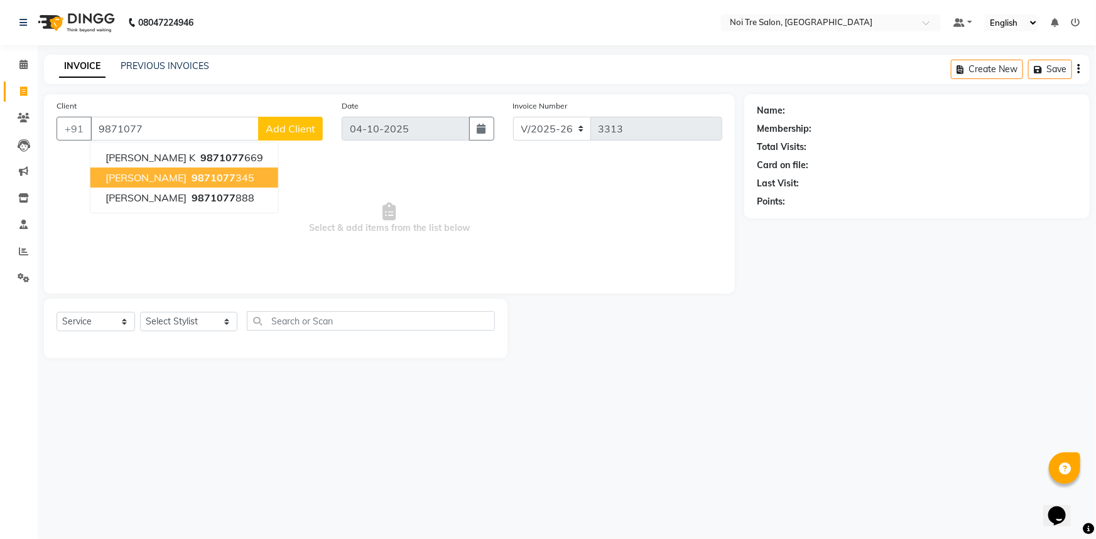
click at [131, 175] on span "[PERSON_NAME]" at bounding box center [145, 177] width 81 height 13
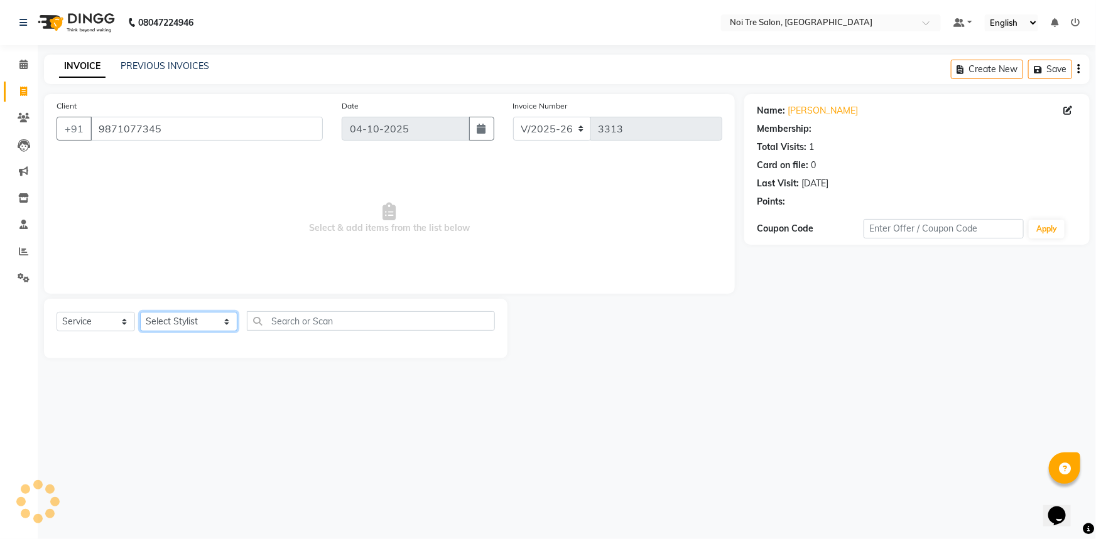
click at [195, 325] on select "Select Stylist [PERSON_NAME] [PERSON_NAME] STYLE DIRECTOR Curls Color [PERSON_N…" at bounding box center [188, 321] width 97 height 19
click at [140, 312] on select "Select Stylist [PERSON_NAME] [PERSON_NAME] STYLE DIRECTOR Curls Color [PERSON_N…" at bounding box center [188, 321] width 97 height 19
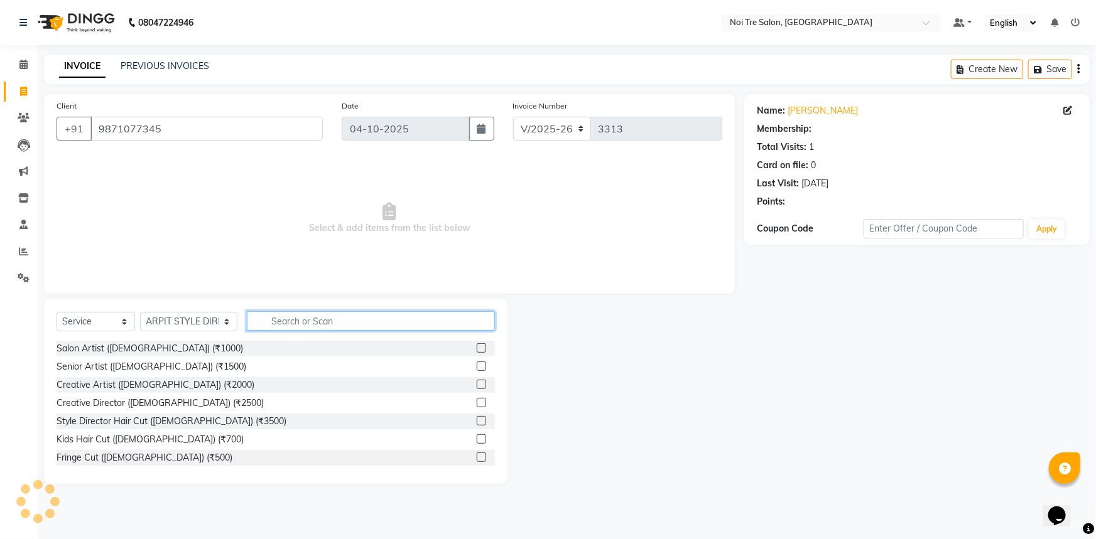
click at [312, 323] on input "text" at bounding box center [371, 320] width 249 height 19
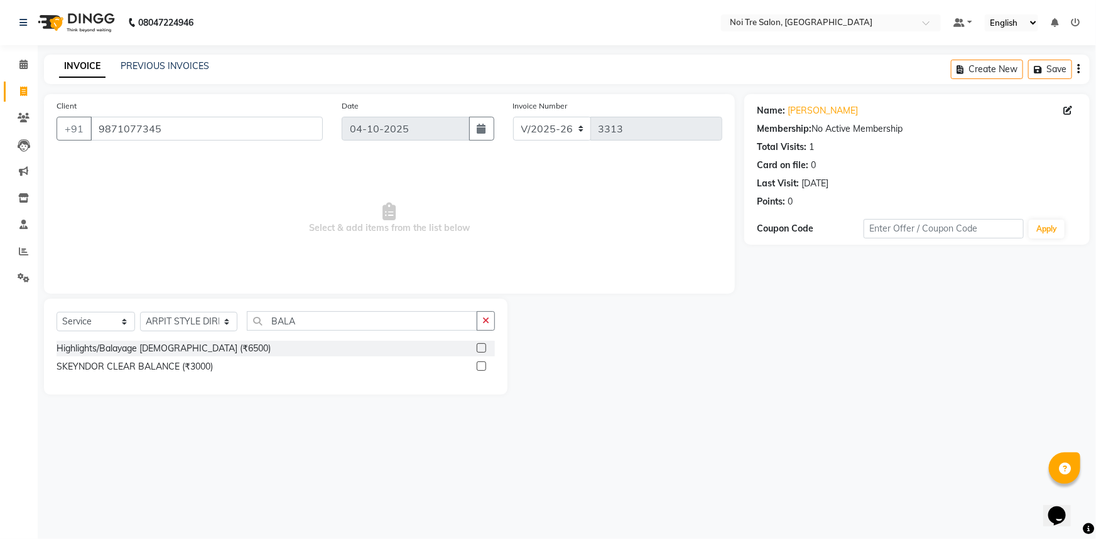
click at [477, 352] on label at bounding box center [481, 347] width 9 height 9
click at [477, 352] on input "checkbox" at bounding box center [481, 349] width 8 height 8
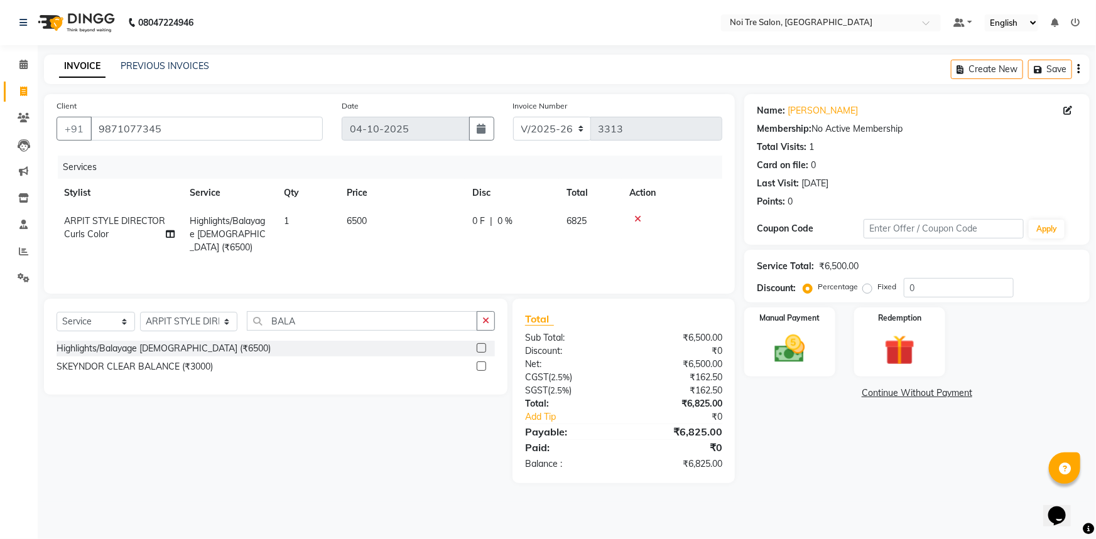
click at [346, 214] on td "6500" at bounding box center [402, 234] width 126 height 55
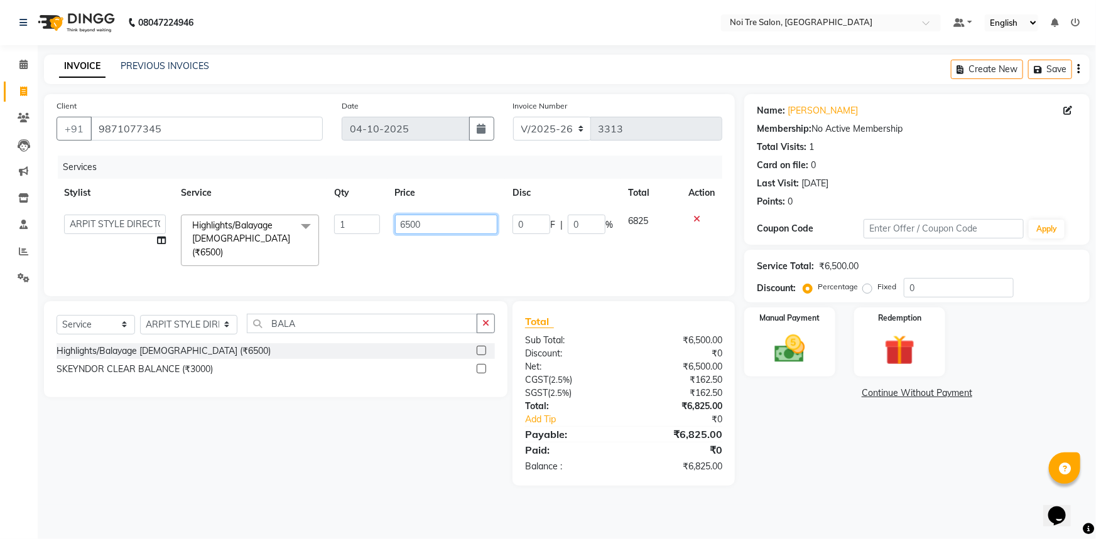
drag, startPoint x: 445, startPoint y: 222, endPoint x: 248, endPoint y: 234, distance: 197.5
click at [251, 239] on tr "[PERSON_NAME] [PERSON_NAME] STYLE DIRECTOR Curls Color [PERSON_NAME] [PERSON_NA…" at bounding box center [390, 240] width 666 height 67
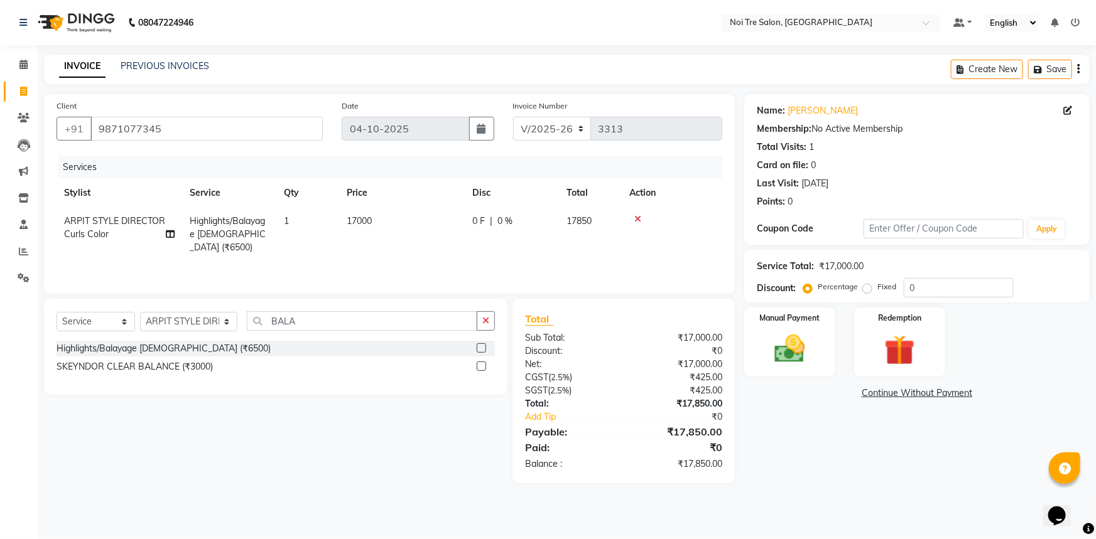
click at [527, 254] on div "Services Stylist Service Qty Price Disc Total Action [PERSON_NAME] STYLE DIRECT…" at bounding box center [390, 219] width 666 height 126
click at [790, 343] on img at bounding box center [789, 349] width 51 height 36
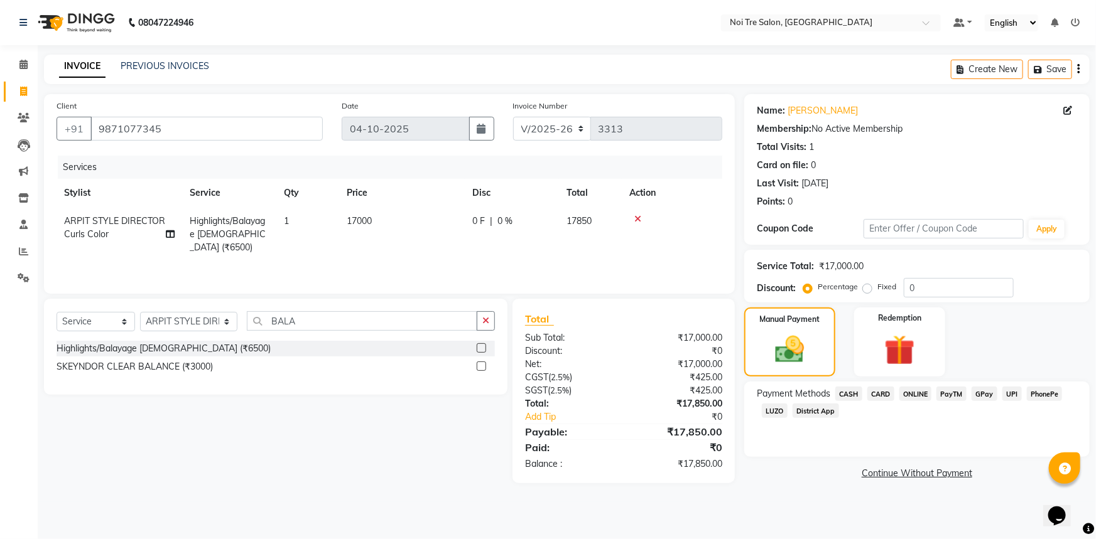
click at [877, 392] on span "CARD" at bounding box center [880, 394] width 27 height 14
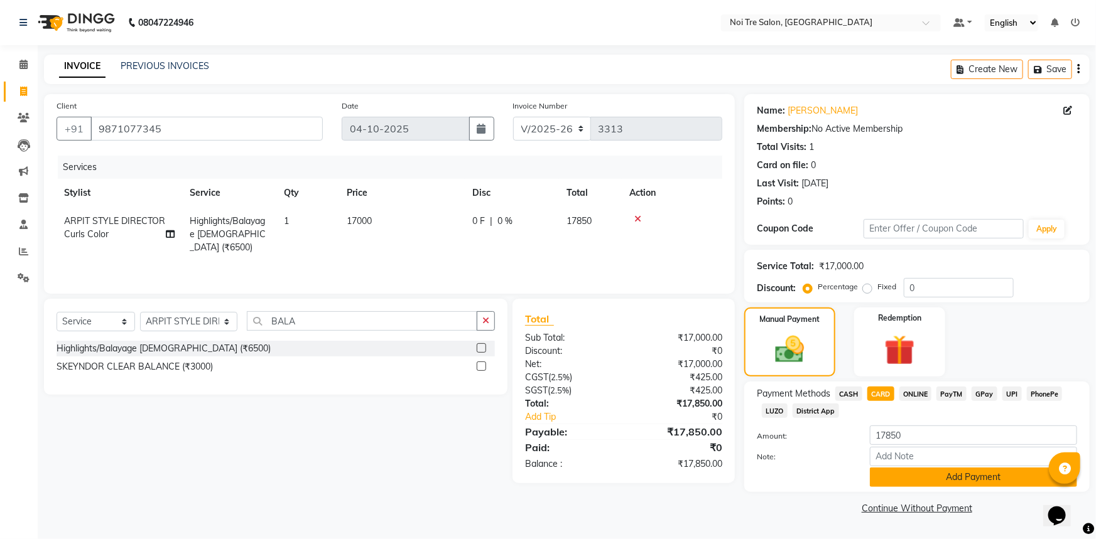
click at [923, 478] on button "Add Payment" at bounding box center [973, 477] width 207 height 19
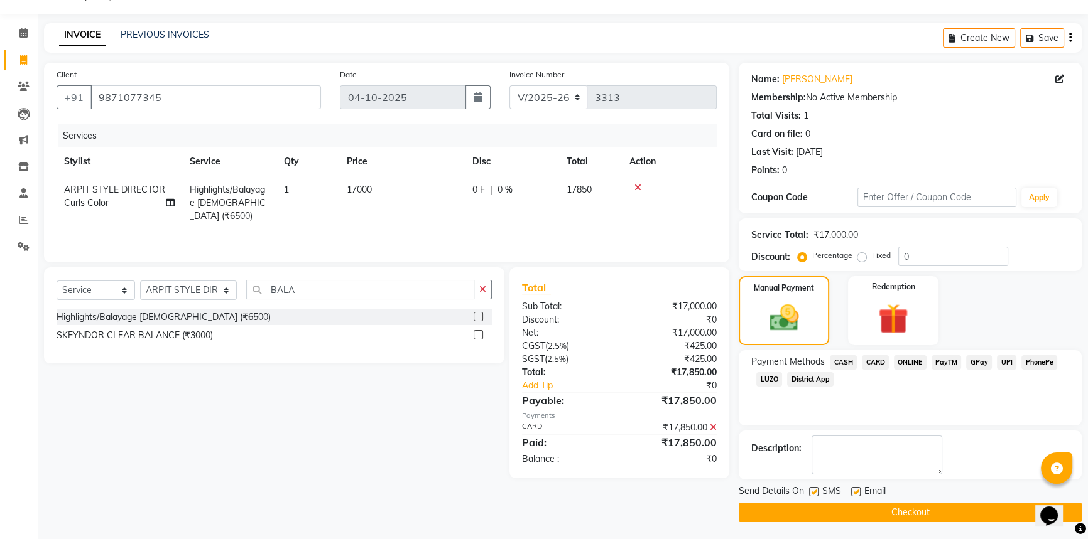
scroll to position [32, 0]
click at [912, 510] on button "Checkout" at bounding box center [909, 511] width 343 height 19
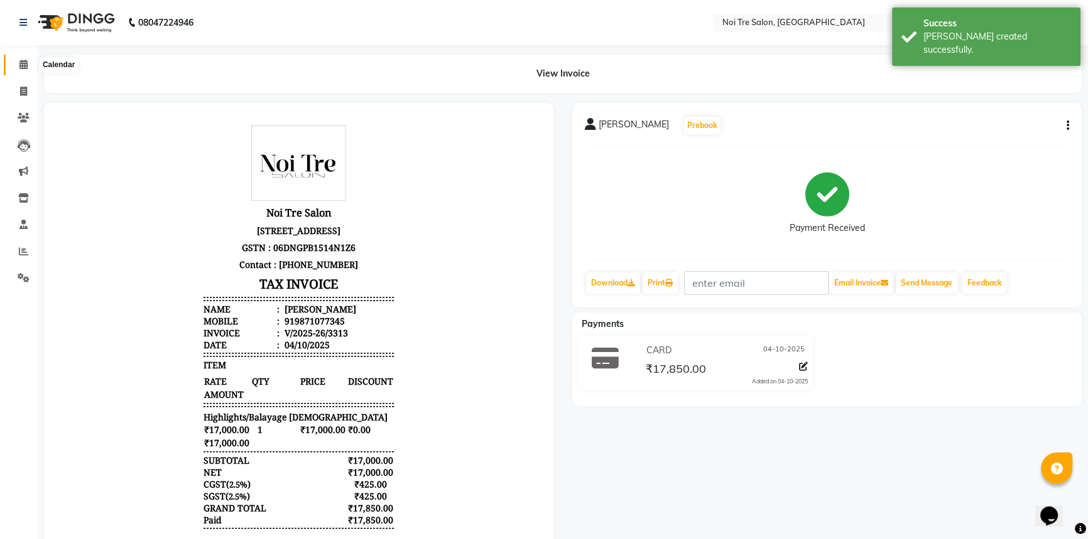
click at [21, 69] on span at bounding box center [24, 65] width 22 height 14
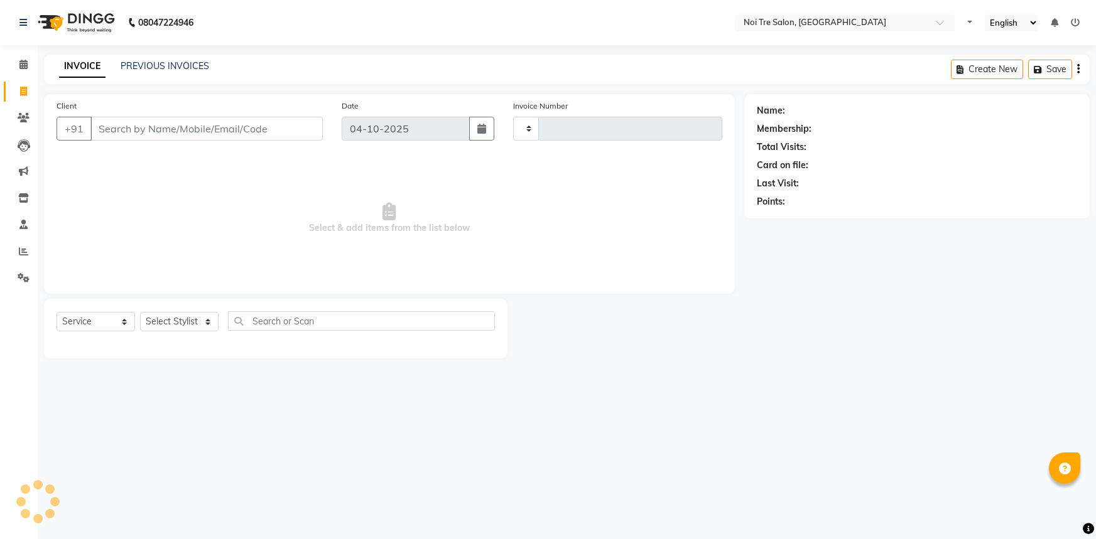
select select "service"
type input "3304"
select select "3710"
click at [170, 328] on select "Select Stylist" at bounding box center [179, 321] width 78 height 19
select select "37882"
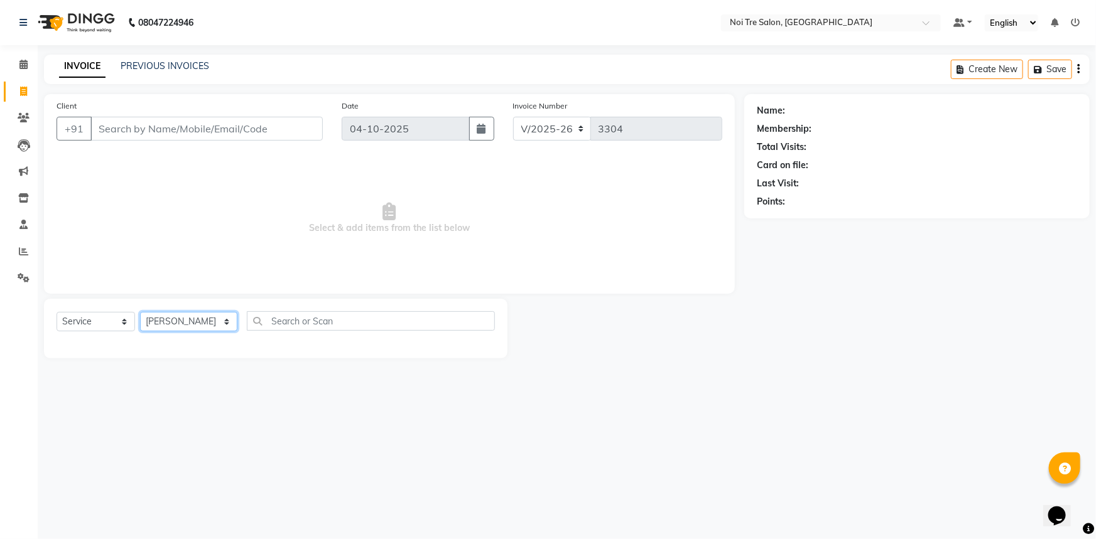
click at [140, 312] on select "Select Stylist [PERSON_NAME] [PERSON_NAME] STYLE DIRECTOR Curls Color [PERSON_N…" at bounding box center [188, 321] width 97 height 19
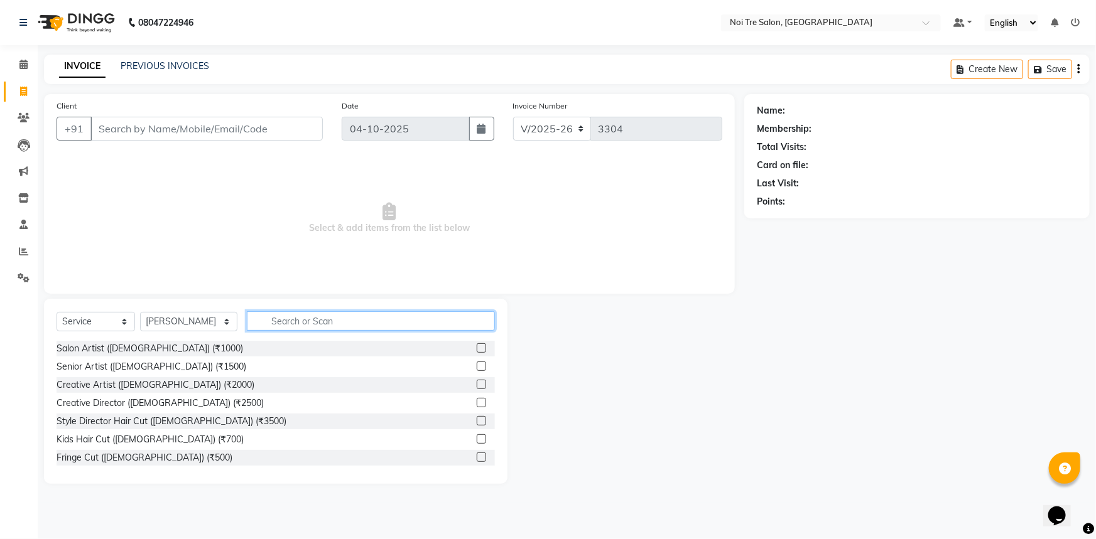
click at [387, 325] on input "text" at bounding box center [371, 320] width 249 height 19
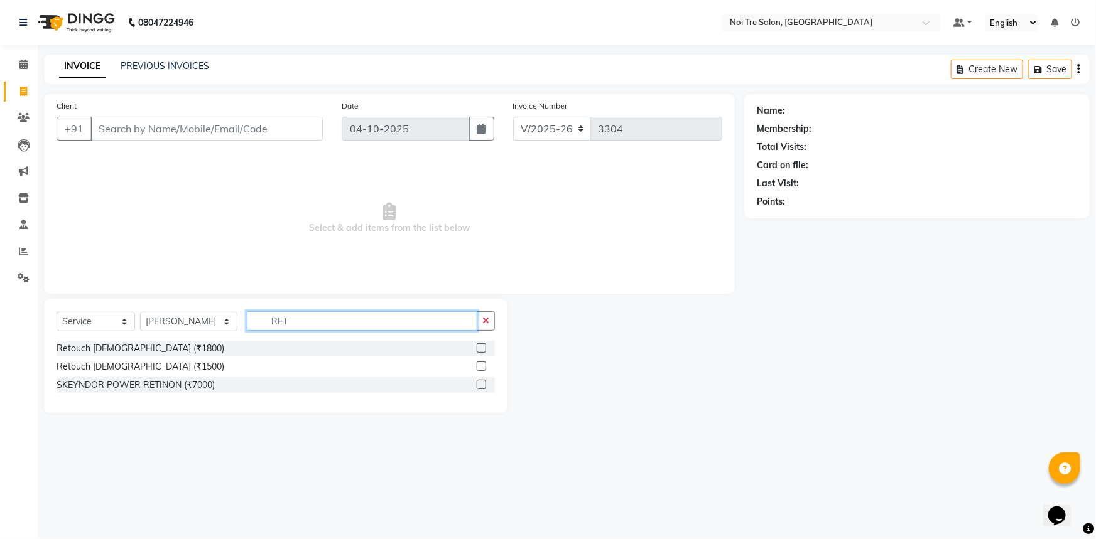
type input "RET"
click at [477, 349] on label at bounding box center [481, 347] width 9 height 9
click at [477, 349] on input "checkbox" at bounding box center [481, 349] width 8 height 8
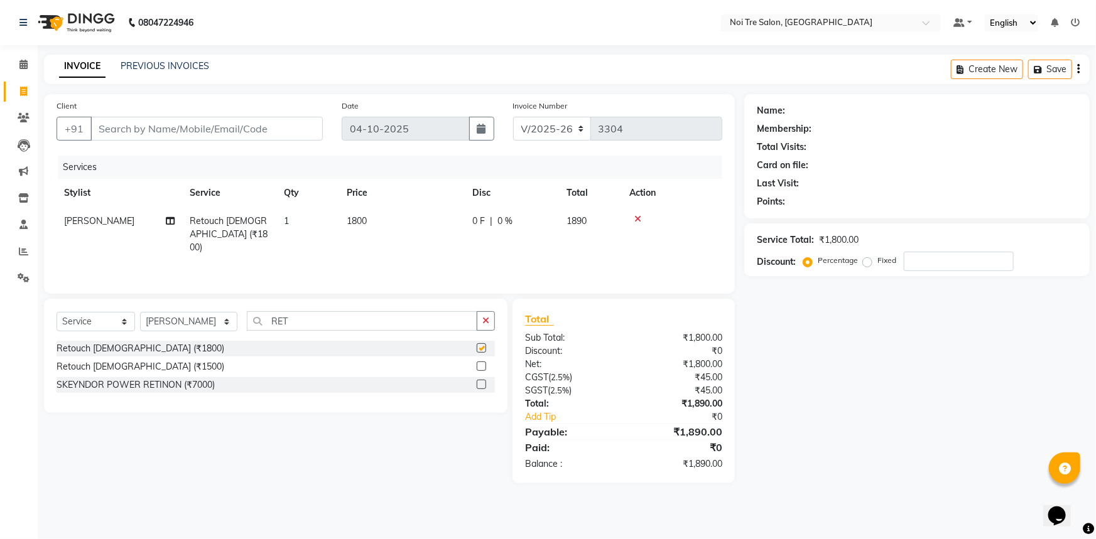
checkbox input "false"
click at [176, 325] on select "Select Stylist [PERSON_NAME] [PERSON_NAME] STYLE DIRECTOR Curls Color [PERSON_N…" at bounding box center [188, 321] width 97 height 19
select select "77795"
click at [140, 312] on select "Select Stylist [PERSON_NAME] [PERSON_NAME] STYLE DIRECTOR Curls Color [PERSON_N…" at bounding box center [188, 321] width 97 height 19
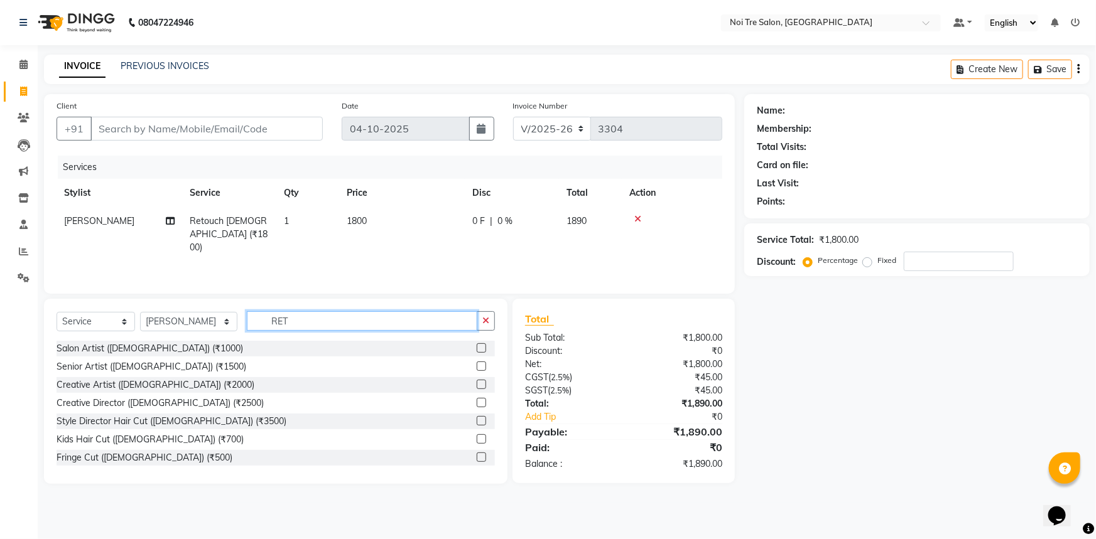
drag, startPoint x: 258, startPoint y: 328, endPoint x: 203, endPoint y: 318, distance: 55.4
click at [205, 318] on div "Select Service Product Membership Package Voucher Prepaid Gift Card Select Styl…" at bounding box center [276, 326] width 438 height 30
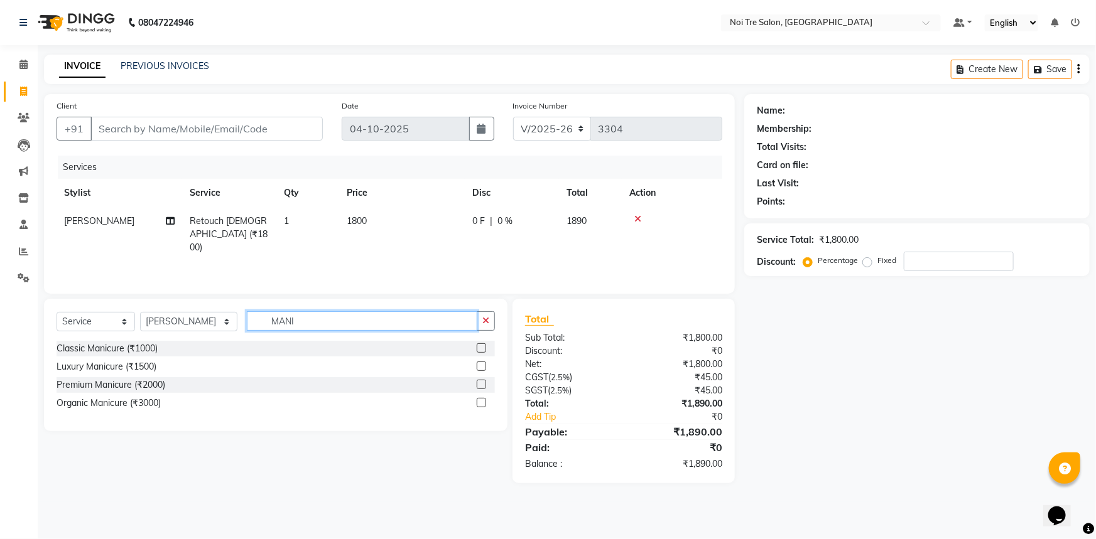
type input "MANI"
click at [481, 347] on label at bounding box center [481, 347] width 9 height 9
click at [481, 347] on input "checkbox" at bounding box center [481, 349] width 8 height 8
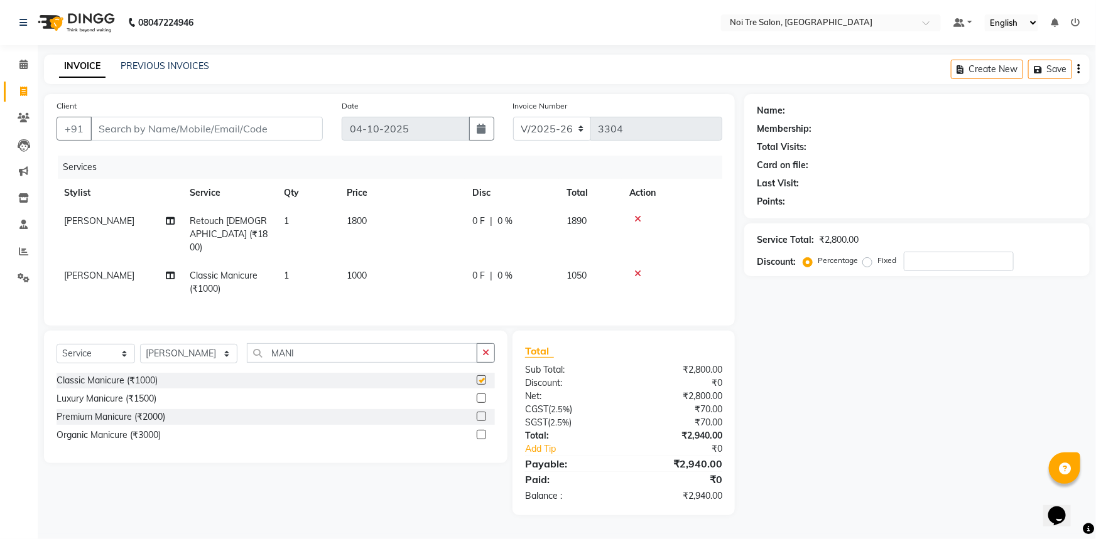
checkbox input "false"
click at [483, 353] on button "button" at bounding box center [486, 352] width 18 height 19
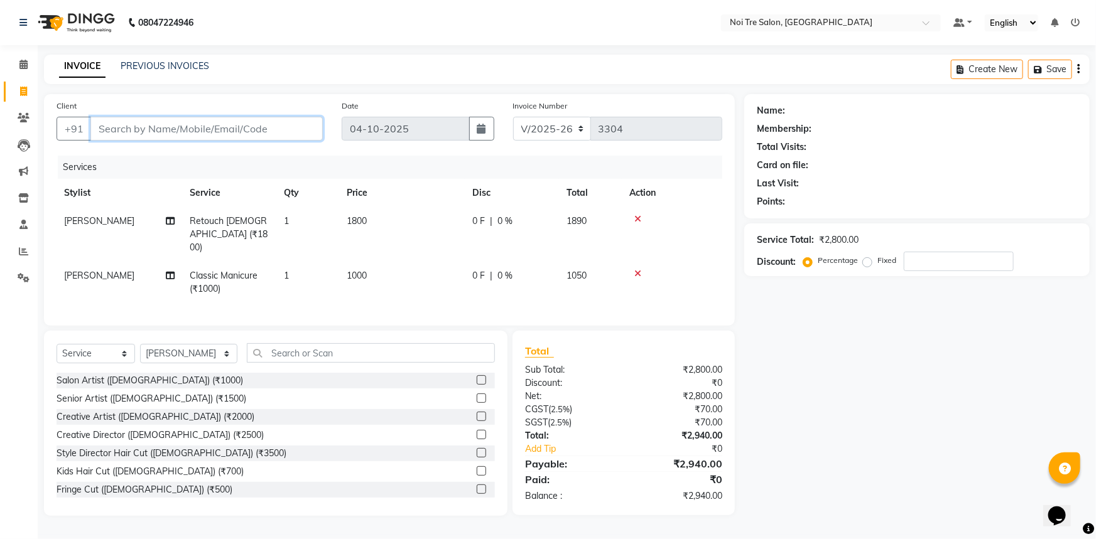
click at [282, 130] on input "Client" at bounding box center [206, 129] width 232 height 24
type input "9"
type input "0"
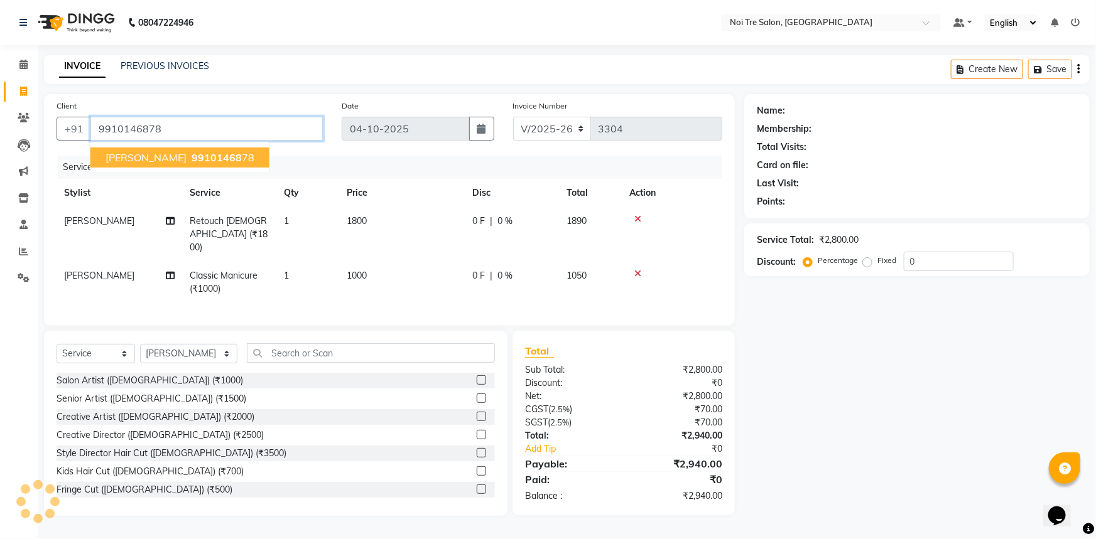
type input "9910146878"
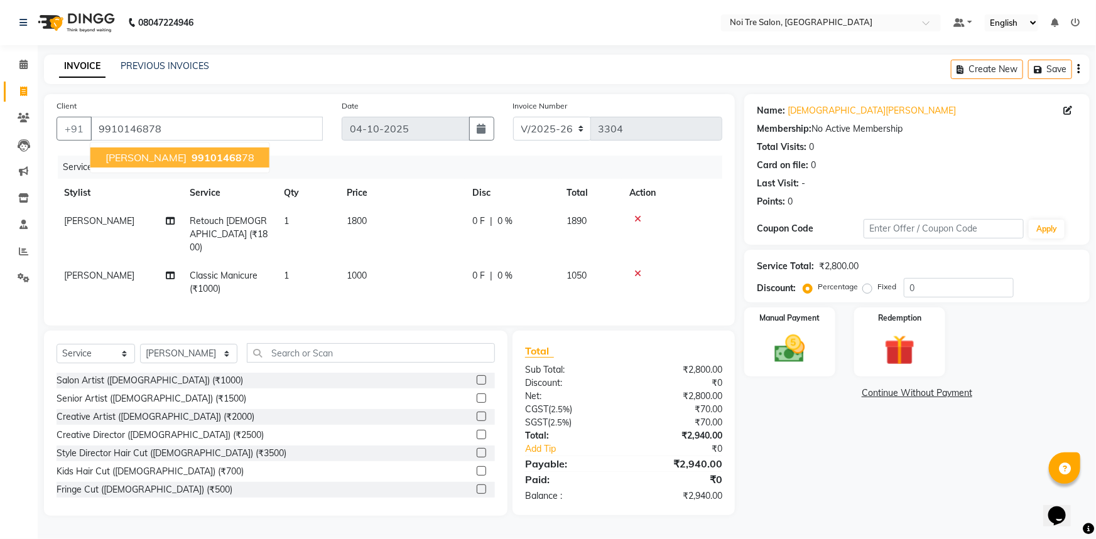
click at [189, 161] on ngb-highlight "99101468 78" at bounding box center [221, 157] width 65 height 13
click at [374, 215] on td "1800" at bounding box center [402, 234] width 126 height 55
select select "37882"
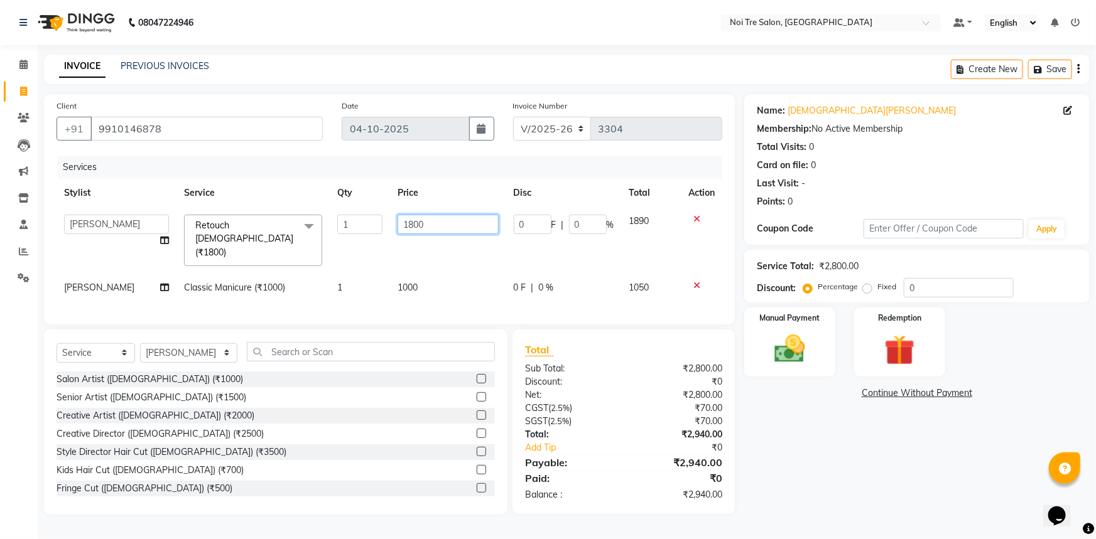
drag, startPoint x: 458, startPoint y: 224, endPoint x: 335, endPoint y: 240, distance: 124.8
click at [337, 245] on tr "[PERSON_NAME] [PERSON_NAME] STYLE DIRECTOR Curls Color [PERSON_NAME] [PERSON_NA…" at bounding box center [390, 240] width 666 height 67
type input "2000"
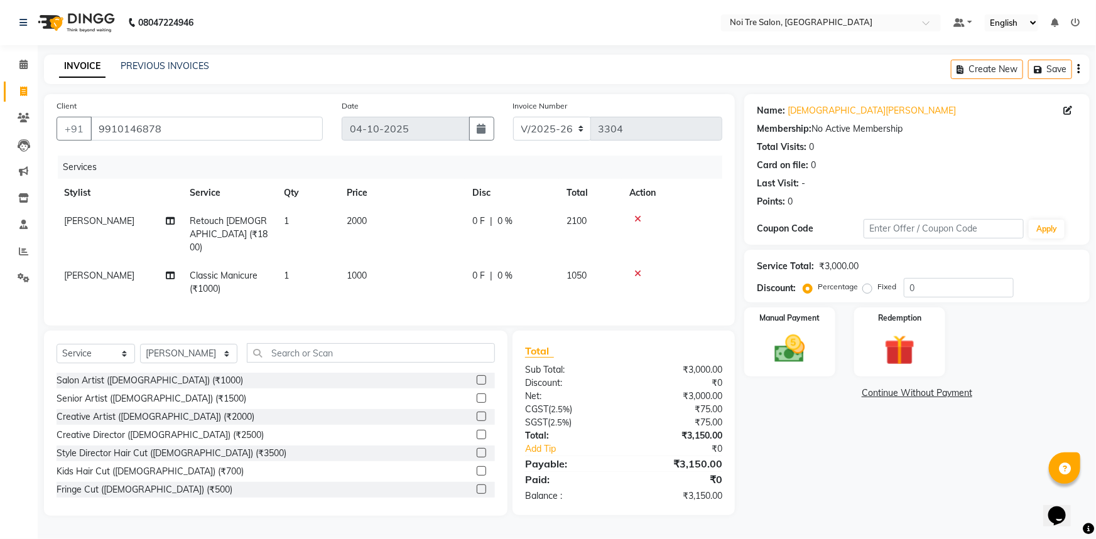
click at [830, 444] on div "Name: Amita Dua Membership: No Active Membership Total Visits: 0 Card on file: …" at bounding box center [921, 305] width 355 height 422
click at [809, 360] on img at bounding box center [789, 349] width 51 height 36
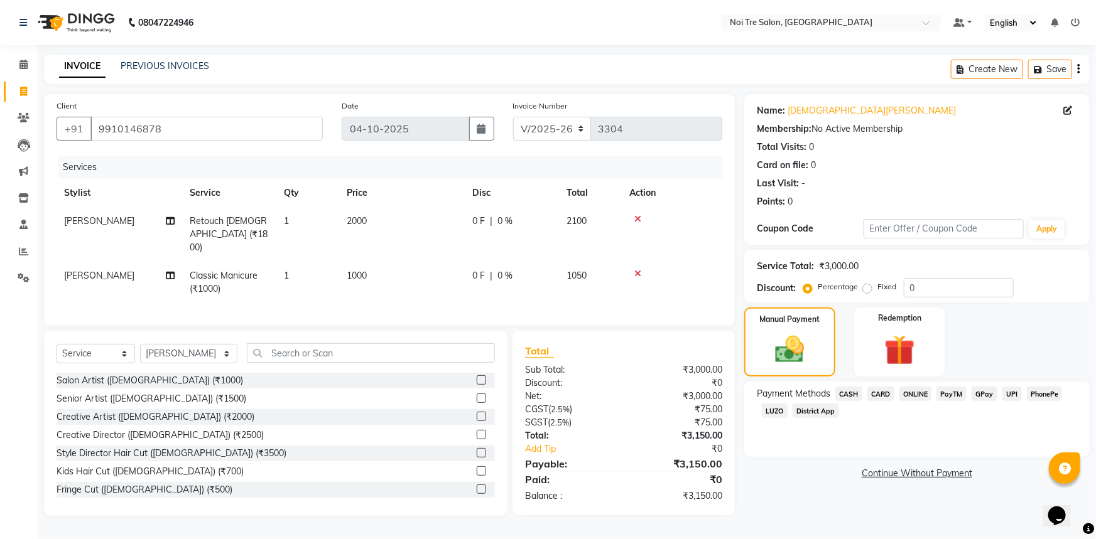
click at [855, 393] on span "CASH" at bounding box center [848, 394] width 27 height 14
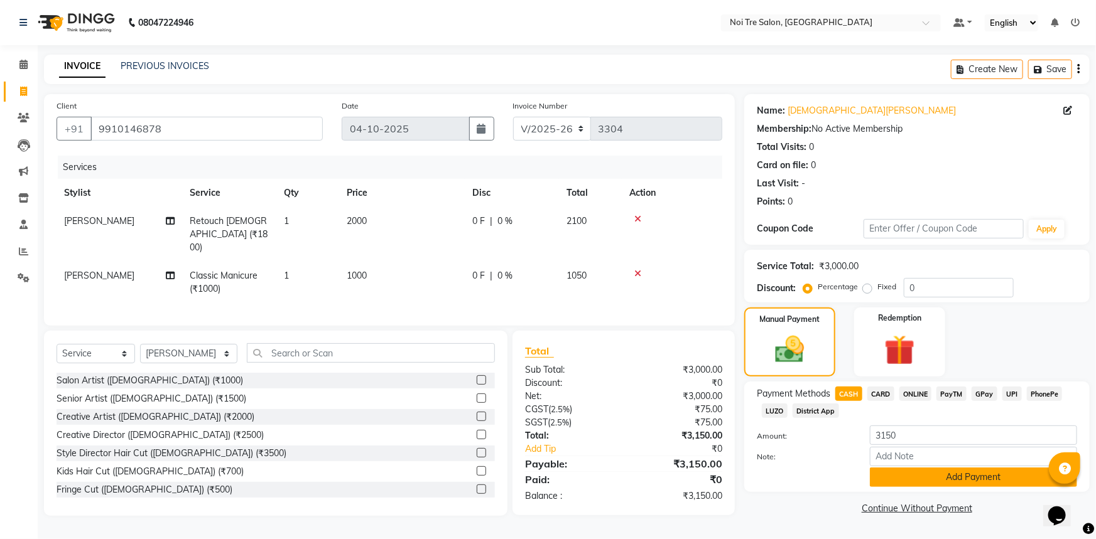
click at [943, 477] on button "Add Payment" at bounding box center [973, 477] width 207 height 19
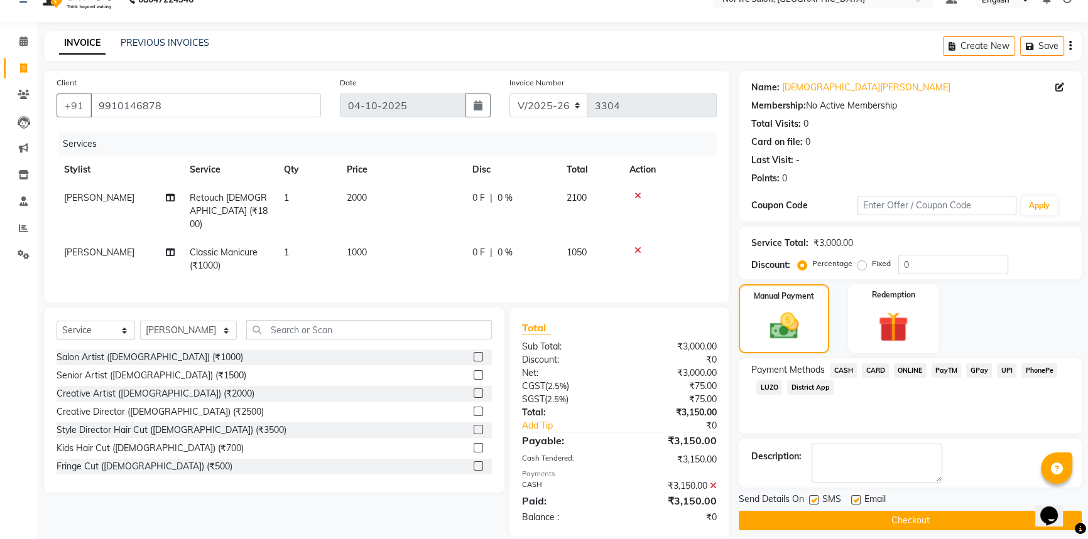
scroll to position [35, 0]
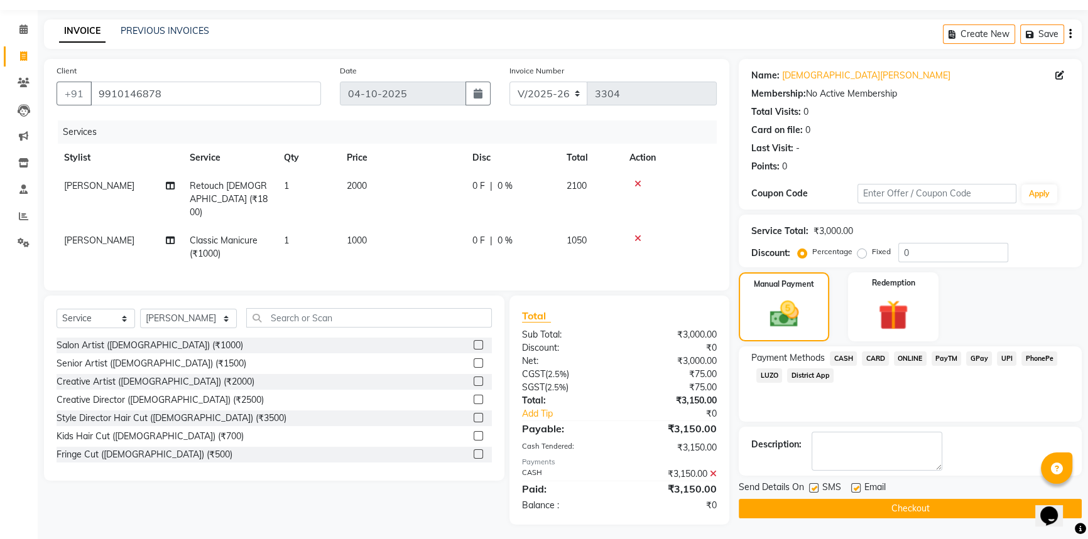
click at [934, 504] on button "Checkout" at bounding box center [909, 508] width 343 height 19
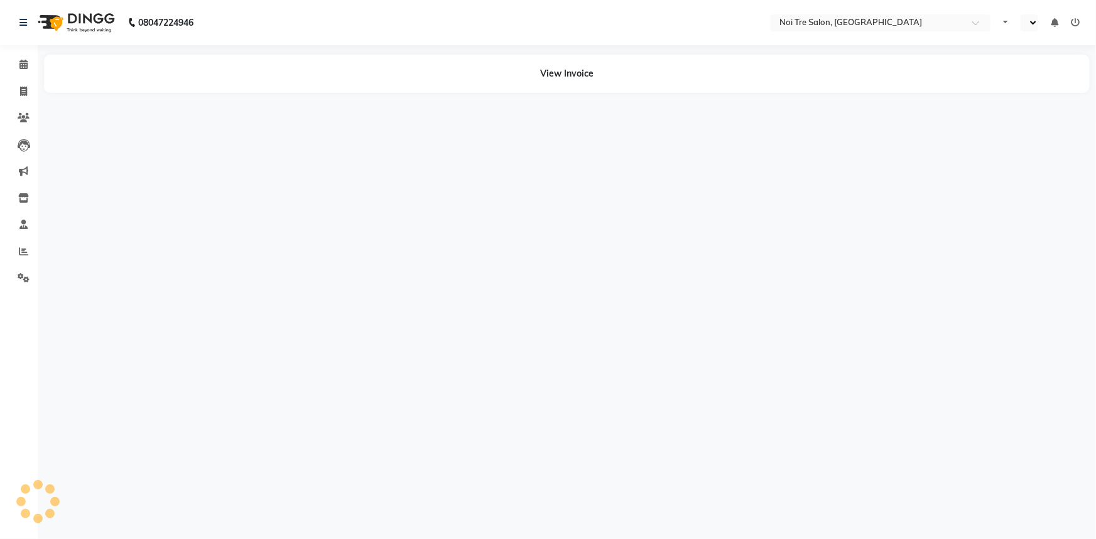
select select "en"
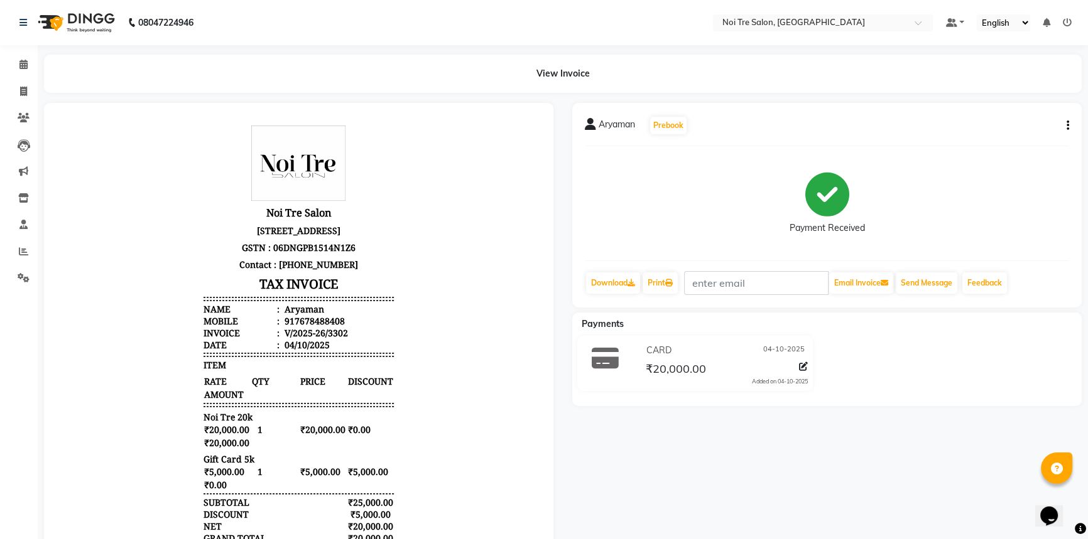
click at [304, 327] on div "917678488408" at bounding box center [313, 321] width 63 height 12
copy div "917678488408"
